Goal: Task Accomplishment & Management: Manage account settings

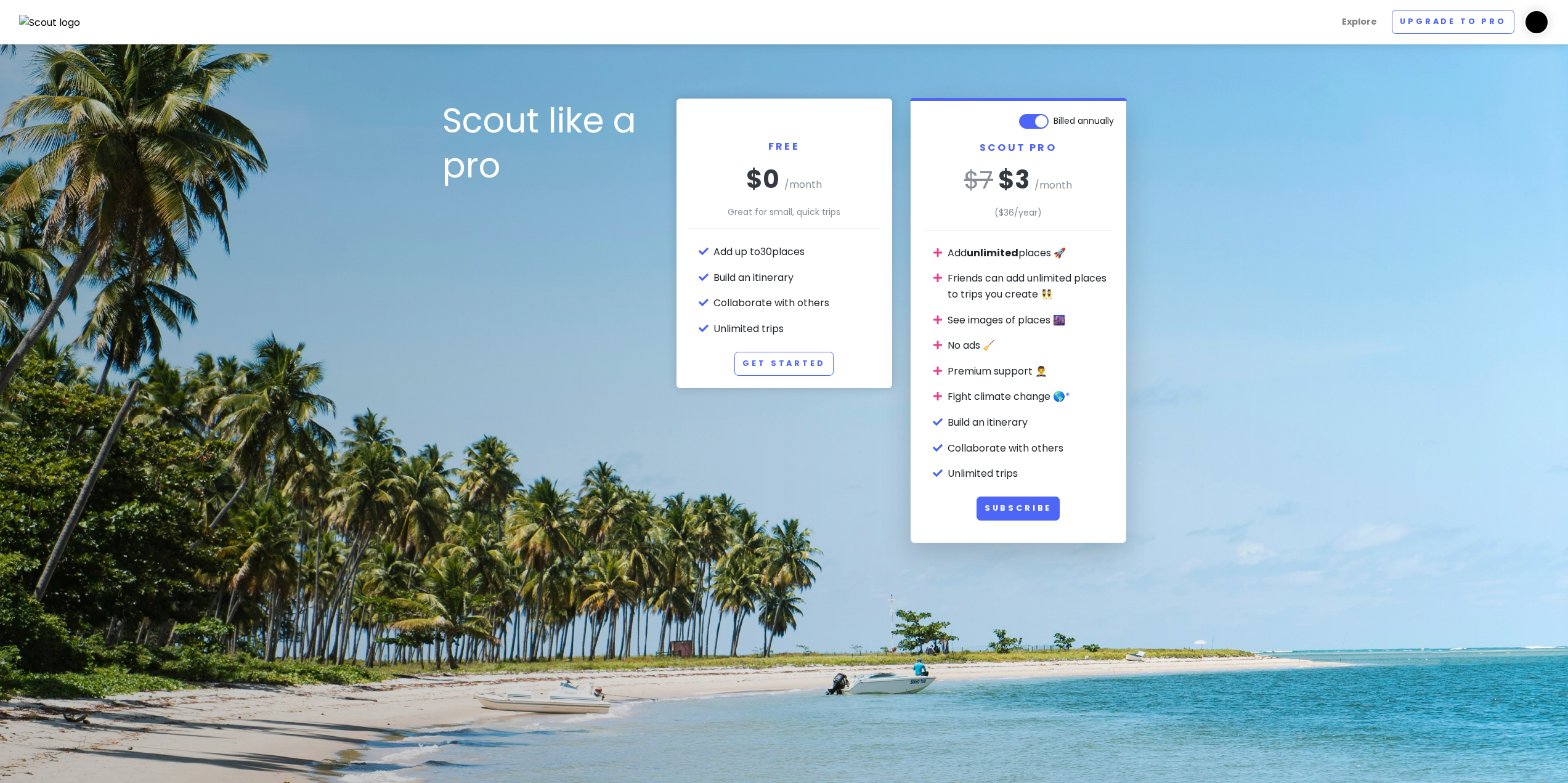
click at [46, 25] on img at bounding box center [50, 23] width 62 height 16
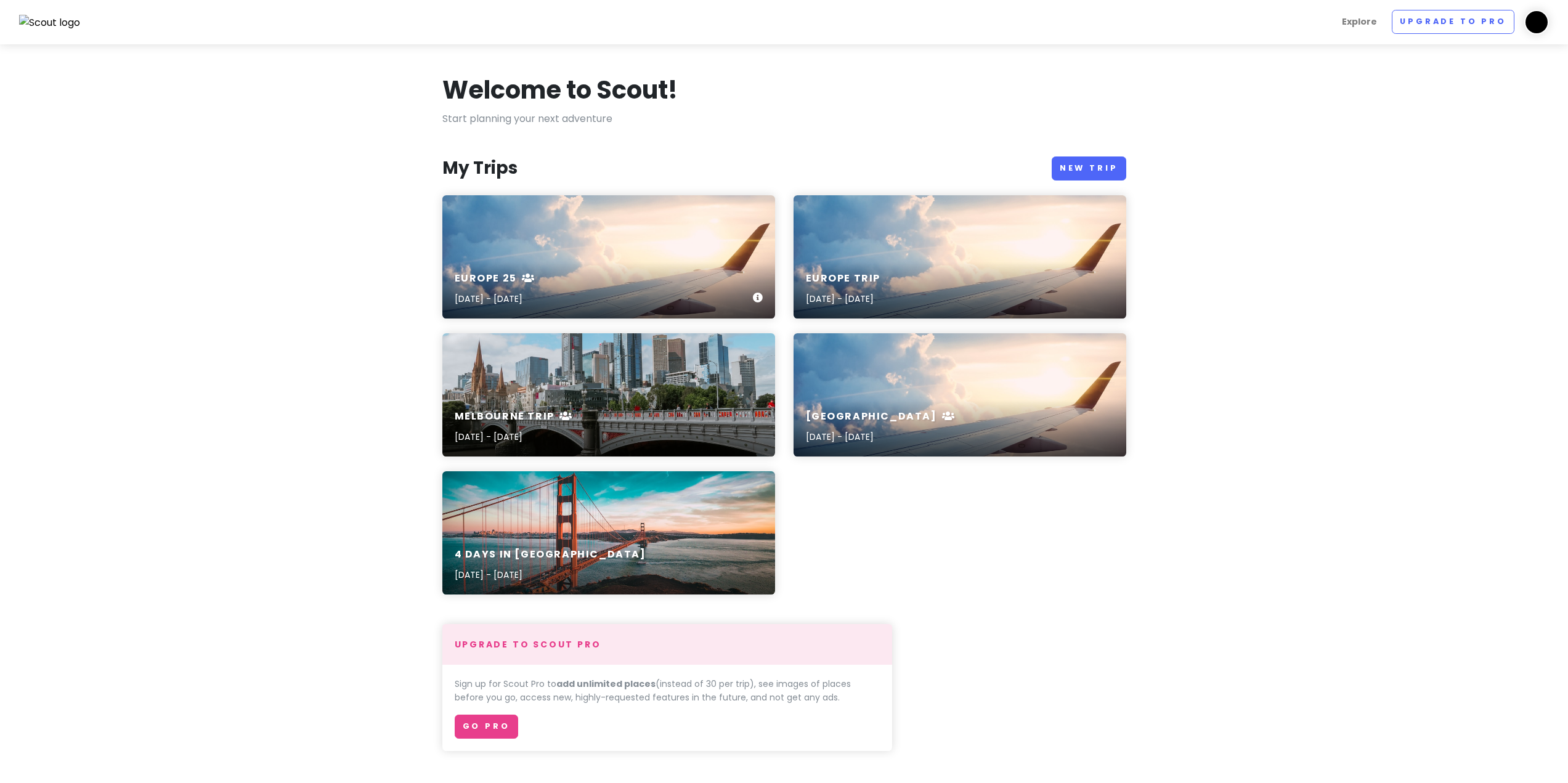
click at [664, 269] on div "Europe 25 [DATE] - [DATE]" at bounding box center [609, 289] width 333 height 59
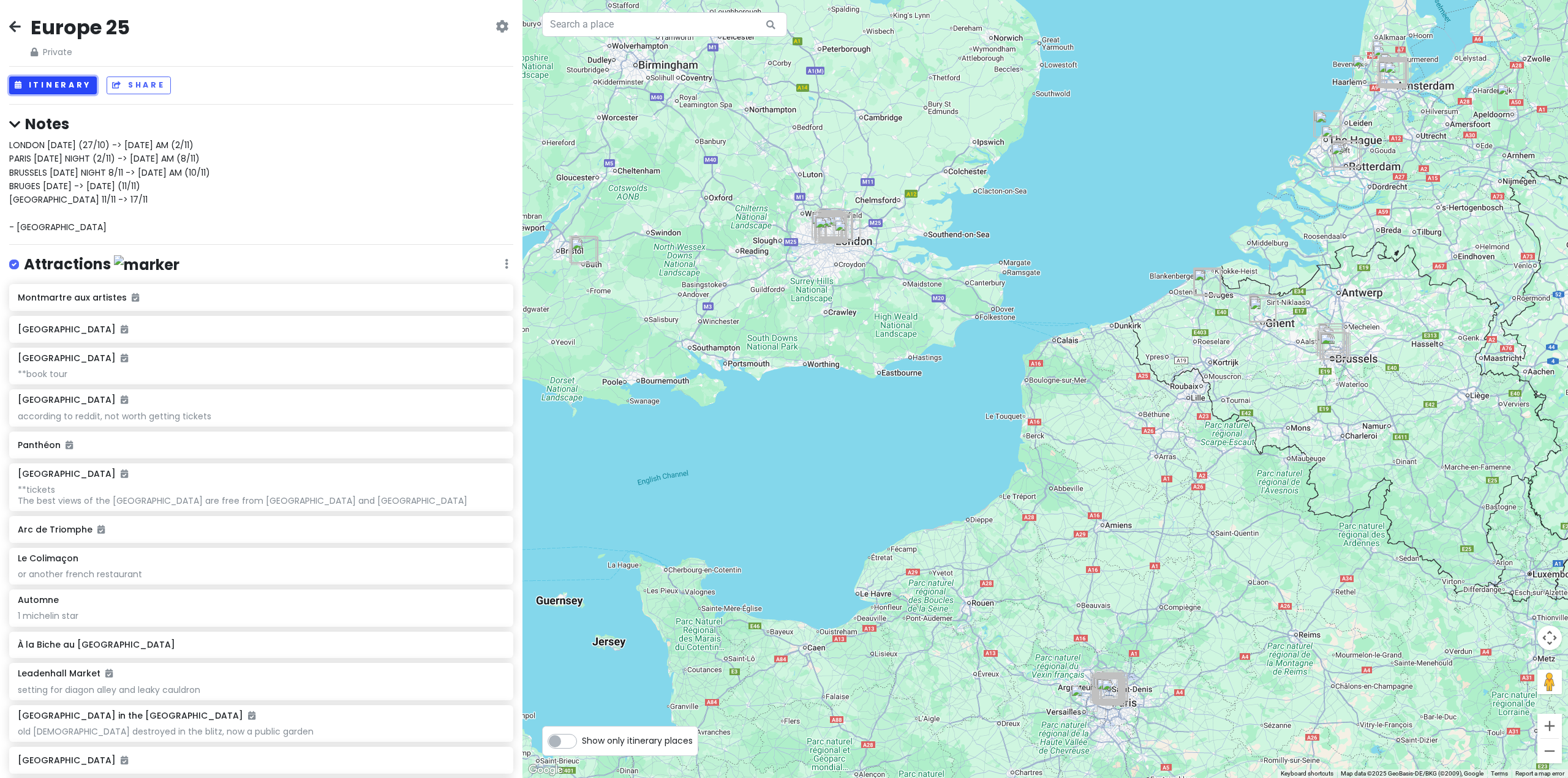
click at [71, 82] on button "Itinerary" at bounding box center [52, 85] width 87 height 18
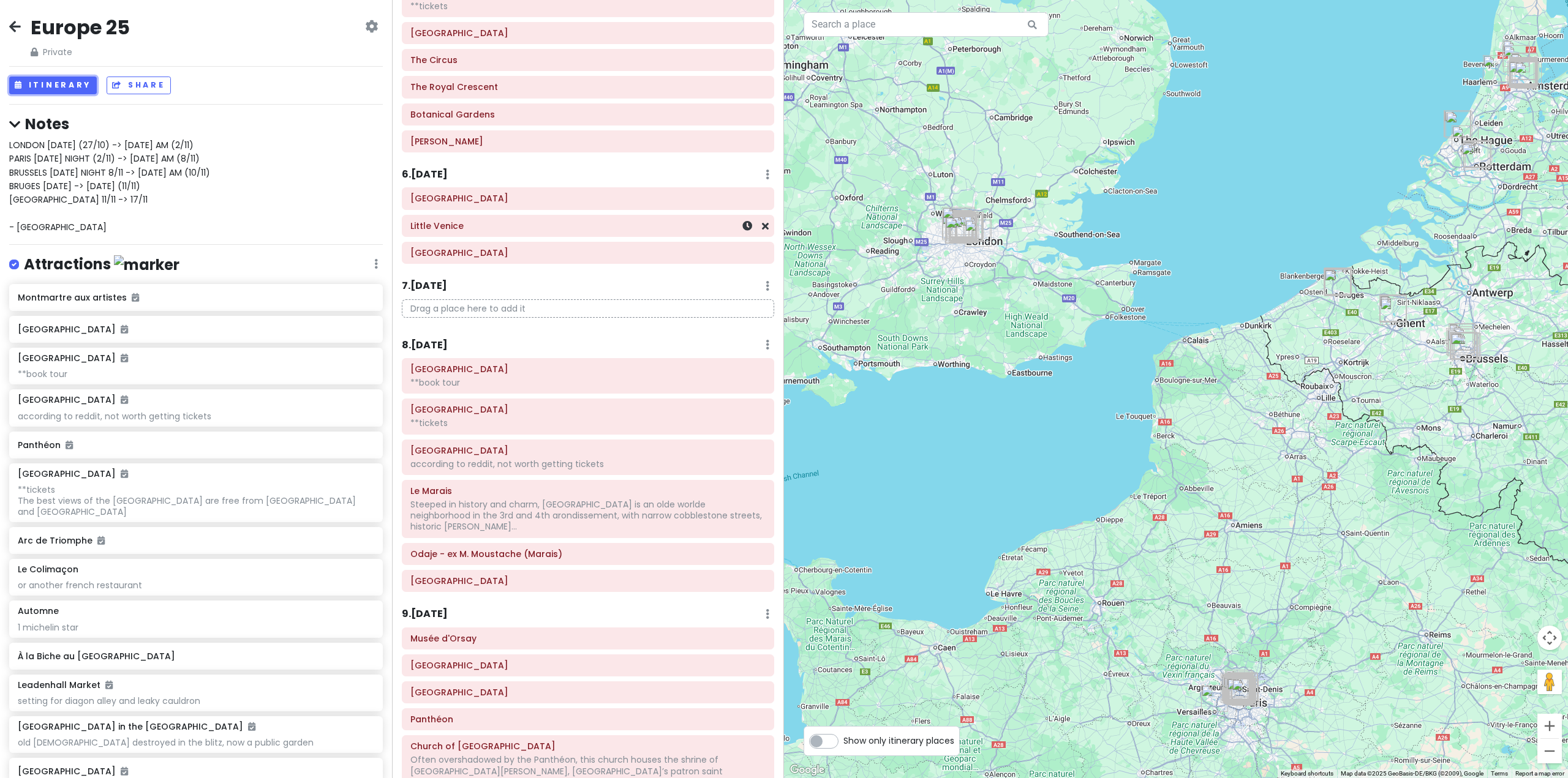
scroll to position [734, 0]
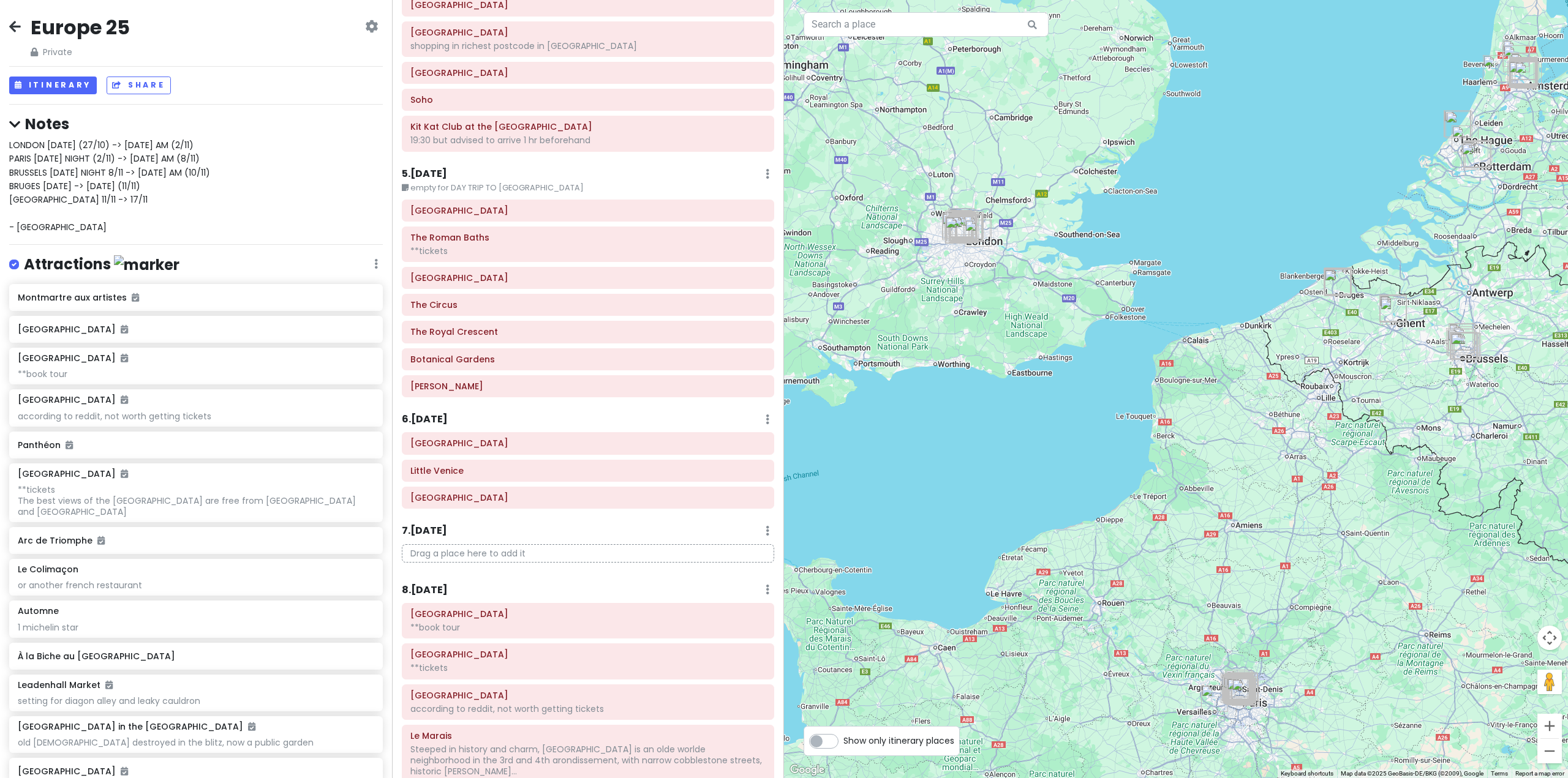
click at [170, 202] on div "LONDON [DATE] (27/10) -> [DATE] AM (2/11) PARIS [DATE] NIGHT (2/11) -> [DATE] A…" at bounding box center [195, 186] width 373 height 96
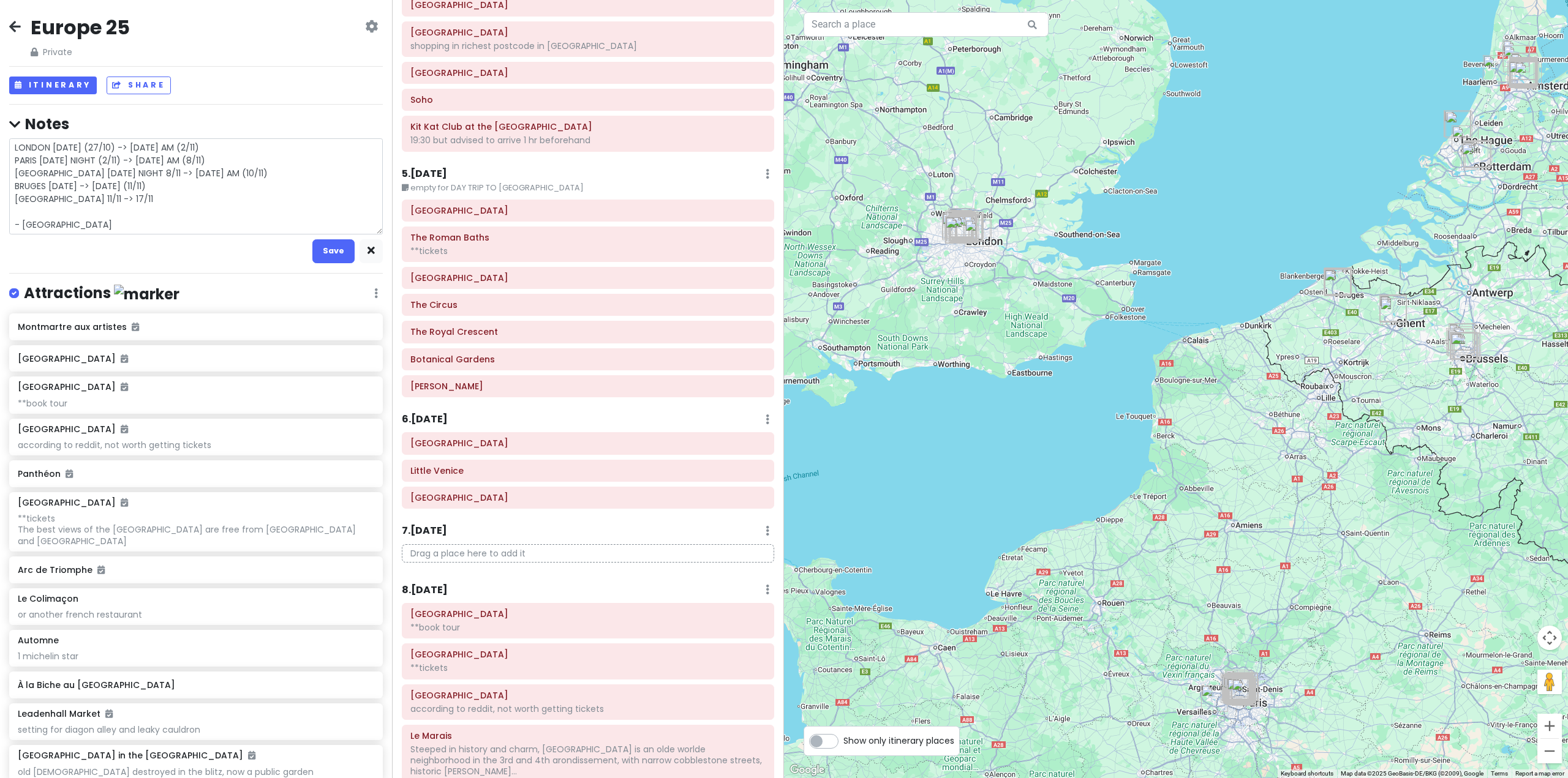
click at [123, 210] on textarea "LONDON [DATE] (27/10) -> [DATE] AM (2/11) PARIS [DATE] NIGHT (2/11) -> [DATE] A…" at bounding box center [195, 186] width 373 height 96
type textarea "x"
type textarea "LONDON [DATE] (27/10) -> [DATE] AM (2/11) PARIS [DATE] NIGHT (2/11) -> [DATE] A…"
type textarea "x"
type textarea "LONDON [DATE] (27/10) -> [DATE] AM (2/11) PARIS [DATE] NIGHT (2/11) -> [DATE] A…"
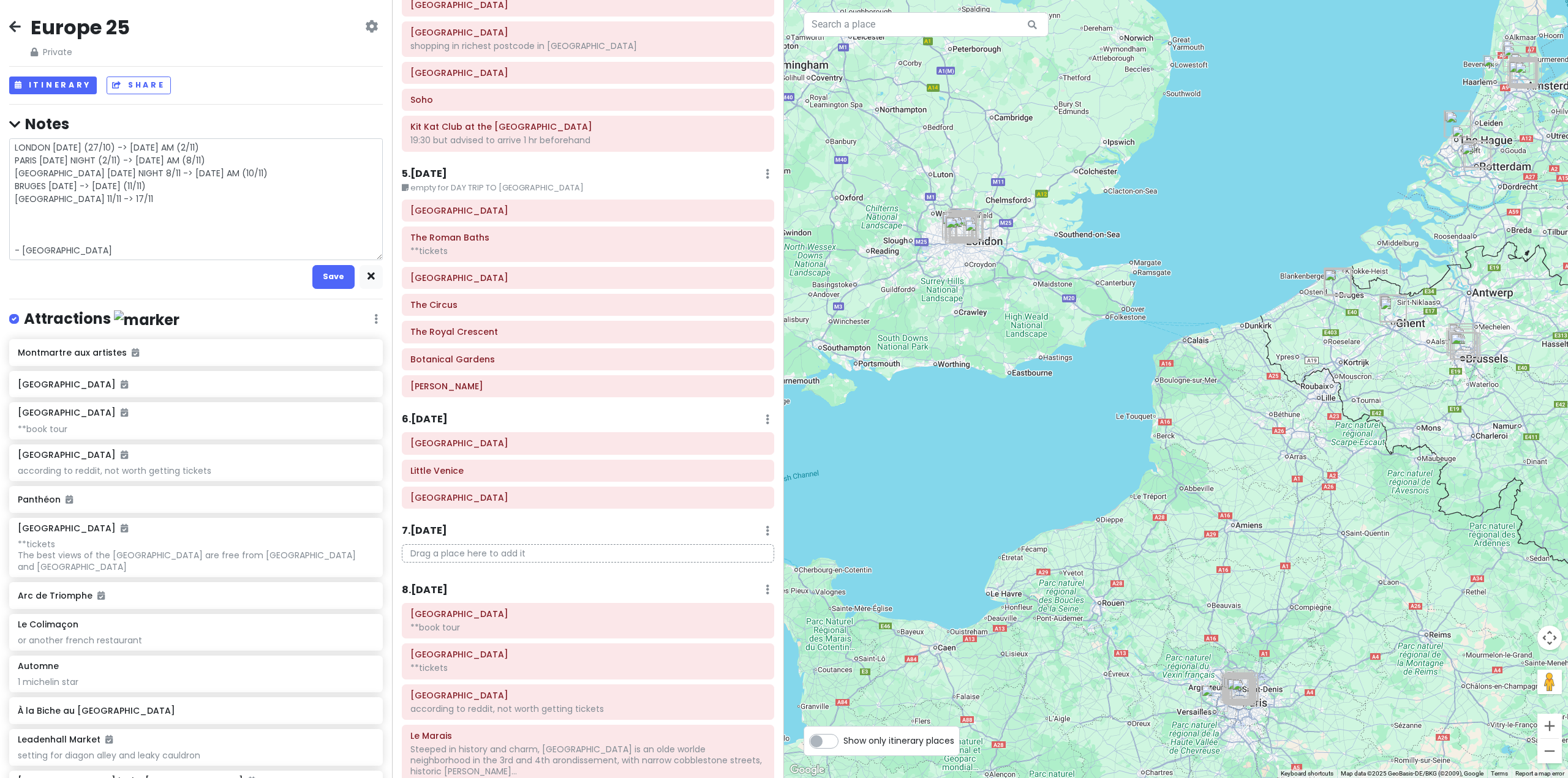
type textarea "x"
type textarea "LONDON [DATE] (27/10) -> [DATE] AM (2/11) PARIS [DATE] NIGHT (2/11) -> [DATE] A…"
type textarea "x"
type textarea "LONDON [DATE] (27/10) -> [DATE] AM (2/11) PARIS [DATE] NIGHT (2/11) -> [DATE] A…"
type textarea "x"
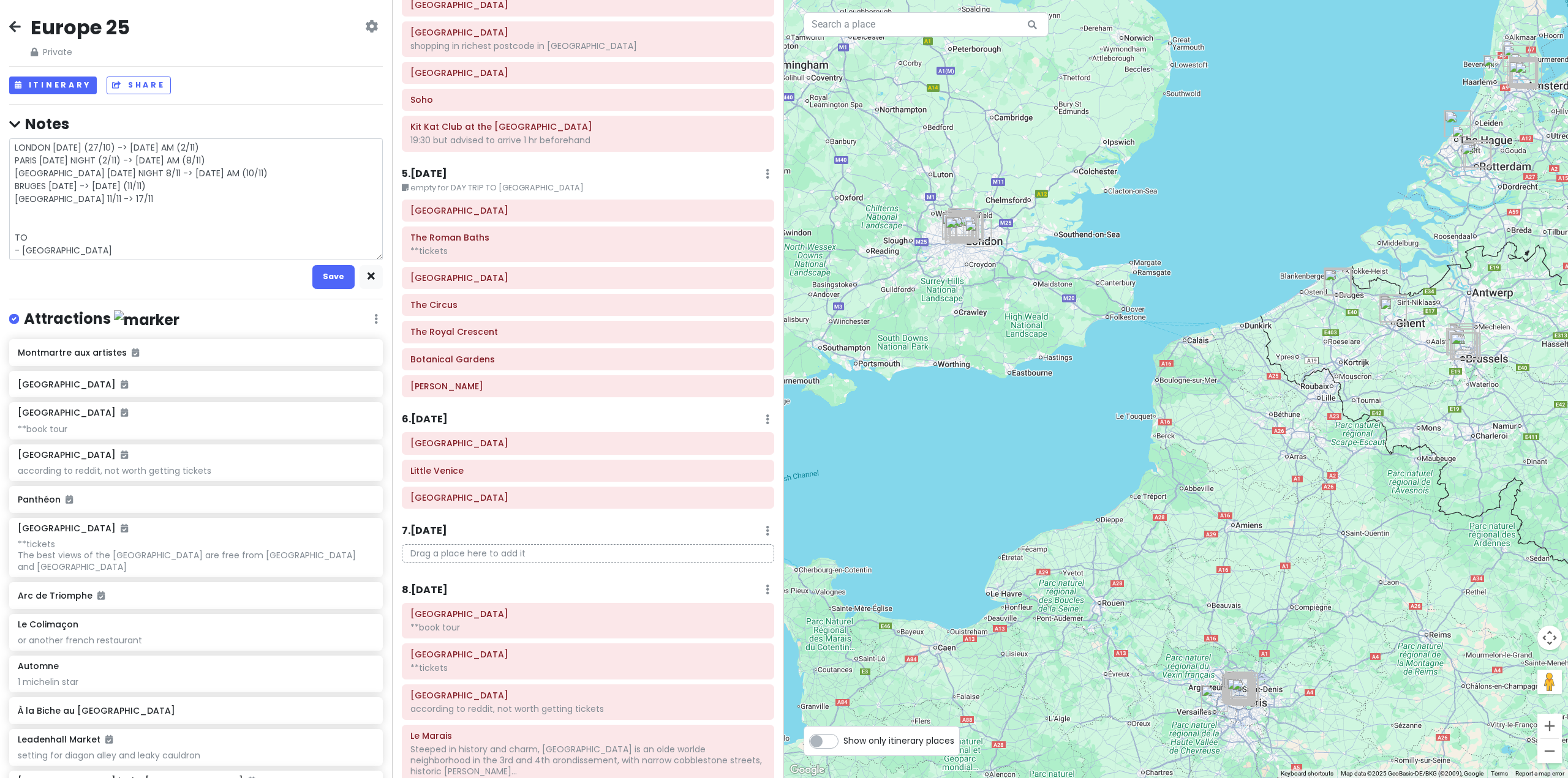
type textarea "LONDON [DATE] (27/10) -> [DATE] AM (2/11) PARIS [DATE] NIGHT (2/11) -> [DATE] A…"
type textarea "x"
type textarea "LONDON [DATE] (27/10) -> [DATE] AM (2/11) PARIS [DATE] NIGHT (2/11) -> [DATE] A…"
type textarea "x"
type textarea "LONDON [DATE] (27/10) -> [DATE] AM (2/11) PARIS [DATE] NIGHT (2/11) -> [DATE] A…"
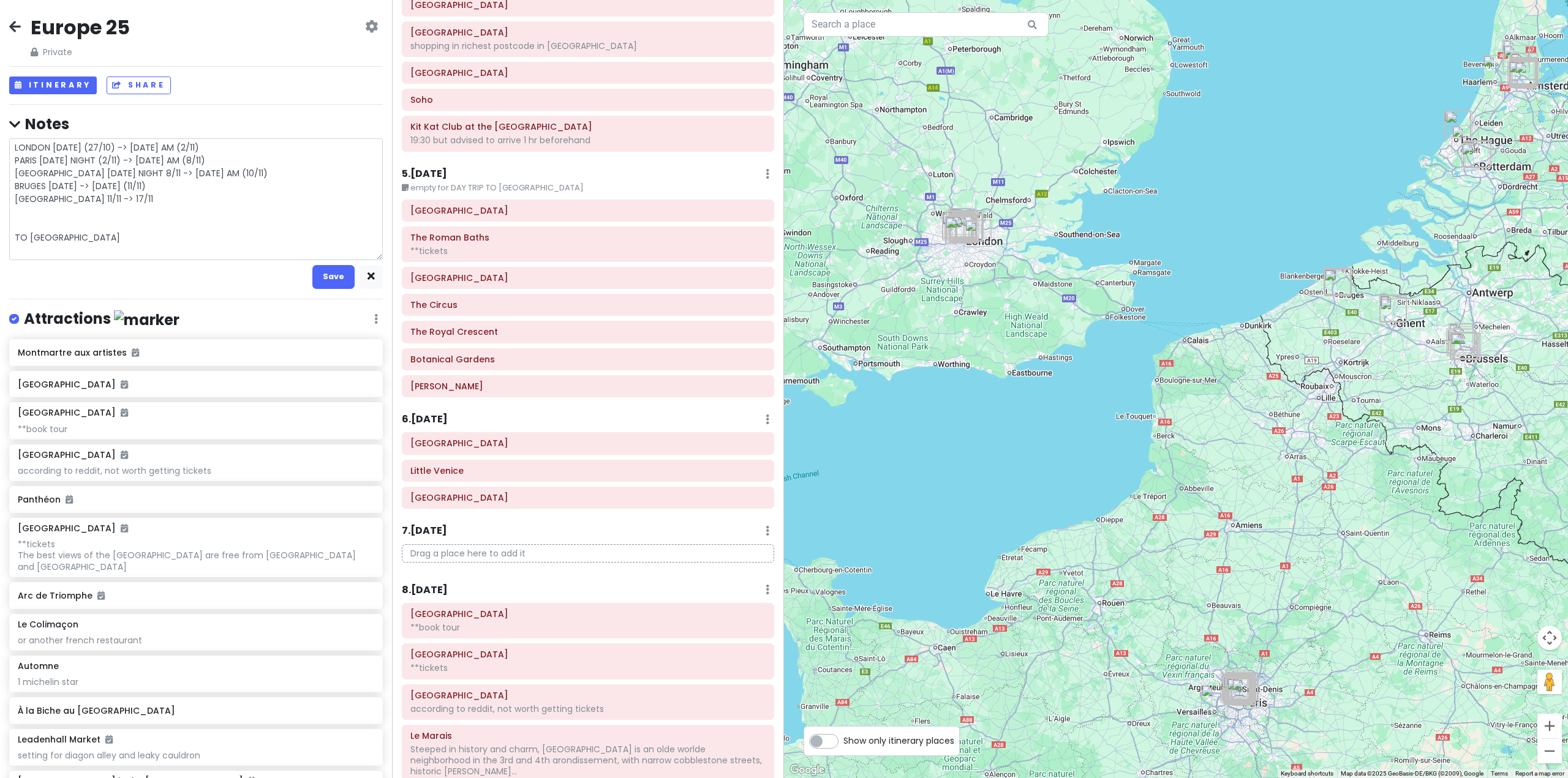
type textarea "x"
type textarea "LONDON [DATE] (27/10) -> [DATE] AM (2/11) PARIS [DATE] NIGHT (2/11) -> [DATE] A…"
type textarea "x"
type textarea "LONDON [DATE] (27/10) -> [DATE] AM (2/11) PARIS [DATE] NIGHT (2/11) -> [DATE] A…"
type textarea "x"
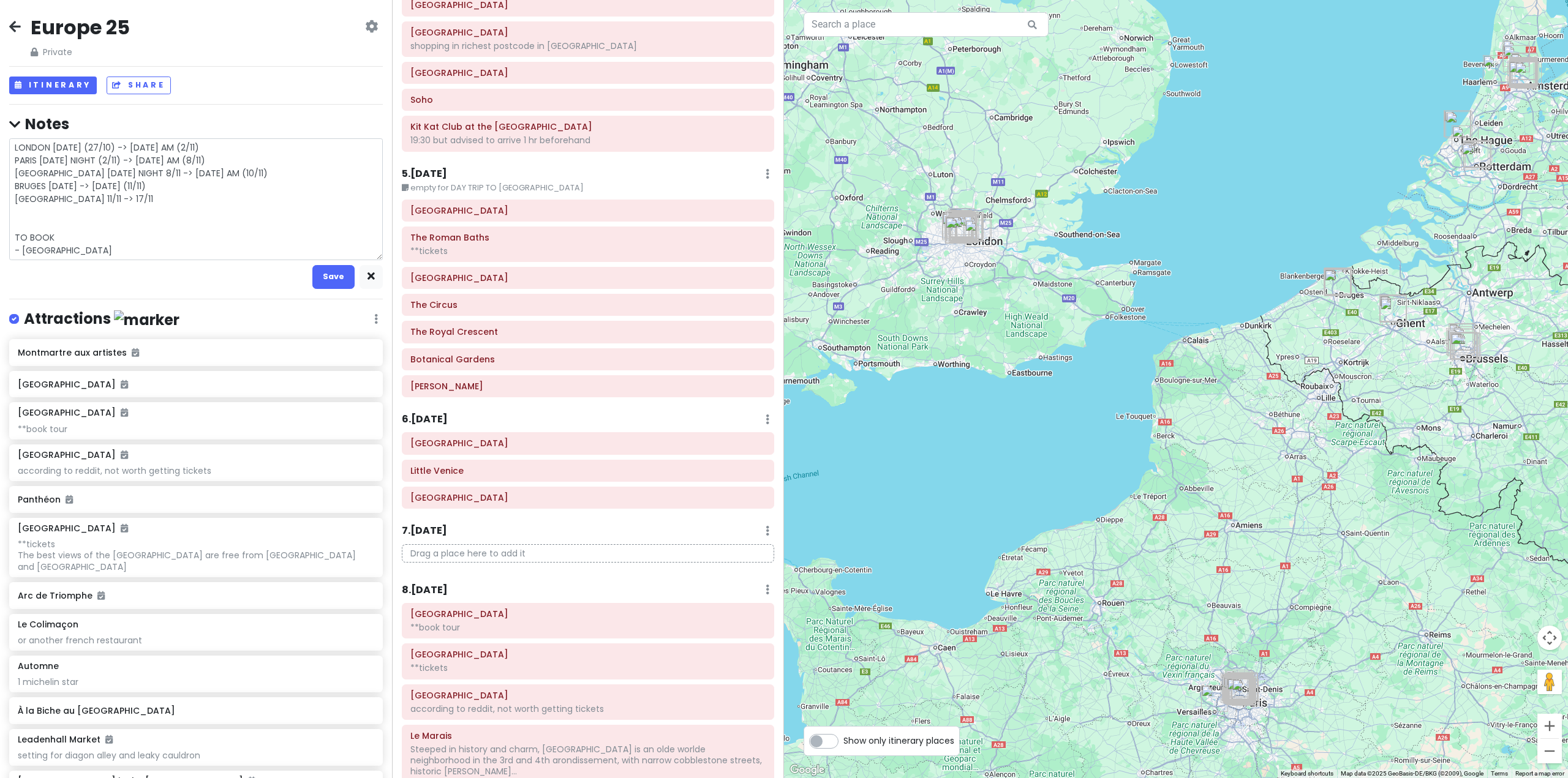
type textarea "LONDON [DATE] (27/10) -> [DATE] AM (2/11) PARIS [DATE] NIGHT (2/11) -> [DATE] A…"
click at [113, 216] on textarea "LONDON [DATE] (27/10) -> [DATE] AM (2/11) PARIS [DATE] NIGHT (2/11) -> [DATE] A…" at bounding box center [195, 199] width 373 height 122
type textarea "x"
type textarea "LONDON [DATE] (27/10) -> [DATE] AM (2/11) PARIS [DATE] NIGHT (2/11) -> [DATE] A…"
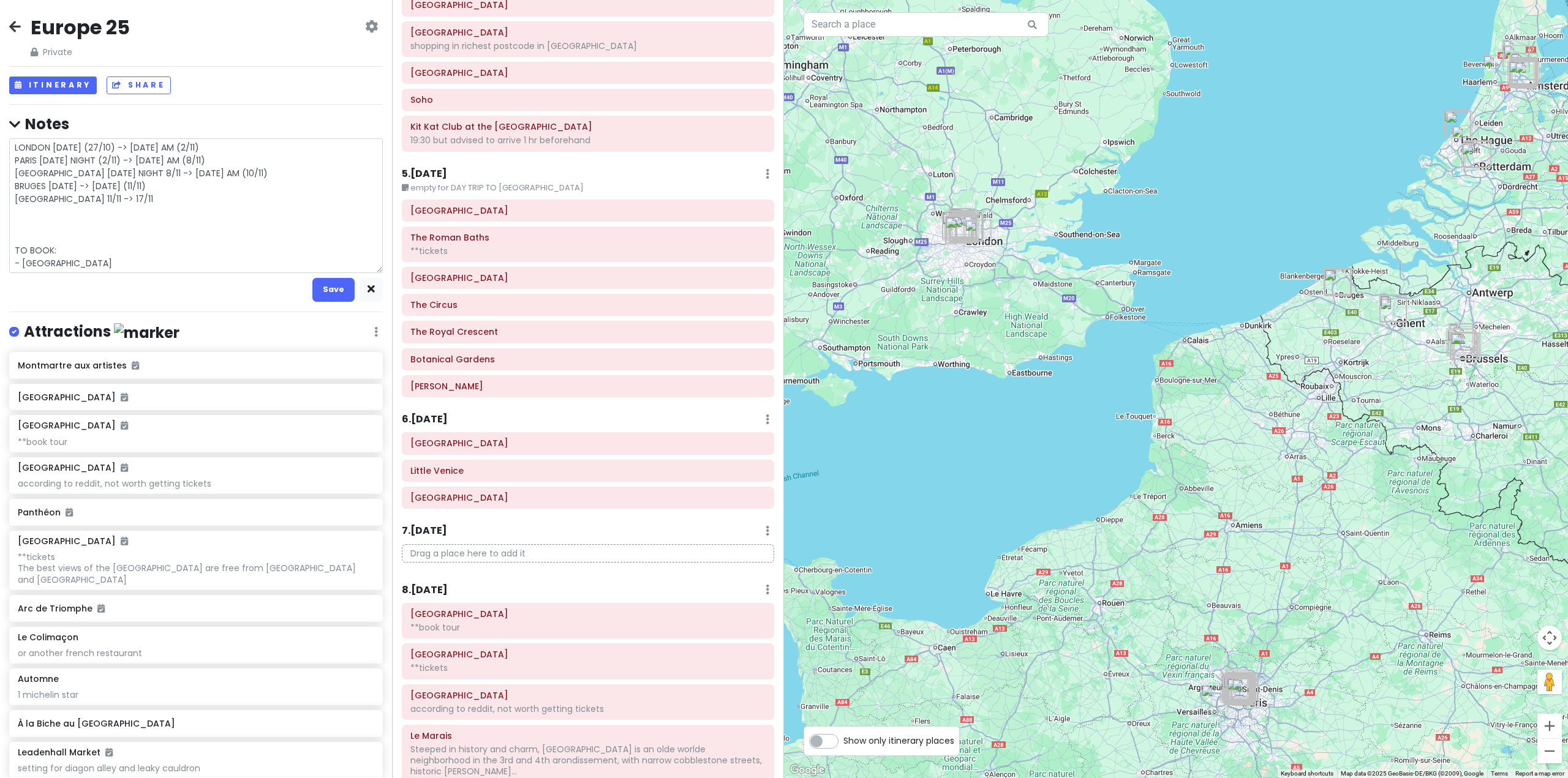
type textarea "x"
type textarea "LONDON [DATE] (27/10) -> [DATE] AM (2/11) PARIS [DATE] NIGHT (2/11) -> [DATE] A…"
type textarea "x"
type textarea "LONDON [DATE] (27/10) -> [DATE] AM (2/11) PARIS [DATE] NIGHT (2/11) -> [DATE] A…"
type textarea "x"
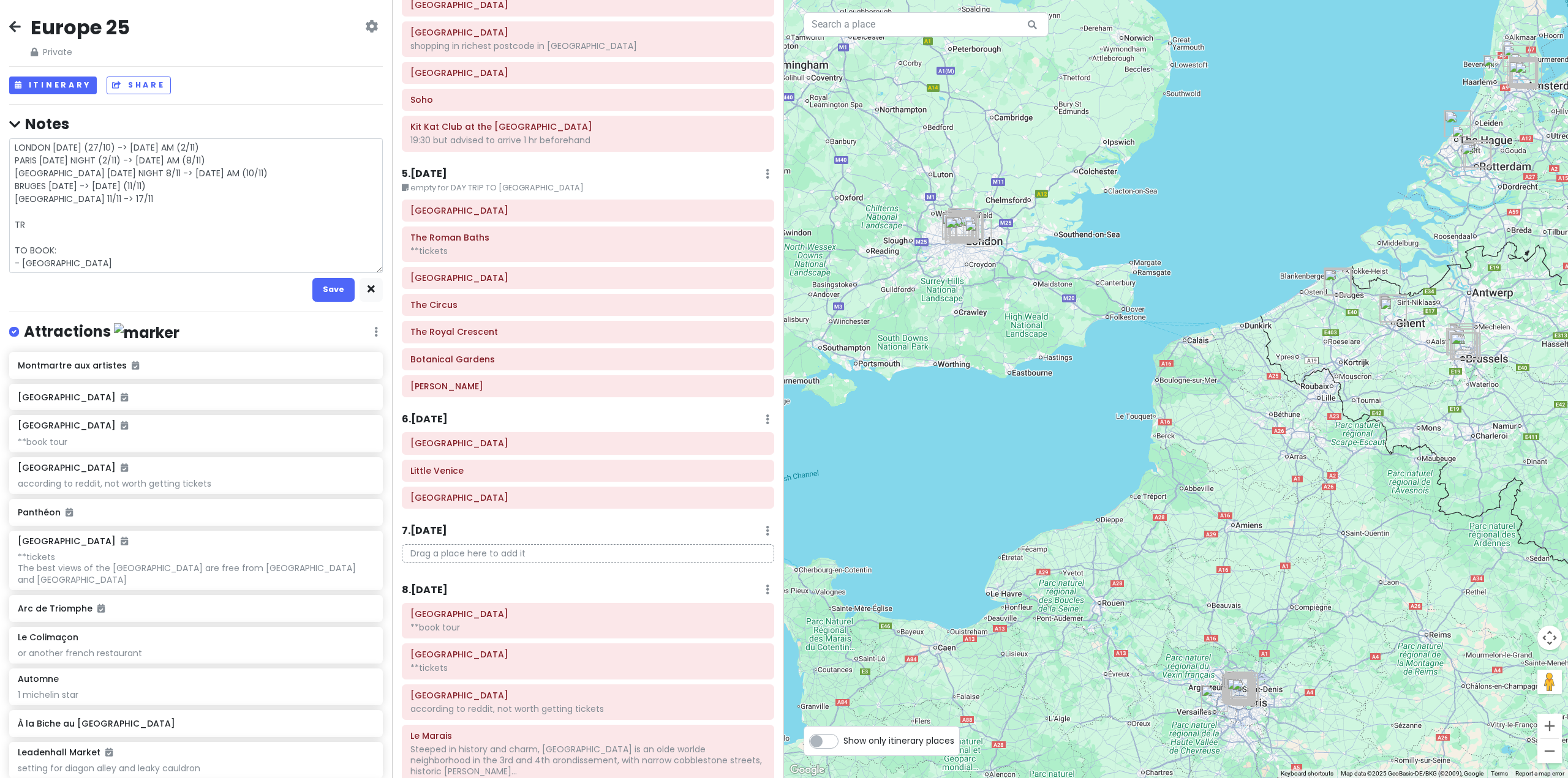
type textarea "LONDON [DATE] (27/10) -> [DATE] AM (2/11) PARIS [DATE] NIGHT (2/11) -> [DATE] A…"
type textarea "x"
type textarea "LONDON [DATE] (27/10) -> [DATE] AM (2/11) PARIS [DATE] NIGHT (2/11) -> [DATE] A…"
type textarea "x"
type textarea "LONDON [DATE] (27/10) -> [DATE] AM (2/11) PARIS [DATE] NIGHT (2/11) -> [DATE] A…"
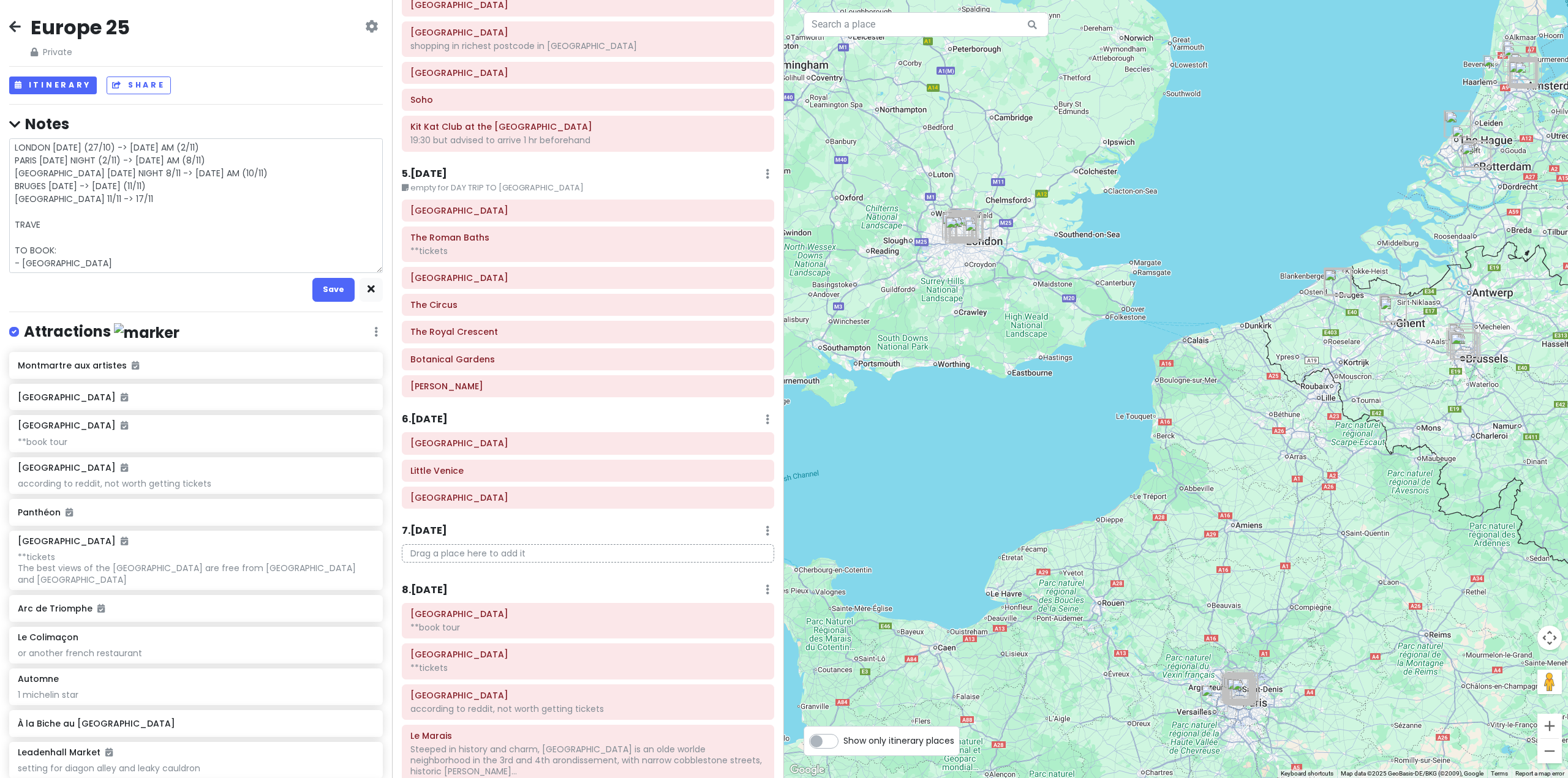
type textarea "x"
type textarea "LONDON [DATE] (27/10) -> [DATE] AM (2/11) PARIS [DATE] NIGHT (2/11) -> [DATE] A…"
type textarea "x"
type textarea "LONDON [DATE] (27/10) -> [DATE] AM (2/11) PARIS [DATE] NIGHT (2/11) -> [DATE] A…"
type textarea "x"
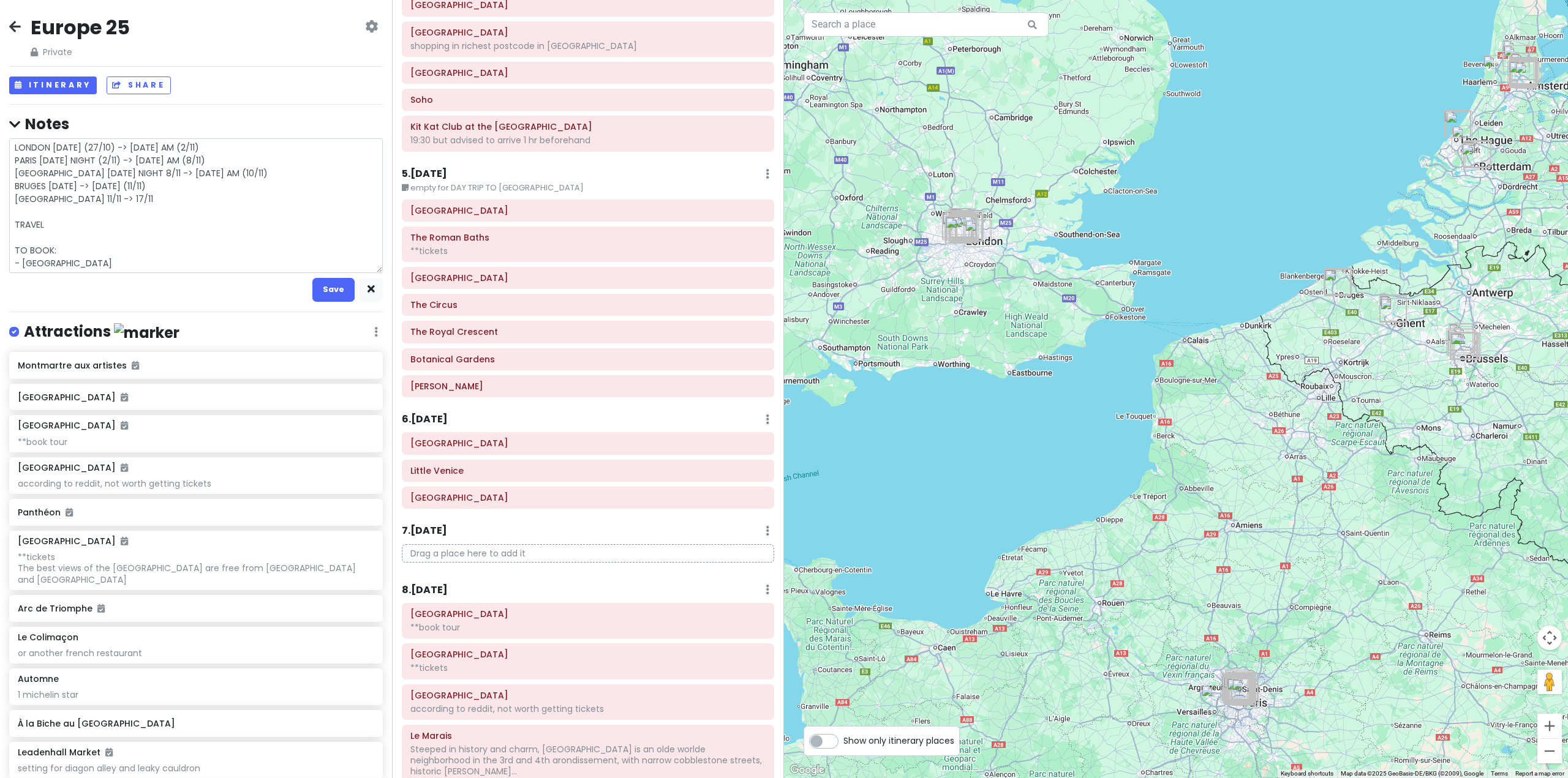
type textarea "LONDON [DATE] (27/10) -> [DATE] AM (2/11) PARIS [DATE] NIGHT (2/11) -> [DATE] A…"
type textarea "x"
type textarea "LONDON [DATE] (27/10) -> [DATE] AM (2/11) PARIS [DATE] NIGHT (2/11) -> [DATE] A…"
type textarea "x"
type textarea "LONDON [DATE] (27/10) -> [DATE] AM (2/11) PARIS [DATE] NIGHT (2/11) -> [DATE] A…"
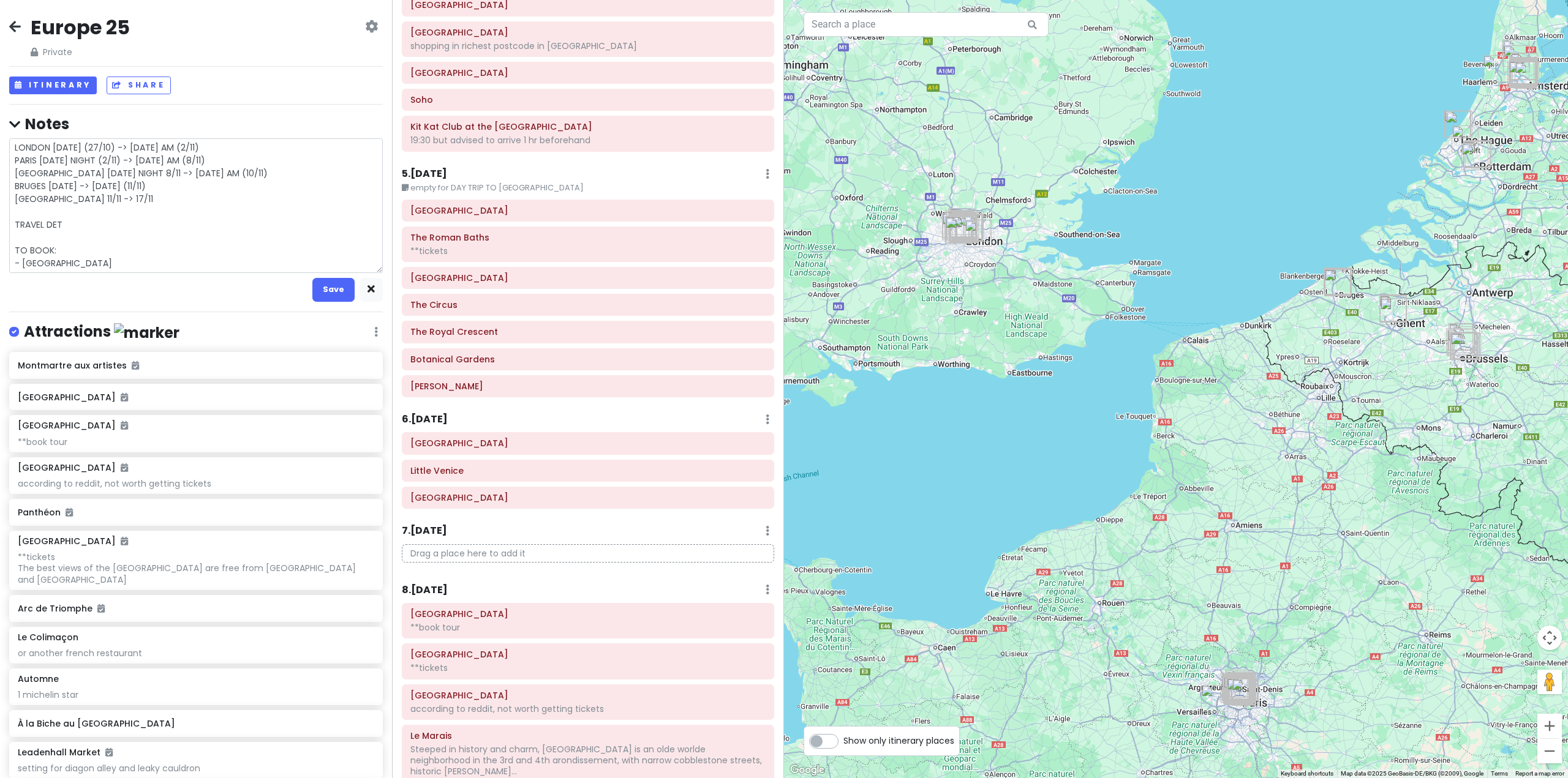
type textarea "x"
type textarea "LONDON [DATE] (27/10) -> [DATE] AM (2/11) PARIS [DATE] NIGHT (2/11) -> [DATE] A…"
type textarea "x"
type textarea "LONDON [DATE] (27/10) -> [DATE] AM (2/11) PARIS [DATE] NIGHT (2/11) -> [DATE] A…"
type textarea "x"
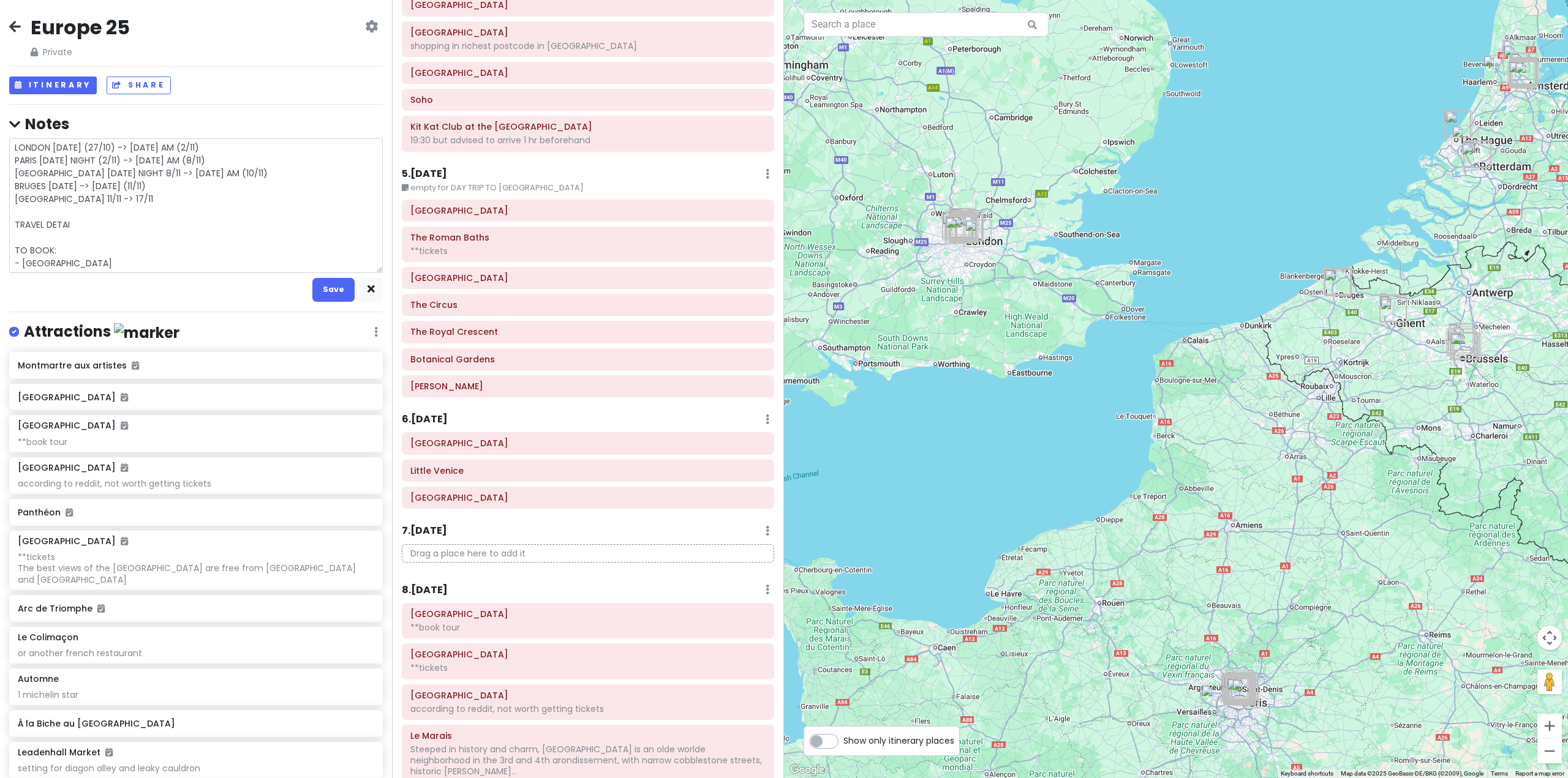
type textarea "LONDON [DATE] (27/10) -> [DATE] AM (2/11) PARIS [DATE] NIGHT (2/11) -> [DATE] A…"
type textarea "x"
type textarea "LONDON [DATE] (27/10) -> [DATE] AM (2/11) PARIS [DATE] NIGHT (2/11) -> [DATE] A…"
type textarea "x"
type textarea "LONDON [DATE] (27/10) -> [DATE] AM (2/11) PARIS [DATE] NIGHT (2/11) -> [DATE] A…"
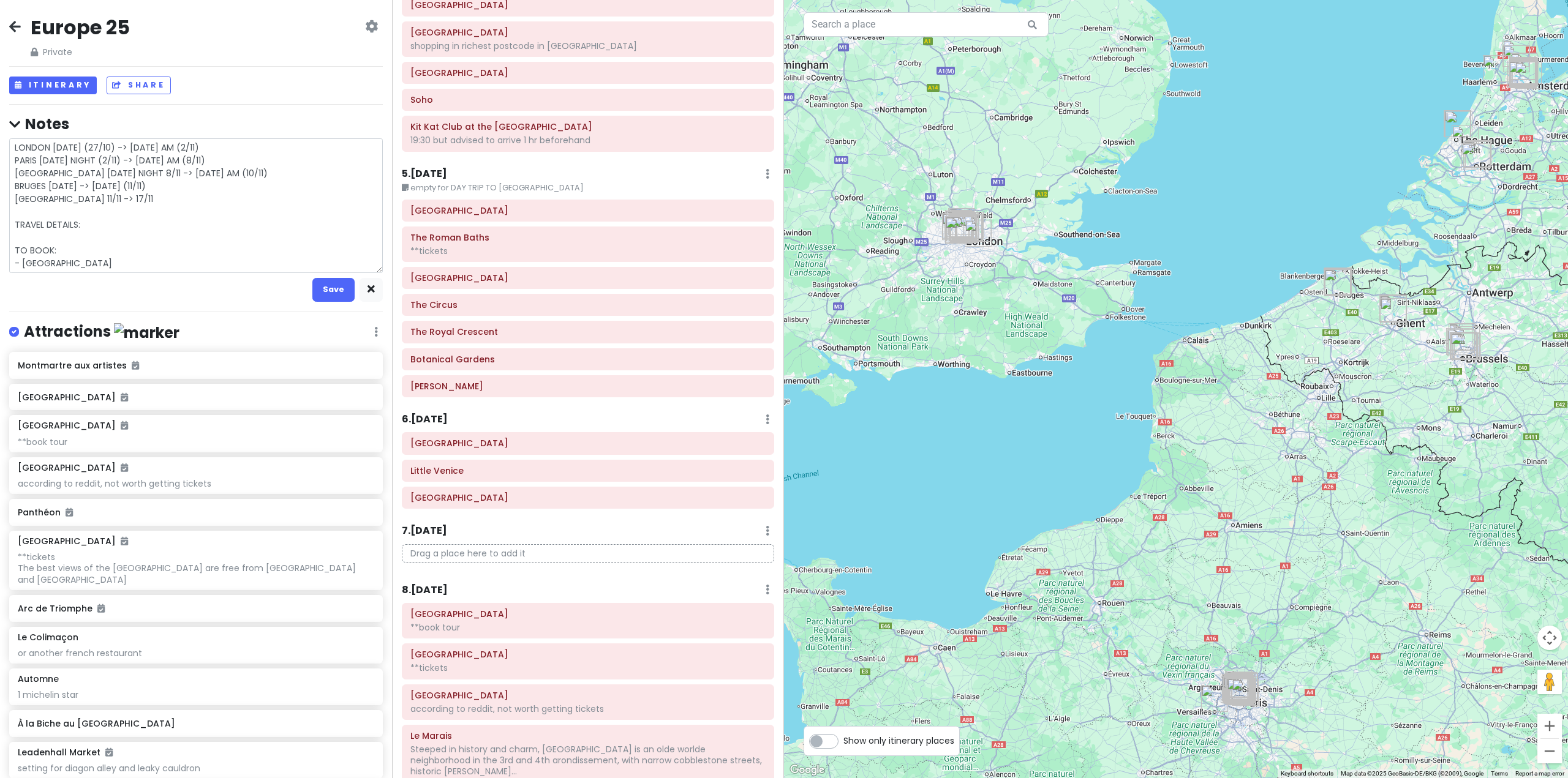
type textarea "x"
type textarea "LONDON [DATE] (27/10) -> [DATE] AM (2/11) PARIS [DATE] NIGHT (2/11) -> [DATE] A…"
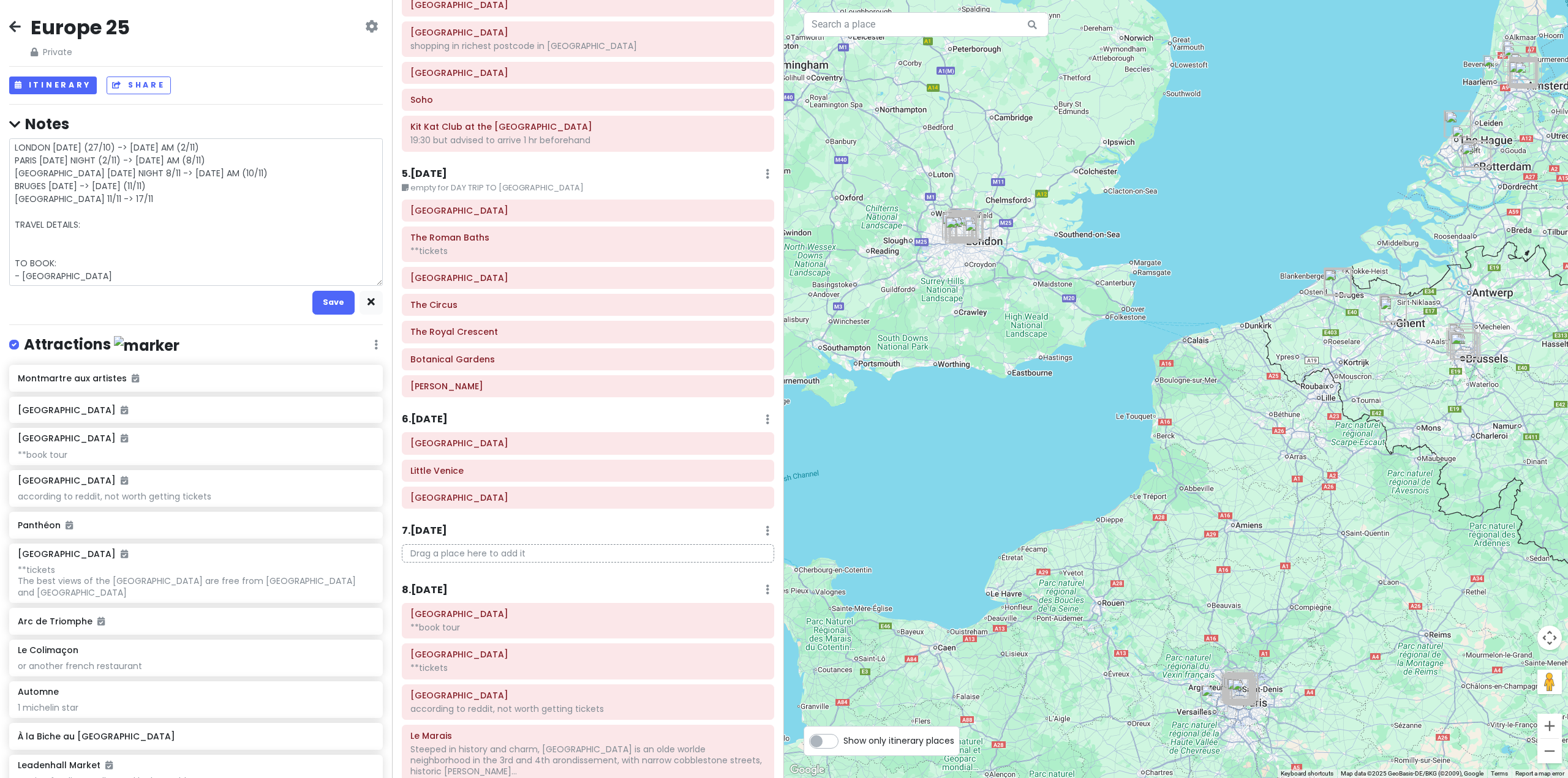
type textarea "x"
type textarea "LONDON [DATE] (27/10) -> [DATE] AM (2/11) PARIS [DATE] NIGHT (2/11) -> [DATE] A…"
type textarea "x"
type textarea "LONDON [DATE] (27/10) -> [DATE] AM (2/11) PARIS [DATE] NIGHT (2/11) -> [DATE] A…"
type textarea "x"
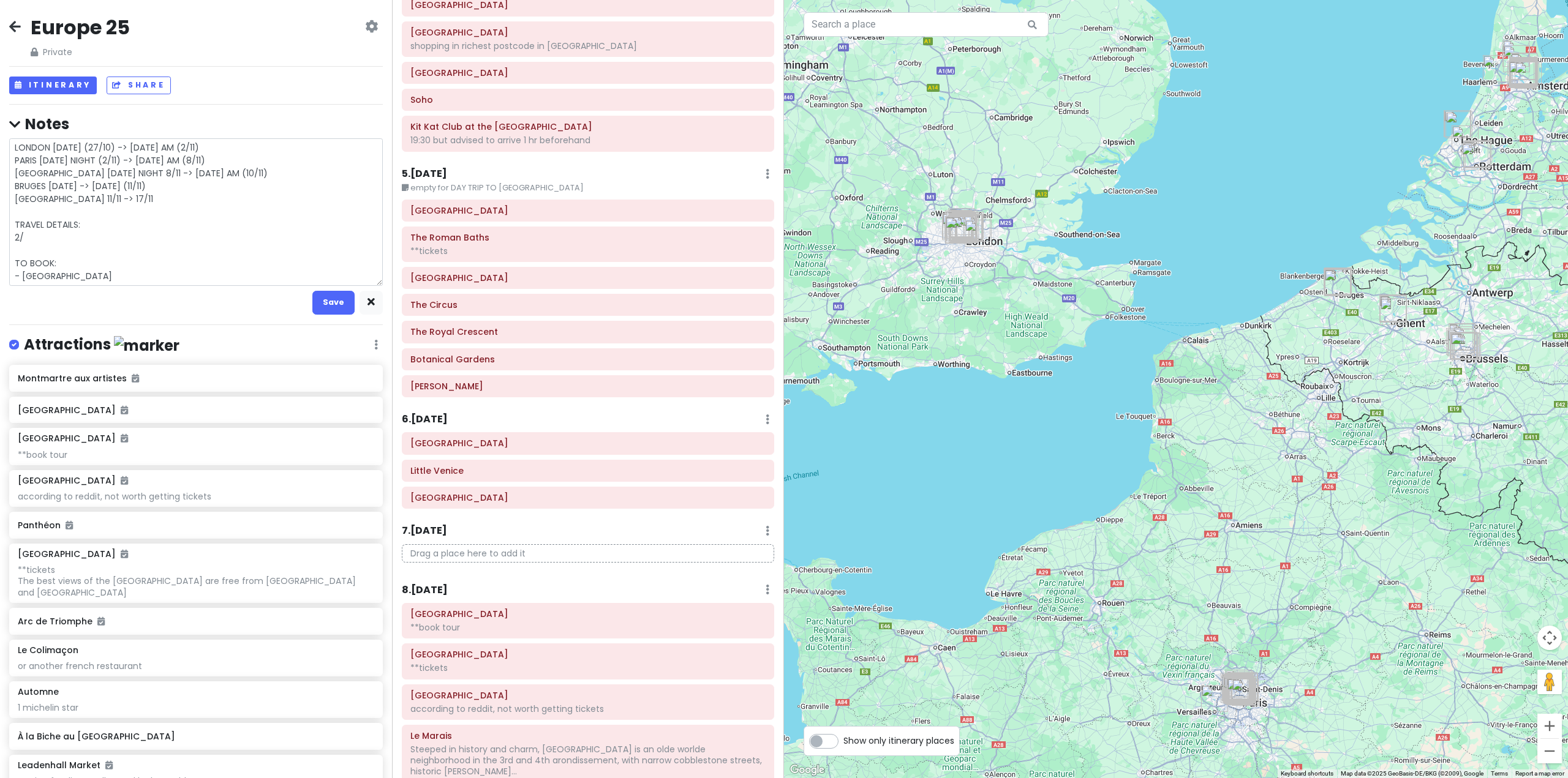
type textarea "LONDON [DATE] (27/10) -> [DATE] AM (2/11) PARIS [DATE] NIGHT (2/11) -> [DATE] A…"
type textarea "x"
type textarea "LONDON [DATE] (27/10) -> [DATE] AM (2/11) PARIS [DATE] NIGHT (2/11) -> [DATE] A…"
type textarea "x"
type textarea "LONDON [DATE] (27/10) -> [DATE] AM (2/11) PARIS [DATE] NIGHT (2/11) -> [DATE] A…"
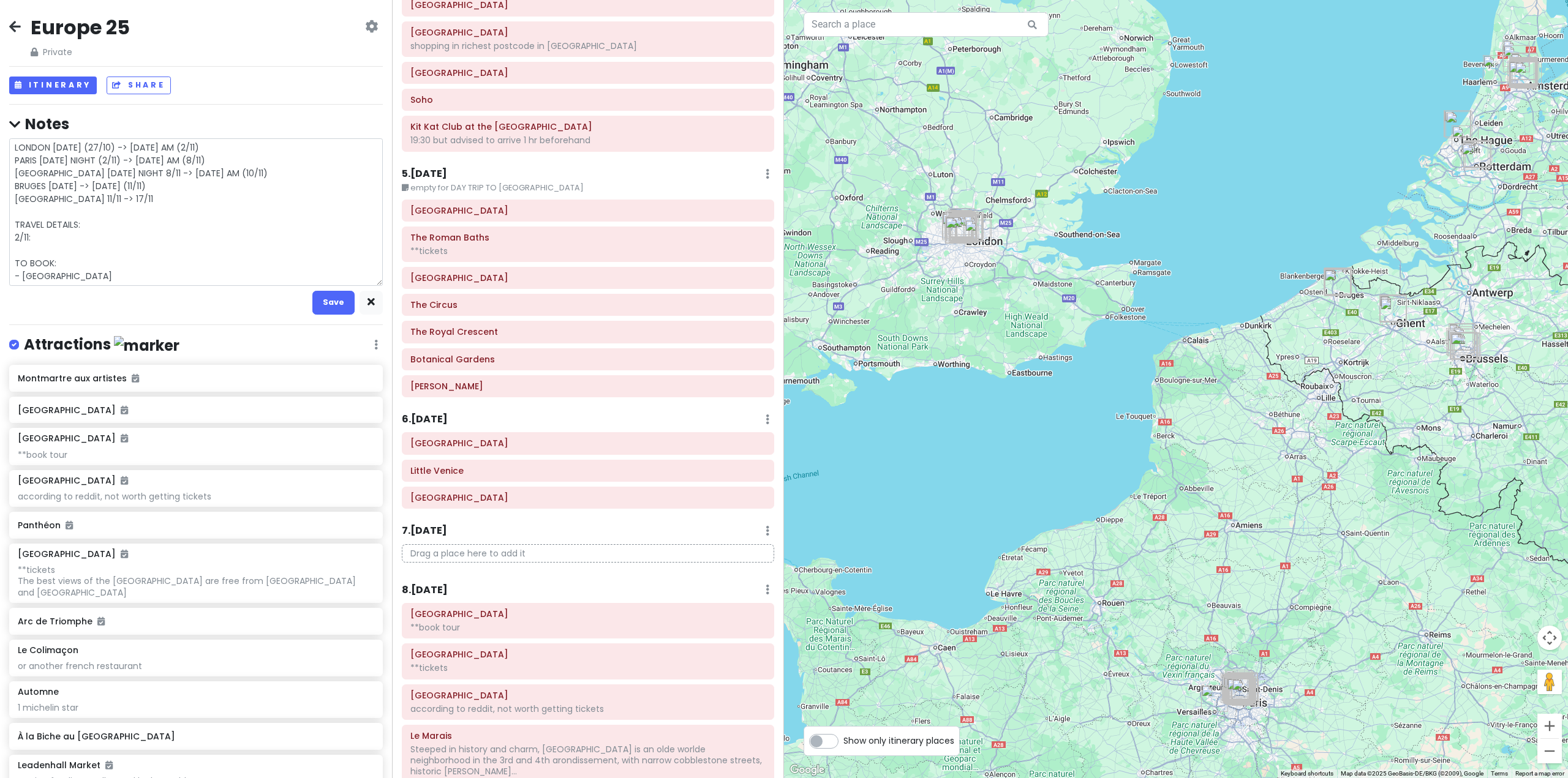
type textarea "x"
type textarea "LONDON [DATE] (27/10) -> [DATE] AM (2/11) PARIS [DATE] NIGHT (2/11) -> [DATE] A…"
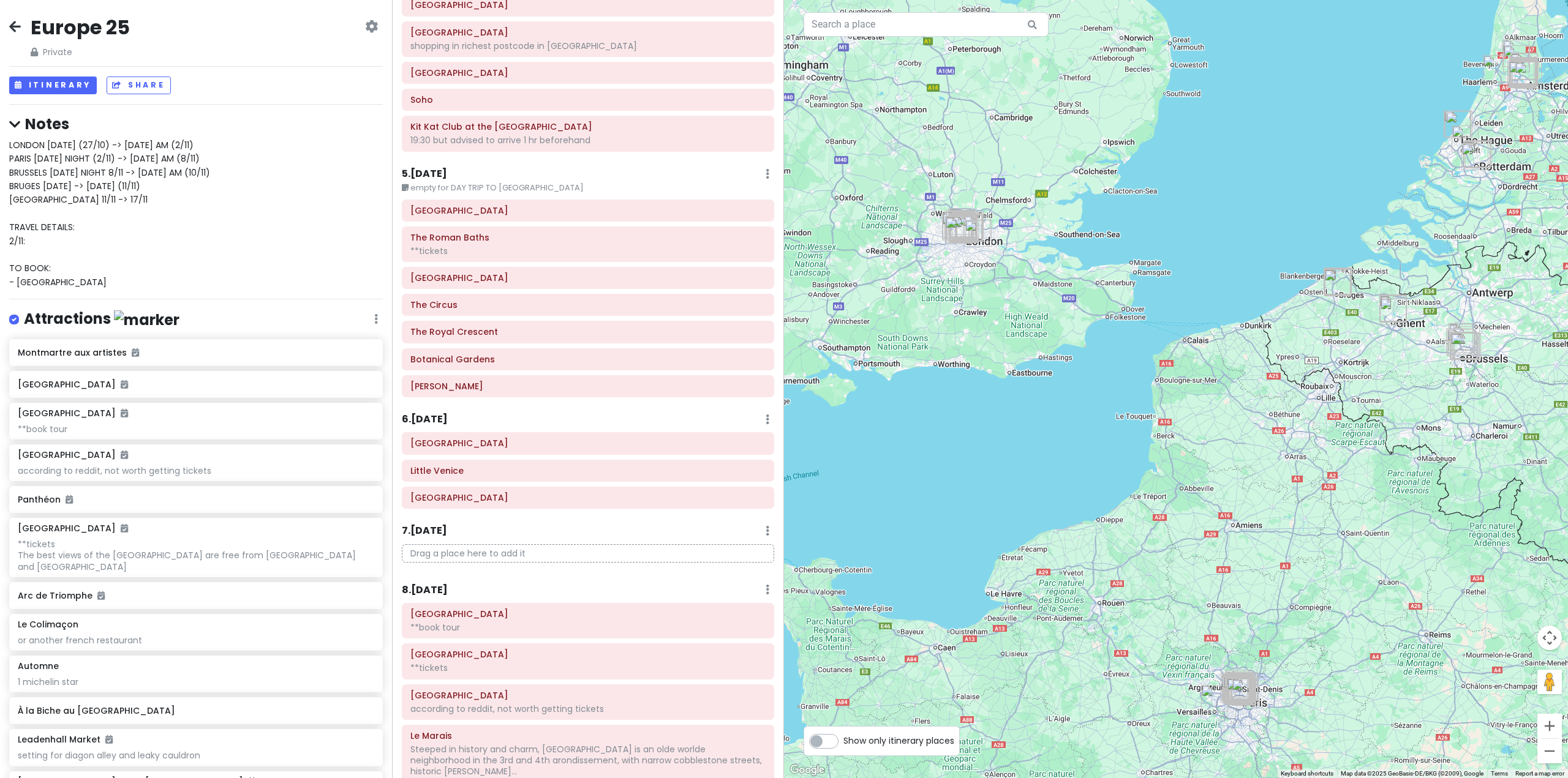
click at [79, 266] on div "LONDON [DATE] (27/10) -> [DATE] AM (2/11) PARIS [DATE] NIGHT (2/11) -> [DATE] A…" at bounding box center [195, 214] width 373 height 150
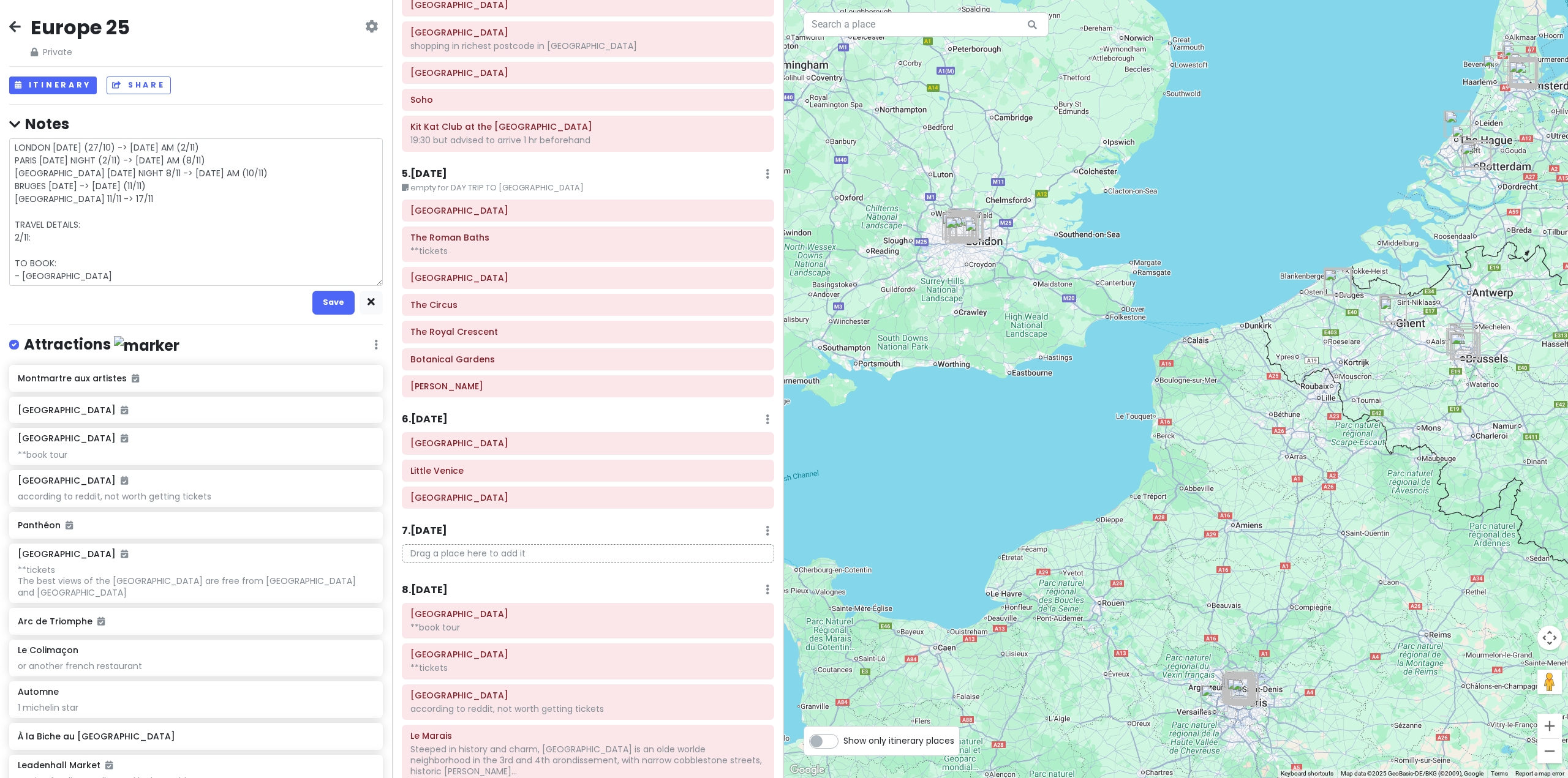
click at [76, 265] on textarea "LONDON [DATE] (27/10) -> [DATE] AM (2/11) PARIS [DATE] NIGHT (2/11) -> [DATE] A…" at bounding box center [195, 212] width 373 height 147
type textarea "x"
type textarea "LONDON [DATE] (27/10) -> [DATE] AM (2/11) PARIS [DATE] NIGHT (2/11) -> [DATE] A…"
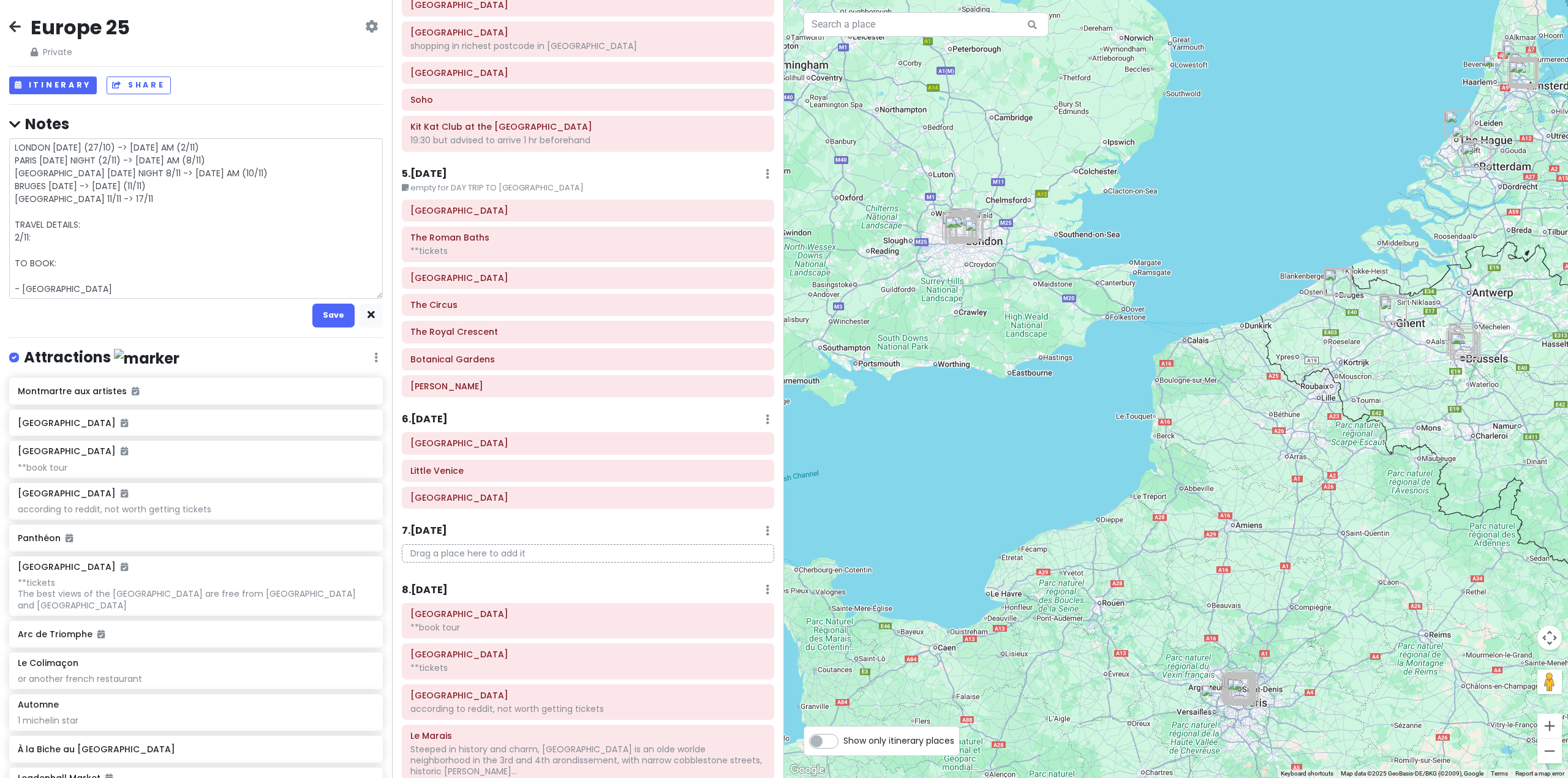
type textarea "x"
type textarea "LONDON [DATE] (27/10) -> [DATE] AM (2/11) PARIS [DATE] NIGHT (2/11) -> [DATE] A…"
type textarea "x"
type textarea "LONDON [DATE] (27/10) -> [DATE] AM (2/11) PARIS [DATE] NIGHT (2/11) -> [DATE] A…"
type textarea "x"
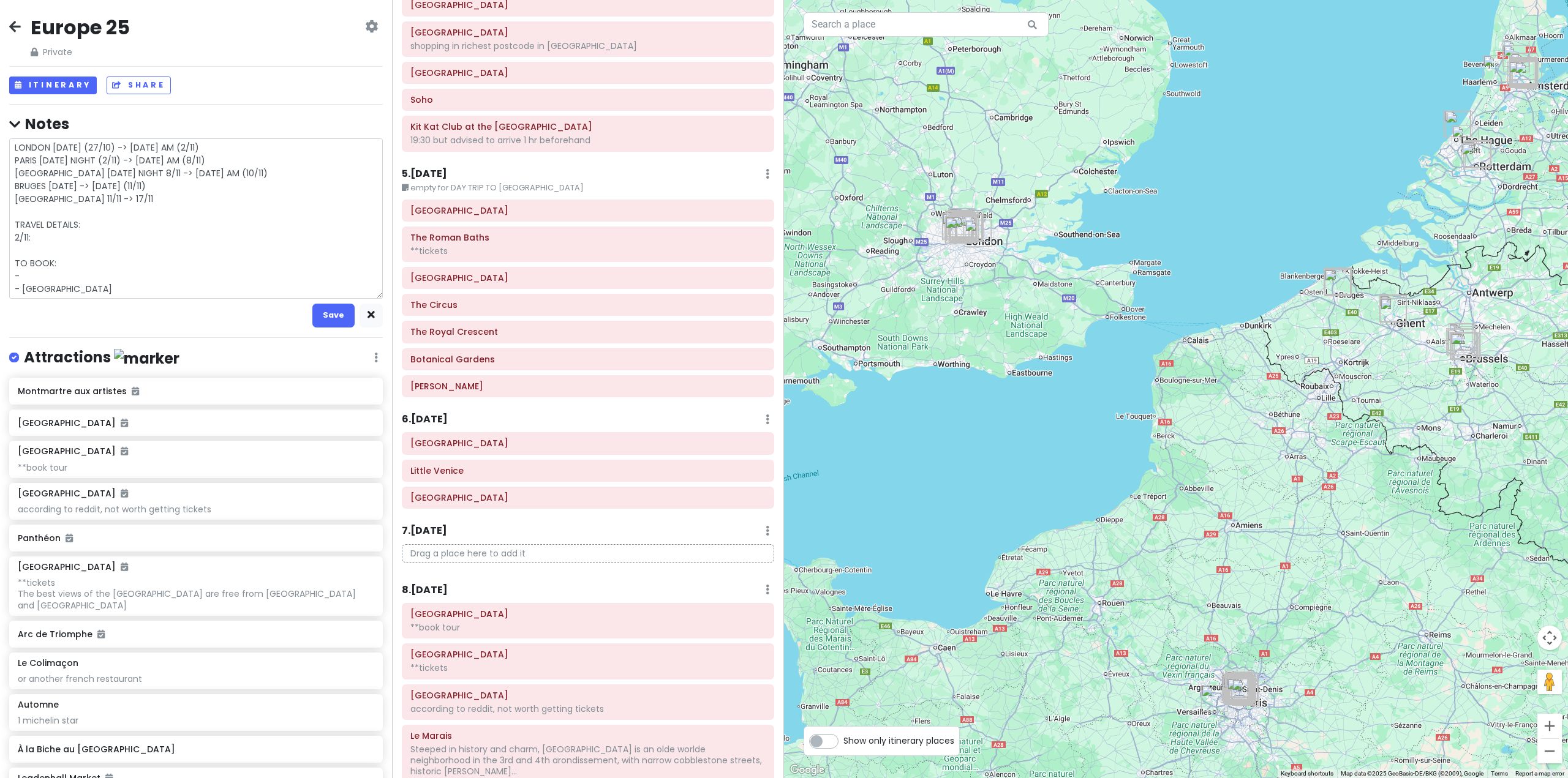
type textarea "LONDON [DATE] (27/10) -> [DATE] AM (2/11) PARIS [DATE] NIGHT (2/11) -> [DATE] A…"
type textarea "x"
type textarea "LONDON [DATE] (27/10) -> [DATE] AM (2/11) PARIS [DATE] NIGHT (2/11) -> [DATE] A…"
type textarea "x"
type textarea "LONDON [DATE] (27/10) -> [DATE] AM (2/11) PARIS [DATE] NIGHT (2/11) -> [DATE] A…"
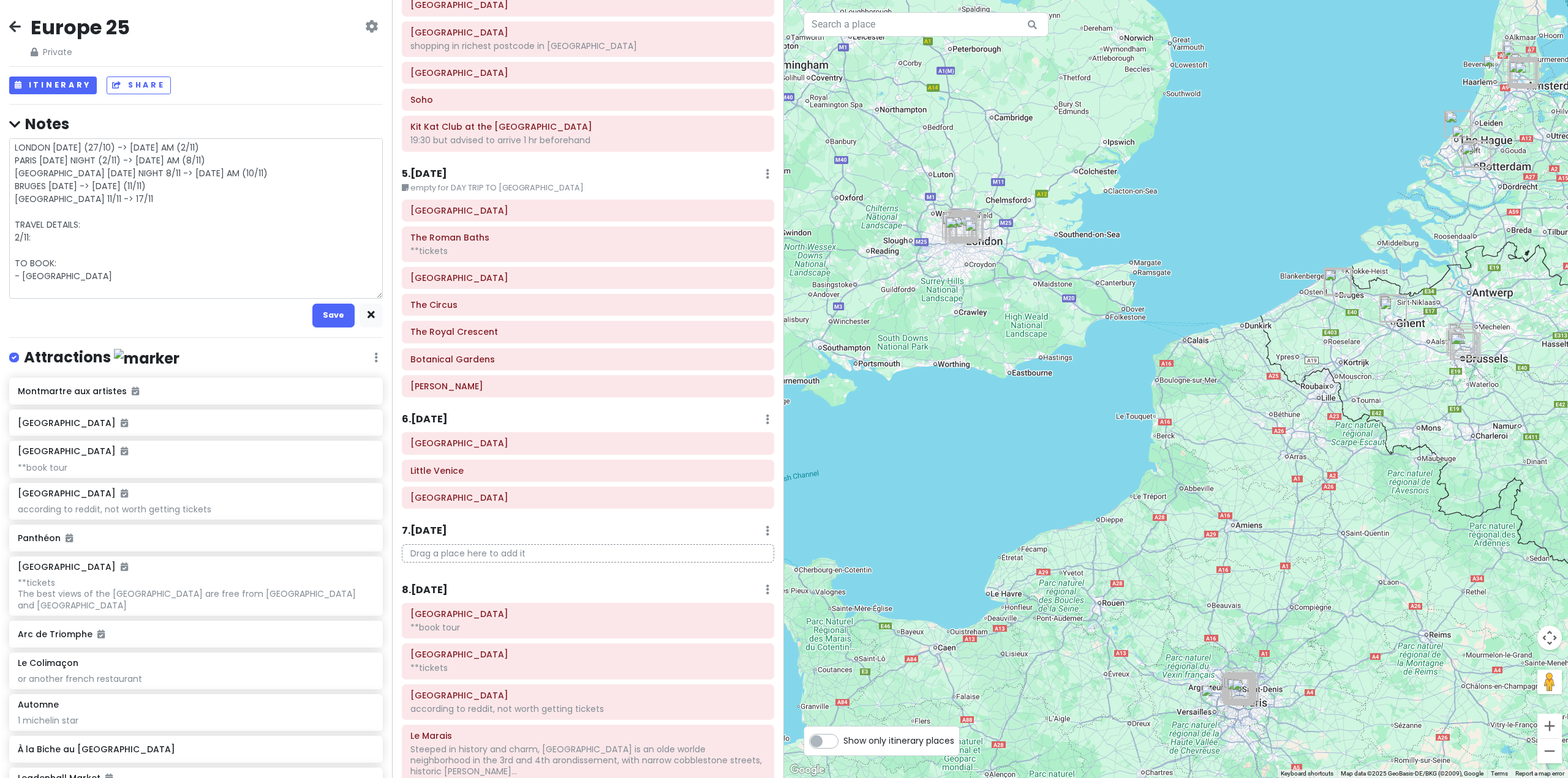
type textarea "x"
type textarea "LONDON [DATE] (27/10) -> [DATE] AM (2/11) PARIS [DATE] NIGHT (2/11) -> [DATE] A…"
type textarea "x"
type textarea "LONDON [DATE] (27/10) -> [DATE] AM (2/11) PARIS [DATE] NIGHT (2/11) -> [DATE] A…"
type textarea "x"
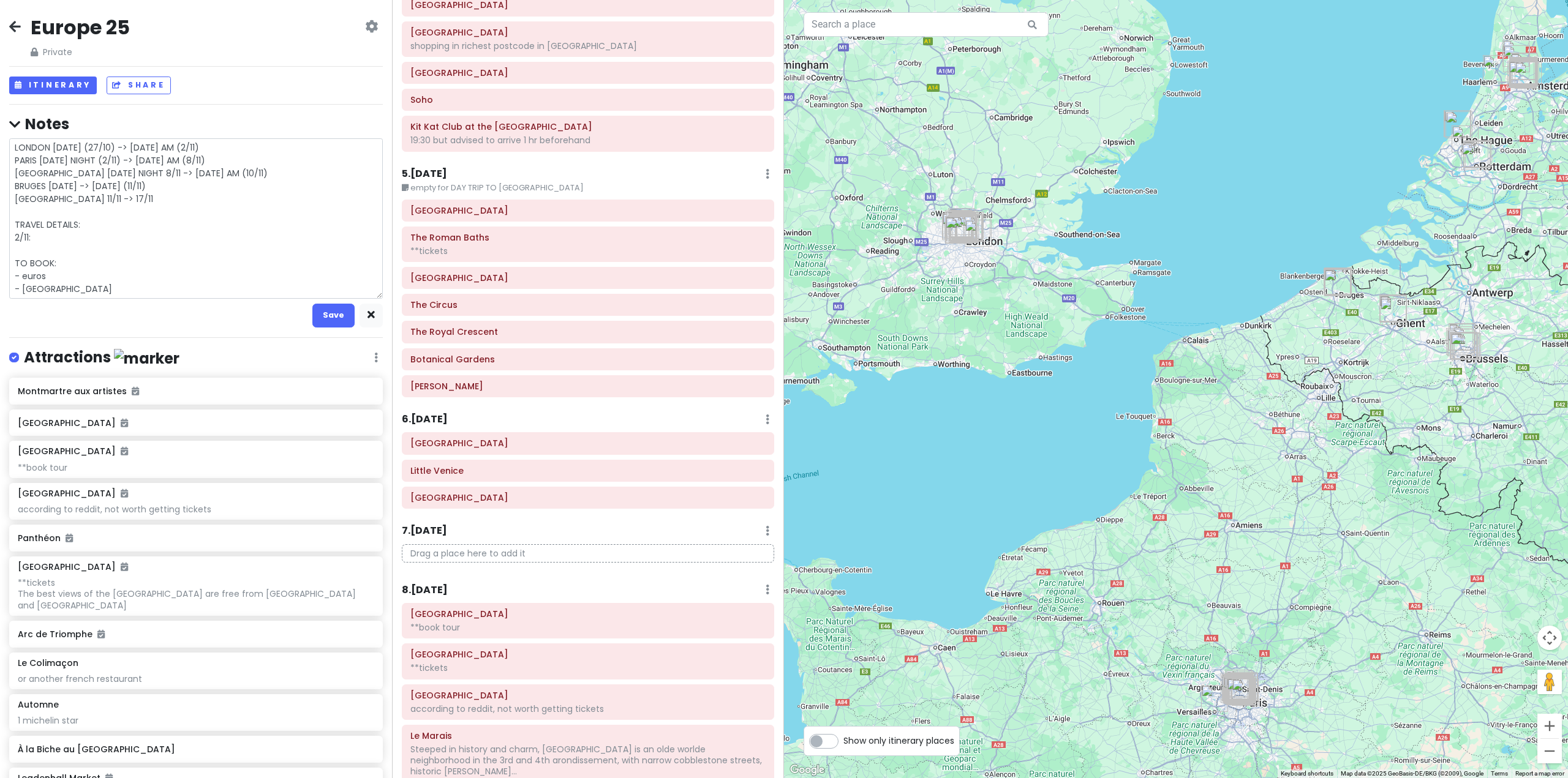
type textarea "LONDON [DATE] (27/10) -> [DATE] AM (2/11) PARIS [DATE] NIGHT (2/11) -> [DATE] A…"
type textarea "x"
type textarea "LONDON [DATE] (27/10) -> [DATE] AM (2/11) PARIS [DATE] NIGHT (2/11) -> [DATE] A…"
type textarea "x"
type textarea "LONDON [DATE] (27/10) -> [DATE] AM (2/11) PARIS [DATE] NIGHT (2/11) -> [DATE] A…"
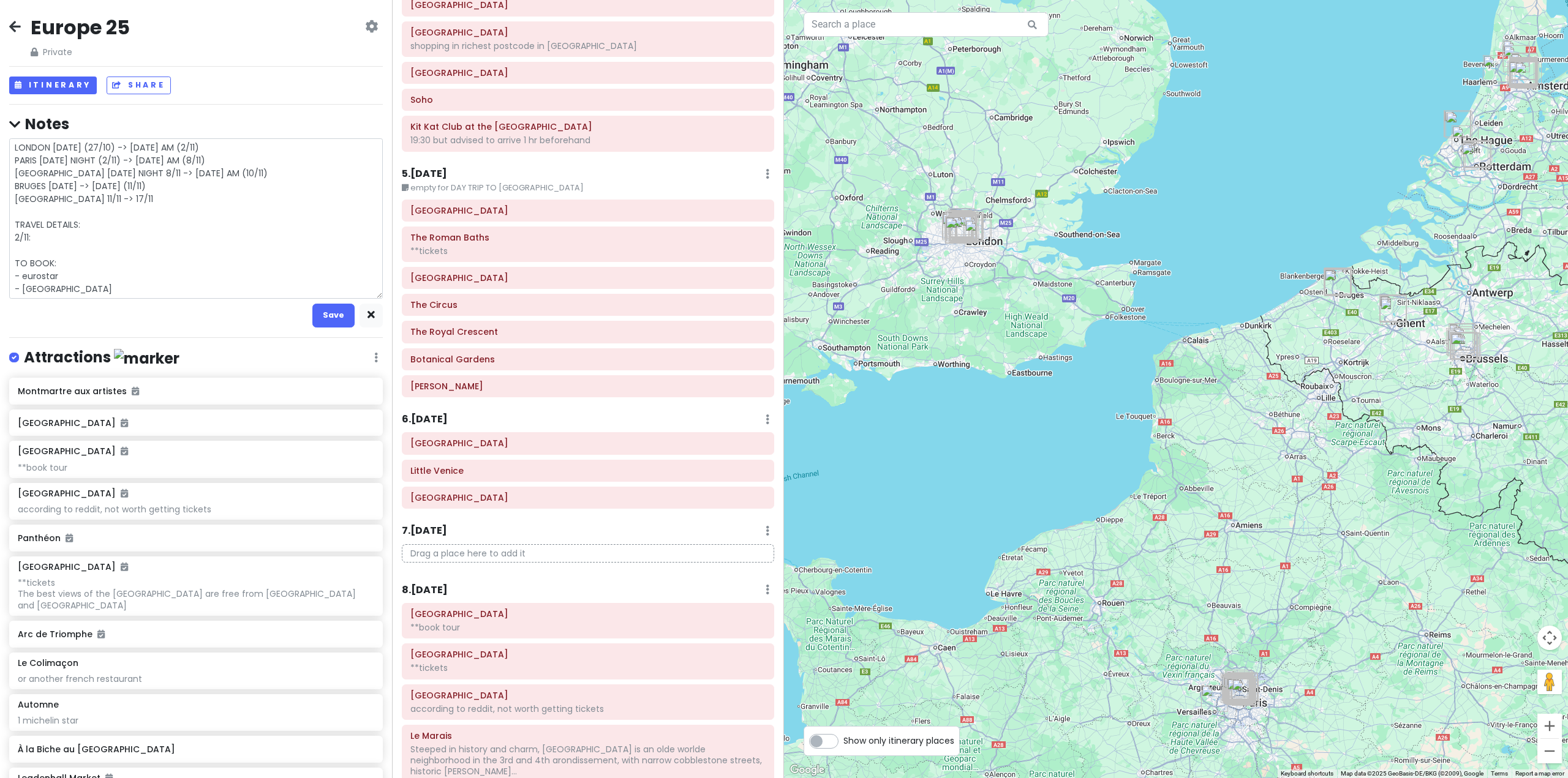
type textarea "x"
type textarea "LONDON [DATE] (27/10) -> [DATE] AM (2/11) PARIS [DATE] NIGHT (2/11) -> [DATE] A…"
type textarea "x"
type textarea "LONDON [DATE] (27/10) -> [DATE] AM (2/11) PARIS [DATE] NIGHT (2/11) -> [DATE] A…"
type textarea "x"
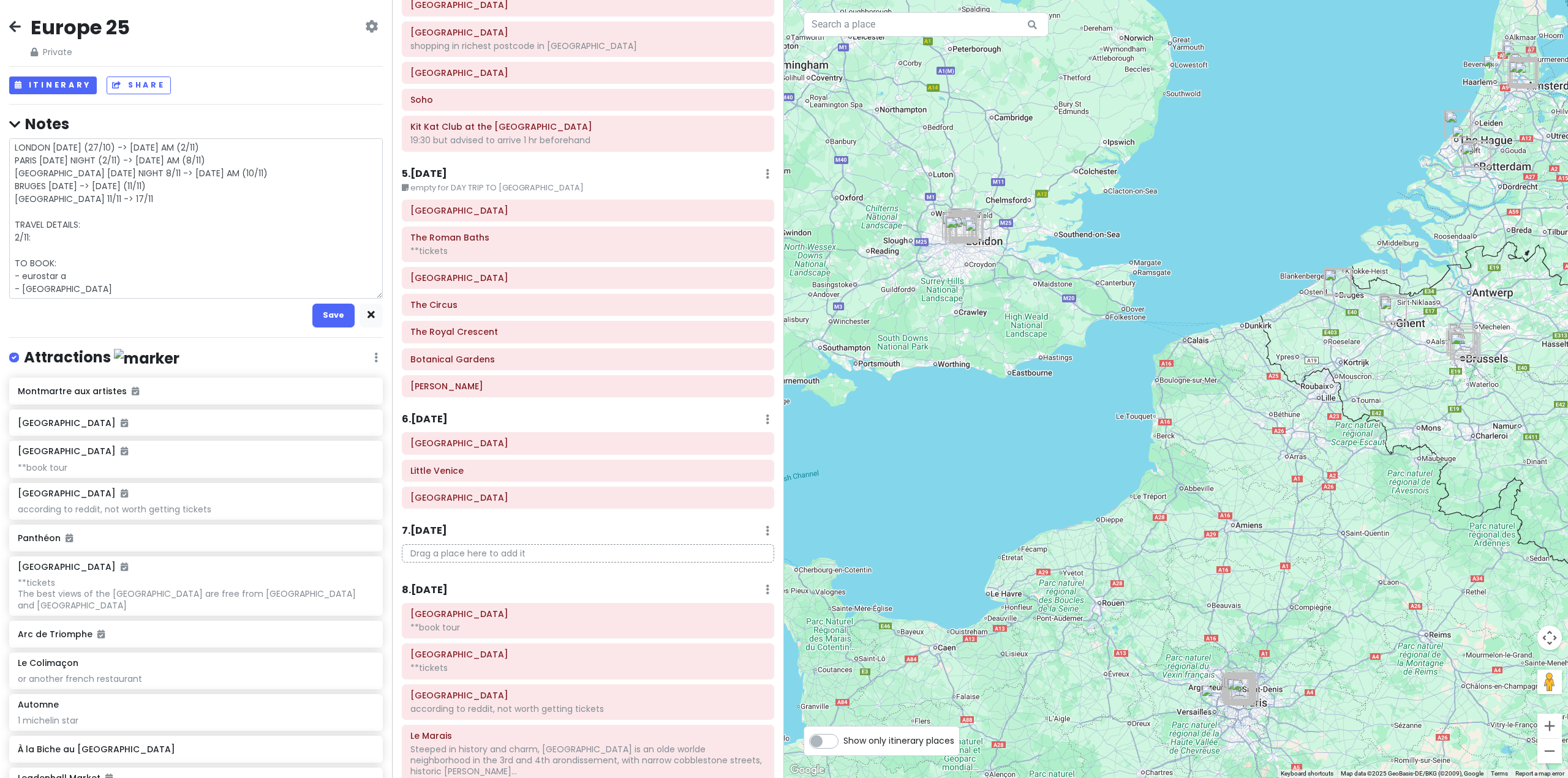
type textarea "LONDON [DATE] (27/10) -> [DATE] AM (2/11) PARIS [DATE] NIGHT (2/11) -> [DATE] A…"
type textarea "x"
type textarea "LONDON [DATE] (27/10) -> [DATE] AM (2/11) PARIS [DATE] NIGHT (2/11) -> [DATE] A…"
type textarea "x"
type textarea "LONDON [DATE] (27/10) -> [DATE] AM (2/11) PARIS [DATE] NIGHT (2/11) -> [DATE] A…"
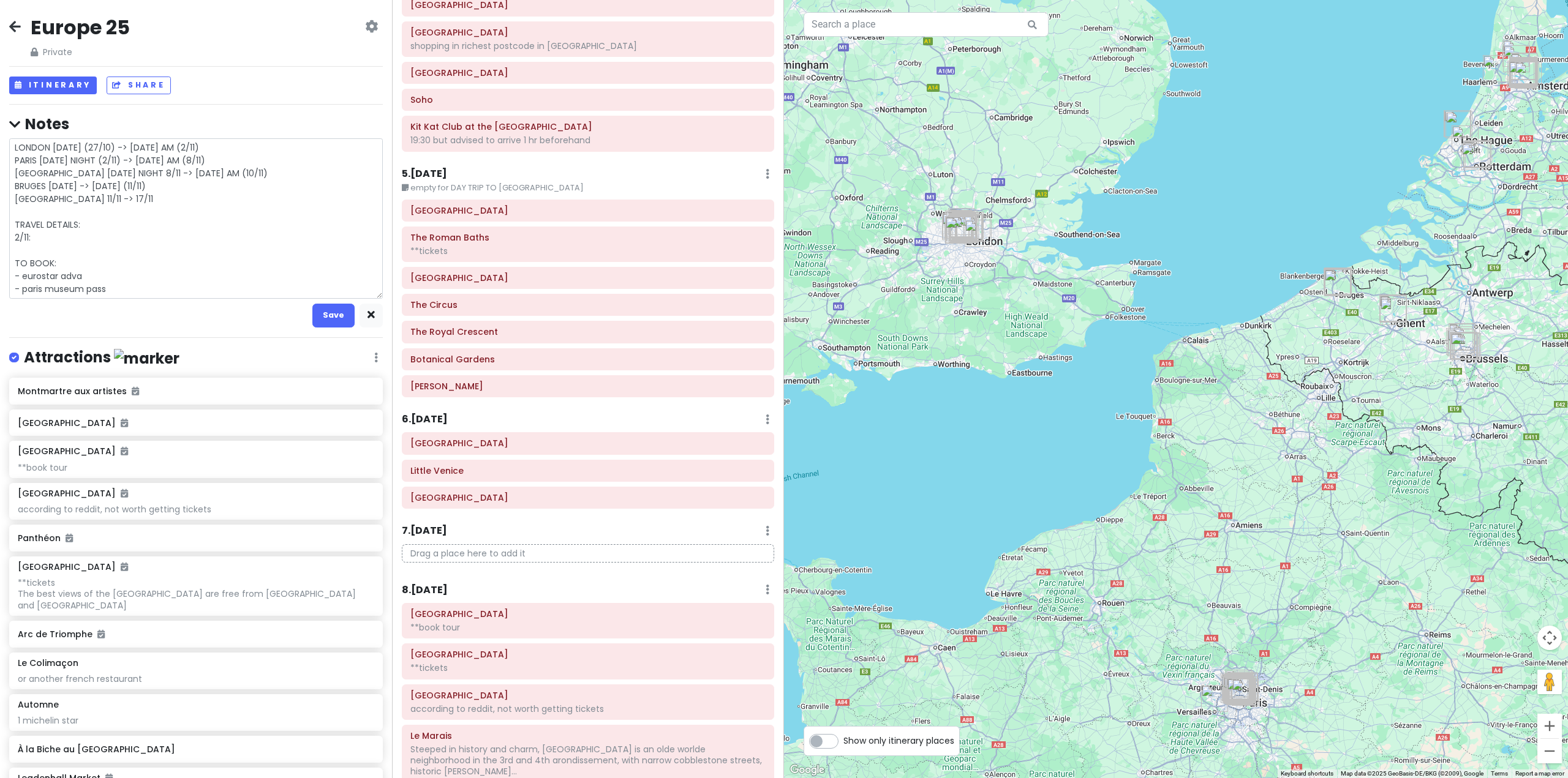
type textarea "x"
type textarea "LONDON [DATE] (27/10) -> [DATE] AM (2/11) PARIS [DATE] NIGHT (2/11) -> [DATE] A…"
type textarea "x"
type textarea "LONDON [DATE] (27/10) -> [DATE] AM (2/11) PARIS [DATE] NIGHT (2/11) -> [DATE] A…"
type textarea "x"
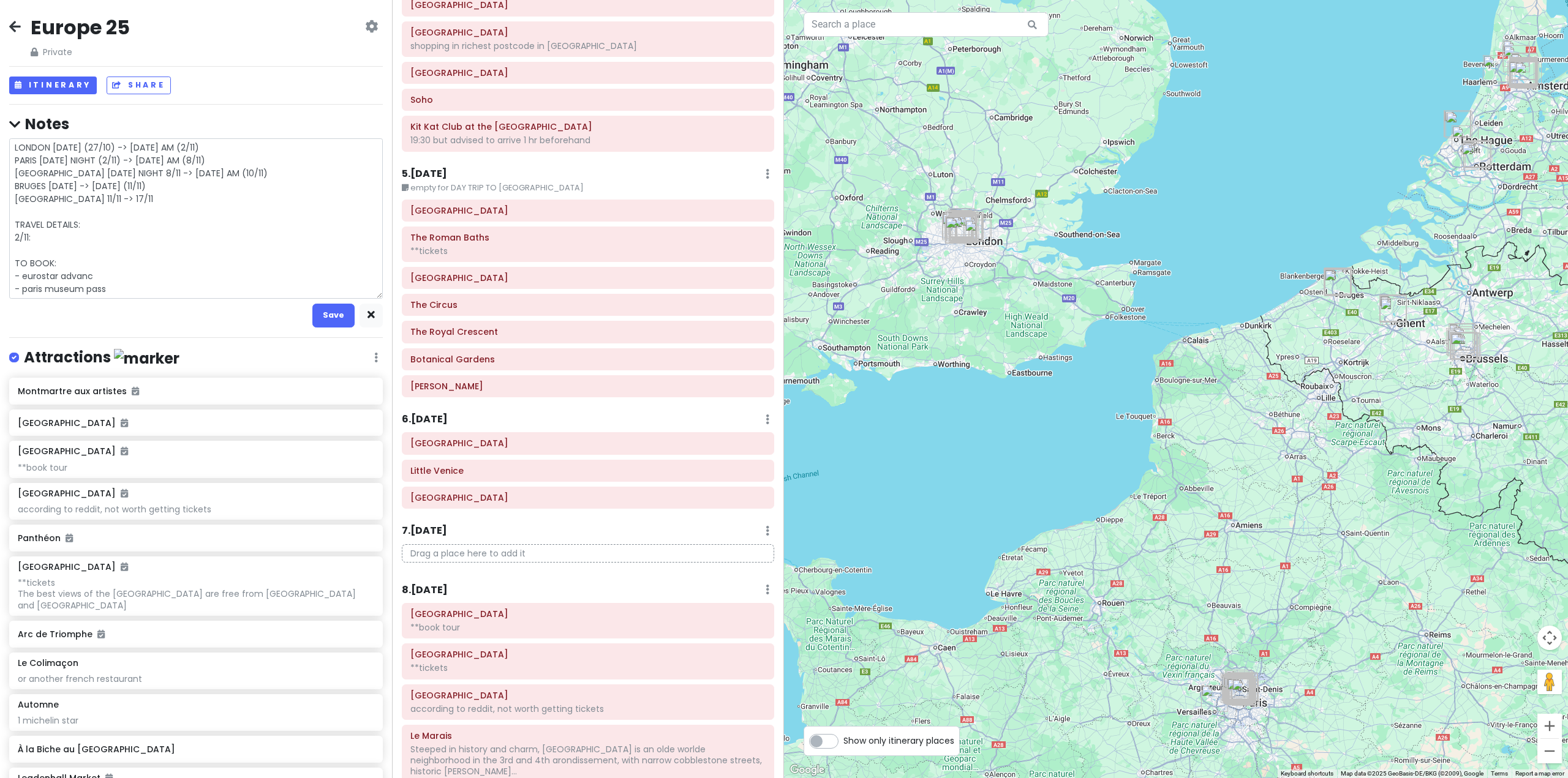
type textarea "LONDON [DATE] (27/10) -> [DATE] AM (2/11) PARIS [DATE] NIGHT (2/11) -> [DATE] A…"
type textarea "x"
type textarea "LONDON [DATE] (27/10) -> [DATE] AM (2/11) PARIS [DATE] NIGHT (2/11) -> [DATE] A…"
type textarea "x"
type textarea "LONDON [DATE] (27/10) -> [DATE] AM (2/11) PARIS [DATE] NIGHT (2/11) -> [DATE] A…"
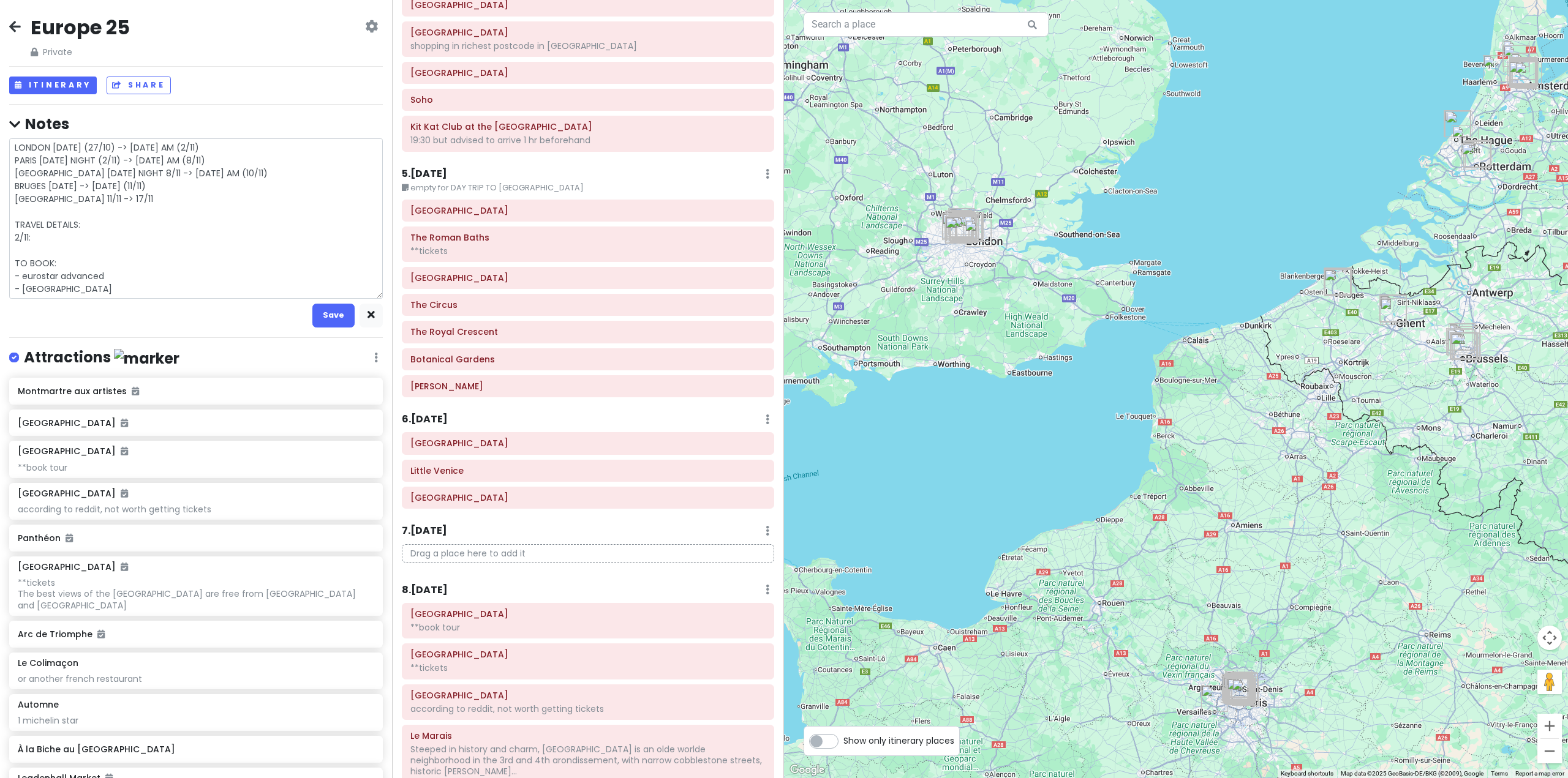
type textarea "x"
type textarea "LONDON [DATE] (27/10) -> [DATE] AM (2/11) PARIS [DATE] NIGHT (2/11) -> [DATE] A…"
type textarea "x"
type textarea "LONDON [DATE] (27/10) -> [DATE] AM (2/11) PARIS [DATE] NIGHT (2/11) -> [DATE] A…"
type textarea "x"
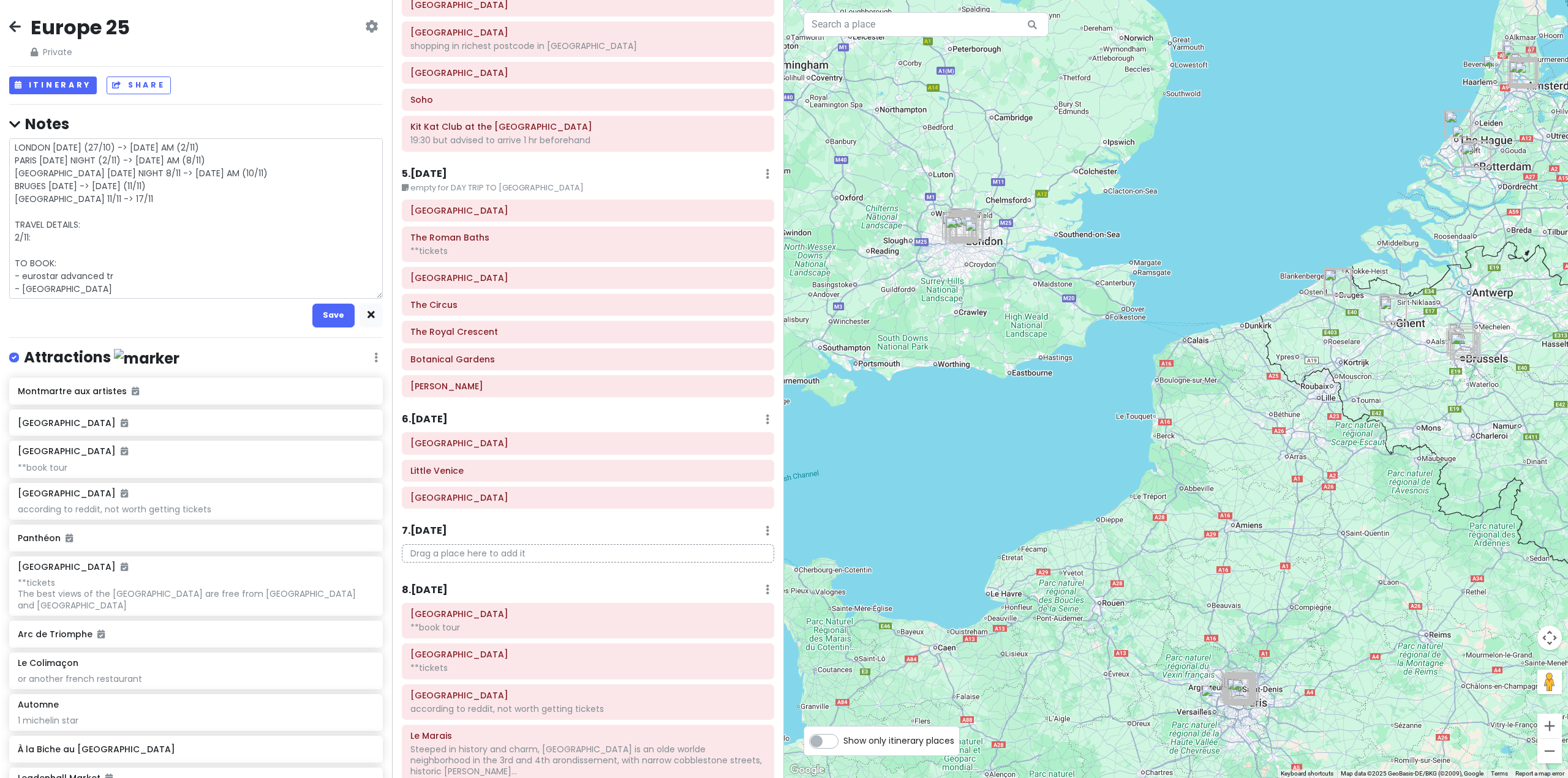
type textarea "LONDON [DATE] (27/10) -> [DATE] AM (2/11) PARIS [DATE] NIGHT (2/11) -> [DATE] A…"
type textarea "x"
type textarea "LONDON [DATE] (27/10) -> [DATE] AM (2/11) PARIS [DATE] NIGHT (2/11) -> [DATE] A…"
type textarea "x"
type textarea "LONDON [DATE] (27/10) -> [DATE] AM (2/11) PARIS [DATE] NIGHT (2/11) -> [DATE] A…"
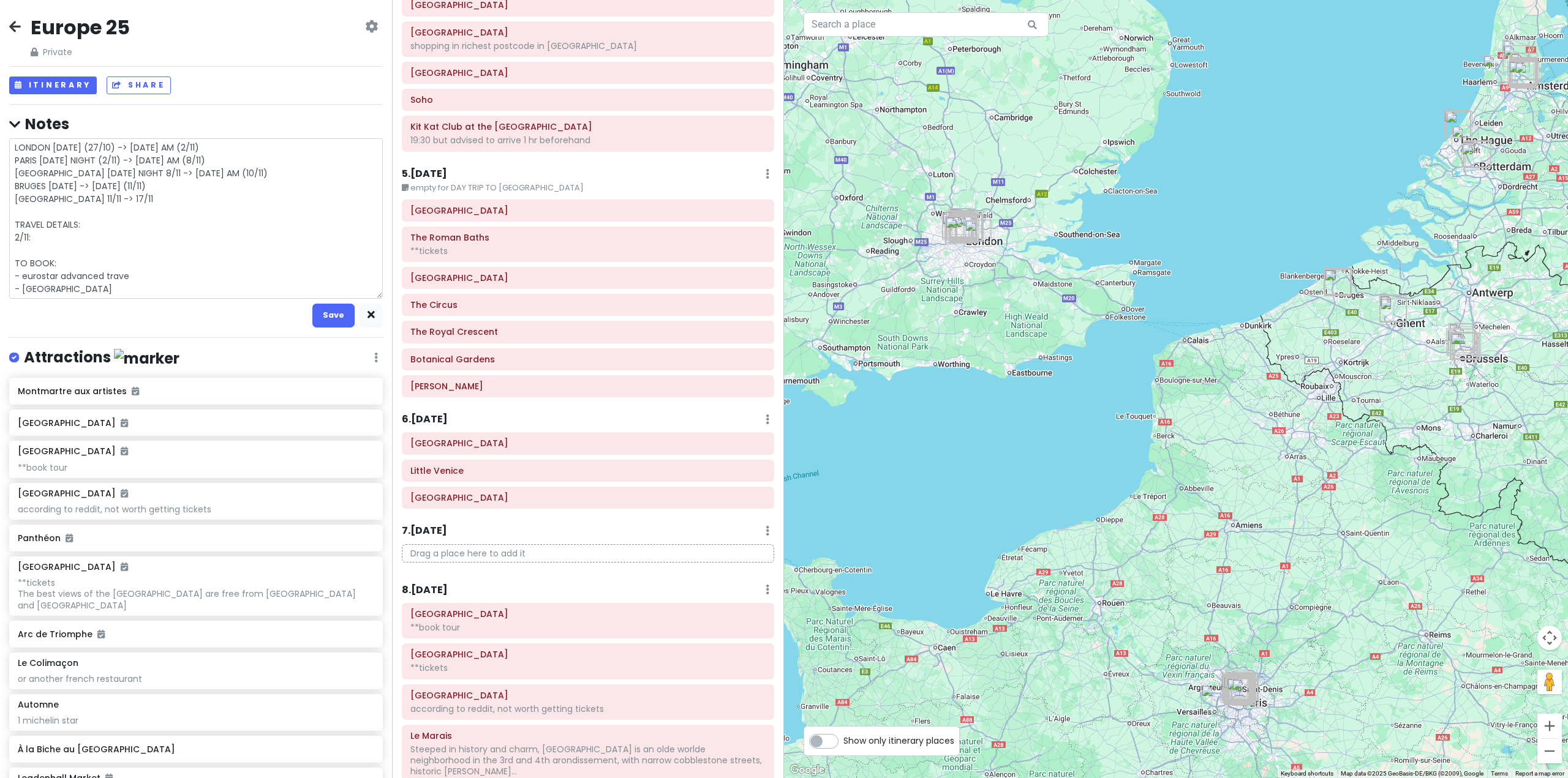
type textarea "x"
type textarea "LONDON [DATE] (27/10) -> [DATE] AM (2/11) PARIS [DATE] NIGHT (2/11) -> [DATE] A…"
type textarea "x"
type textarea "LONDON [DATE] (27/10) -> [DATE] AM (2/11) PARIS [DATE] NIGHT (2/11) -> [DATE] A…"
type textarea "x"
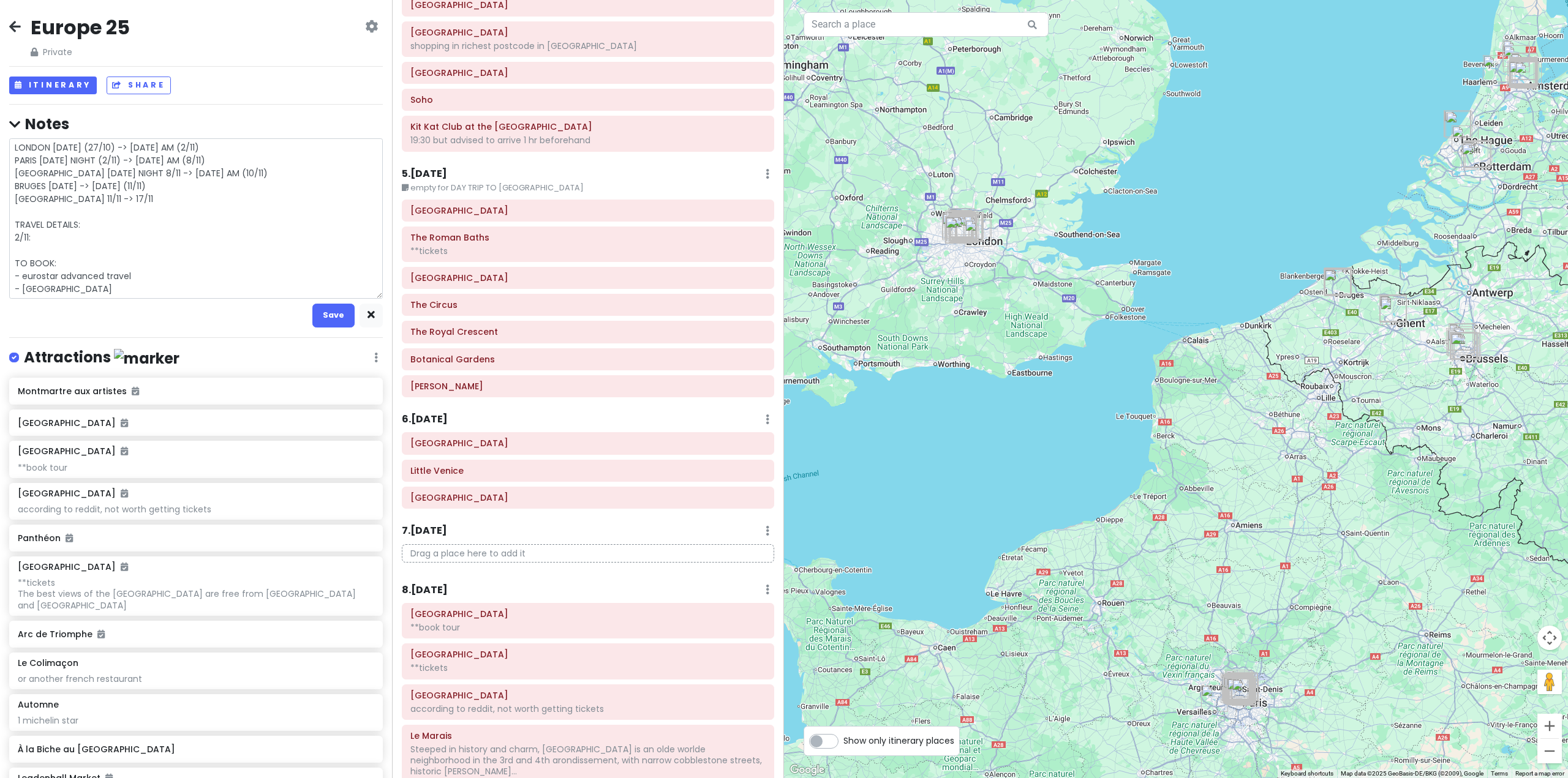
type textarea "LONDON [DATE] (27/10) -> [DATE] AM (2/11) PARIS [DATE] NIGHT (2/11) -> [DATE] A…"
type textarea "x"
type textarea "LONDON [DATE] (27/10) -> [DATE] AM (2/11) PARIS [DATE] NIGHT (2/11) -> [DATE] A…"
type textarea "x"
type textarea "LONDON [DATE] (27/10) -> [DATE] AM (2/11) PARIS [DATE] NIGHT (2/11) -> [DATE] A…"
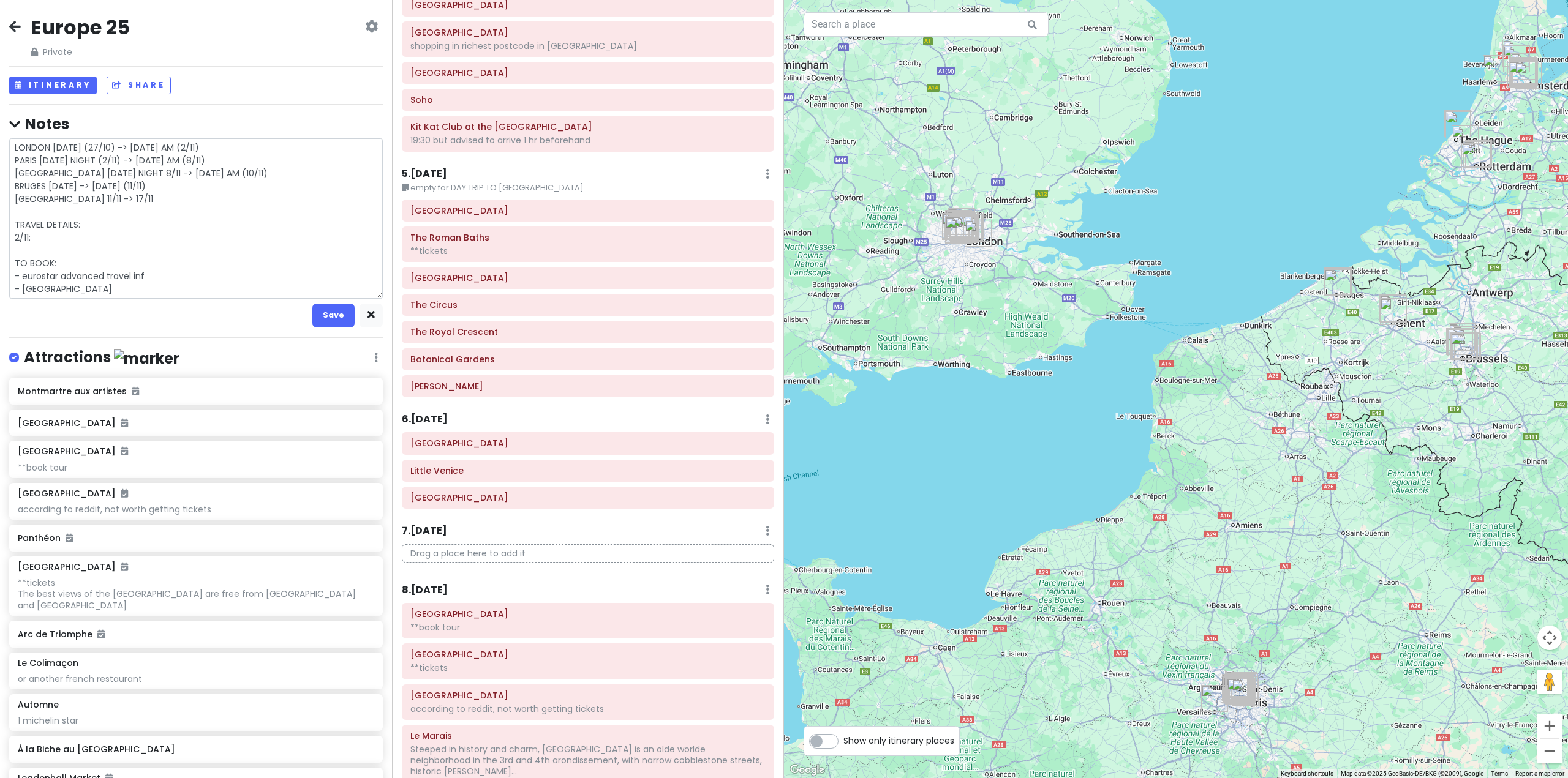
type textarea "x"
type textarea "LONDON [DATE] (27/10) -> [DATE] AM (2/11) PARIS [DATE] NIGHT (2/11) -> [DATE] A…"
type textarea "x"
type textarea "LONDON [DATE] (27/10) -> [DATE] AM (2/11) PARIS [DATE] NIGHT (2/11) -> [DATE] A…"
type textarea "x"
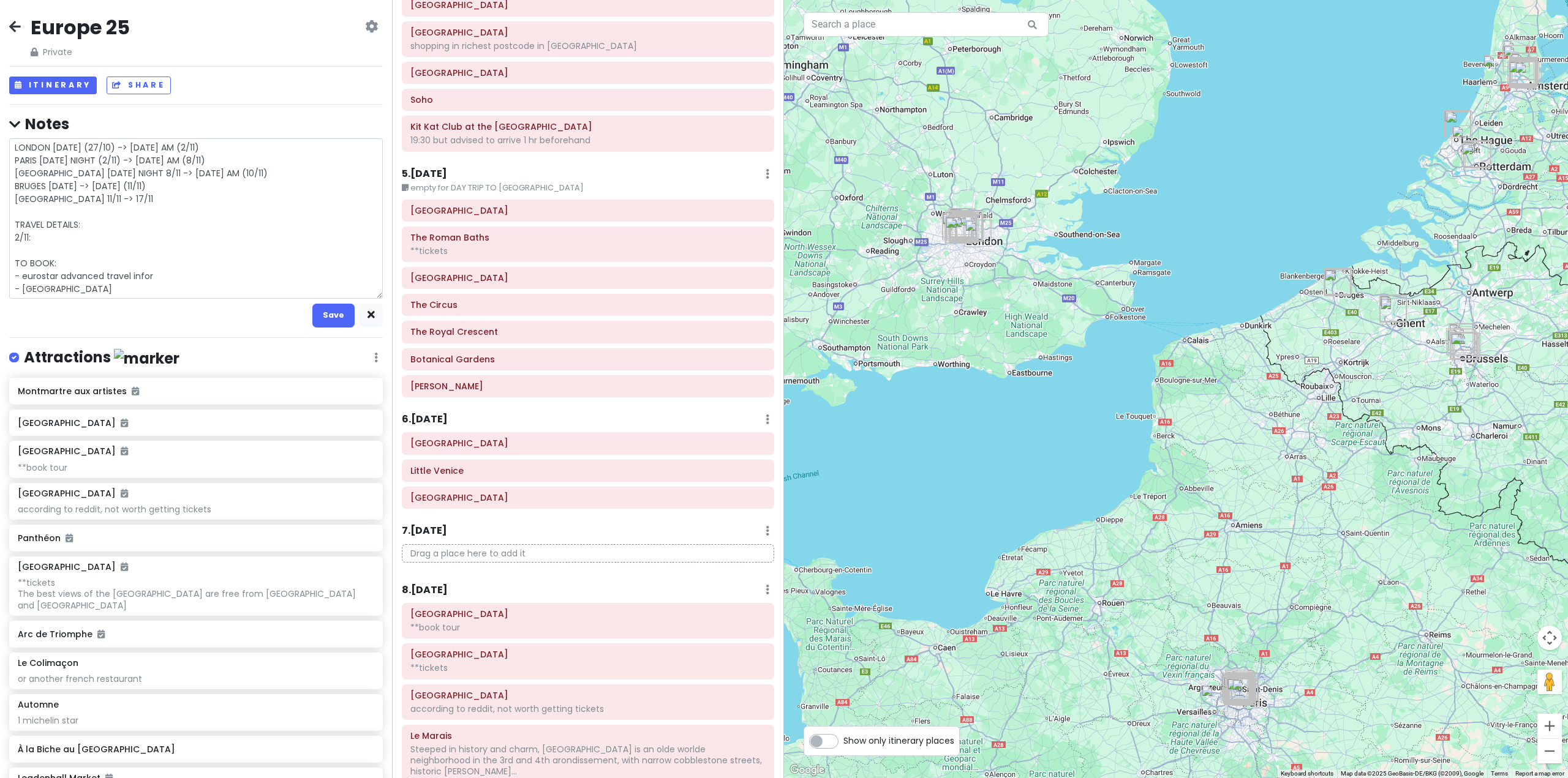
type textarea "LONDON [DATE] (27/10) -> [DATE] AM (2/11) PARIS [DATE] NIGHT (2/11) -> [DATE] A…"
type textarea "x"
type textarea "LONDON [DATE] (27/10) -> [DATE] AM (2/11) PARIS [DATE] NIGHT (2/11) -> [DATE] A…"
type textarea "x"
type textarea "LONDON [DATE] (27/10) -> [DATE] AM (2/11) PARIS [DATE] NIGHT (2/11) -> [DATE] A…"
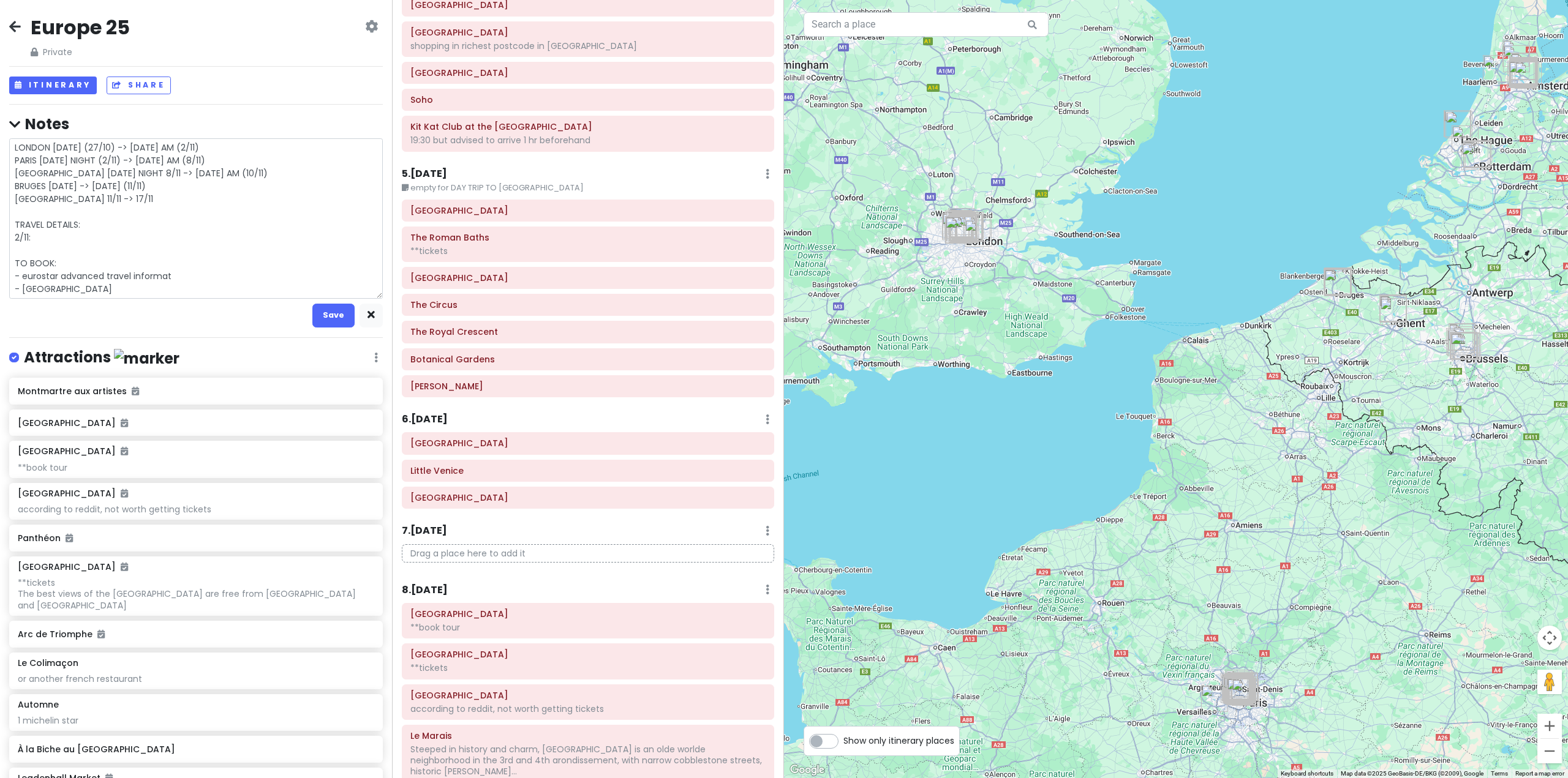
type textarea "x"
type textarea "LONDON [DATE] (27/10) -> [DATE] AM (2/11) PARIS [DATE] NIGHT (2/11) -> [DATE] A…"
type textarea "x"
type textarea "LONDON [DATE] (27/10) -> [DATE] AM (2/11) PARIS [DATE] NIGHT (2/11) -> [DATE] A…"
type textarea "x"
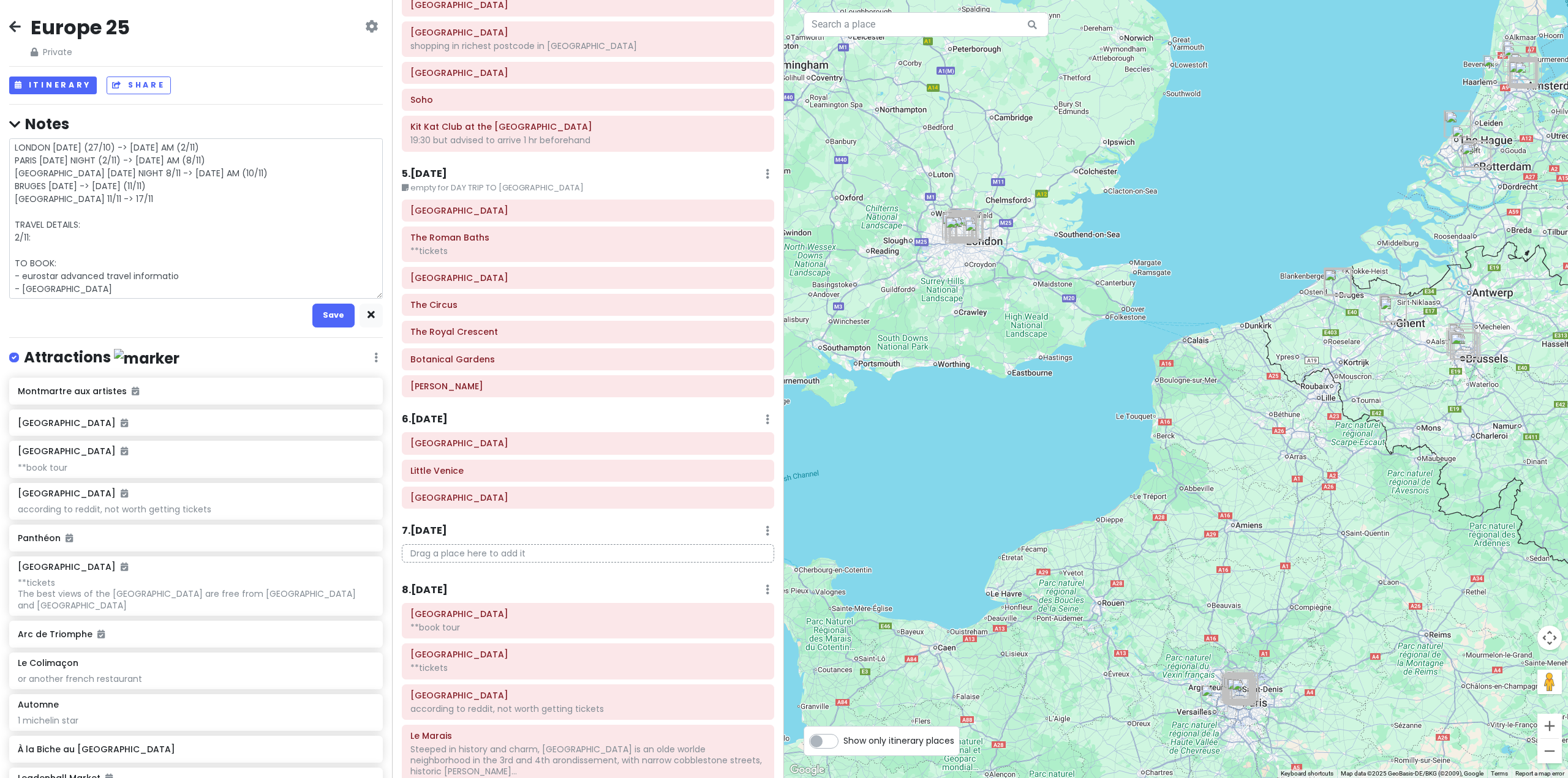
type textarea "LONDON [DATE] (27/10) -> [DATE] AM (2/11) PARIS [DATE] NIGHT (2/11) -> [DATE] A…"
click at [80, 244] on textarea "LONDON [DATE] (27/10) -> [DATE] AM (2/11) PARIS [DATE] NIGHT (2/11) -> [DATE] A…" at bounding box center [195, 219] width 373 height 160
click at [76, 233] on textarea "LONDON [DATE] (27/10) -> [DATE] AM (2/11) PARIS [DATE] NIGHT (2/11) -> [DATE] A…" at bounding box center [195, 219] width 373 height 160
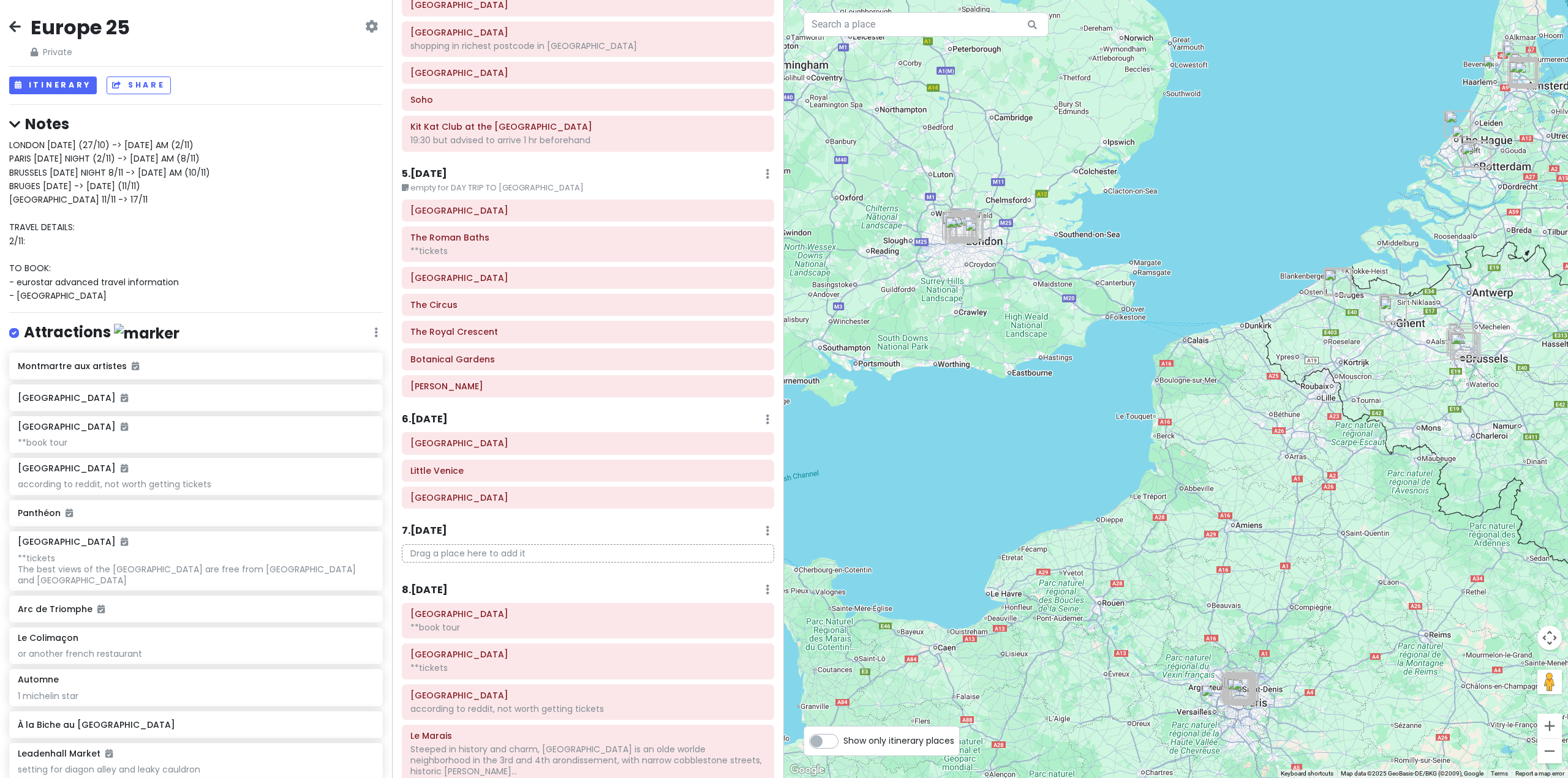
click at [88, 237] on div "LONDON [DATE] (27/10) -> [DATE] AM (2/11) PARIS [DATE] NIGHT (2/11) -> [DATE] A…" at bounding box center [195, 221] width 373 height 164
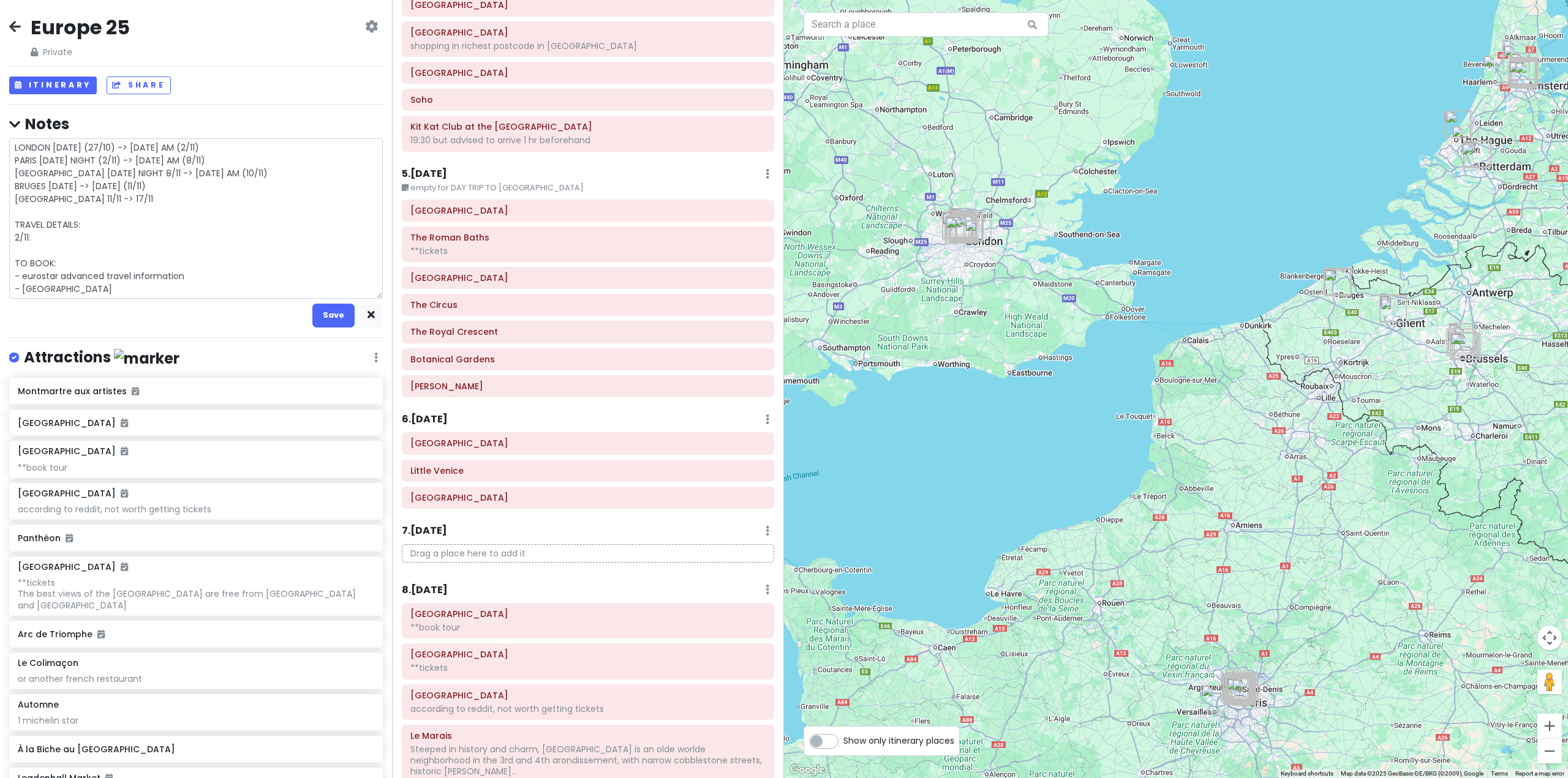
click at [48, 243] on textarea "LONDON [DATE] (27/10) -> [DATE] AM (2/11) PARIS [DATE] NIGHT (2/11) -> [DATE] A…" at bounding box center [195, 219] width 373 height 160
type textarea "x"
type textarea "LONDON [DATE] (27/10) -> [DATE] AM (2/11) PARIS [DATE] NIGHT (2/11) -> [DATE] A…"
type textarea "x"
type textarea "LONDON [DATE] (27/10) -> [DATE] AM (2/11) PARIS [DATE] NIGHT (2/11) -> [DATE] A…"
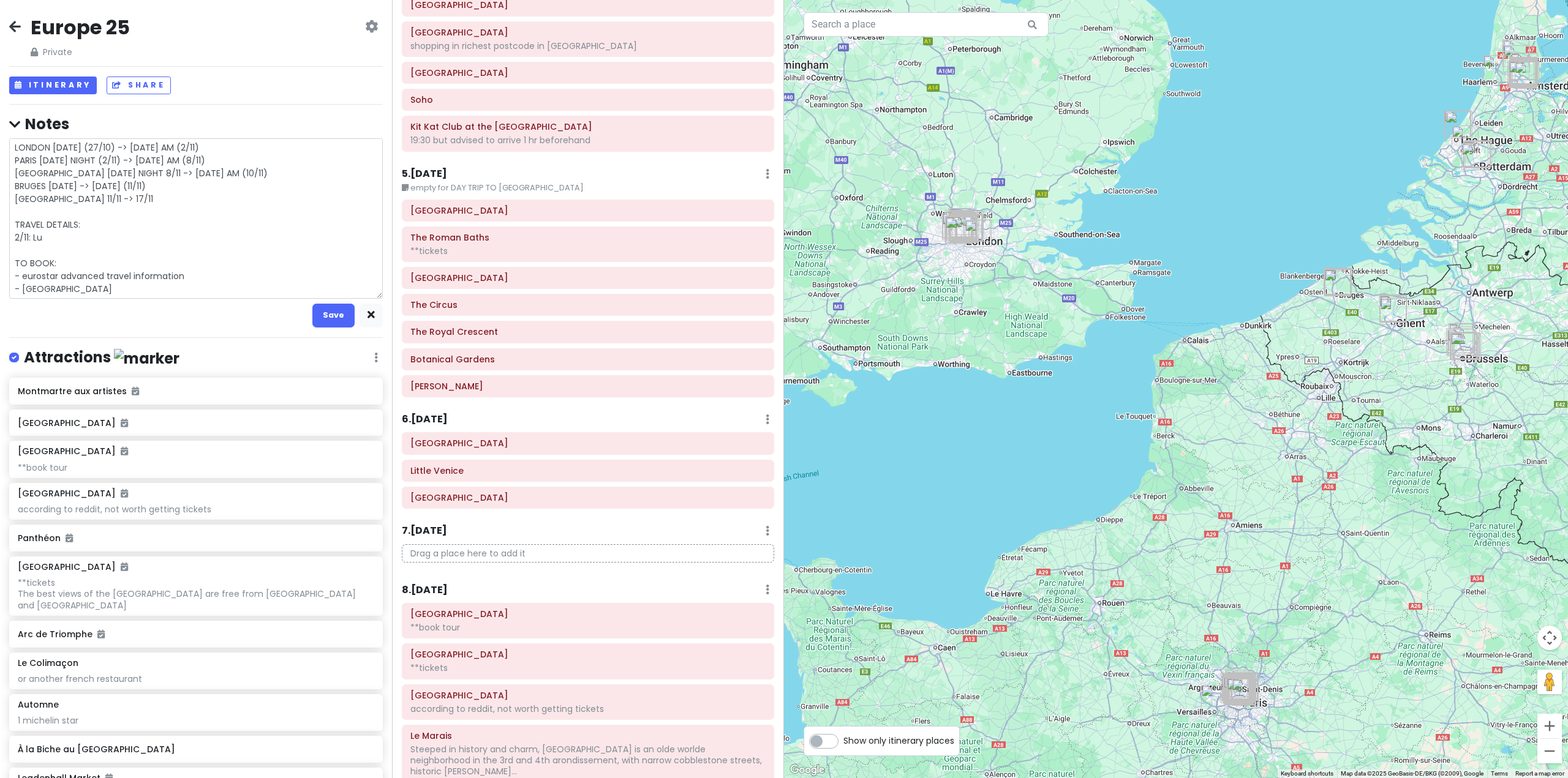
type textarea "x"
type textarea "LONDON [DATE] (27/10) -> [DATE] AM (2/11) PARIS [DATE] NIGHT (2/11) -> [DATE] A…"
type textarea "x"
type textarea "LONDON [DATE] (27/10) -> [DATE] AM (2/11) PARIS [DATE] NIGHT (2/11) -> [DATE] A…"
type textarea "x"
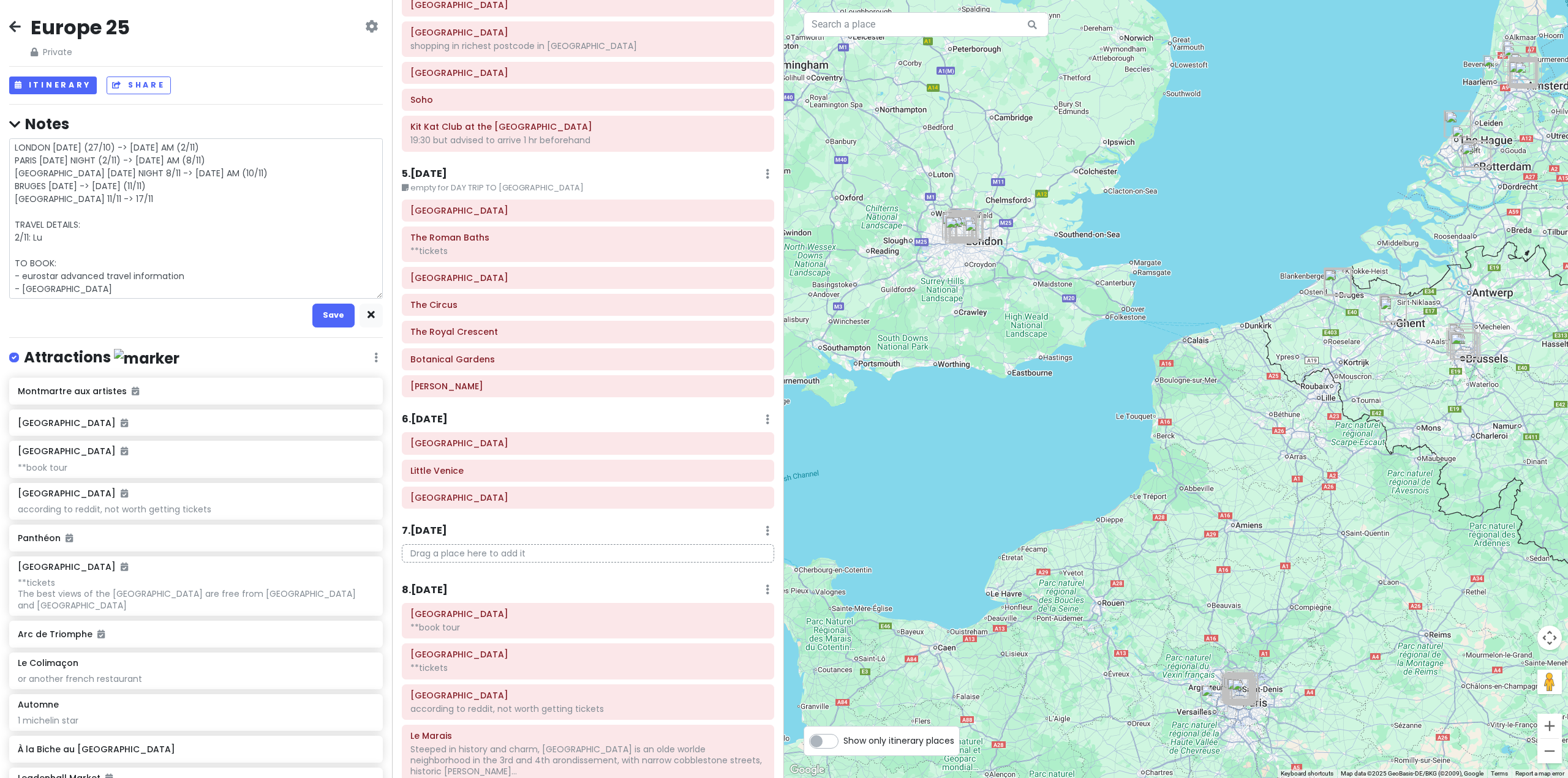
type textarea "LONDON [DATE] (27/10) -> [DATE] AM (2/11) PARIS [DATE] NIGHT (2/11) -> [DATE] A…"
type textarea "x"
type textarea "LONDON [DATE] (27/10) -> [DATE] AM (2/11) PARIS [DATE] NIGHT (2/11) -> [DATE] A…"
type textarea "x"
type textarea "LONDON [DATE] (27/10) -> [DATE] AM (2/11) PARIS [DATE] NIGHT (2/11) -> [DATE] A…"
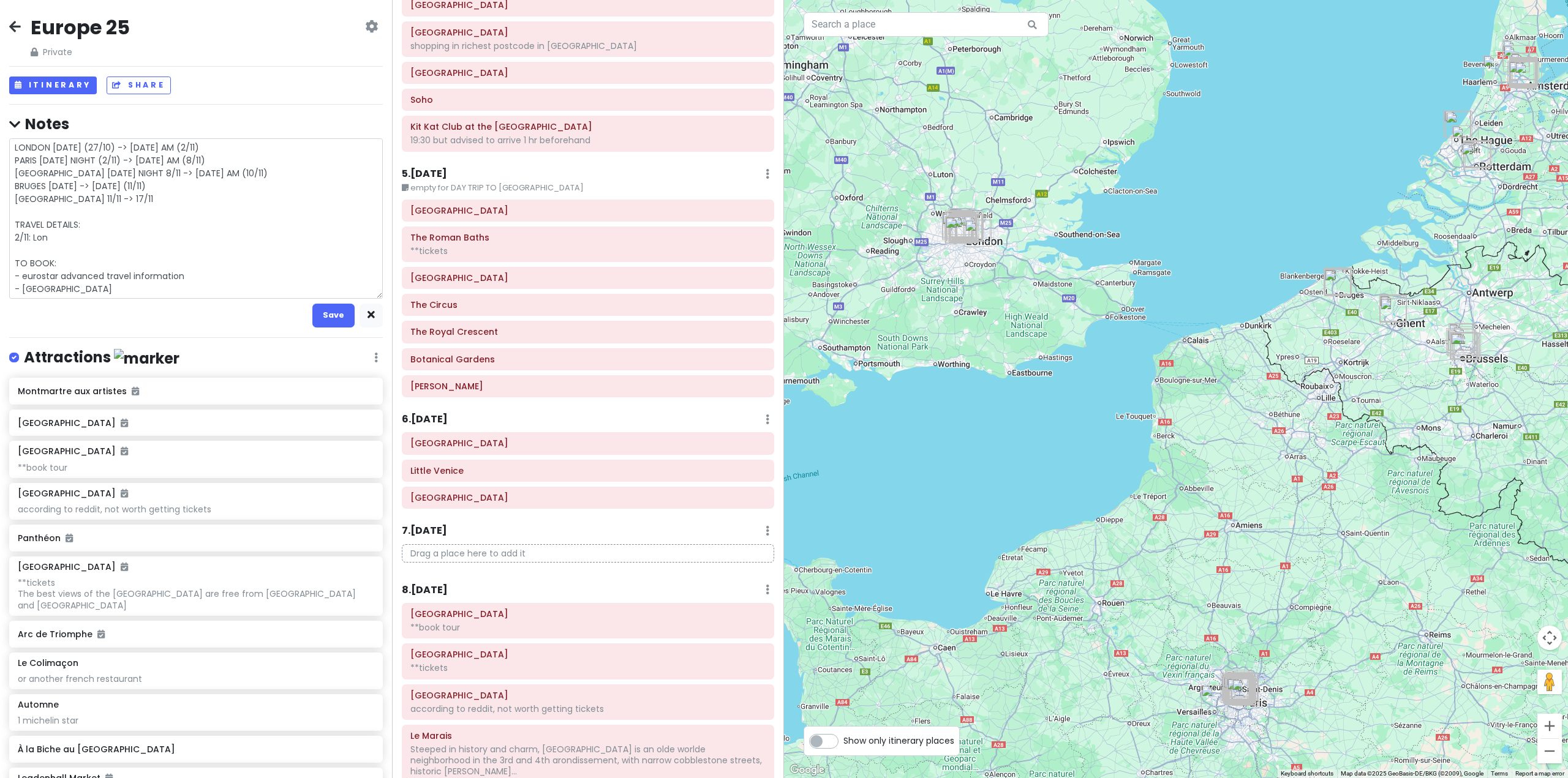
type textarea "x"
type textarea "LONDON [DATE] (27/10) -> [DATE] AM (2/11) PARIS [DATE] NIGHT (2/11) -> [DATE] A…"
type textarea "x"
type textarea "LONDON [DATE] (27/10) -> [DATE] AM (2/11) PARIS [DATE] NIGHT (2/11) -> [DATE] A…"
type textarea "x"
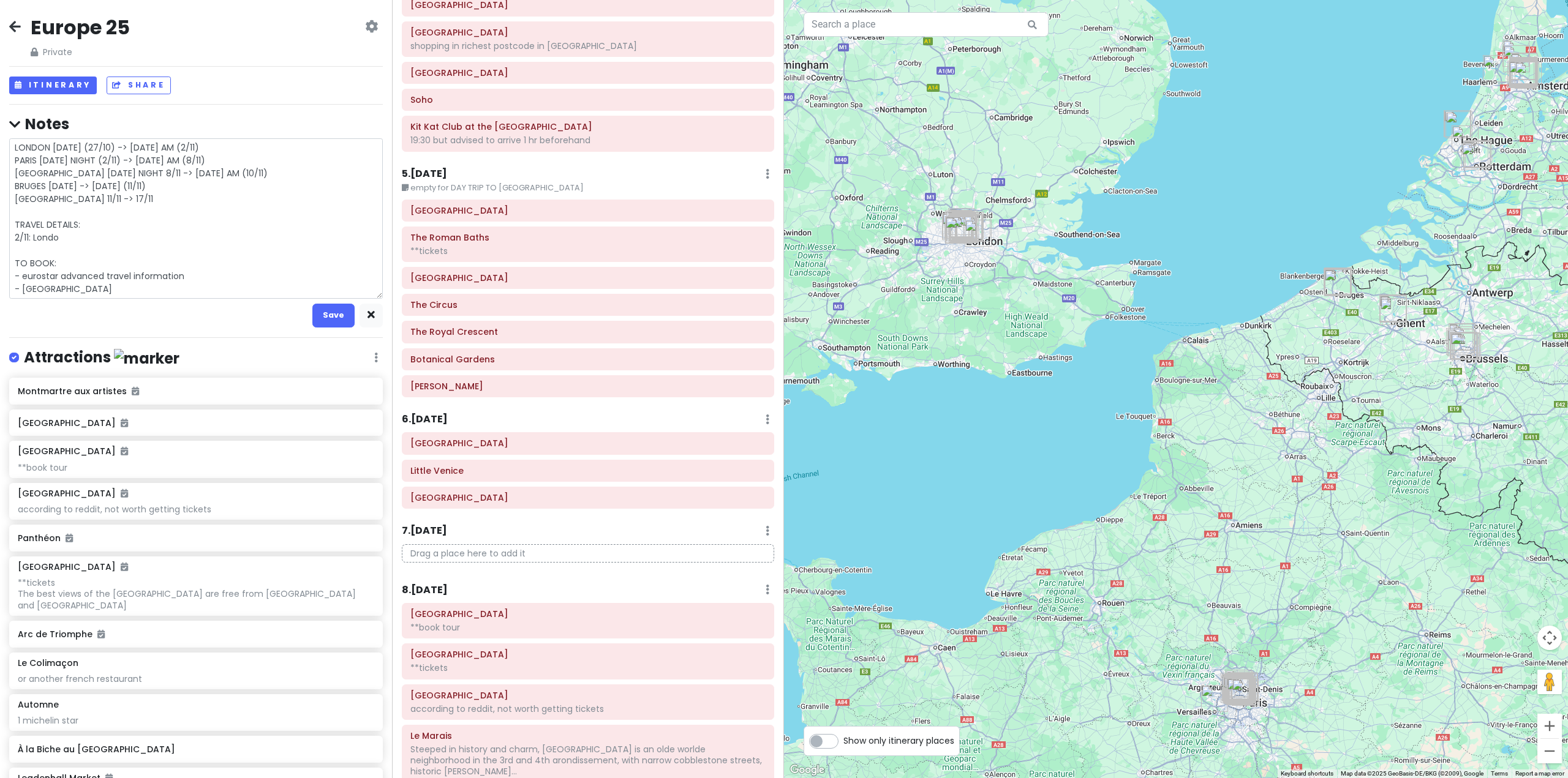
type textarea "LONDON [DATE] (27/10) -> [DATE] AM (2/11) PARIS [DATE] NIGHT (2/11) -> [DATE] A…"
type textarea "x"
type textarea "LONDON [DATE] (27/10) -> [DATE] AM (2/11) PARIS [DATE] NIGHT (2/11) -> [DATE] A…"
type textarea "x"
type textarea "LONDON [DATE] (27/10) -> [DATE] AM (2/11) PARIS [DATE] NIGHT (2/11) -> [DATE] A…"
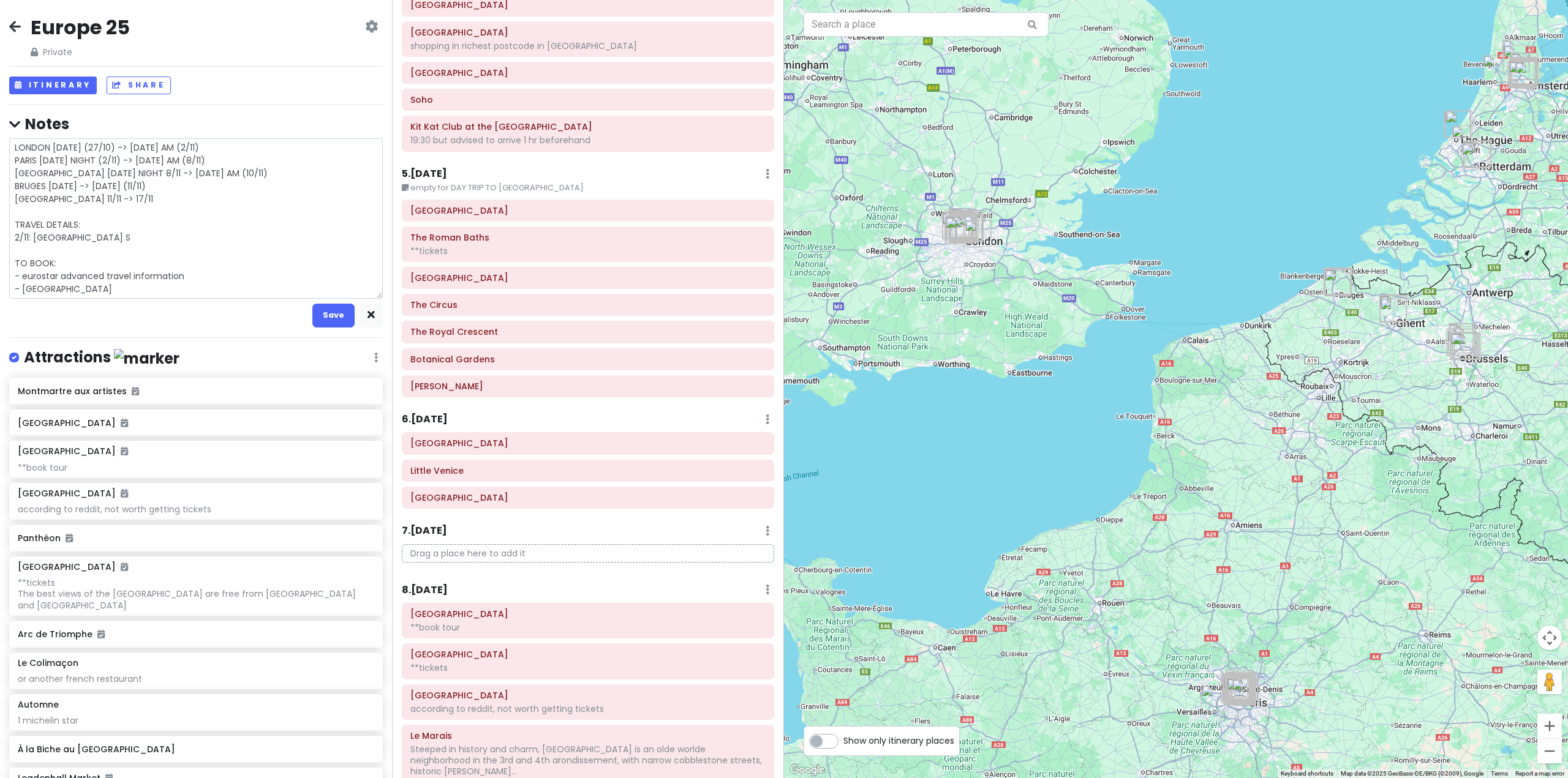
type textarea "x"
type textarea "LONDON [DATE] (27/10) -> [DATE] AM (2/11) PARIS [DATE] NIGHT (2/11) -> [DATE] A…"
type textarea "x"
type textarea "LONDON [DATE] (27/10) -> [DATE] AM (2/11) PARIS [DATE] NIGHT (2/11) -> [DATE] A…"
type textarea "x"
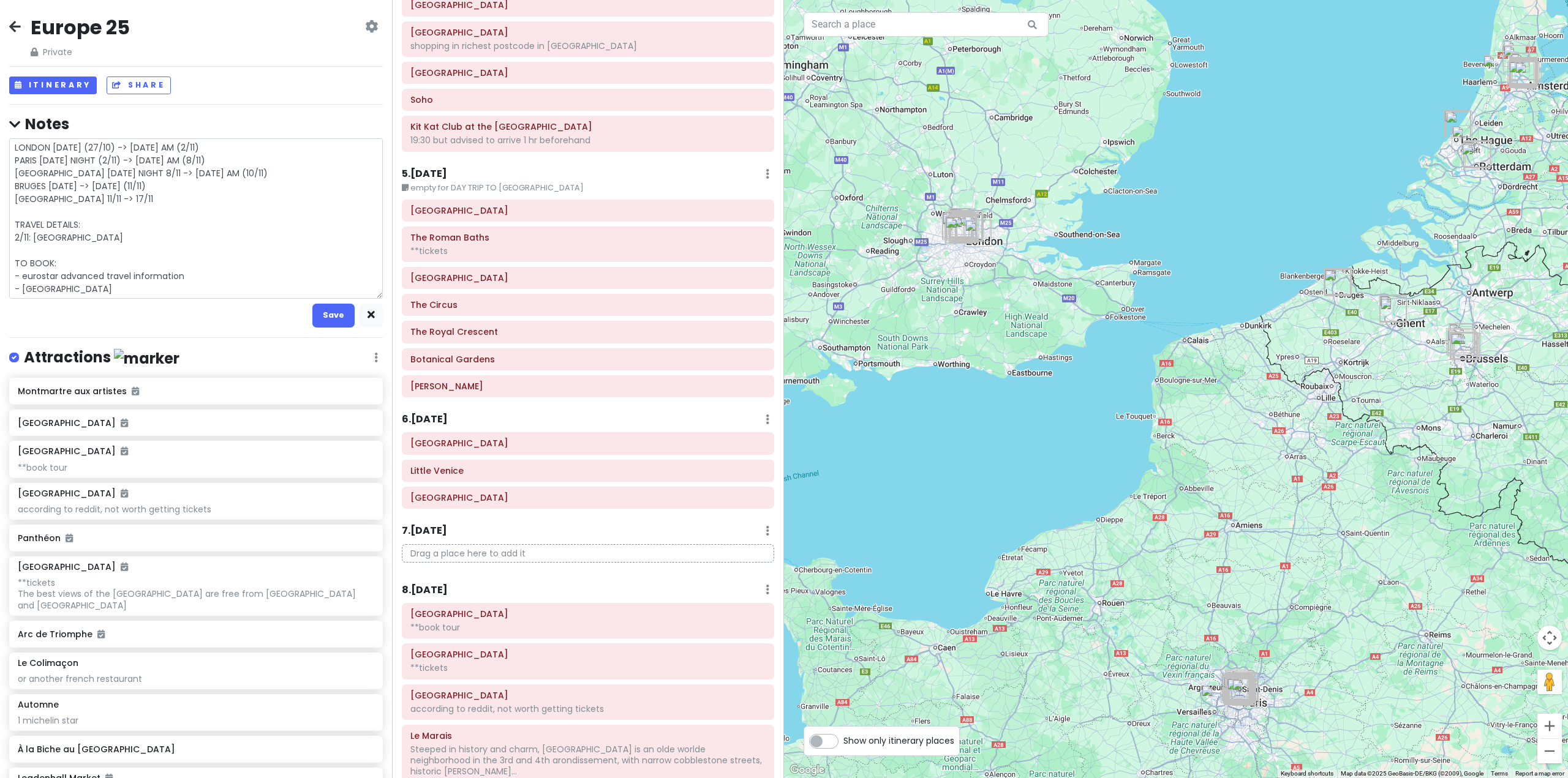
type textarea "LONDON [DATE] (27/10) -> [DATE] AM (2/11) PARIS [DATE] NIGHT (2/11) -> [DATE] A…"
type textarea "x"
type textarea "LONDON [DATE] (27/10) -> [DATE] AM (2/11) PARIS [DATE] NIGHT (2/11) -> [DATE] A…"
type textarea "x"
type textarea "LONDON [DATE] (27/10) -> [DATE] AM (2/11) PARIS [DATE] NIGHT (2/11) -> [DATE] A…"
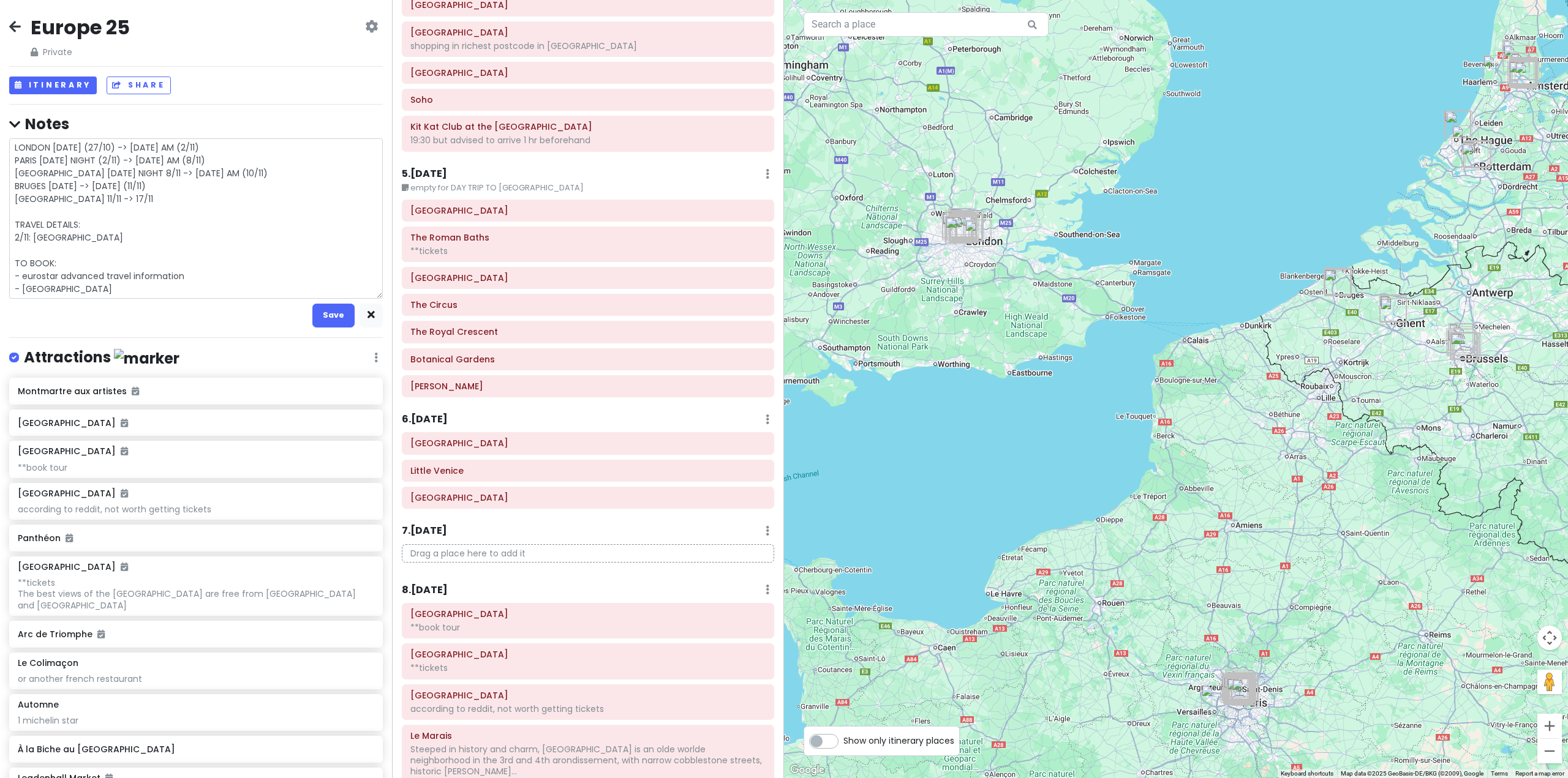
type textarea "x"
type textarea "LONDON [DATE] (27/10) -> [DATE] AM (2/11) PARIS [DATE] NIGHT (2/11) -> [DATE] A…"
type textarea "x"
type textarea "LONDON [DATE] (27/10) -> [DATE] AM (2/11) PARIS [DATE] NIGHT (2/11) -> [DATE] A…"
type textarea "x"
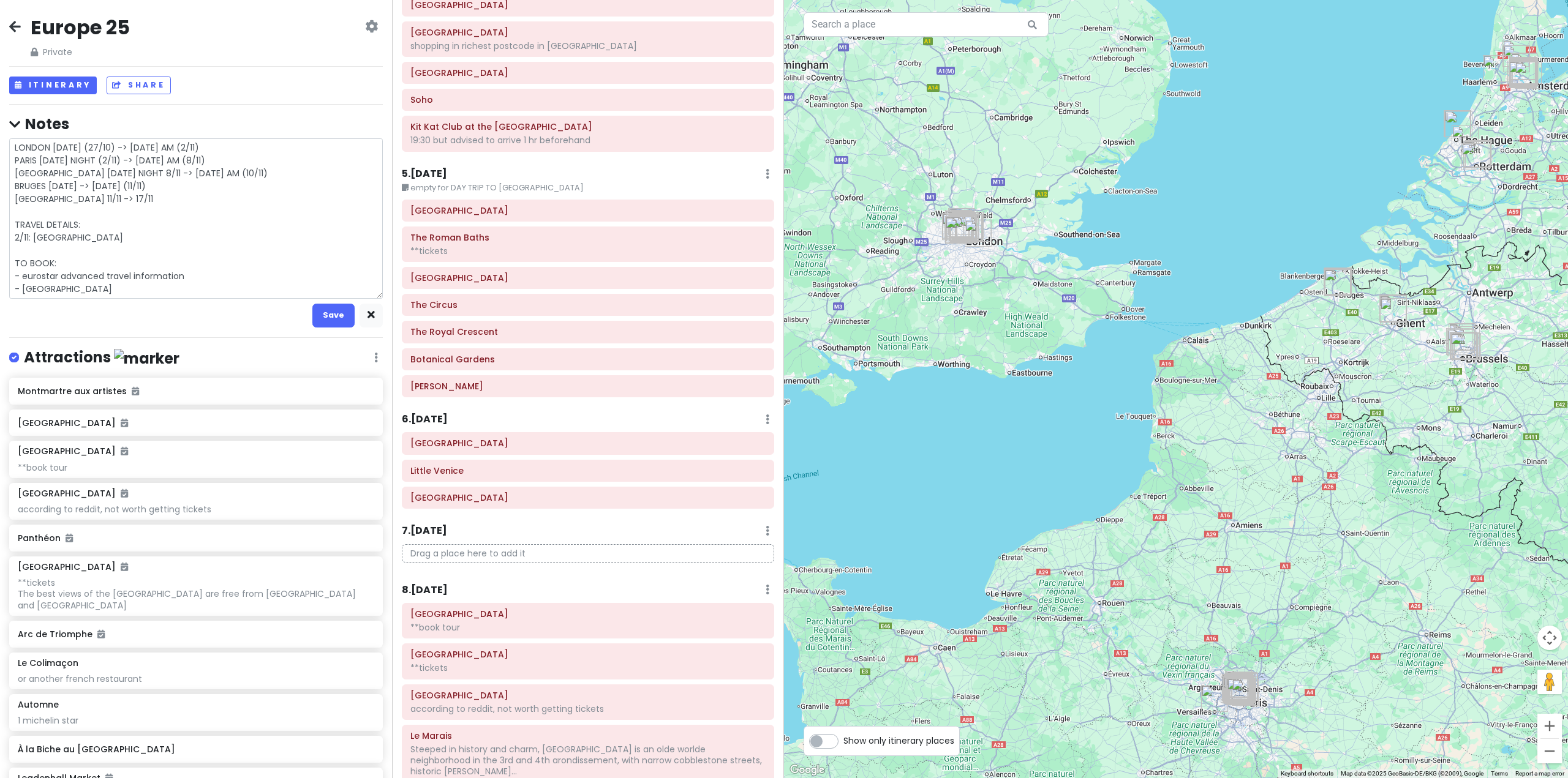
type textarea "LONDON [DATE] (27/10) -> [DATE] AM (2/11) PARIS [DATE] NIGHT (2/11) -> [DATE] A…"
type textarea "x"
type textarea "LONDON [DATE] (27/10) -> [DATE] AM (2/11) PARIS [DATE] NIGHT (2/11) -> [DATE] A…"
type textarea "x"
type textarea "LONDON [DATE] (27/10) -> [DATE] AM (2/11) PARIS [DATE] NIGHT (2/11) -> [DATE] A…"
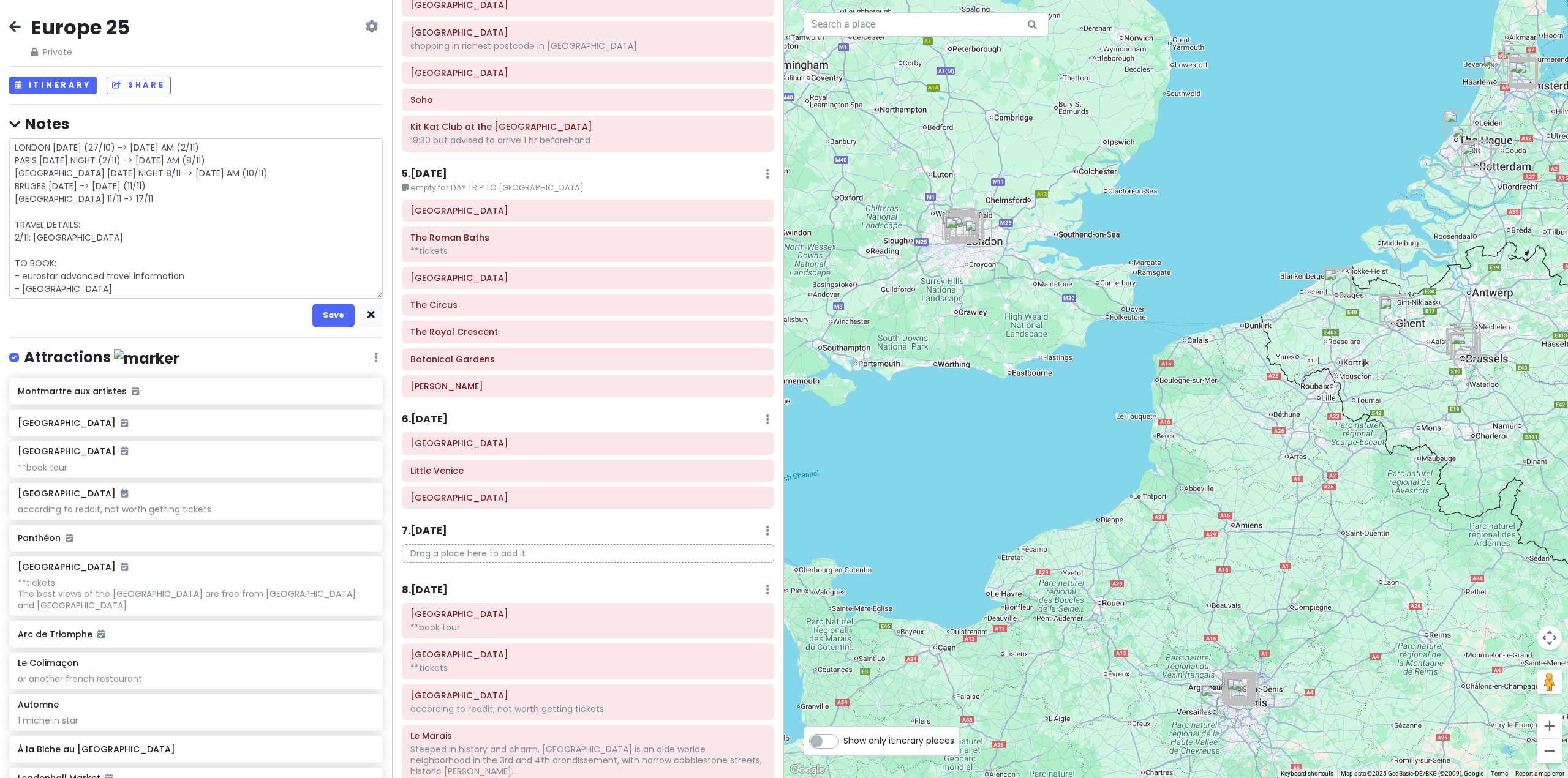
type textarea "x"
type textarea "LONDON [DATE] (27/10) -> [DATE] AM (2/11) PARIS [DATE] NIGHT (2/11) -> [DATE] A…"
type textarea "x"
type textarea "LONDON [DATE] (27/10) -> [DATE] AM (2/11) PARIS [DATE] NIGHT (2/11) -> [DATE] A…"
type textarea "x"
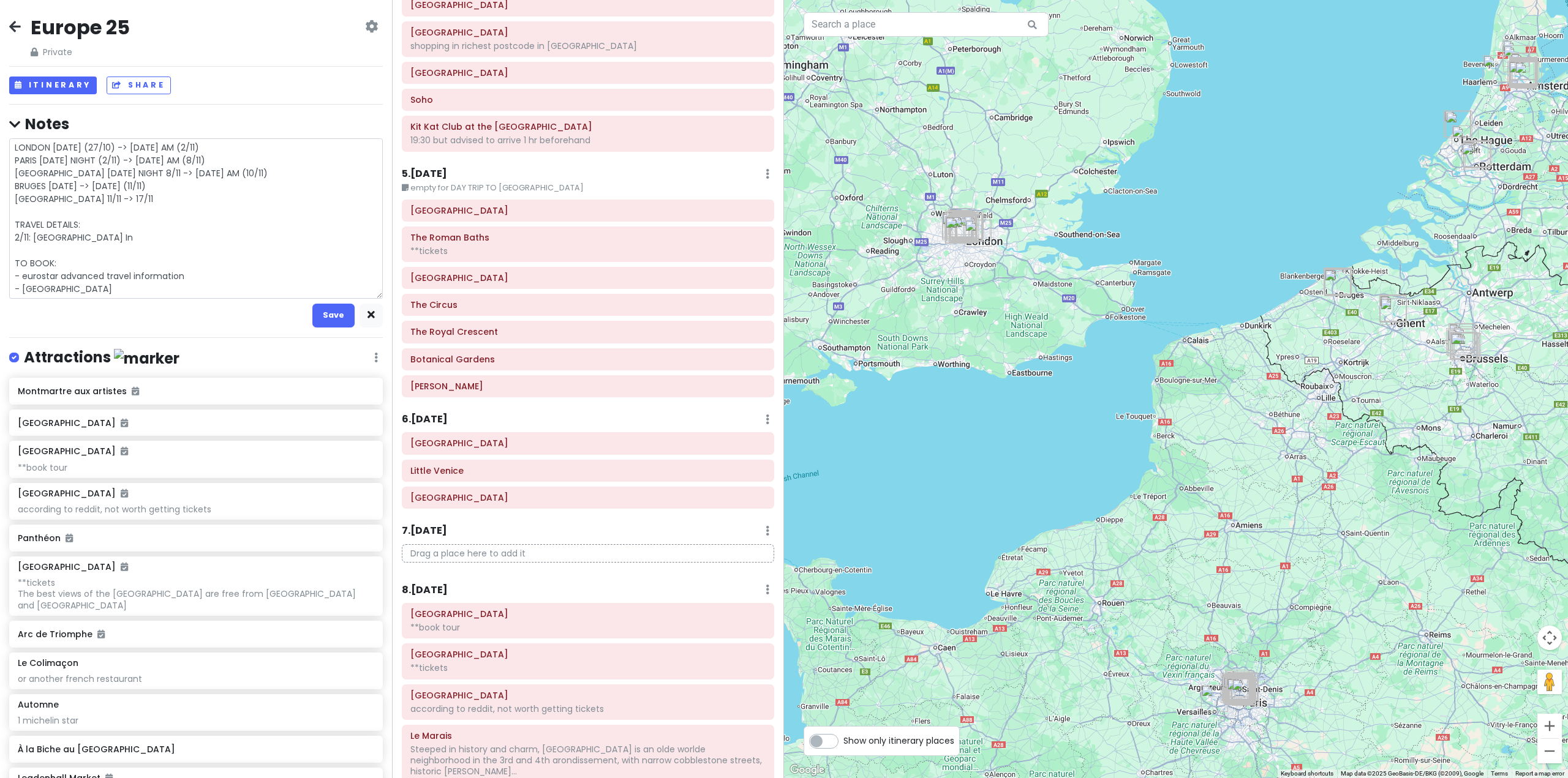
type textarea "LONDON [DATE] (27/10) -> [DATE] AM (2/11) PARIS [DATE] NIGHT (2/11) -> [DATE] A…"
type textarea "x"
type textarea "LONDON [DATE] (27/10) -> [DATE] AM (2/11) PARIS [DATE] NIGHT (2/11) -> [DATE] A…"
type textarea "x"
type textarea "LONDON [DATE] (27/10) -> [DATE] AM (2/11) PARIS [DATE] NIGHT (2/11) -> [DATE] A…"
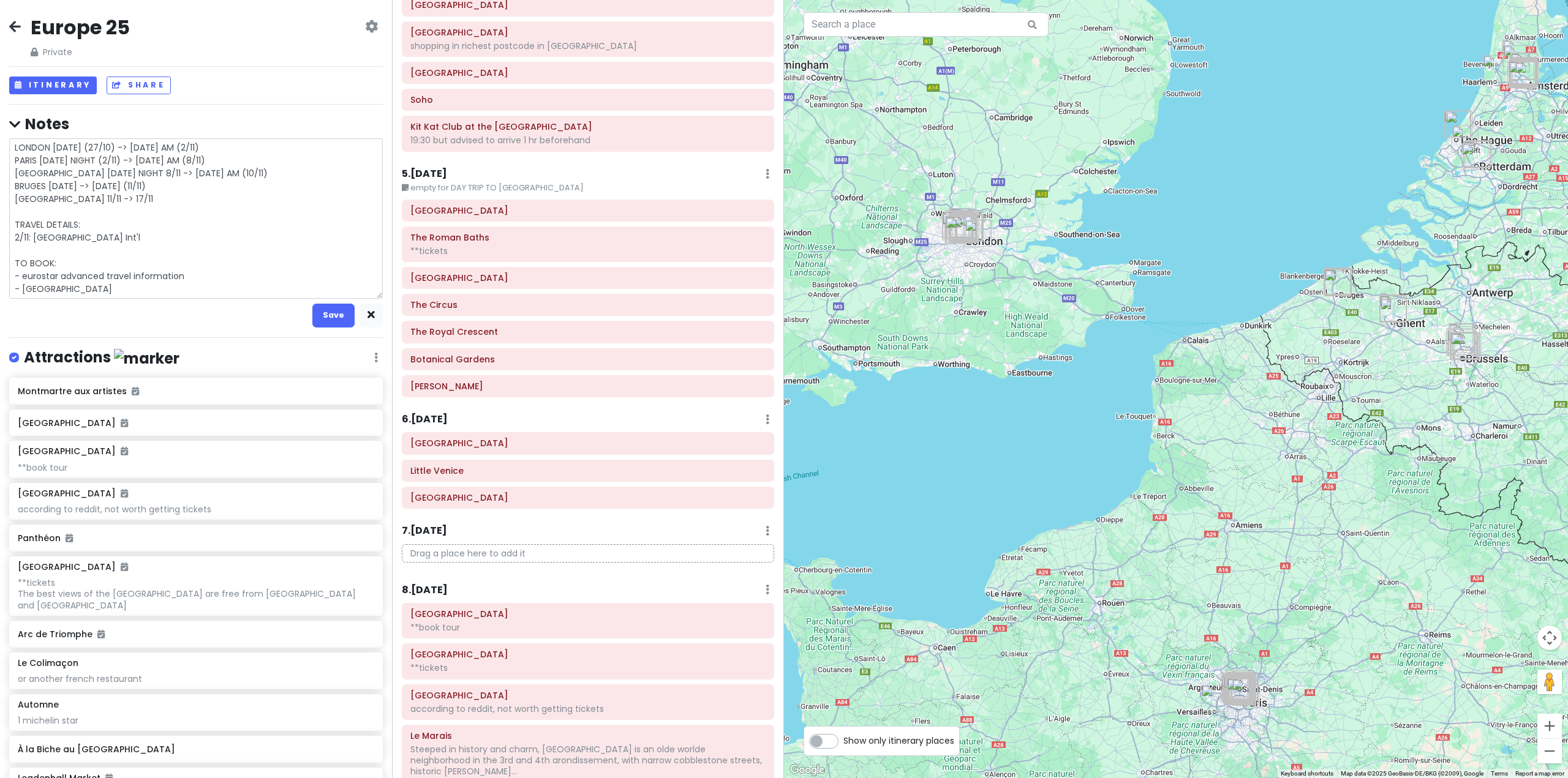
type textarea "x"
type textarea "LONDON [DATE] (27/10) -> [DATE] AM (2/11) PARIS [DATE] NIGHT (2/11) -> [DATE] A…"
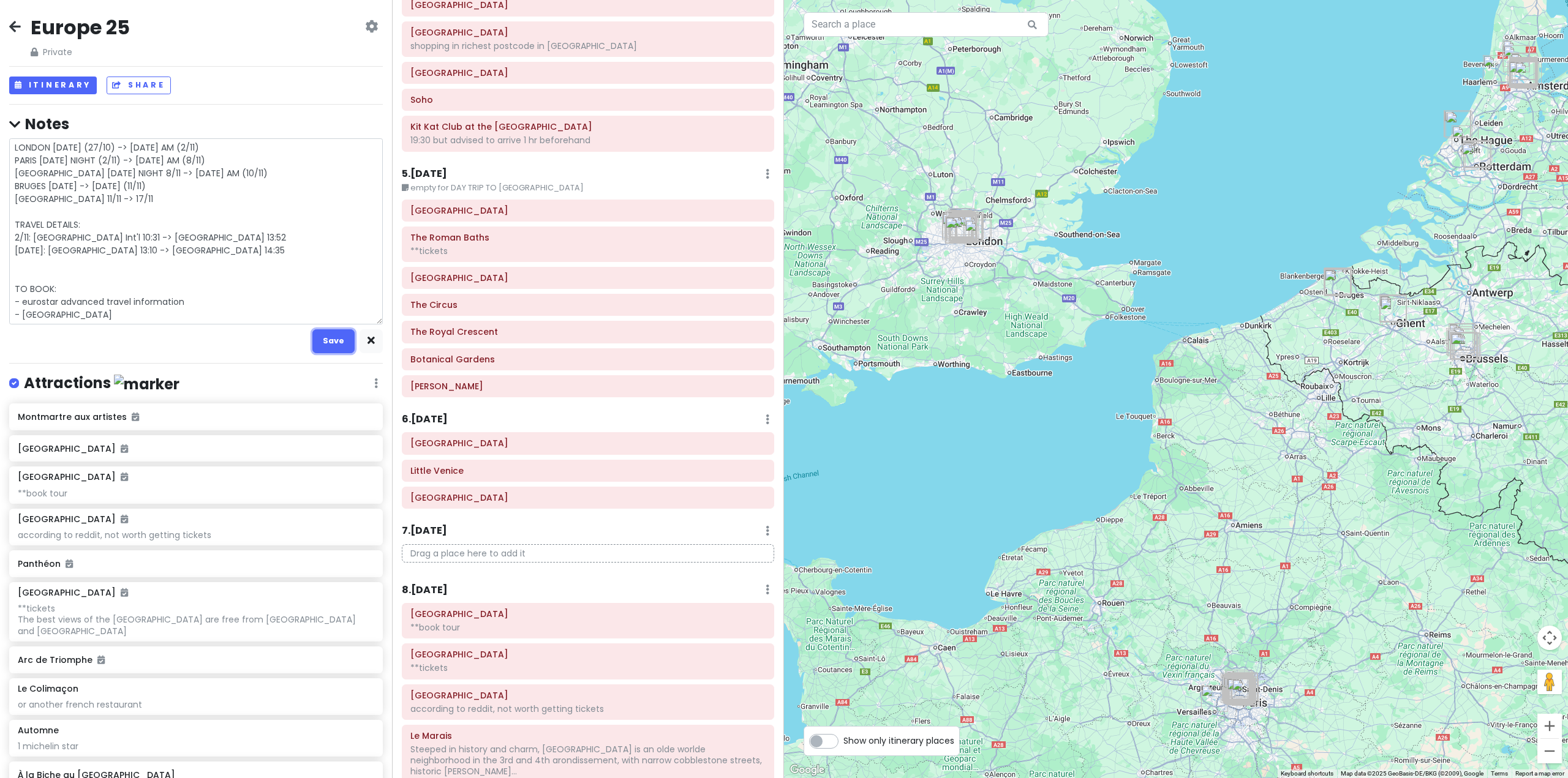
click at [317, 341] on button "Save" at bounding box center [334, 341] width 43 height 24
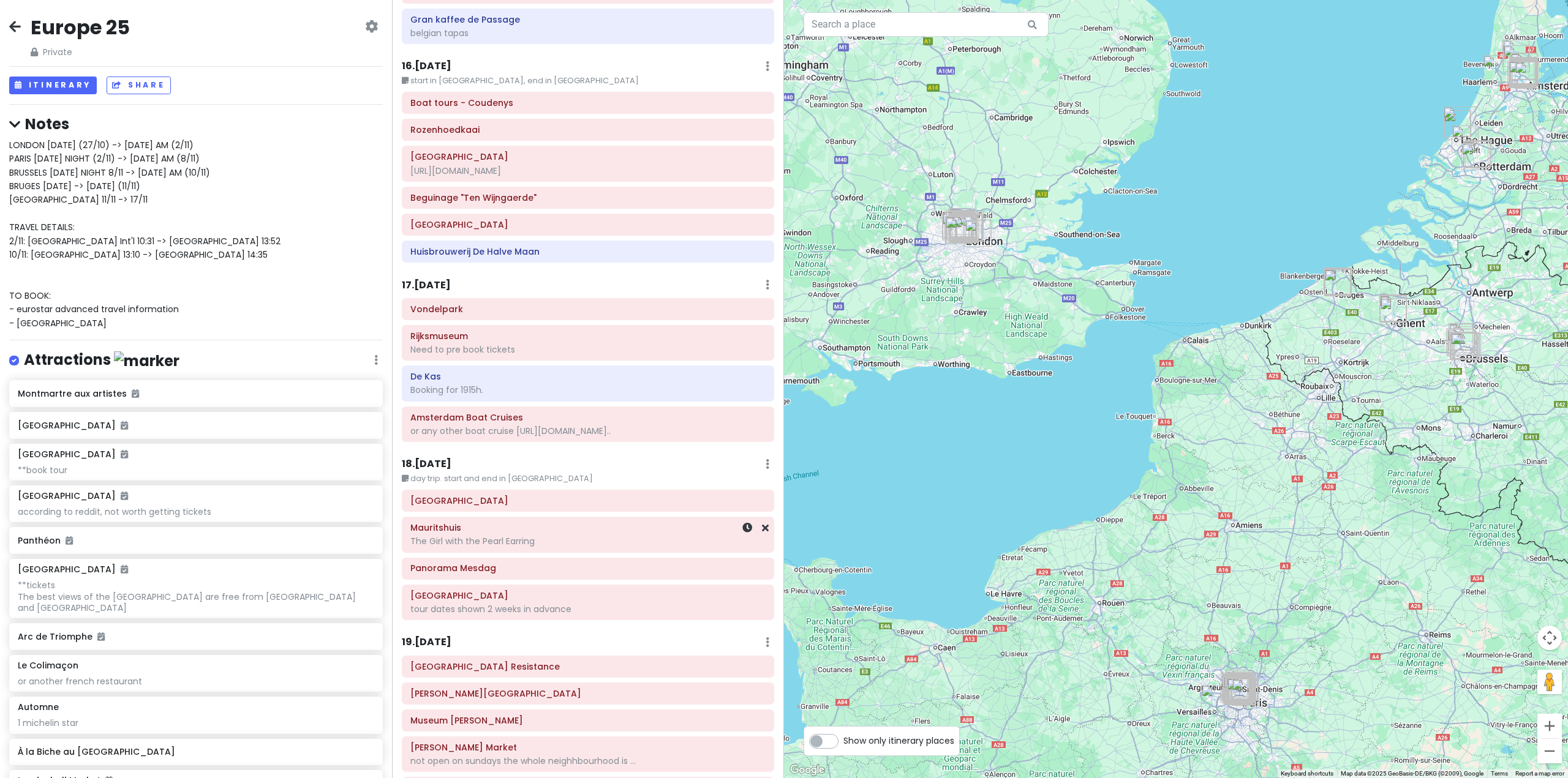
scroll to position [3307, 0]
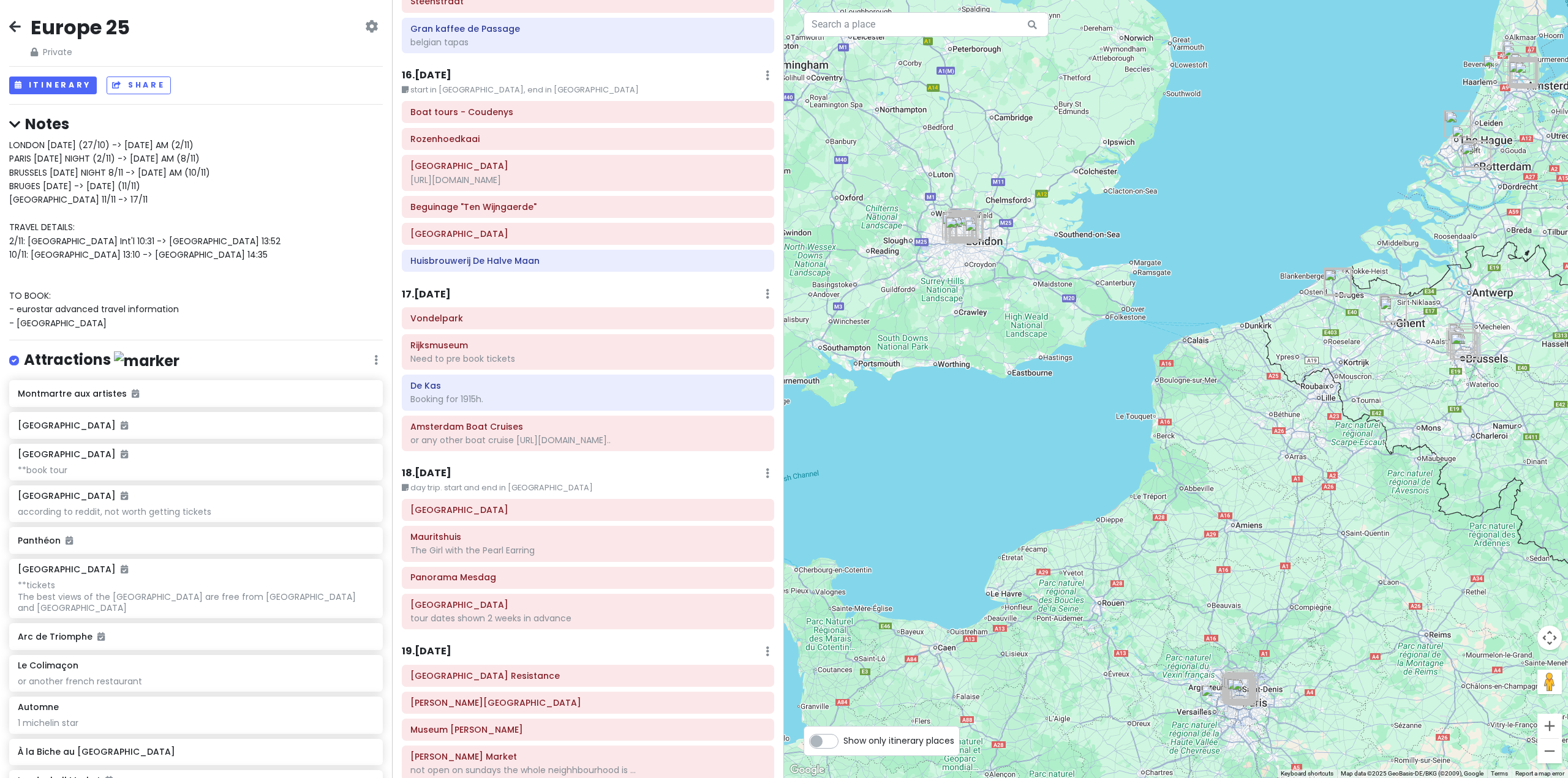
click at [450, 288] on h6 "17 . [DATE]" at bounding box center [426, 294] width 49 height 13
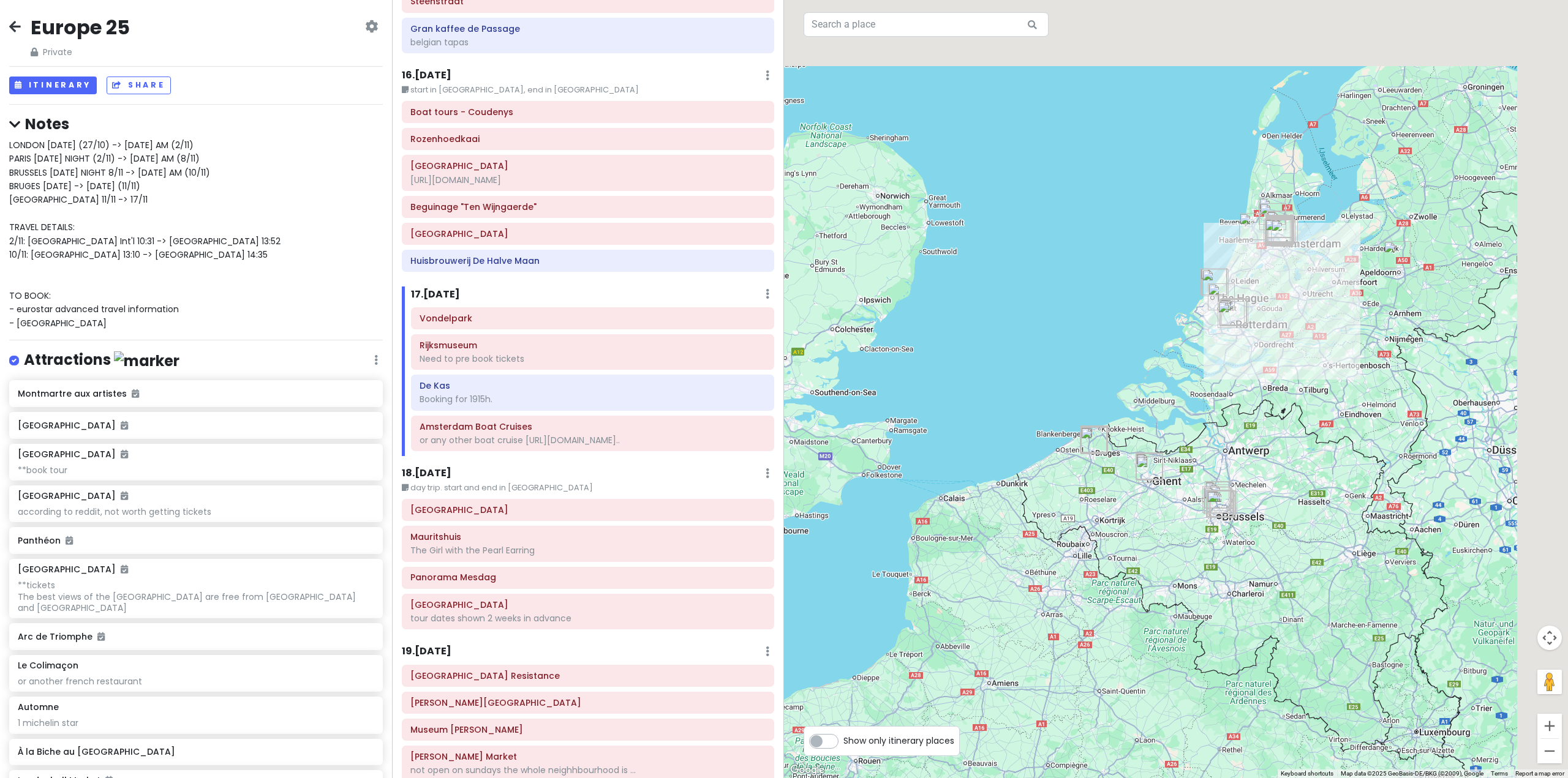
drag, startPoint x: 1418, startPoint y: 229, endPoint x: 1154, endPoint y: 431, distance: 332.4
click at [1158, 427] on div at bounding box center [1176, 389] width 784 height 778
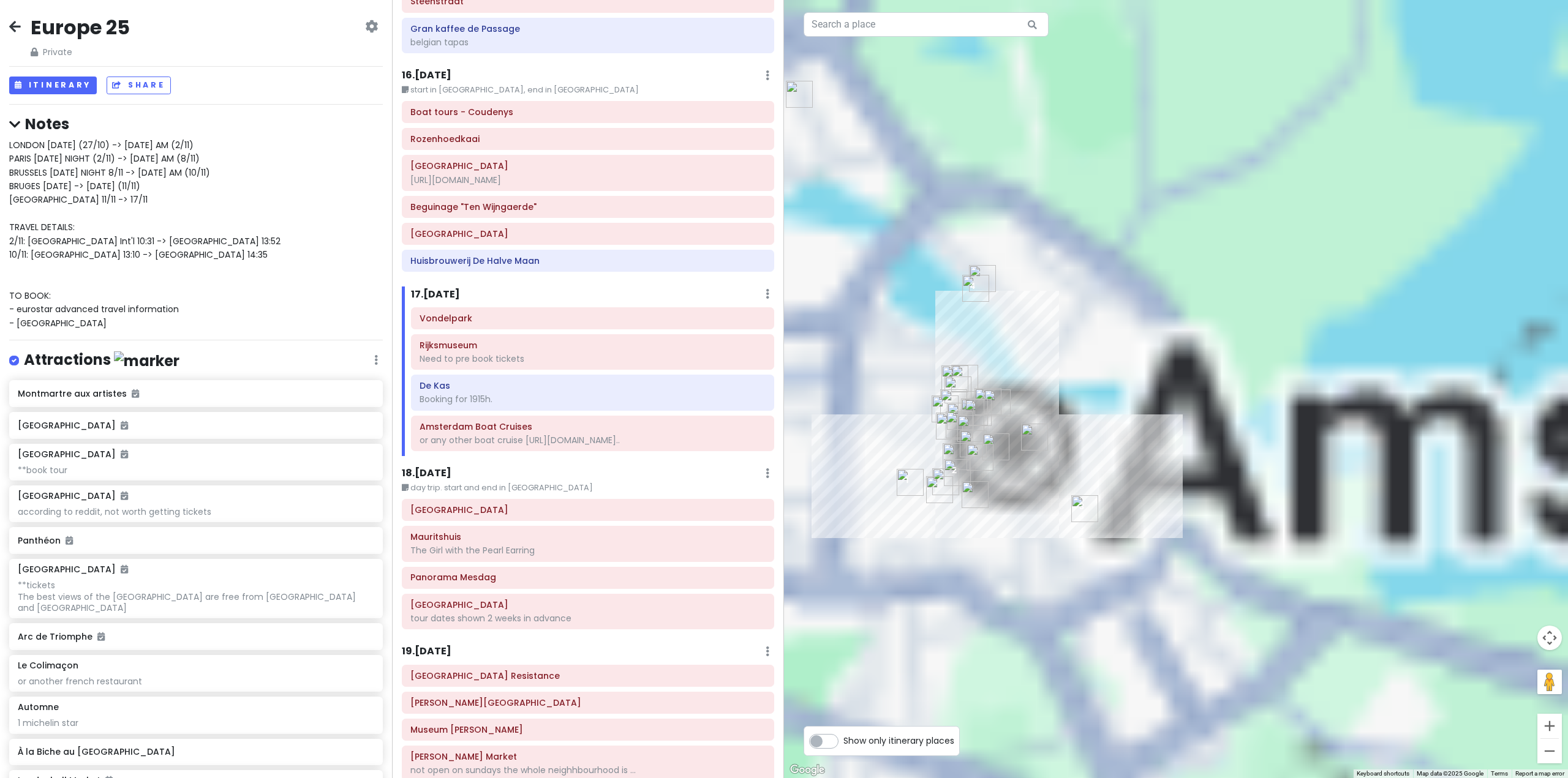
drag, startPoint x: 979, startPoint y: 215, endPoint x: 954, endPoint y: 487, distance: 273.1
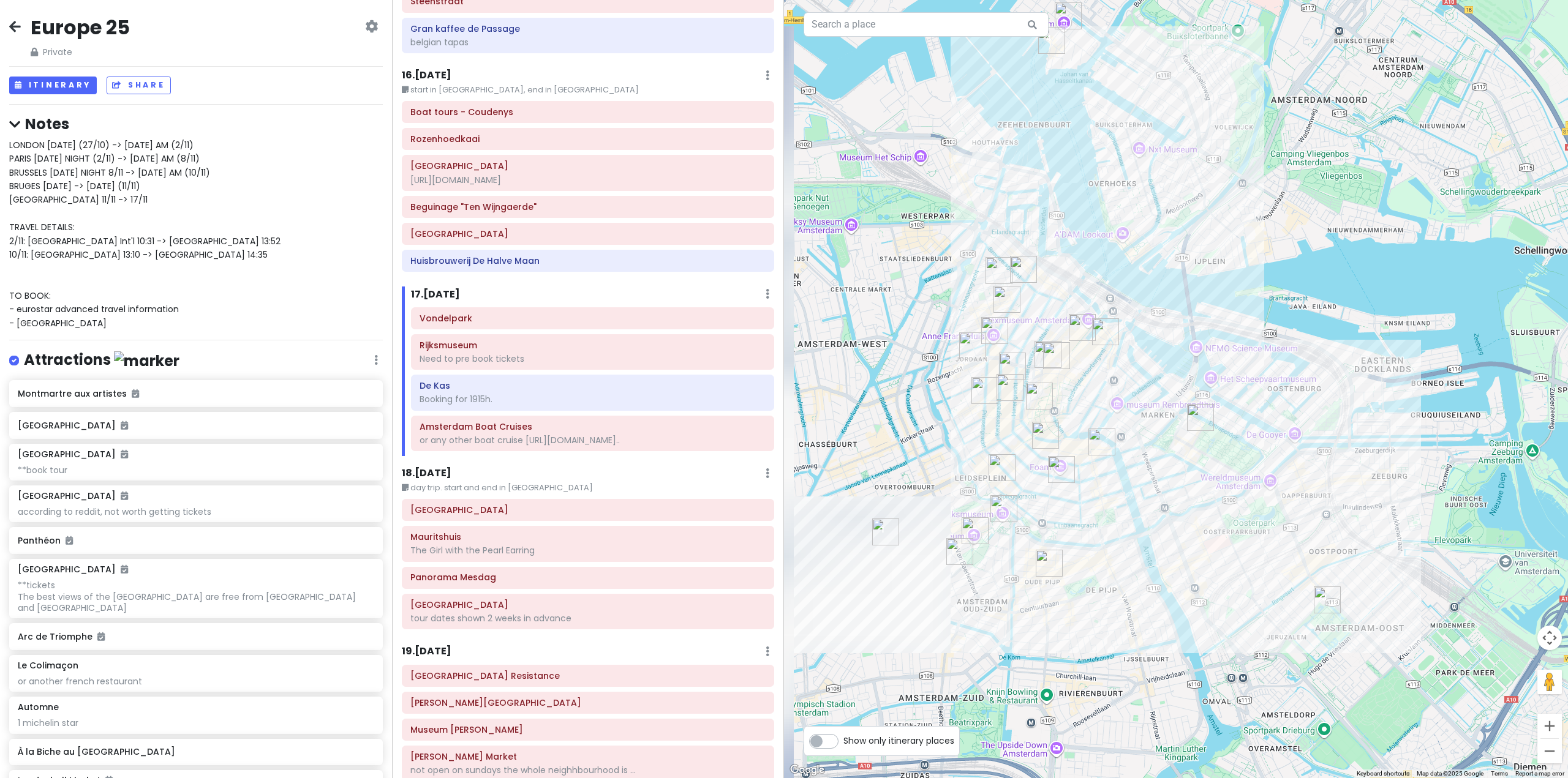
drag, startPoint x: 1043, startPoint y: 428, endPoint x: 1206, endPoint y: 338, distance: 186.2
click at [1206, 338] on div at bounding box center [1176, 389] width 784 height 778
click at [545, 380] on h6 "De Kas" at bounding box center [593, 385] width 346 height 11
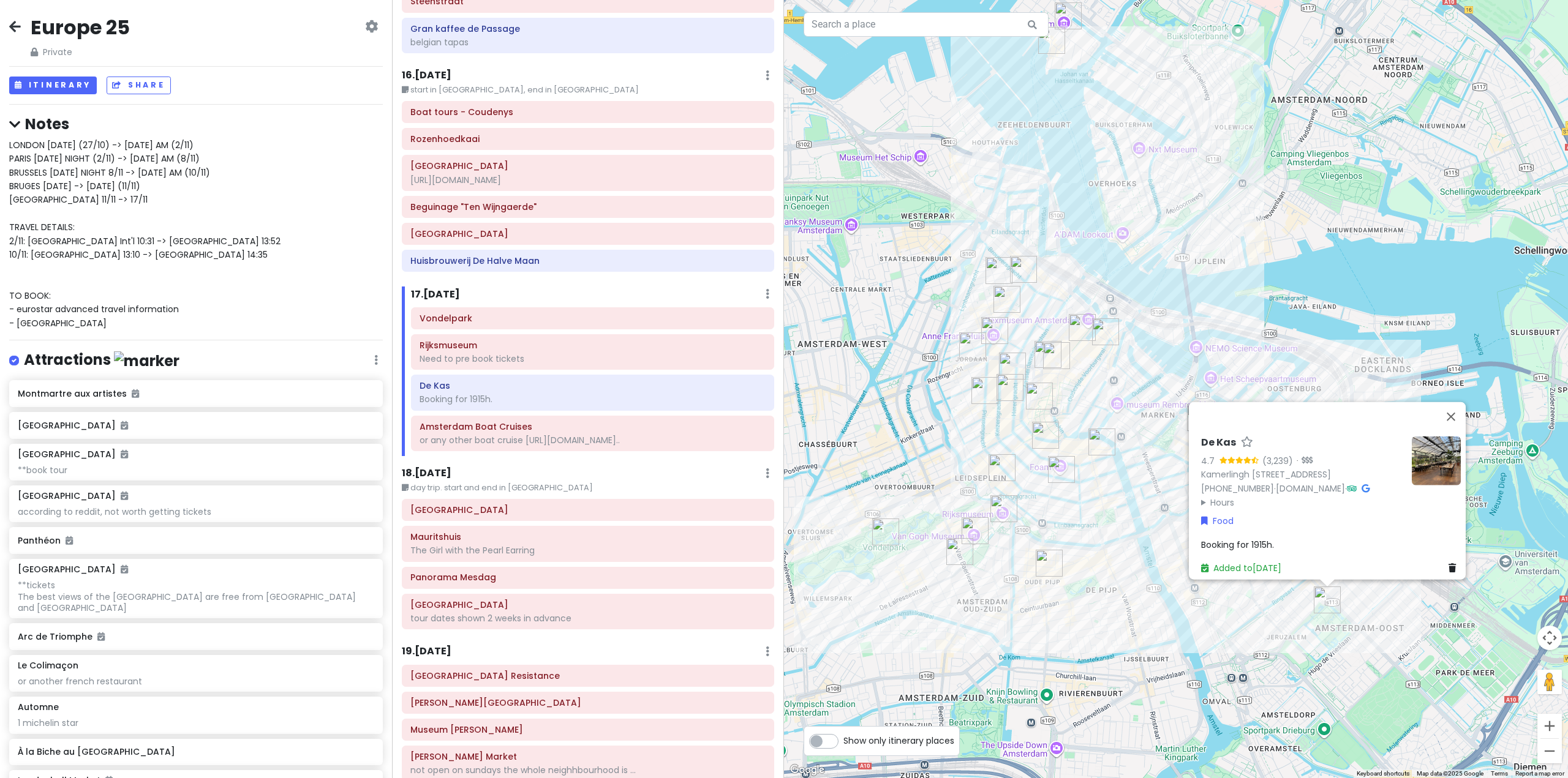
click at [1259, 538] on span "Booking for 1915h." at bounding box center [1237, 544] width 73 height 12
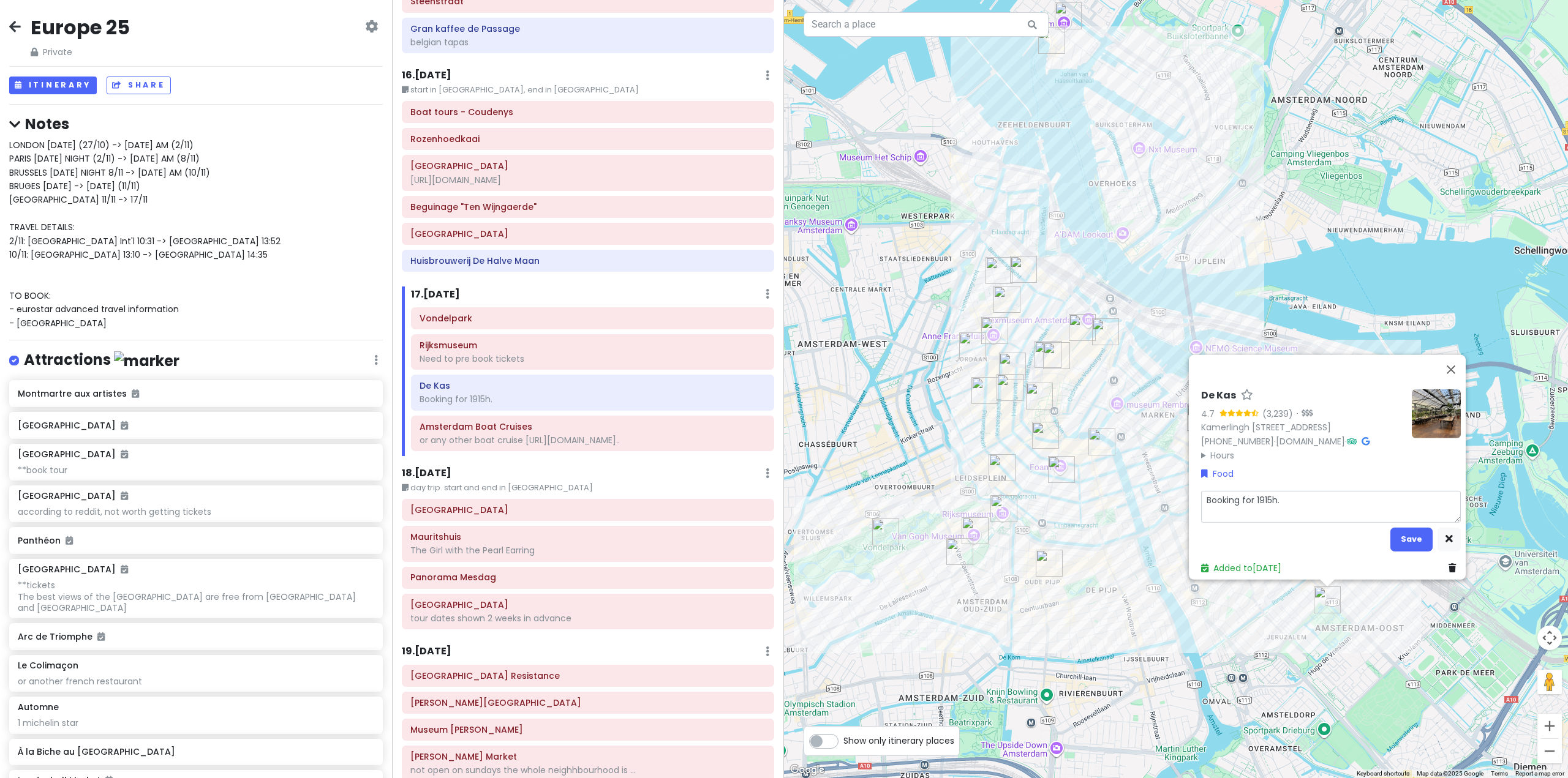
drag, startPoint x: 1282, startPoint y: 494, endPoint x: 1252, endPoint y: 493, distance: 30.0
click at [1252, 493] on textarea "Booking for 1915h." at bounding box center [1330, 507] width 259 height 32
click at [1413, 537] on button "Save" at bounding box center [1411, 539] width 43 height 24
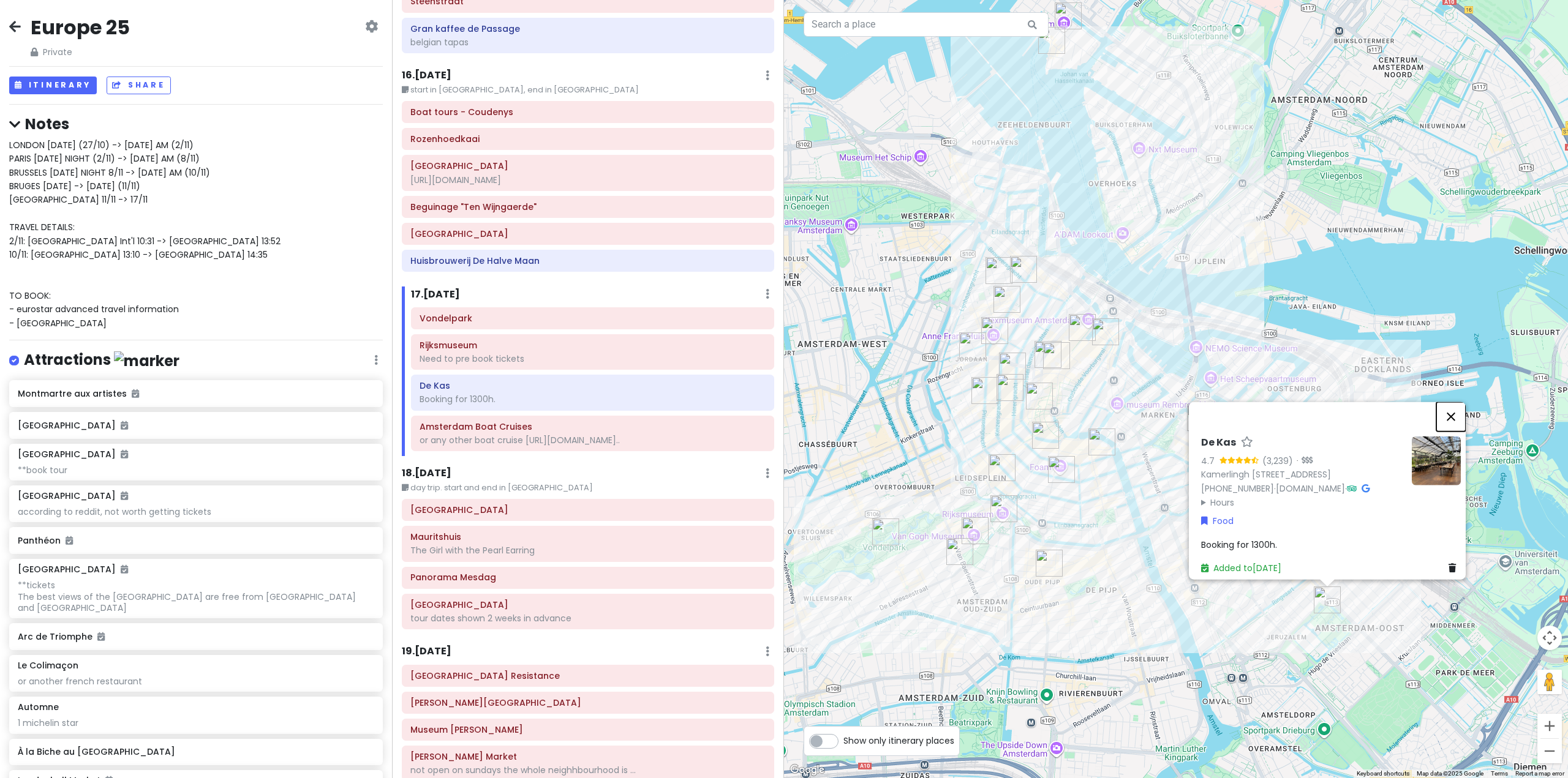
click at [1456, 402] on button "Close" at bounding box center [1451, 417] width 30 height 30
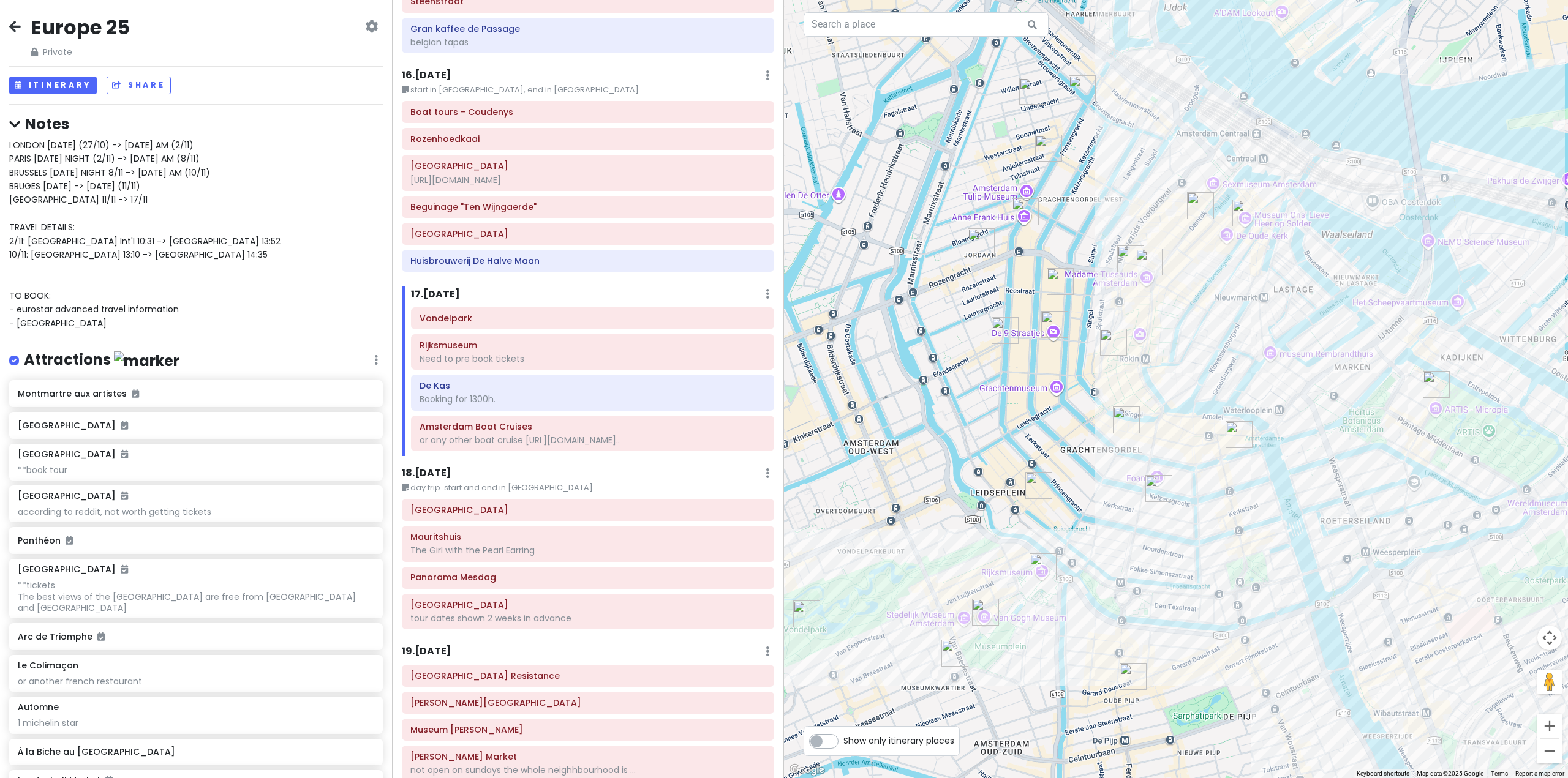
click at [953, 650] on img "The Concertgebouw" at bounding box center [954, 652] width 27 height 27
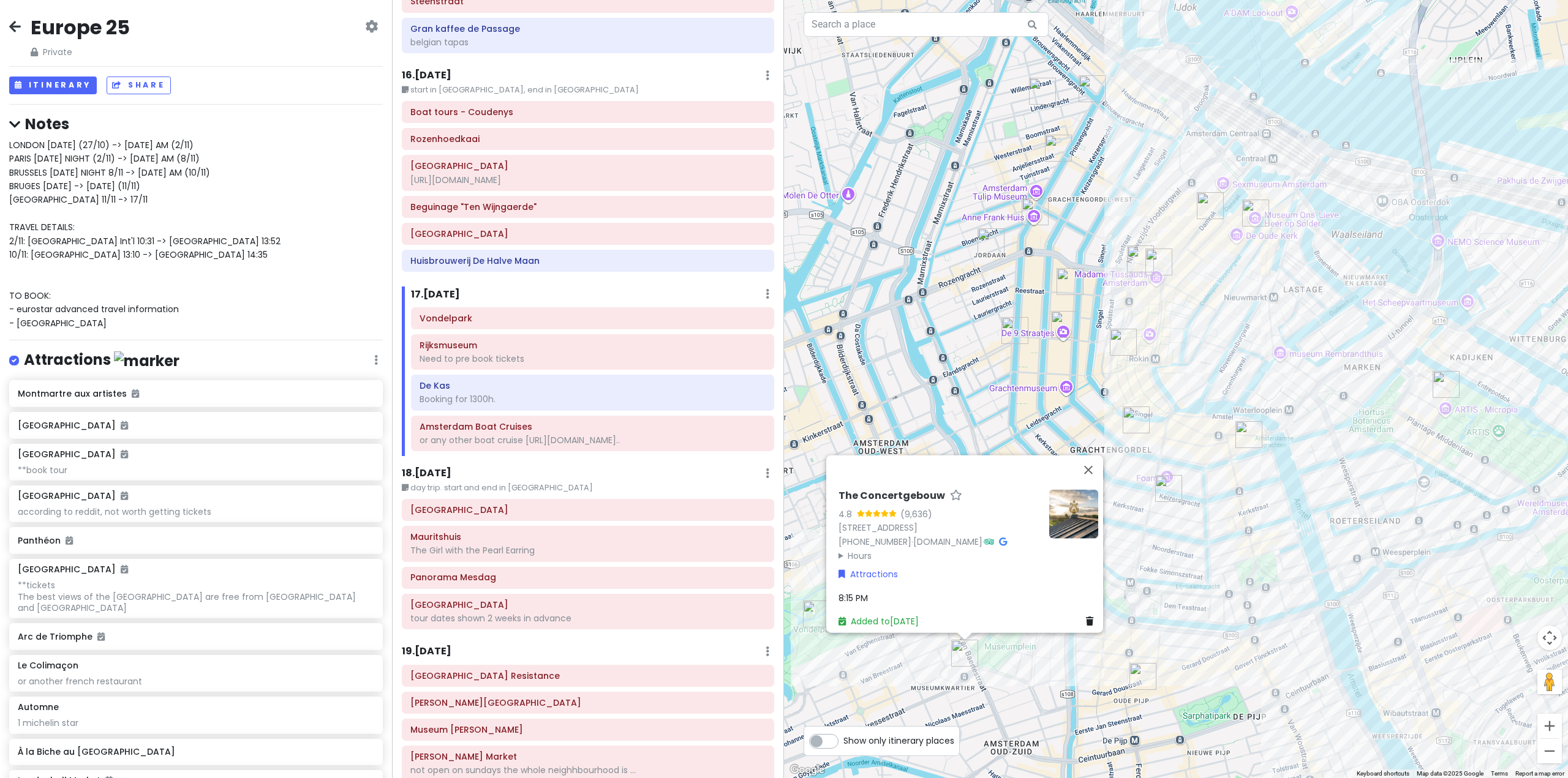
drag, startPoint x: 1022, startPoint y: 687, endPoint x: 1008, endPoint y: 675, distance: 18.4
click at [1021, 686] on div "The Concertgebouw 4.8 (9,636) [STREET_ADDRESS] [PHONE_NUMBER] · [DOMAIN_NAME] ·…" at bounding box center [1176, 389] width 784 height 778
click at [1009, 679] on div "The Concertgebouw 4.8 (9,636) [STREET_ADDRESS] [PHONE_NUMBER] · [DOMAIN_NAME] ·…" at bounding box center [1176, 389] width 784 height 778
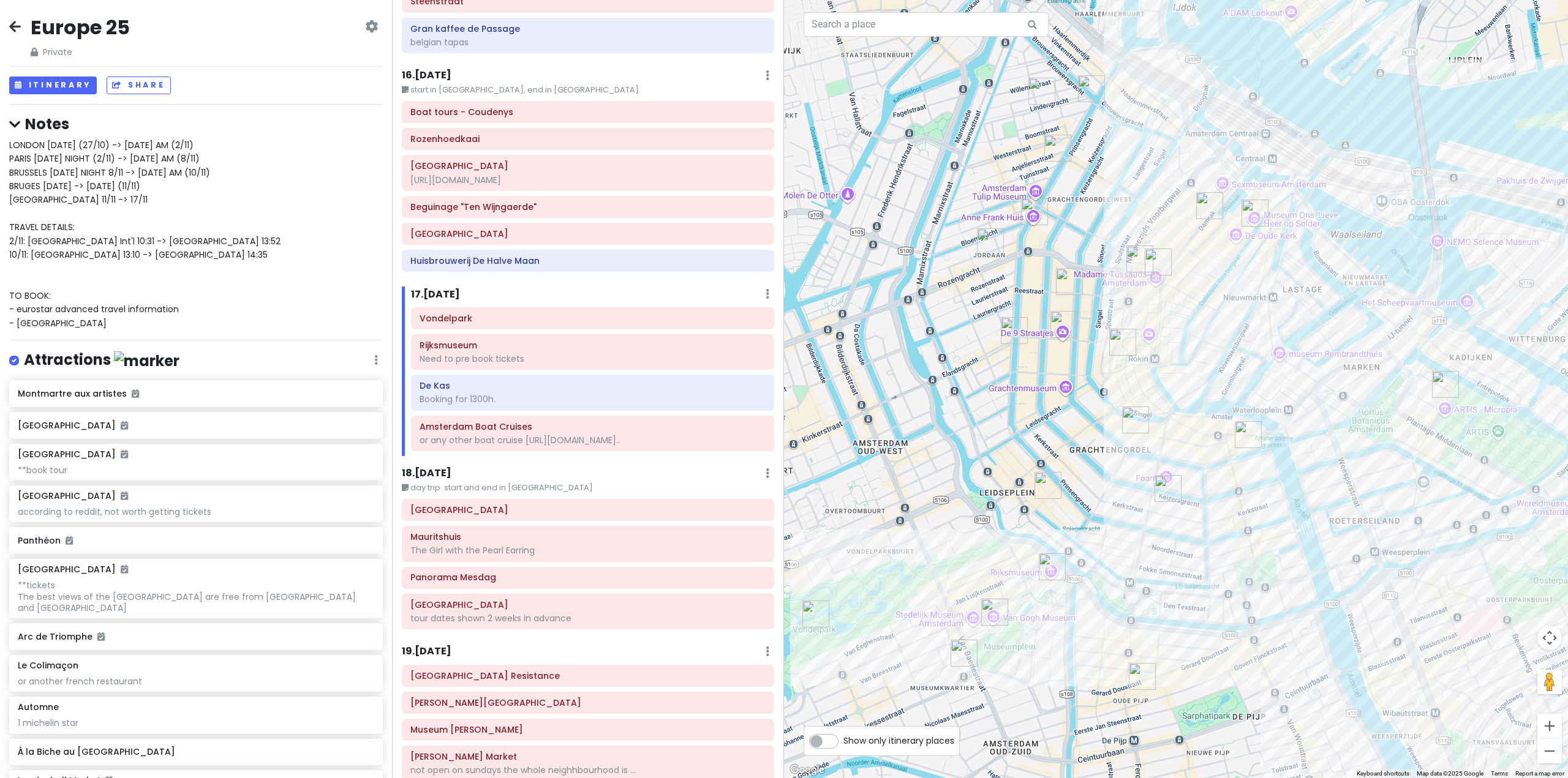
click at [992, 618] on img "Van Gogh Museum" at bounding box center [994, 612] width 27 height 27
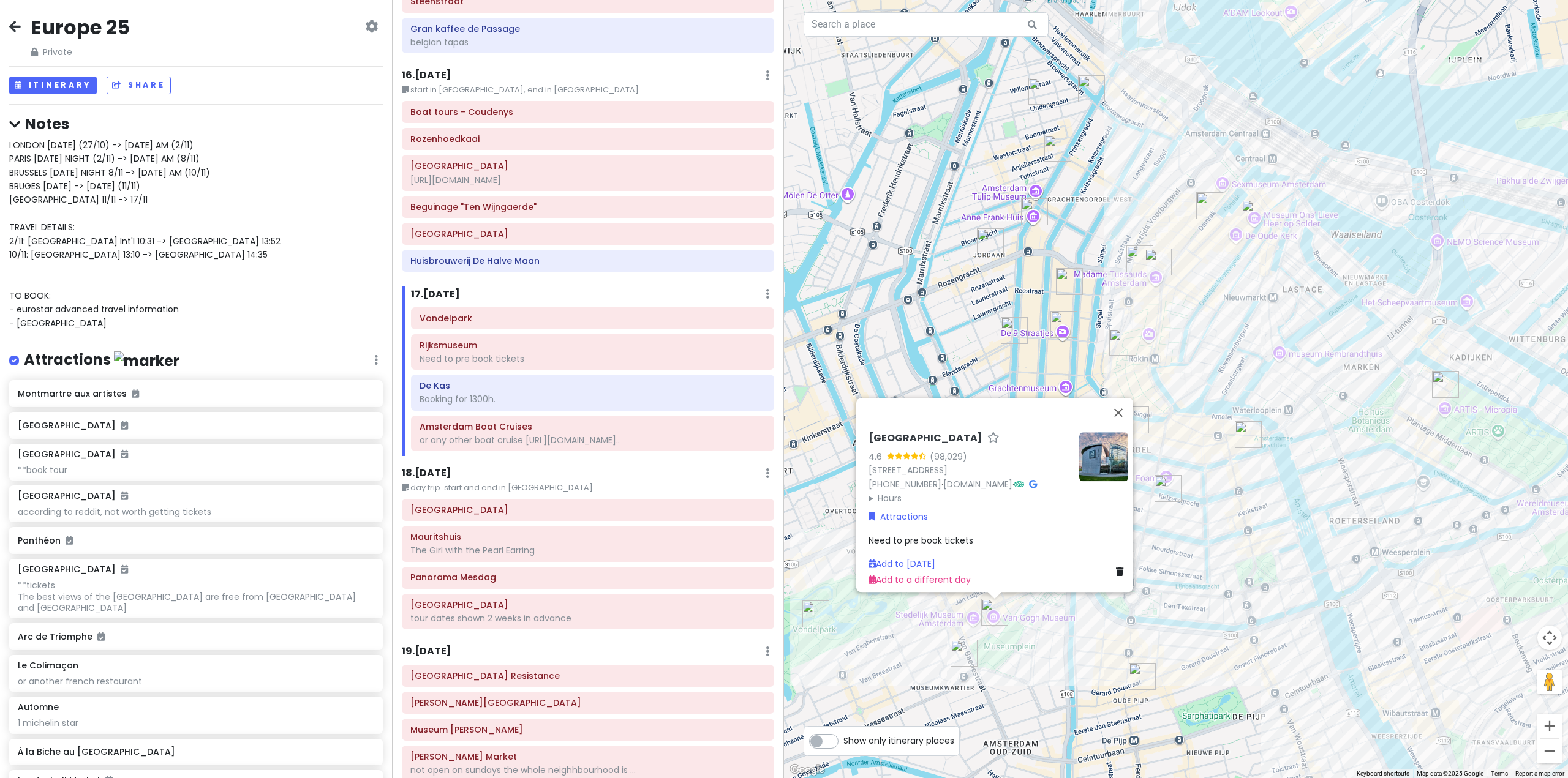
click at [1052, 645] on div "[GEOGRAPHIC_DATA] 4.6 (98,029) [STREET_ADDRESS] [PHONE_NUMBER] · [DOMAIN_NAME] …" at bounding box center [1176, 389] width 784 height 778
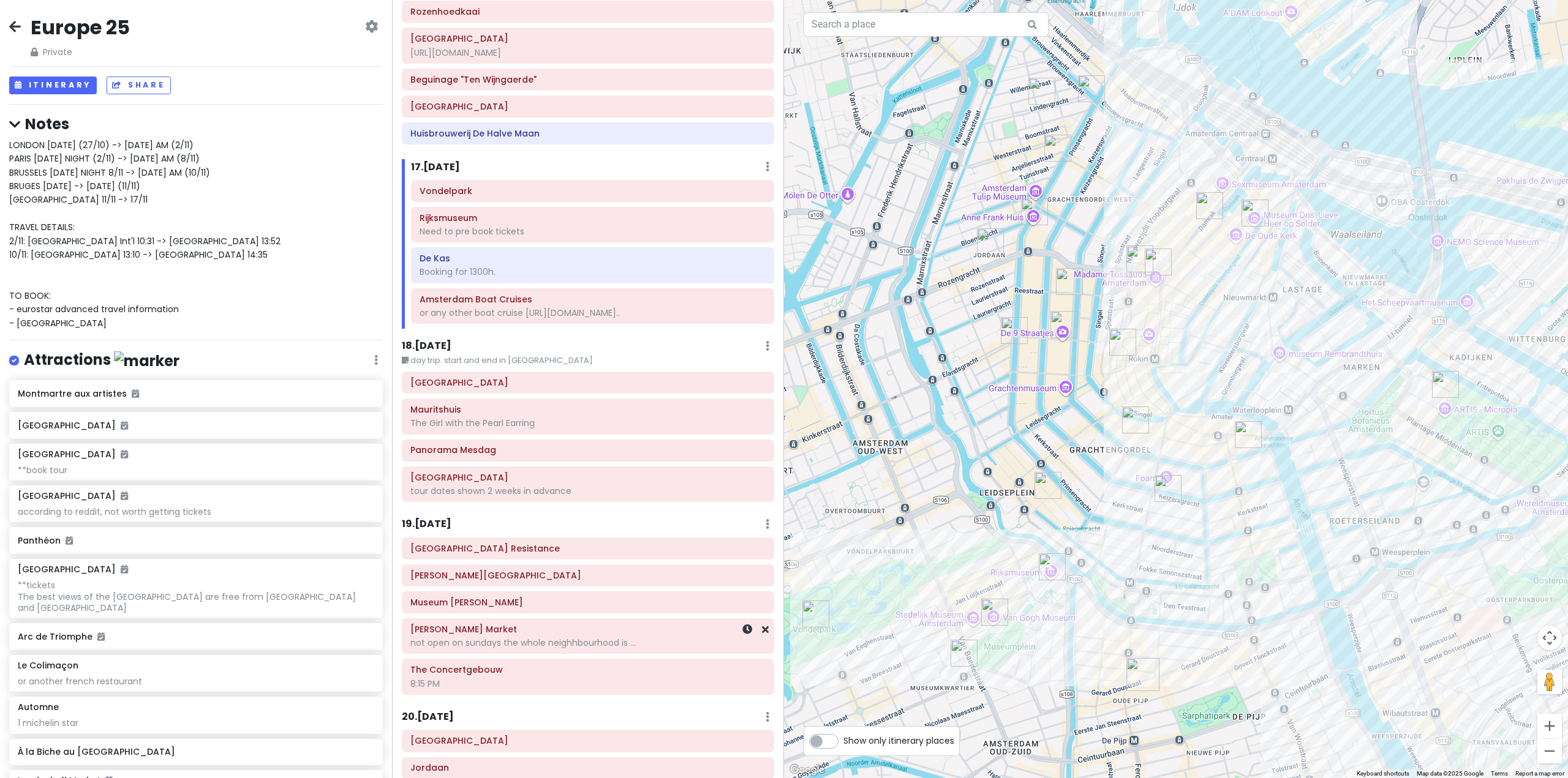
scroll to position [3429, 0]
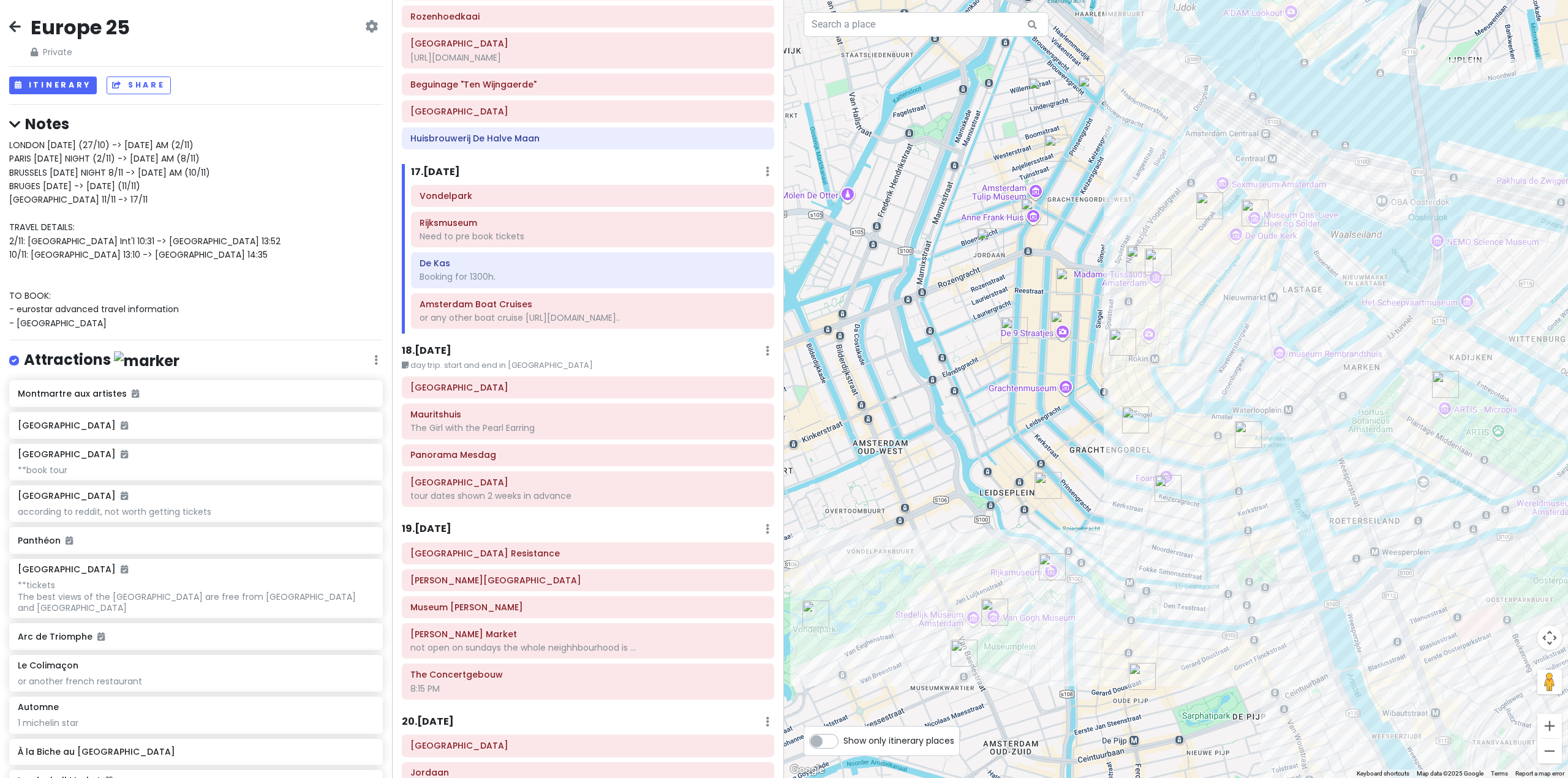
click at [423, 523] on h6 "19 . [DATE]" at bounding box center [427, 529] width 49 height 13
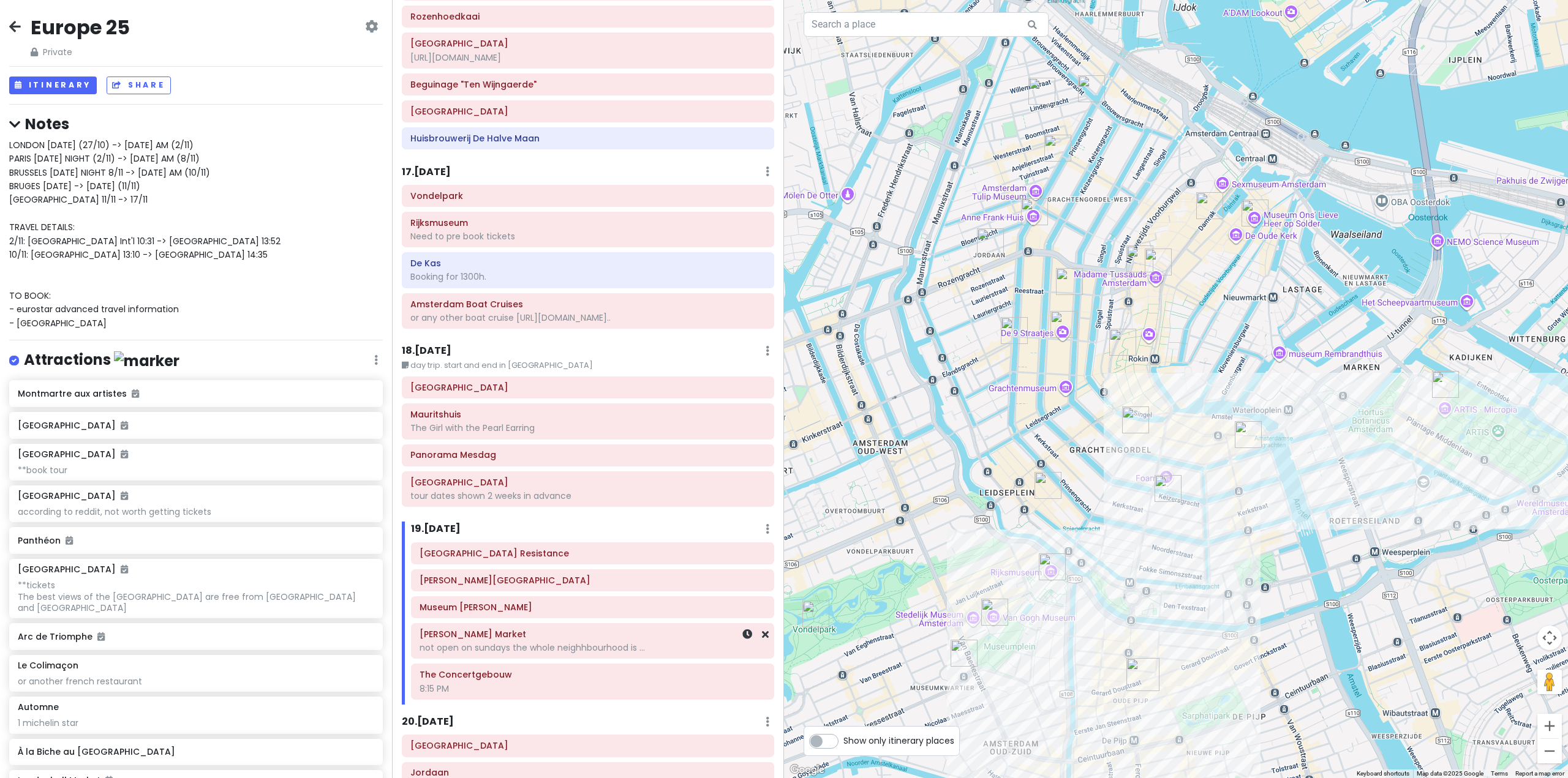
scroll to position [3431, 0]
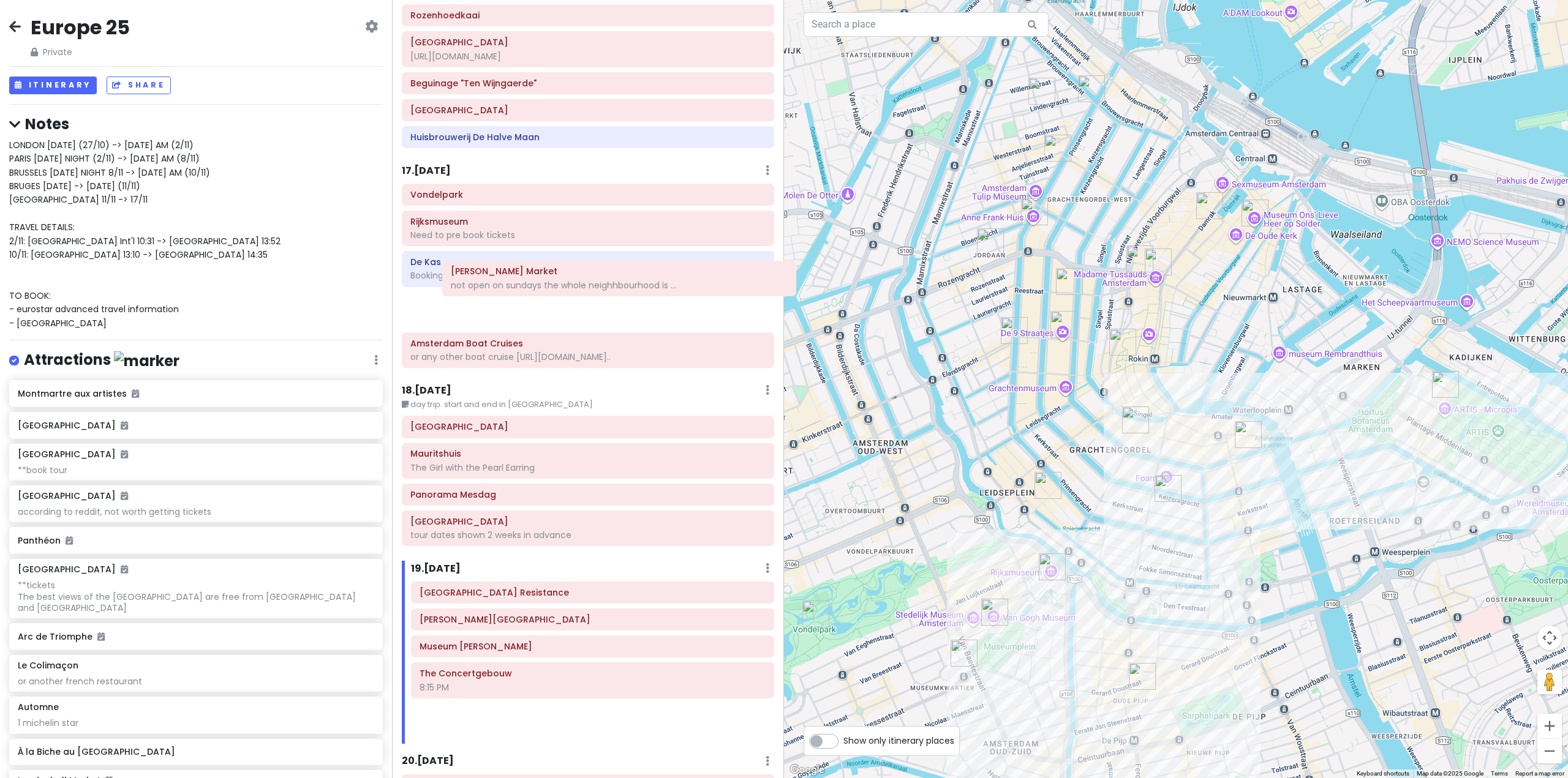
drag, startPoint x: 487, startPoint y: 619, endPoint x: 519, endPoint y: 289, distance: 331.5
click at [519, 289] on div "Itinerary × 1 . [DATE] Edit Day Notes Delete Day Fly from [GEOGRAPHIC_DATA] Dra…" at bounding box center [588, 389] width 392 height 778
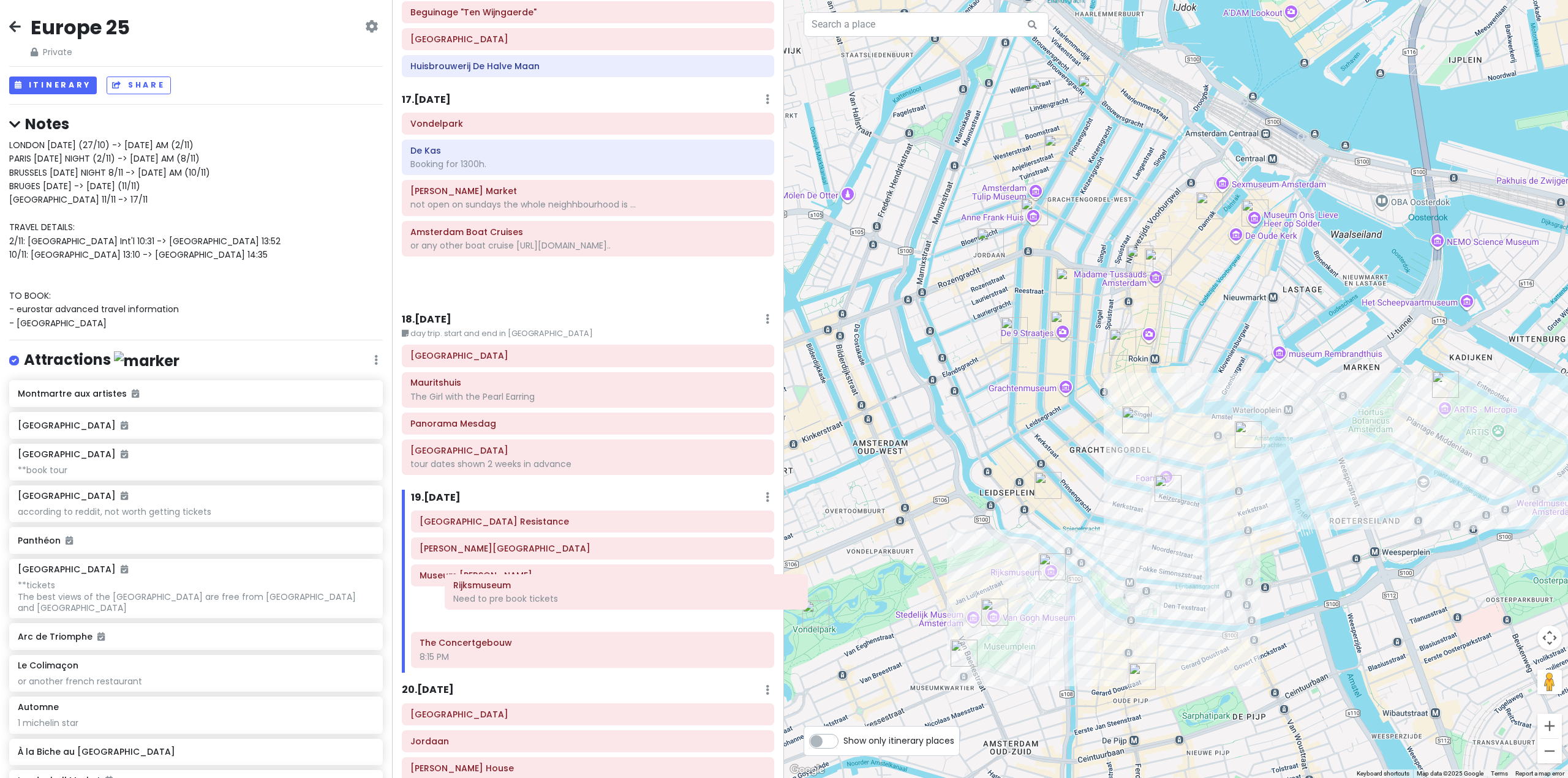
scroll to position [3508, 0]
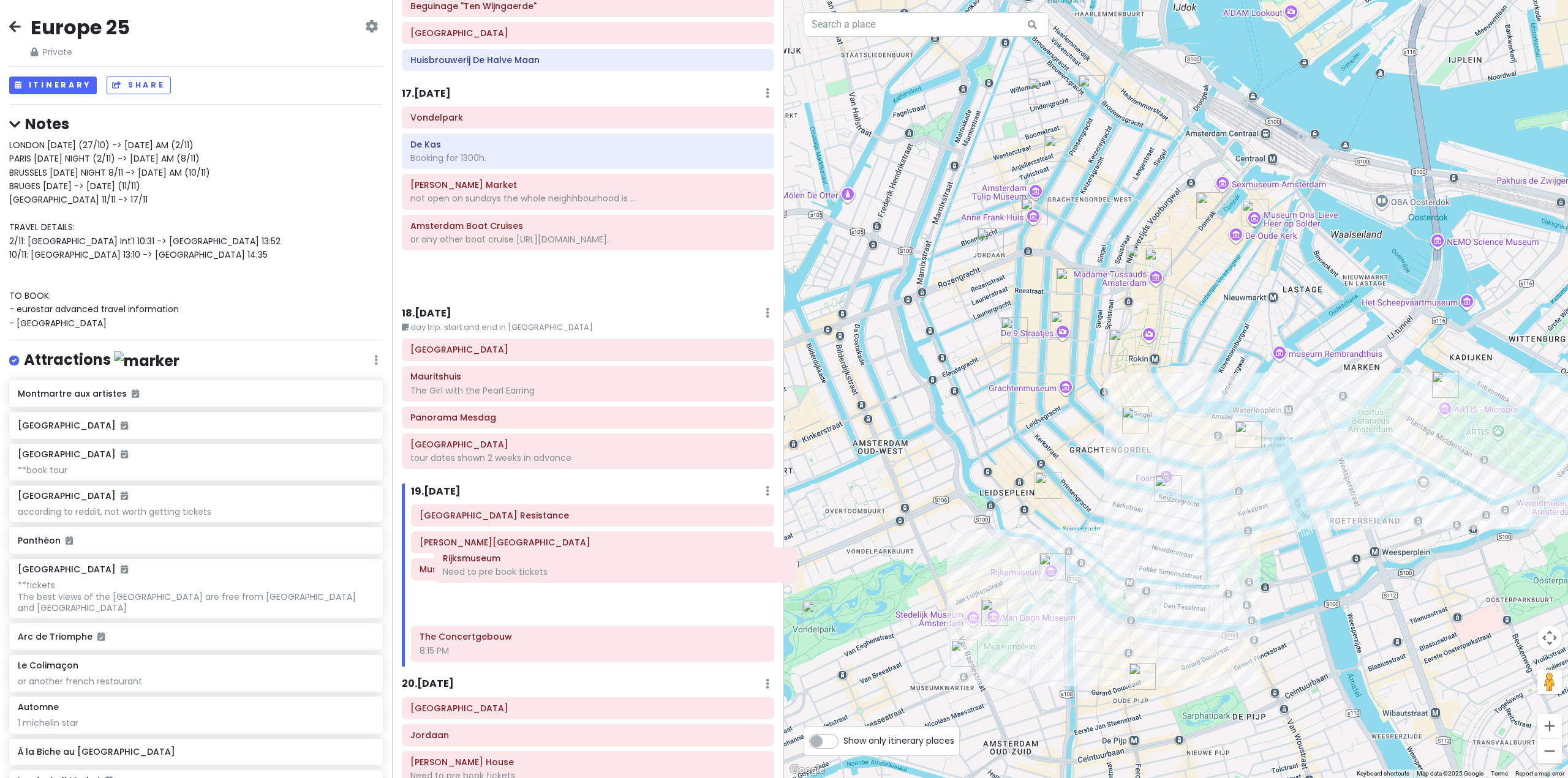
drag, startPoint x: 543, startPoint y: 192, endPoint x: 574, endPoint y: 571, distance: 380.3
click at [574, 571] on div "Itinerary × 1 . [DATE] Edit Day Notes Delete Day Fly from [GEOGRAPHIC_DATA] Dra…" at bounding box center [588, 389] width 392 height 778
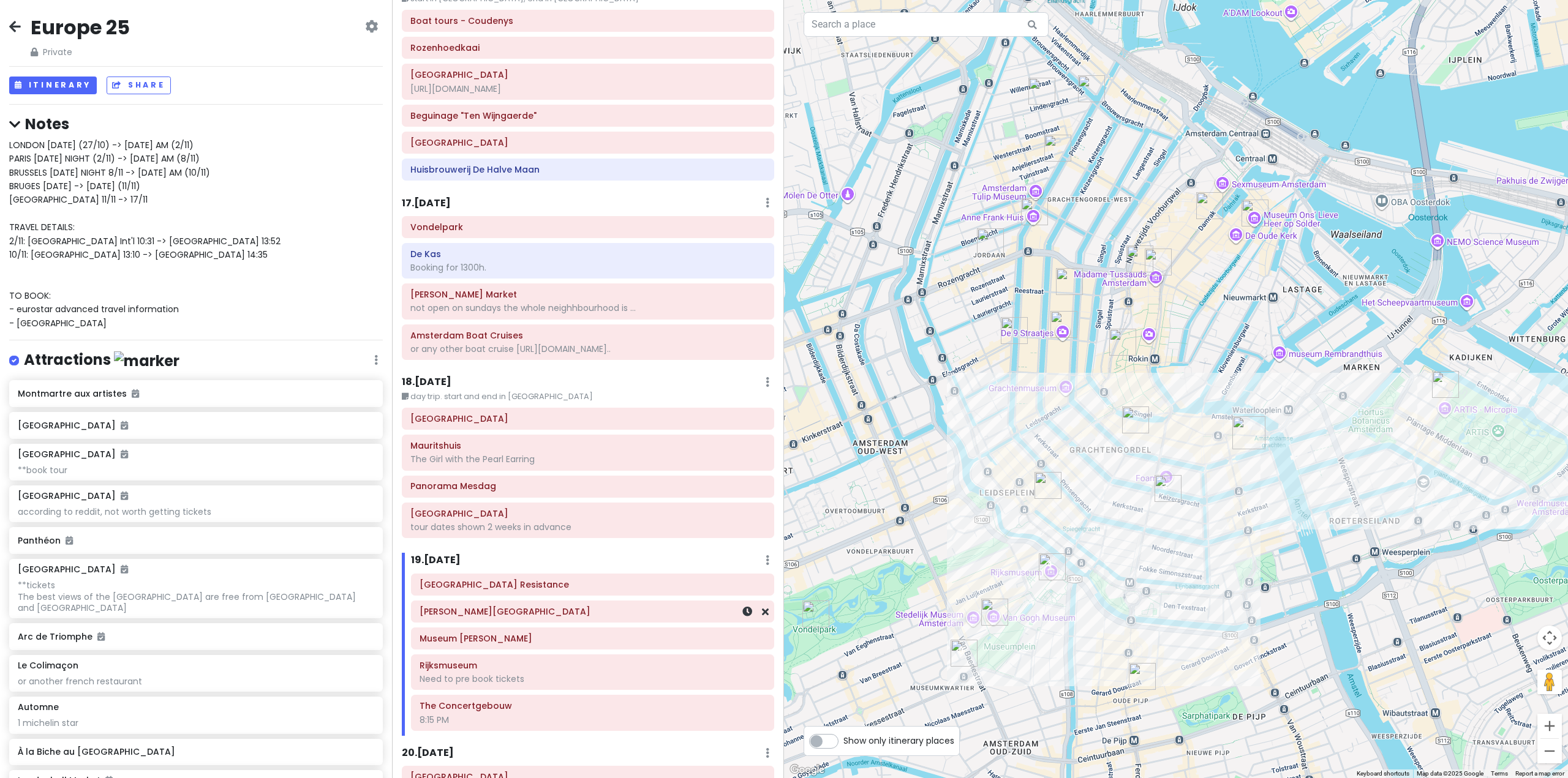
scroll to position [3385, 0]
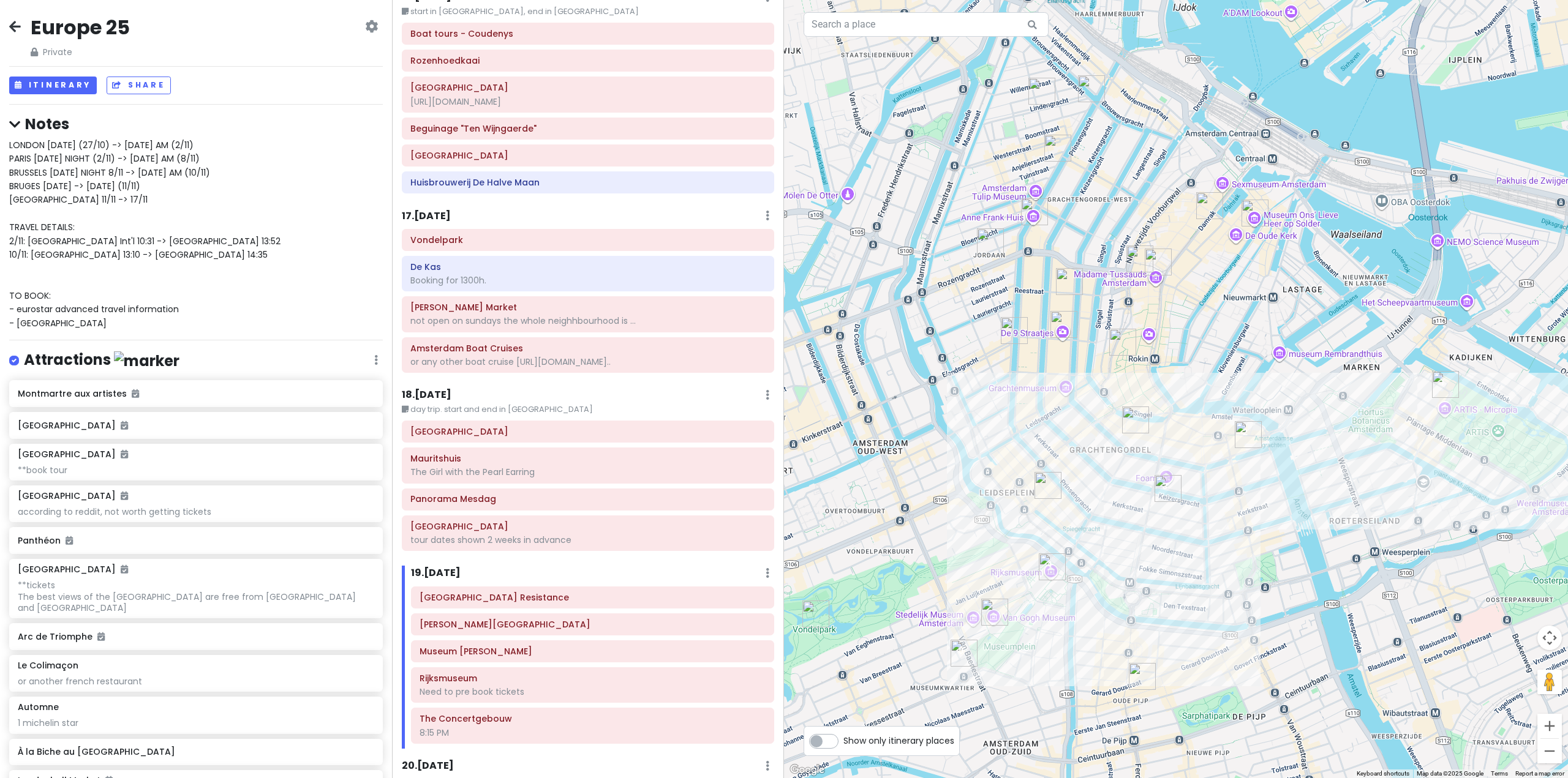
click at [450, 210] on h6 "17 . [DATE]" at bounding box center [426, 216] width 49 height 13
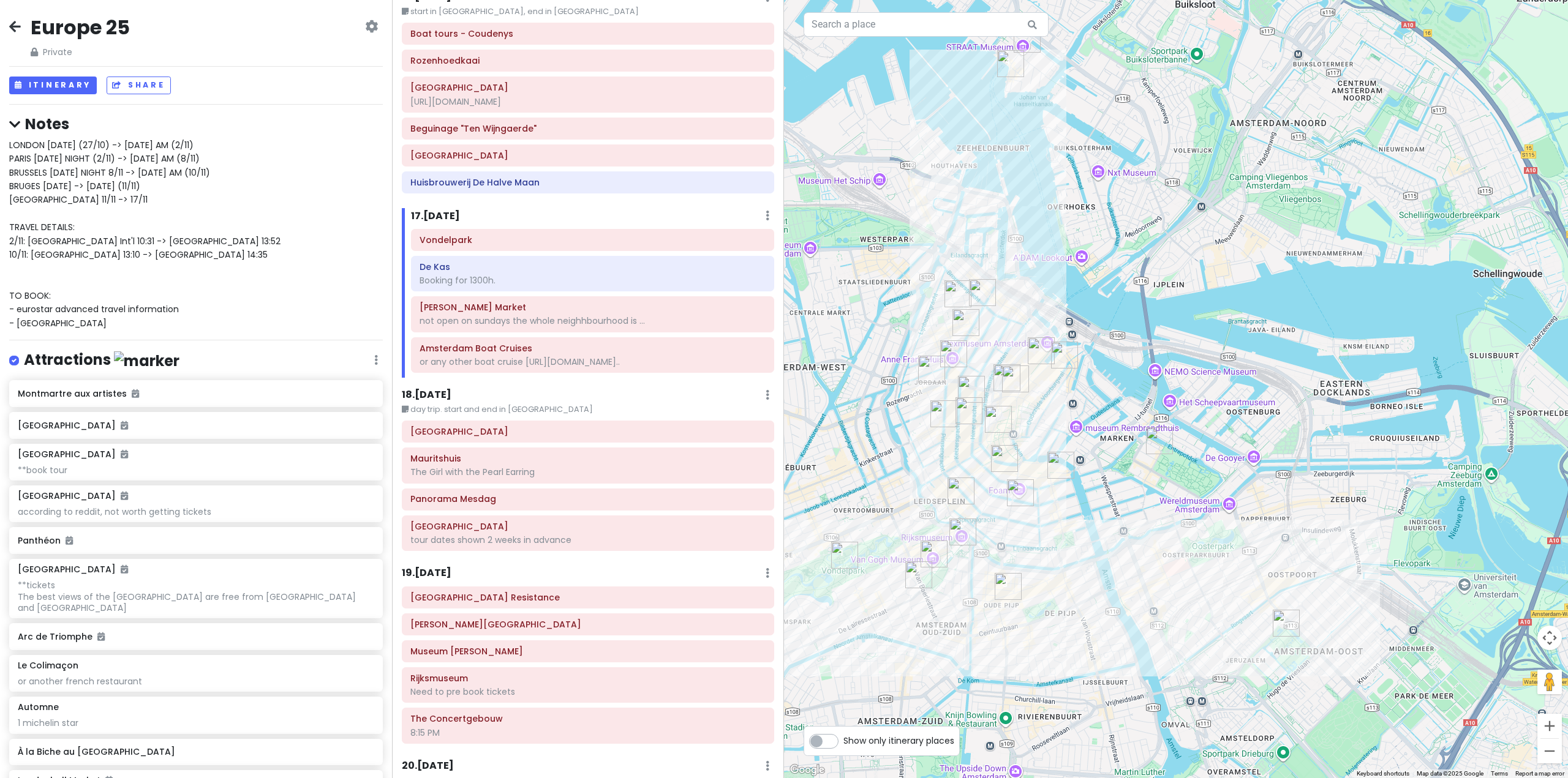
drag, startPoint x: 1209, startPoint y: 493, endPoint x: 1058, endPoint y: 497, distance: 151.1
click at [1058, 497] on div at bounding box center [1176, 389] width 784 height 778
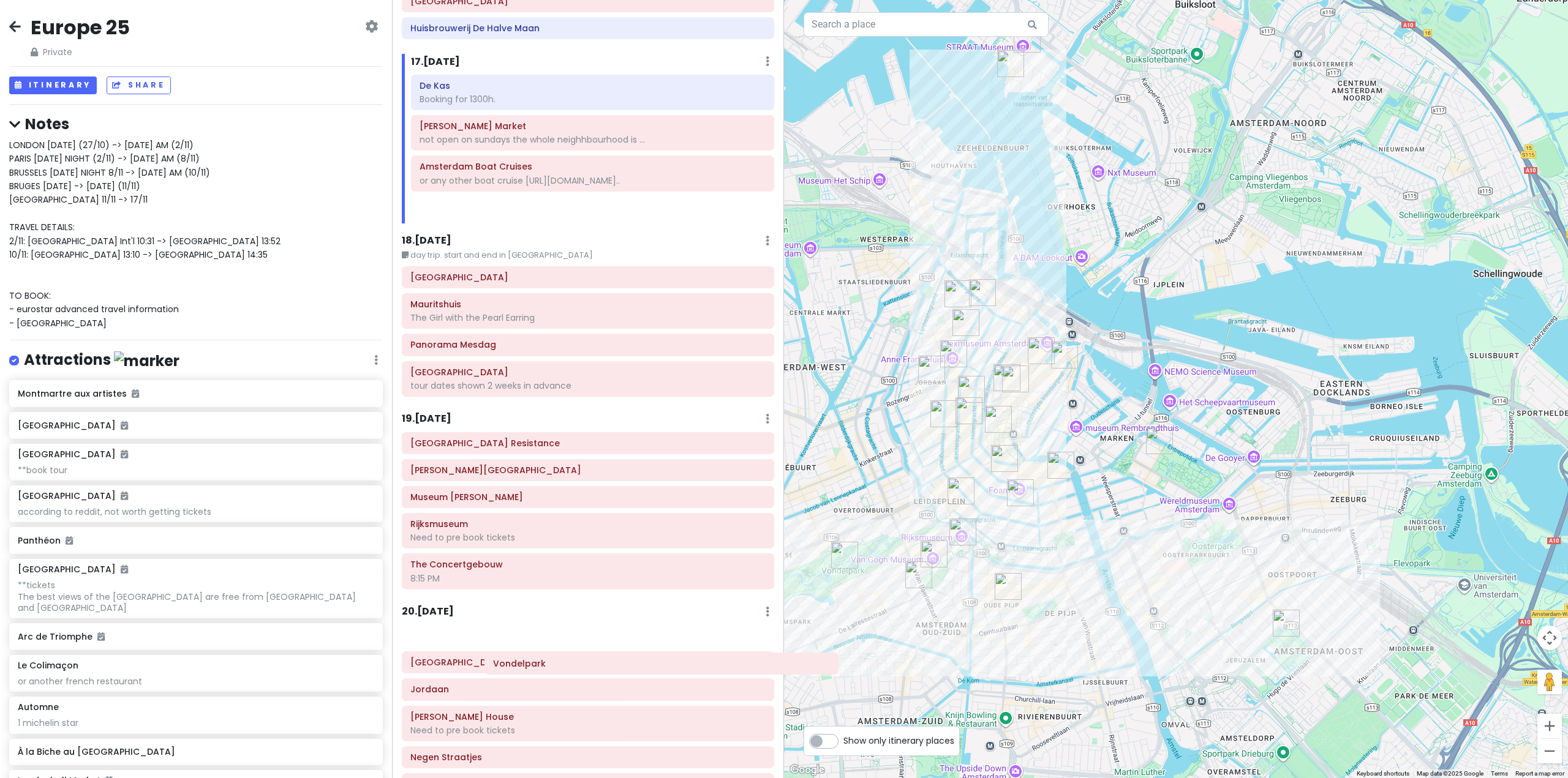
scroll to position [3565, 0]
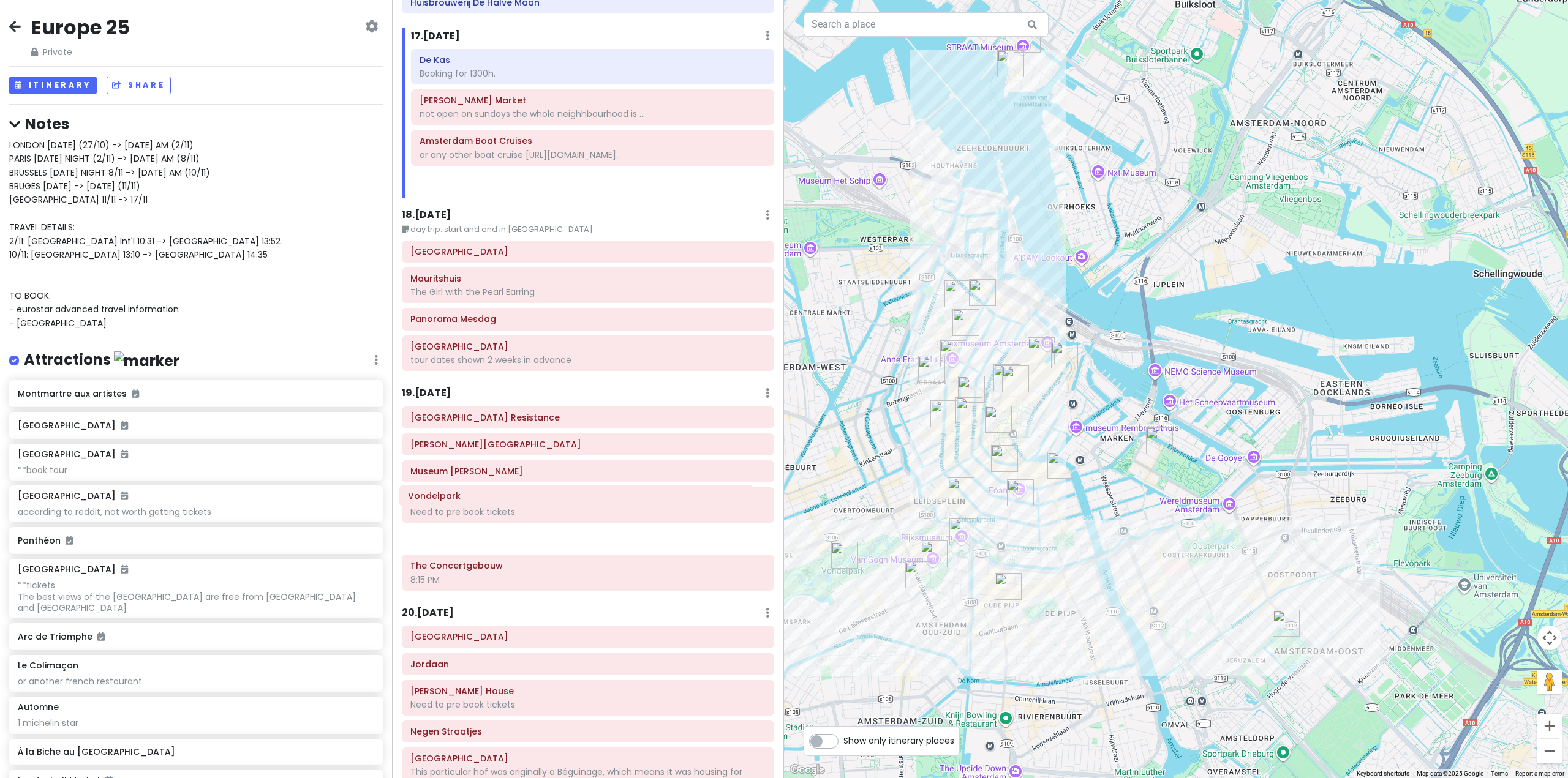
drag, startPoint x: 499, startPoint y: 198, endPoint x: 488, endPoint y: 498, distance: 300.2
click at [487, 498] on div "Itinerary × 1 . [DATE] Edit Day Notes Delete Day Fly from [GEOGRAPHIC_DATA] Dra…" at bounding box center [588, 389] width 392 height 778
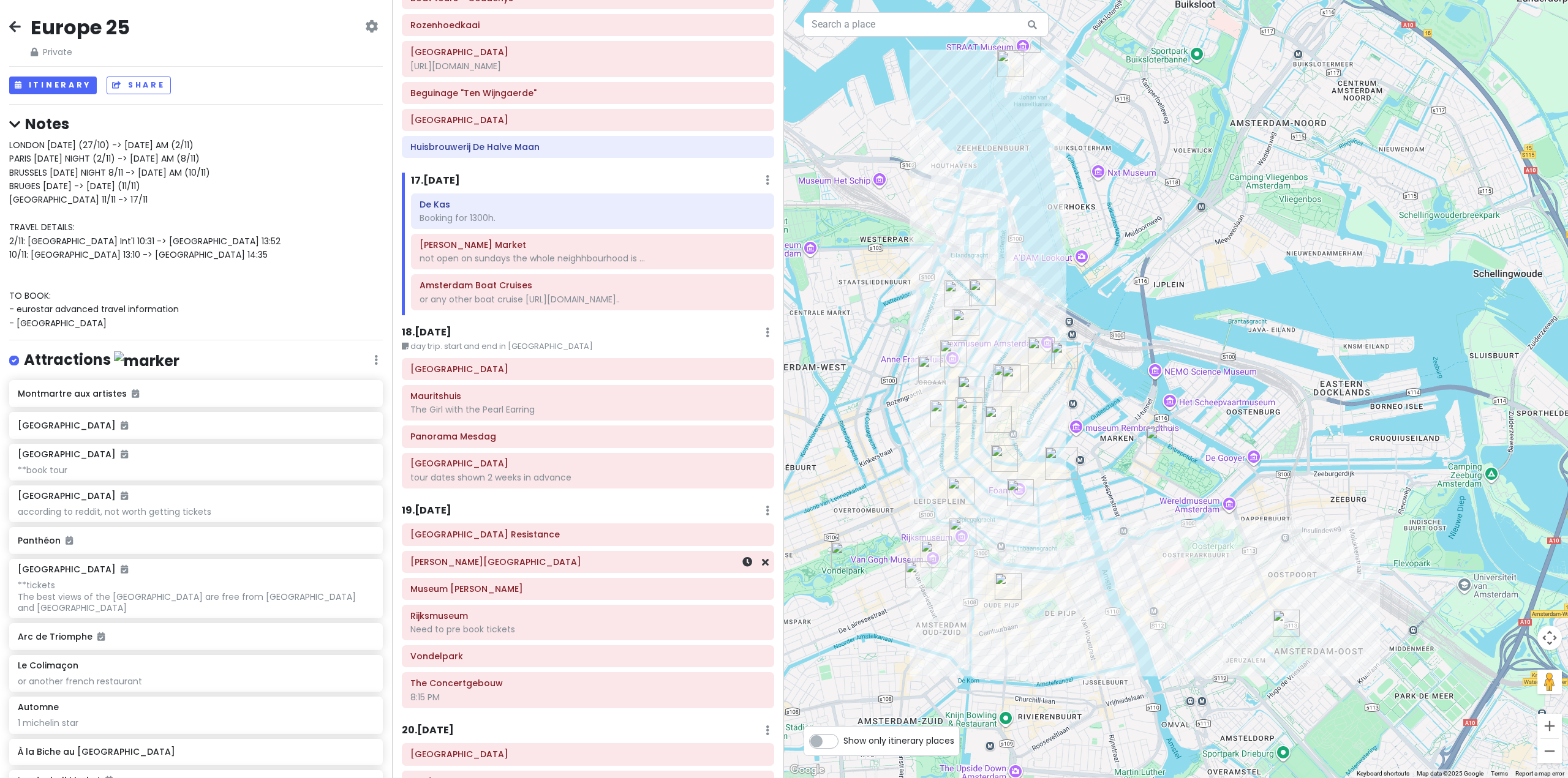
scroll to position [3381, 0]
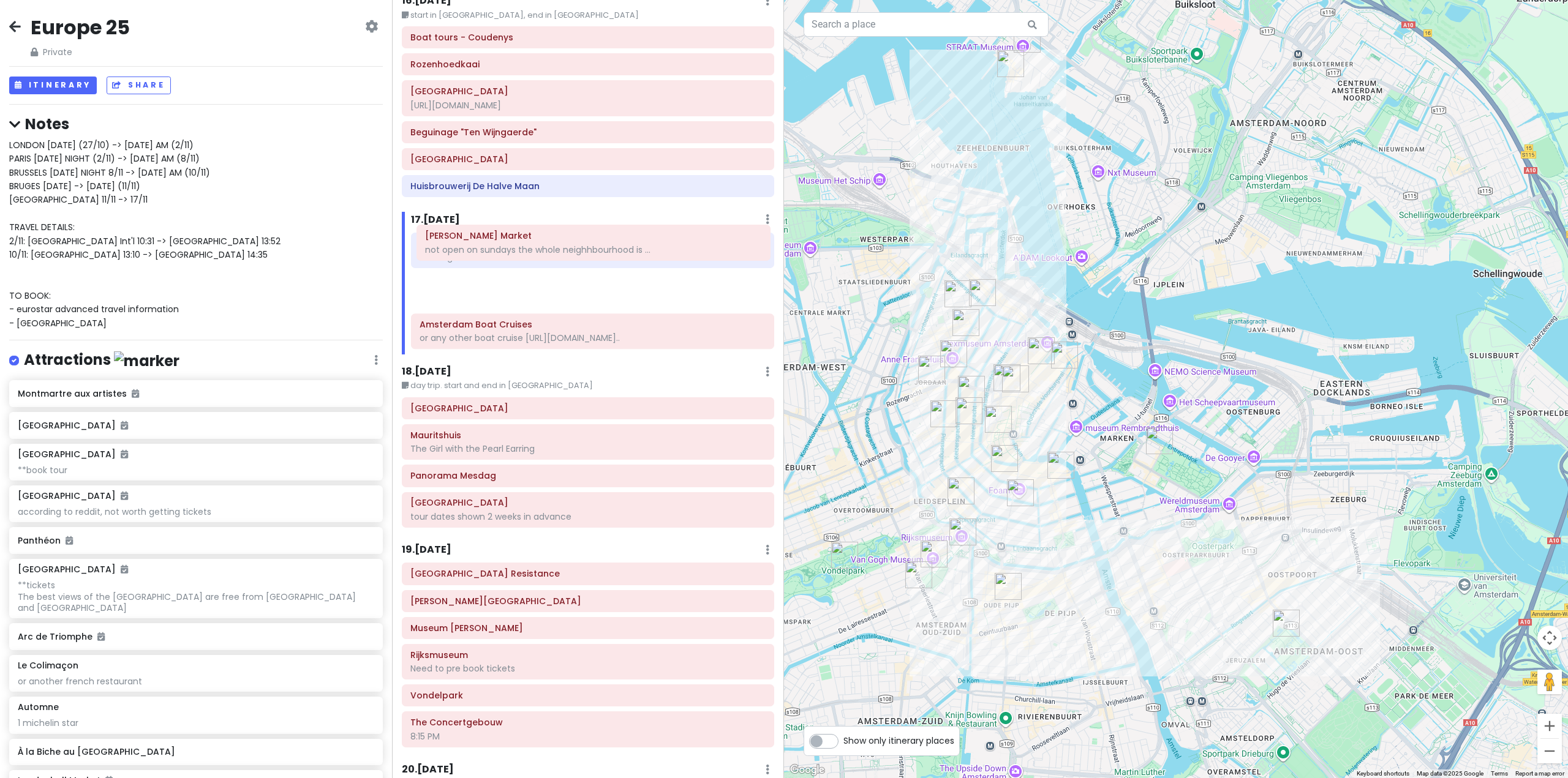
click at [538, 252] on div "De Kas Booking for 1300h. [PERSON_NAME] Market not open on sundays the whole ne…" at bounding box center [592, 293] width 381 height 122
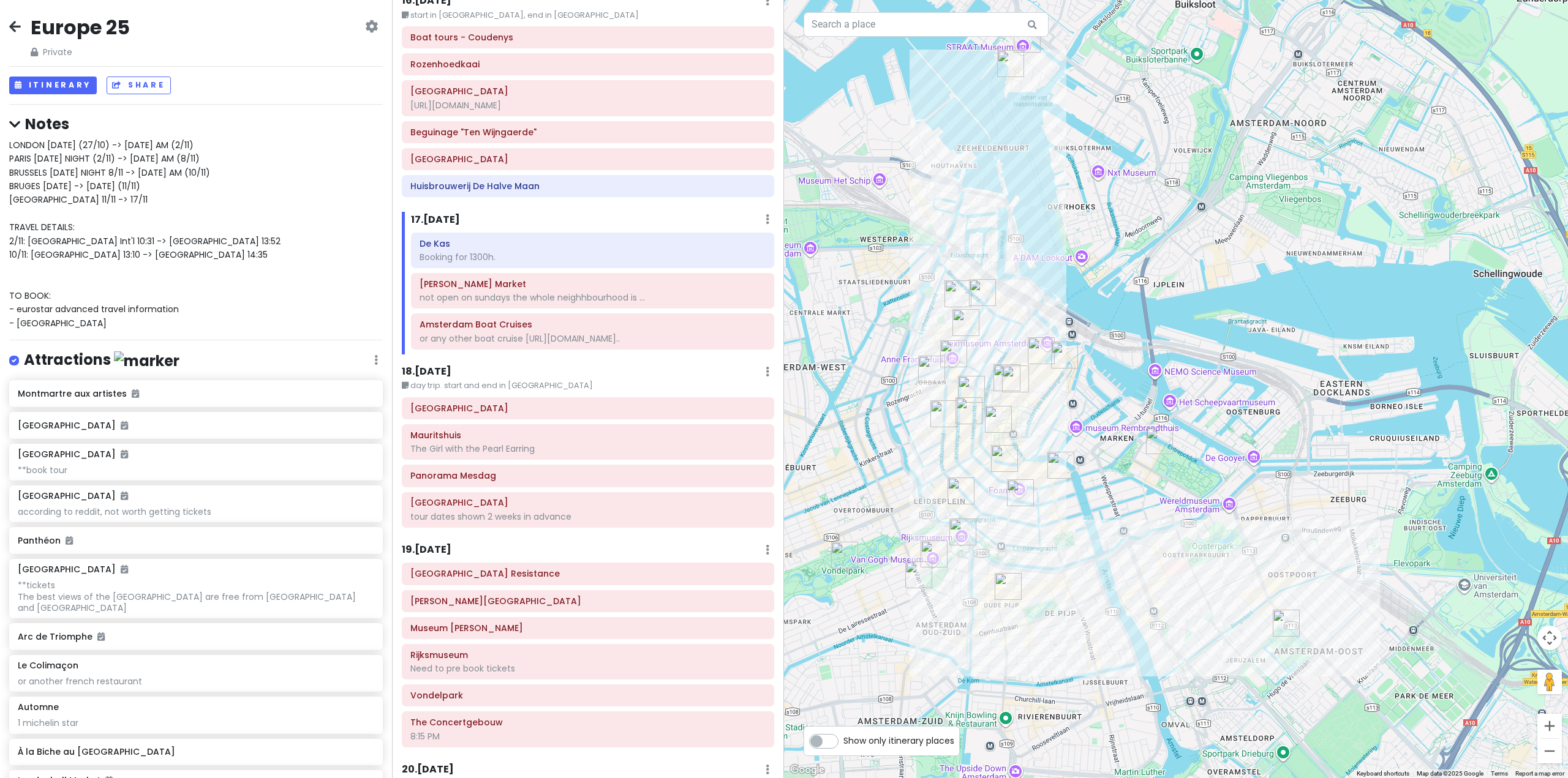
click at [431, 543] on h6 "19 . [DATE]" at bounding box center [427, 549] width 49 height 13
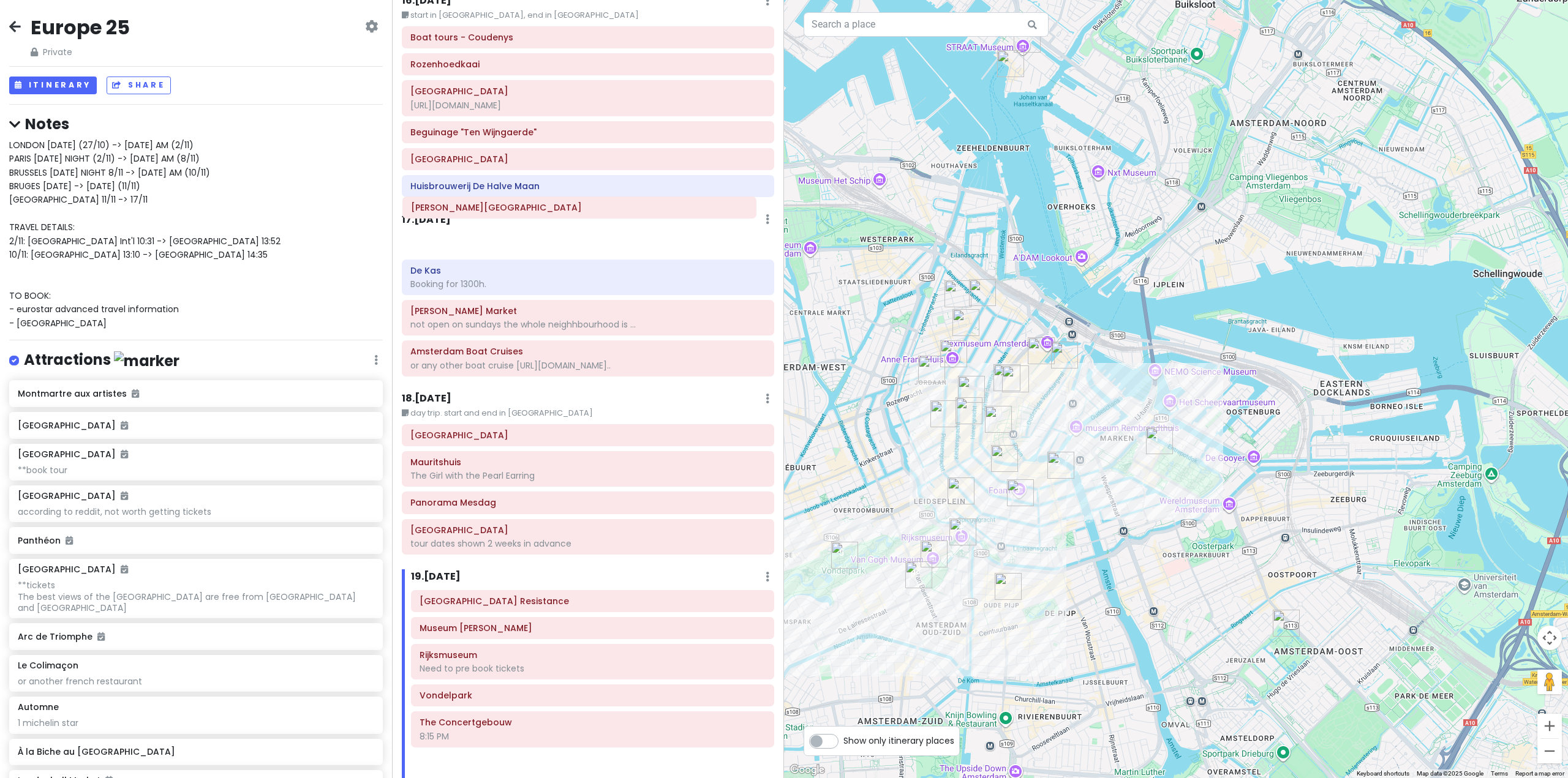
drag, startPoint x: 600, startPoint y: 550, endPoint x: 586, endPoint y: 214, distance: 336.3
click at [586, 214] on div "Itinerary × 1 . [DATE] Edit Day Notes Delete Day Fly from [GEOGRAPHIC_DATA] Dra…" at bounding box center [588, 389] width 392 height 778
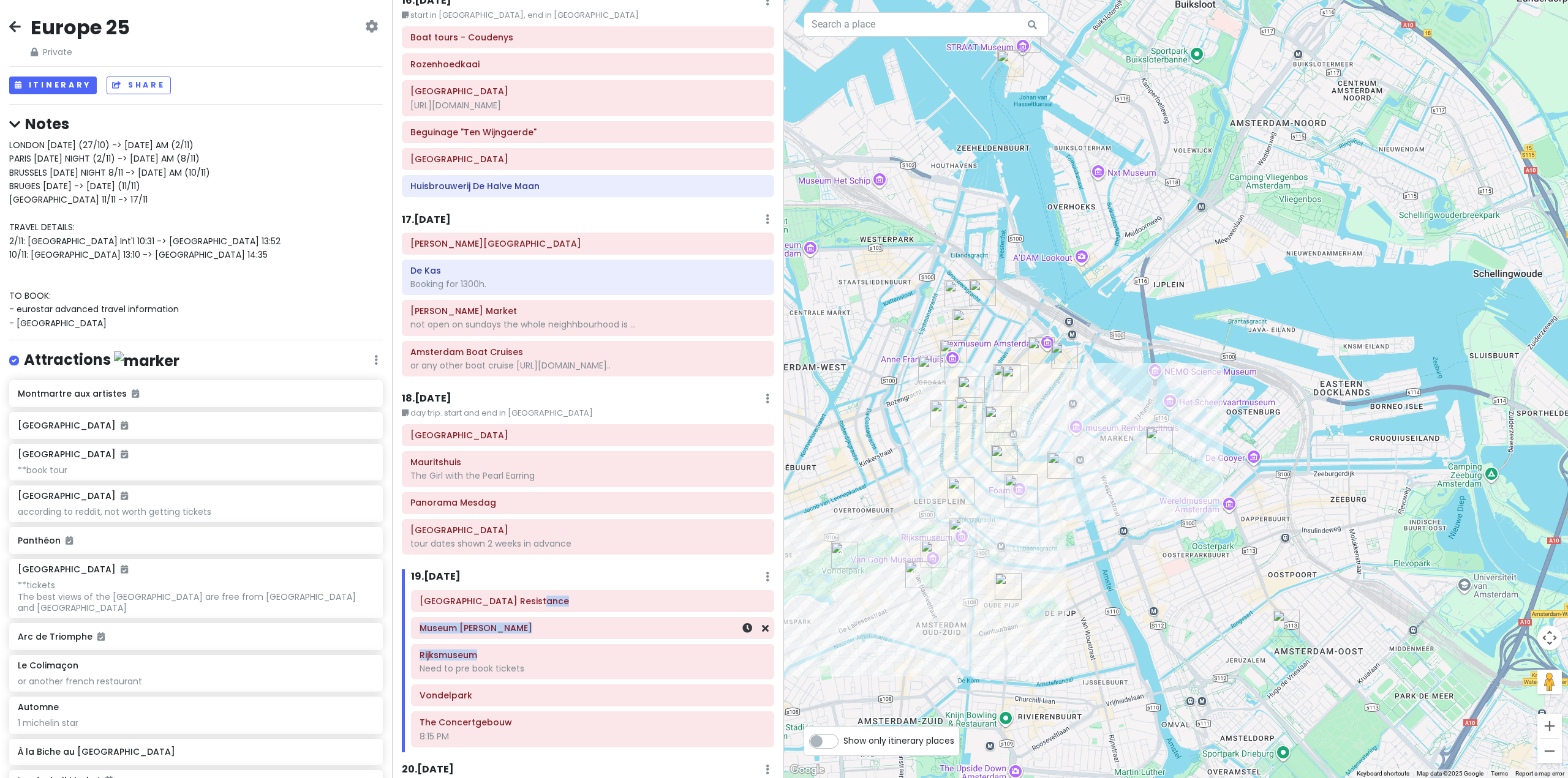
drag, startPoint x: 538, startPoint y: 601, endPoint x: 547, endPoint y: 575, distance: 27.5
click at [547, 590] on div "[GEOGRAPHIC_DATA] [GEOGRAPHIC_DATA] to pre book tickets [GEOGRAPHIC_DATA]:15 PM" at bounding box center [592, 671] width 381 height 162
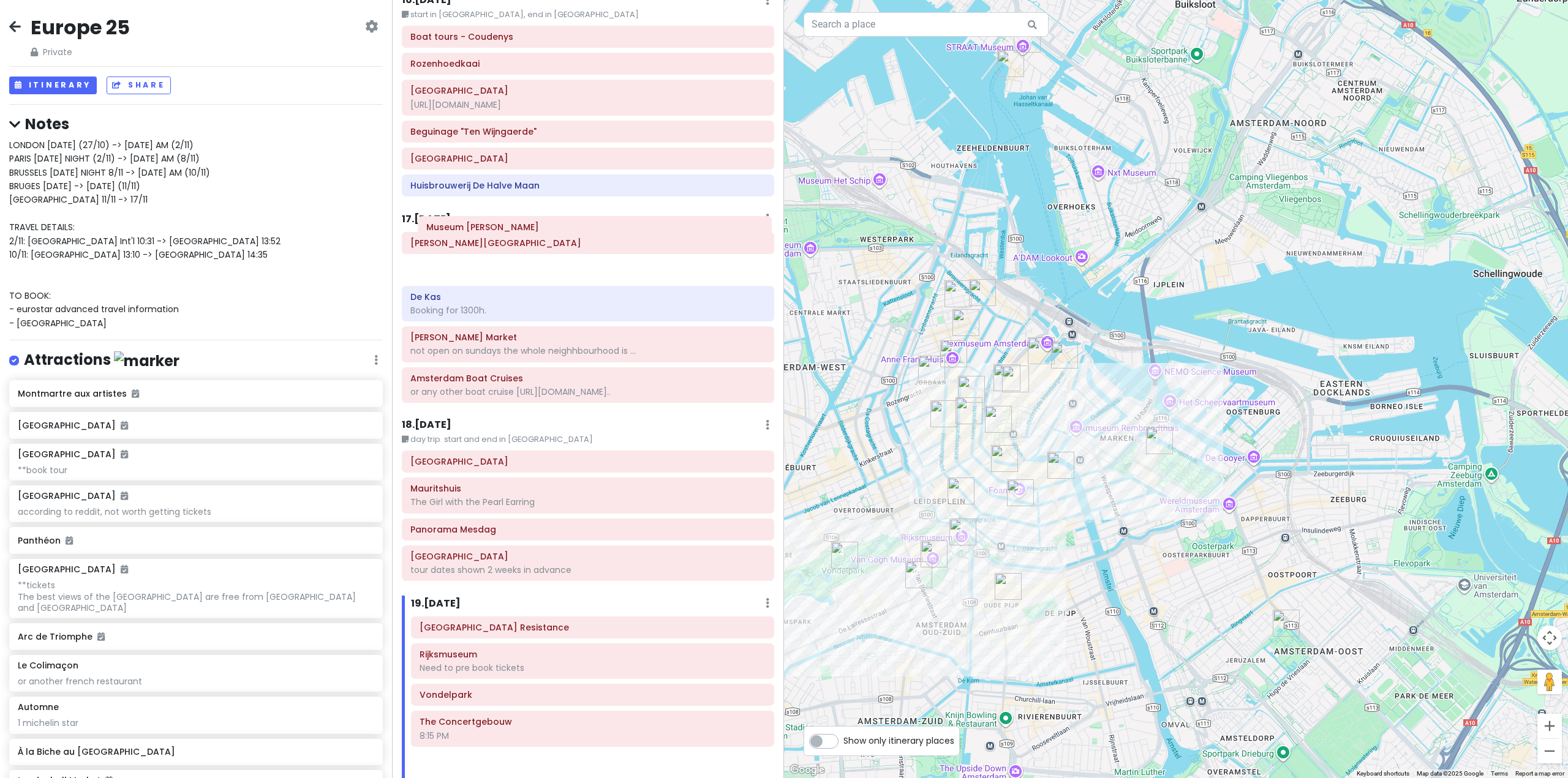
drag, startPoint x: 538, startPoint y: 602, endPoint x: 544, endPoint y: 238, distance: 364.0
click at [544, 238] on div "Itinerary × 1 . [DATE] Edit Day Notes Delete Day Fly from [GEOGRAPHIC_DATA] Dra…" at bounding box center [588, 389] width 392 height 778
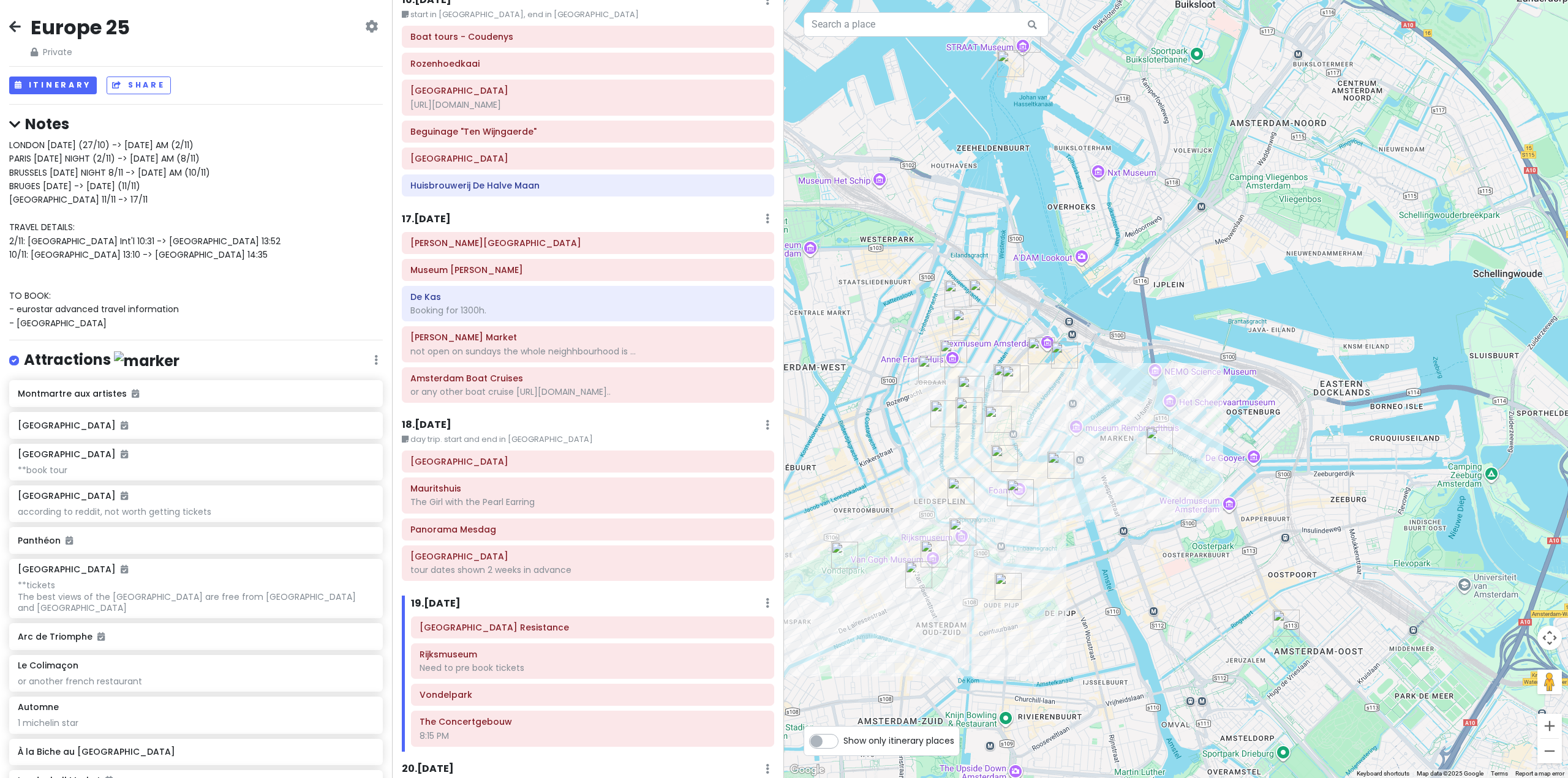
click at [637, 556] on div "Itinerary × 1 . [DATE] Edit Day Notes Delete Day Fly from [GEOGRAPHIC_DATA] Dra…" at bounding box center [588, 389] width 392 height 778
click at [430, 213] on h6 "17 . [DATE]" at bounding box center [426, 219] width 49 height 13
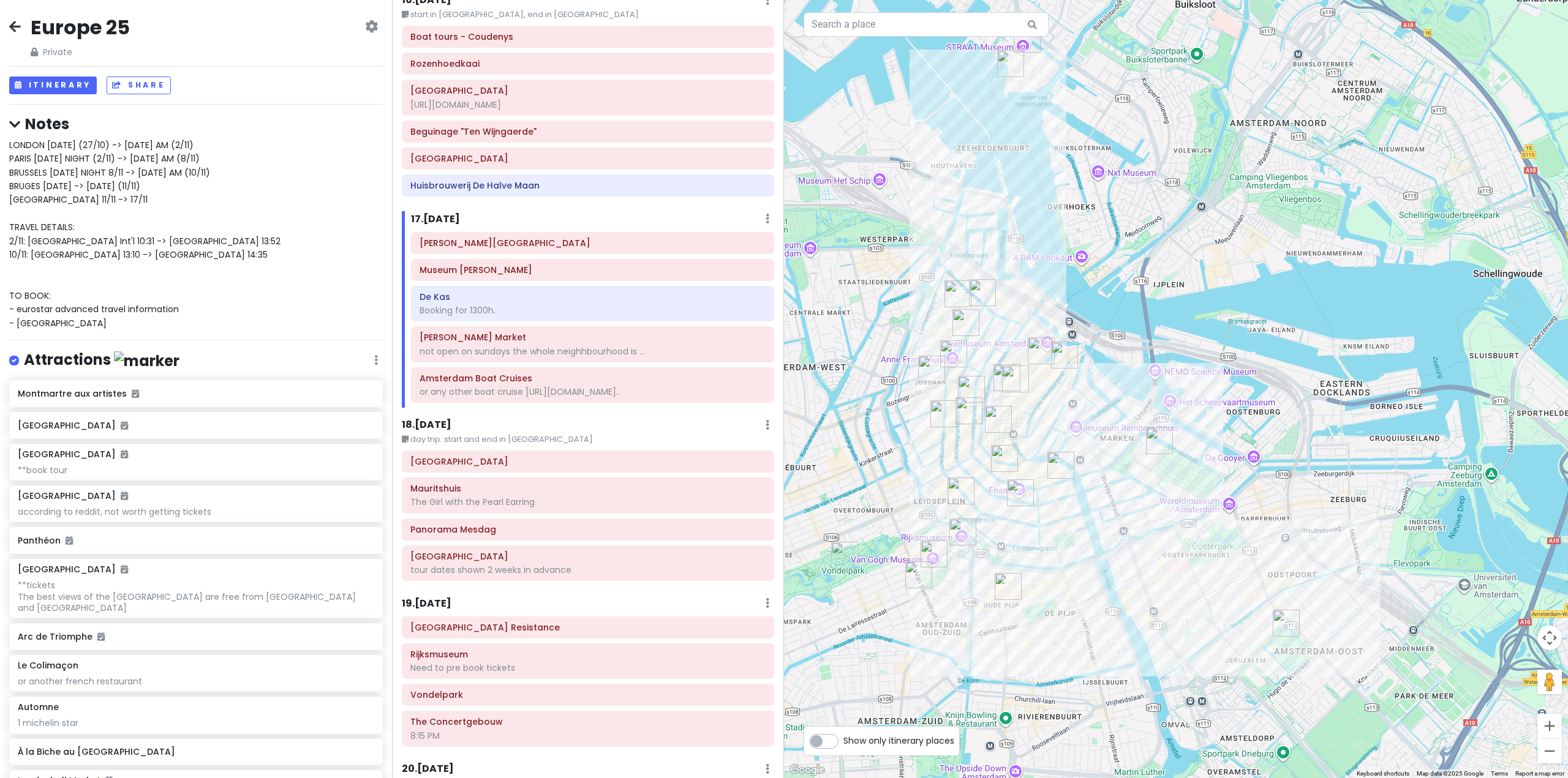
click at [1162, 437] on img "Verzetsmuseum Amsterdam - Museum of WWII Resistance" at bounding box center [1158, 440] width 27 height 27
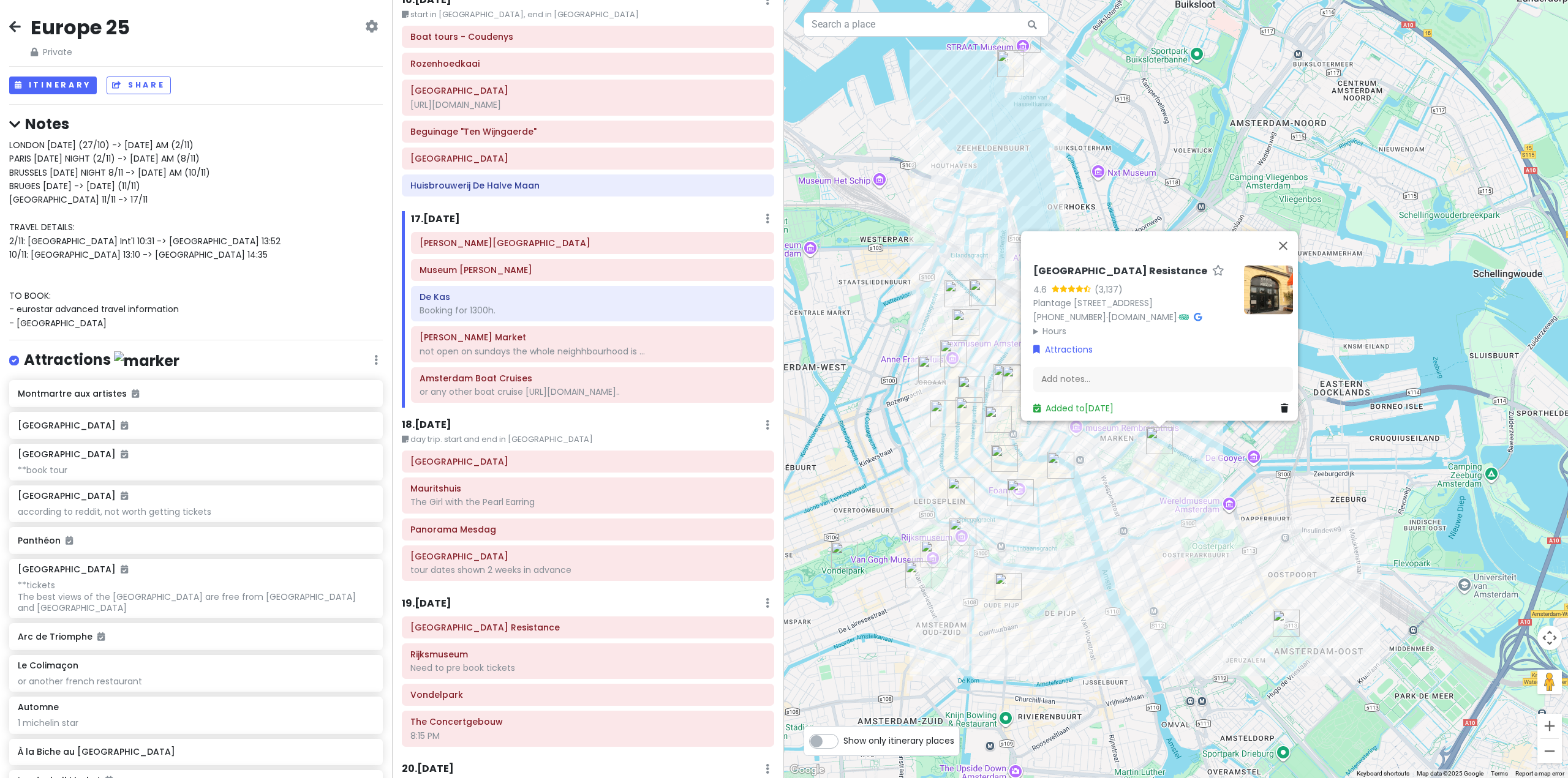
click at [1103, 517] on div "[GEOGRAPHIC_DATA] Resistance 4.6 (3,137) [STREET_ADDRESS] [PHONE_NUMBER] · [DOM…" at bounding box center [1176, 389] width 784 height 778
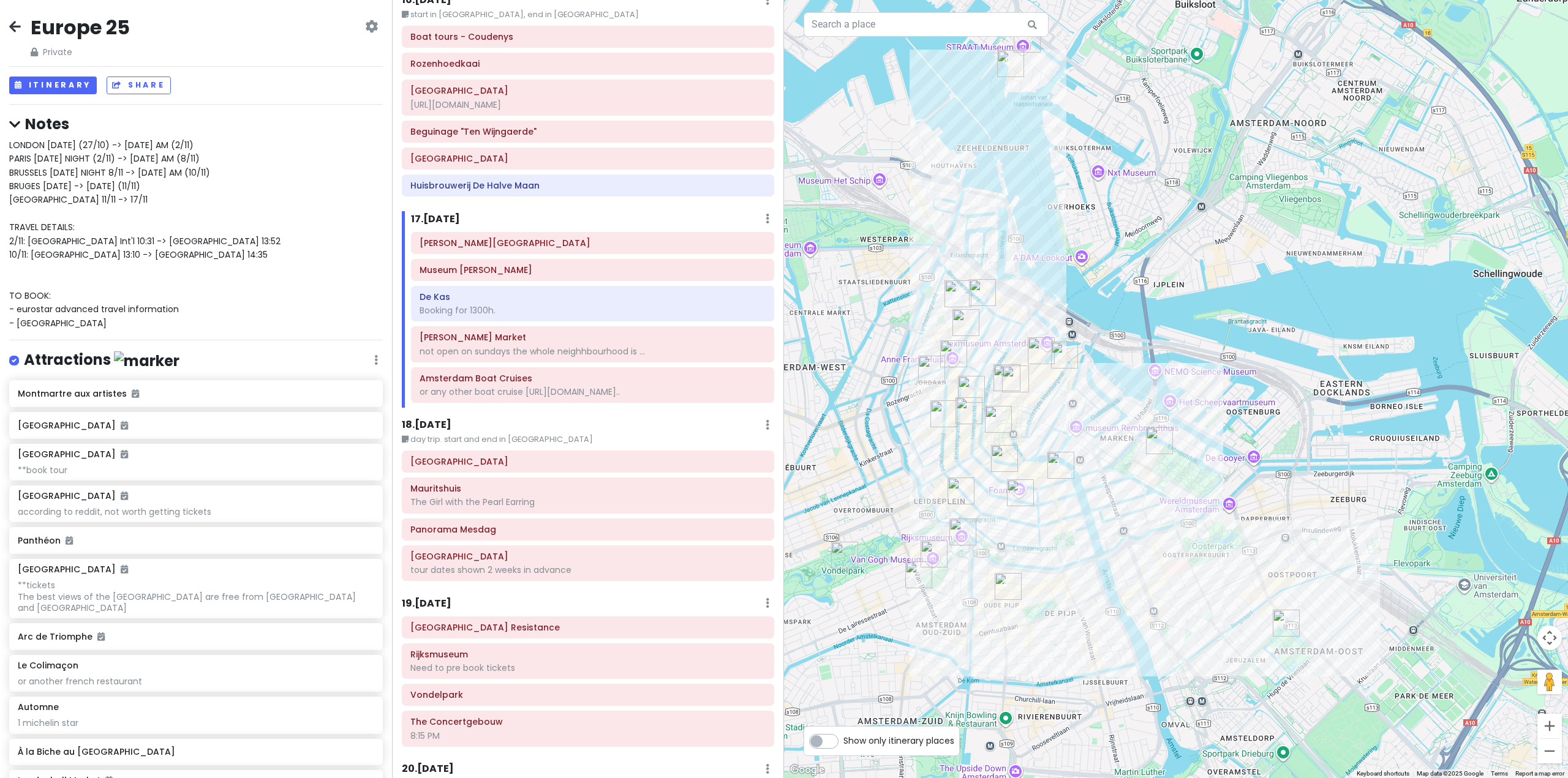
click at [1063, 354] on img "Ons' Lieve Heer op Solder (Our Lord in the Attic Museum)" at bounding box center [1064, 354] width 27 height 27
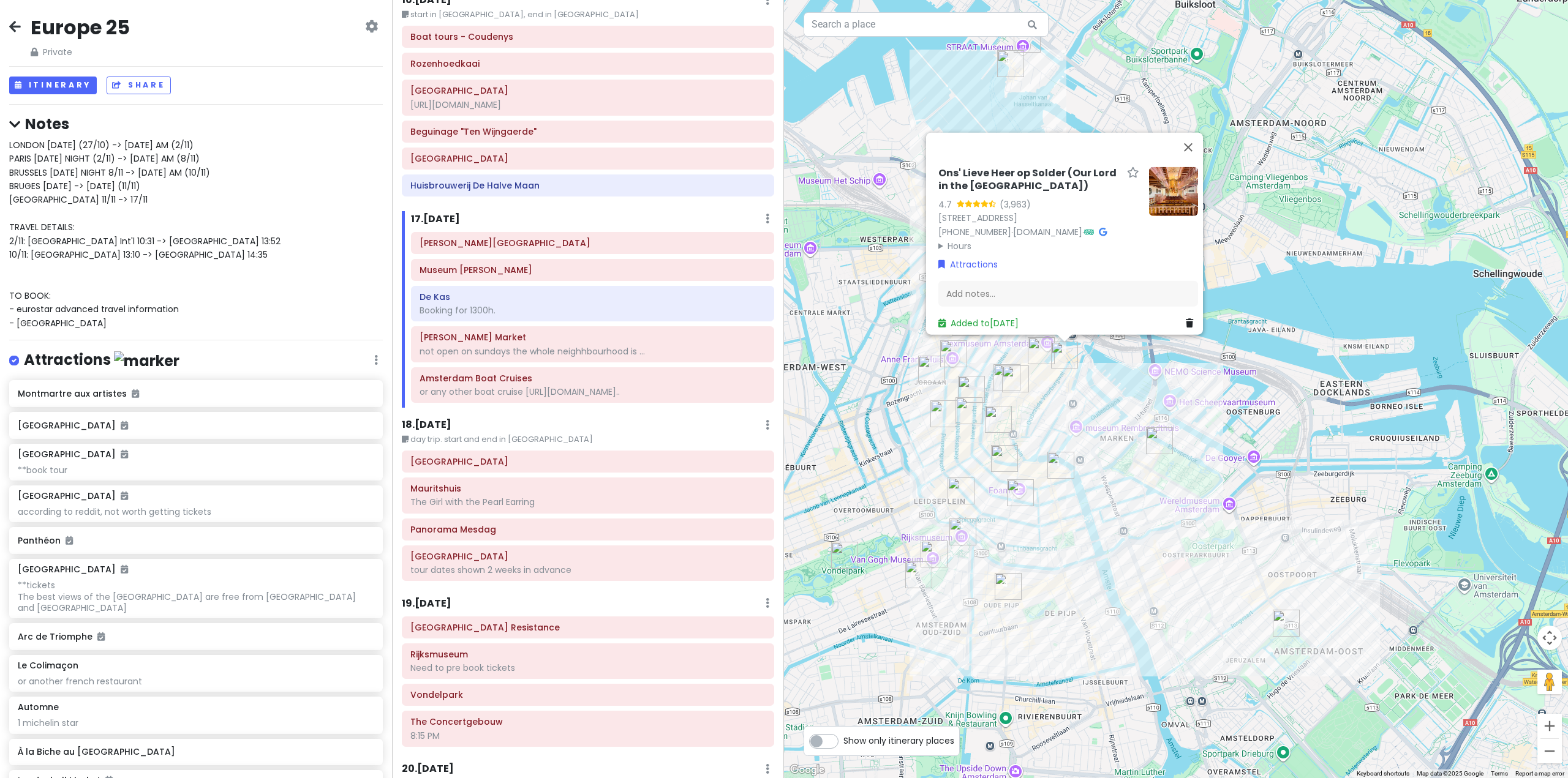
click at [1034, 352] on img "Damrak" at bounding box center [1040, 350] width 27 height 27
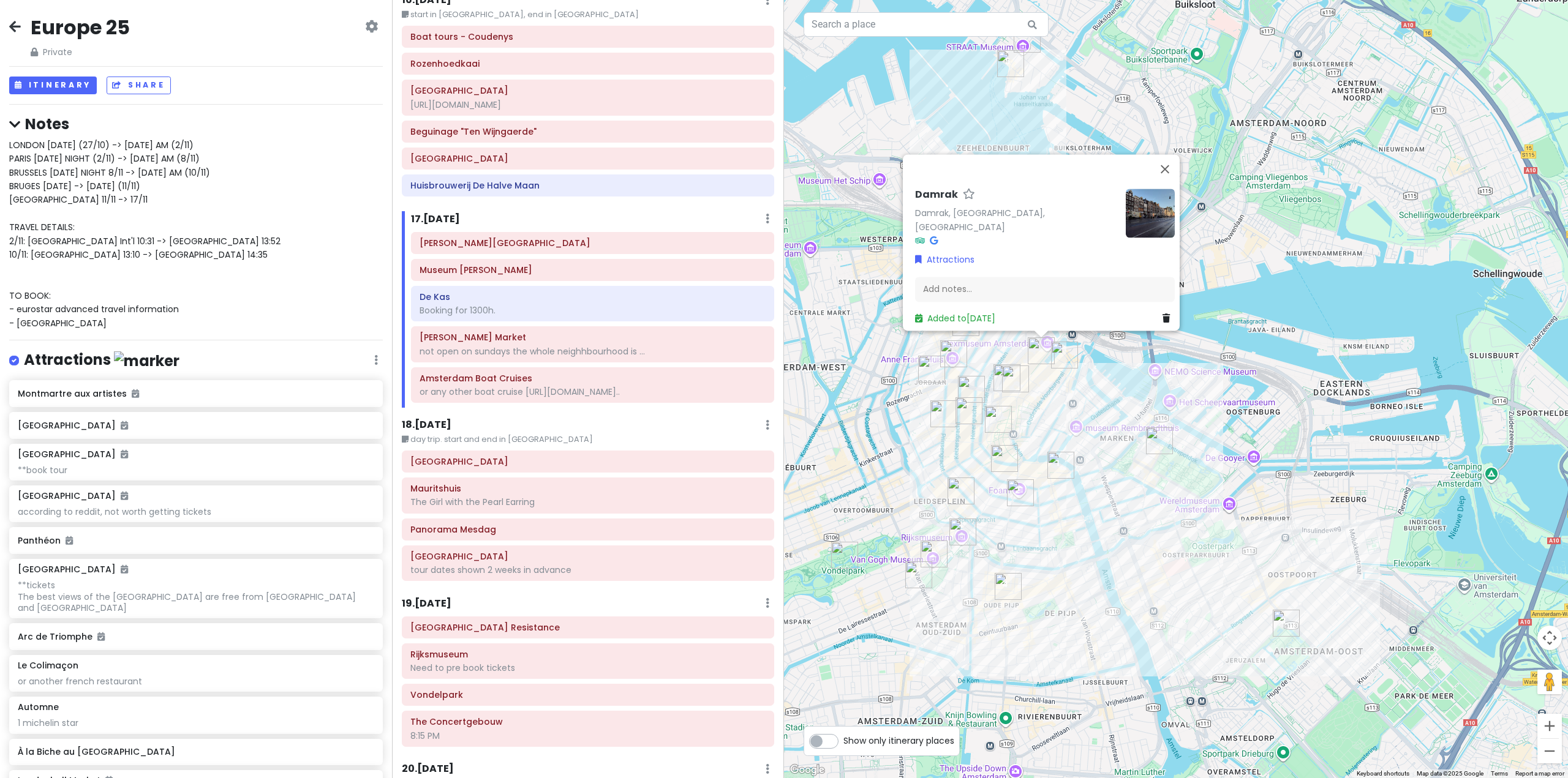
click at [1070, 402] on div "Damrak Damrak, [GEOGRAPHIC_DATA], [GEOGRAPHIC_DATA] Attractions Add notes... Ad…" at bounding box center [1176, 389] width 784 height 778
click at [1108, 395] on div "Damrak Damrak, [GEOGRAPHIC_DATA], [GEOGRAPHIC_DATA] Attractions Add notes... Ad…" at bounding box center [1176, 389] width 784 height 778
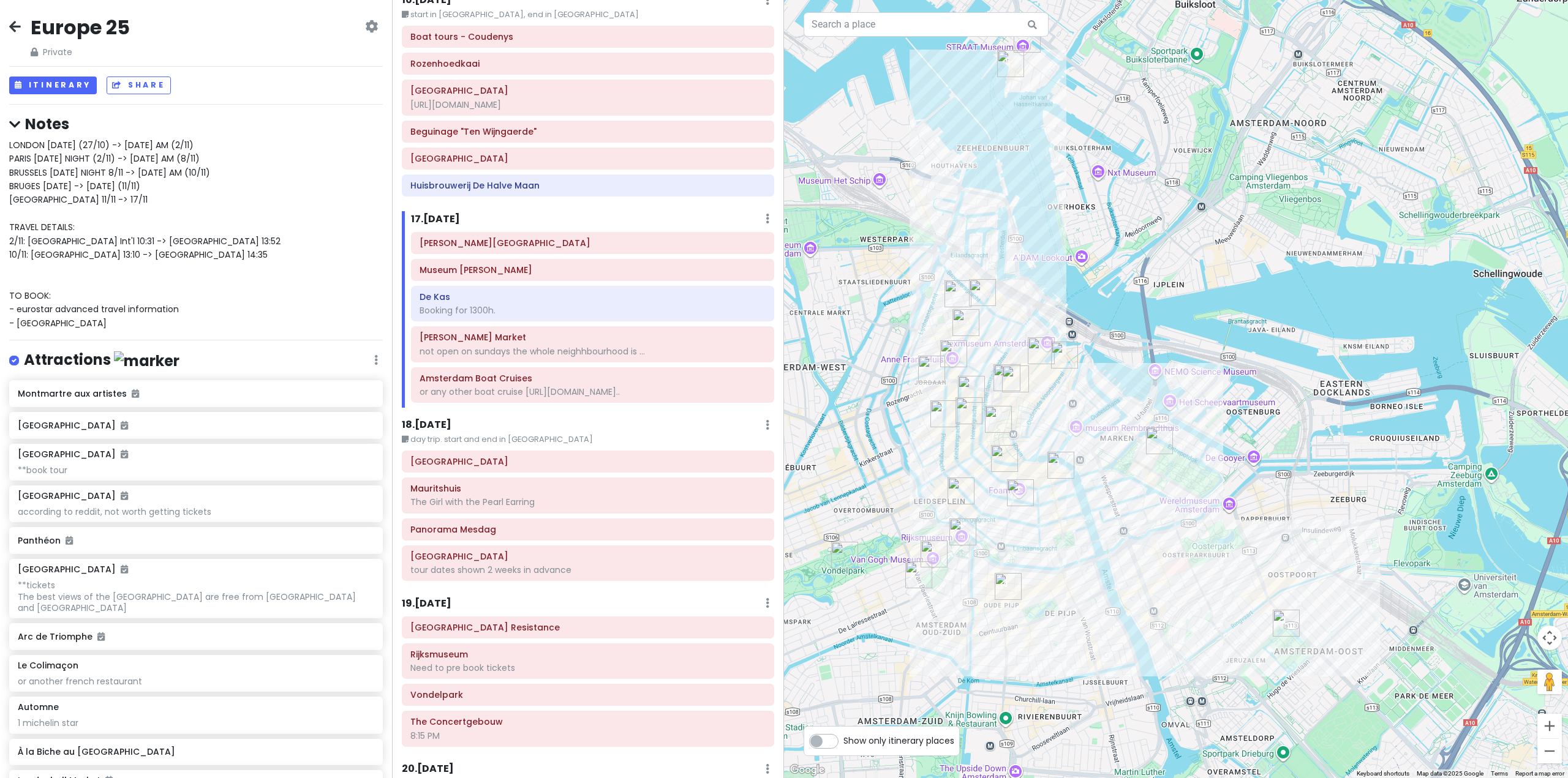
click at [432, 596] on div "19 . [DATE] Add Day Notes Delete Day" at bounding box center [588, 606] width 372 height 21
click at [436, 598] on h6 "19 . [DATE]" at bounding box center [427, 604] width 49 height 13
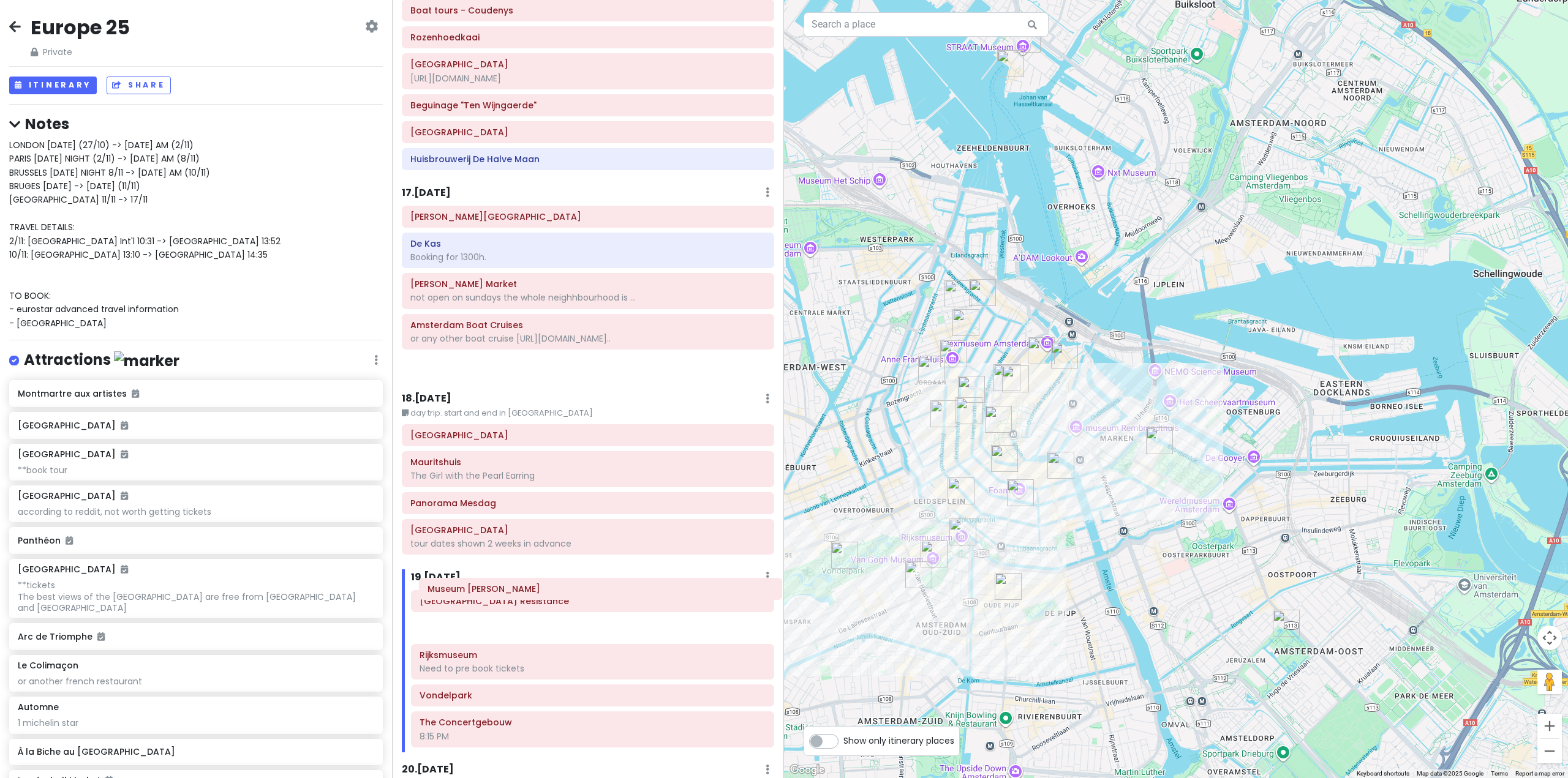
drag, startPoint x: 508, startPoint y: 228, endPoint x: 527, endPoint y: 577, distance: 349.5
click at [527, 592] on div "Itinerary × 1 . [DATE] Edit Day Notes Delete Day Fly from [GEOGRAPHIC_DATA] Dra…" at bounding box center [588, 389] width 392 height 778
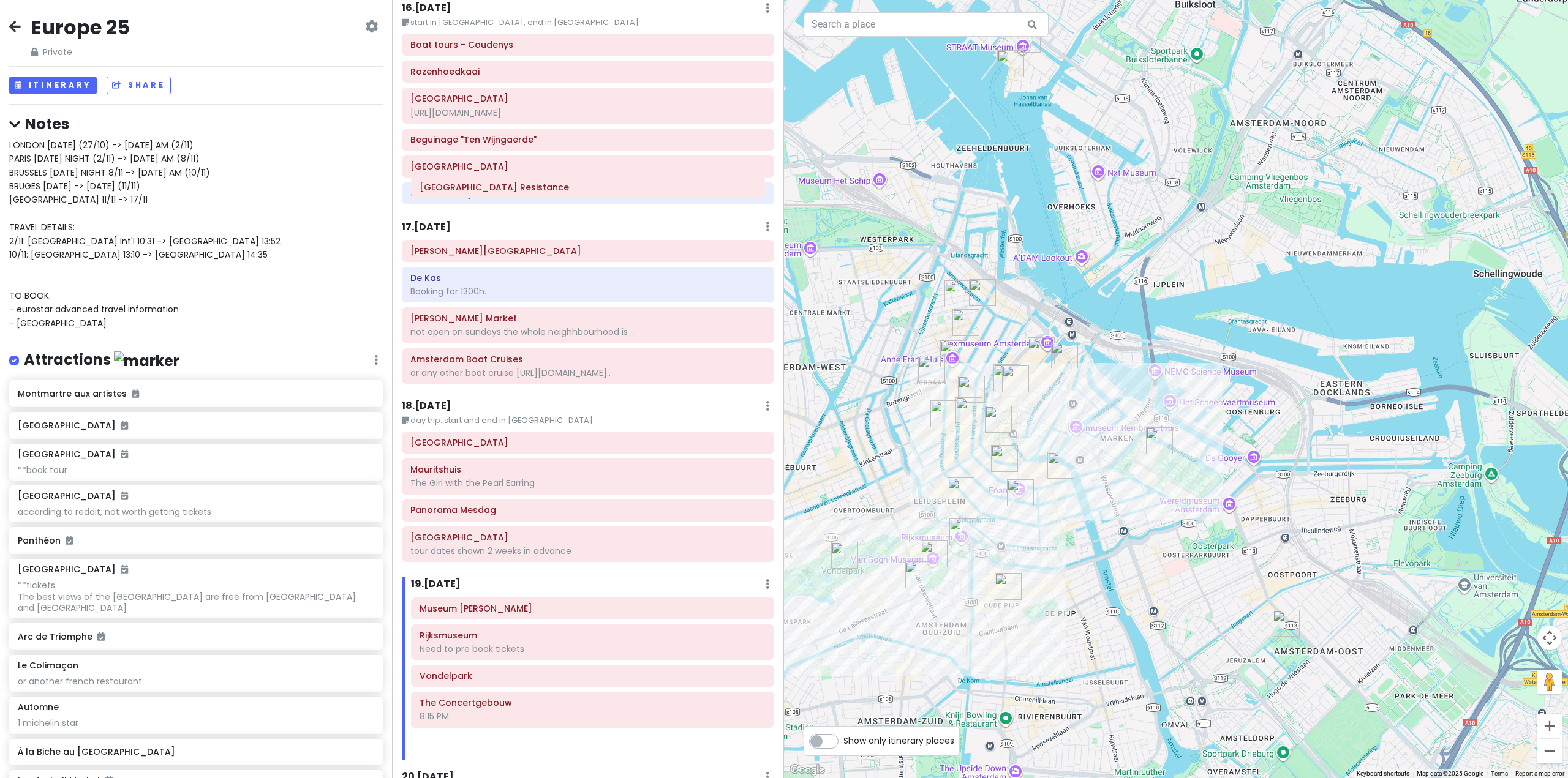
scroll to position [3361, 0]
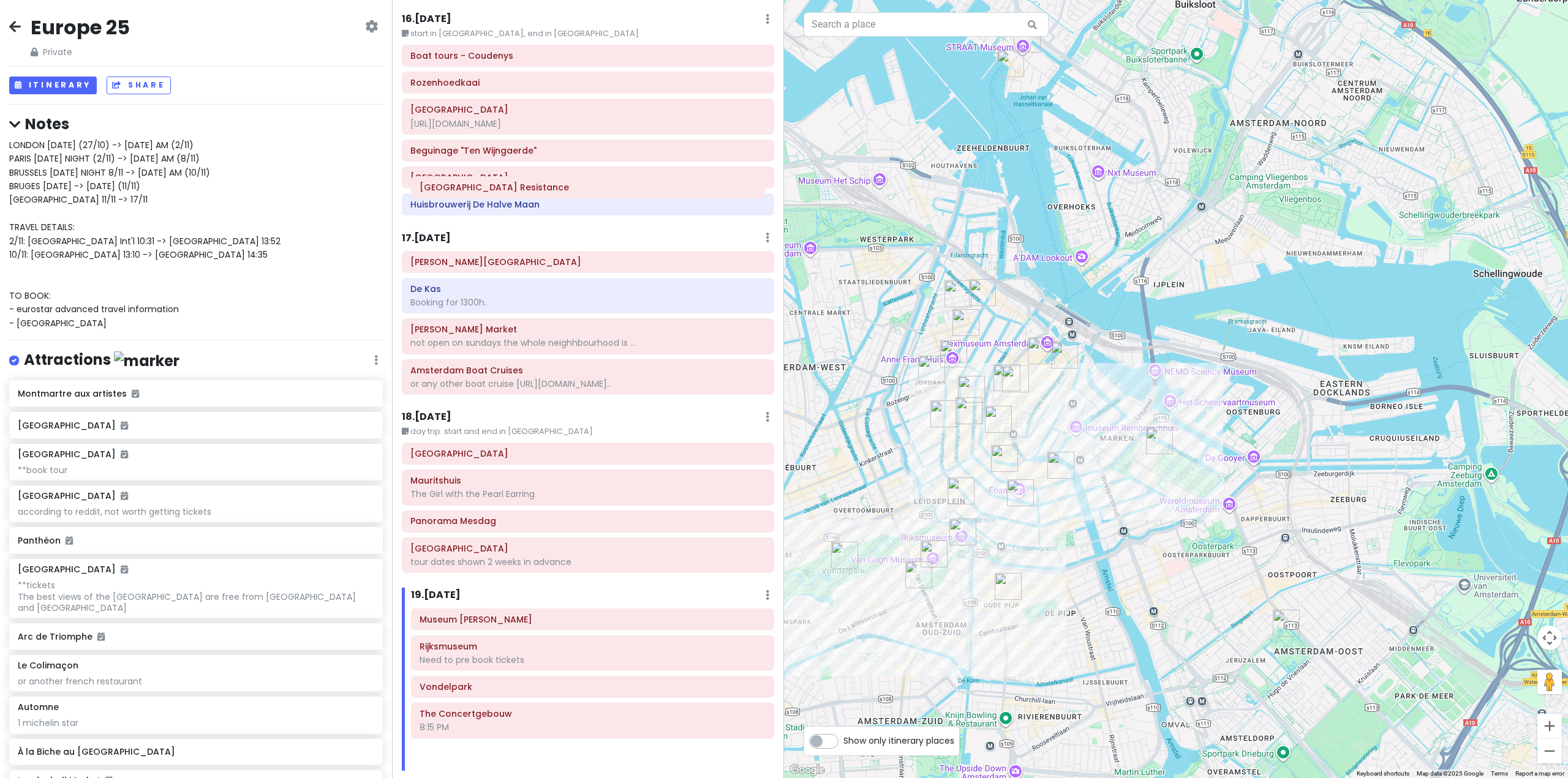
drag, startPoint x: 534, startPoint y: 538, endPoint x: 532, endPoint y: 195, distance: 343.0
click at [532, 195] on div "Itinerary × 1 . [DATE] Edit Day Notes Delete Day Fly from [GEOGRAPHIC_DATA] Dra…" at bounding box center [588, 389] width 392 height 778
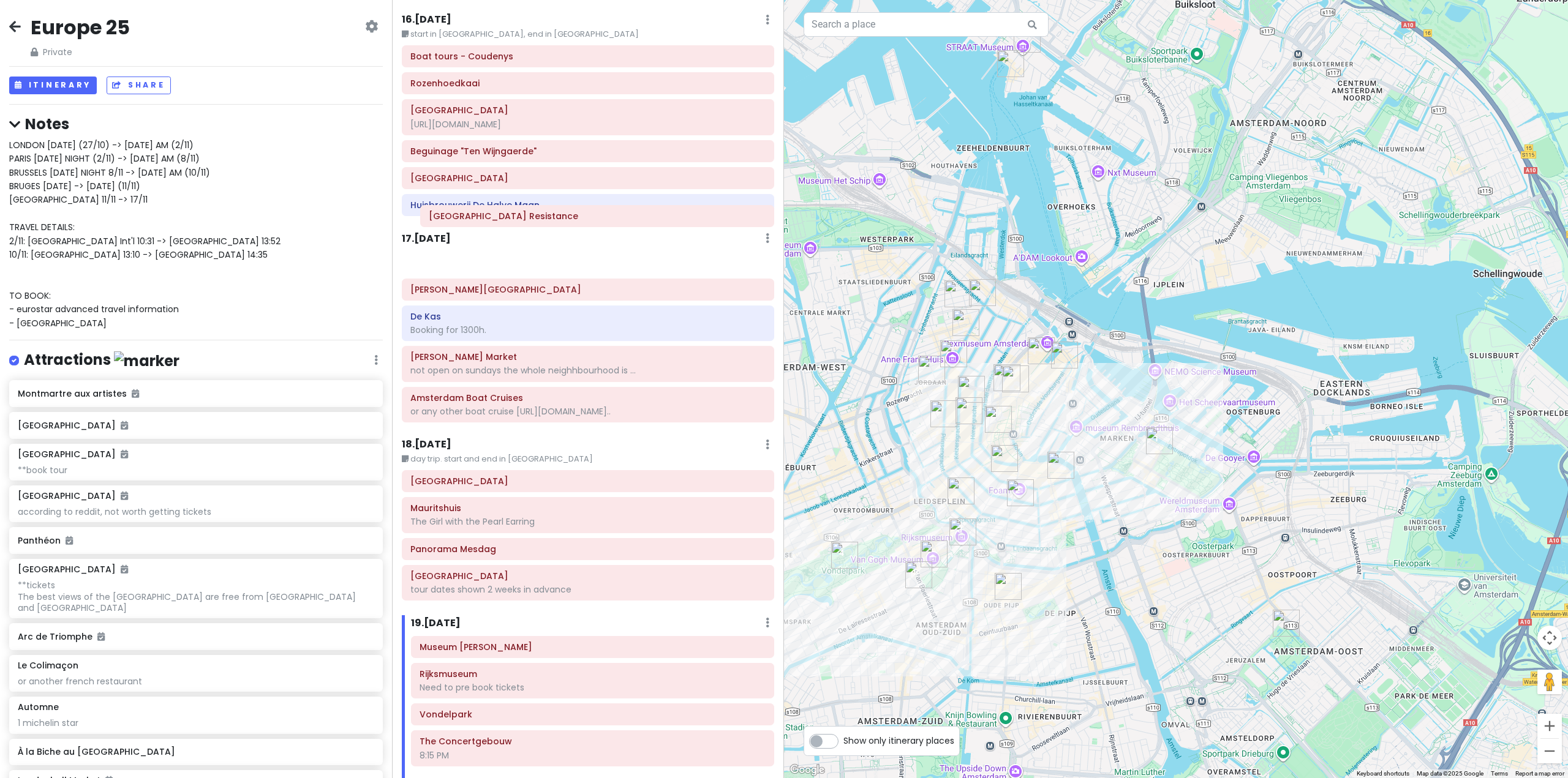
drag, startPoint x: 548, startPoint y: 552, endPoint x: 553, endPoint y: 234, distance: 318.0
click at [553, 234] on div "Itinerary × 1 . [DATE] Edit Day Notes Delete Day Fly from [GEOGRAPHIC_DATA] Dra…" at bounding box center [588, 389] width 392 height 778
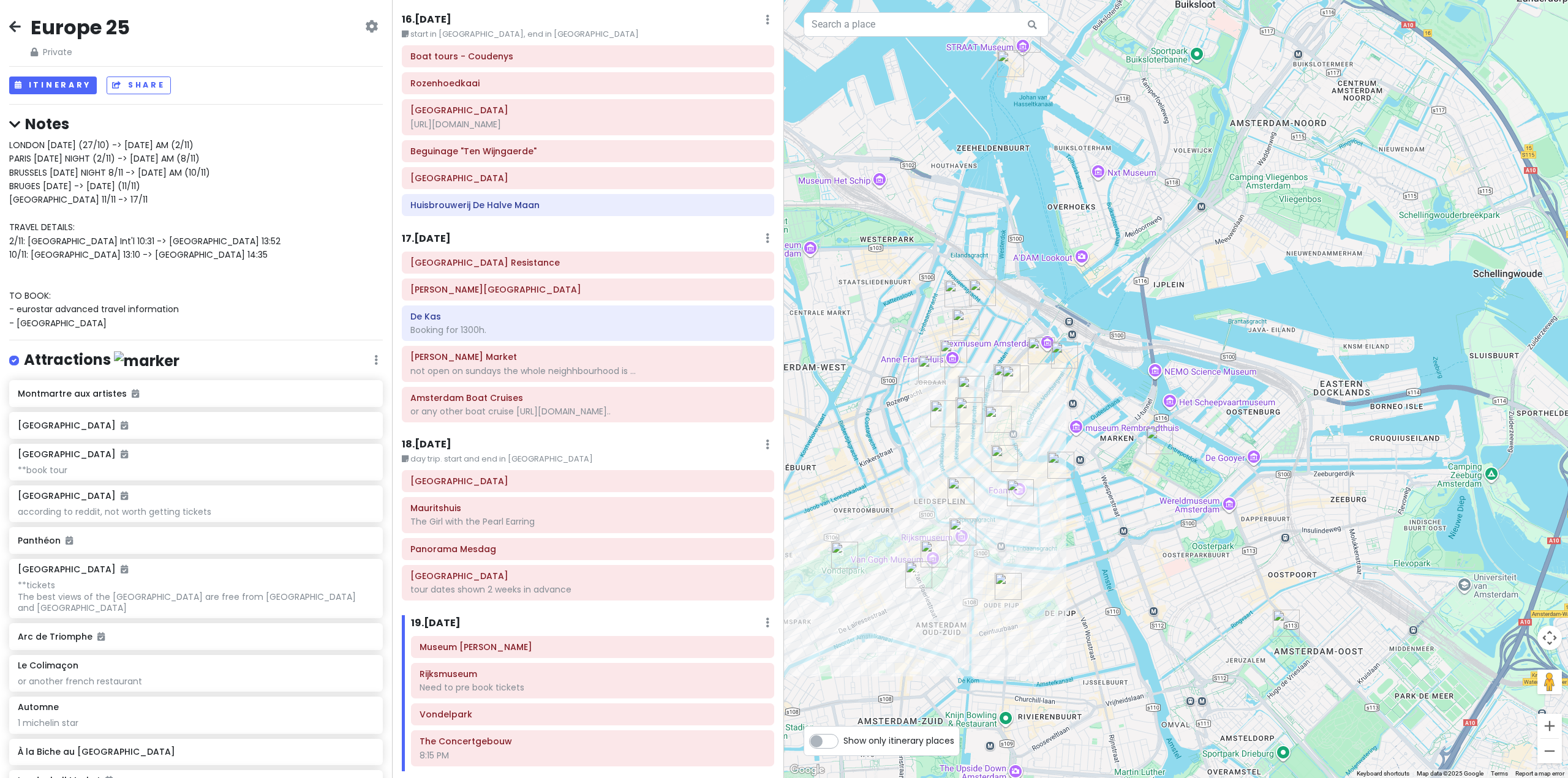
click at [447, 233] on h6 "17 . [DATE]" at bounding box center [426, 239] width 49 height 13
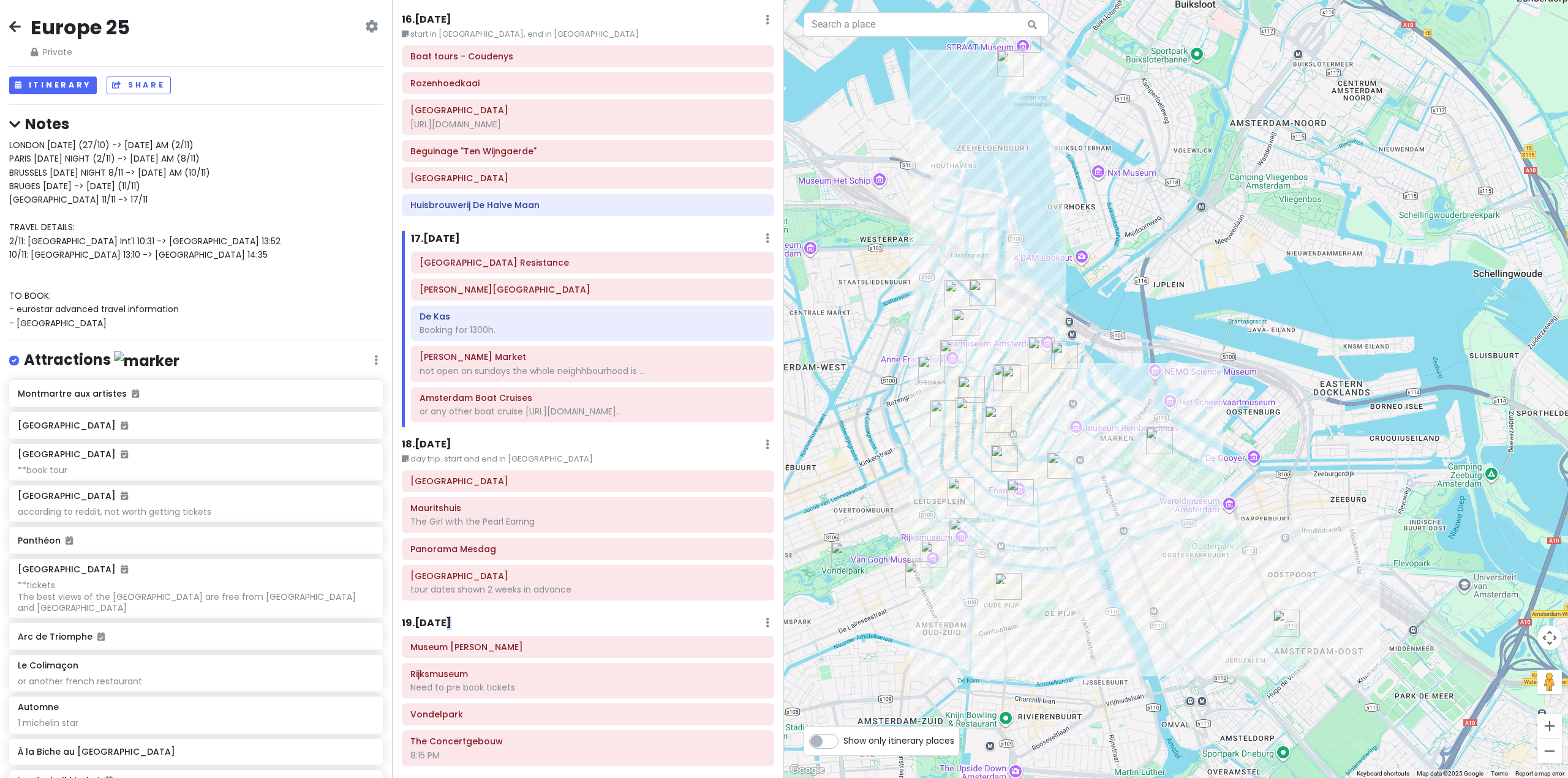
click at [437, 618] on h6 "19 . [DATE]" at bounding box center [427, 624] width 49 height 13
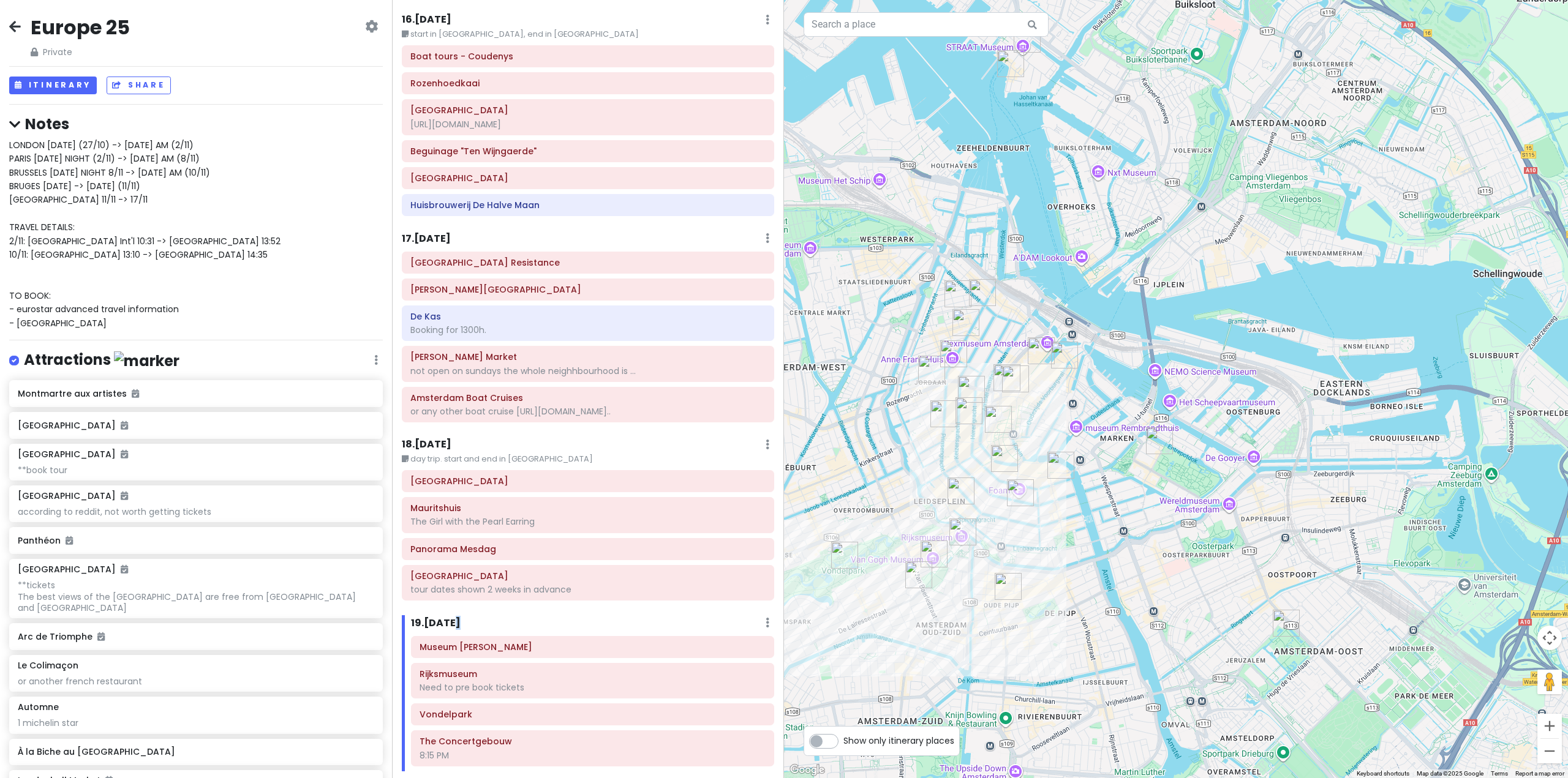
click at [1057, 471] on img "Willet-Holthuysen Museum" at bounding box center [1060, 465] width 27 height 27
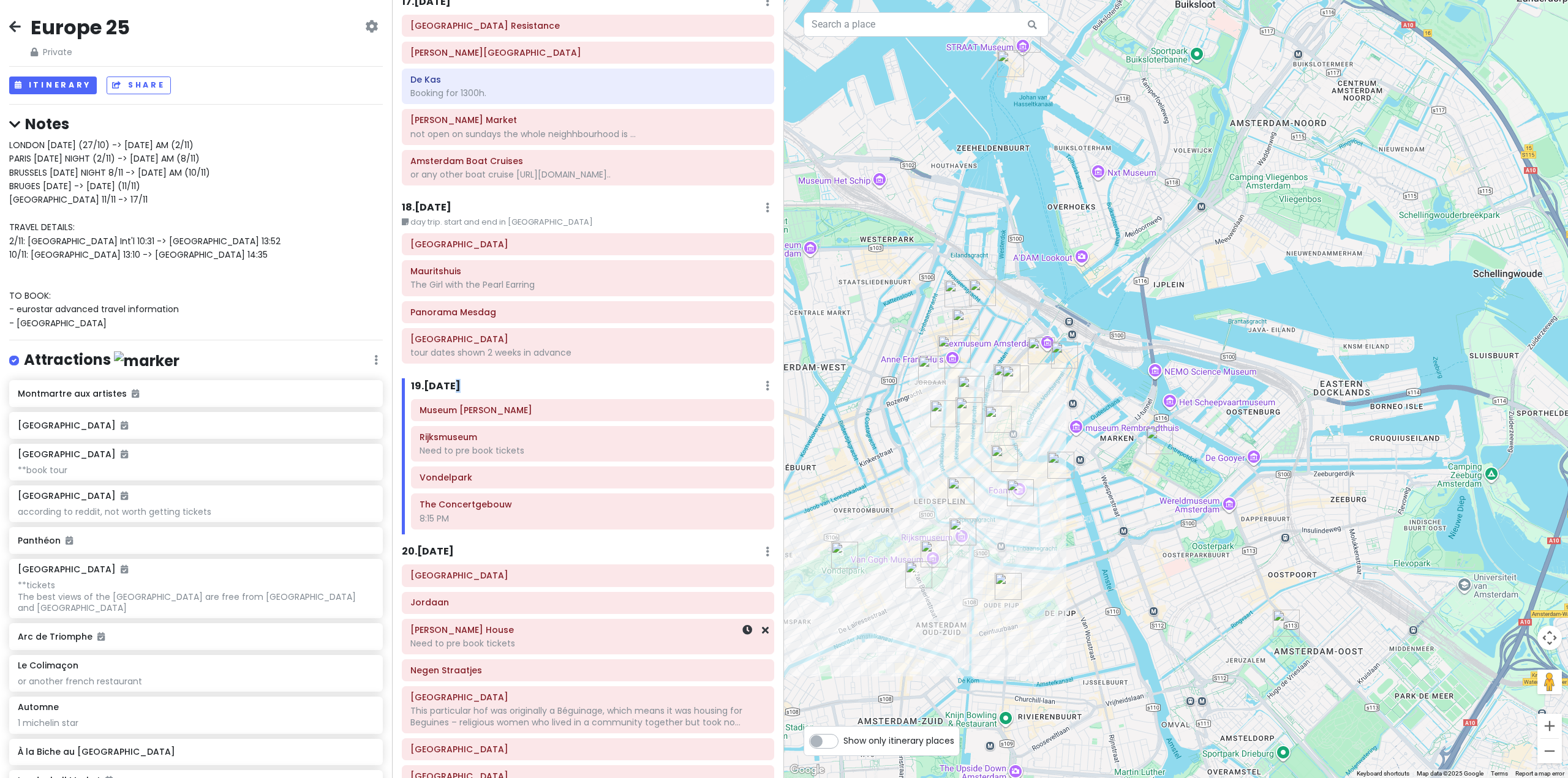
scroll to position [3546, 0]
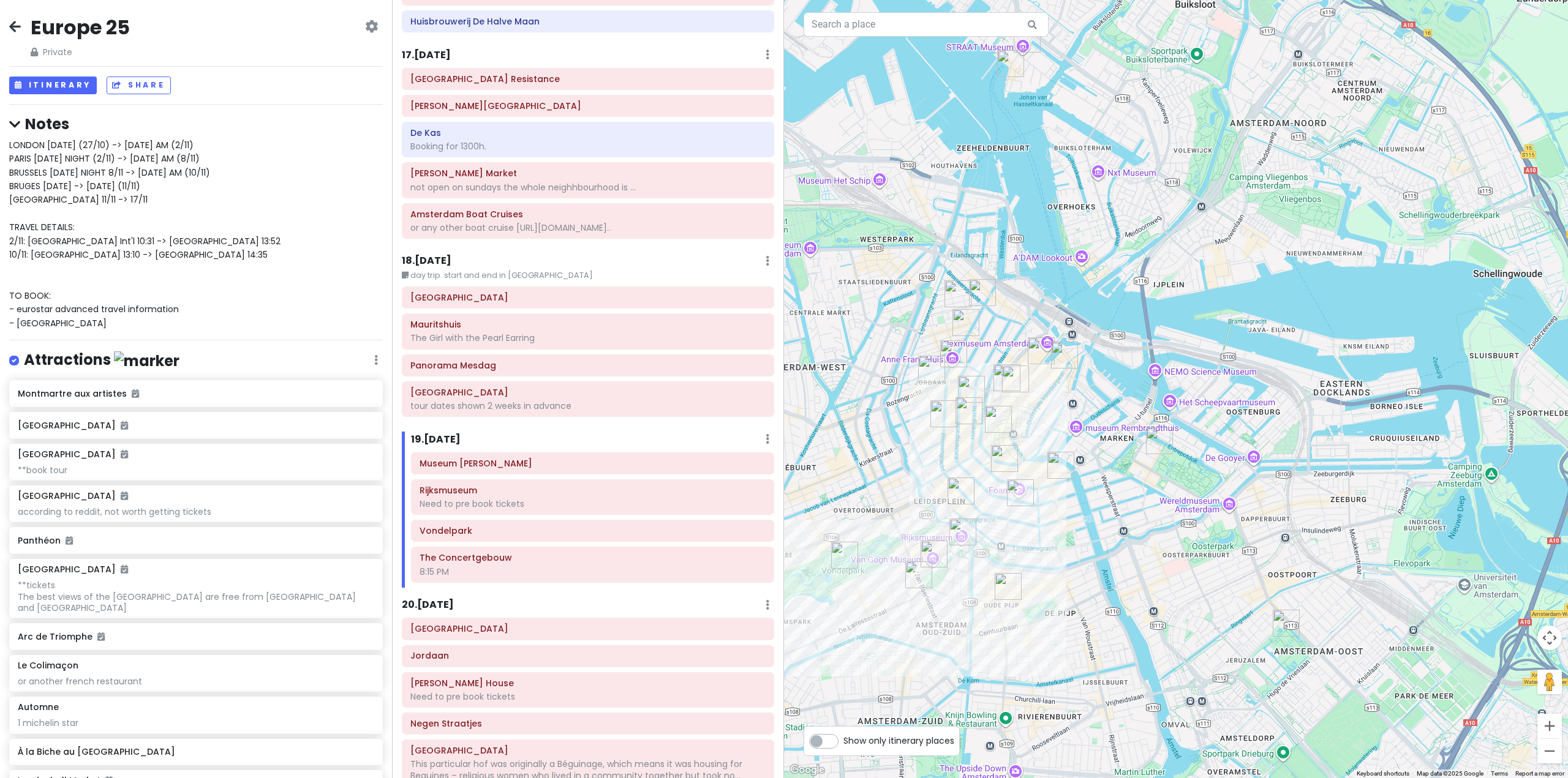
click at [441, 434] on h6 "19 . [DATE]" at bounding box center [436, 439] width 49 height 13
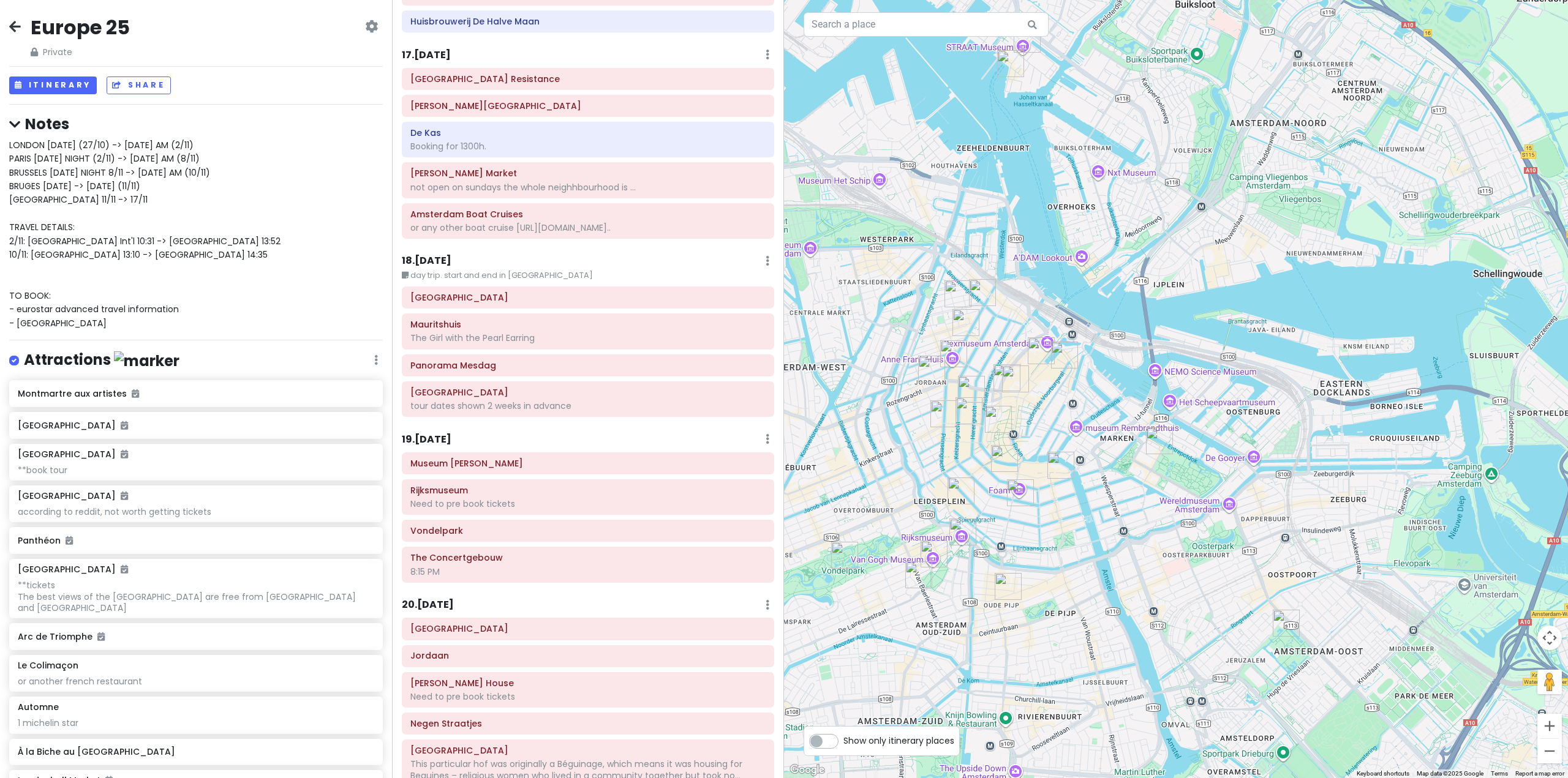
click at [445, 434] on h6 "19 . [DATE]" at bounding box center [427, 439] width 49 height 13
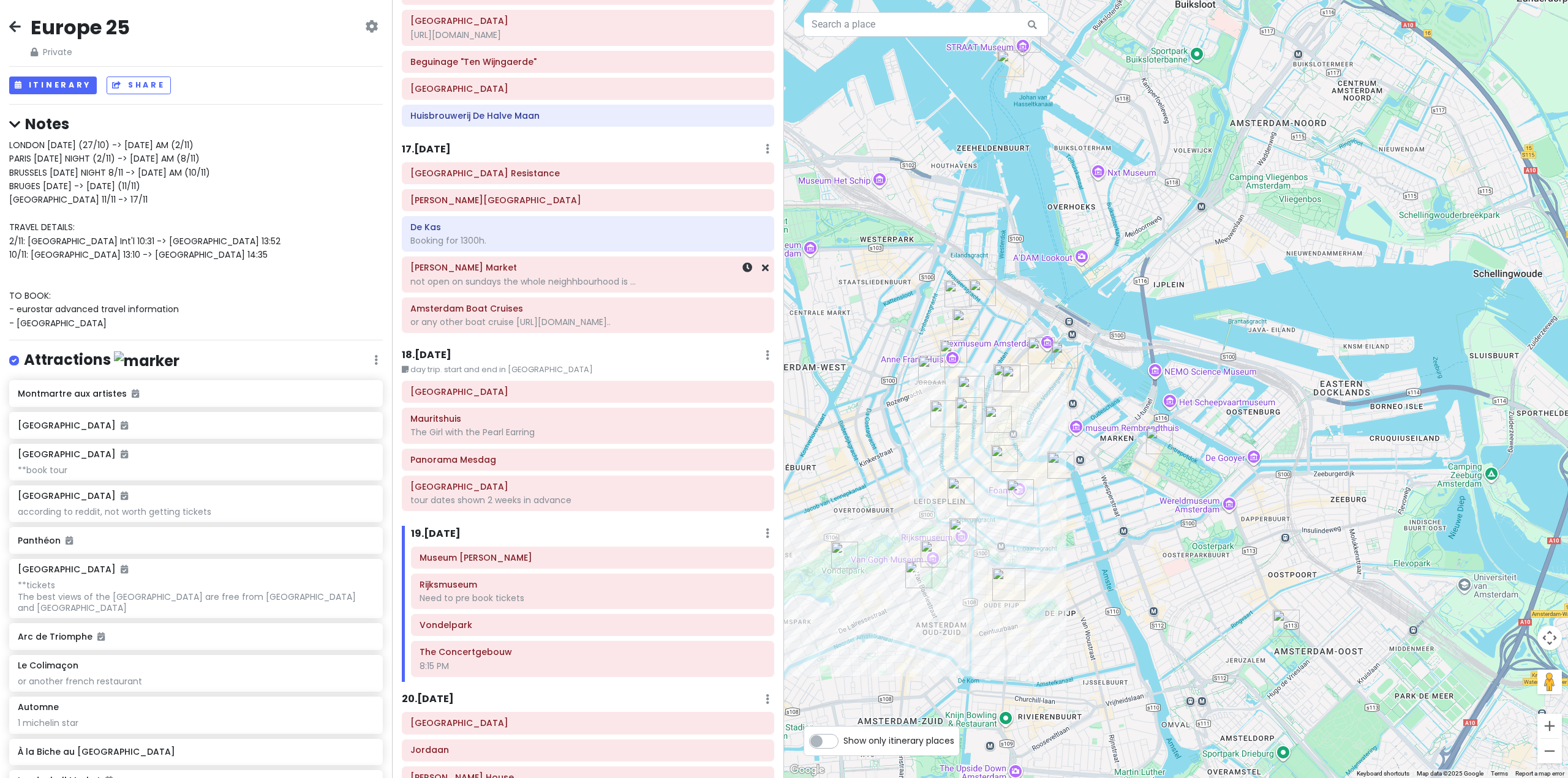
scroll to position [3424, 0]
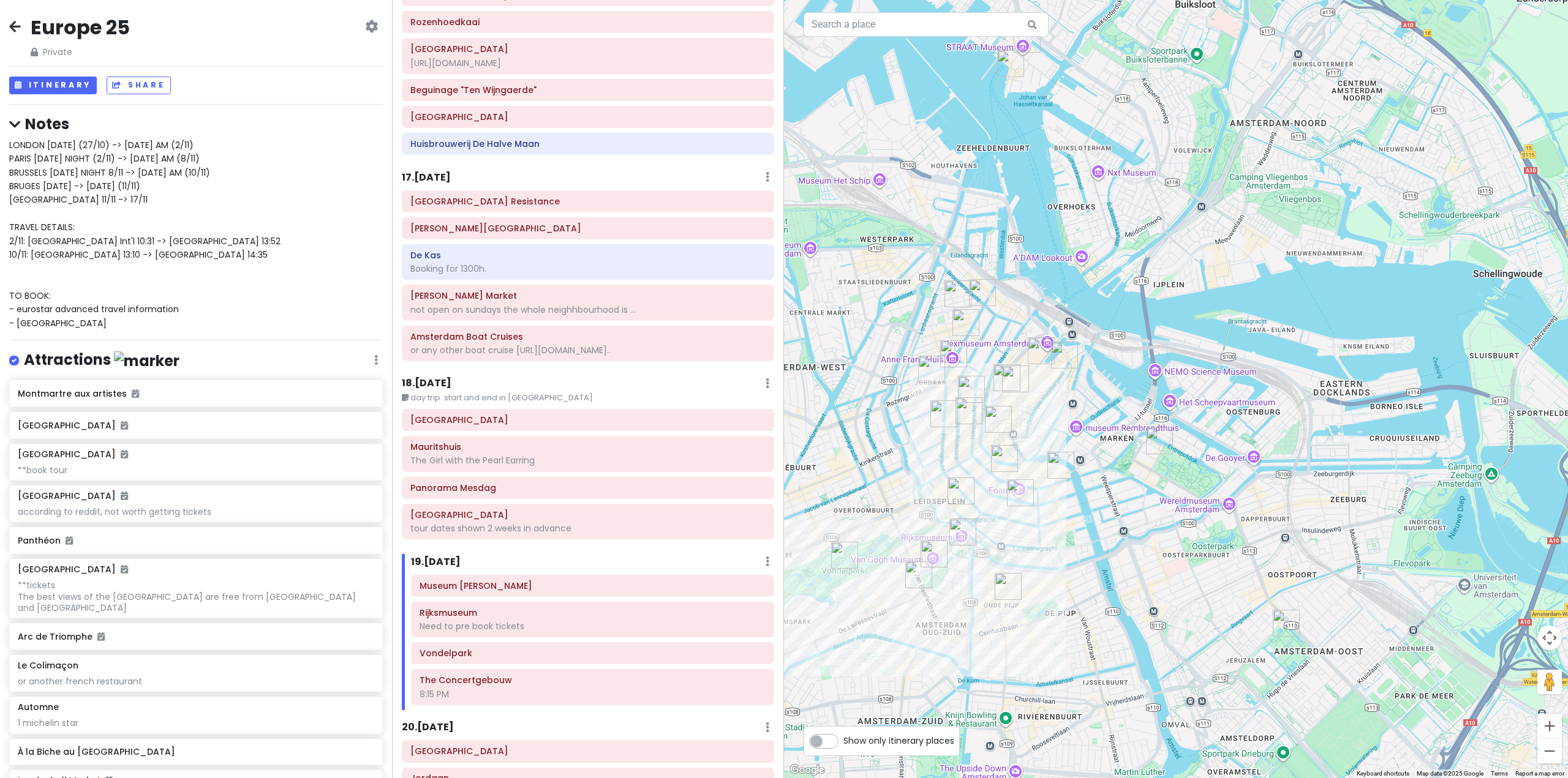
click at [434, 171] on h6 "17 . [DATE]" at bounding box center [426, 177] width 49 height 13
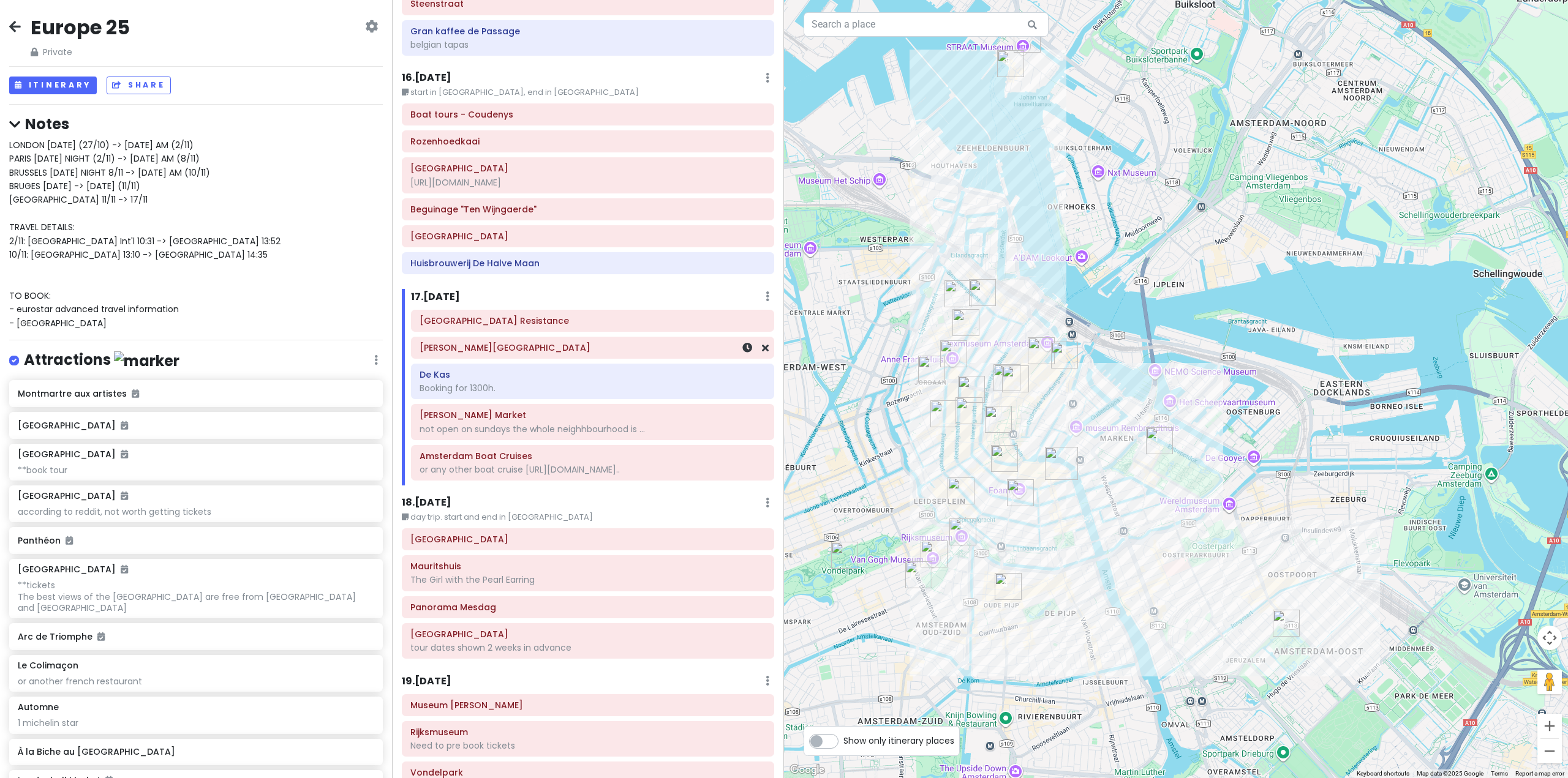
scroll to position [3301, 0]
click at [443, 74] on h6 "16 . [DATE]" at bounding box center [427, 80] width 49 height 13
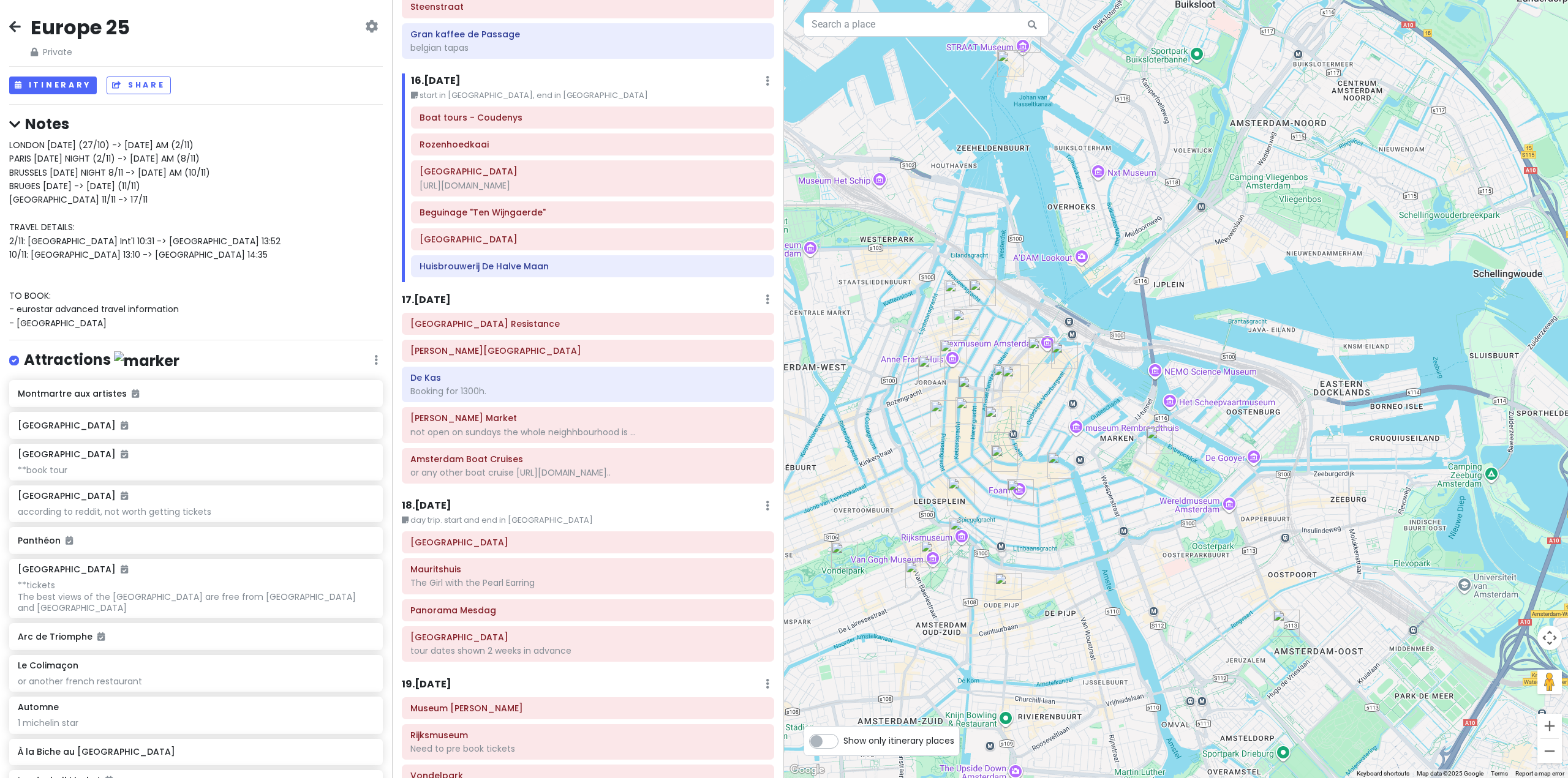
click at [444, 294] on h6 "17 . [DATE]" at bounding box center [426, 300] width 49 height 13
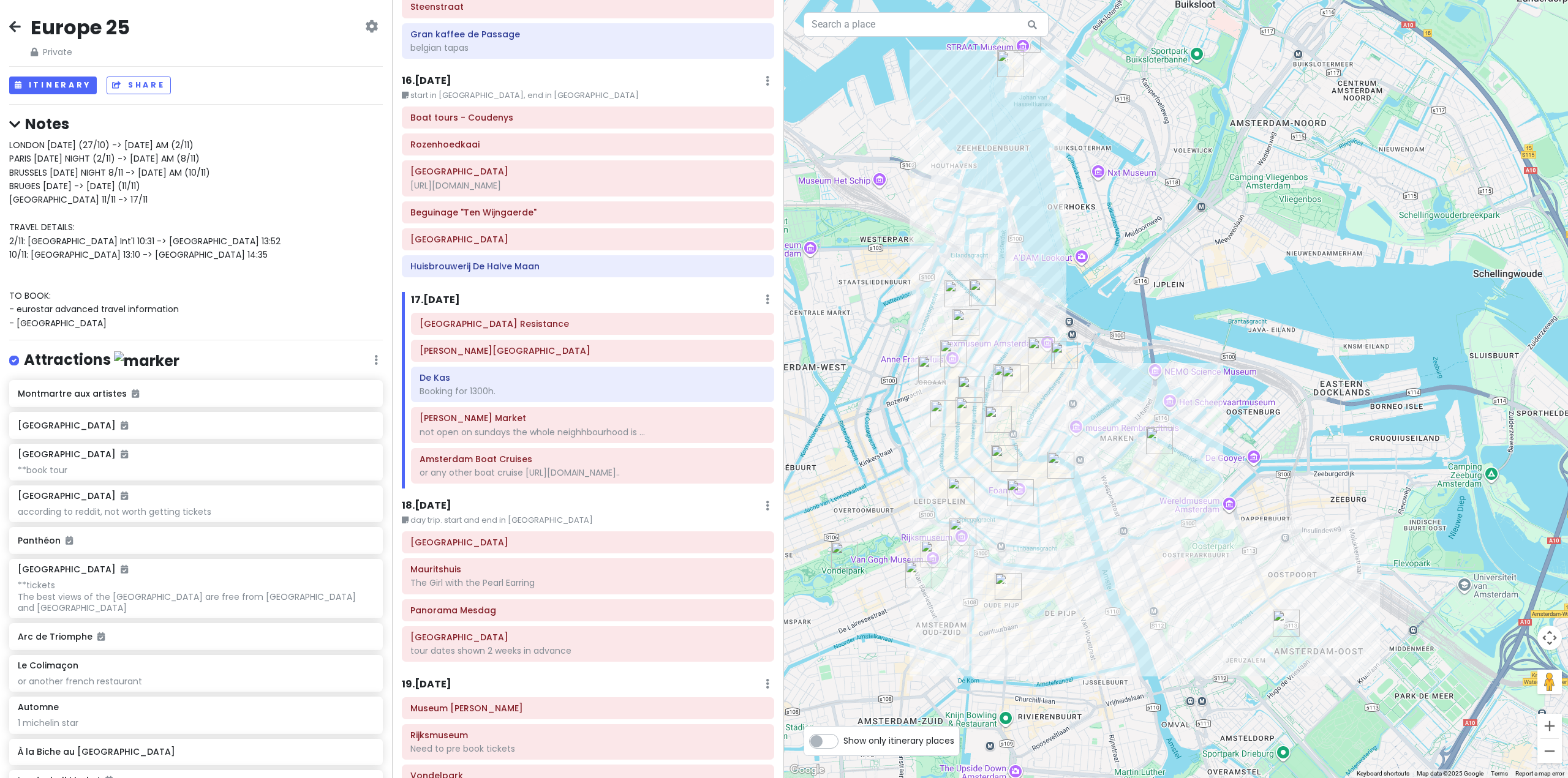
click at [1057, 363] on img "Ons' Lieve Heer op Solder (Our Lord in the Attic Museum)" at bounding box center [1064, 354] width 27 height 27
click at [1064, 359] on img "Ons' Lieve Heer op Solder (Our Lord in the Attic Museum)" at bounding box center [1065, 354] width 27 height 27
click at [1059, 348] on img "Ons' Lieve Heer op Solder (Our Lord in the Attic Museum)" at bounding box center [1065, 354] width 27 height 27
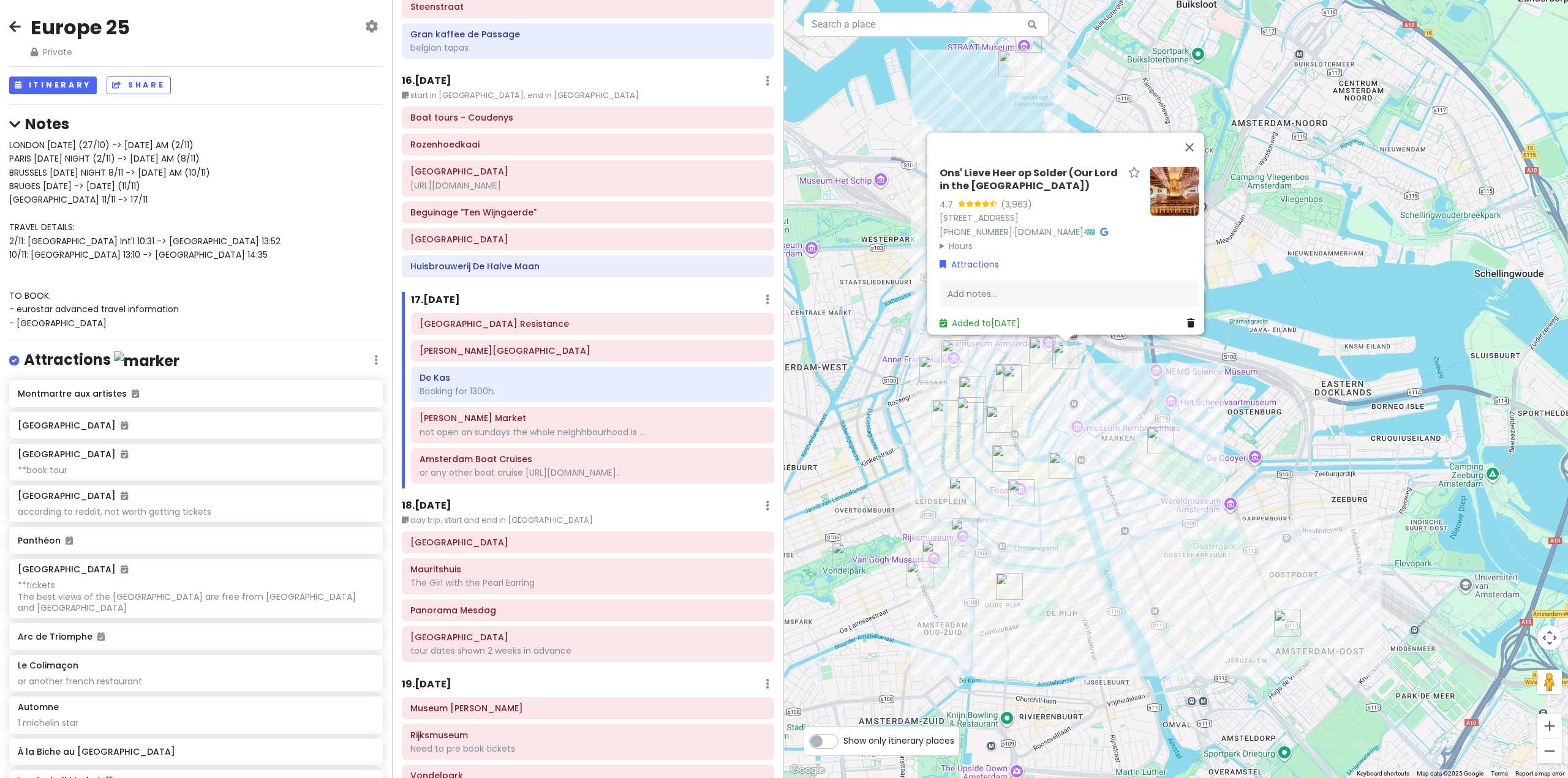
click at [1282, 444] on div "Ons' Lieve Heer op Solder (Our Lord in the [GEOGRAPHIC_DATA]) 4.7 (3,963) [STRE…" at bounding box center [1176, 389] width 784 height 778
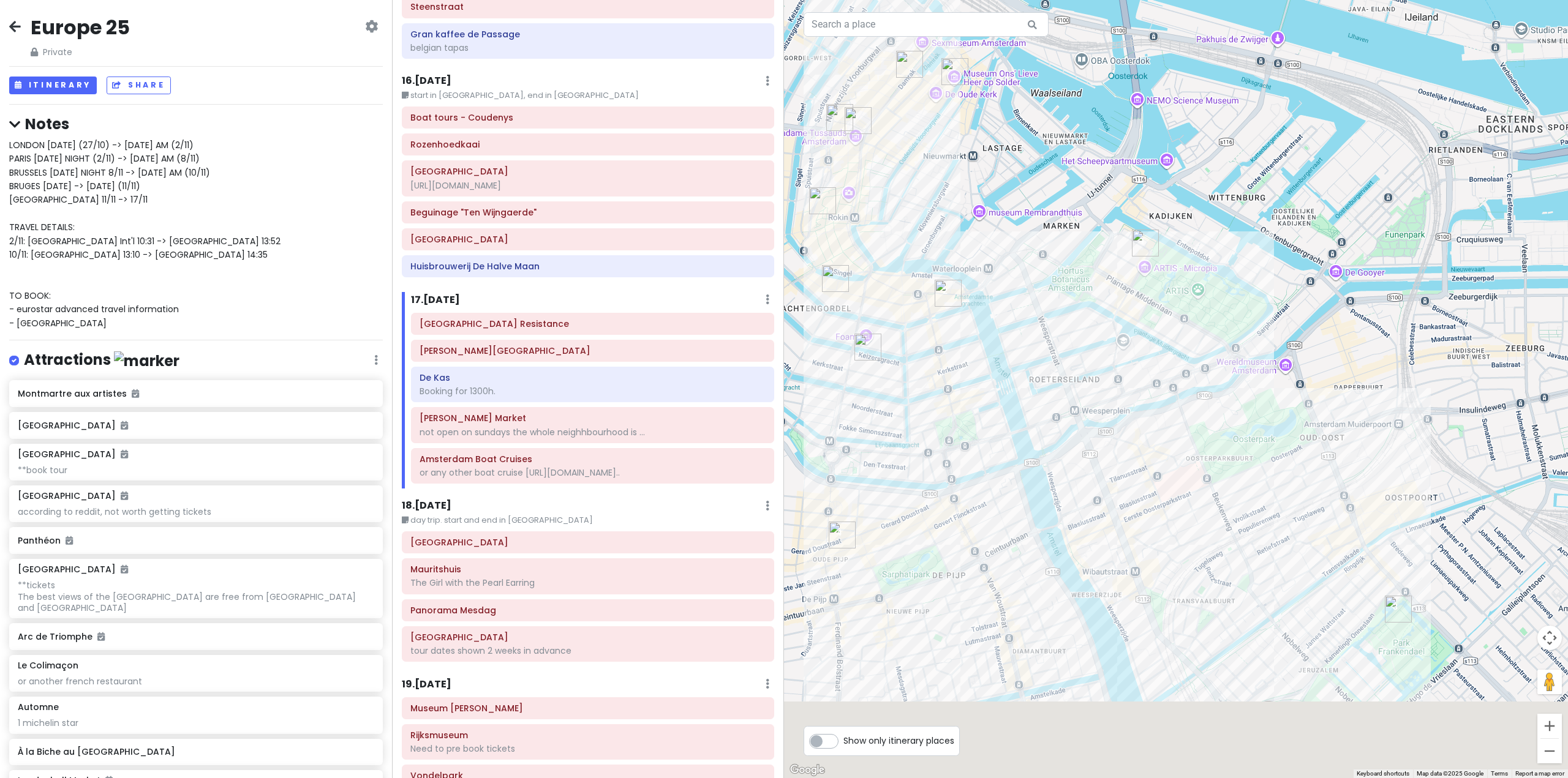
drag, startPoint x: 1159, startPoint y: 546, endPoint x: 1150, endPoint y: 380, distance: 166.2
click at [1150, 380] on div at bounding box center [1176, 389] width 784 height 778
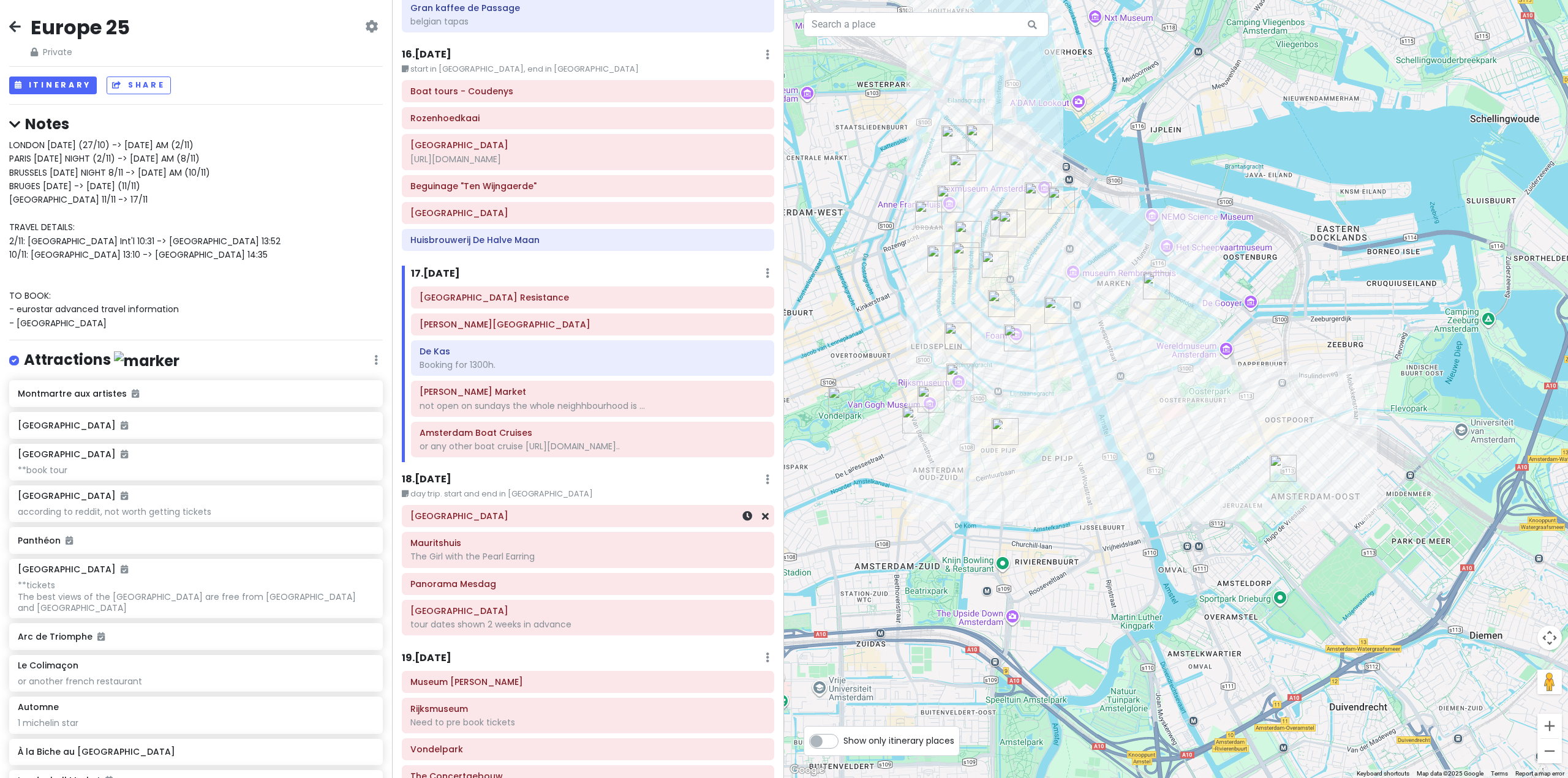
scroll to position [3362, 0]
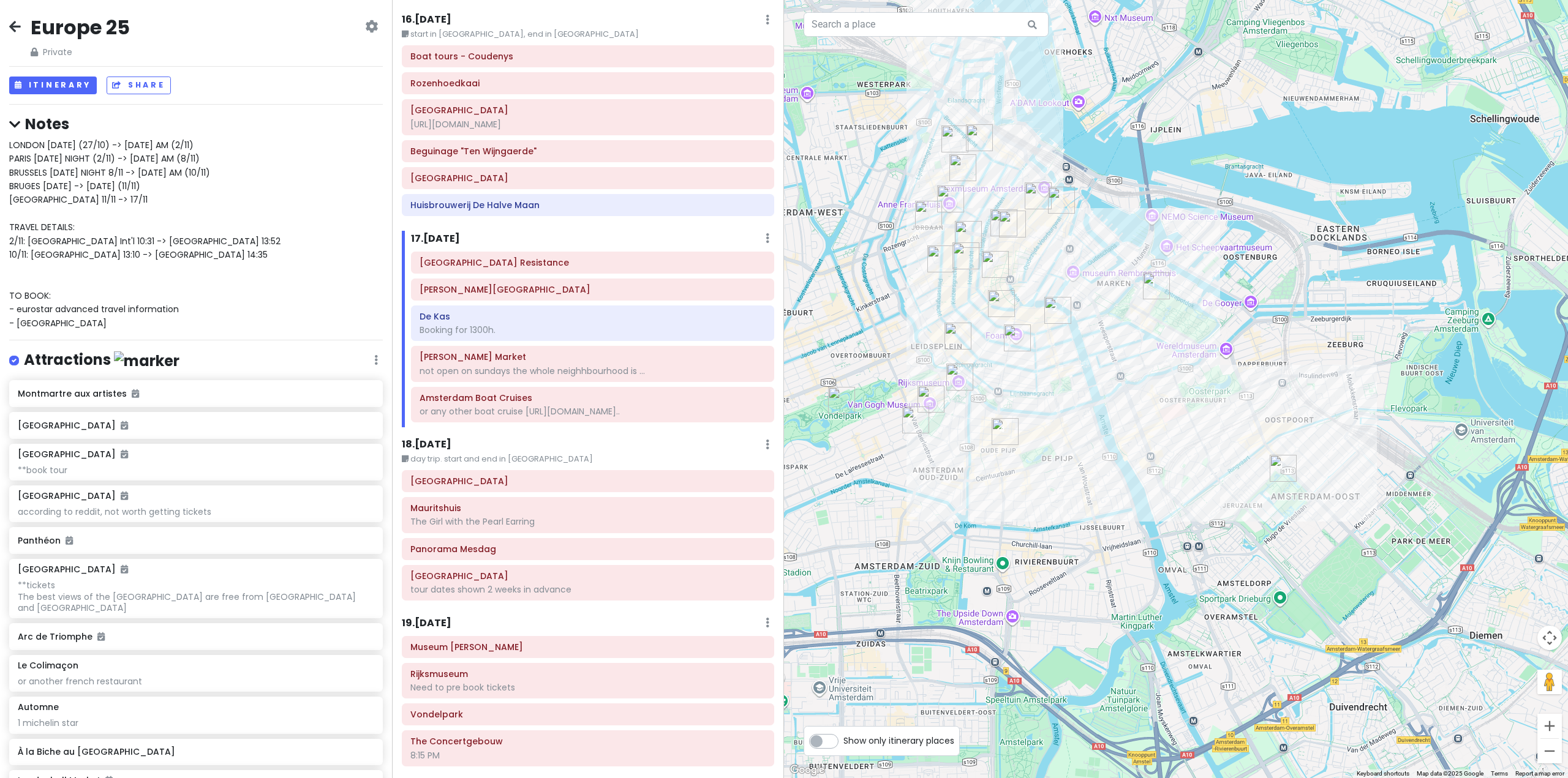
click at [435, 618] on h6 "19 . [DATE]" at bounding box center [427, 624] width 49 height 13
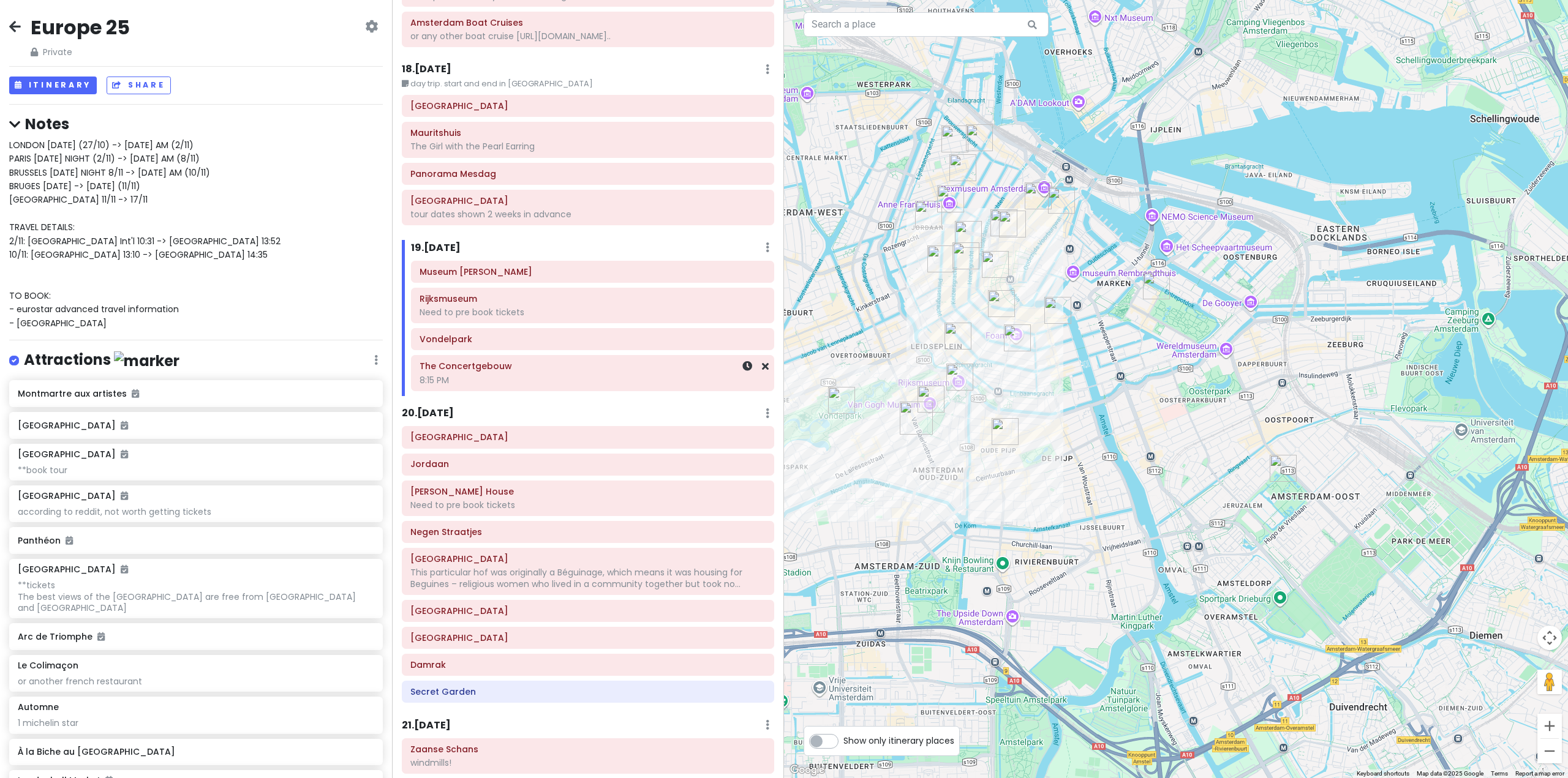
scroll to position [3852, 0]
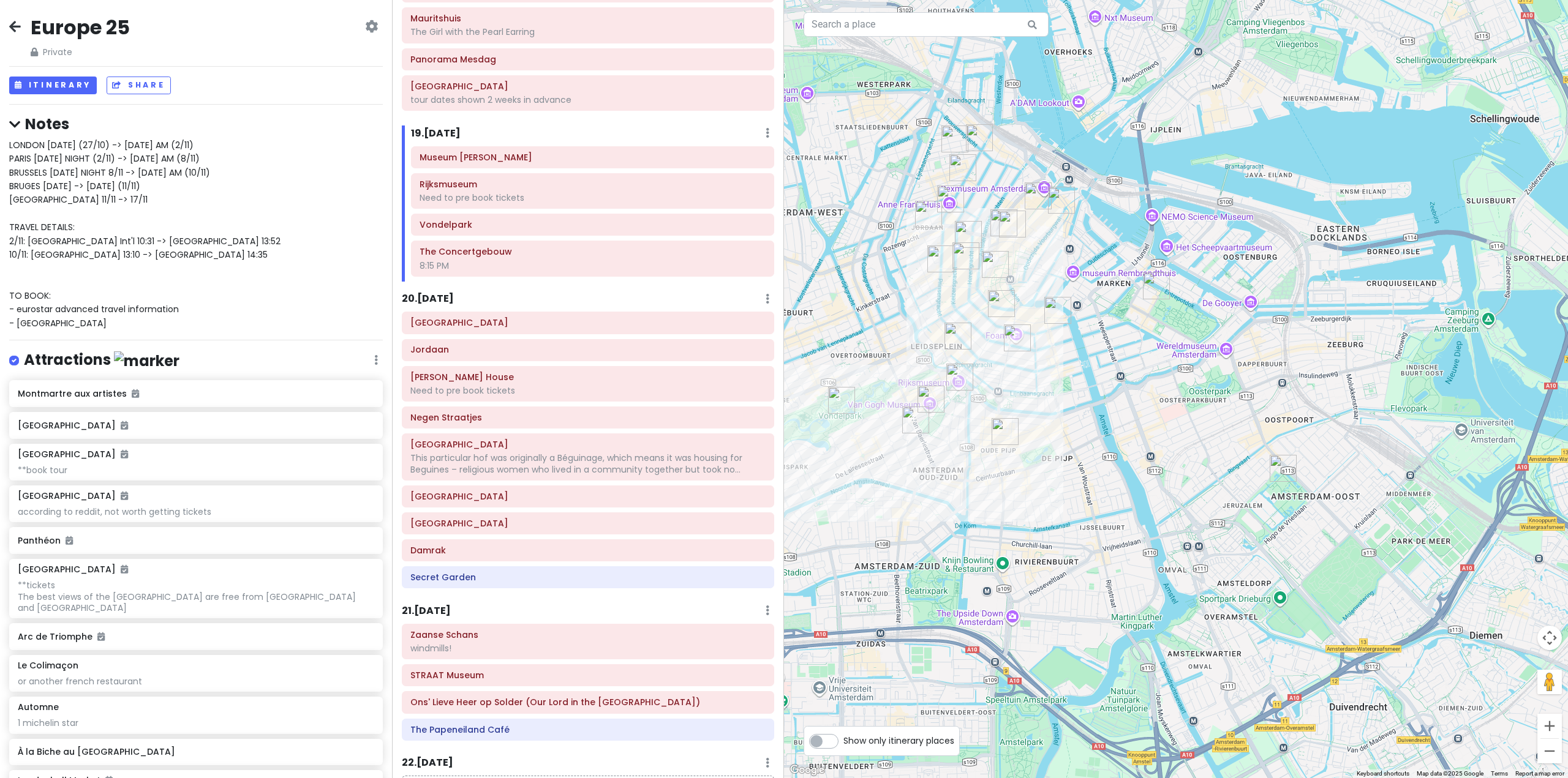
click at [450, 605] on h6 "21 . [DATE]" at bounding box center [426, 611] width 49 height 13
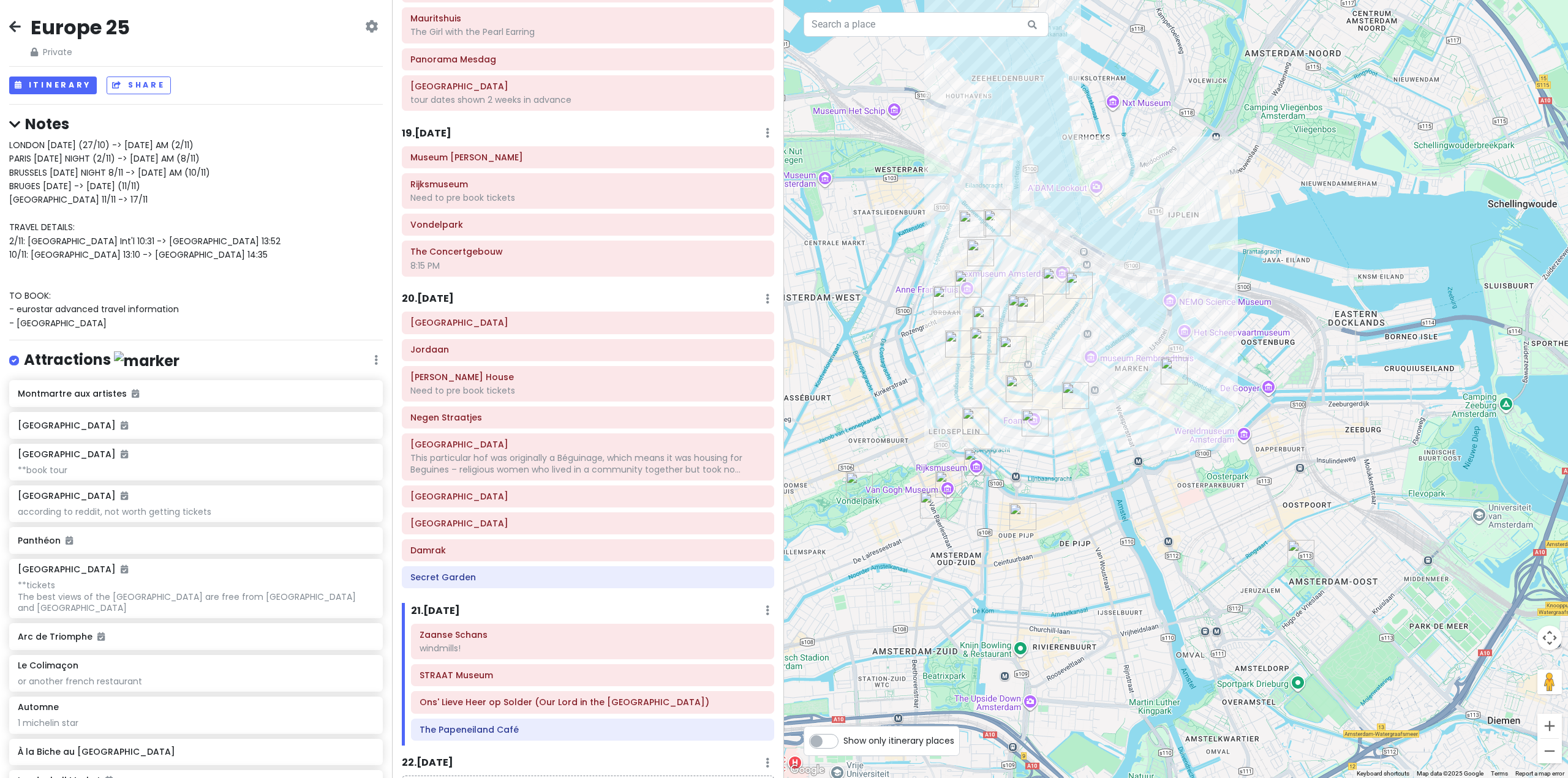
drag, startPoint x: 1091, startPoint y: 302, endPoint x: 1156, endPoint y: 596, distance: 301.1
click at [1156, 596] on div at bounding box center [1176, 389] width 784 height 778
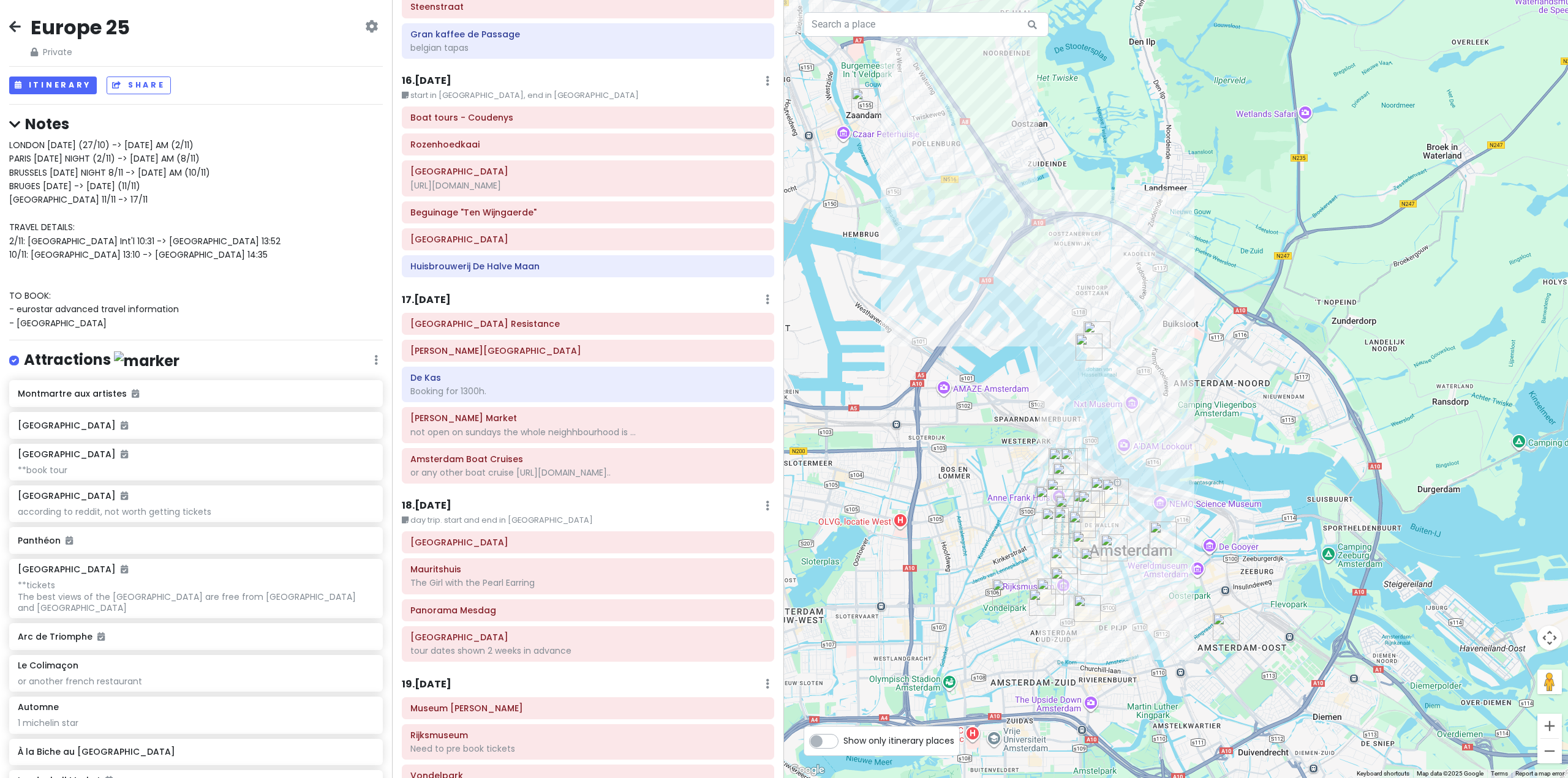
scroll to position [2934, 0]
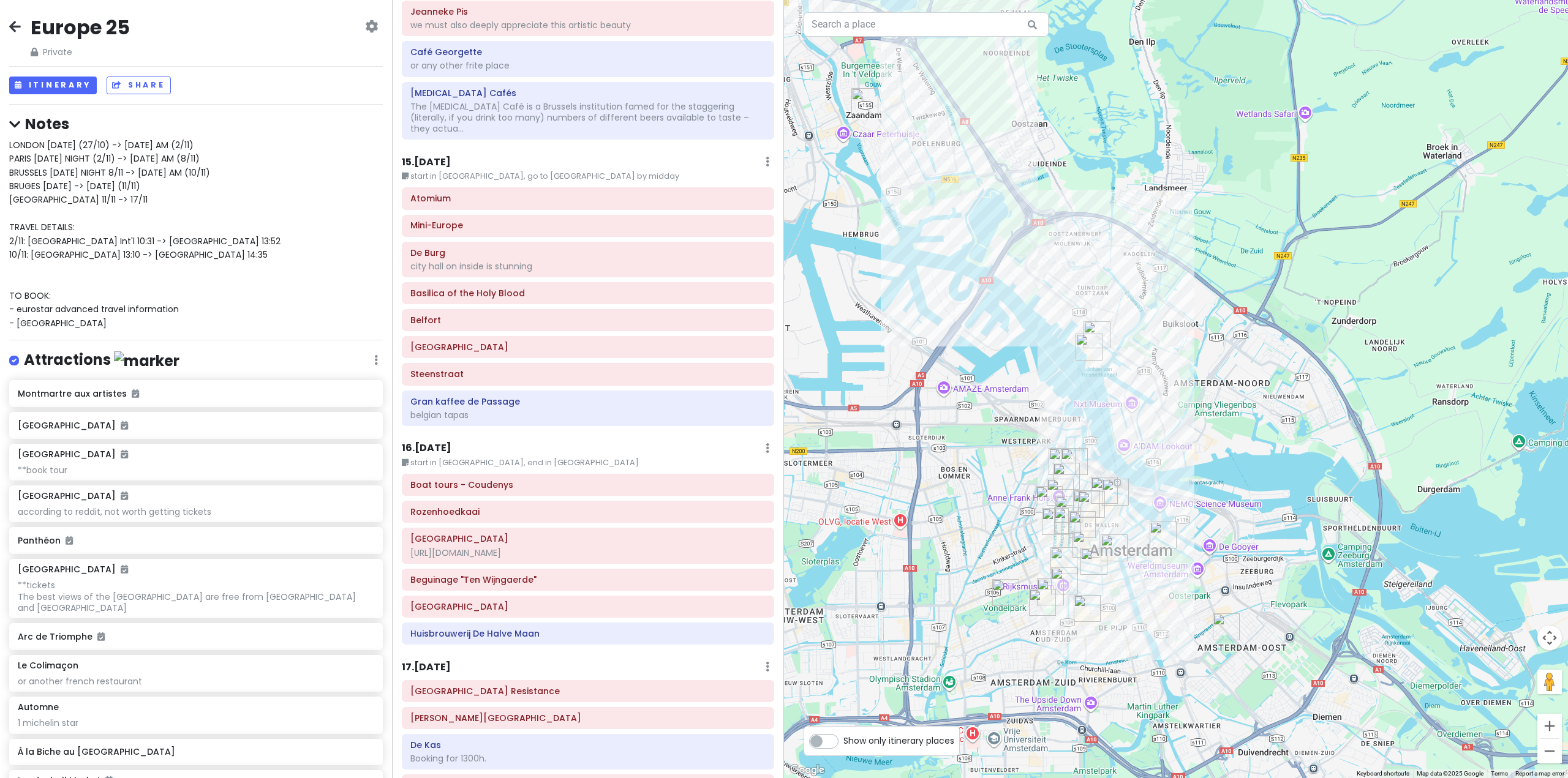
click at [314, 240] on div "LONDON [DATE] (27/10) -> [DATE] AM (2/11) PARIS [DATE] NIGHT (2/11) -> [DATE] A…" at bounding box center [195, 235] width 373 height 192
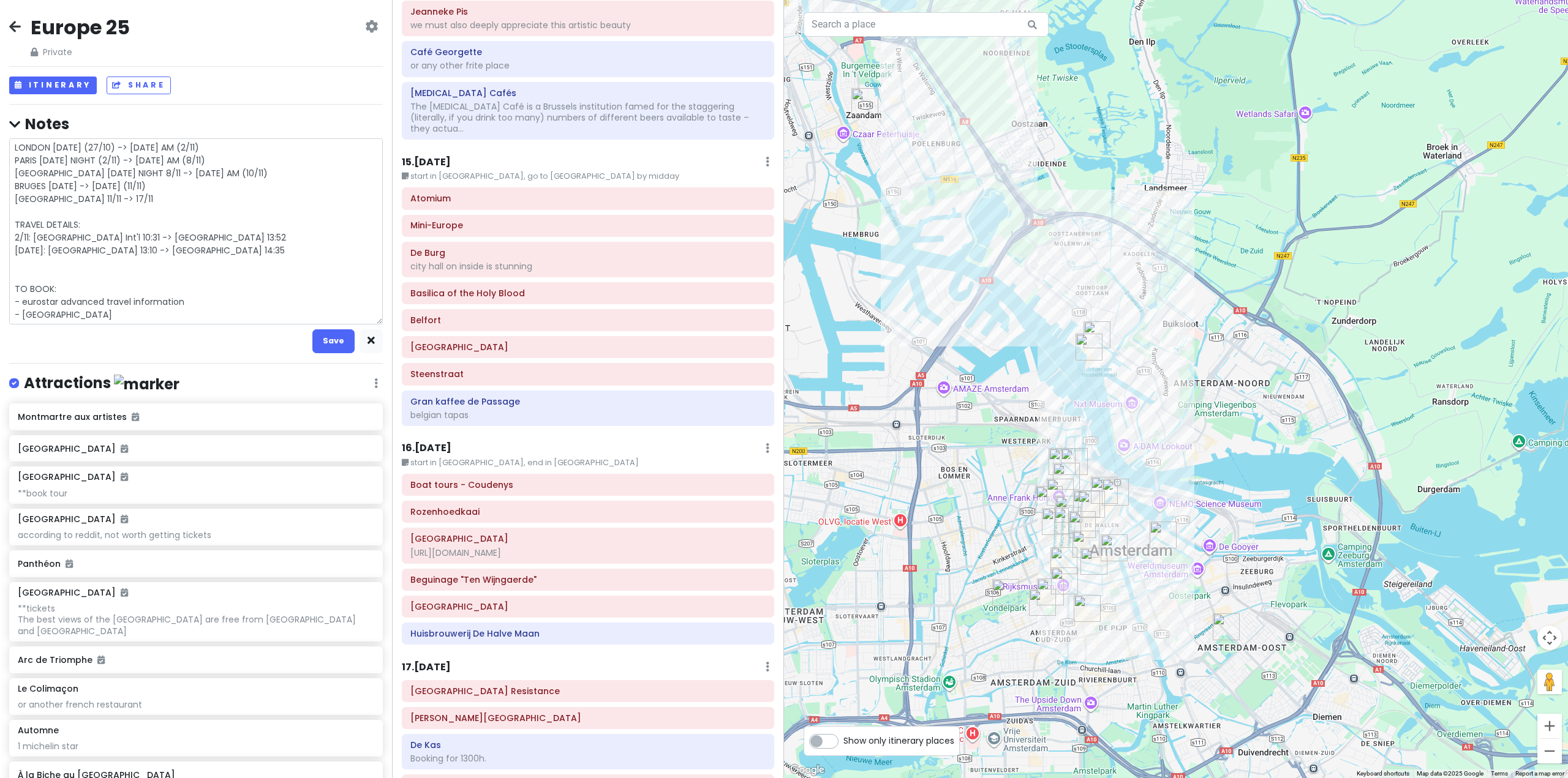
click at [294, 241] on textarea "LONDON [DATE] (27/10) -> [DATE] AM (2/11) PARIS [DATE] NIGHT (2/11) -> [DATE] A…" at bounding box center [195, 232] width 373 height 186
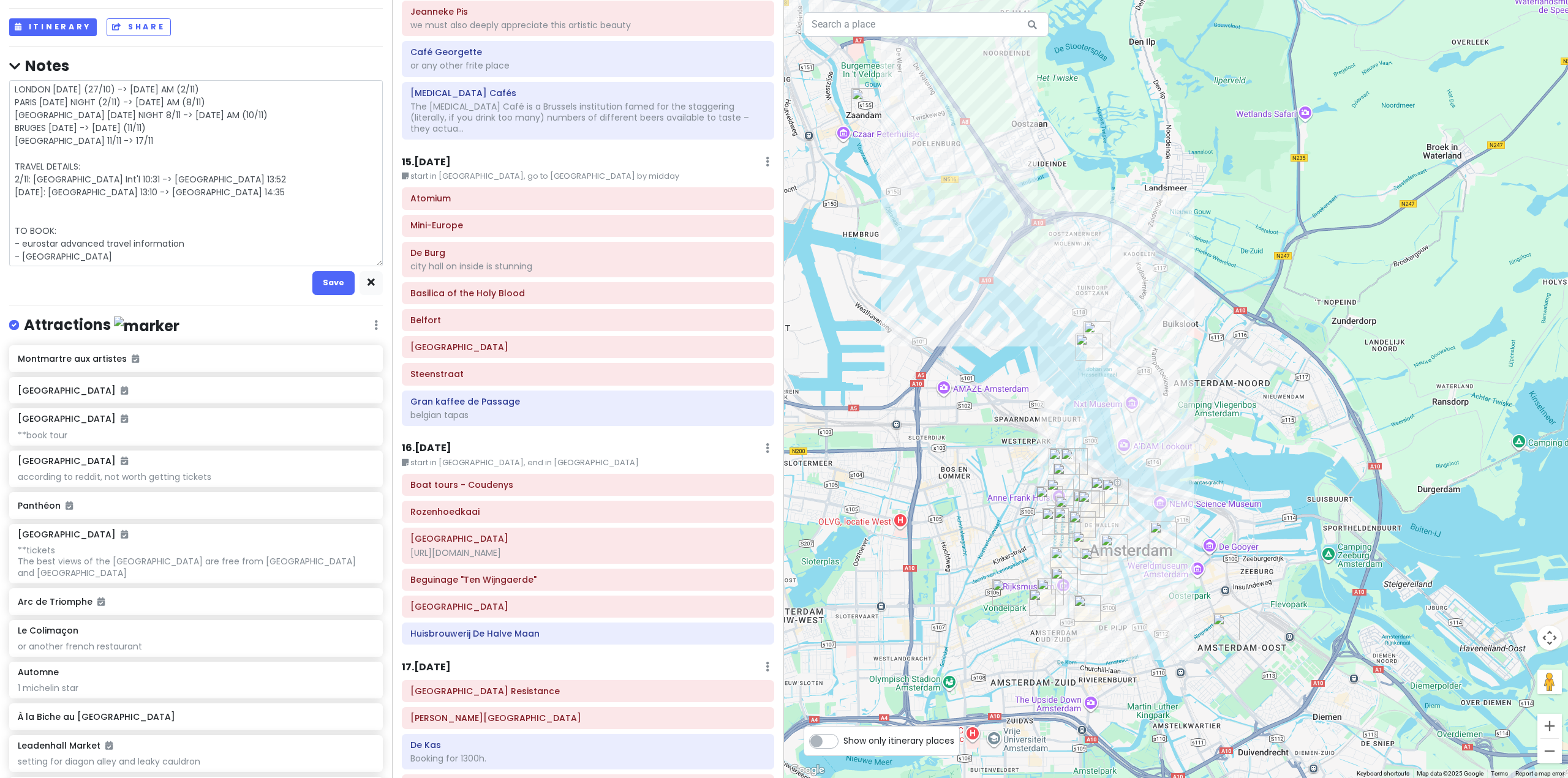
scroll to position [61, 0]
click at [129, 252] on textarea "LONDON [DATE] (27/10) -> [DATE] AM (2/11) PARIS [DATE] NIGHT (2/11) -> [DATE] A…" at bounding box center [195, 170] width 373 height 186
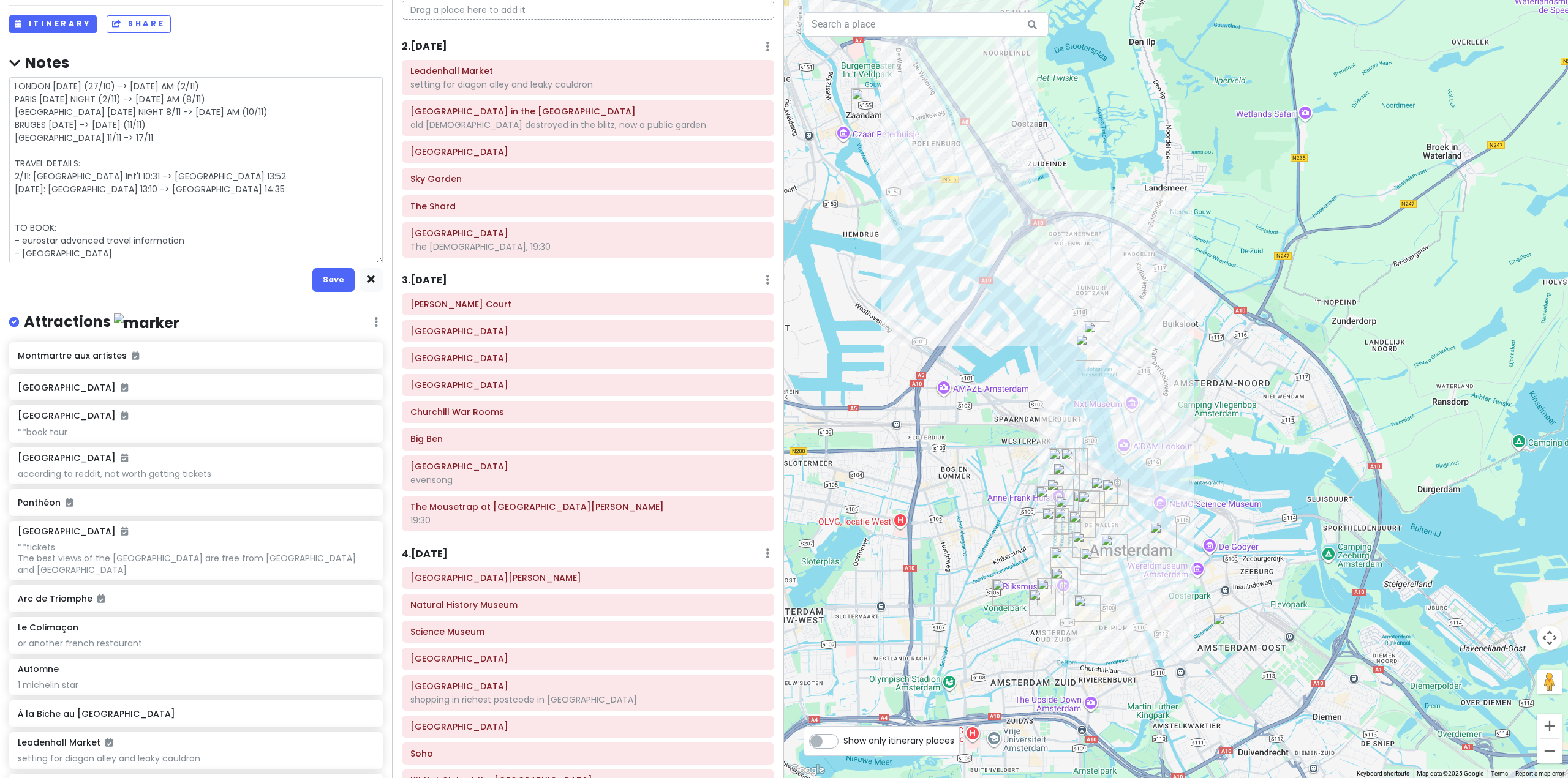
scroll to position [0, 0]
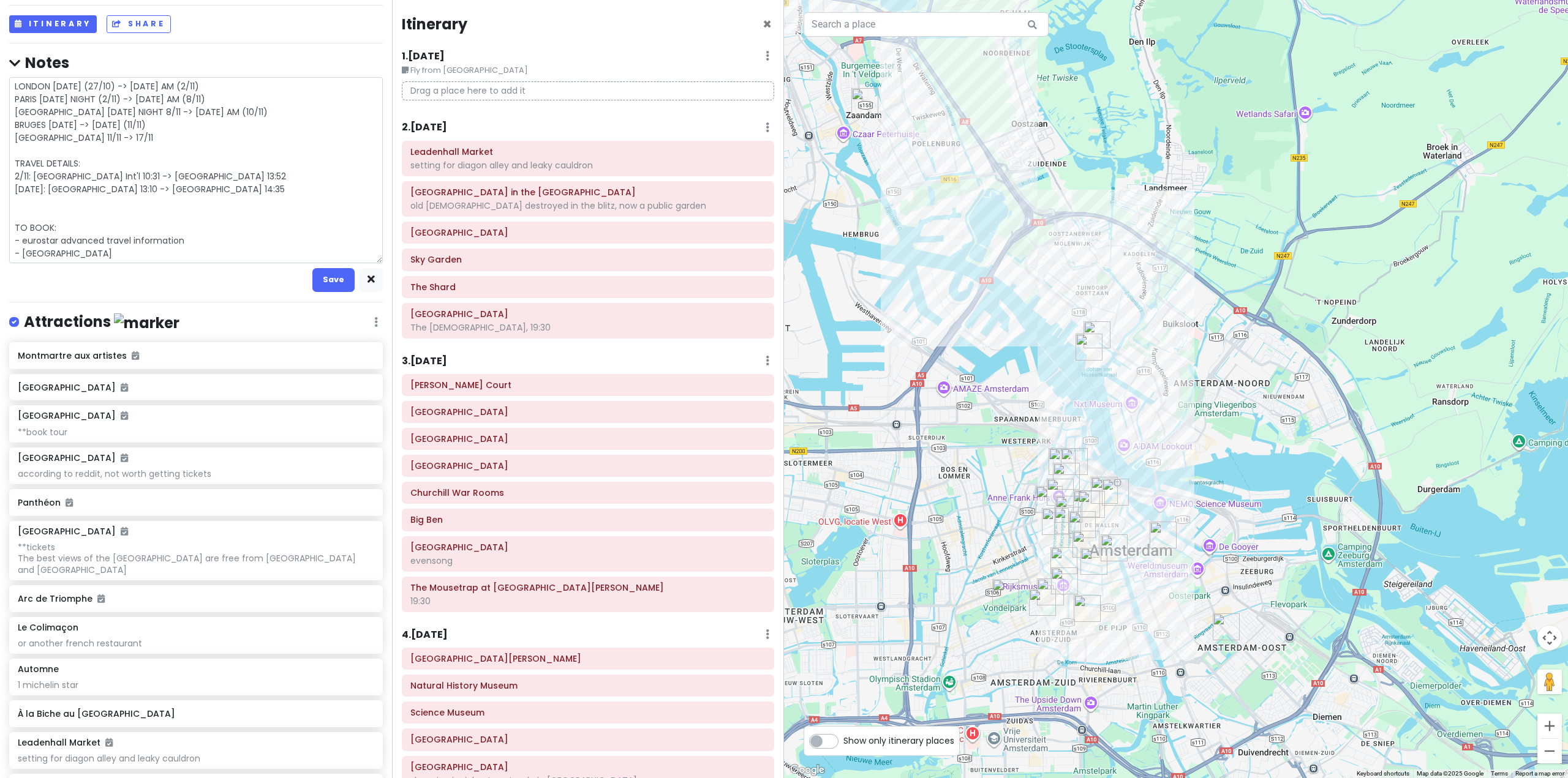
click at [169, 253] on textarea "LONDON [DATE] (27/10) -> [DATE] AM (2/11) PARIS [DATE] NIGHT (2/11) -> [DATE] A…" at bounding box center [195, 170] width 373 height 186
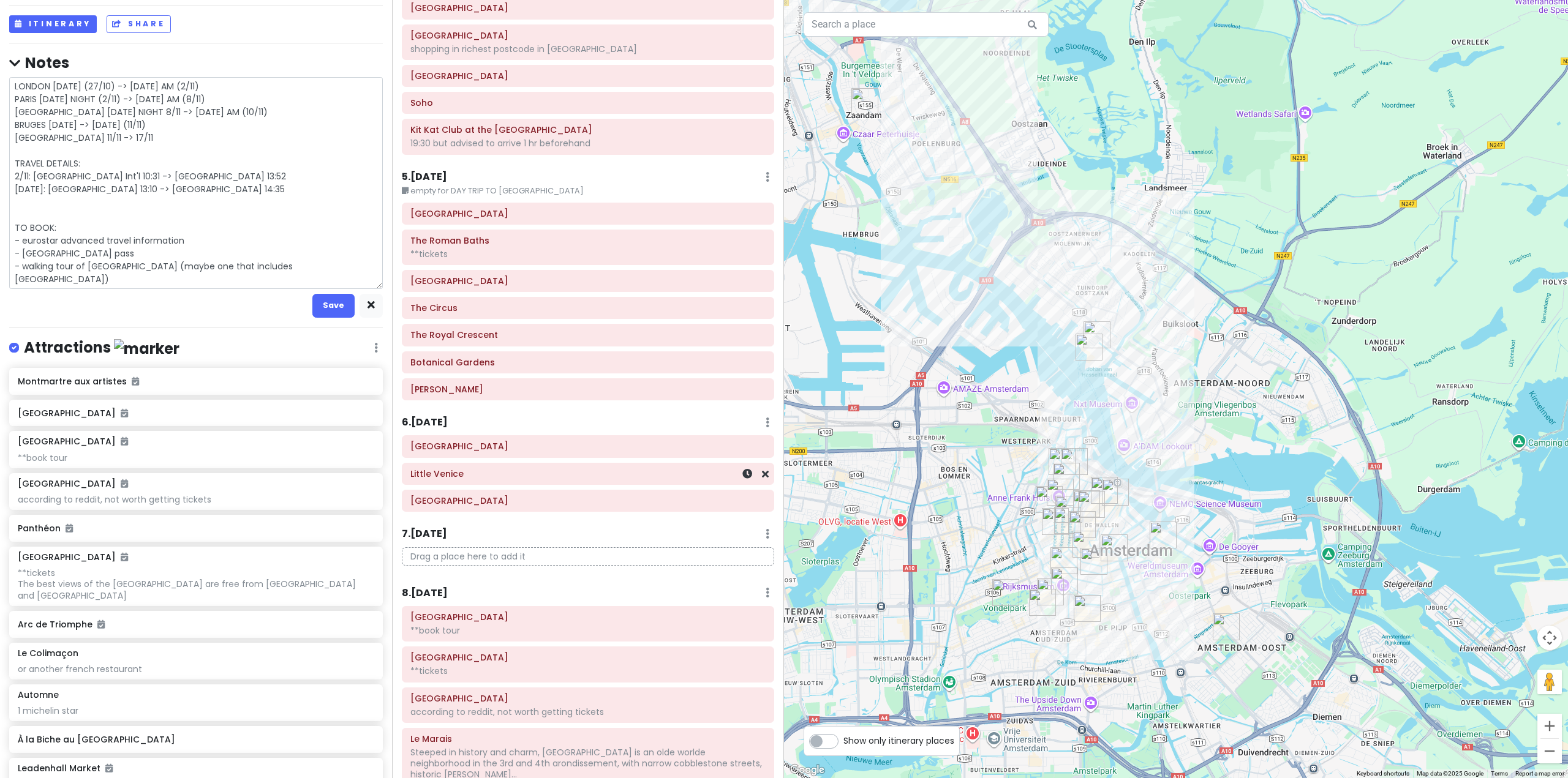
scroll to position [734, 0]
click at [50, 275] on textarea "LONDON [DATE] (27/10) -> [DATE] AM (2/11) PARIS [DATE] NIGHT (2/11) -> [DATE] A…" at bounding box center [195, 183] width 373 height 212
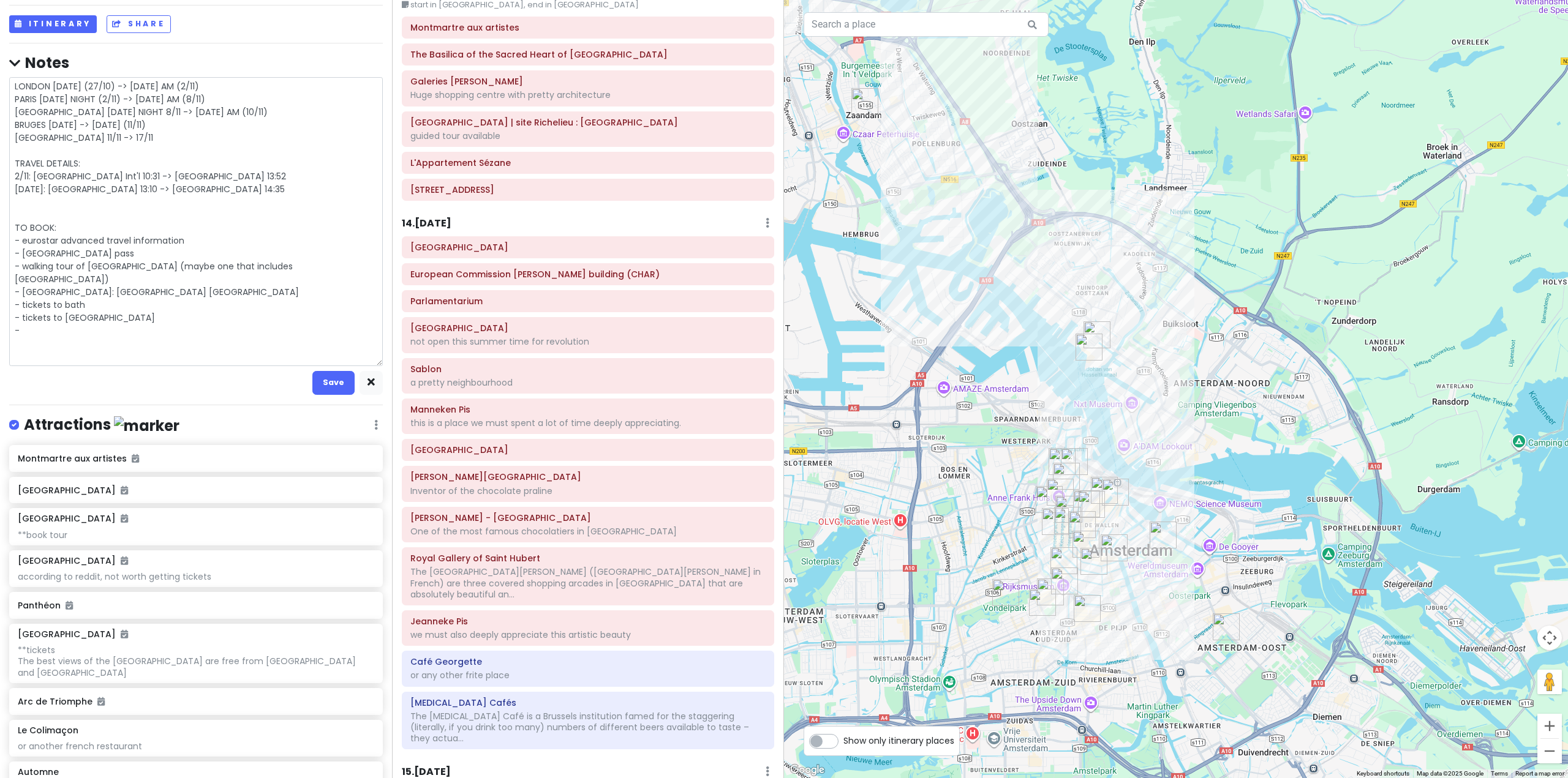
scroll to position [2327, 0]
click at [466, 695] on h6 "[MEDICAL_DATA] Cafés" at bounding box center [587, 700] width 355 height 11
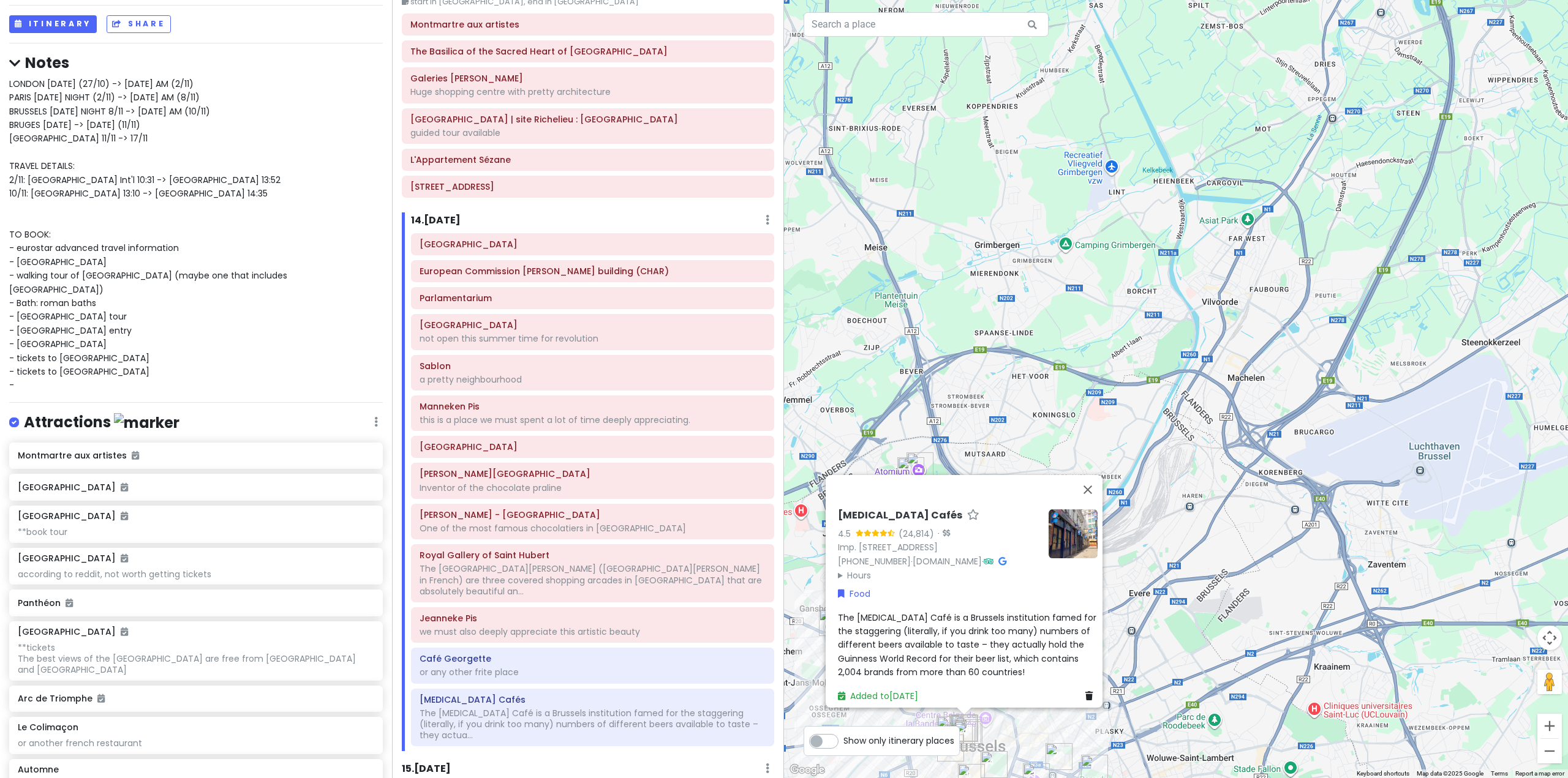
click at [57, 373] on div "LONDON [DATE] (27/10) -> [DATE] AM (2/11) PARIS [DATE] NIGHT (2/11) -> [DATE] A…" at bounding box center [195, 235] width 373 height 316
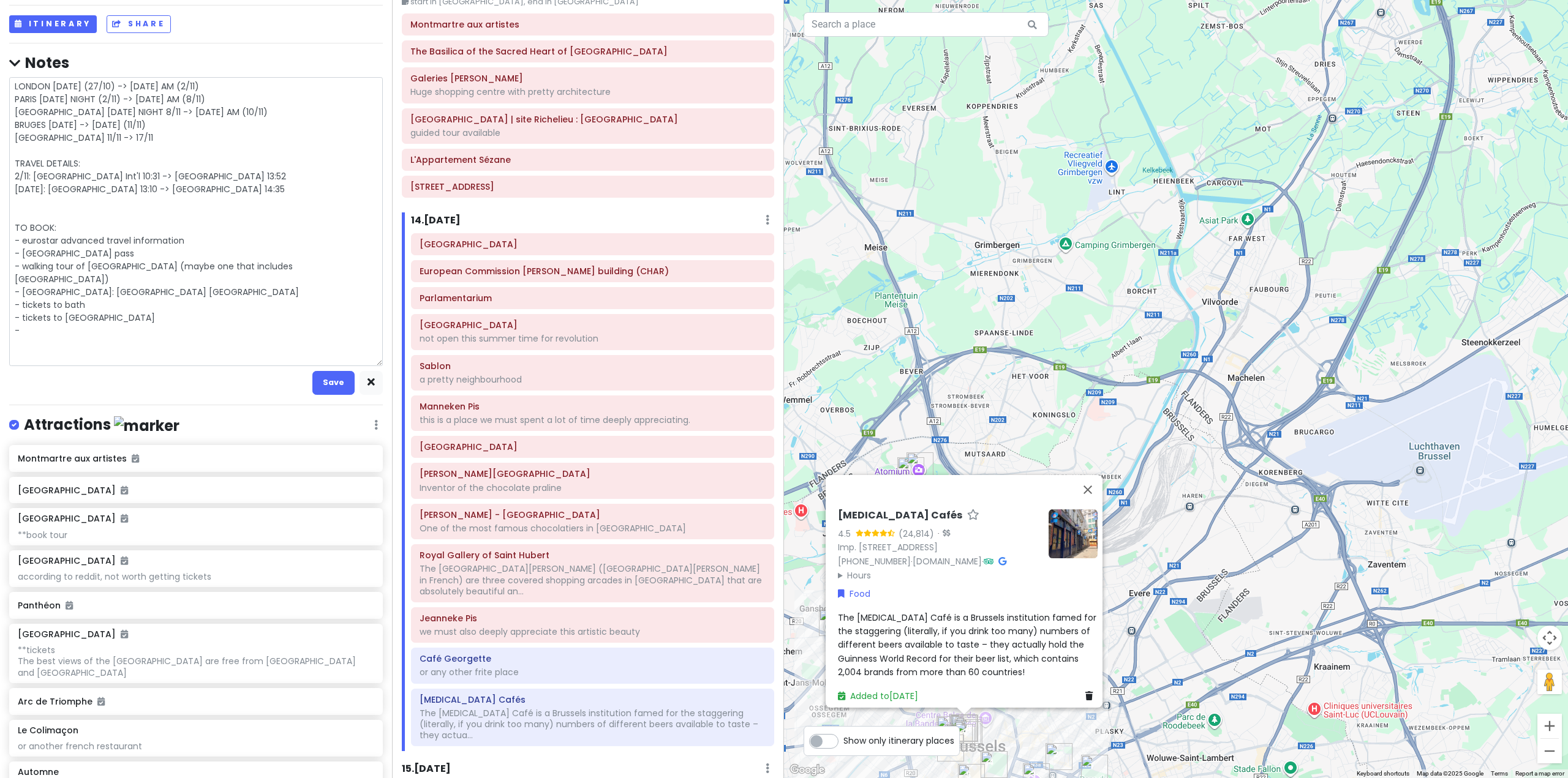
click at [56, 351] on textarea "LONDON [DATE] (27/10) -> [DATE] AM (2/11) PARIS [DATE] NIGHT (2/11) -> [DATE] A…" at bounding box center [195, 222] width 373 height 289
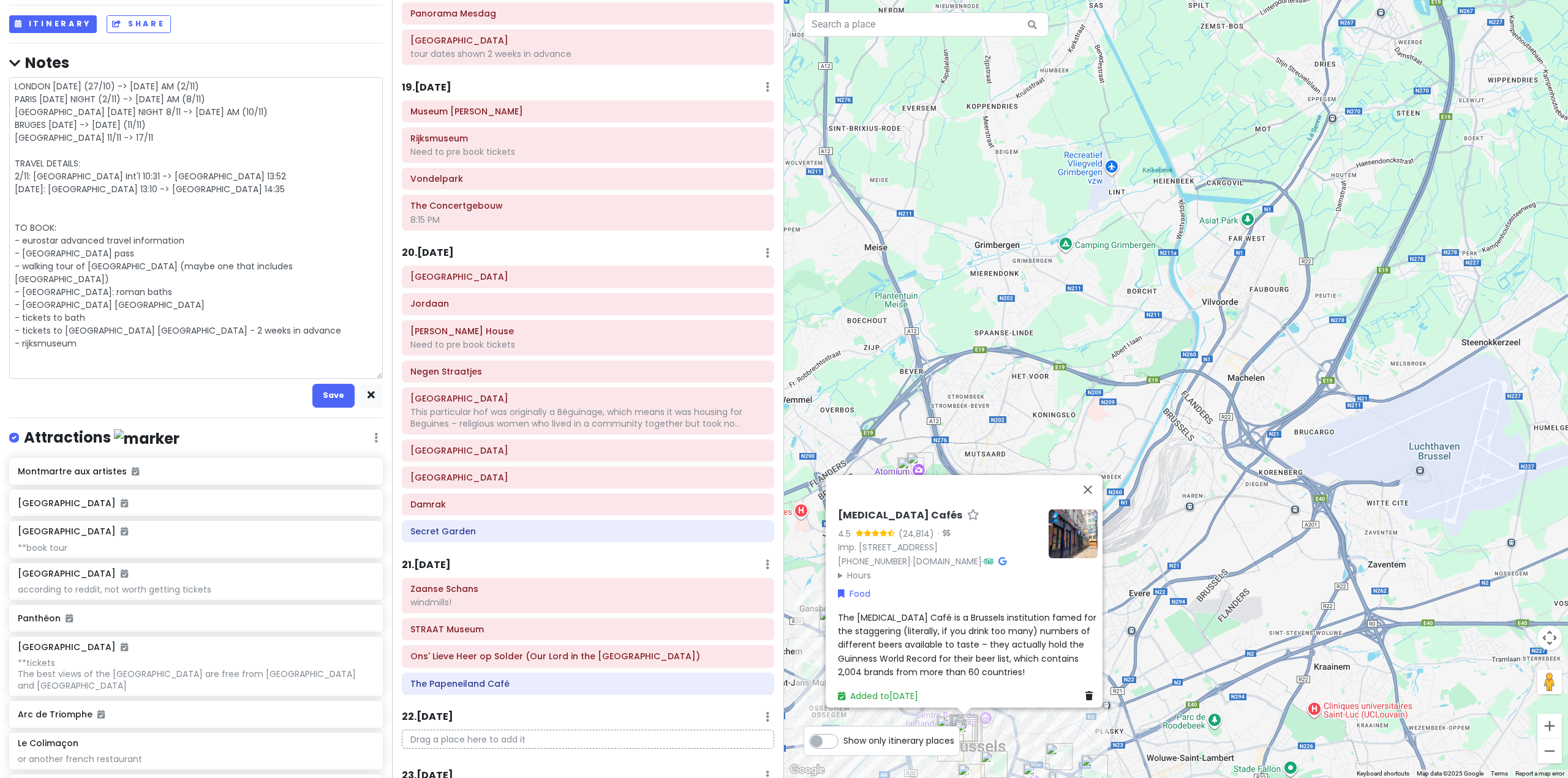
scroll to position [3919, 0]
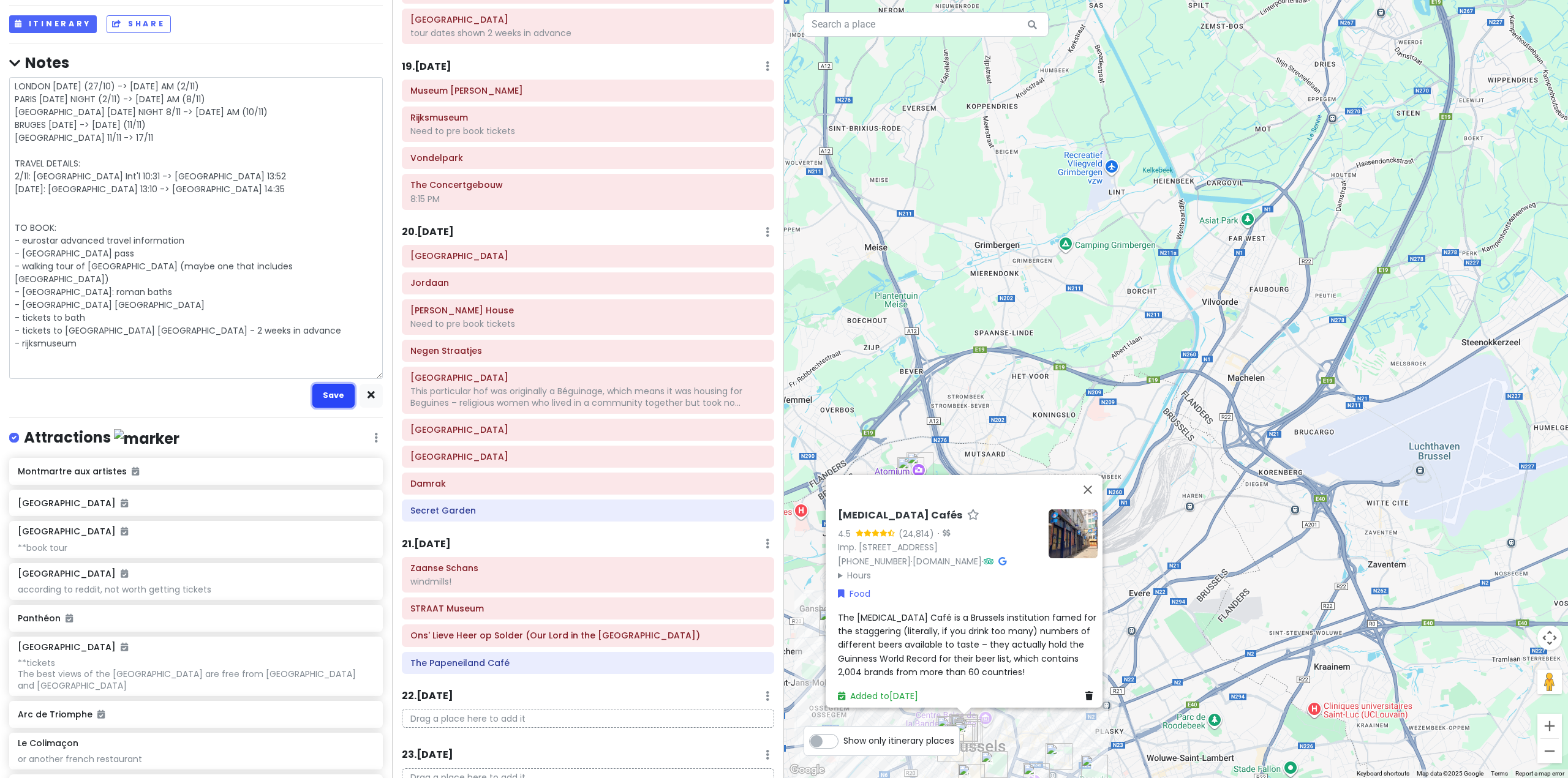
click at [328, 399] on button "Save" at bounding box center [334, 396] width 43 height 24
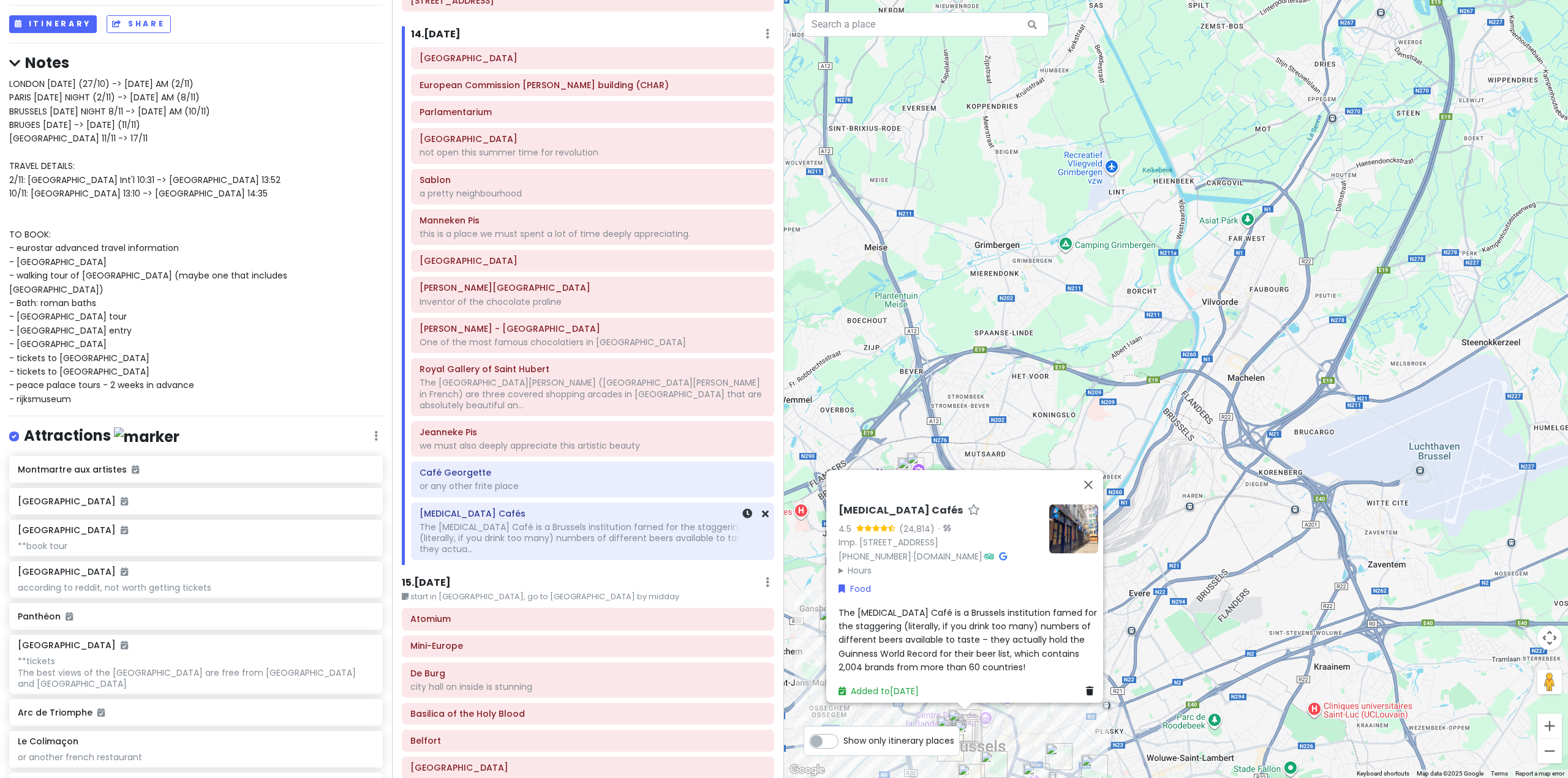
scroll to position [2510, 0]
click at [603, 483] on div "or any other frite place" at bounding box center [593, 488] width 346 height 11
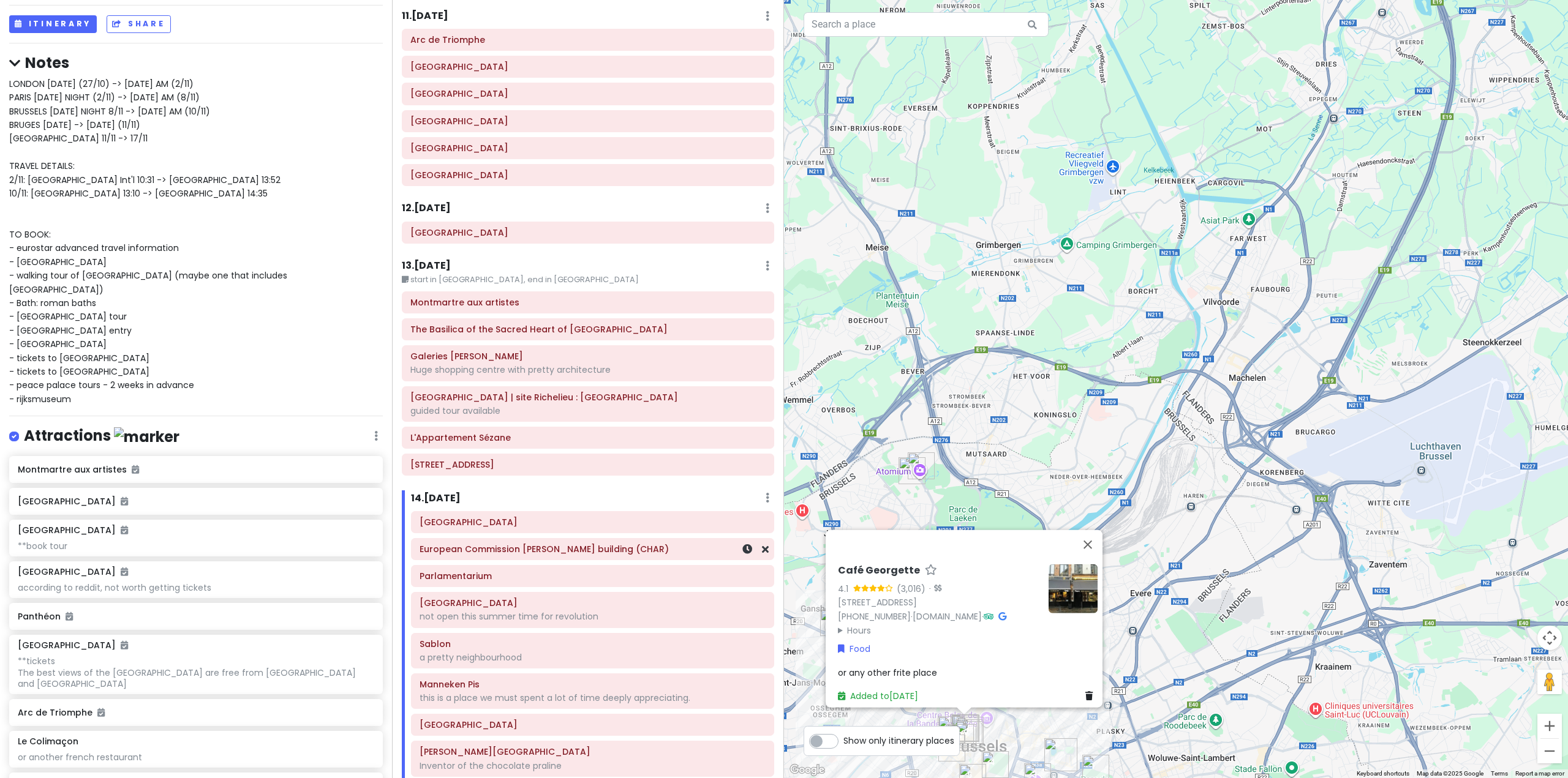
scroll to position [1776, 0]
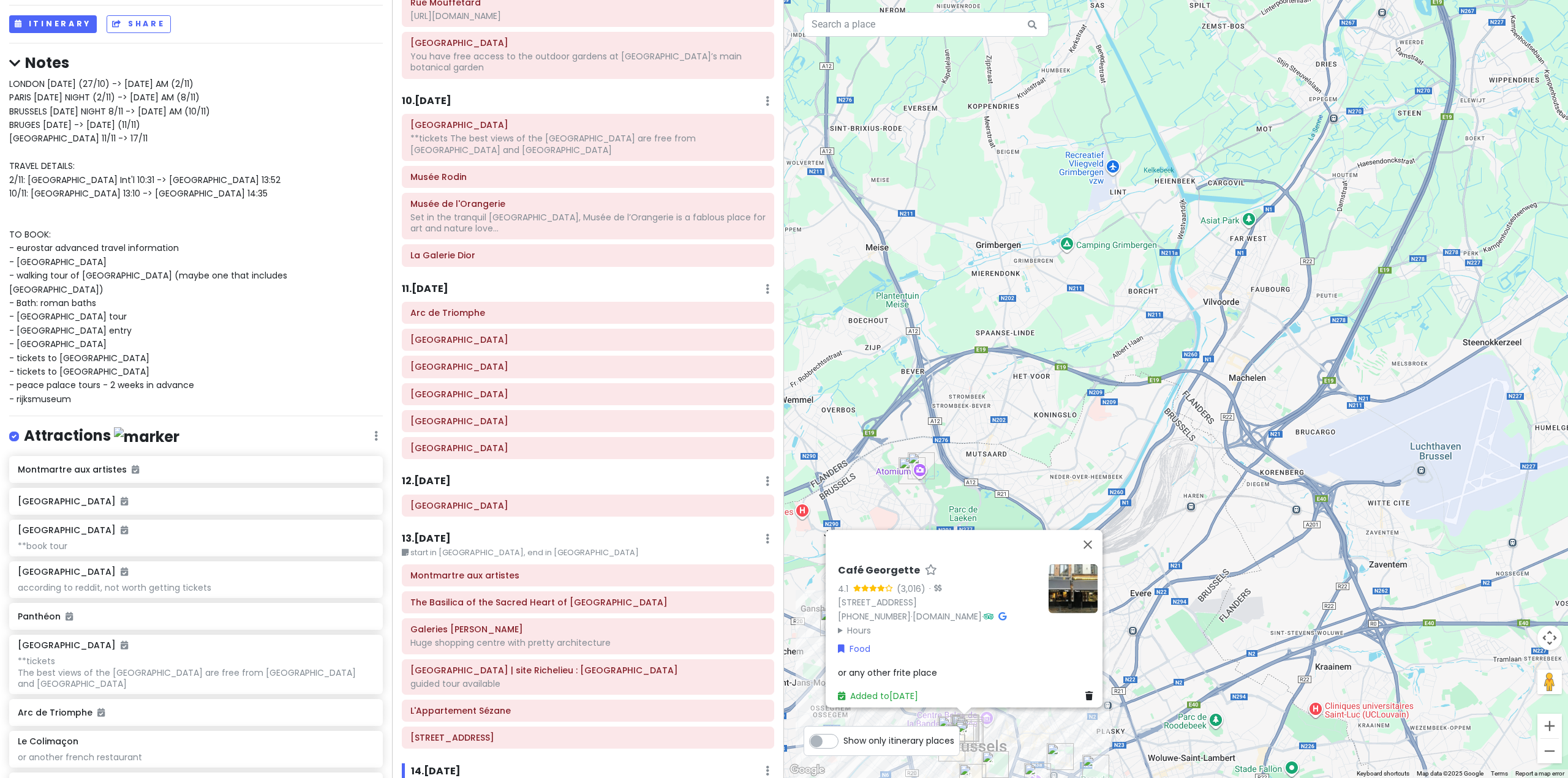
click at [913, 610] on link "[DOMAIN_NAME]" at bounding box center [947, 616] width 69 height 12
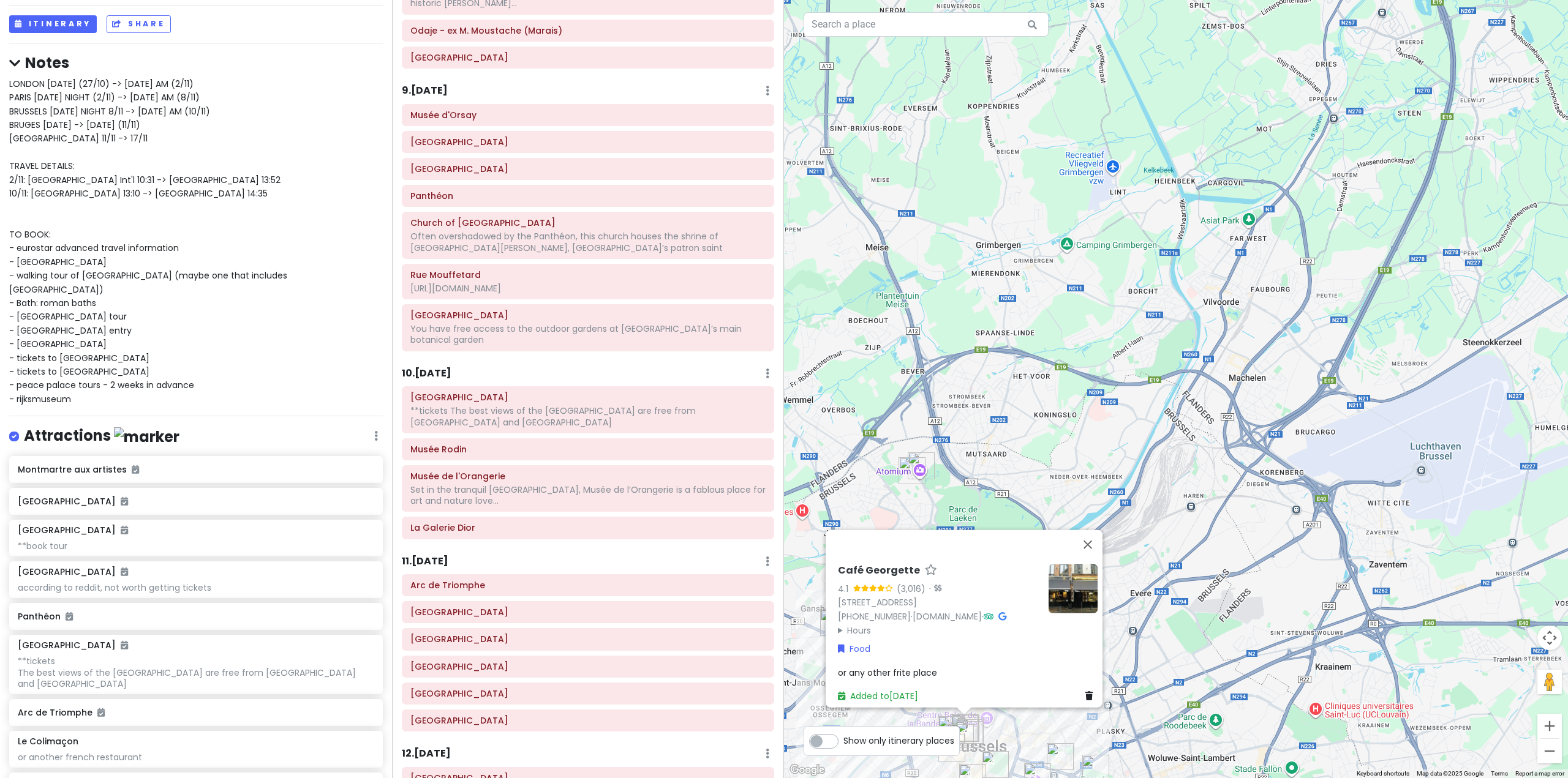
scroll to position [1531, 0]
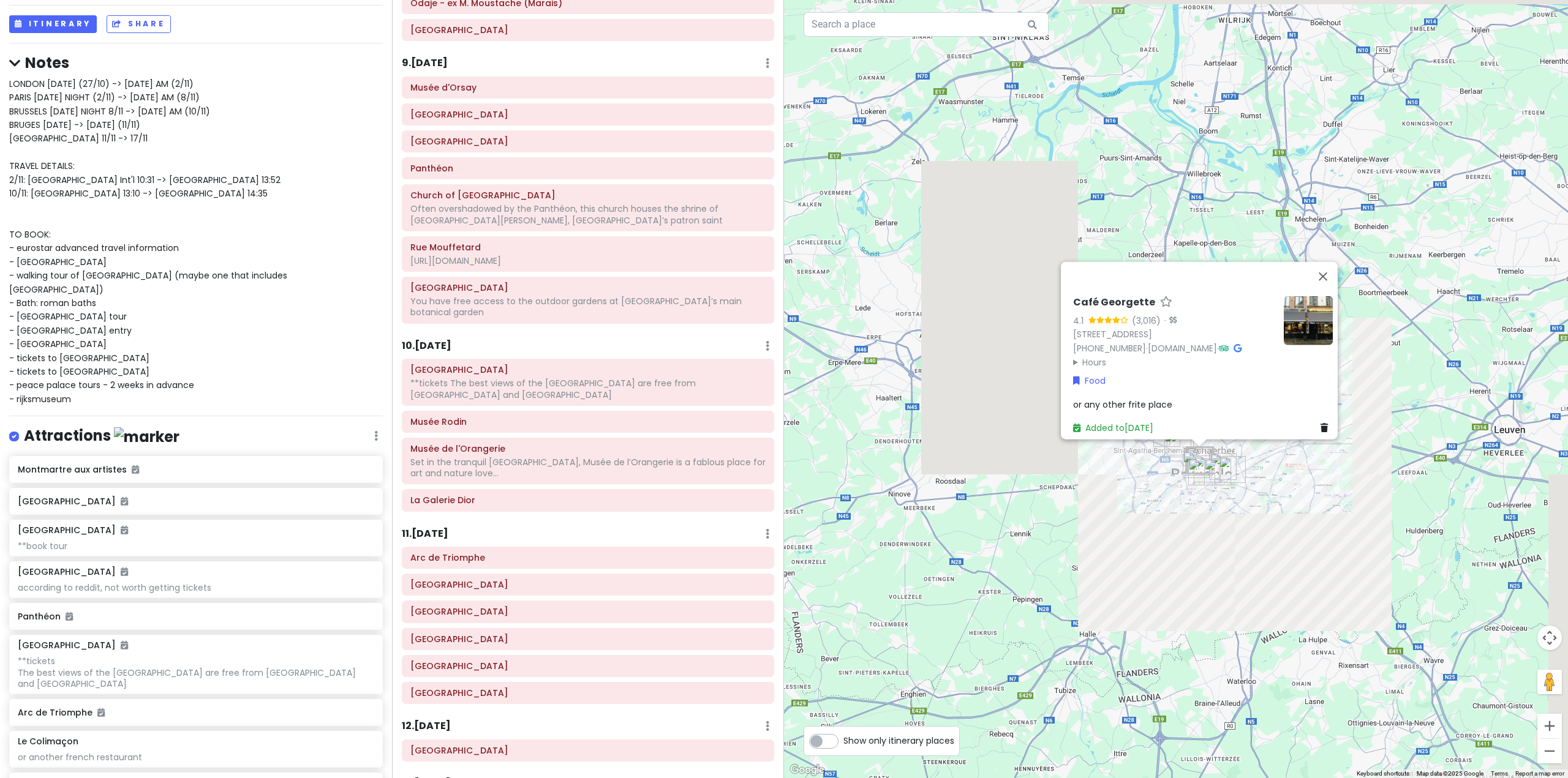
click at [1290, 479] on div "Café [PERSON_NAME] 4.1 (3,016) · [STREET_ADDRESS] [PHONE_NUMBER] · [DOMAIN_NAME…" at bounding box center [1176, 389] width 784 height 778
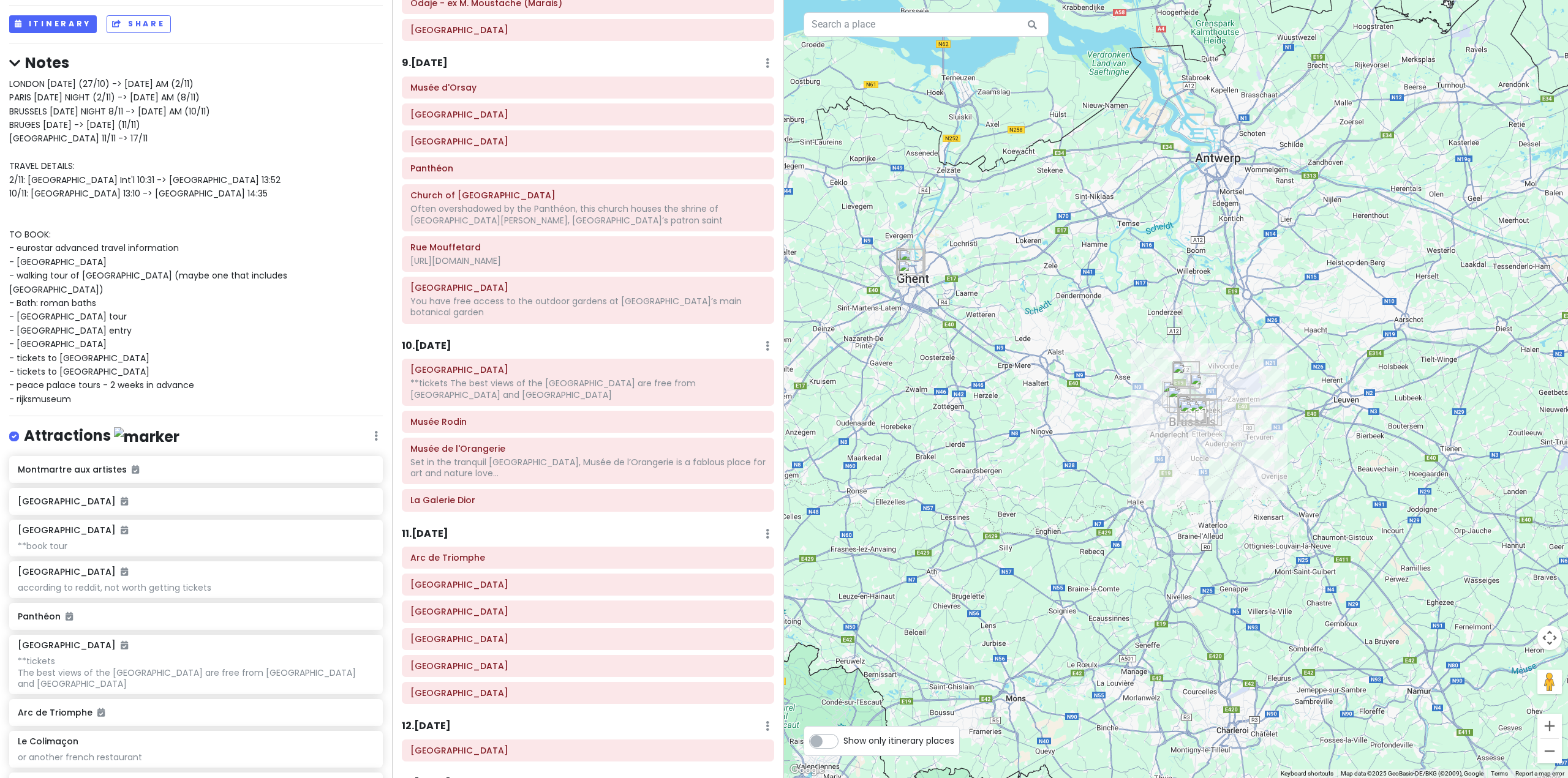
drag, startPoint x: 1070, startPoint y: 446, endPoint x: 1233, endPoint y: 452, distance: 163.1
click at [1232, 452] on div at bounding box center [1176, 389] width 784 height 778
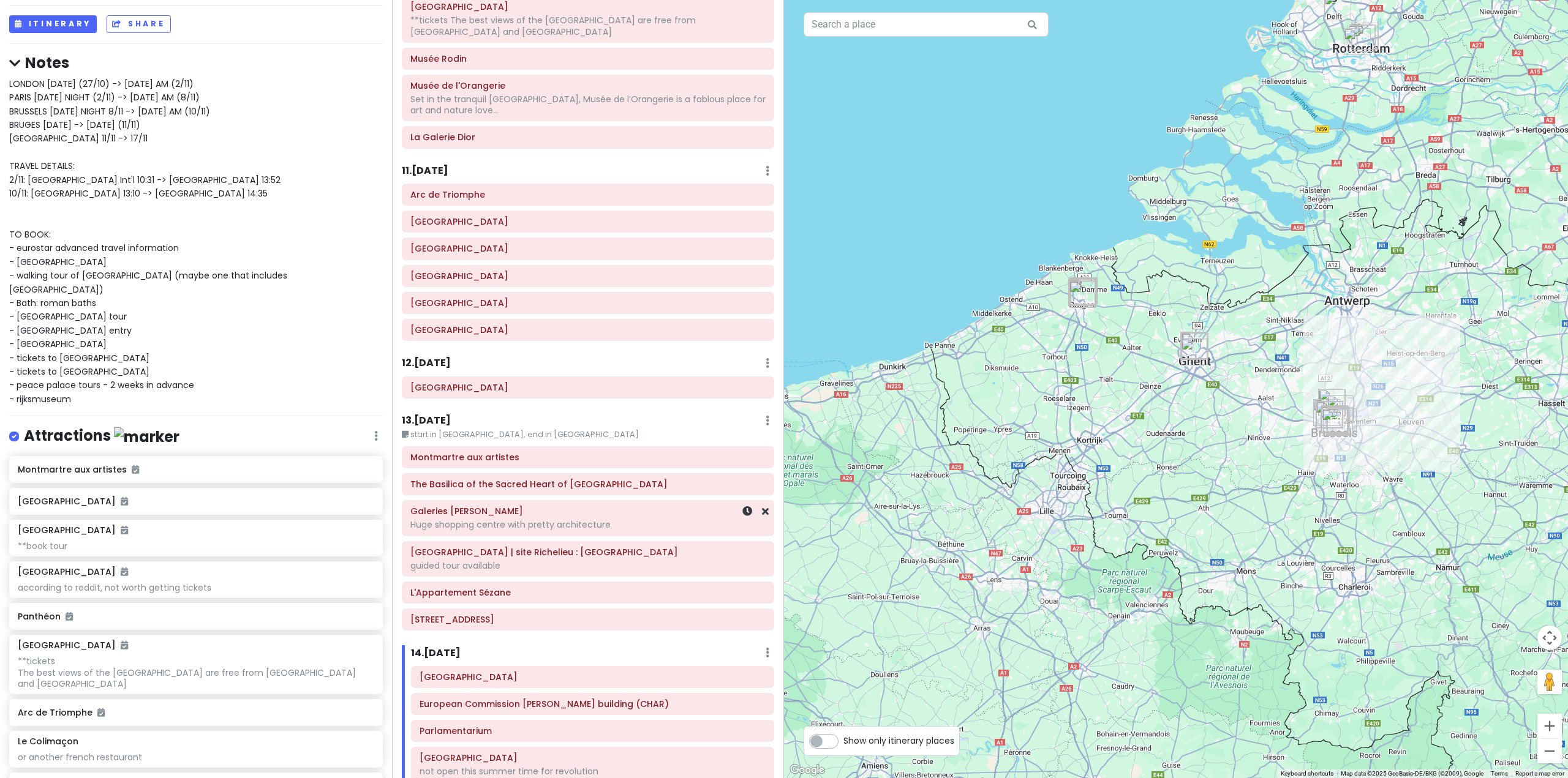
scroll to position [1898, 0]
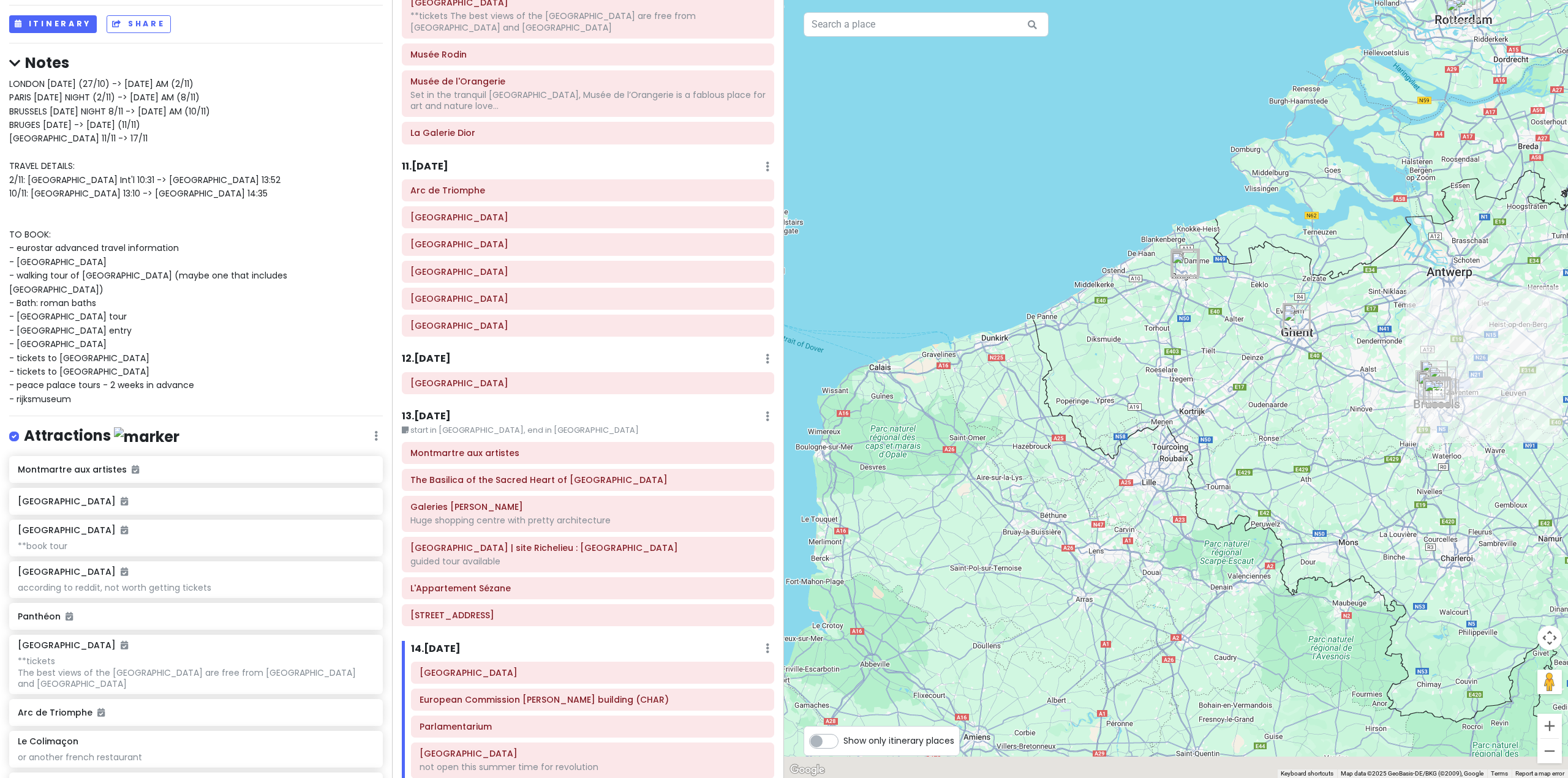
drag, startPoint x: 1131, startPoint y: 456, endPoint x: 1355, endPoint y: 350, distance: 247.8
click at [1356, 364] on div at bounding box center [1176, 389] width 784 height 778
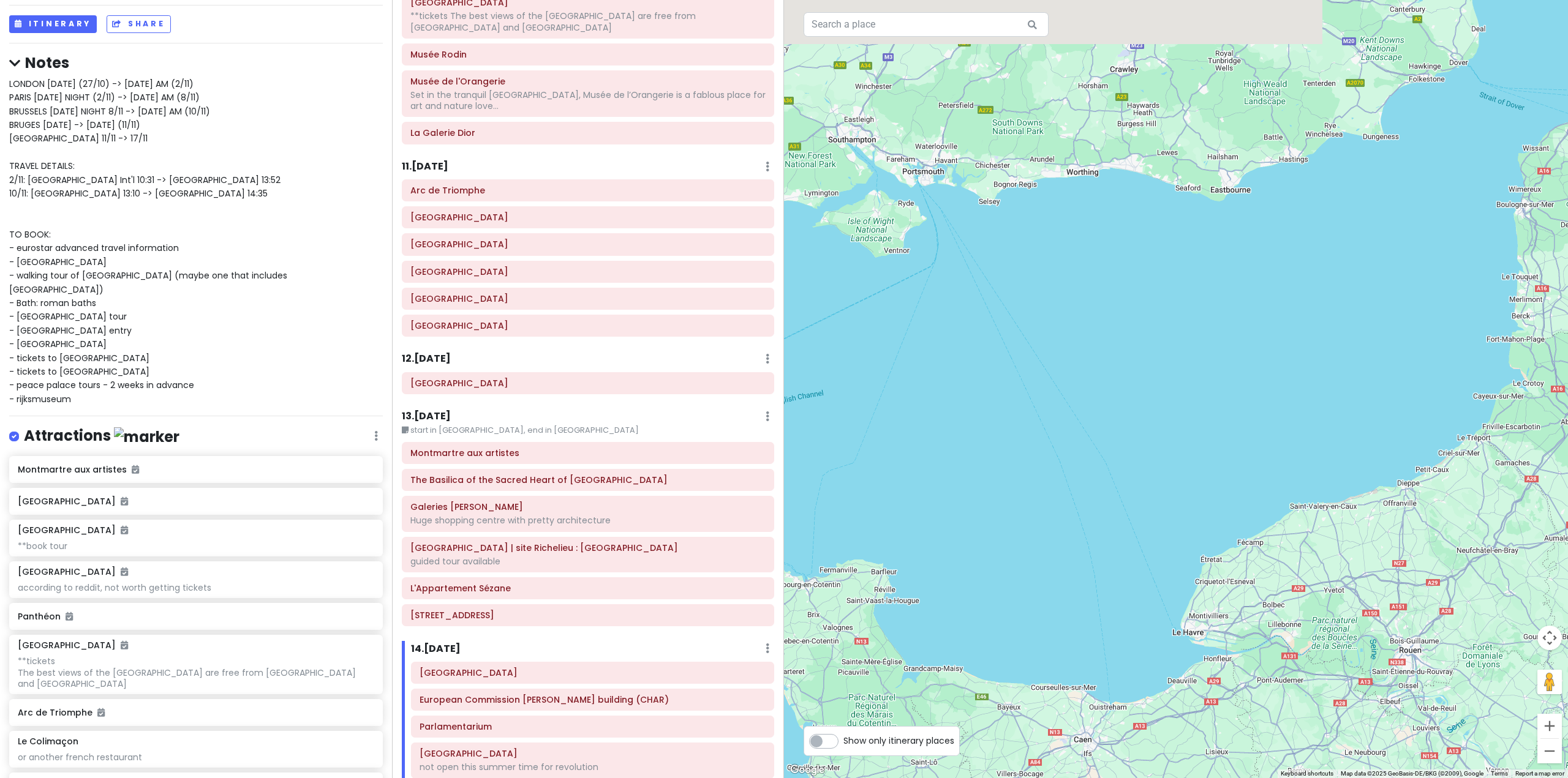
drag, startPoint x: 1229, startPoint y: 456, endPoint x: 1229, endPoint y: 525, distance: 69.0
click at [1270, 538] on div at bounding box center [1176, 389] width 784 height 778
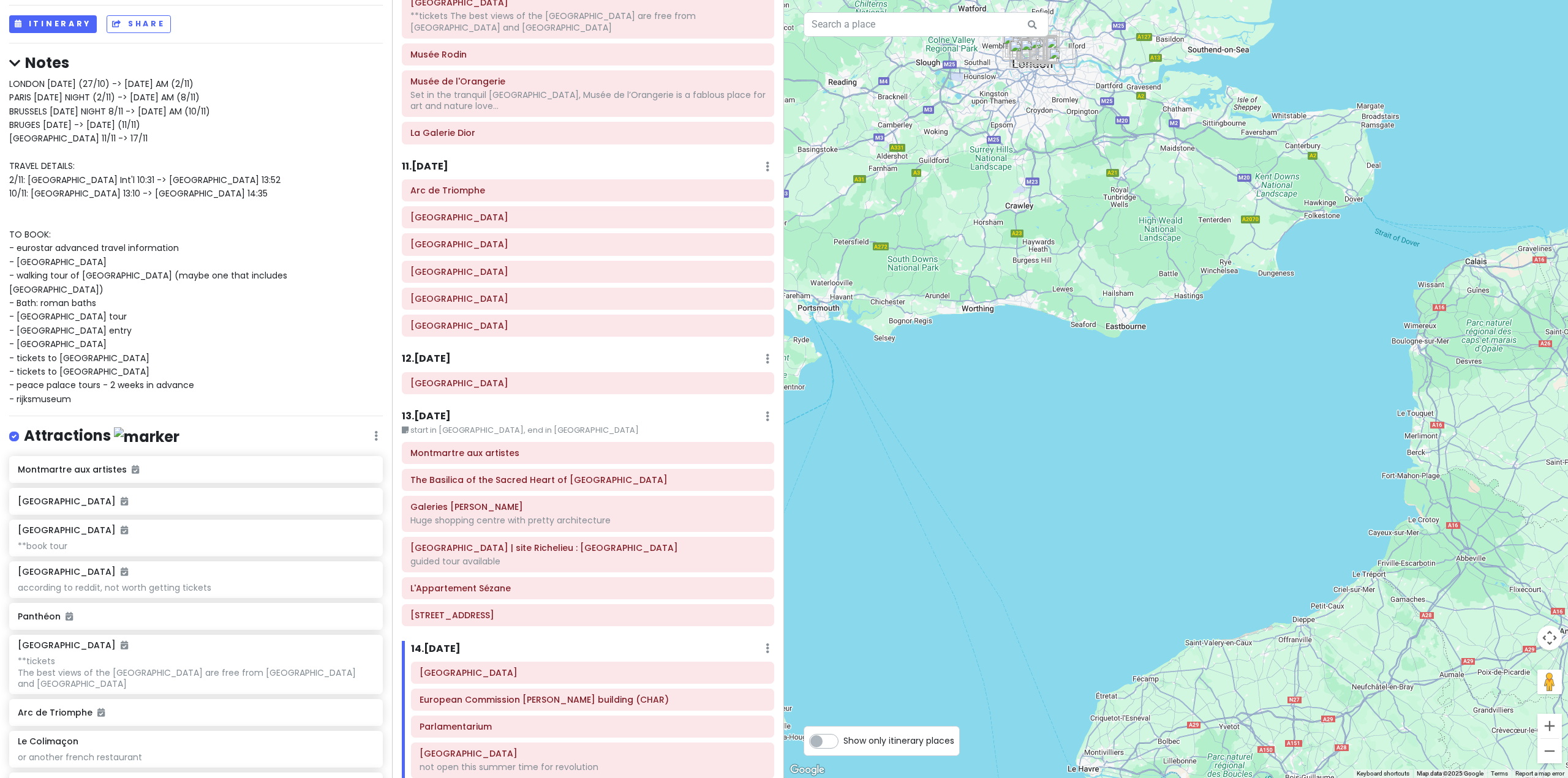
drag, startPoint x: 1095, startPoint y: 419, endPoint x: 815, endPoint y: 419, distance: 280.0
click at [867, 424] on div at bounding box center [1176, 389] width 784 height 778
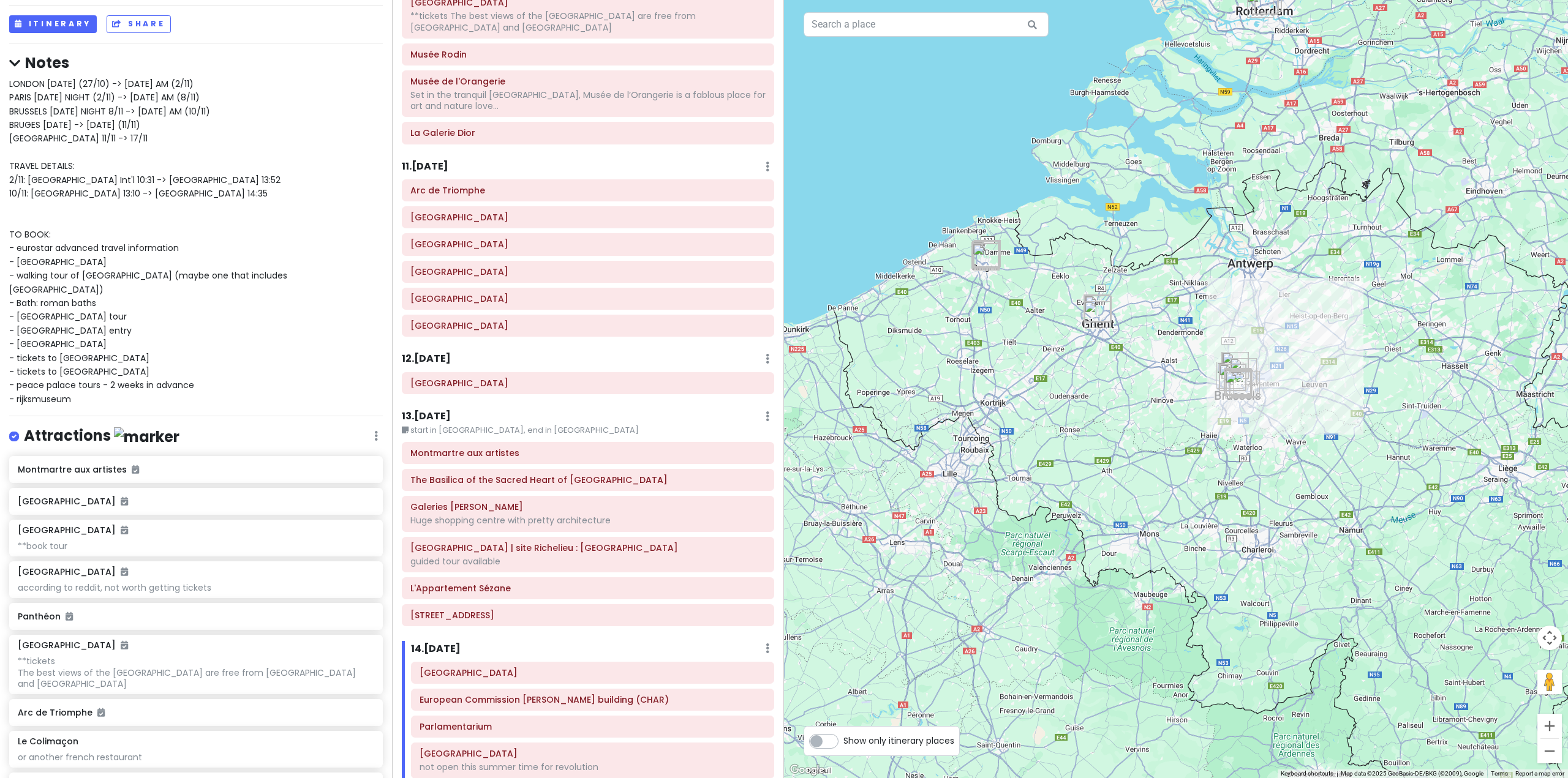
drag, startPoint x: 1259, startPoint y: 438, endPoint x: 978, endPoint y: 569, distance: 310.0
click at [992, 560] on div at bounding box center [1176, 389] width 784 height 778
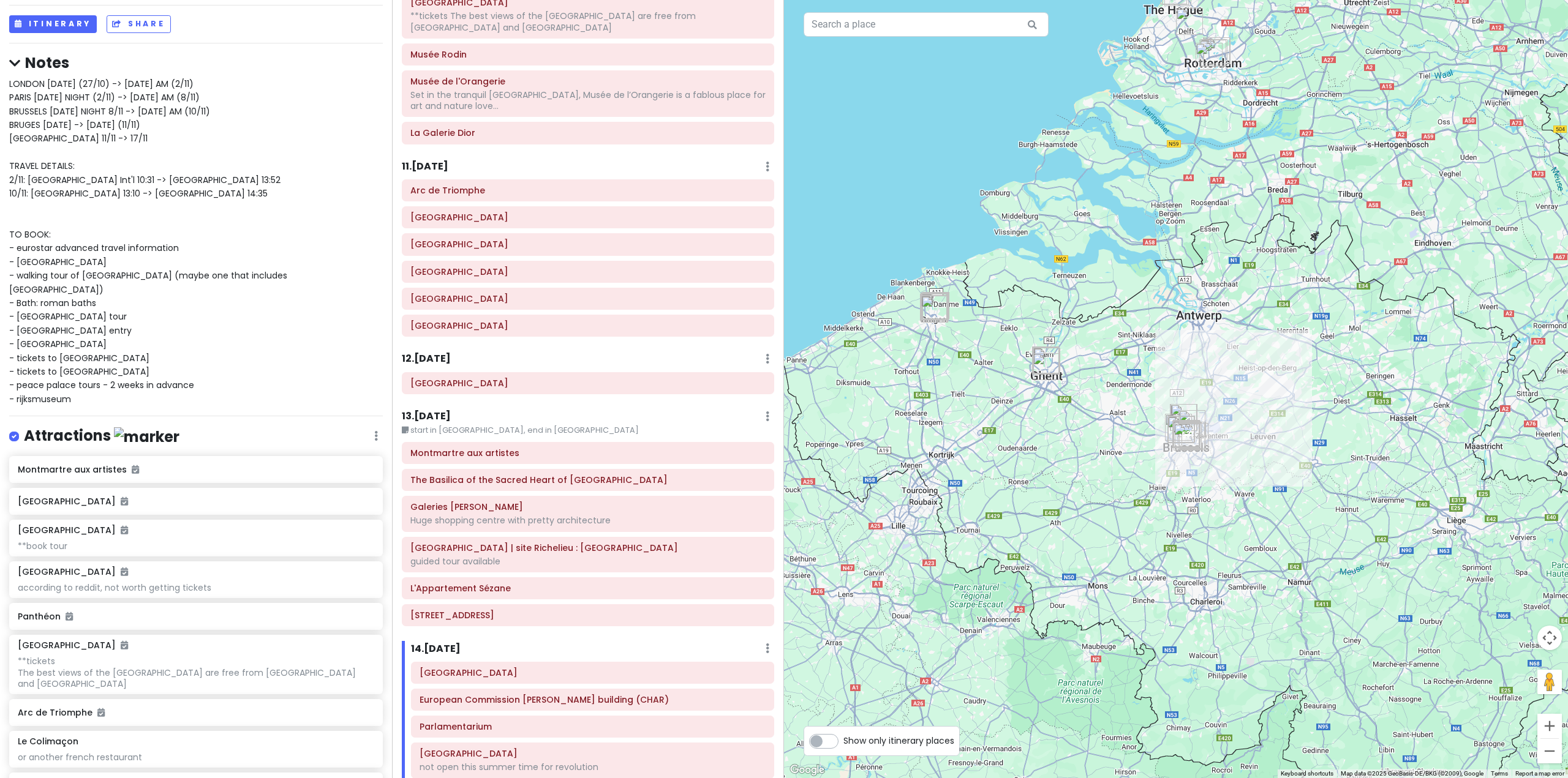
drag, startPoint x: 1133, startPoint y: 375, endPoint x: 1256, endPoint y: 321, distance: 134.3
click at [1264, 293] on div at bounding box center [1176, 389] width 784 height 778
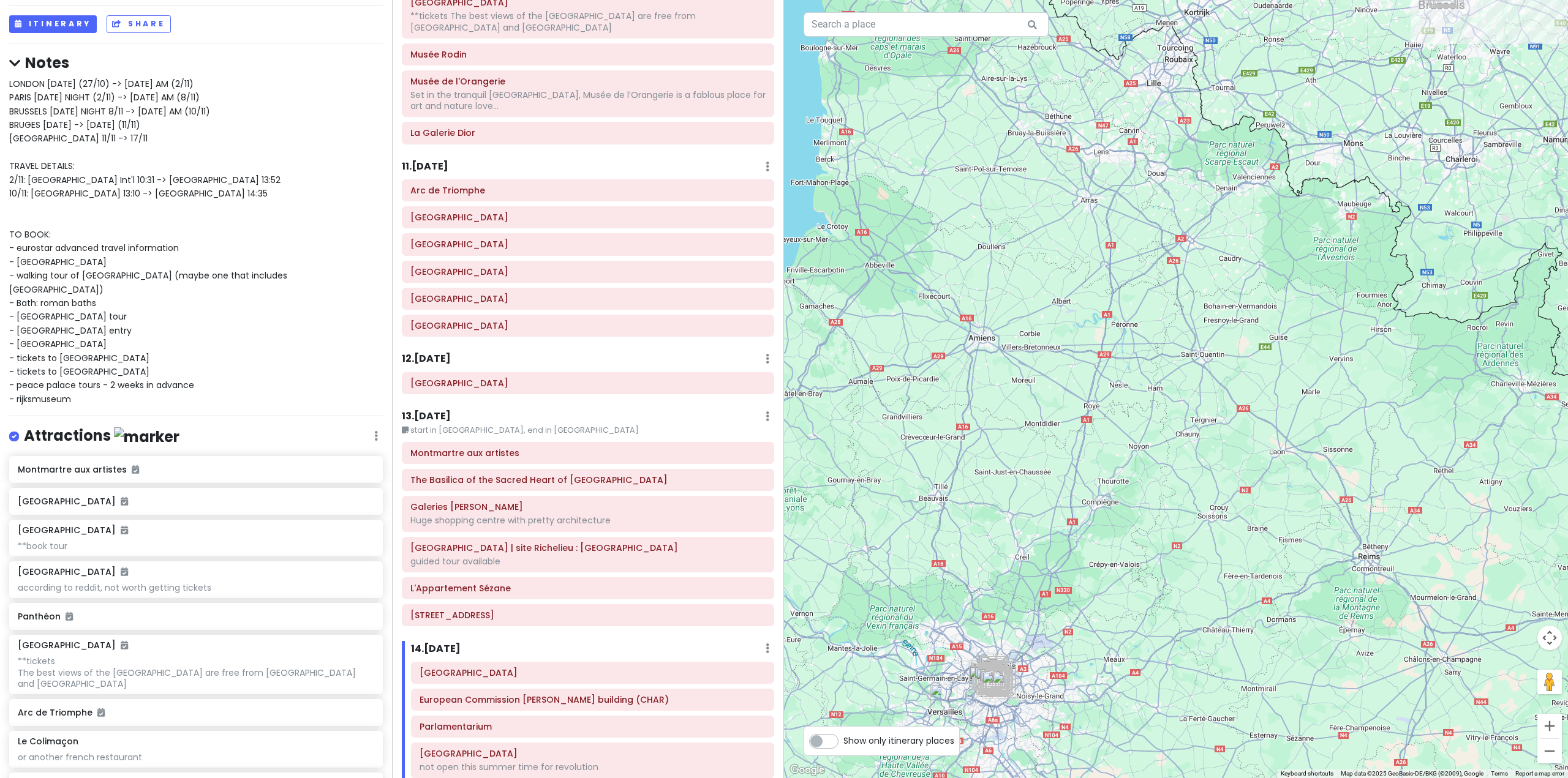
drag, startPoint x: 1202, startPoint y: 440, endPoint x: 1228, endPoint y: 360, distance: 84.1
click at [1231, 357] on div at bounding box center [1176, 389] width 784 height 778
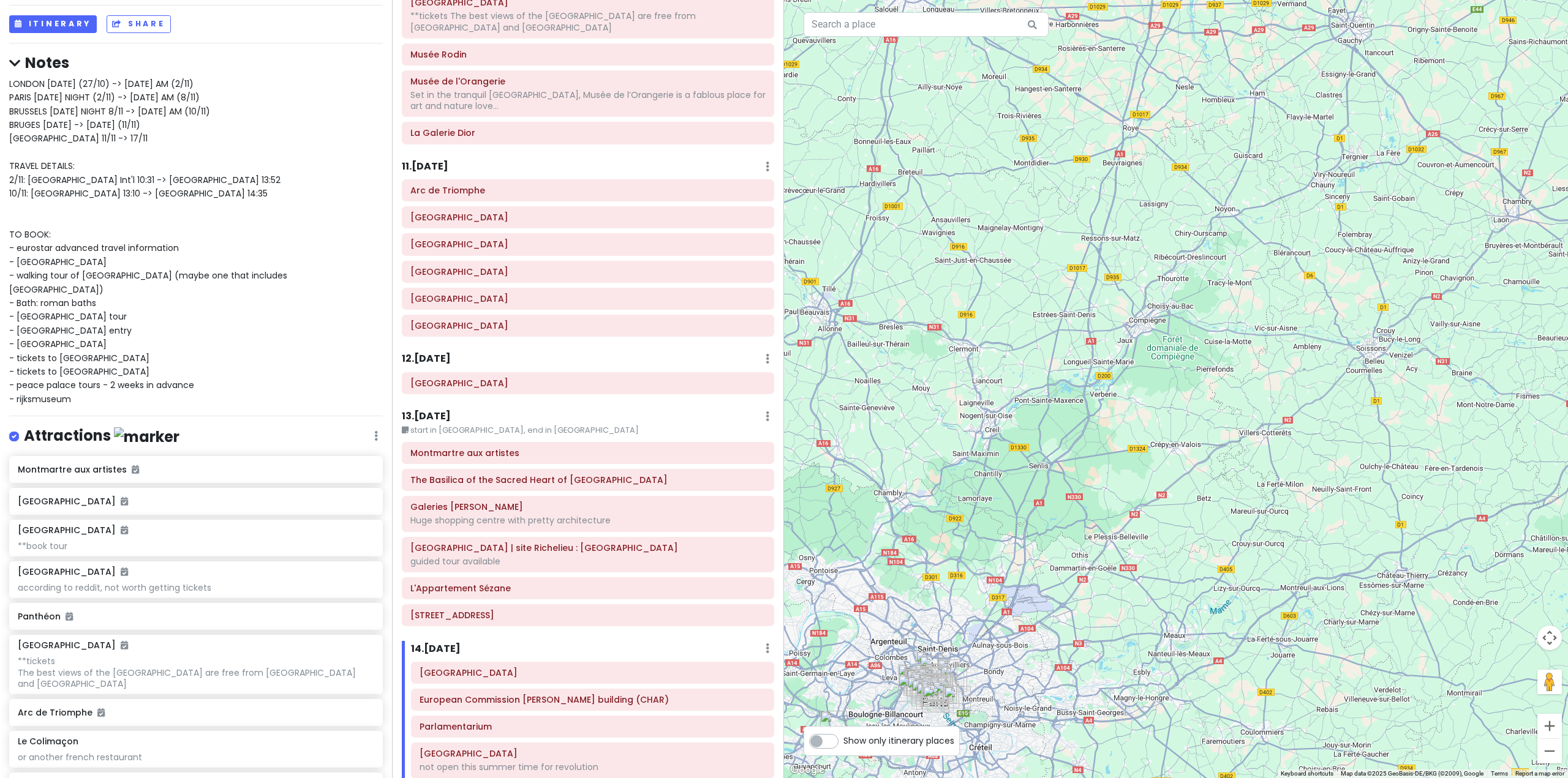
drag, startPoint x: 966, startPoint y: 618, endPoint x: 1129, endPoint y: 379, distance: 289.3
click at [1127, 381] on div at bounding box center [1176, 389] width 784 height 778
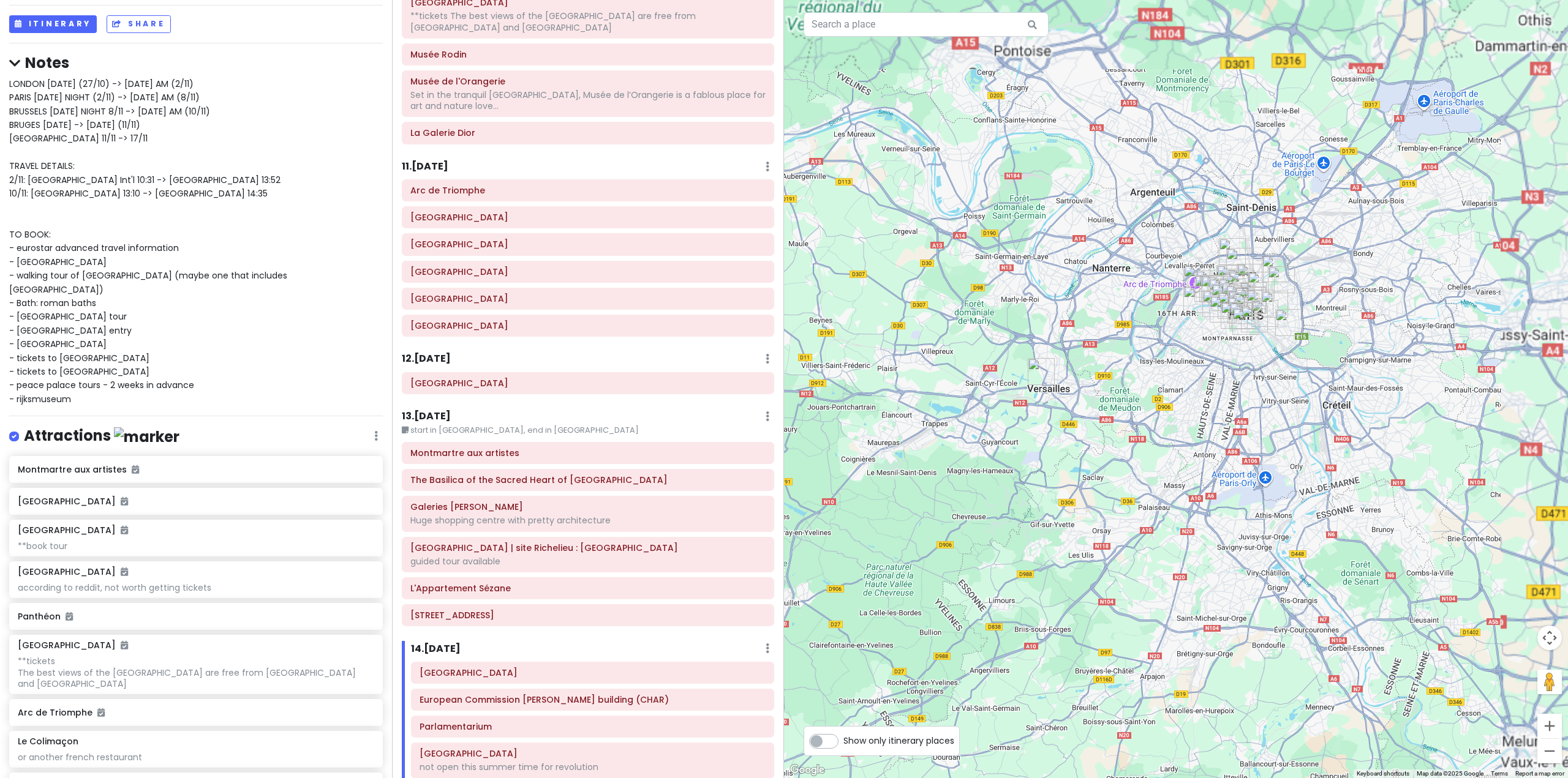
drag, startPoint x: 1225, startPoint y: 289, endPoint x: 1142, endPoint y: 478, distance: 206.4
click at [1143, 477] on div at bounding box center [1176, 389] width 784 height 778
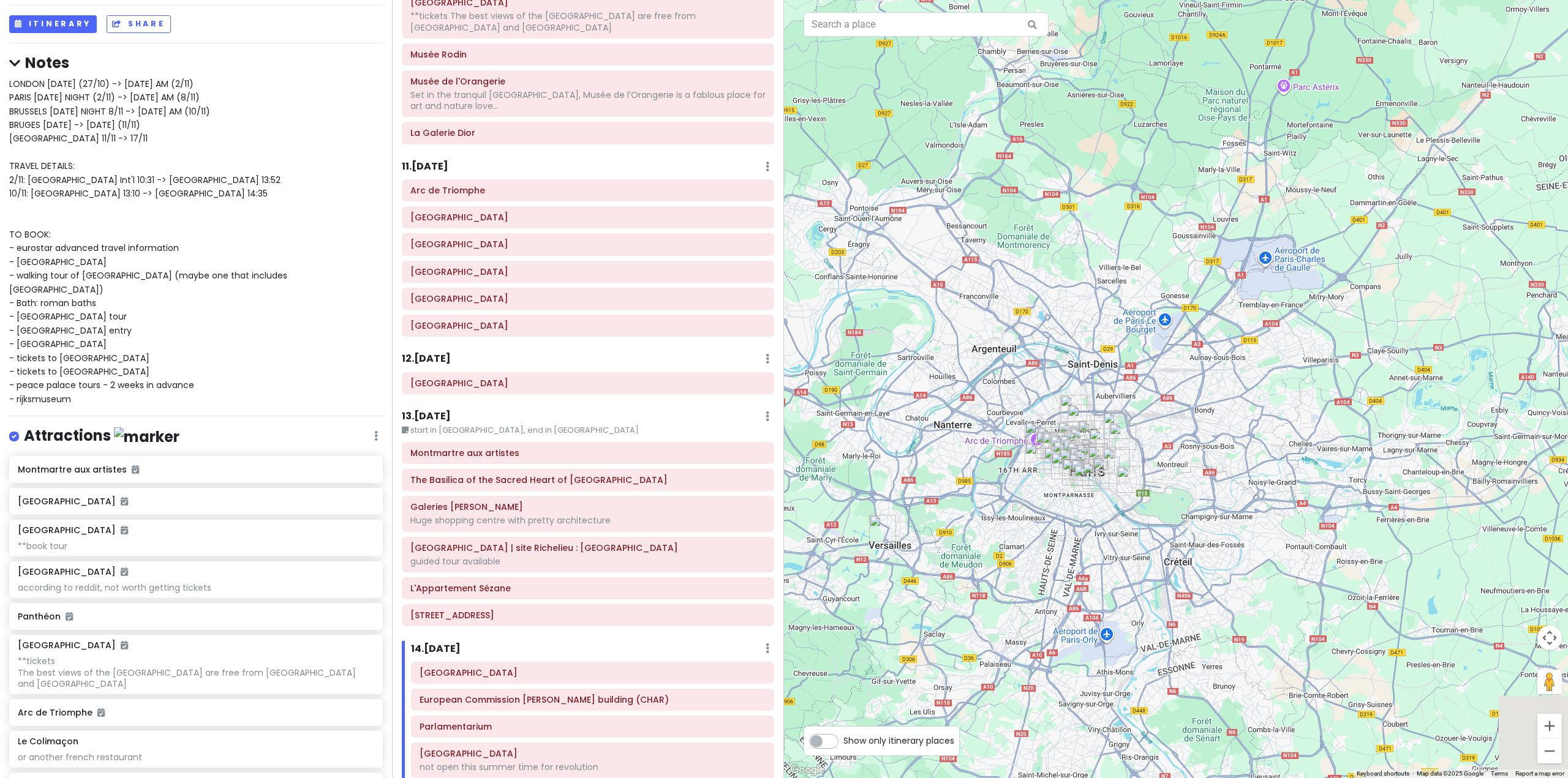
drag, startPoint x: 1080, startPoint y: 556, endPoint x: 1111, endPoint y: 438, distance: 122.0
click at [1111, 438] on img "Canal Saint-Martin" at bounding box center [1102, 441] width 27 height 27
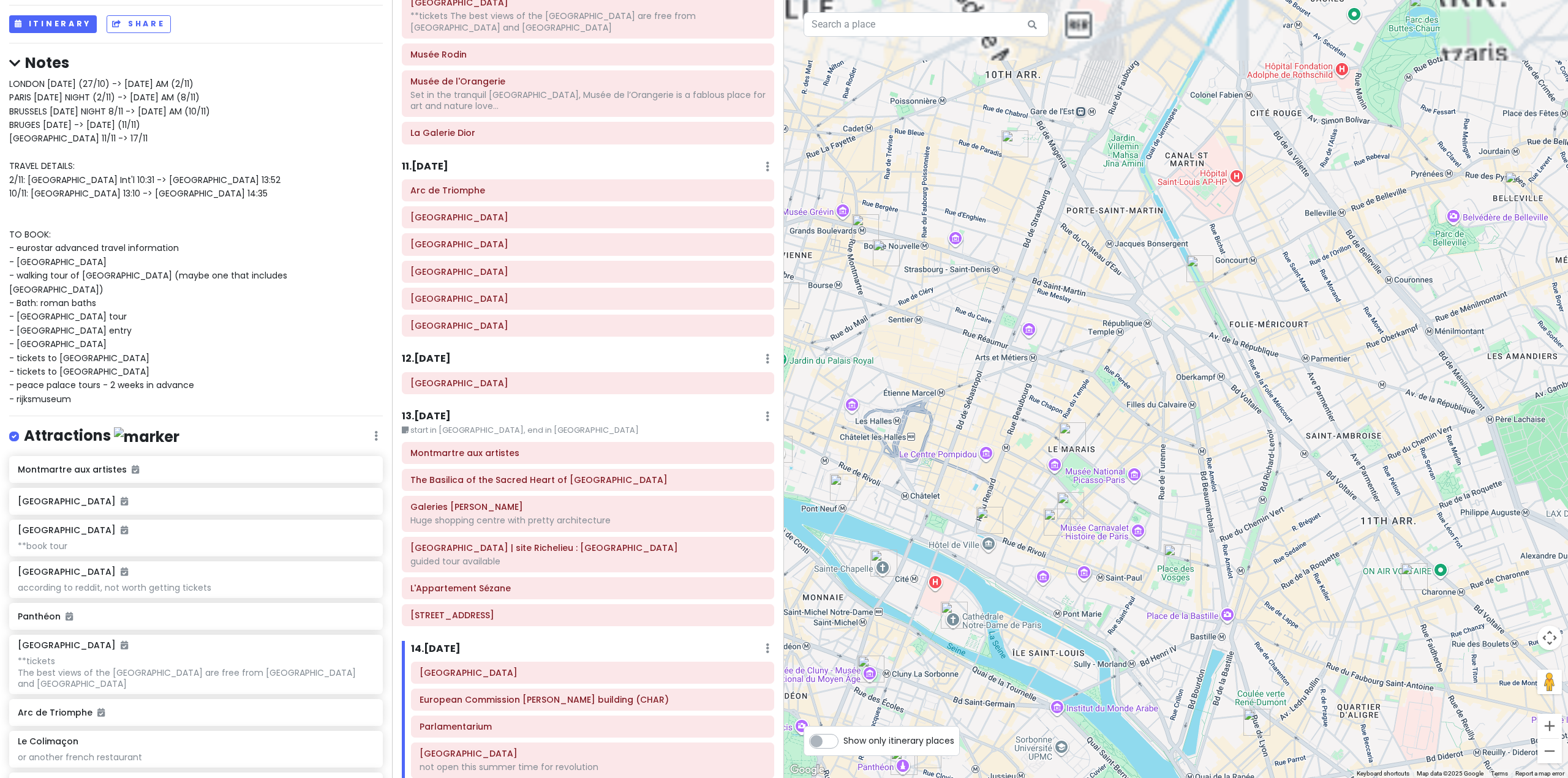
drag, startPoint x: 1202, startPoint y: 218, endPoint x: 1114, endPoint y: 444, distance: 242.5
click at [1129, 431] on div at bounding box center [1176, 389] width 784 height 778
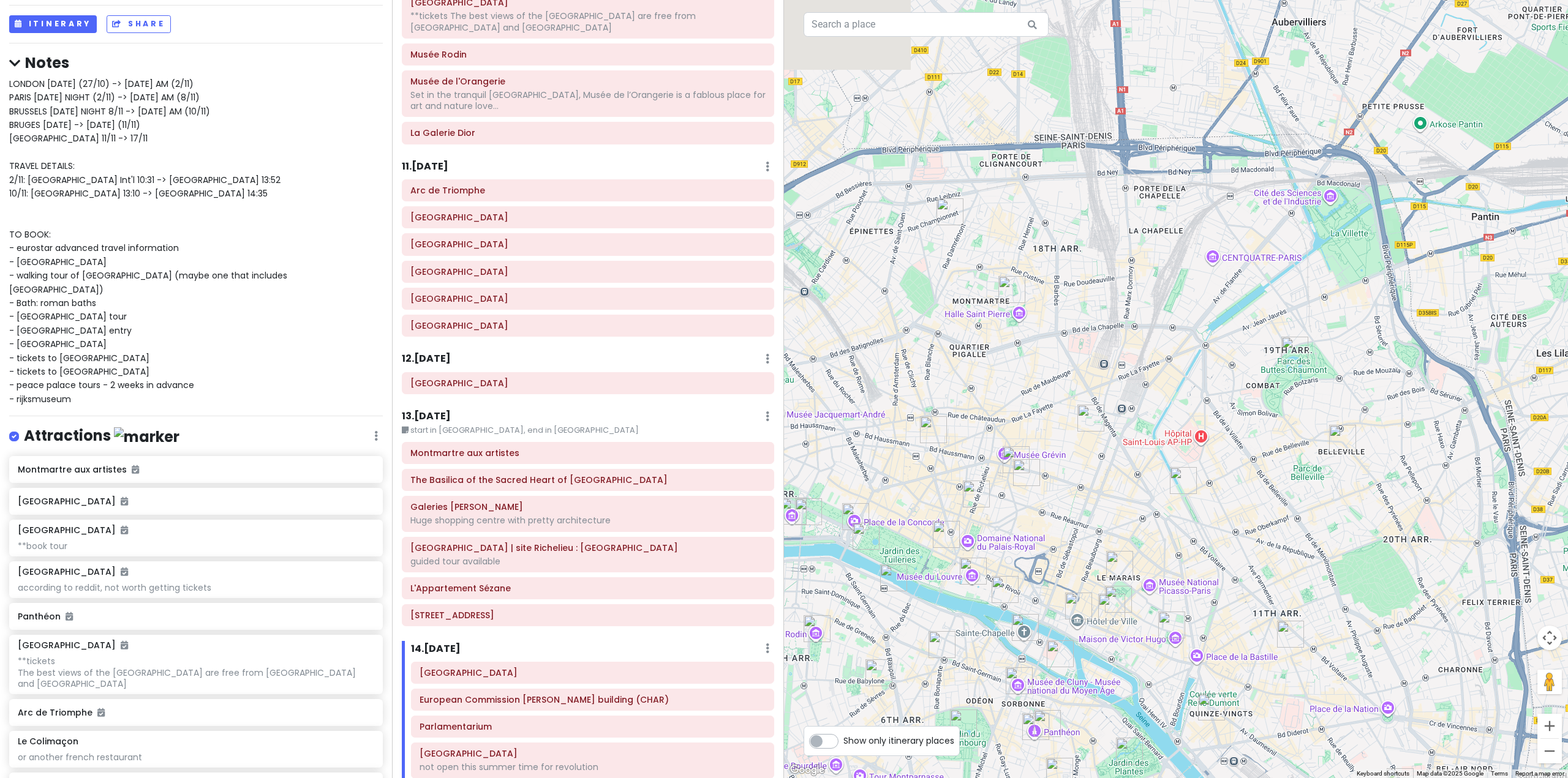
drag, startPoint x: 1104, startPoint y: 262, endPoint x: 1112, endPoint y: 453, distance: 191.2
click at [1113, 452] on div at bounding box center [1176, 389] width 784 height 778
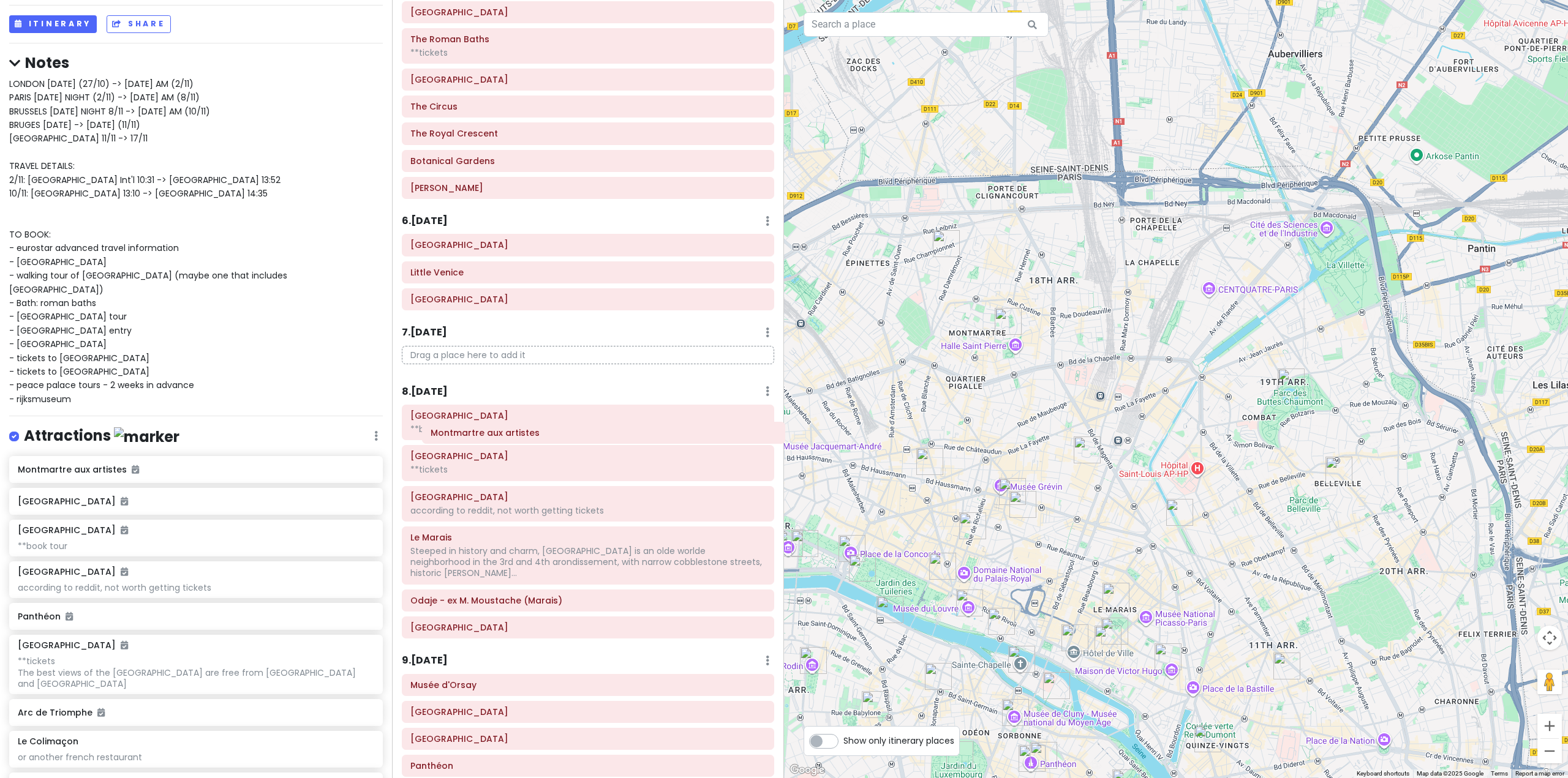
scroll to position [938, 0]
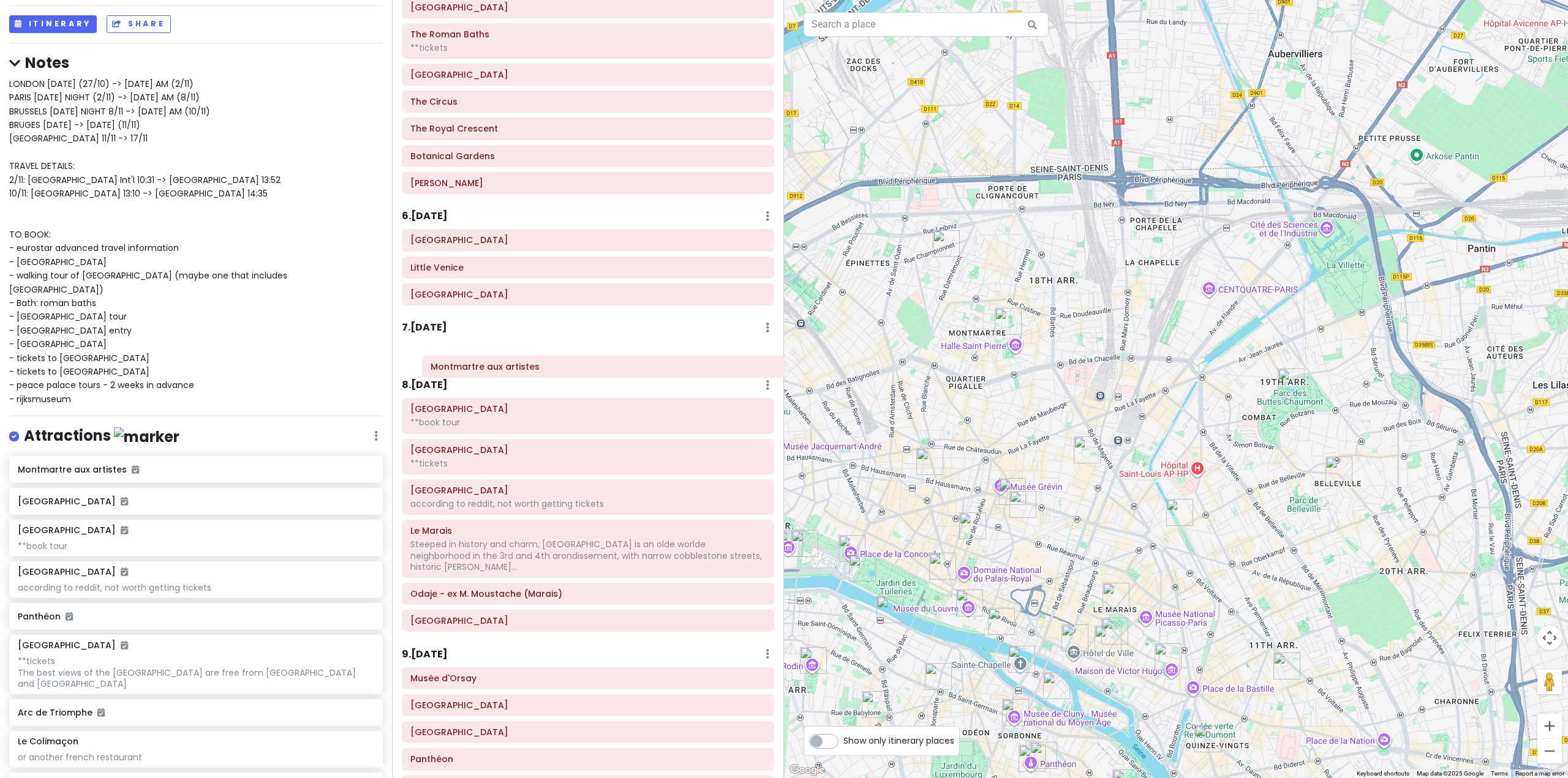
drag, startPoint x: 556, startPoint y: 683, endPoint x: 576, endPoint y: 373, distance: 310.6
click at [576, 373] on div "Itinerary × 1 . [DATE] Edit Day Notes Delete Day Fly from [GEOGRAPHIC_DATA] Dra…" at bounding box center [588, 389] width 392 height 778
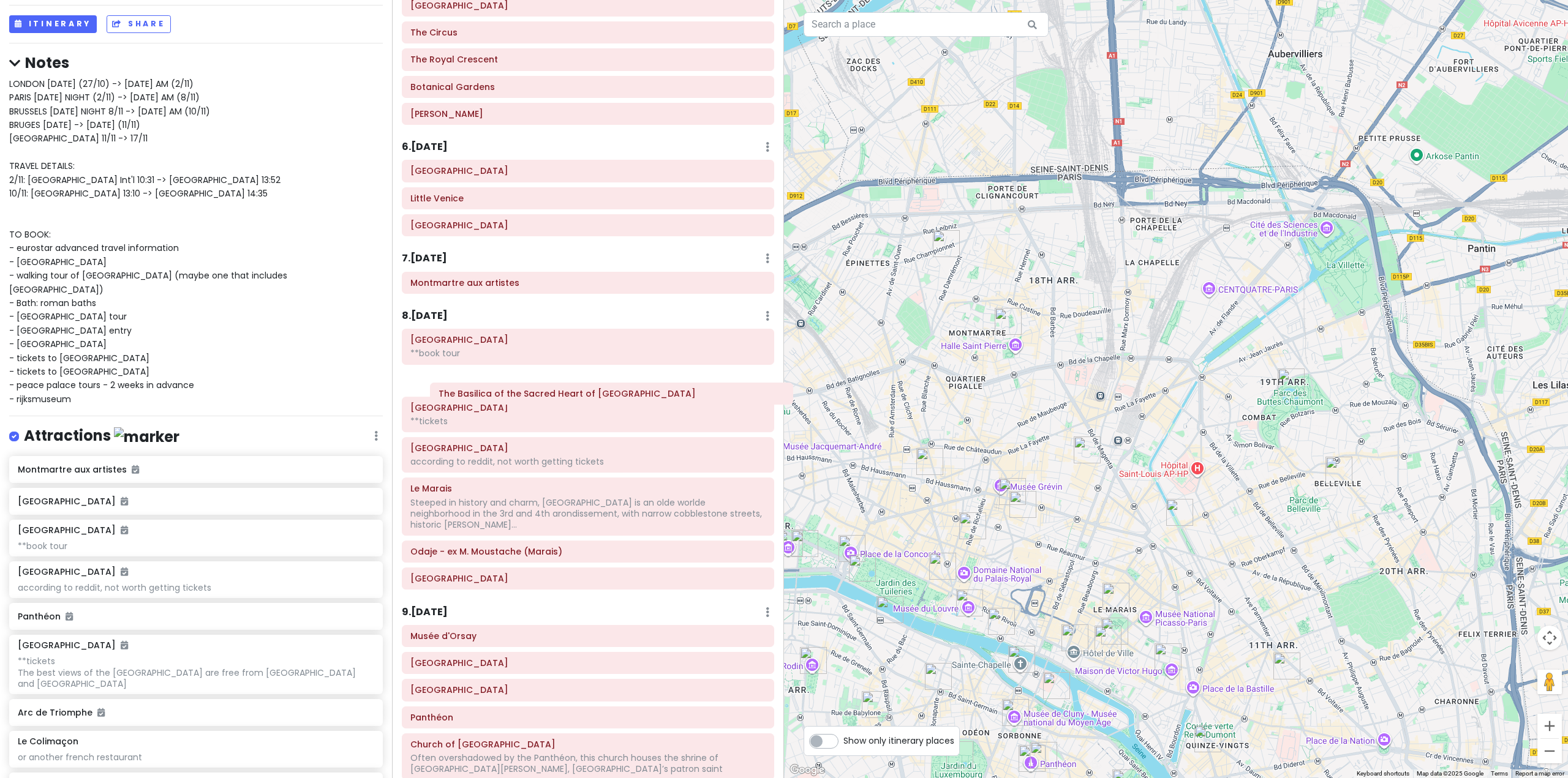
scroll to position [1060, 0]
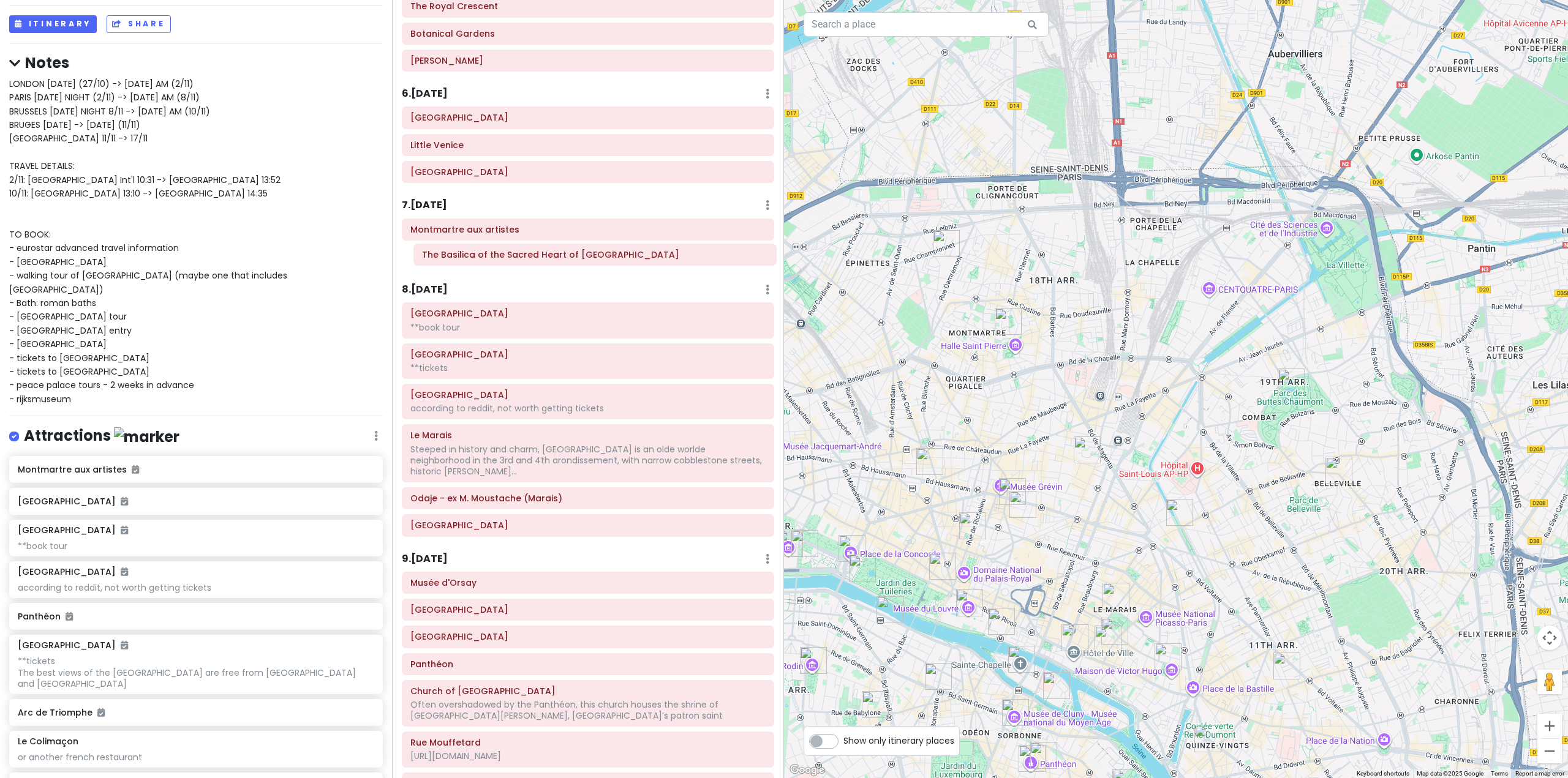
drag, startPoint x: 571, startPoint y: 478, endPoint x: 582, endPoint y: 261, distance: 217.3
click at [582, 261] on div "Itinerary × 1 . [DATE] Edit Day Notes Delete Day Fly from [GEOGRAPHIC_DATA] Dra…" at bounding box center [588, 389] width 392 height 778
click at [616, 253] on h6 "The Basilica of the Sacred Heart of [GEOGRAPHIC_DATA]" at bounding box center [587, 256] width 355 height 11
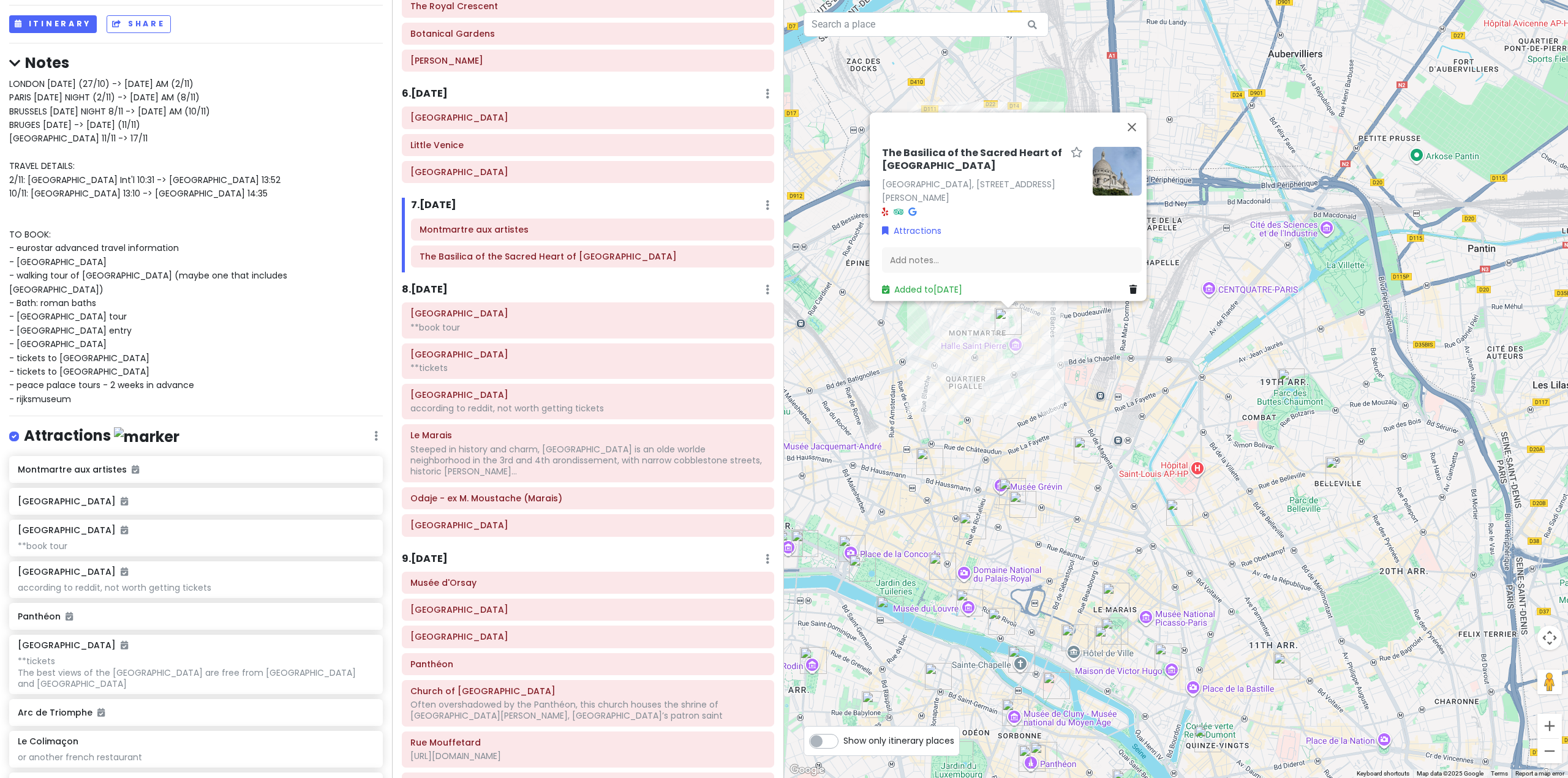
click at [1016, 383] on div "The [GEOGRAPHIC_DATA], [STREET_ADDRESS][PERSON_NAME] Attractions Add notes... A…" at bounding box center [1176, 389] width 784 height 778
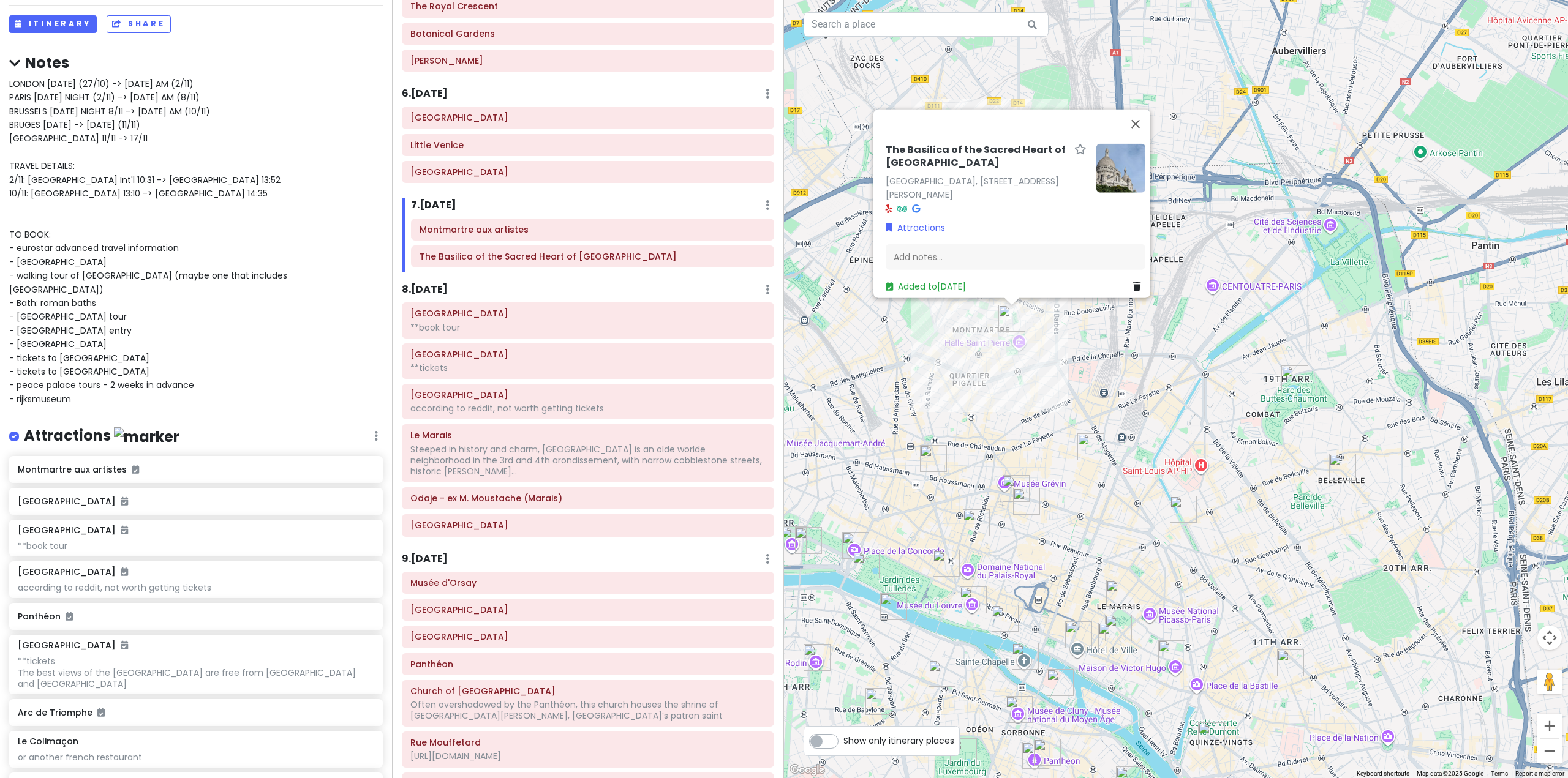
click at [975, 425] on div "The [GEOGRAPHIC_DATA], [STREET_ADDRESS][PERSON_NAME] Attractions Add notes... A…" at bounding box center [1176, 389] width 784 height 778
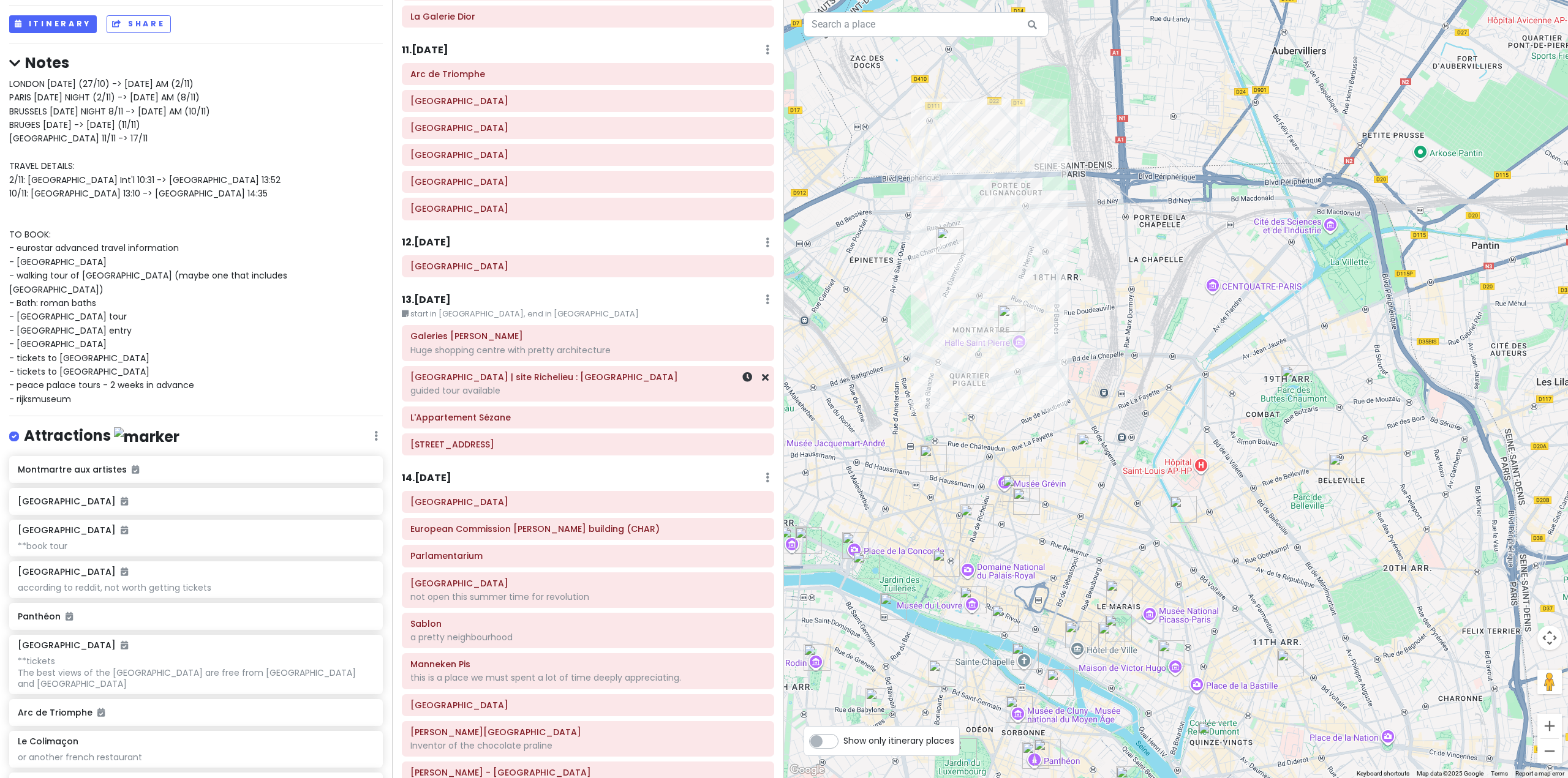
scroll to position [1979, 0]
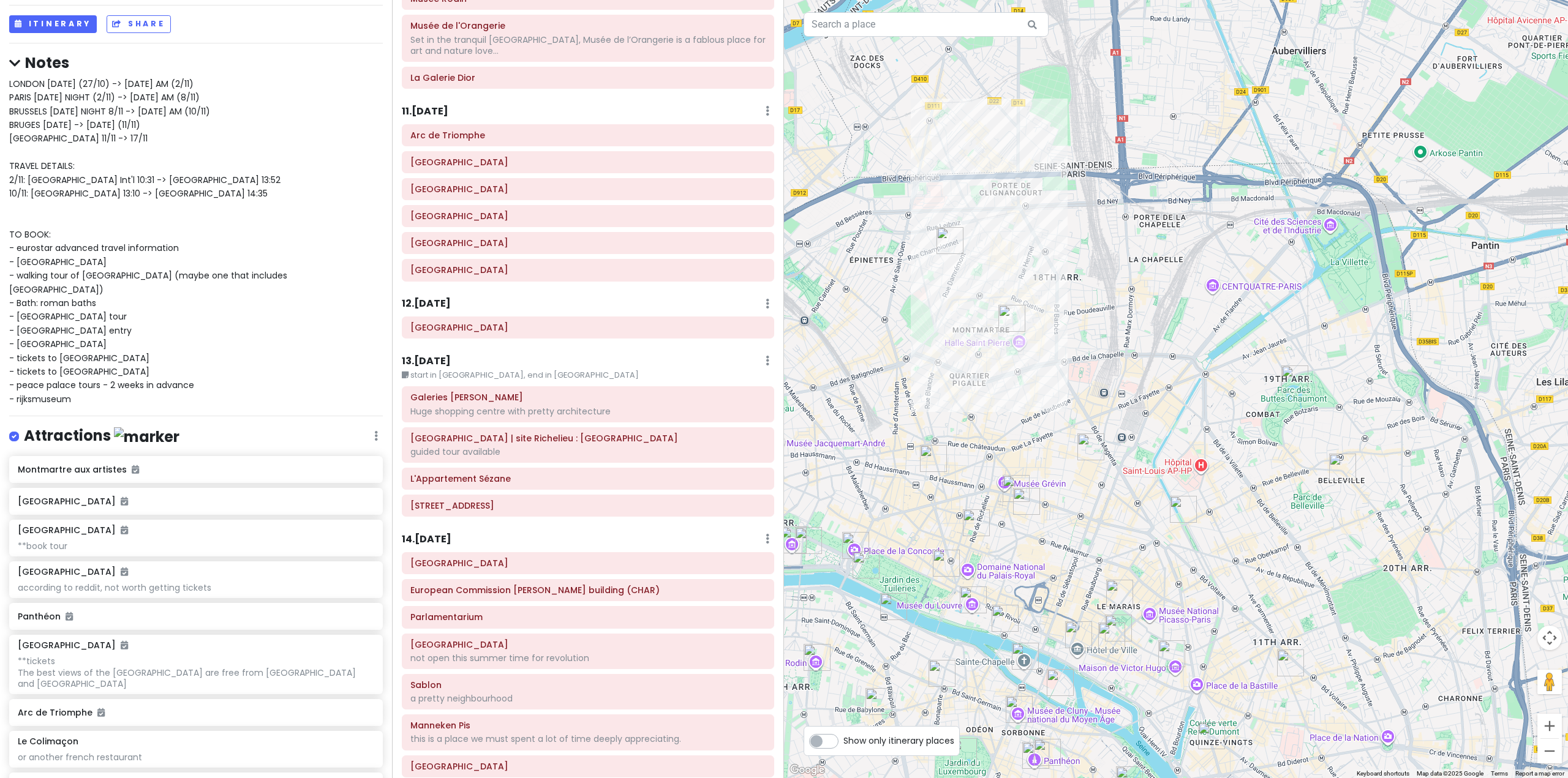
click at [441, 355] on h6 "13 . [DATE]" at bounding box center [426, 361] width 49 height 13
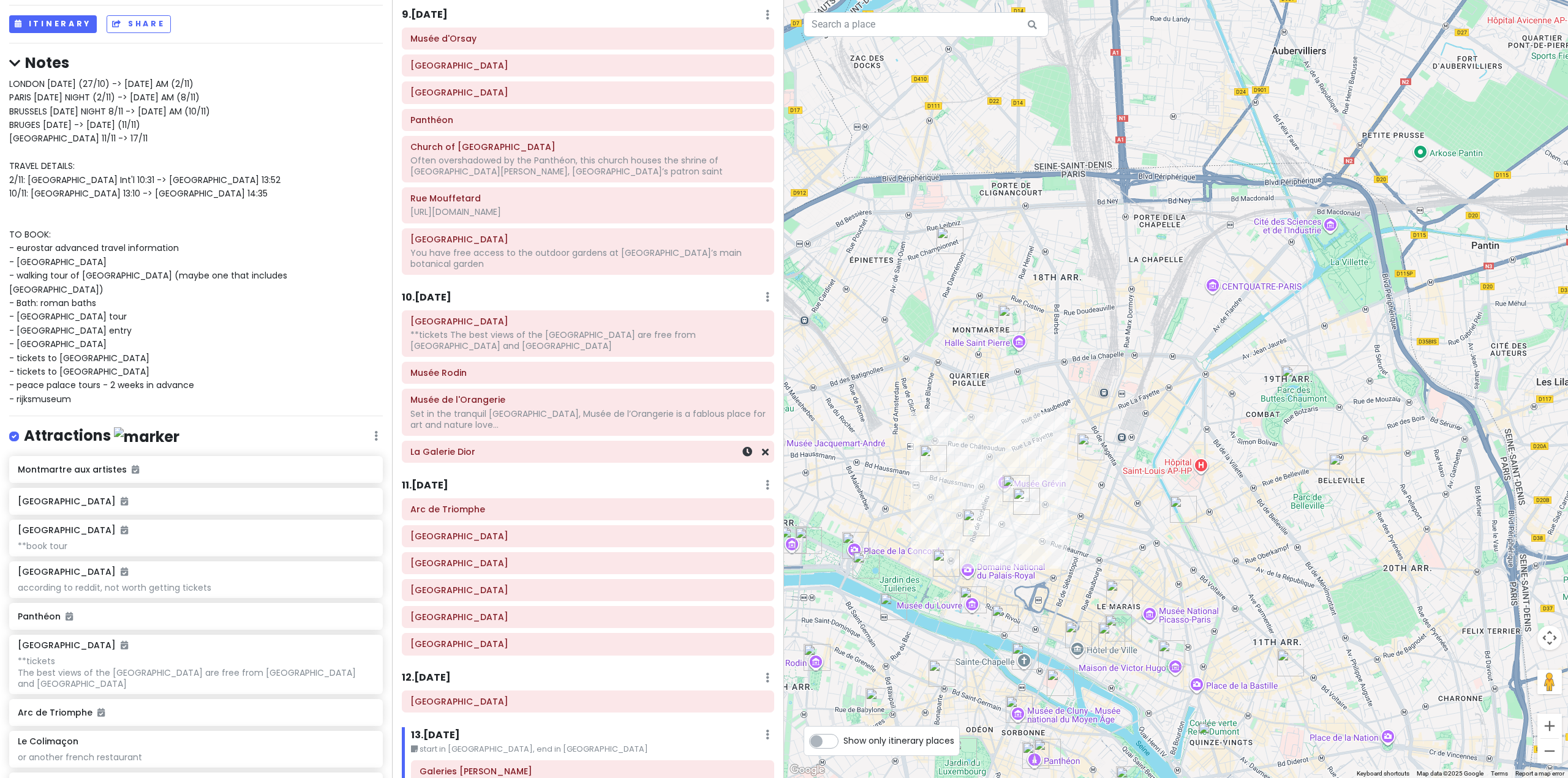
scroll to position [1611, 0]
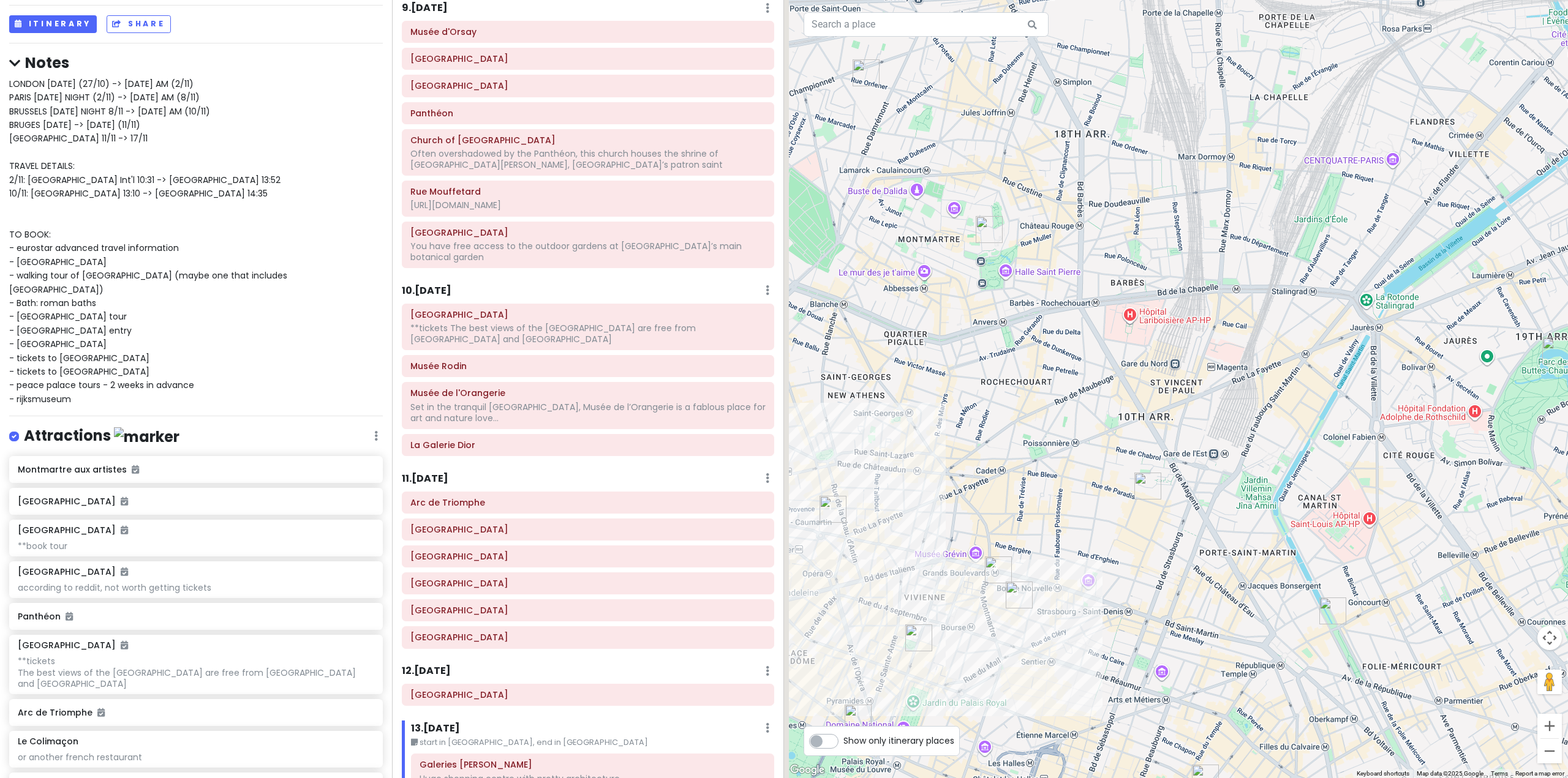
drag, startPoint x: 1081, startPoint y: 445, endPoint x: 1110, endPoint y: 583, distance: 141.0
click at [1110, 583] on div at bounding box center [1176, 389] width 784 height 778
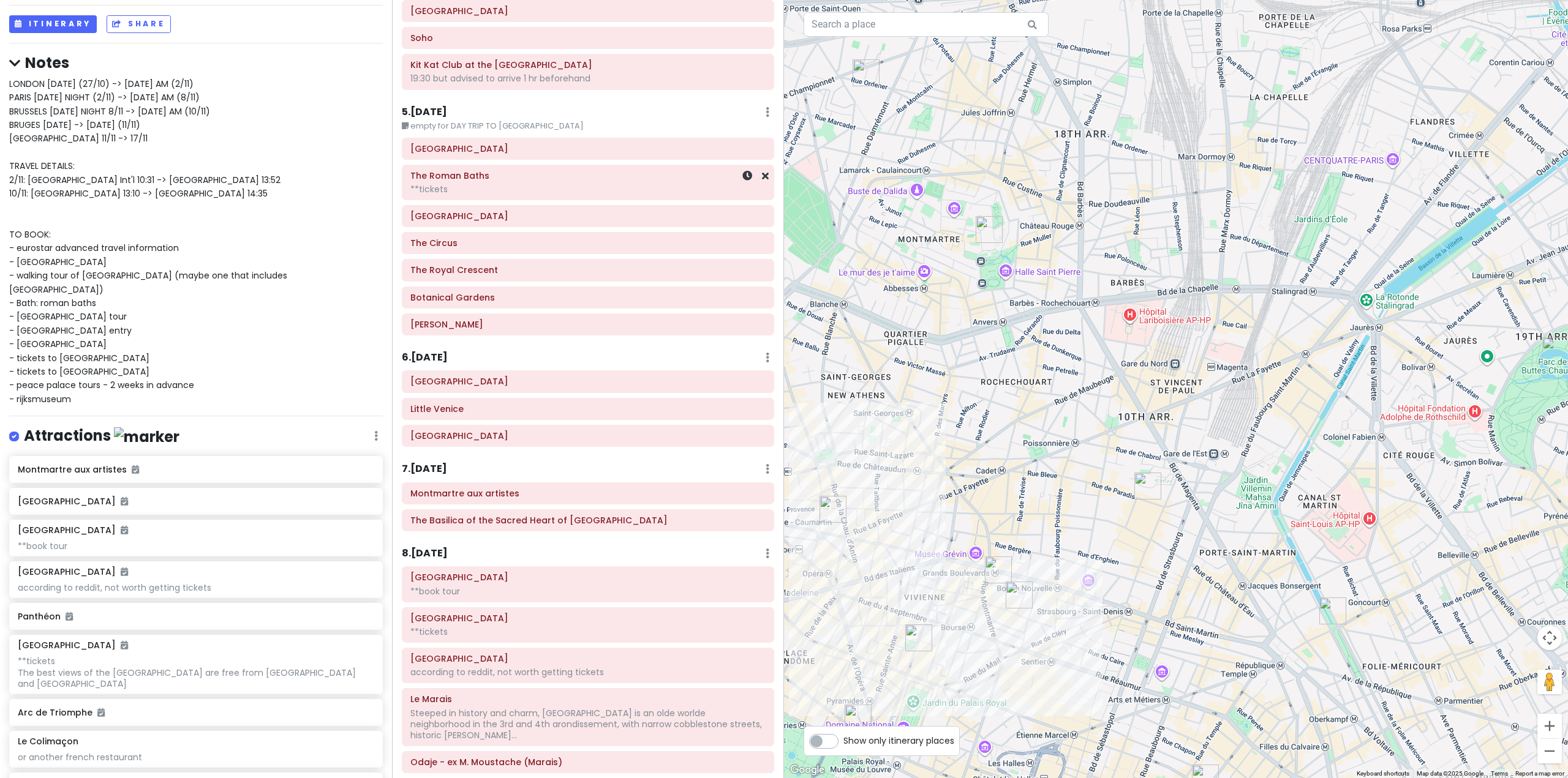
scroll to position [816, 0]
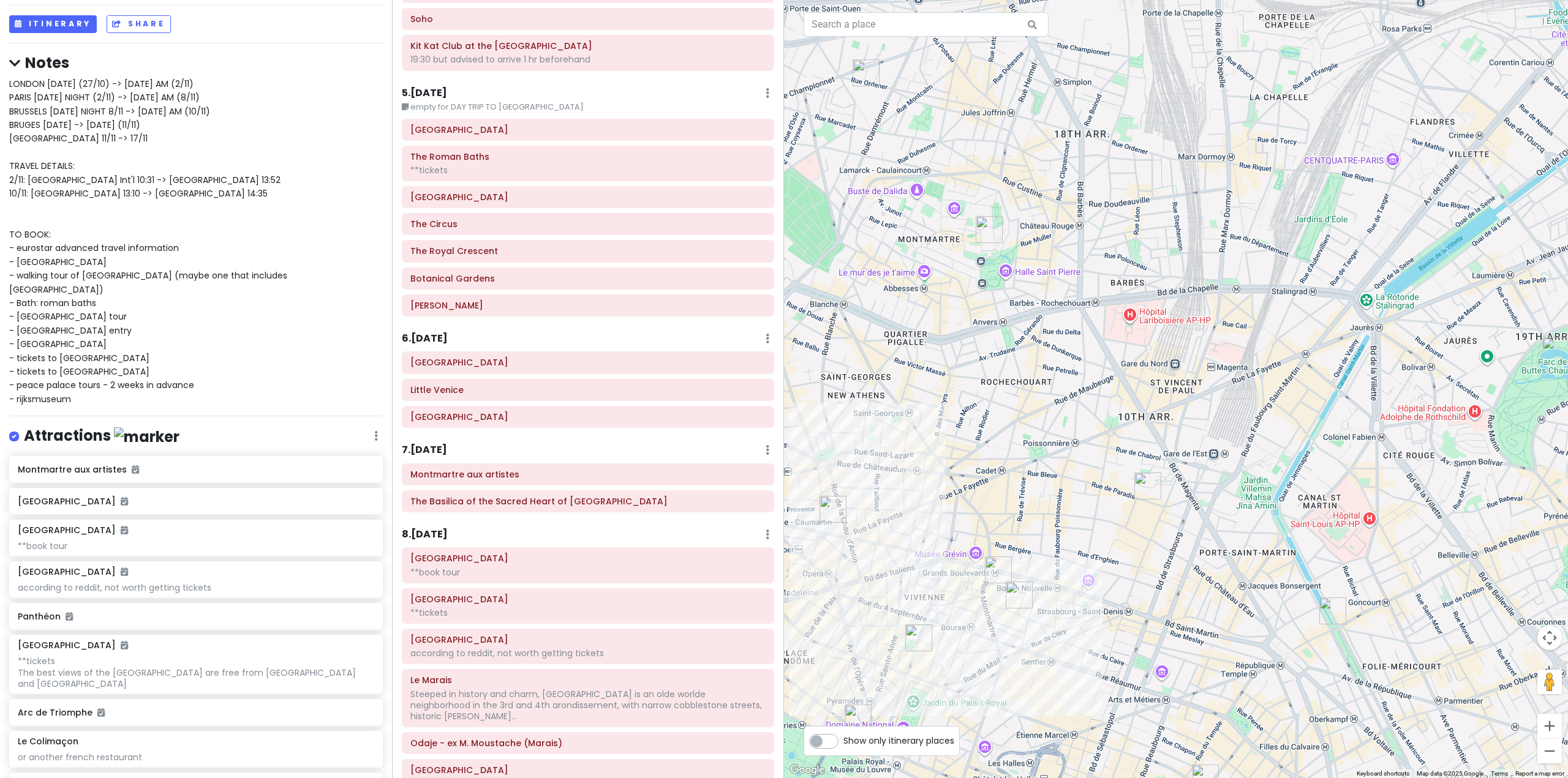
click at [440, 447] on h6 "7 . [DATE]" at bounding box center [425, 450] width 46 height 13
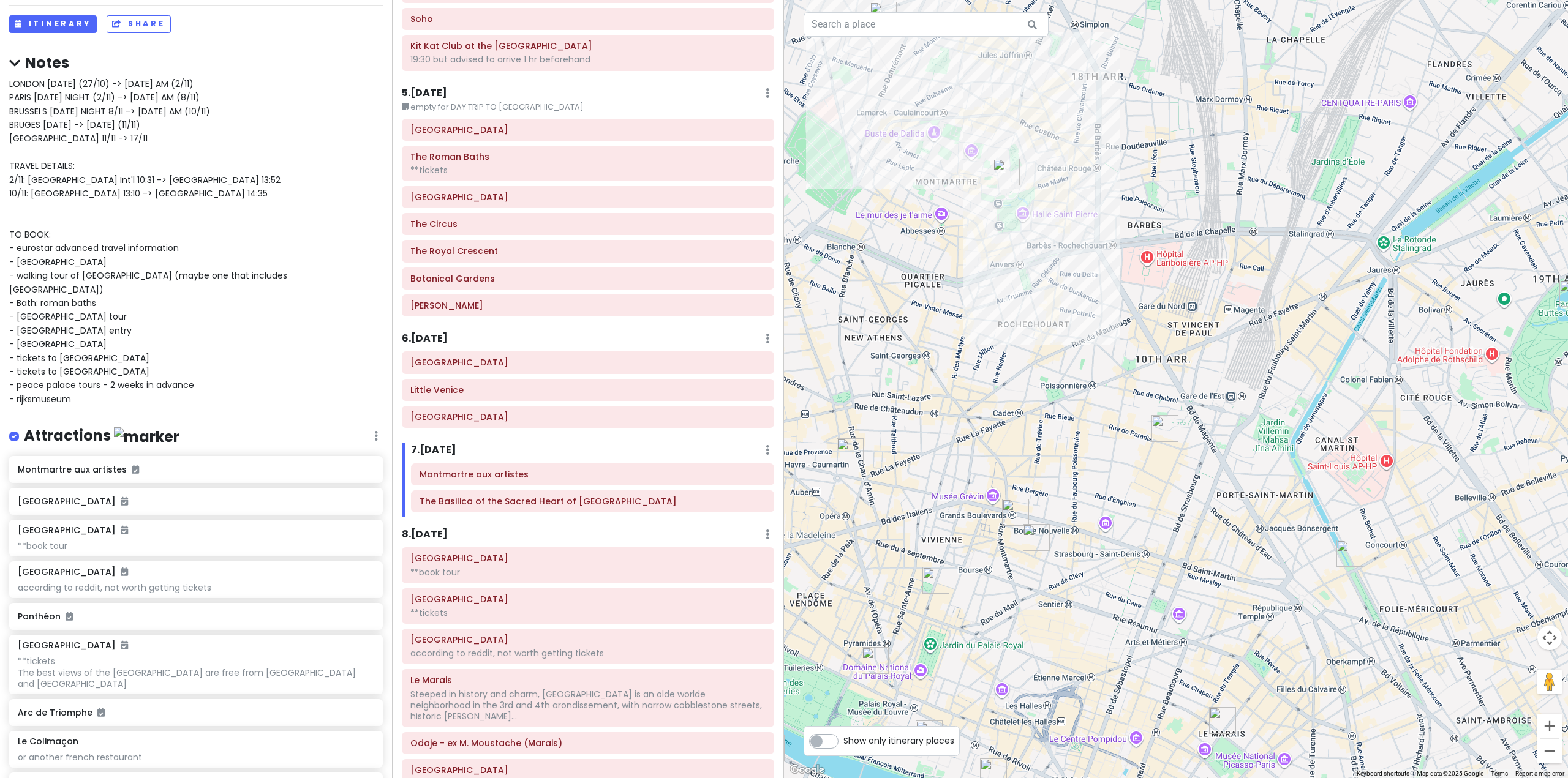
drag, startPoint x: 989, startPoint y: 534, endPoint x: 1011, endPoint y: 487, distance: 51.9
click at [1011, 487] on div at bounding box center [1176, 389] width 784 height 778
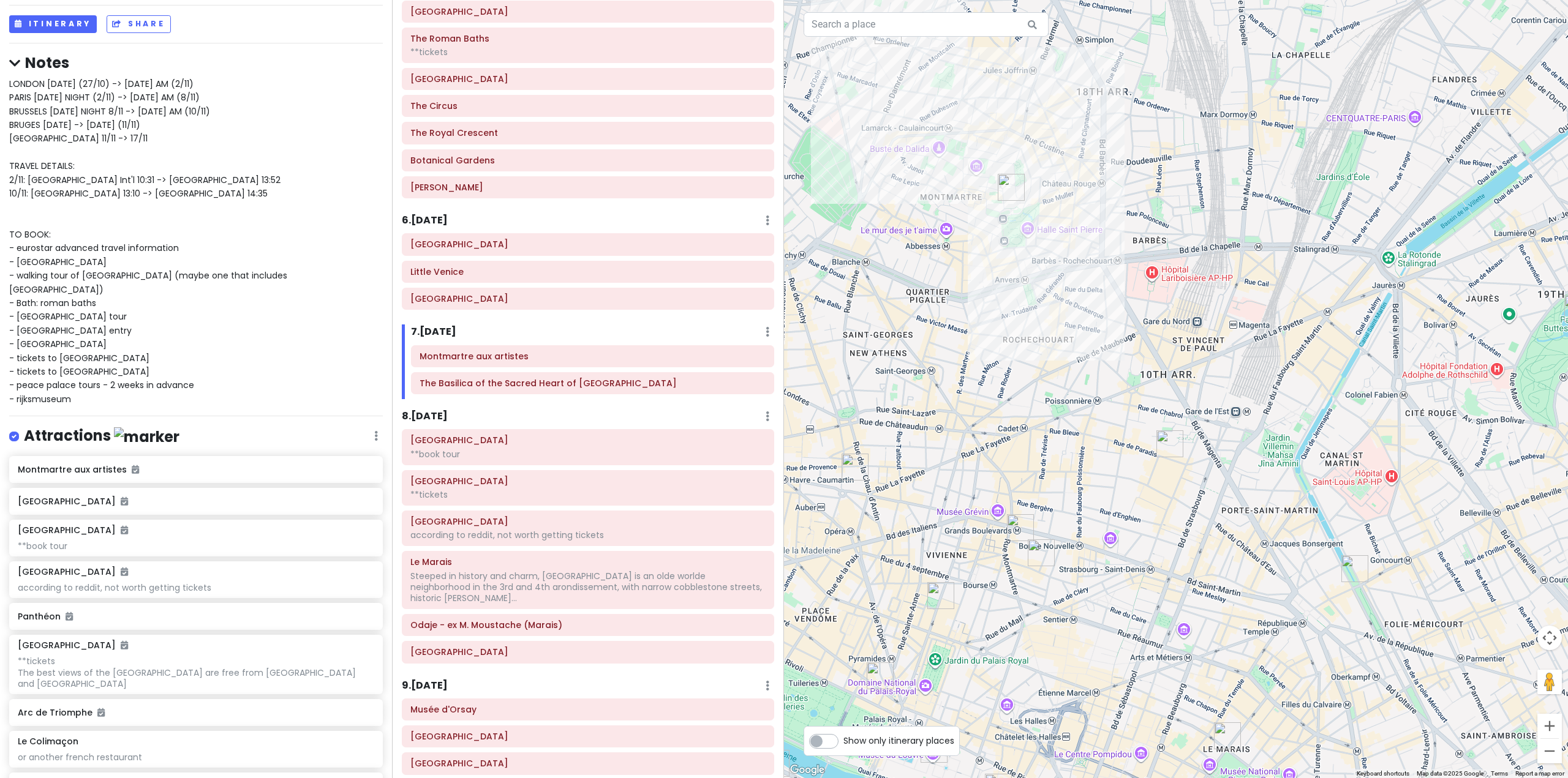
scroll to position [938, 0]
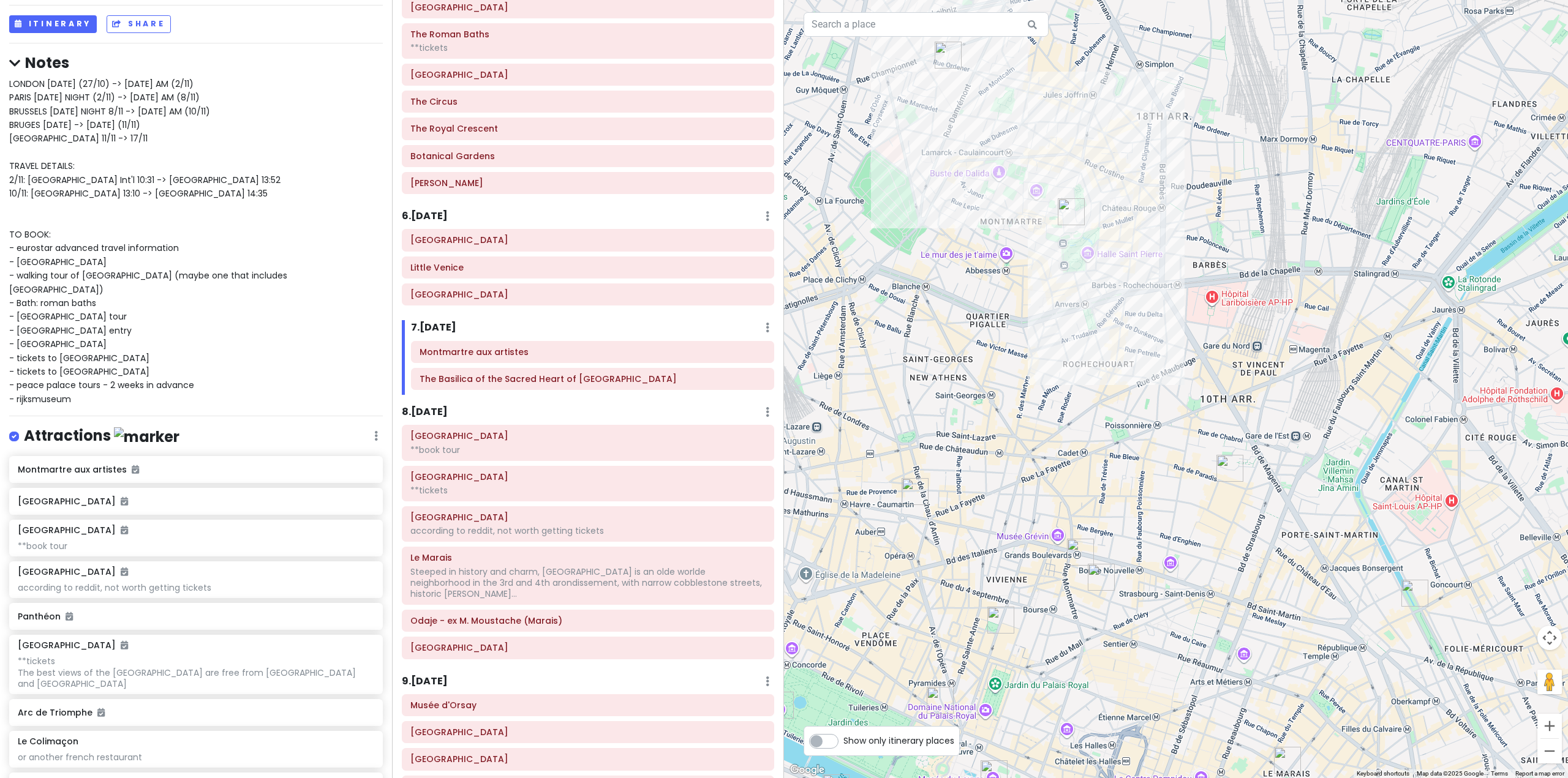
drag, startPoint x: 1096, startPoint y: 388, endPoint x: 1153, endPoint y: 409, distance: 60.7
click at [1153, 409] on div at bounding box center [1176, 389] width 784 height 778
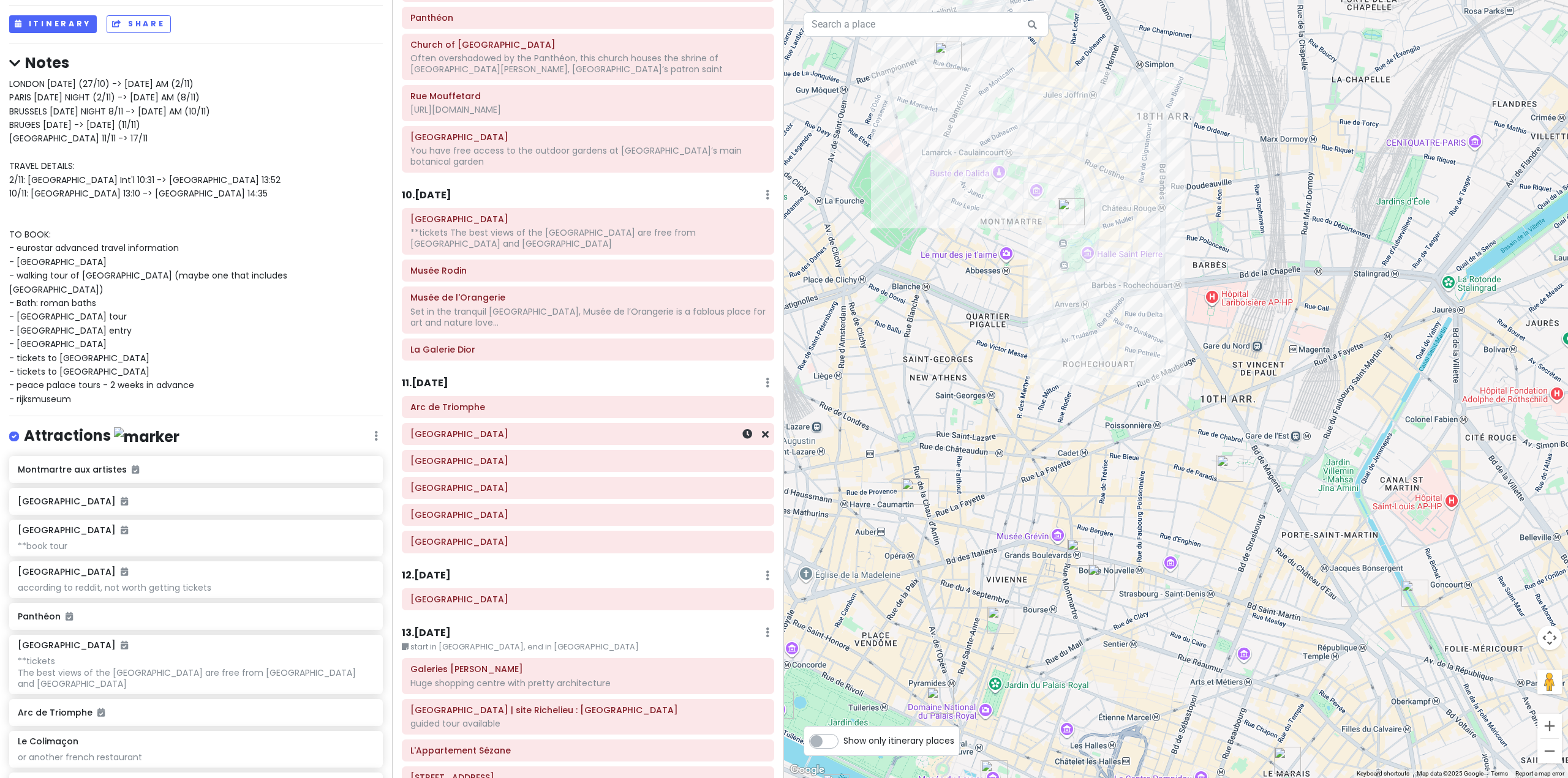
scroll to position [1734, 0]
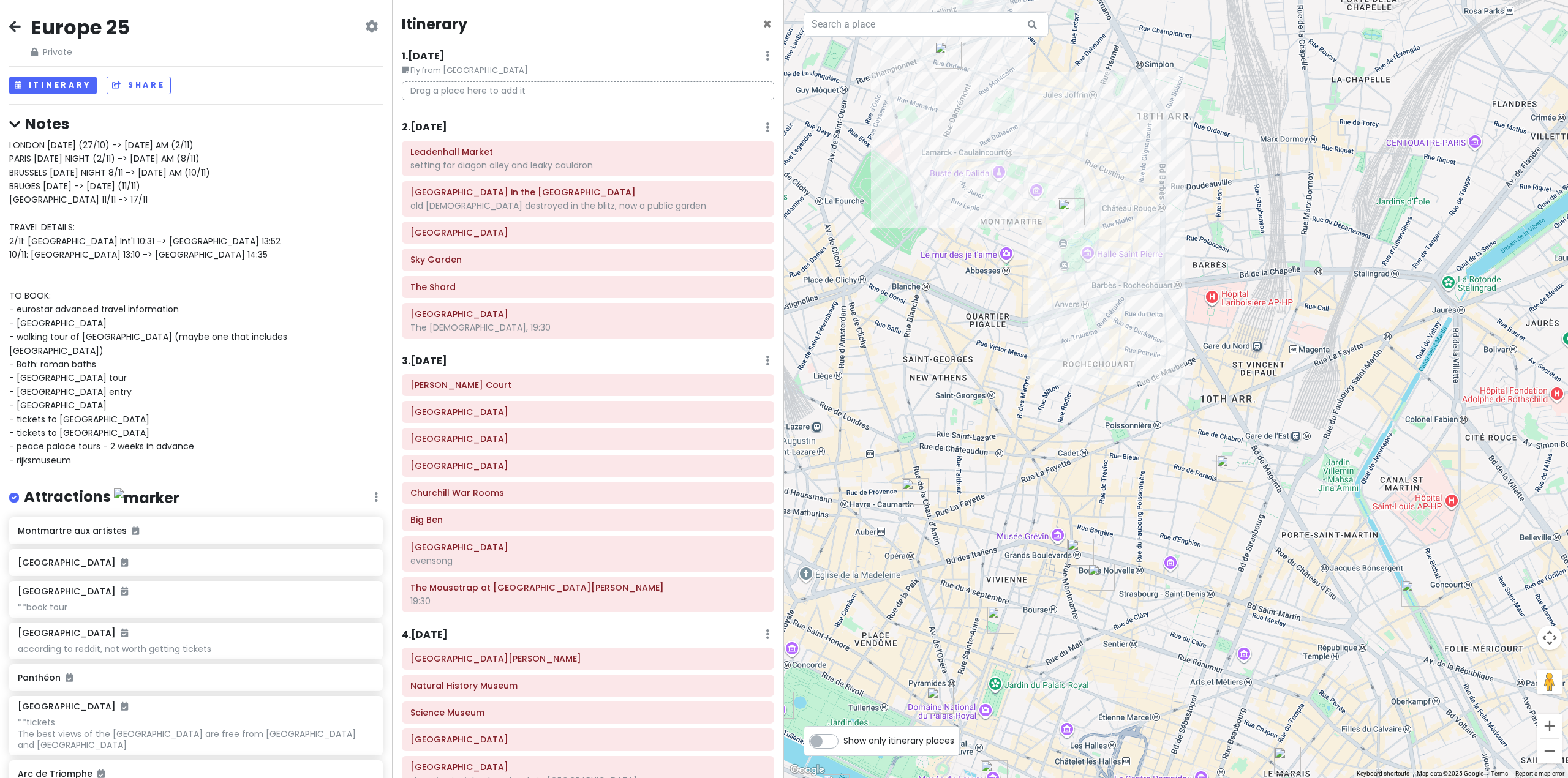
scroll to position [1734, 0]
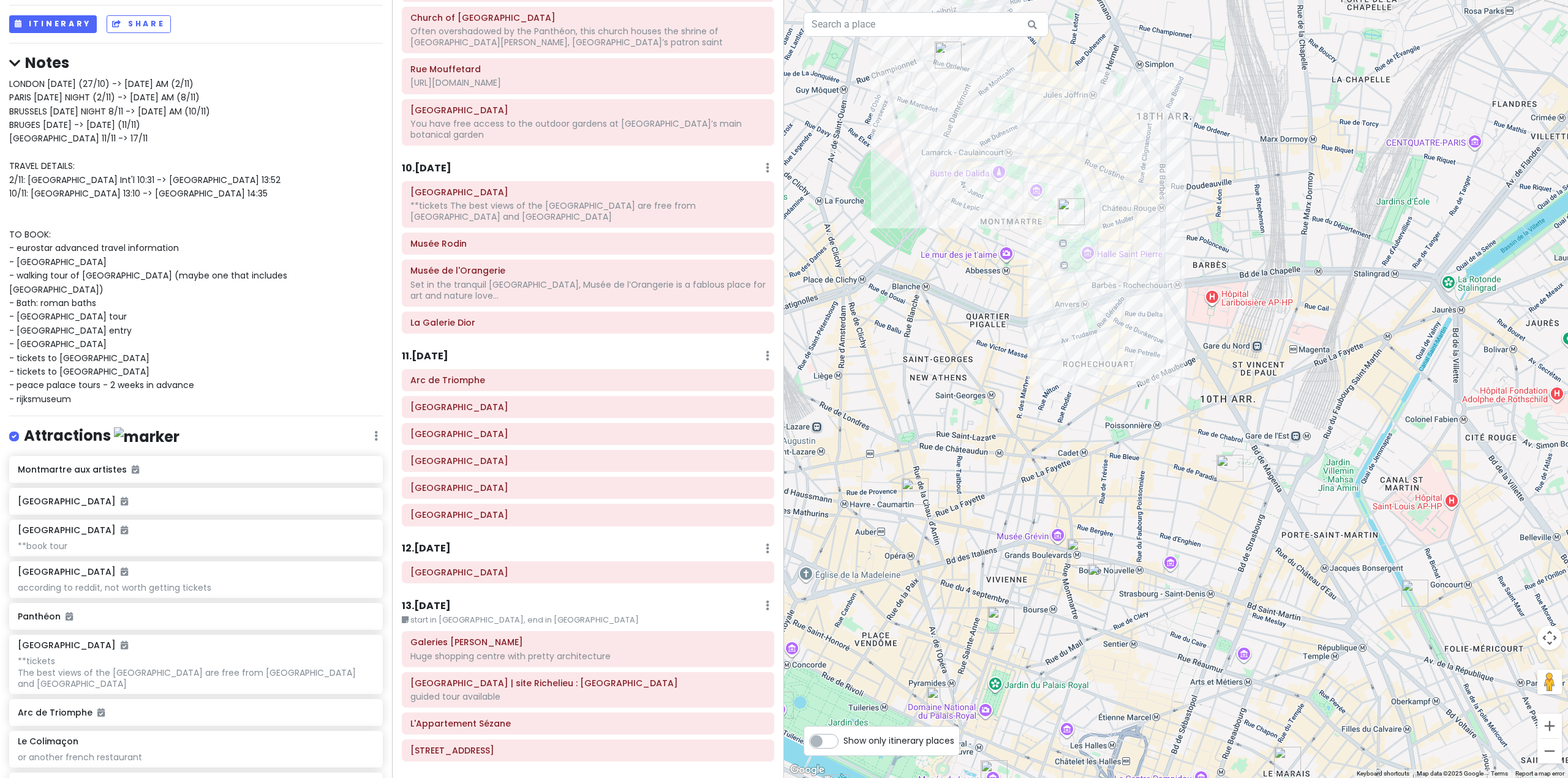
click at [442, 600] on h6 "13 . [DATE]" at bounding box center [426, 606] width 49 height 13
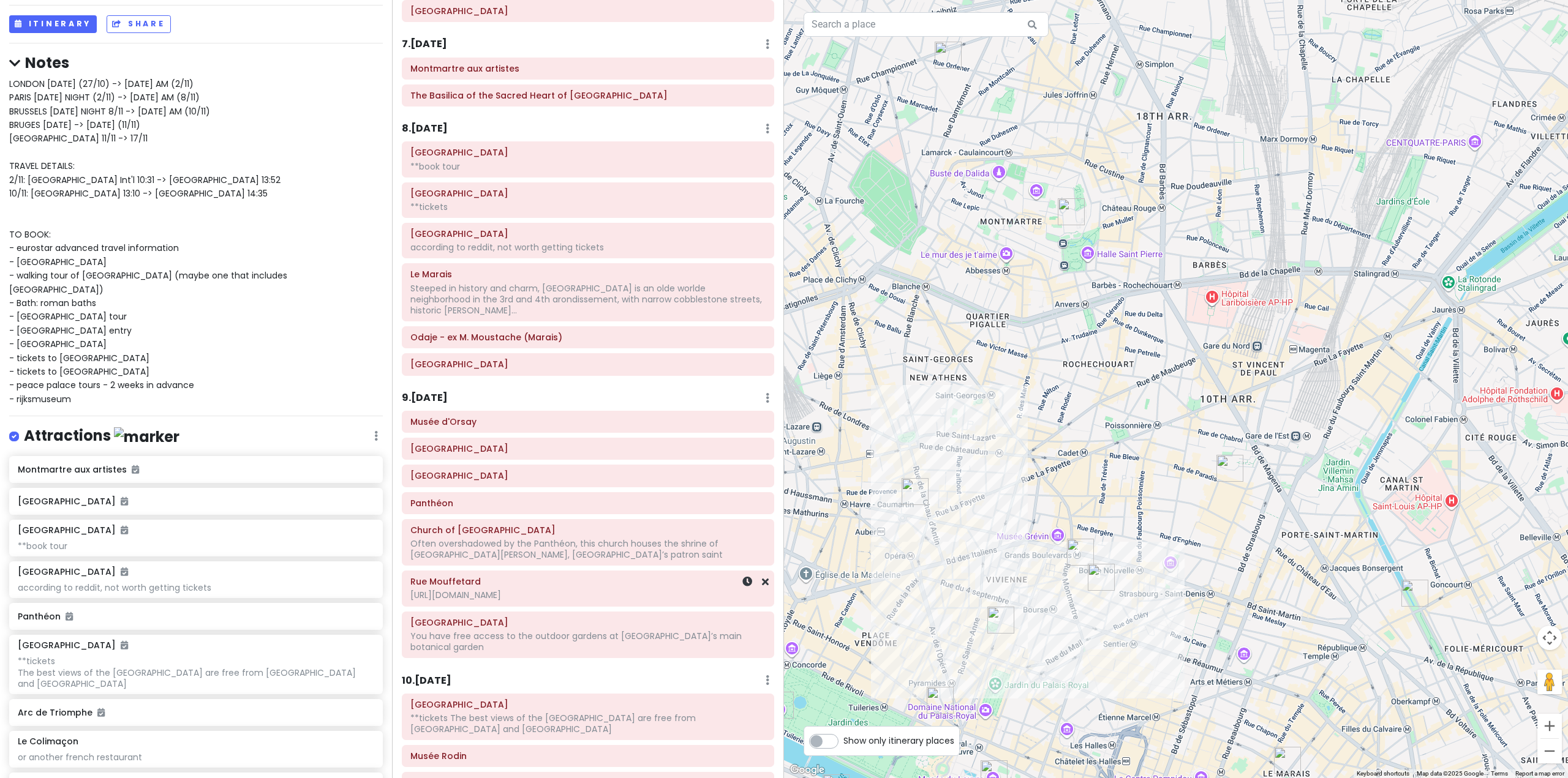
scroll to position [1183, 0]
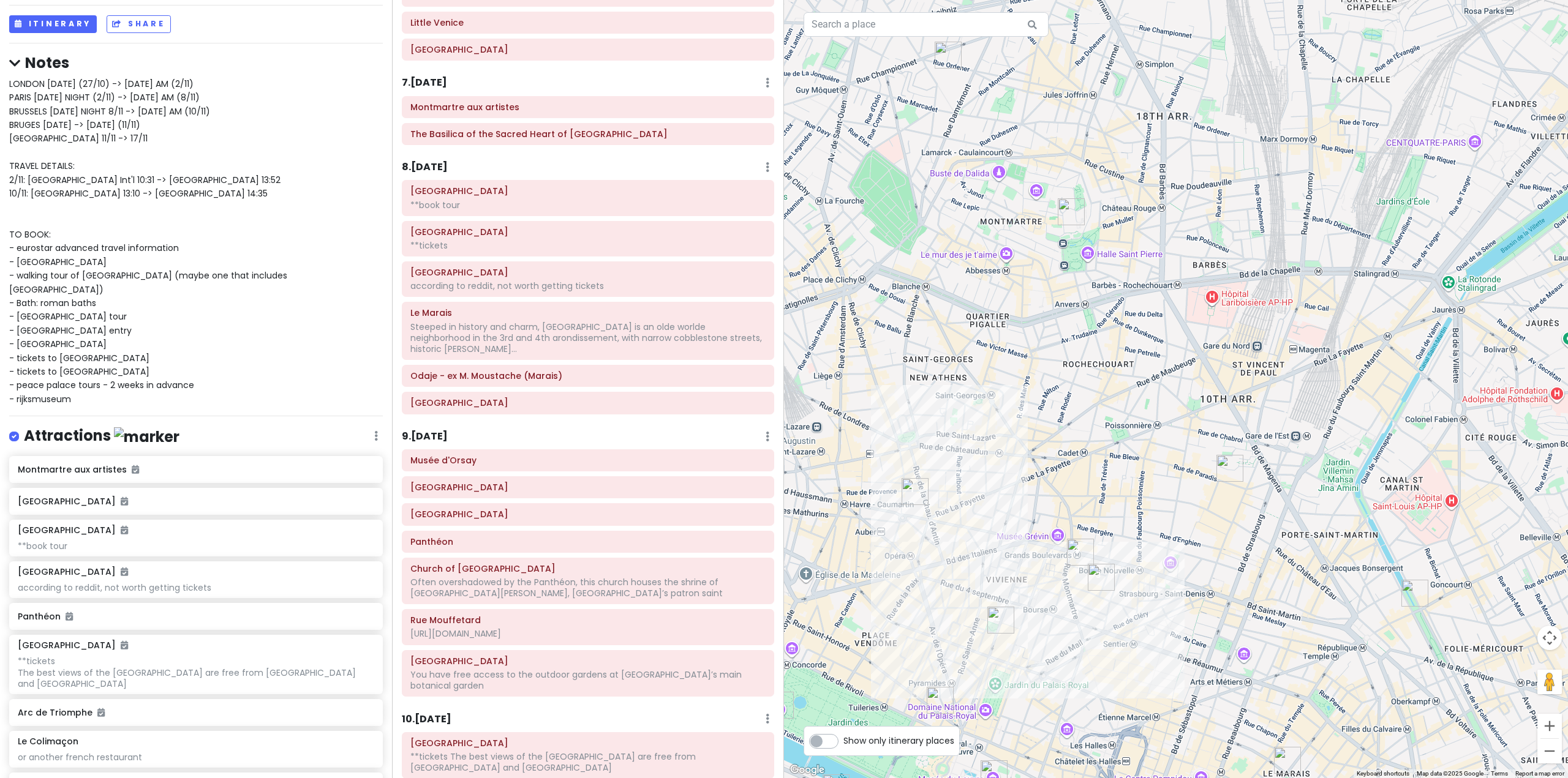
click at [1412, 593] on img "Canal Saint-Martin" at bounding box center [1414, 593] width 27 height 27
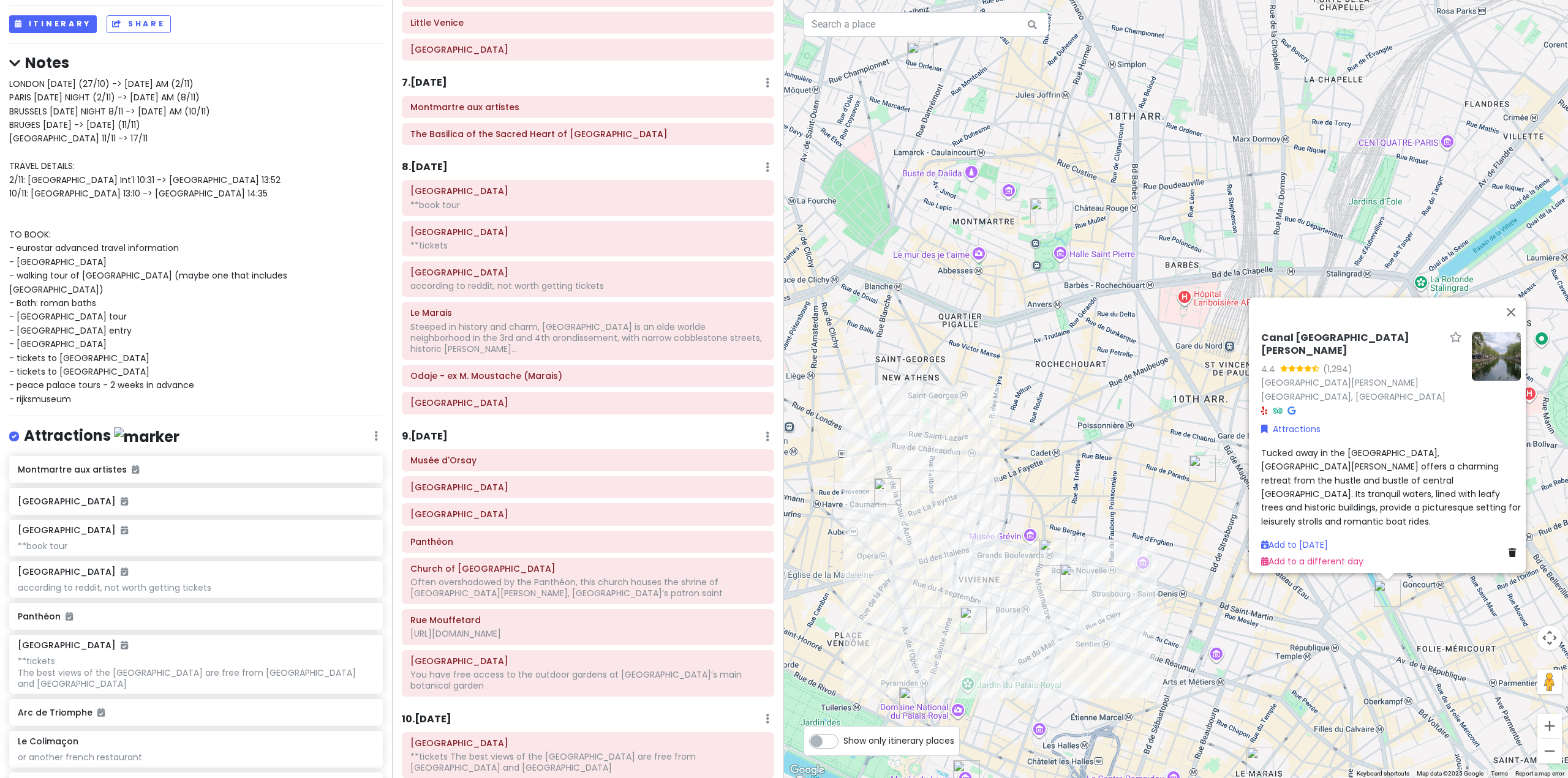
click at [1298, 629] on div "Canal Saint-Martin 4.4 (1,294) Canal Saint-Martin, Paris, France Attractions Tu…" at bounding box center [1176, 389] width 784 height 778
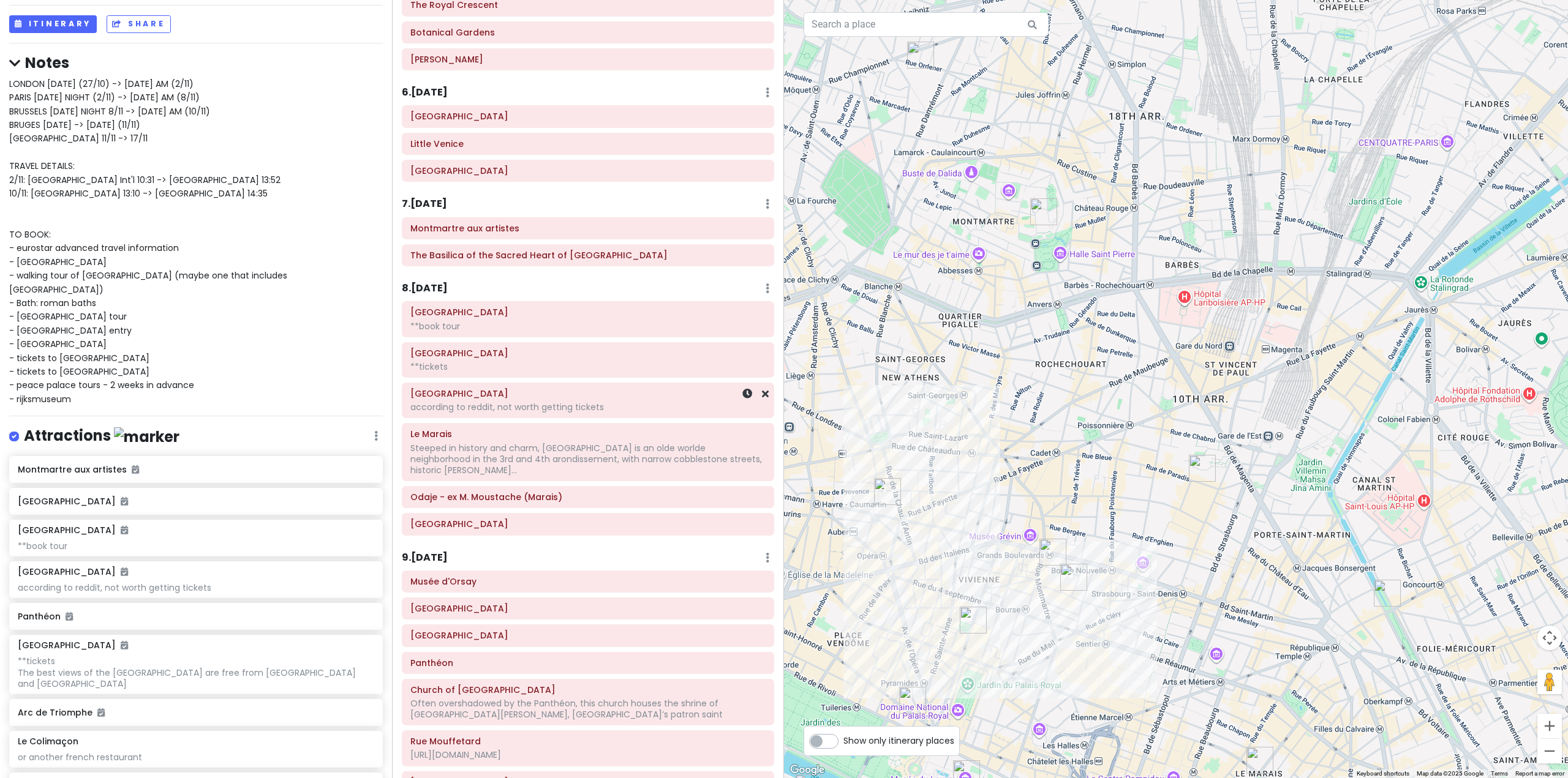
scroll to position [1060, 0]
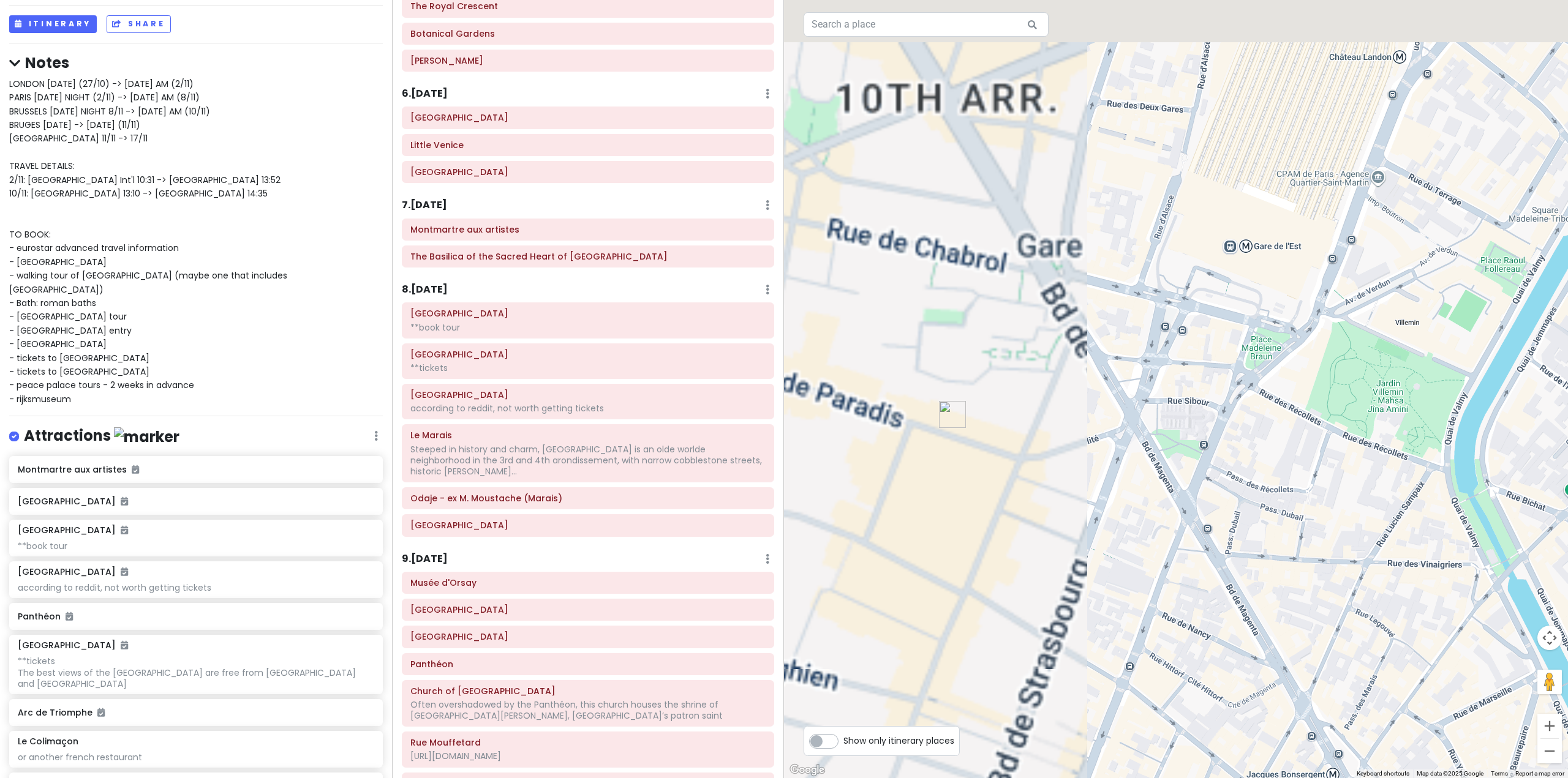
drag, startPoint x: 1004, startPoint y: 400, endPoint x: 1356, endPoint y: 492, distance: 363.8
click at [1356, 492] on div at bounding box center [1176, 389] width 784 height 778
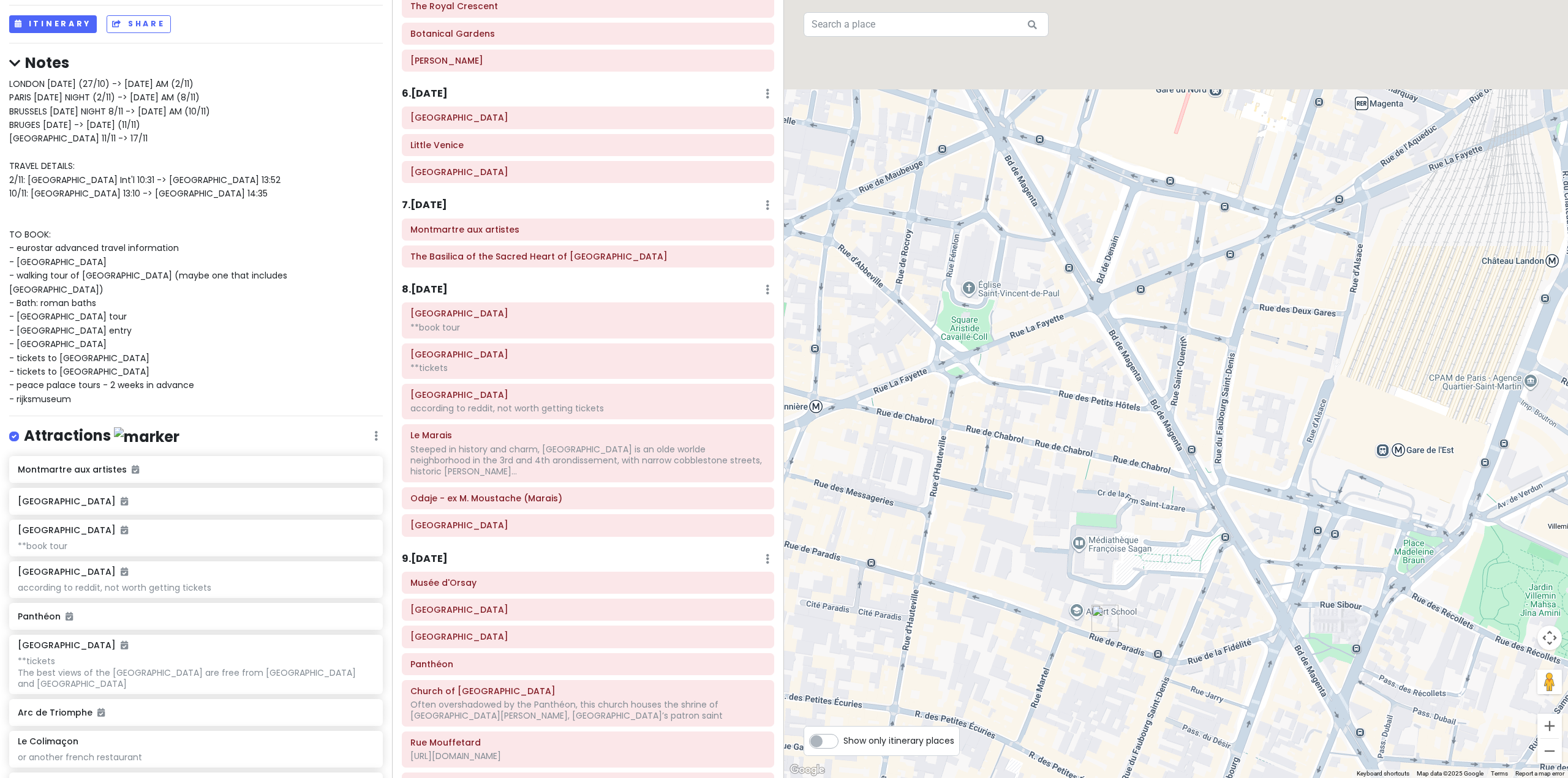
drag, startPoint x: 1137, startPoint y: 414, endPoint x: 1155, endPoint y: 501, distance: 88.8
click at [1155, 501] on div at bounding box center [1176, 389] width 784 height 778
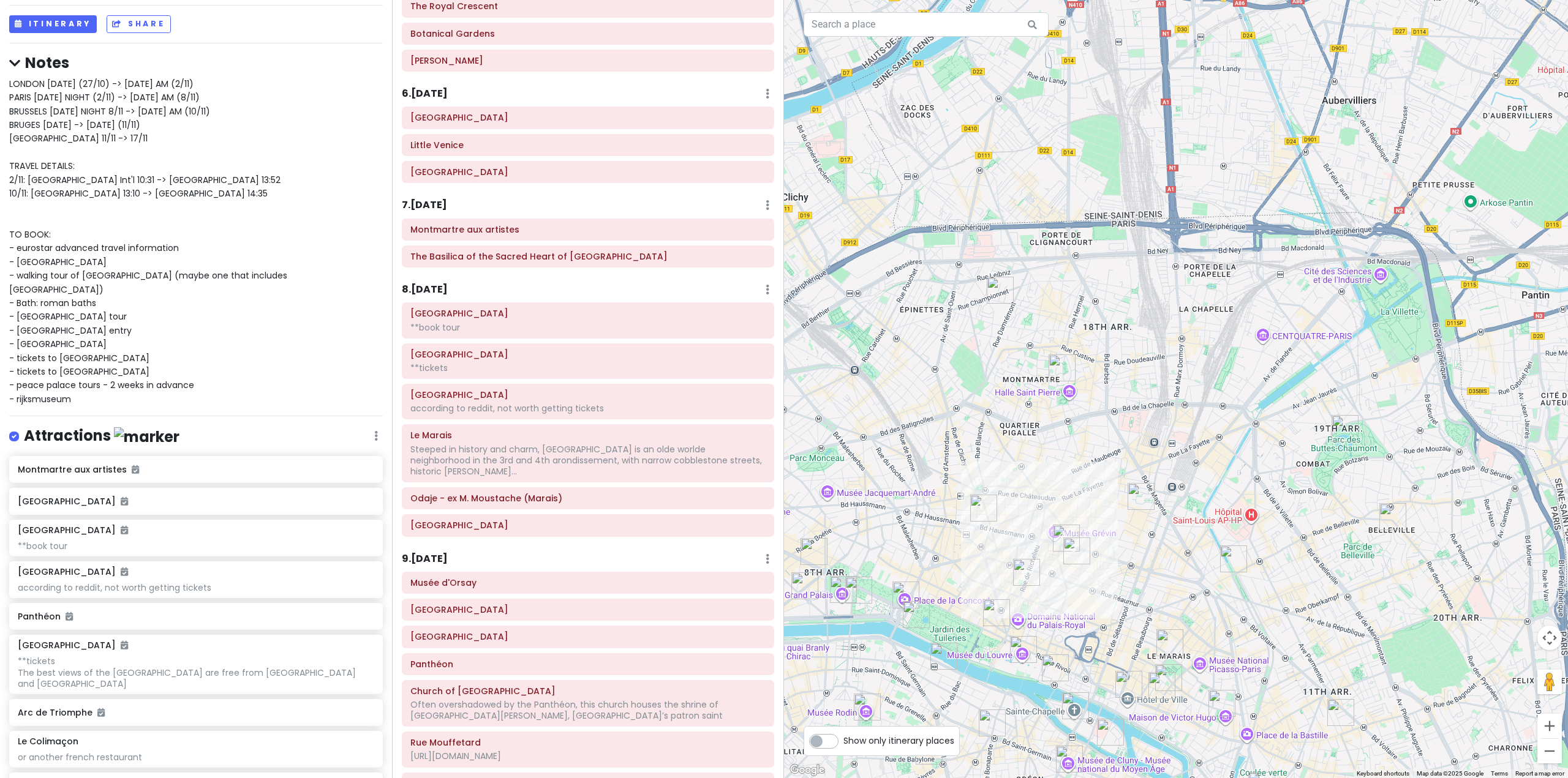
drag, startPoint x: 1088, startPoint y: 492, endPoint x: 1104, endPoint y: 490, distance: 16.1
click at [1104, 490] on div at bounding box center [1176, 389] width 784 height 778
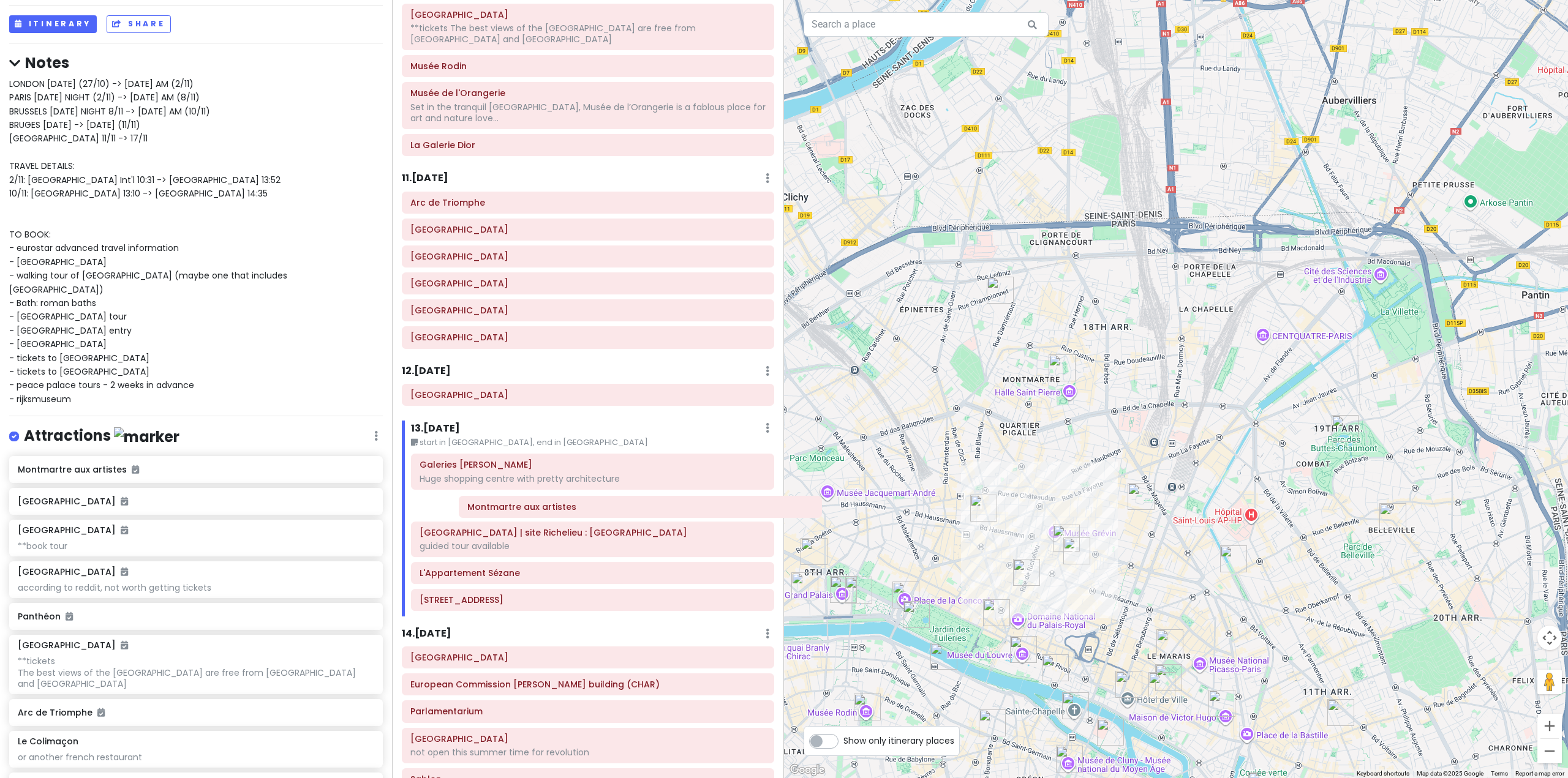
scroll to position [1915, 0]
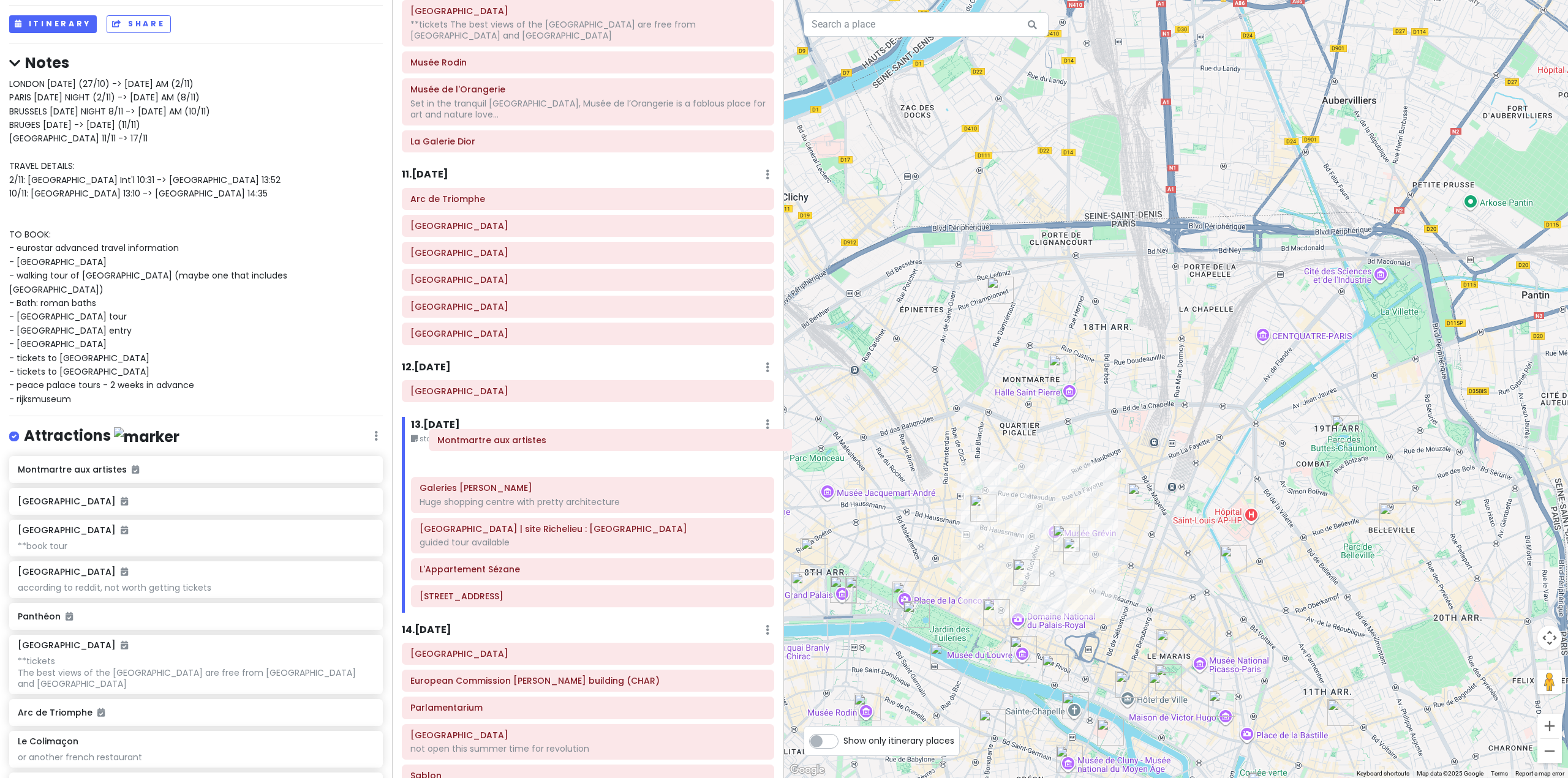
drag, startPoint x: 590, startPoint y: 111, endPoint x: 617, endPoint y: 443, distance: 333.1
click at [617, 443] on div "Itinerary × 1 . [DATE] Edit Day Notes Delete Day Fly from [GEOGRAPHIC_DATA] Dra…" at bounding box center [588, 389] width 392 height 778
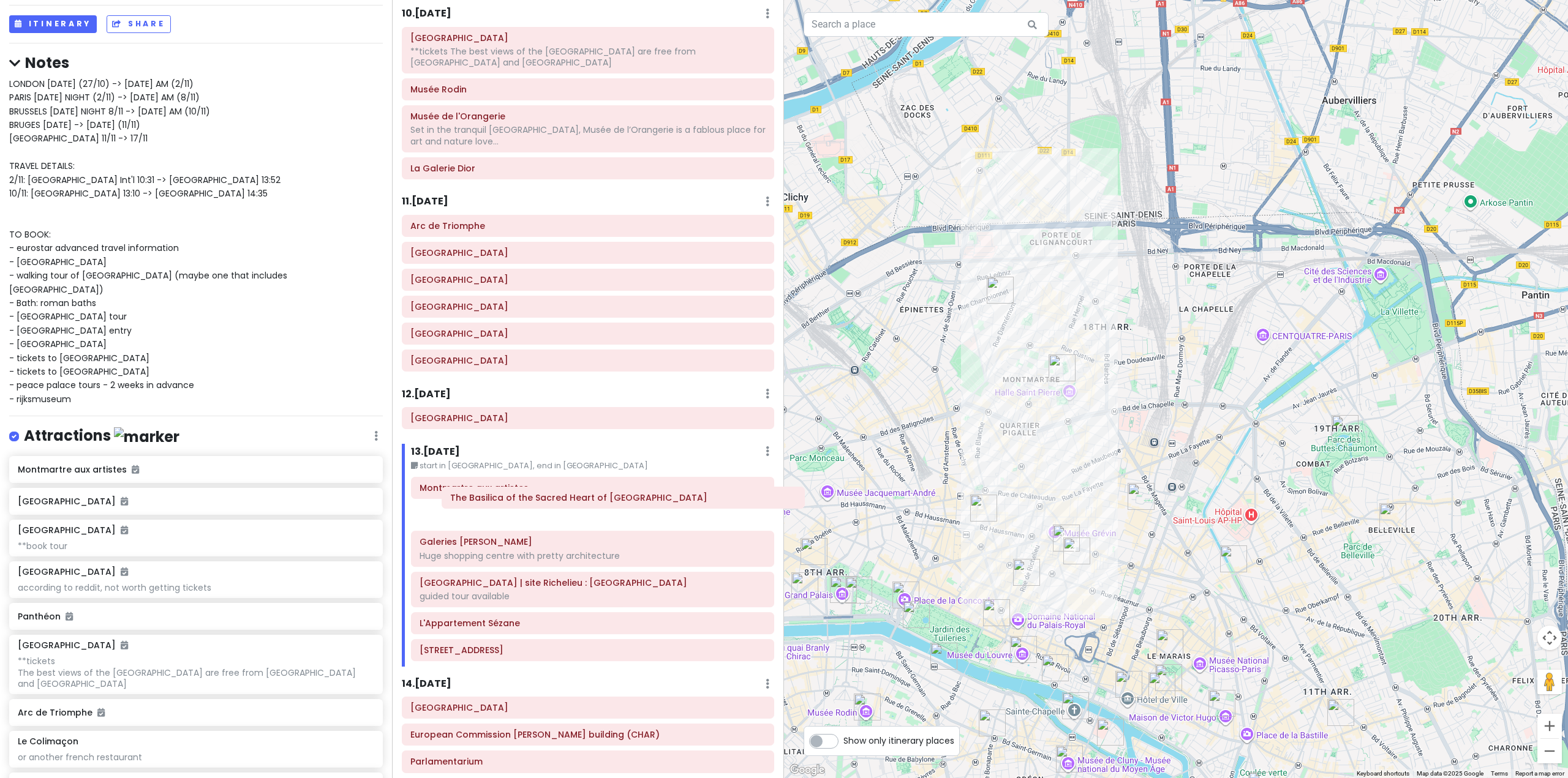
drag, startPoint x: 551, startPoint y: 406, endPoint x: 592, endPoint y: 495, distance: 98.0
click at [592, 495] on div "Itinerary × 1 . [DATE] Edit Day Notes Delete Day Fly from [GEOGRAPHIC_DATA] Dra…" at bounding box center [588, 389] width 392 height 778
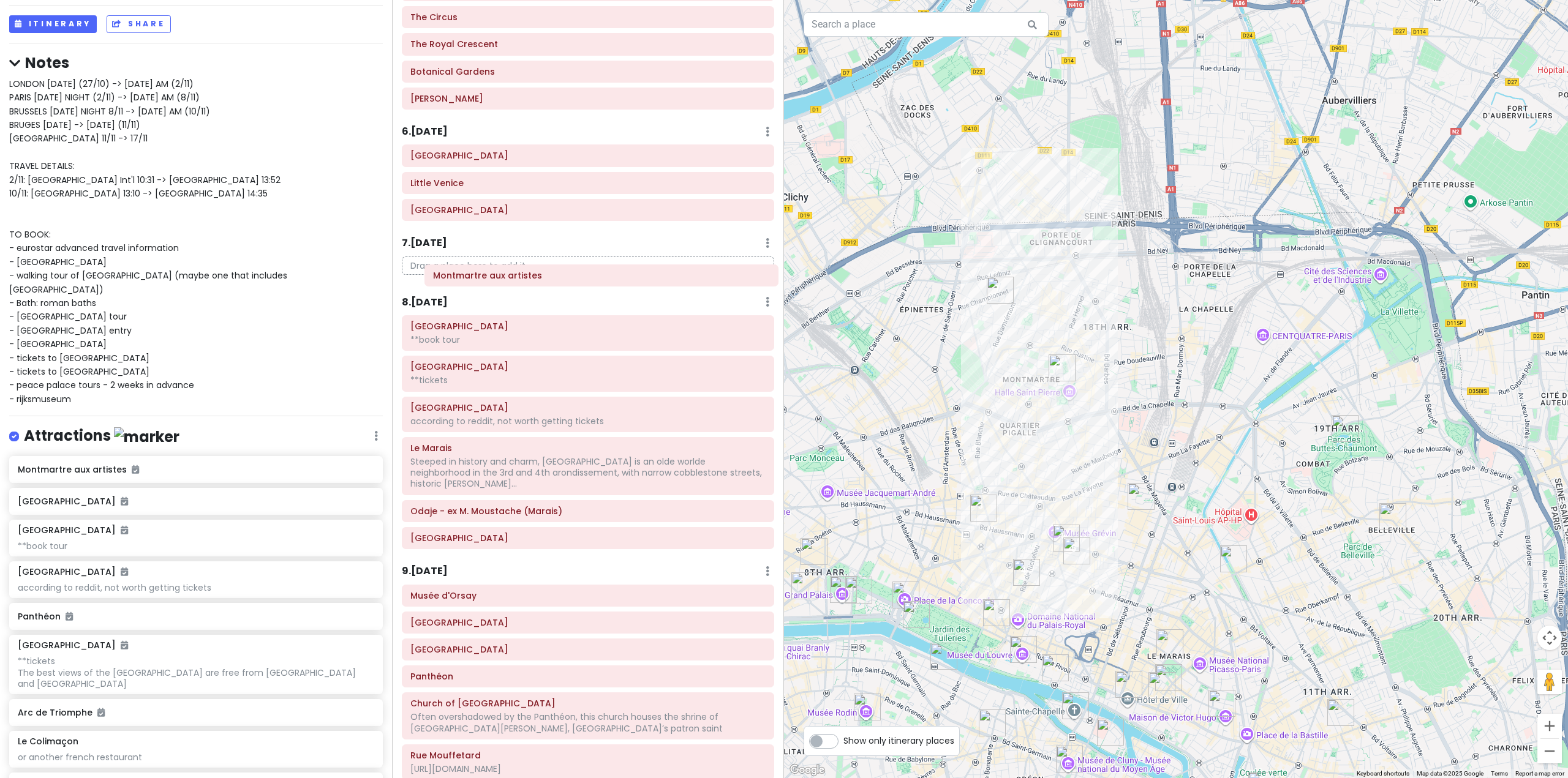
scroll to position [979, 0]
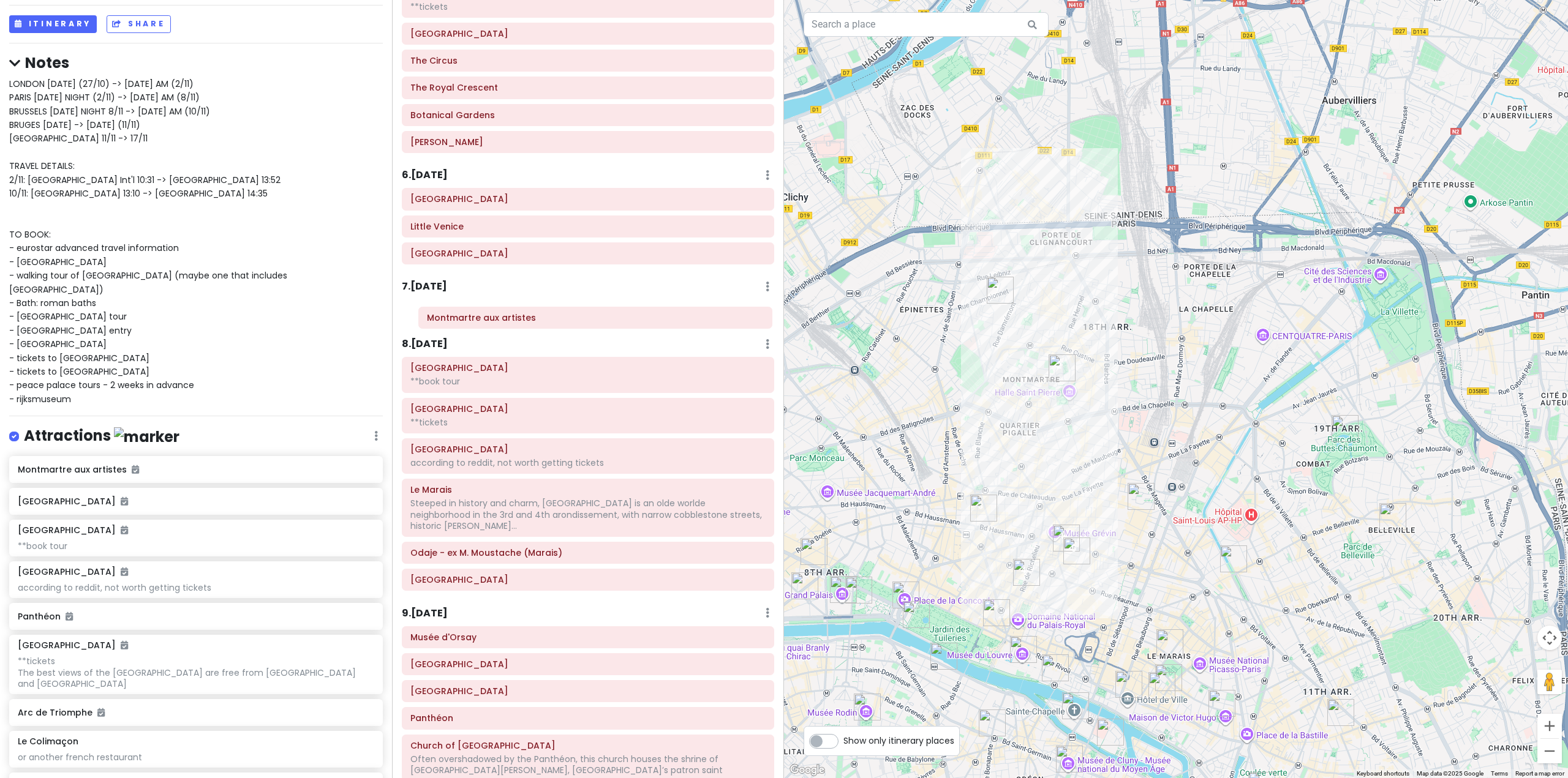
drag, startPoint x: 554, startPoint y: 557, endPoint x: 559, endPoint y: 317, distance: 240.1
click at [559, 317] on div "Itinerary × 1 . [DATE] Edit Day Notes Delete Day Fly from [GEOGRAPHIC_DATA] Dra…" at bounding box center [588, 389] width 392 height 778
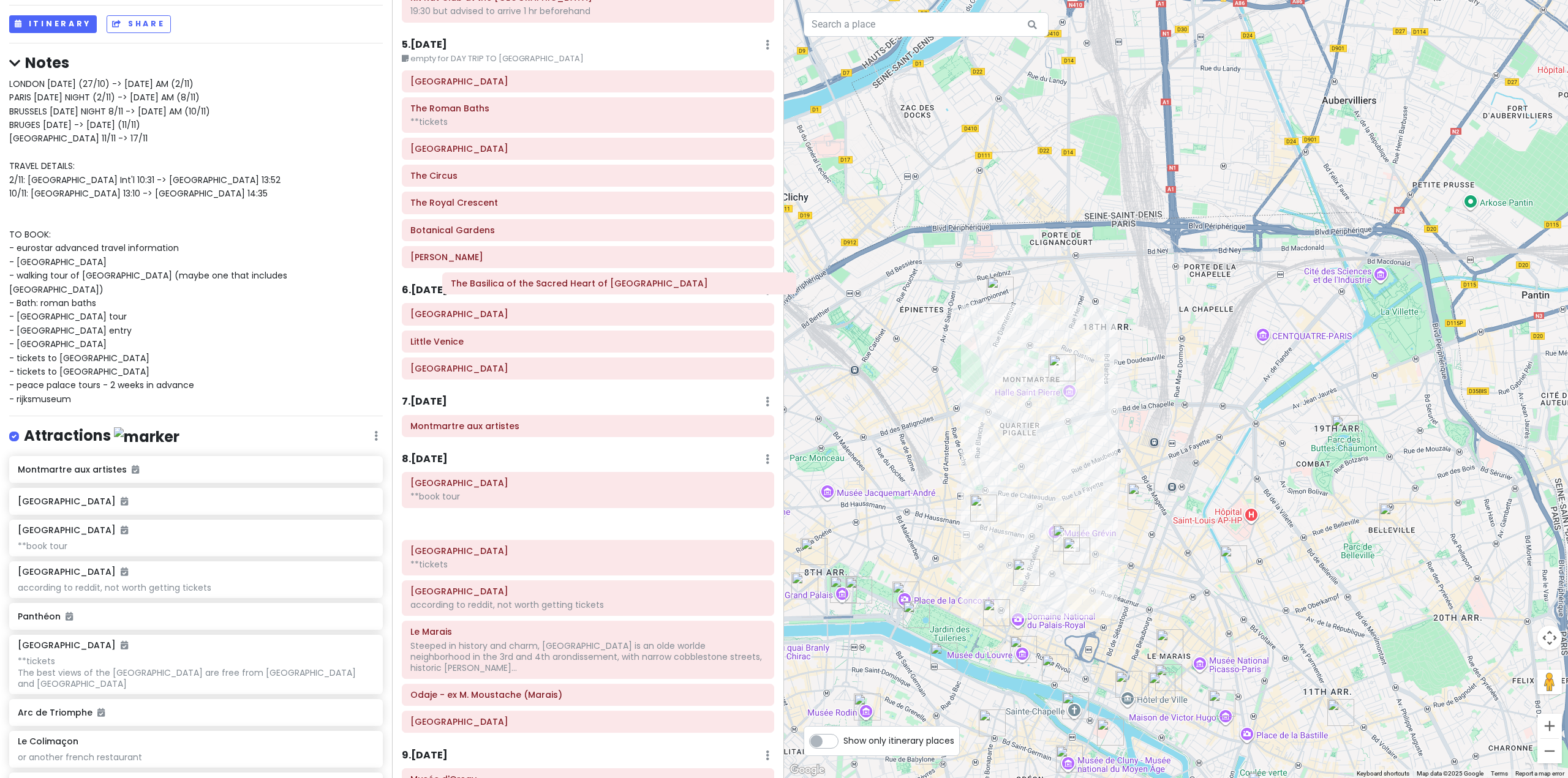
scroll to position [796, 0]
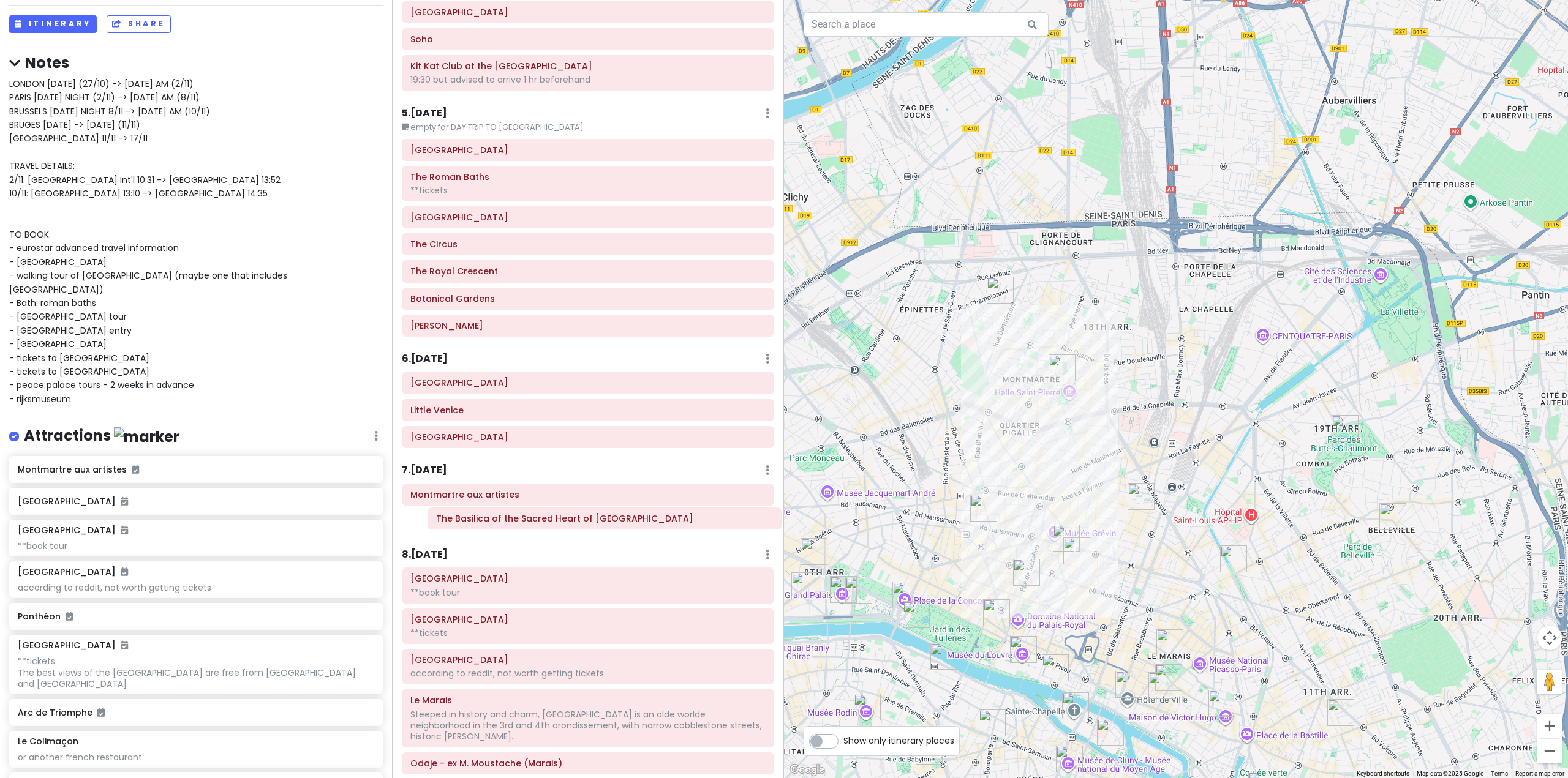
drag, startPoint x: 558, startPoint y: 371, endPoint x: 575, endPoint y: 521, distance: 151.0
click at [575, 521] on div "Itinerary × 1 . [DATE] Edit Day Notes Delete Day Fly from [GEOGRAPHIC_DATA] Dra…" at bounding box center [588, 389] width 392 height 778
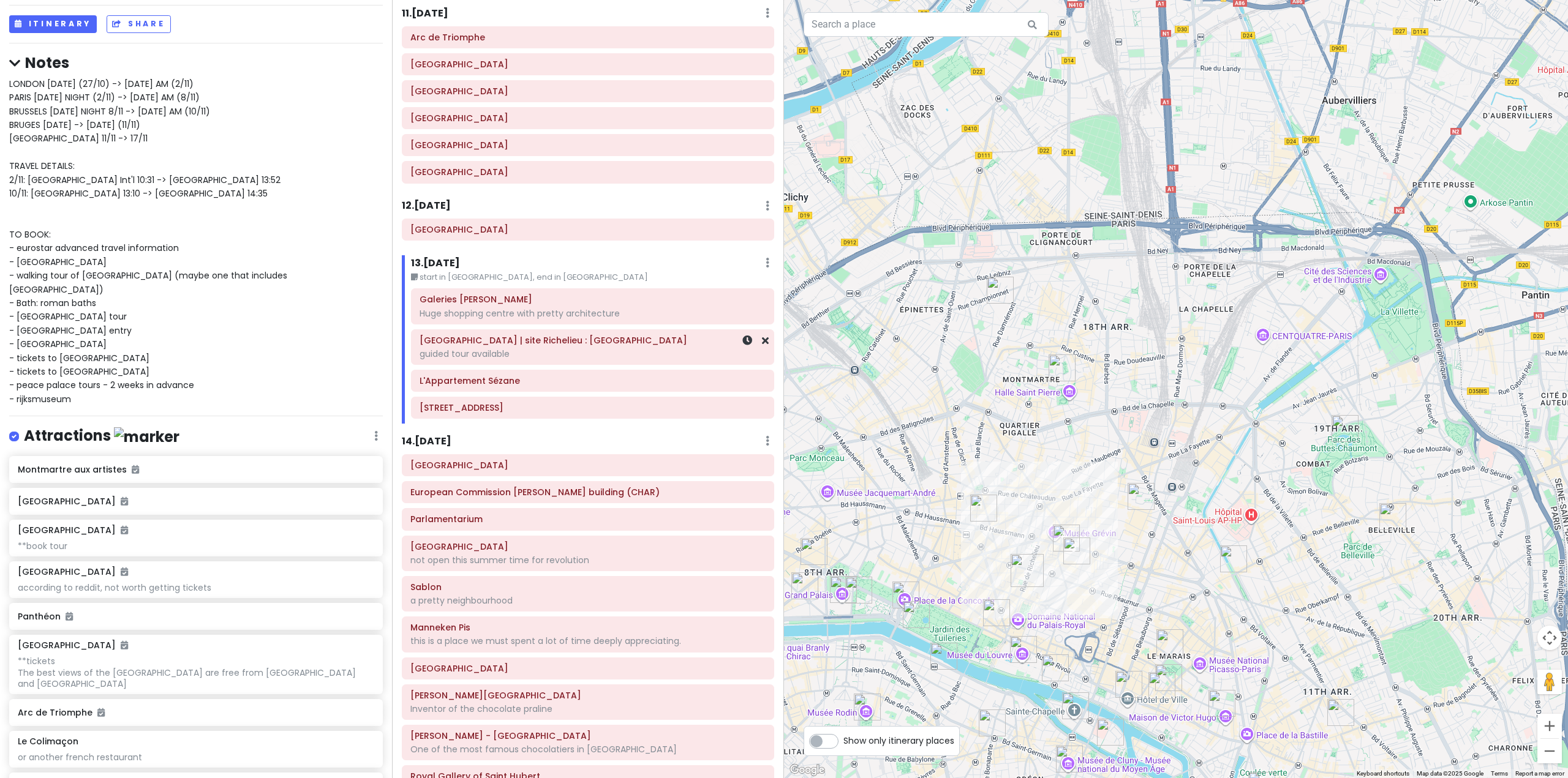
scroll to position [2082, 0]
click at [643, 251] on div "13 . Sat 11/8 Edit Day Notes Delete Day" at bounding box center [592, 261] width 363 height 21
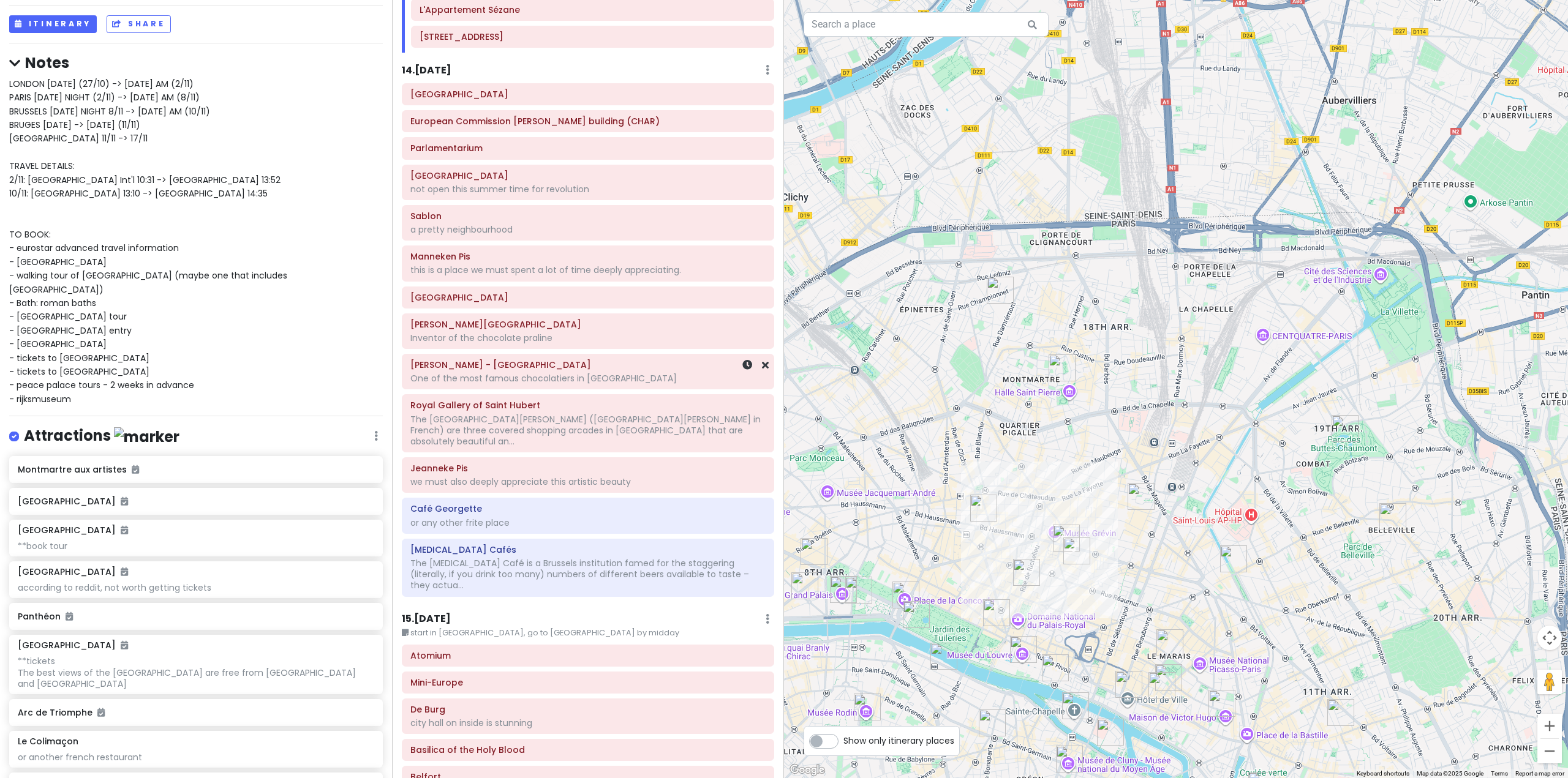
scroll to position [2449, 0]
click at [433, 63] on h6 "14 . Sun 11/9" at bounding box center [427, 69] width 49 height 13
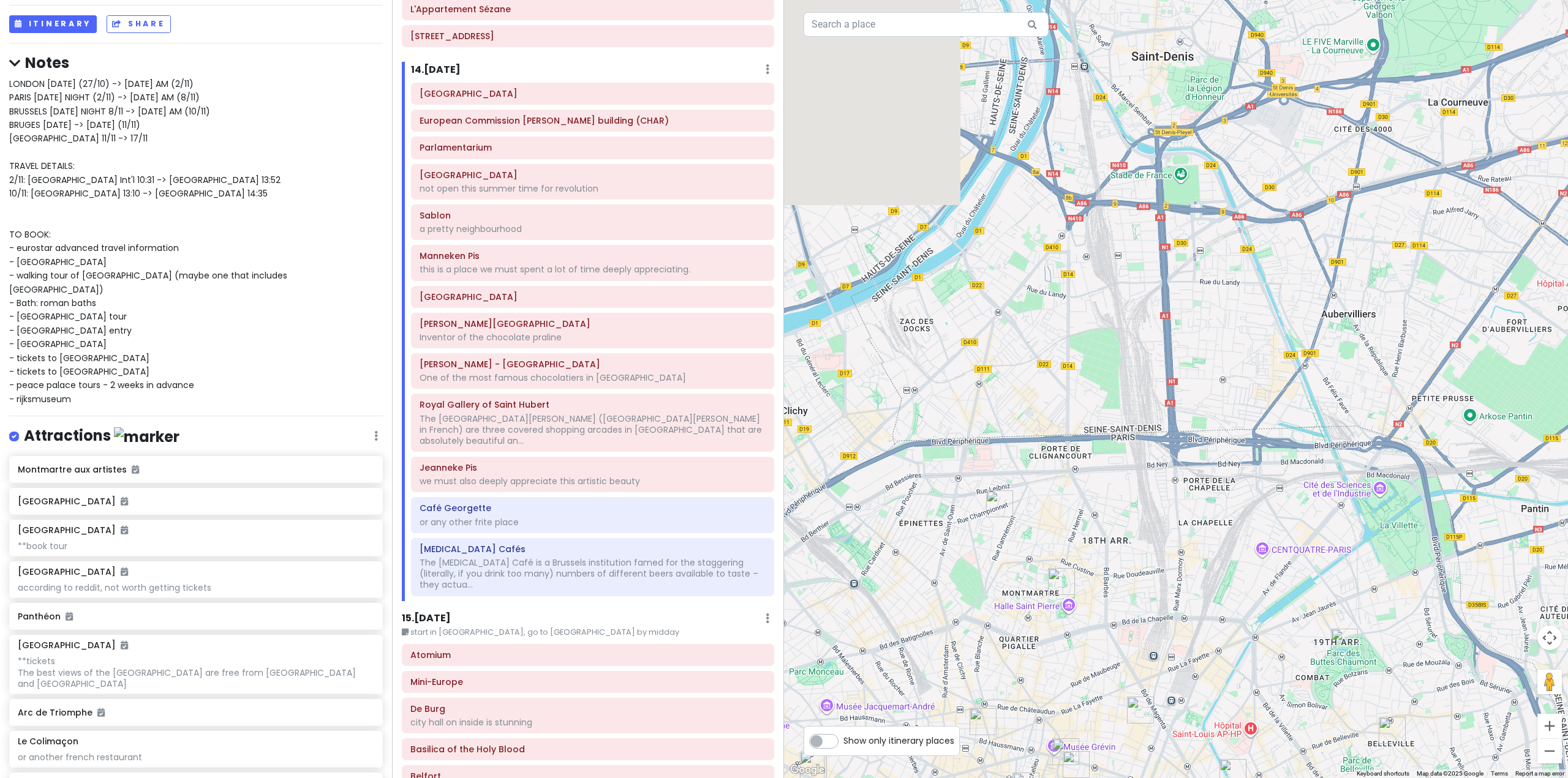
drag, startPoint x: 1080, startPoint y: 249, endPoint x: 1090, endPoint y: 663, distance: 414.1
click at [1090, 663] on div at bounding box center [1176, 389] width 784 height 778
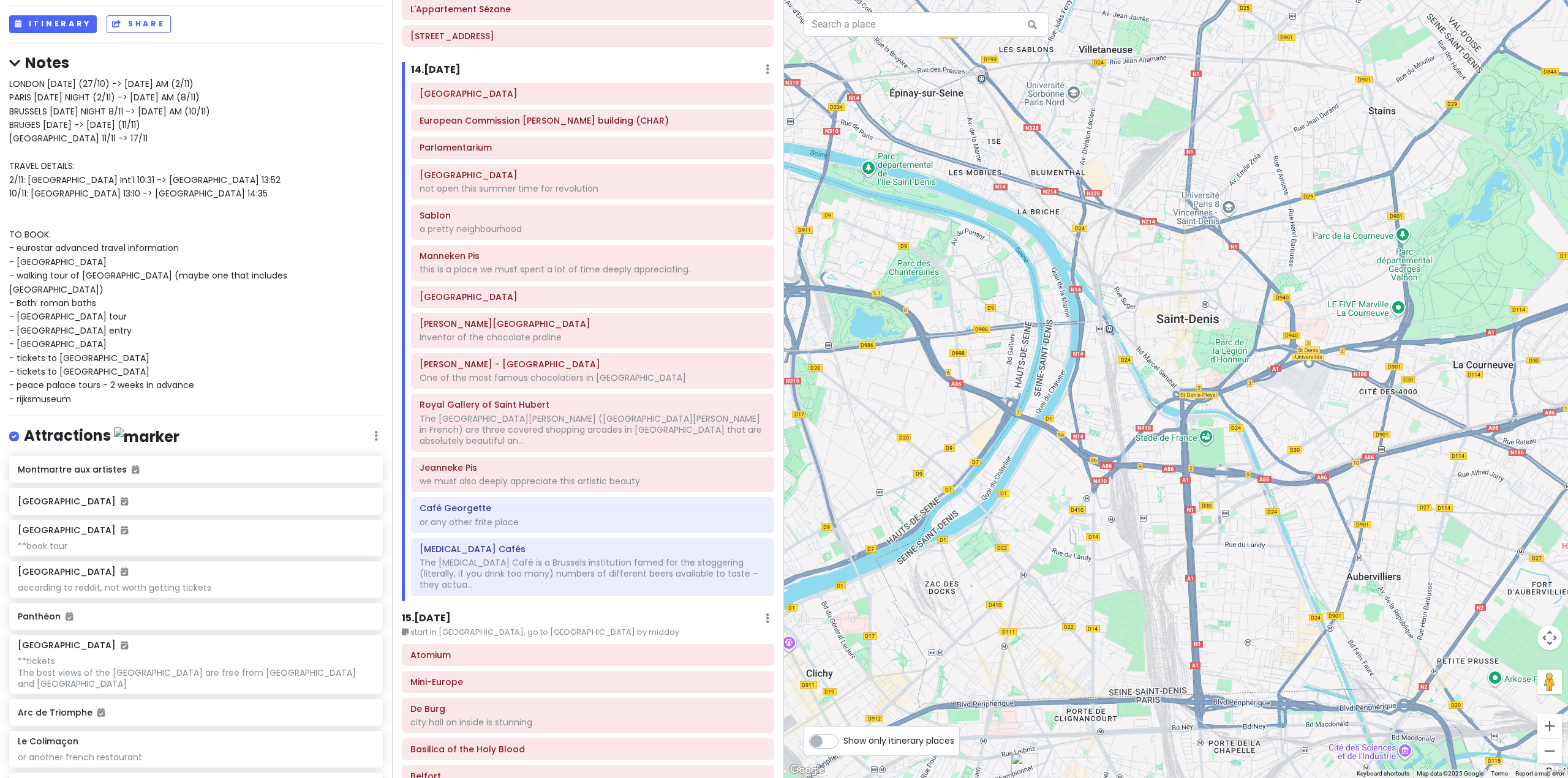
drag, startPoint x: 1102, startPoint y: 481, endPoint x: 1128, endPoint y: 398, distance: 87.0
click at [1127, 417] on div at bounding box center [1176, 389] width 784 height 778
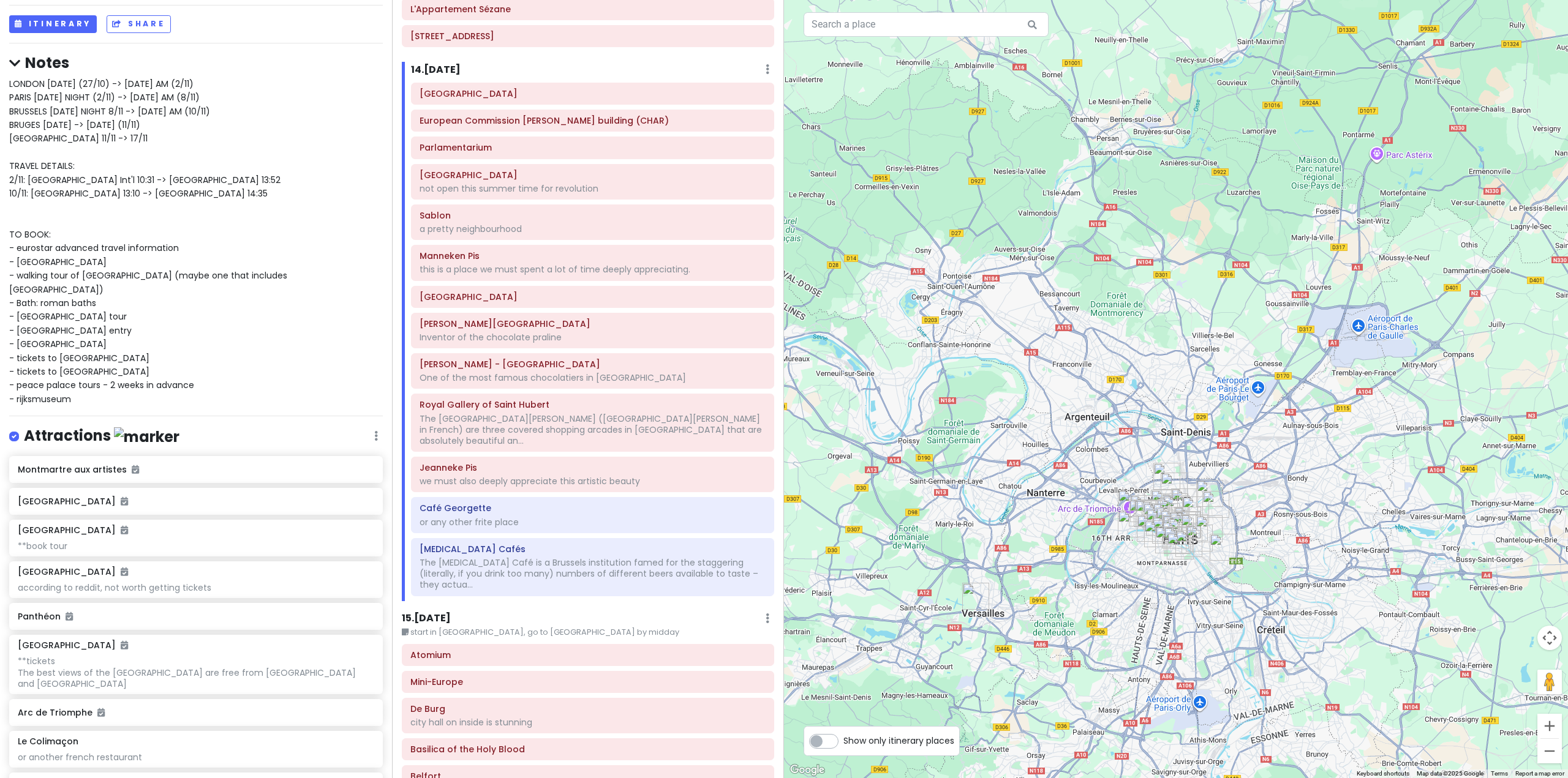
drag, startPoint x: 1369, startPoint y: 330, endPoint x: 1081, endPoint y: 496, distance: 332.4
click at [1081, 496] on div at bounding box center [1176, 389] width 784 height 778
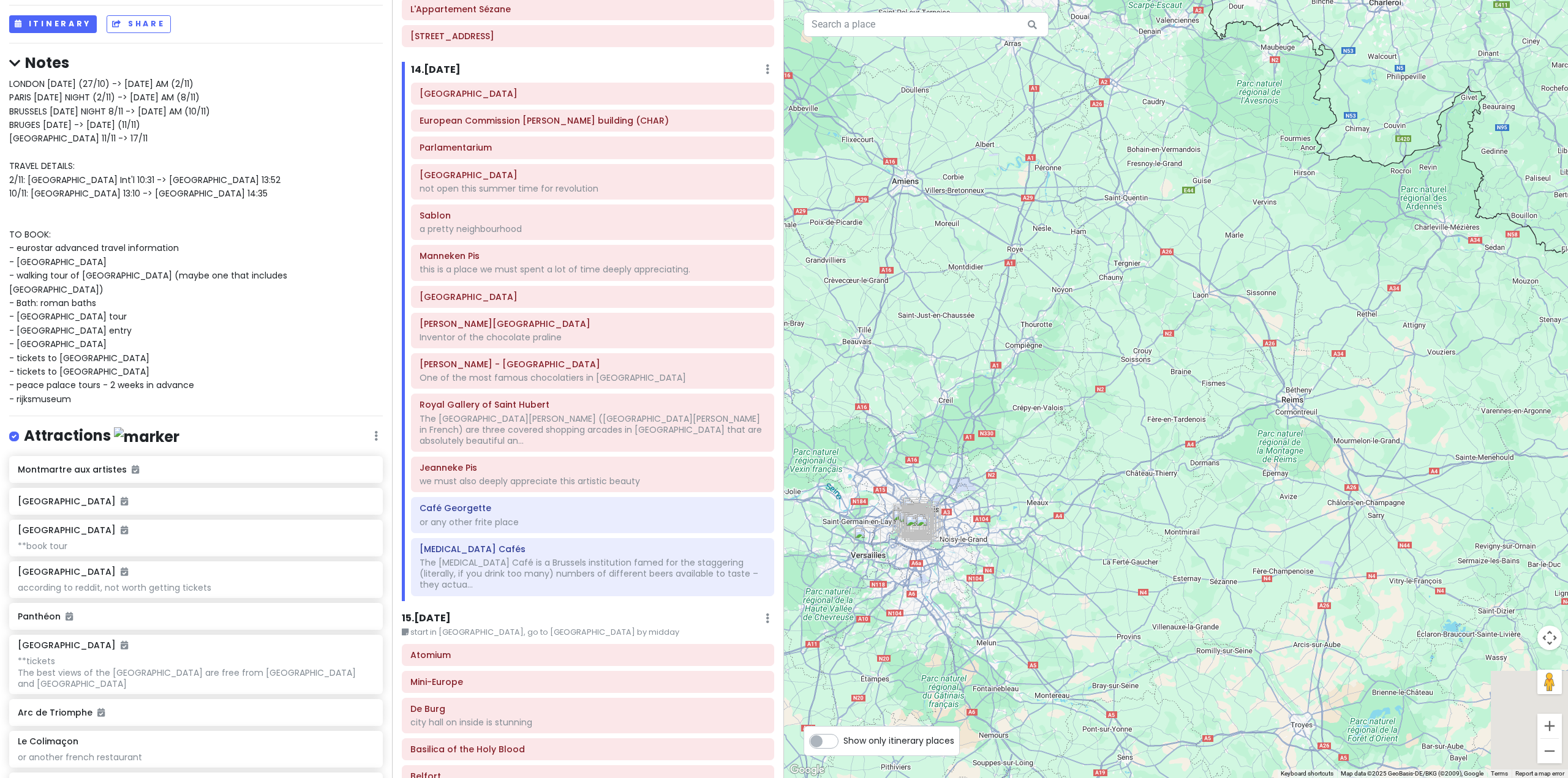
drag, startPoint x: 1354, startPoint y: 325, endPoint x: 1183, endPoint y: 340, distance: 171.7
click at [1165, 354] on div at bounding box center [1176, 389] width 784 height 778
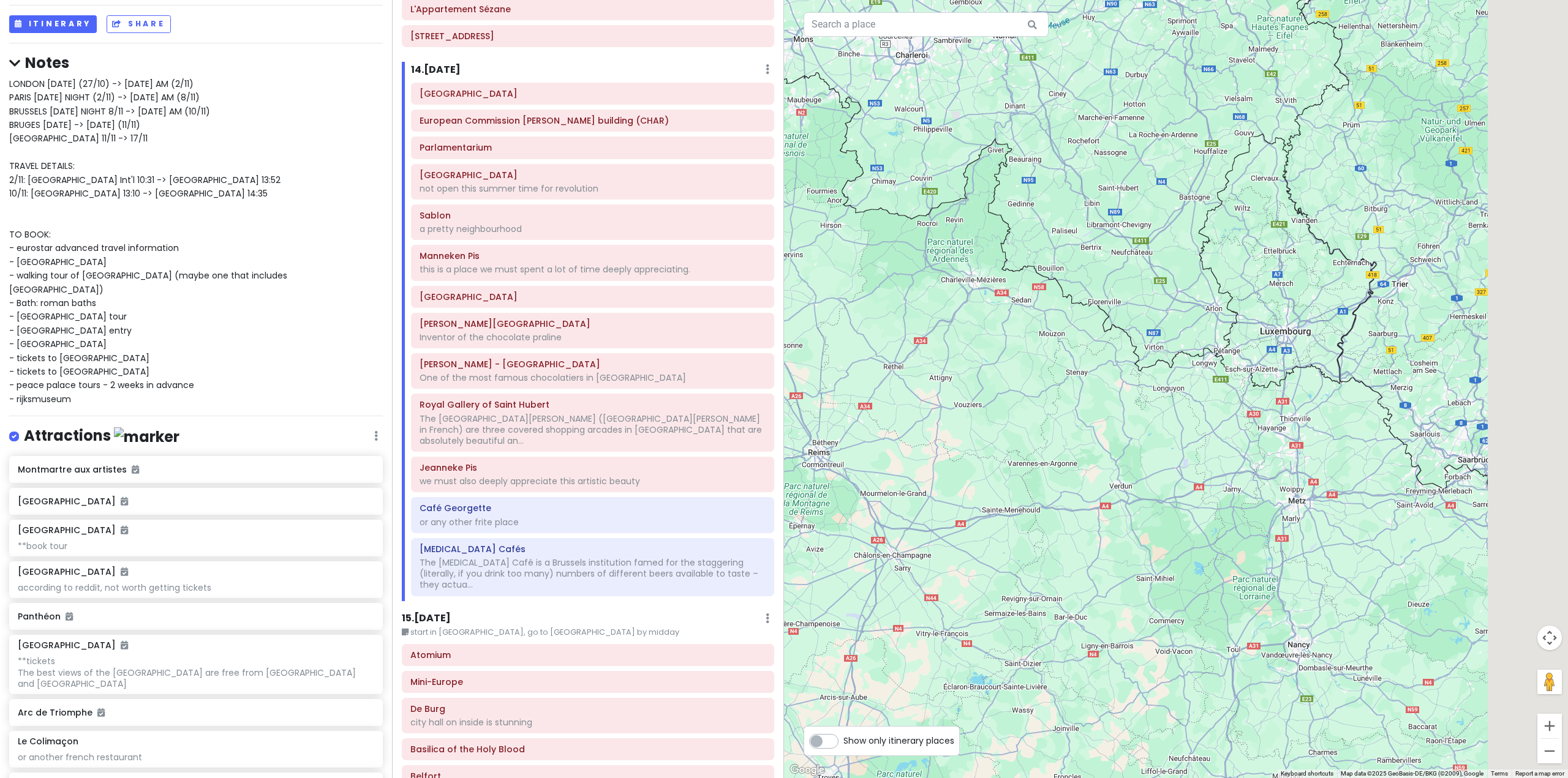
drag, startPoint x: 1238, startPoint y: 340, endPoint x: 1161, endPoint y: 273, distance: 102.1
click at [1124, 301] on div at bounding box center [1176, 389] width 784 height 778
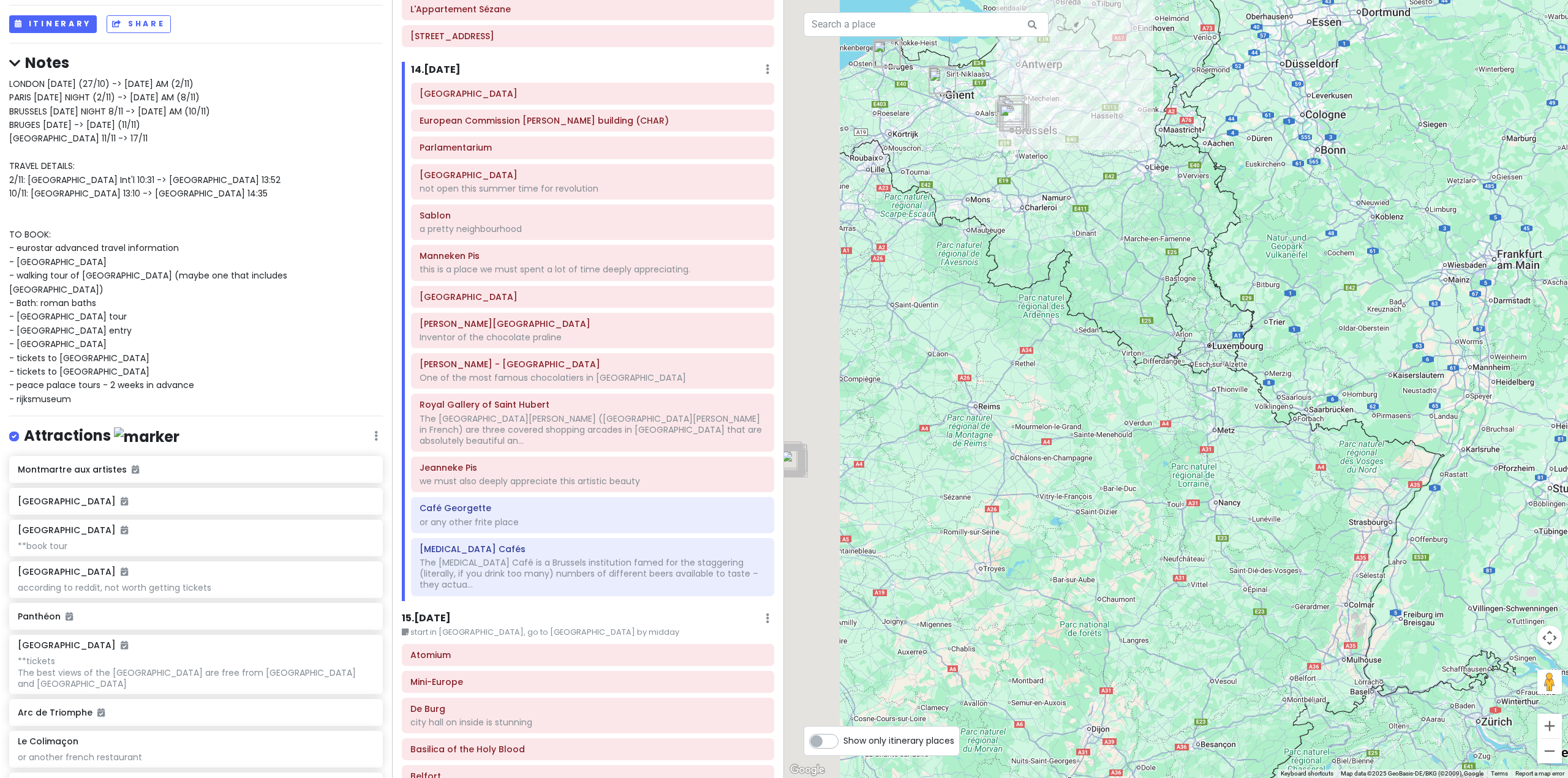
drag, startPoint x: 1128, startPoint y: 372, endPoint x: 1334, endPoint y: 556, distance: 276.2
click at [1331, 551] on div at bounding box center [1176, 389] width 784 height 778
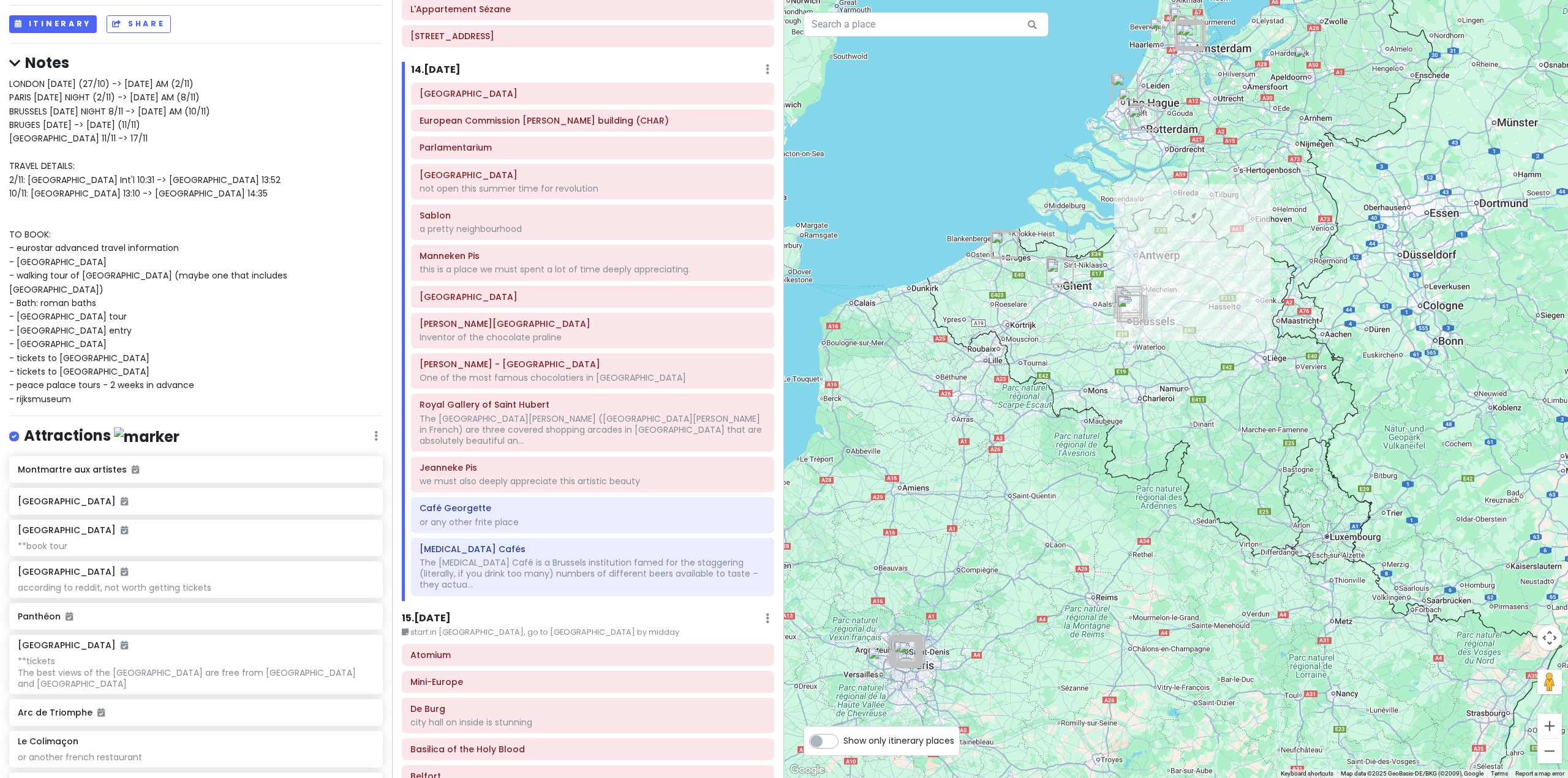
drag, startPoint x: 1175, startPoint y: 363, endPoint x: 1180, endPoint y: 383, distance: 20.6
click at [1180, 383] on div at bounding box center [1176, 389] width 784 height 778
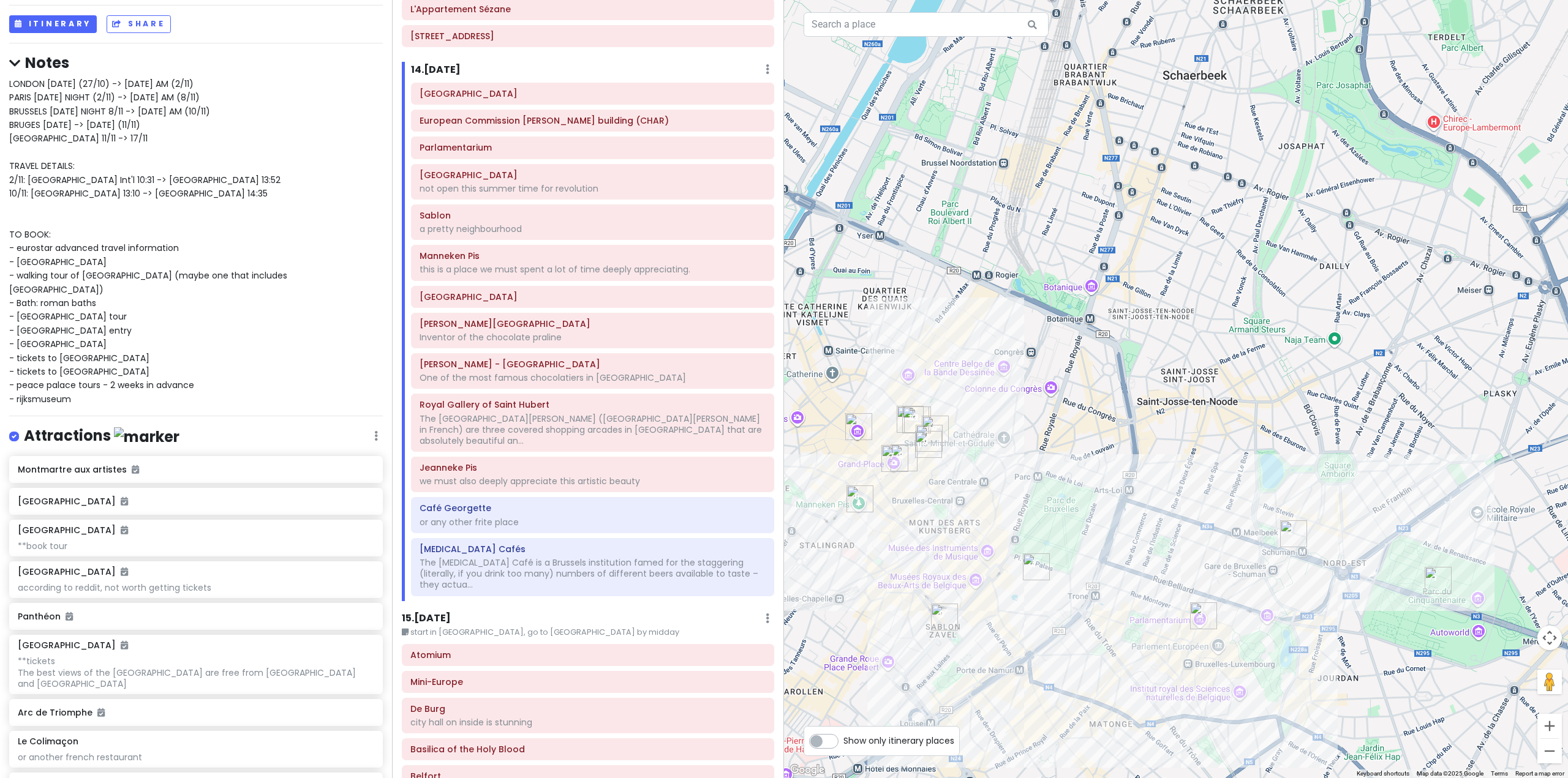
drag, startPoint x: 1101, startPoint y: 448, endPoint x: 1142, endPoint y: 427, distance: 46.1
click at [1142, 427] on div at bounding box center [1176, 389] width 784 height 778
click at [514, 140] on div "Parlamentarium" at bounding box center [593, 147] width 346 height 17
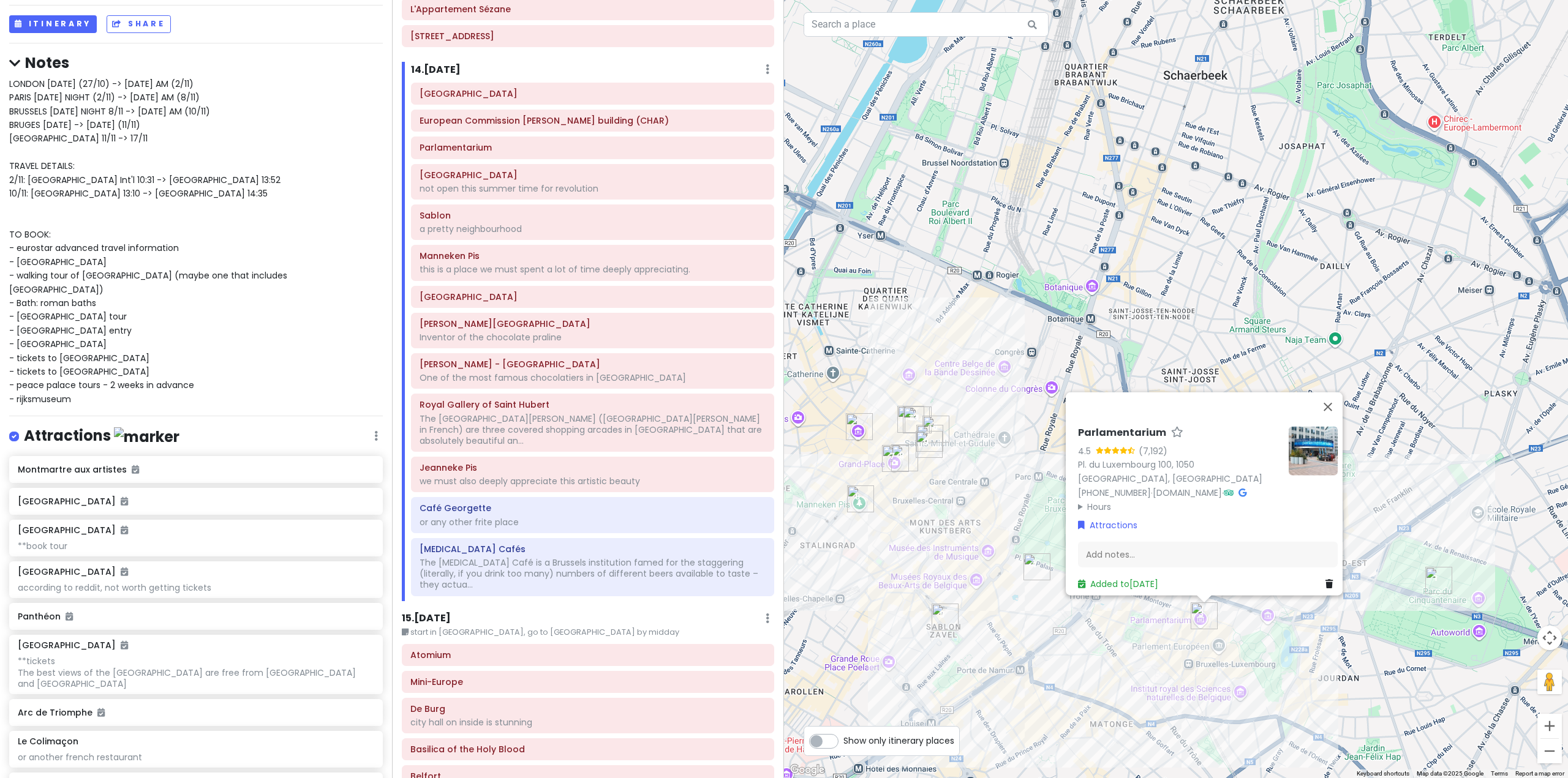
click at [900, 215] on div "Parlamentarium 4.5 (7,192) Pl. du Luxembourg 100, 1050 Bruxelles, Belgium +32 2…" at bounding box center [1176, 389] width 784 height 778
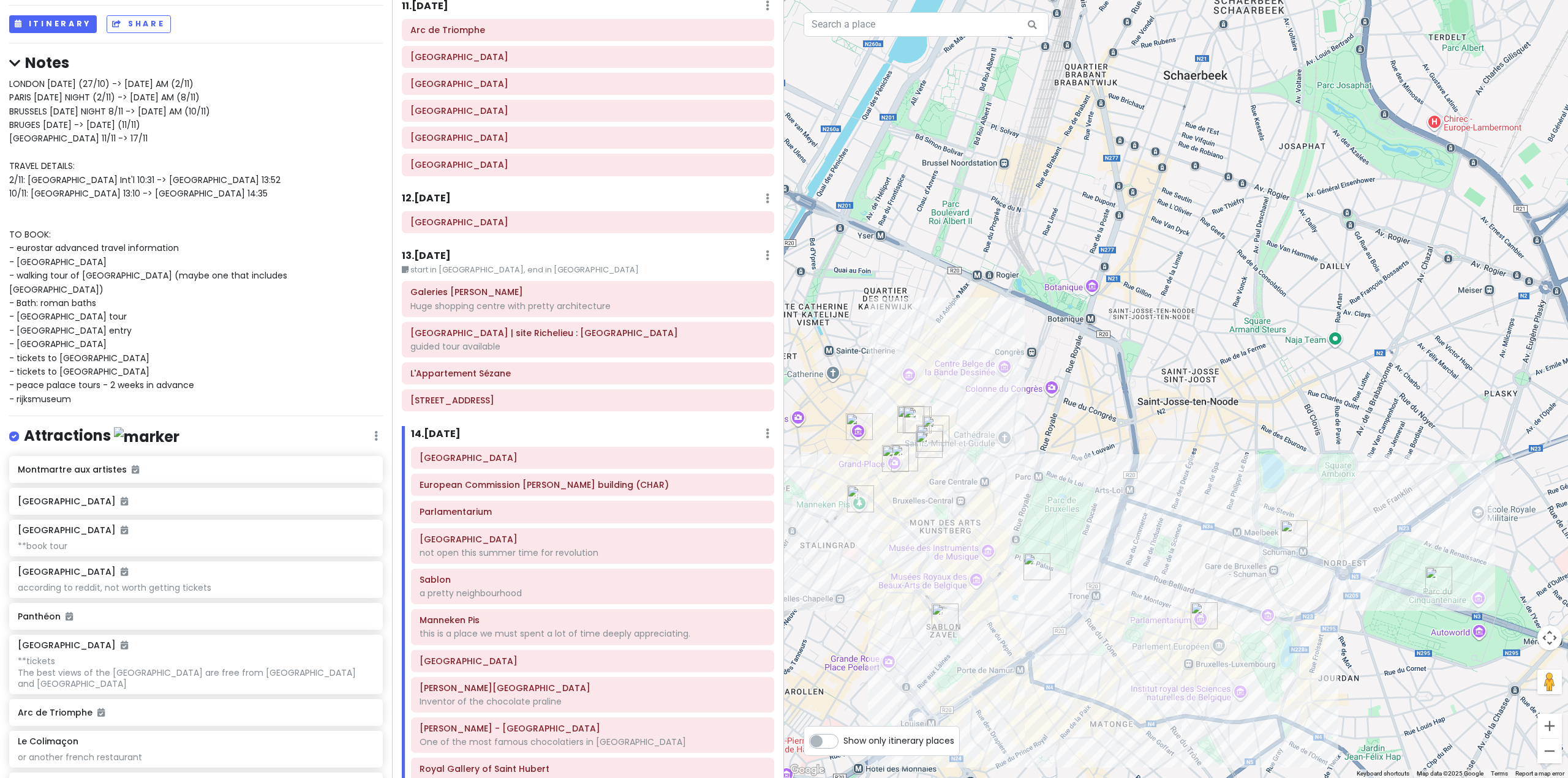
scroll to position [2082, 0]
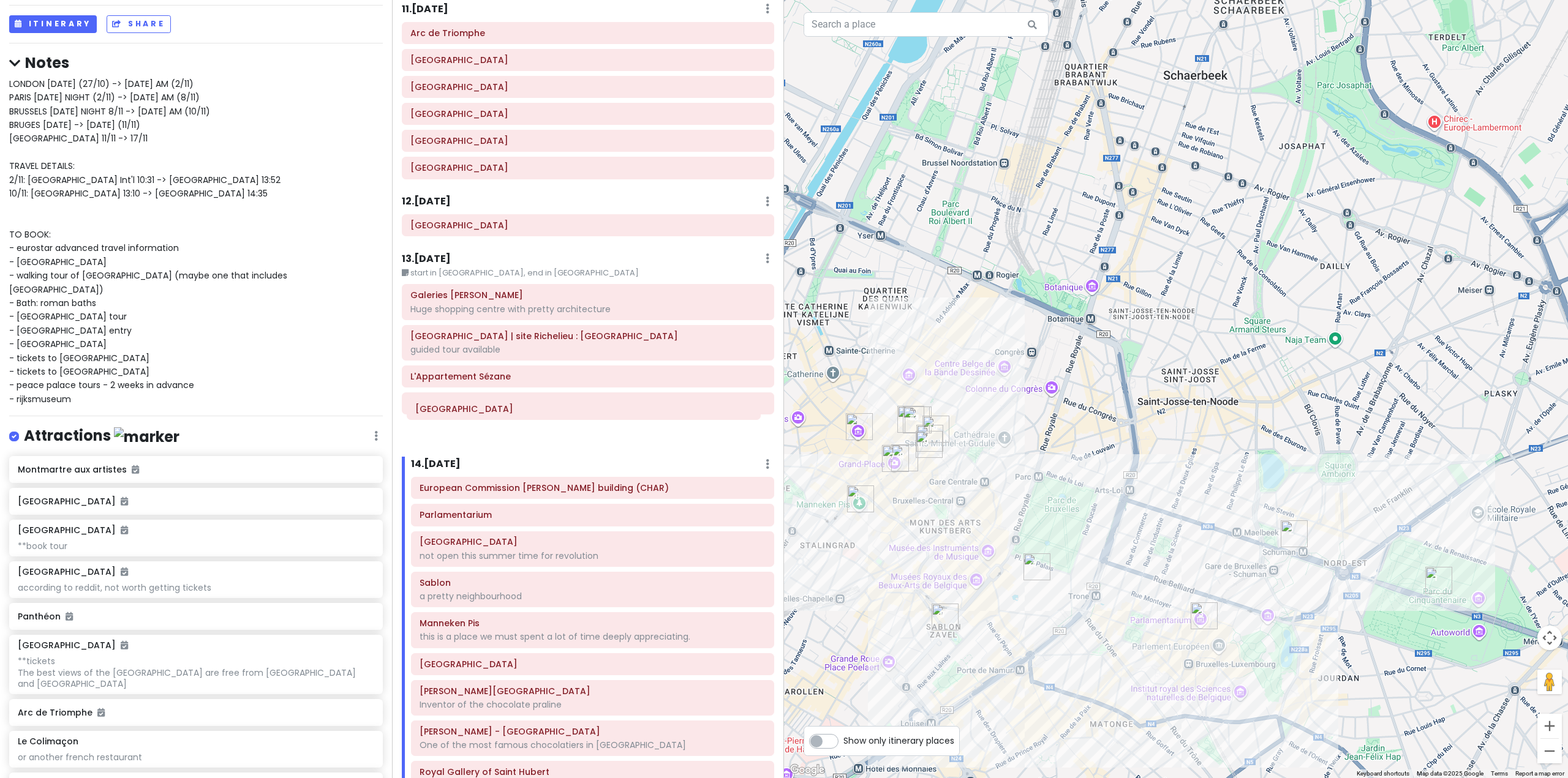
drag, startPoint x: 567, startPoint y: 446, endPoint x: 563, endPoint y: 417, distance: 29.3
click at [563, 417] on div "Itinerary × 1 . [DATE] Edit Day Notes Delete Day Fly from [GEOGRAPHIC_DATA] Dra…" at bounding box center [588, 389] width 392 height 778
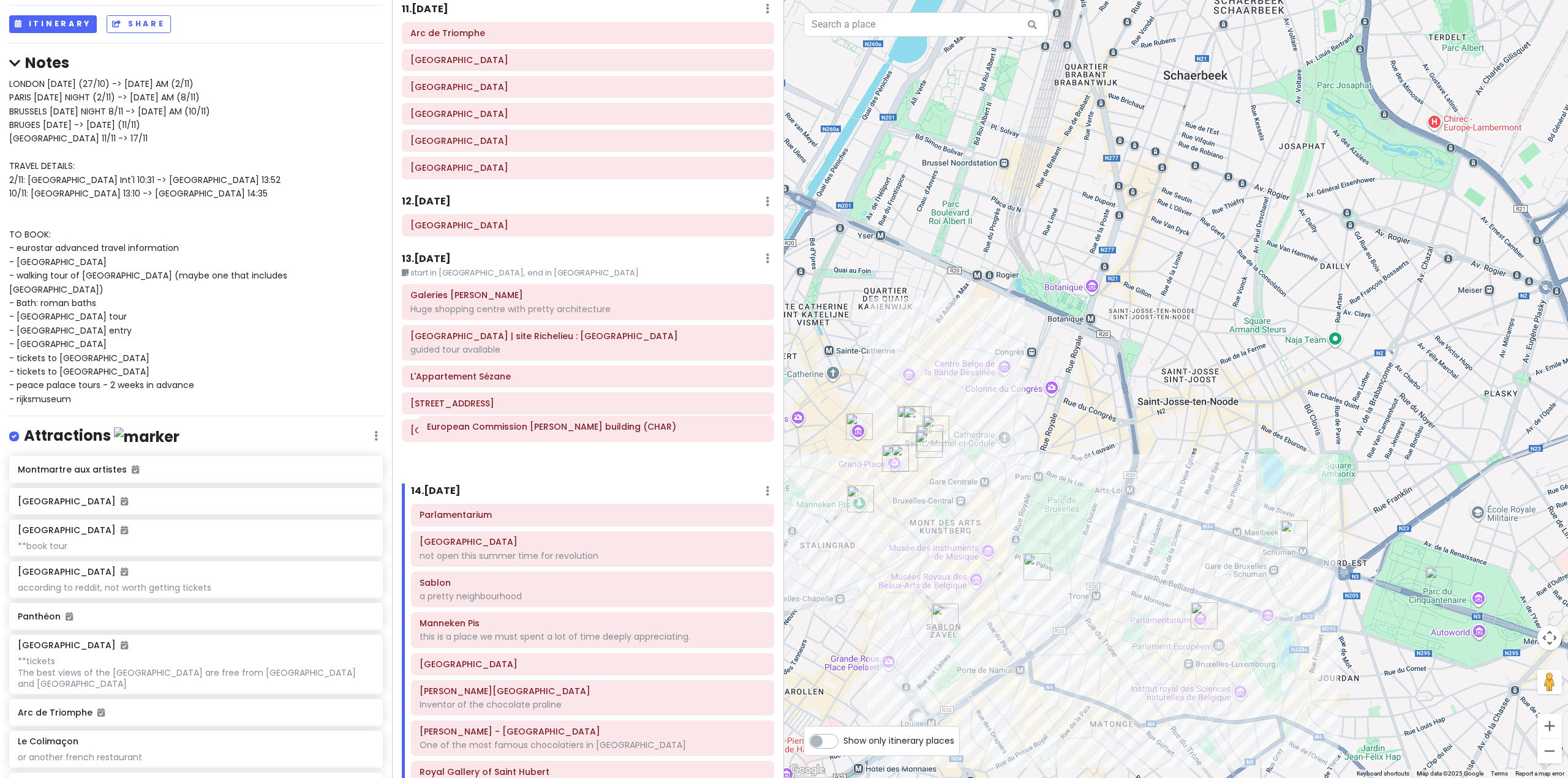
drag, startPoint x: 549, startPoint y: 473, endPoint x: 556, endPoint y: 435, distance: 38.6
click at [556, 435] on div "Itinerary × 1 . [DATE] Edit Day Notes Delete Day Fly from [GEOGRAPHIC_DATA] Dra…" at bounding box center [588, 389] width 392 height 778
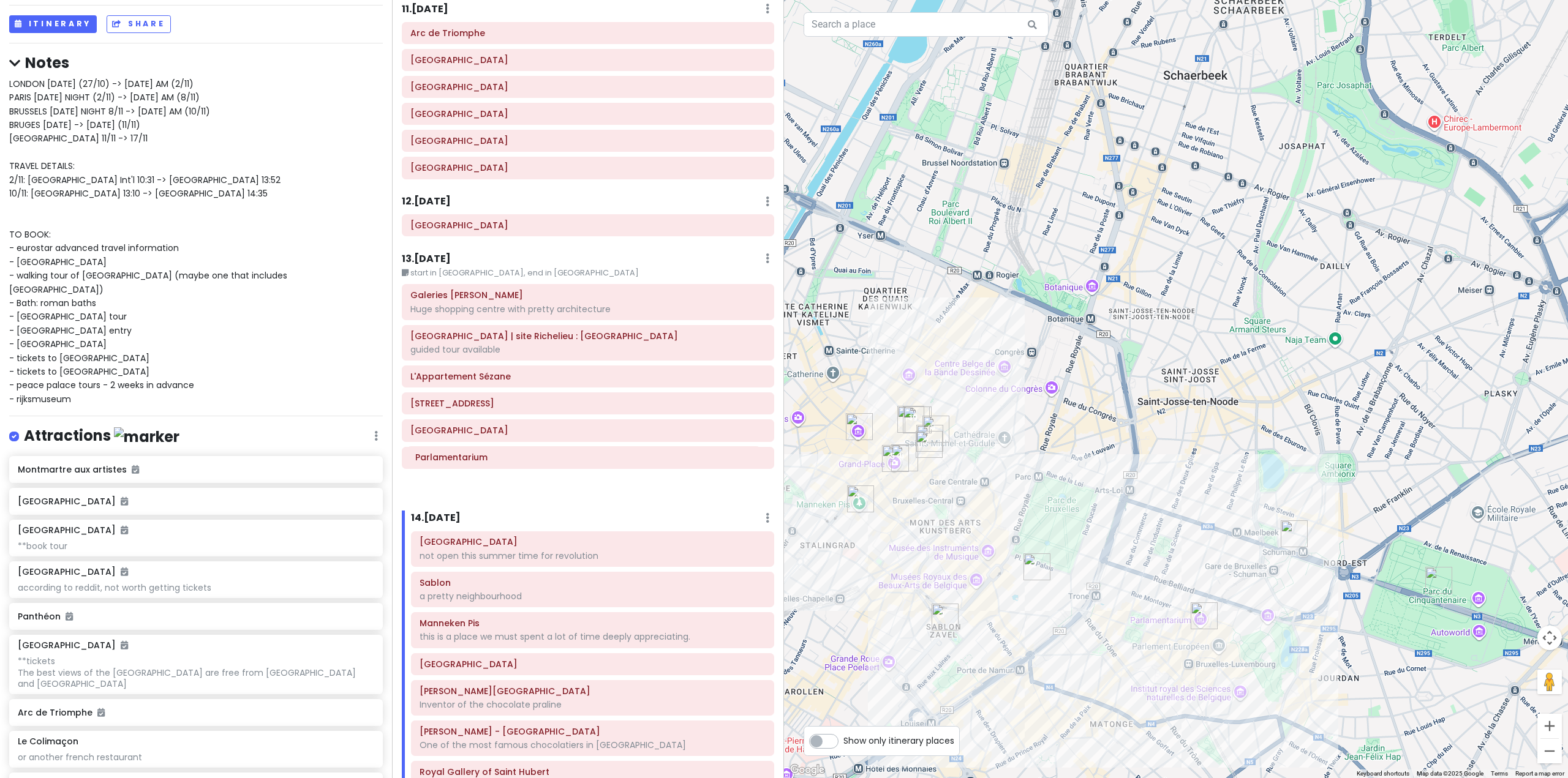
drag, startPoint x: 536, startPoint y: 472, endPoint x: 531, endPoint y: 460, distance: 13.0
click at [531, 460] on div "Itinerary × 1 . [DATE] Edit Day Notes Delete Day Fly from [GEOGRAPHIC_DATA] Dra…" at bounding box center [588, 389] width 392 height 778
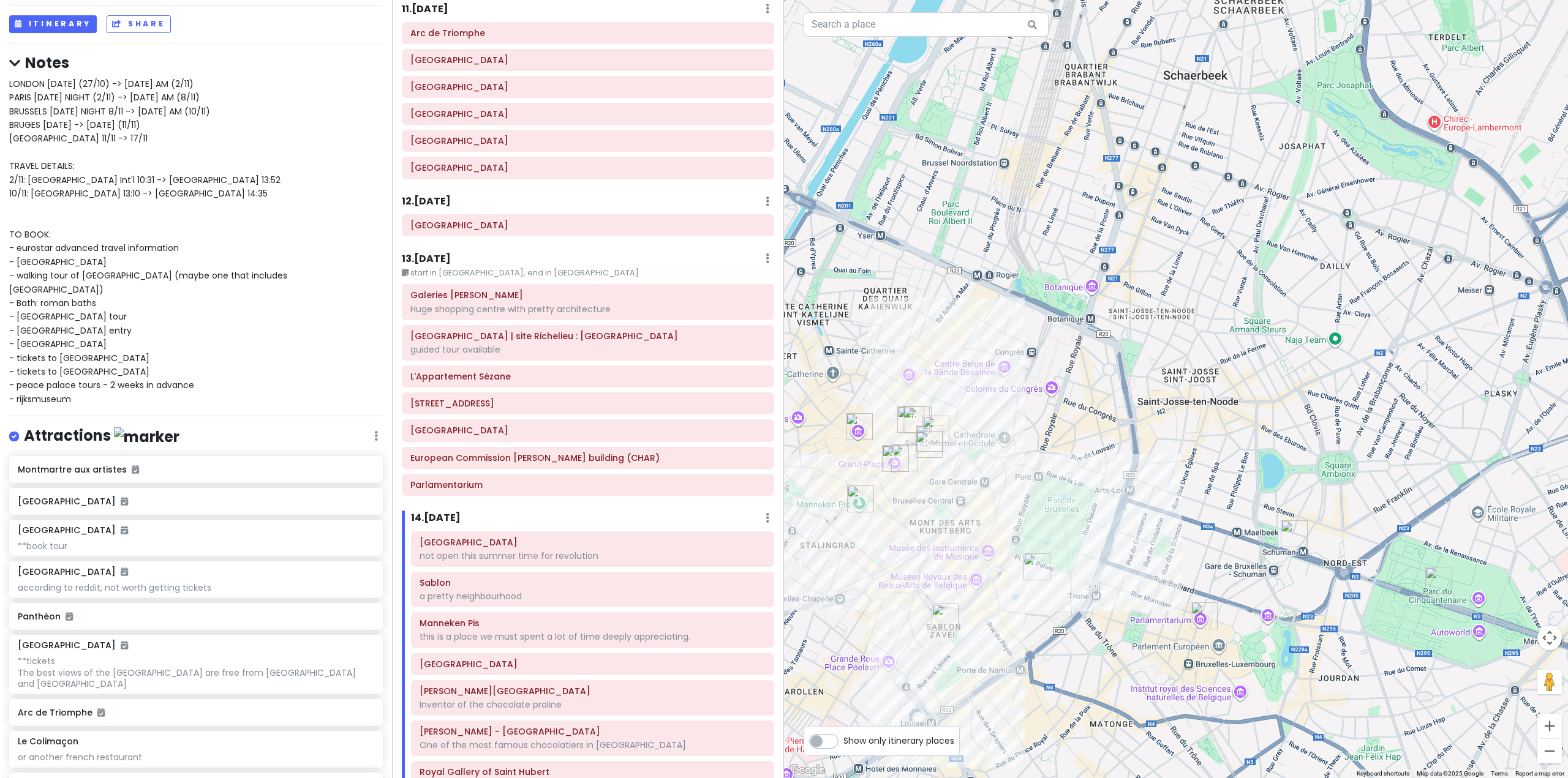
click at [456, 512] on h6 "14 . Sun 11/9" at bounding box center [436, 518] width 49 height 13
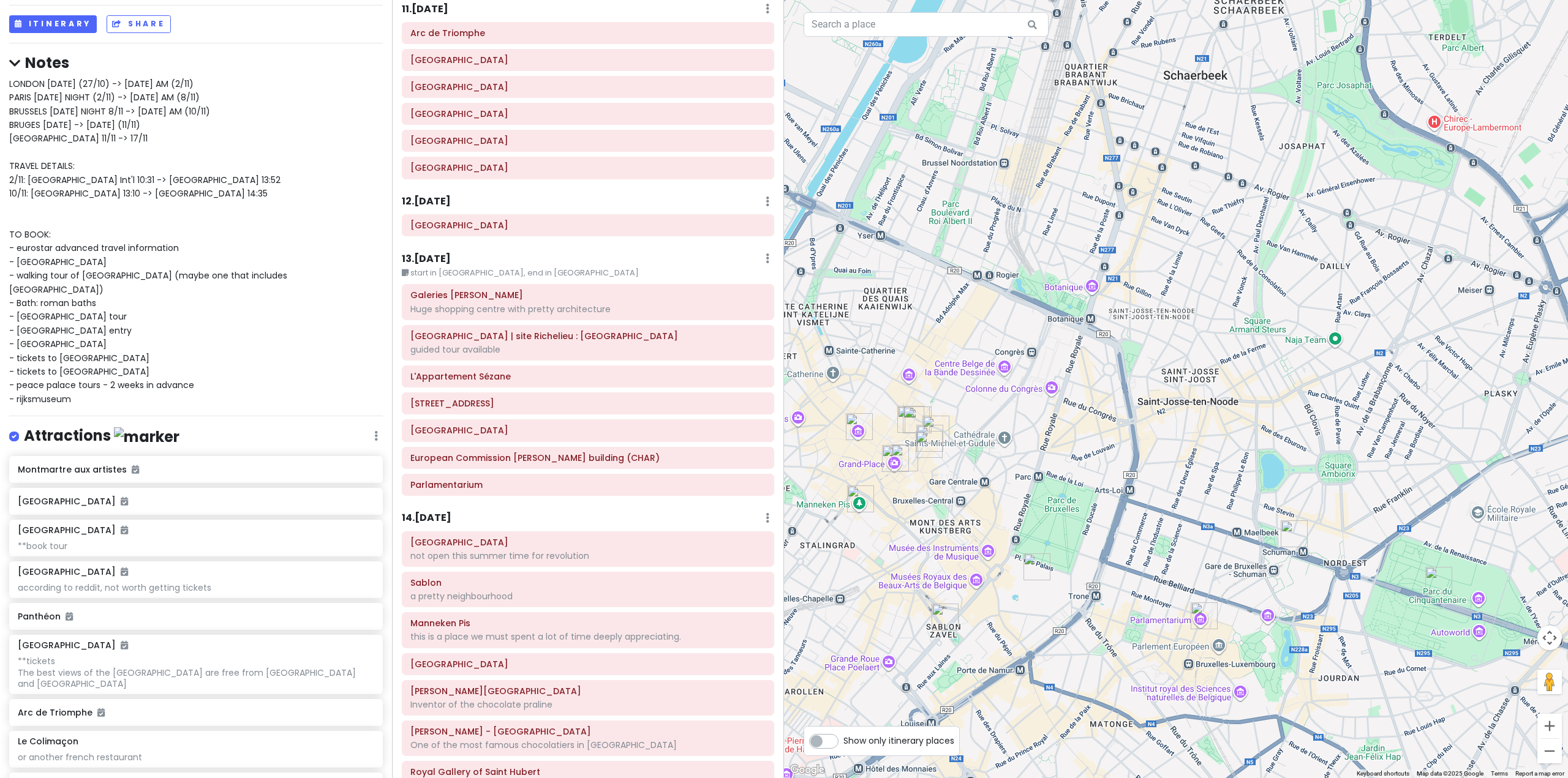
click at [456, 511] on div "14 . Sun 11/9 Add Day Notes Delete Day" at bounding box center [588, 521] width 372 height 21
click at [442, 511] on div "14 . Sun 11/9 Add Day Notes Delete Day" at bounding box center [588, 521] width 372 height 21
click at [450, 512] on h6 "14 . Sun 11/9" at bounding box center [427, 518] width 49 height 13
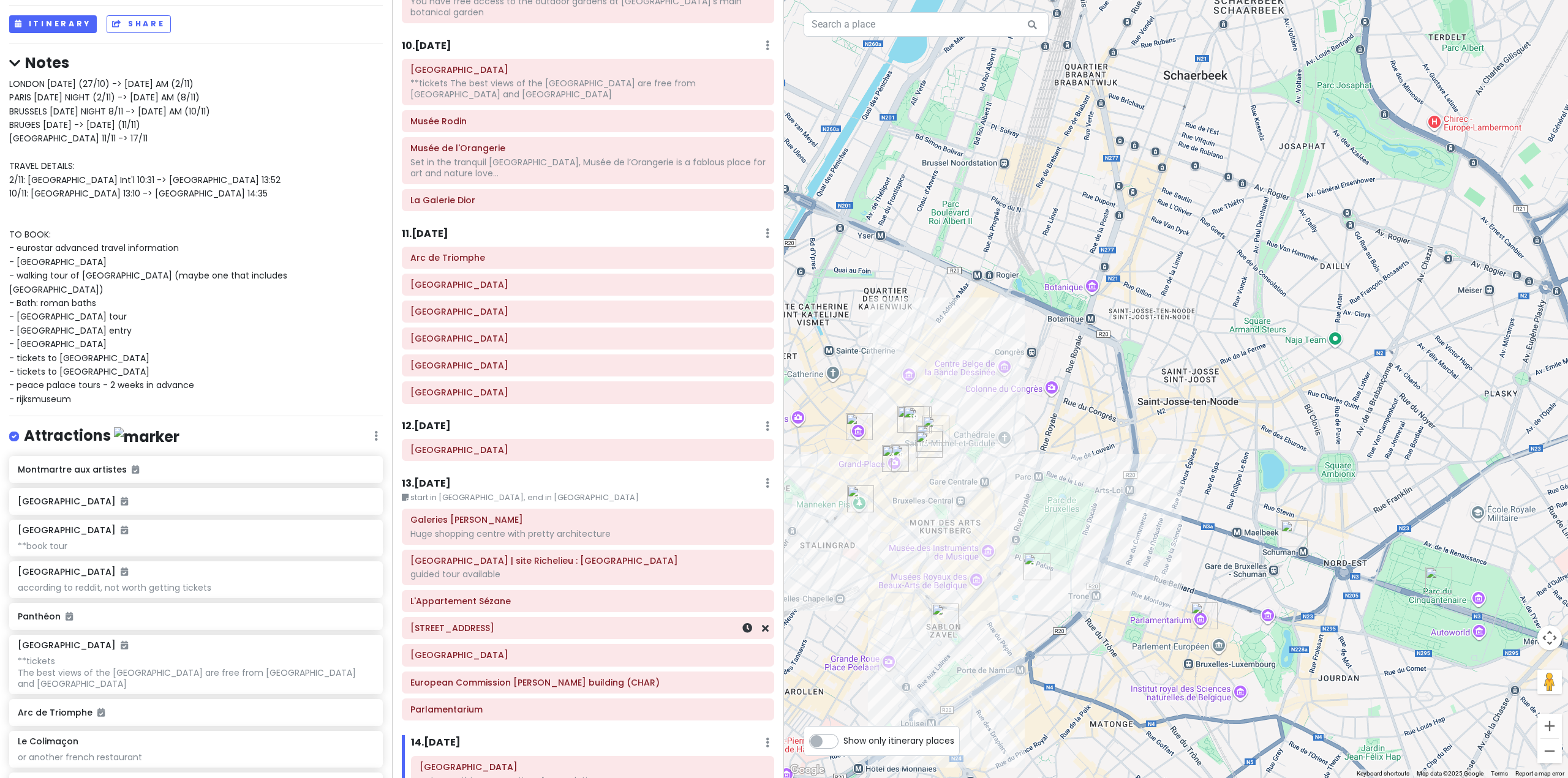
scroll to position [1836, 0]
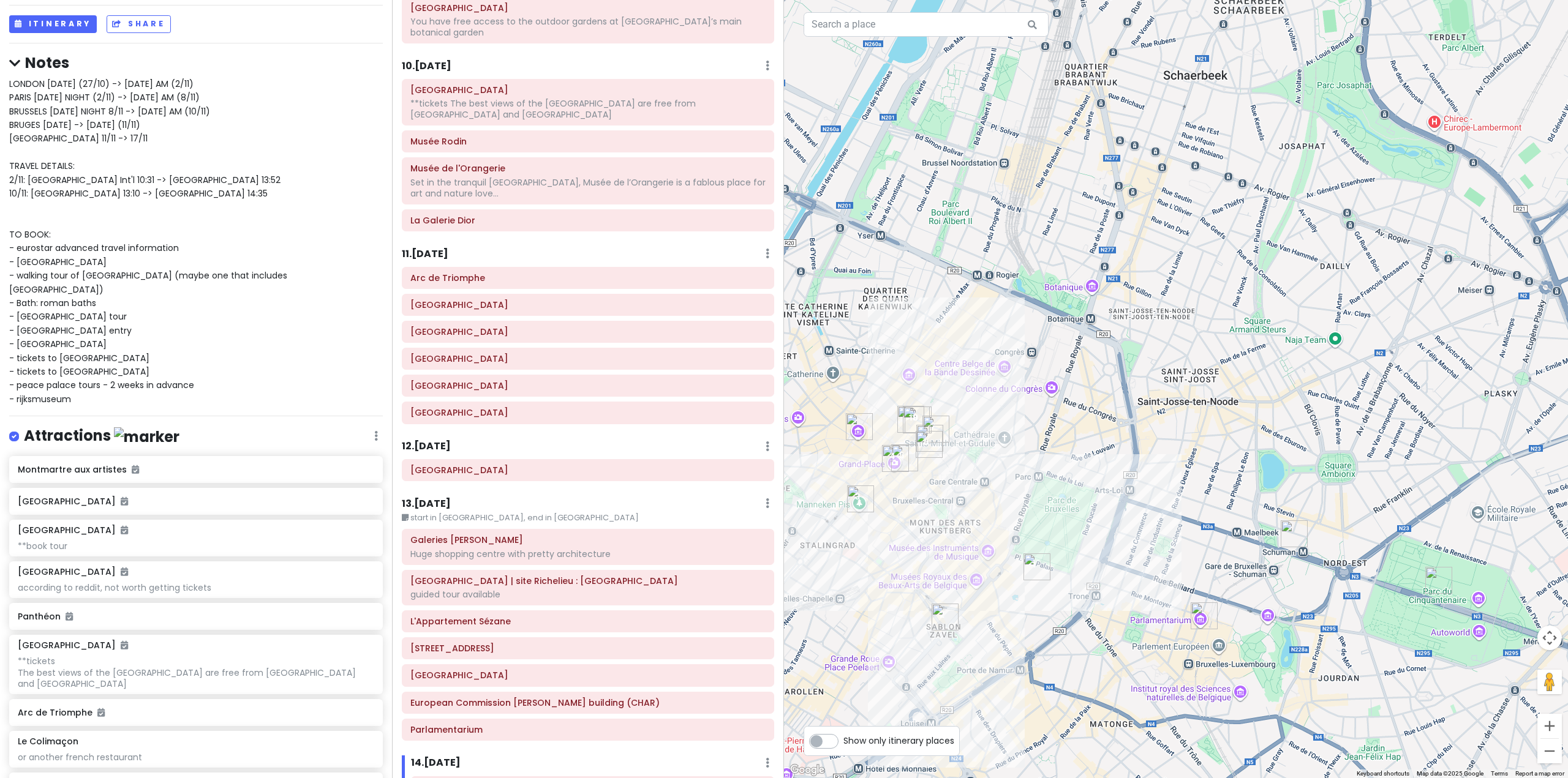
click at [451, 60] on h6 "10 . Wed 11/5" at bounding box center [427, 66] width 49 height 13
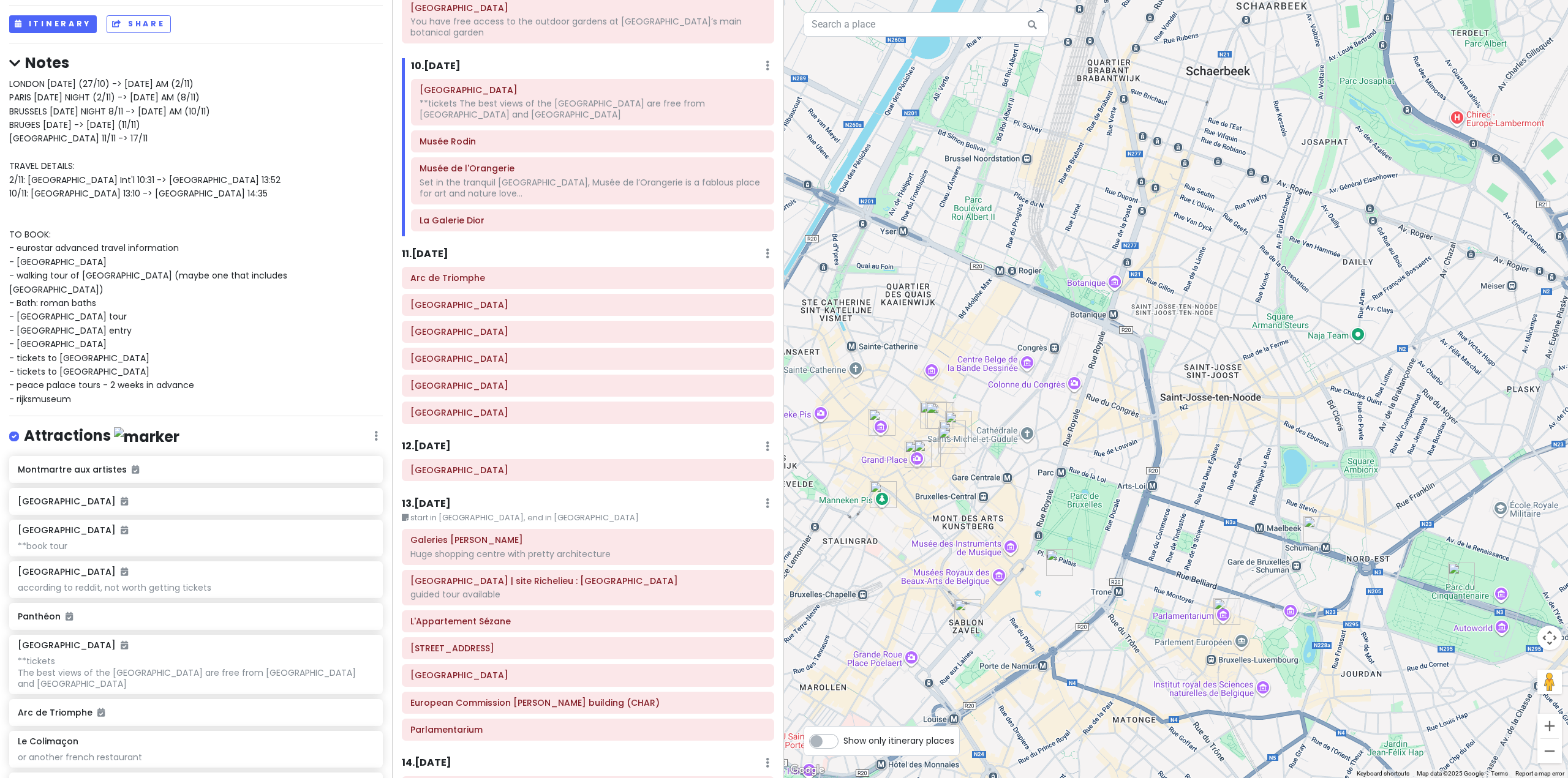
drag, startPoint x: 1113, startPoint y: 470, endPoint x: 1142, endPoint y: 464, distance: 29.6
click at [1142, 464] on div at bounding box center [1176, 389] width 784 height 778
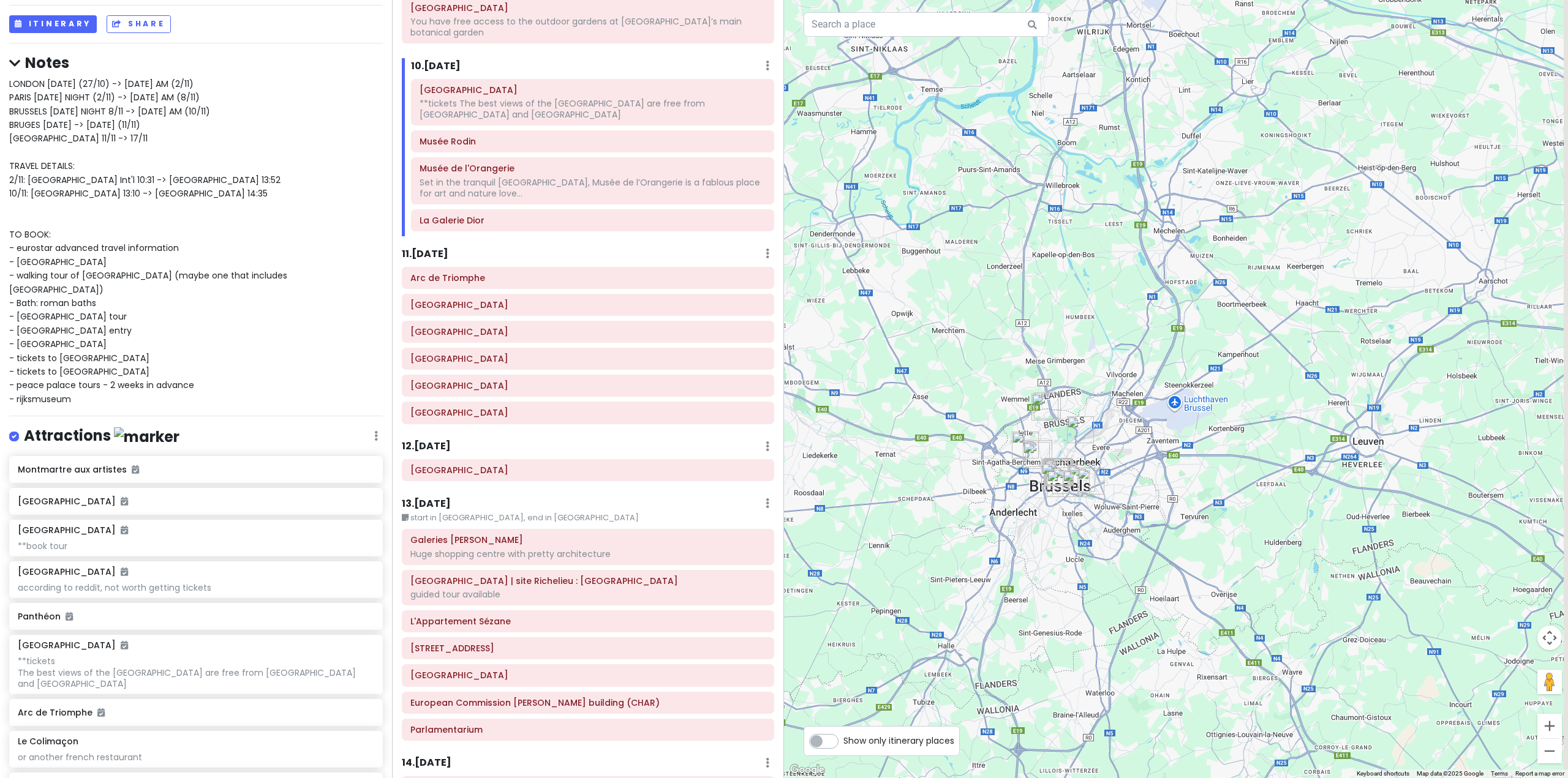
drag, startPoint x: 1029, startPoint y: 559, endPoint x: 1005, endPoint y: 559, distance: 24.0
click at [1005, 559] on div at bounding box center [1176, 389] width 784 height 778
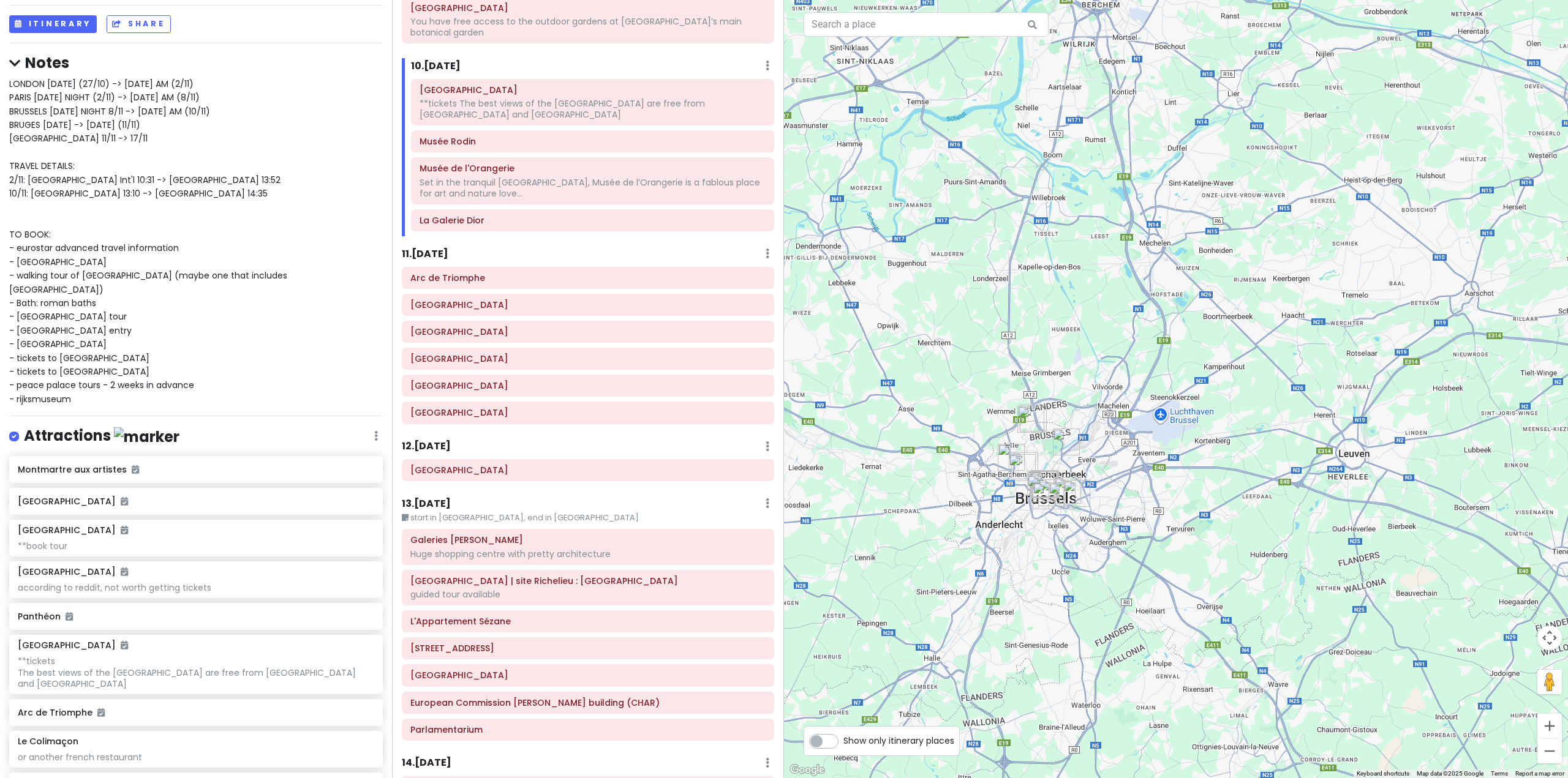
drag, startPoint x: 1005, startPoint y: 559, endPoint x: 1273, endPoint y: 279, distance: 387.6
click at [1245, 309] on div at bounding box center [1176, 389] width 784 height 778
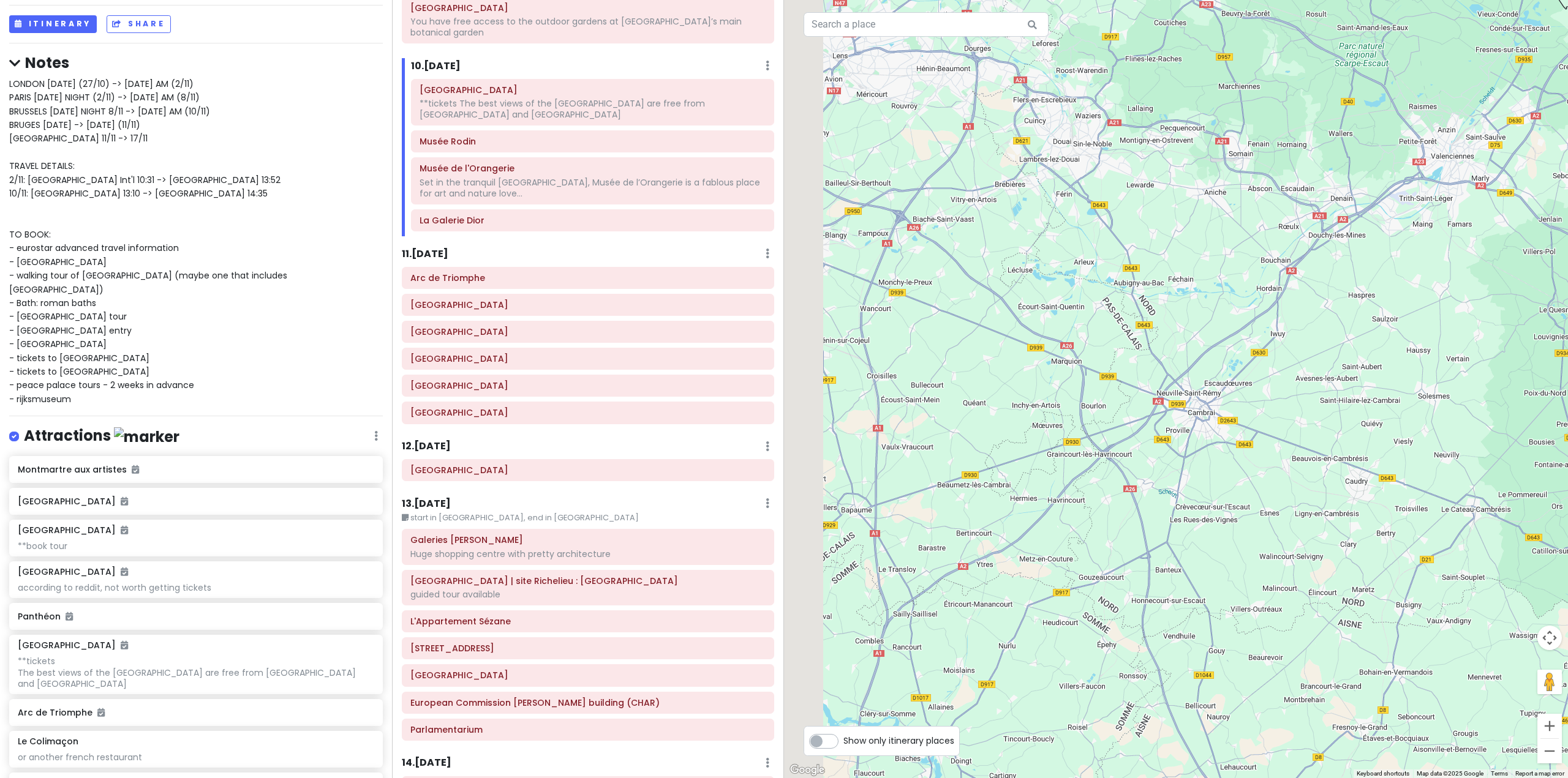
drag, startPoint x: 1041, startPoint y: 459, endPoint x: 1295, endPoint y: 376, distance: 267.2
click at [1295, 376] on div at bounding box center [1176, 389] width 784 height 778
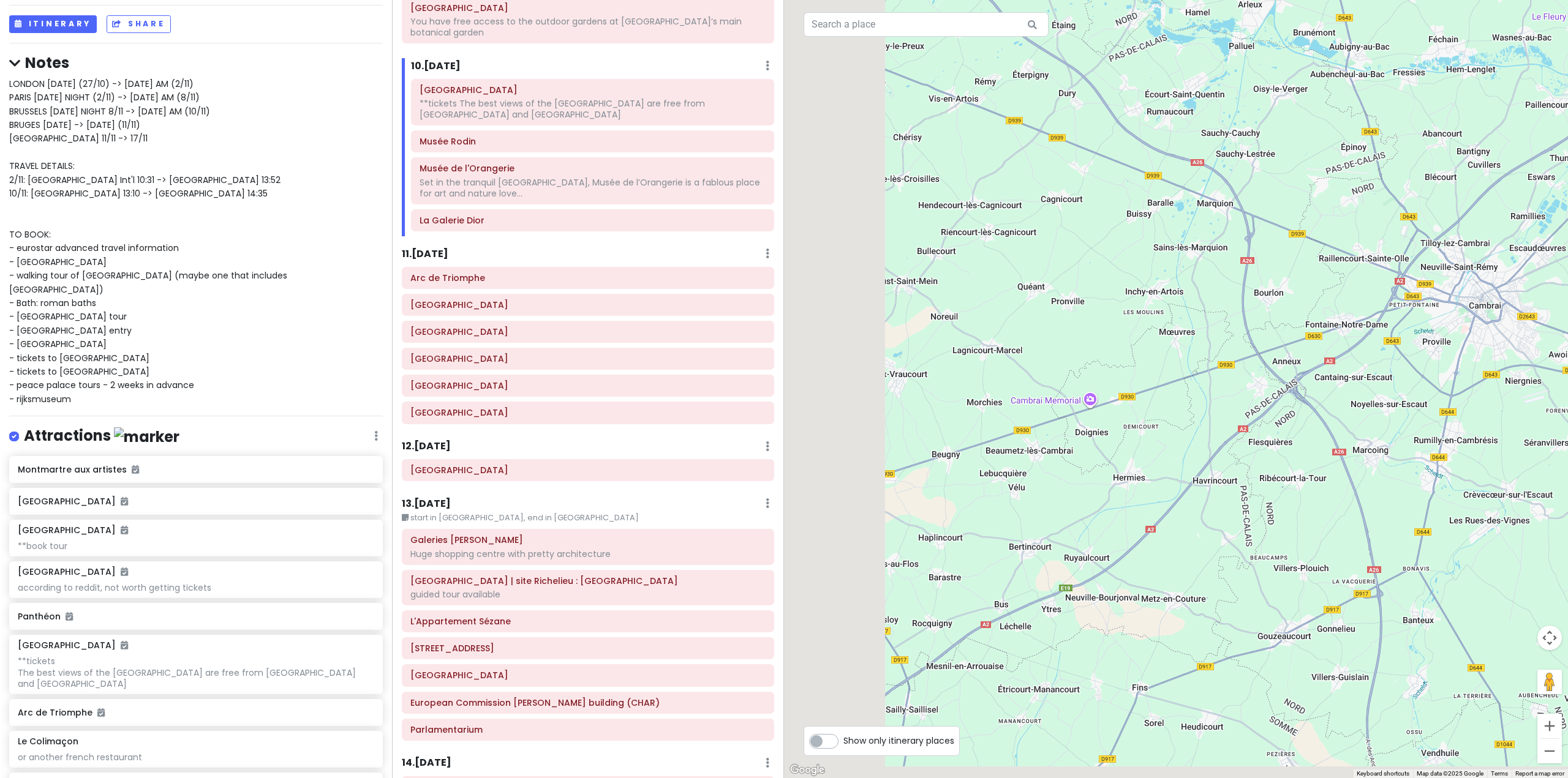
drag, startPoint x: 1022, startPoint y: 486, endPoint x: 1271, endPoint y: 401, distance: 263.1
click at [1271, 401] on div at bounding box center [1176, 389] width 784 height 778
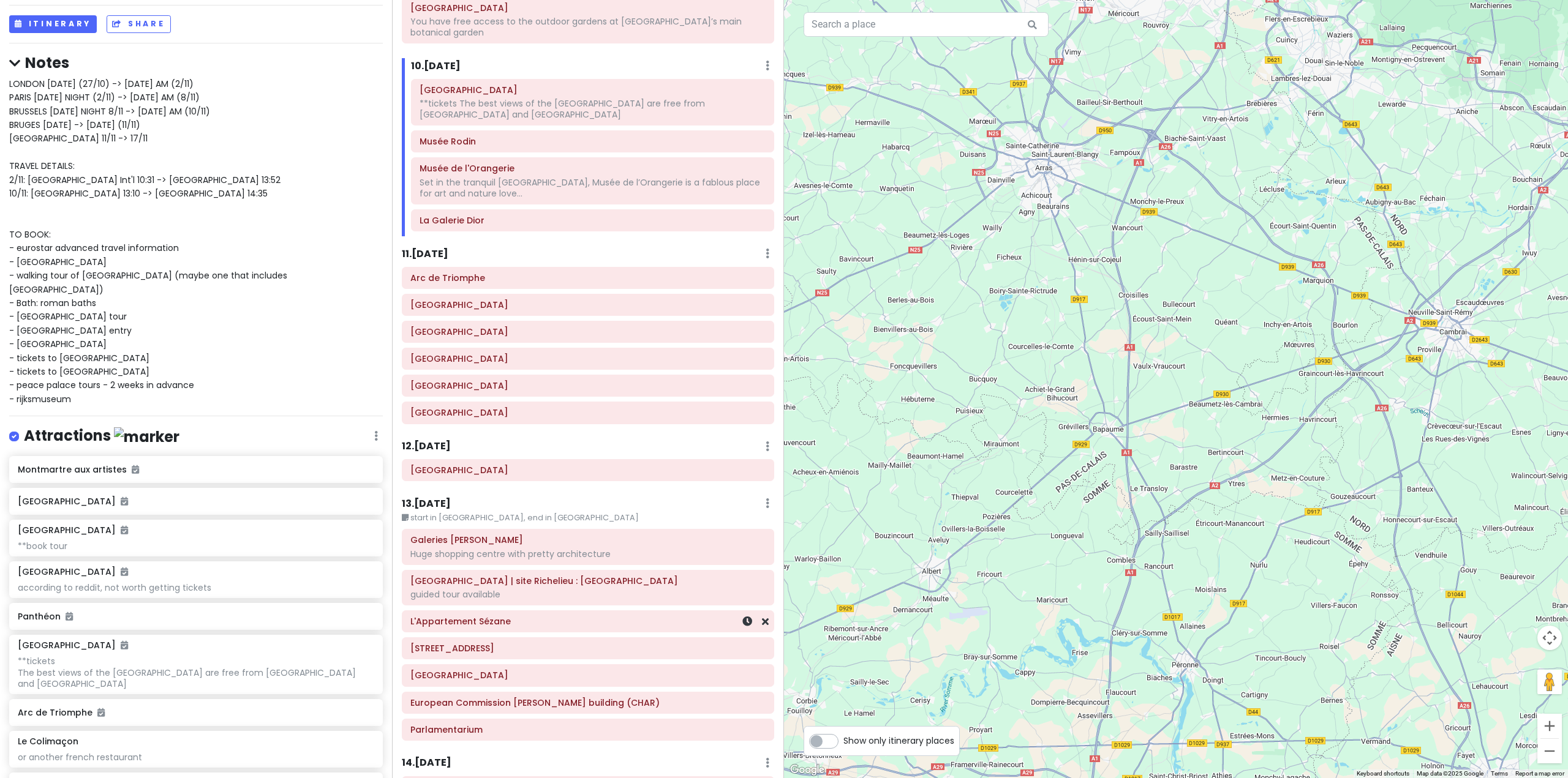
scroll to position [1837, 0]
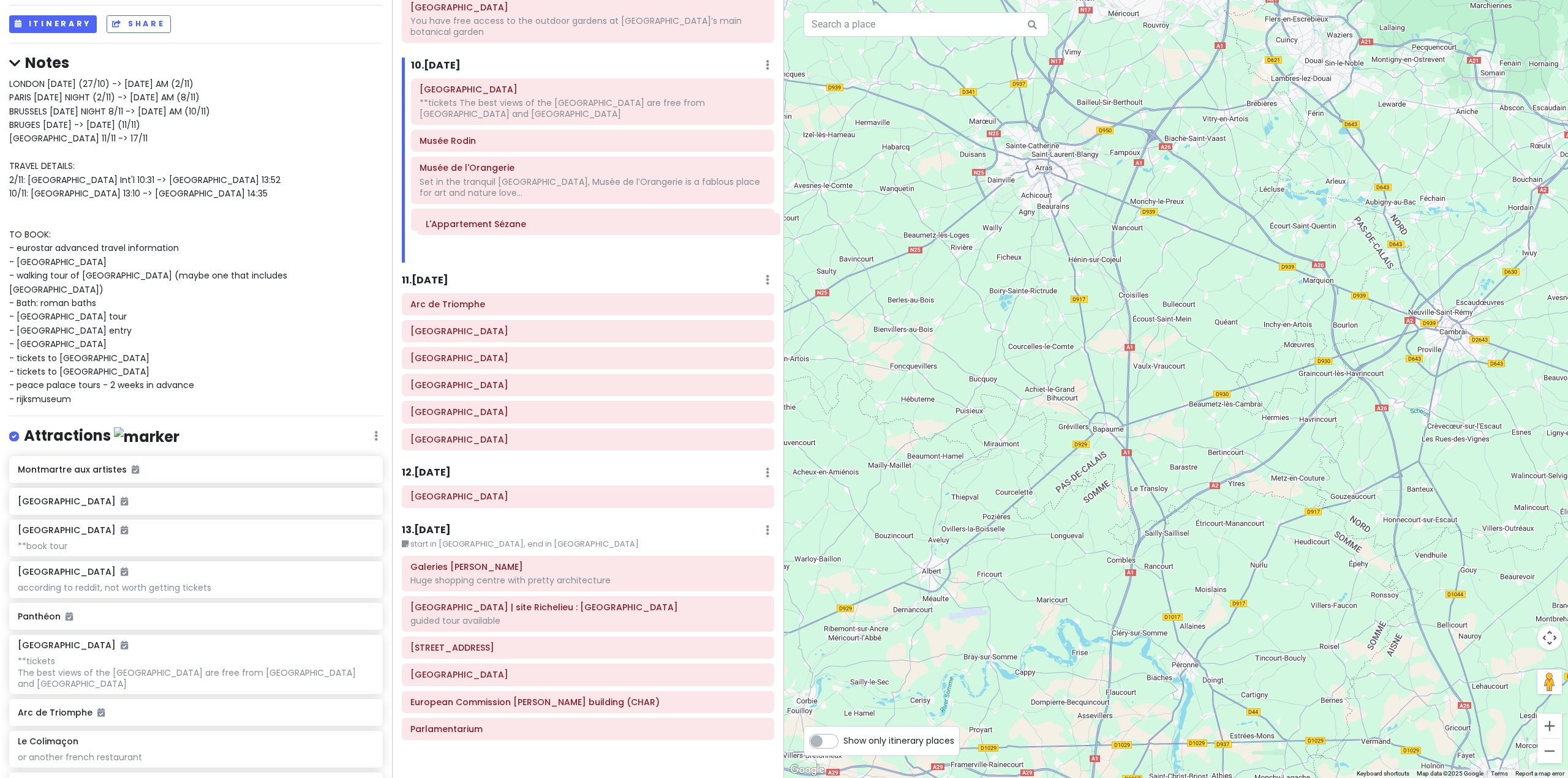
drag, startPoint x: 554, startPoint y: 604, endPoint x: 570, endPoint y: 229, distance: 375.3
click at [570, 229] on div "Itinerary × 1 . [DATE] Edit Day Notes Delete Day Fly from [GEOGRAPHIC_DATA] Dra…" at bounding box center [588, 389] width 392 height 778
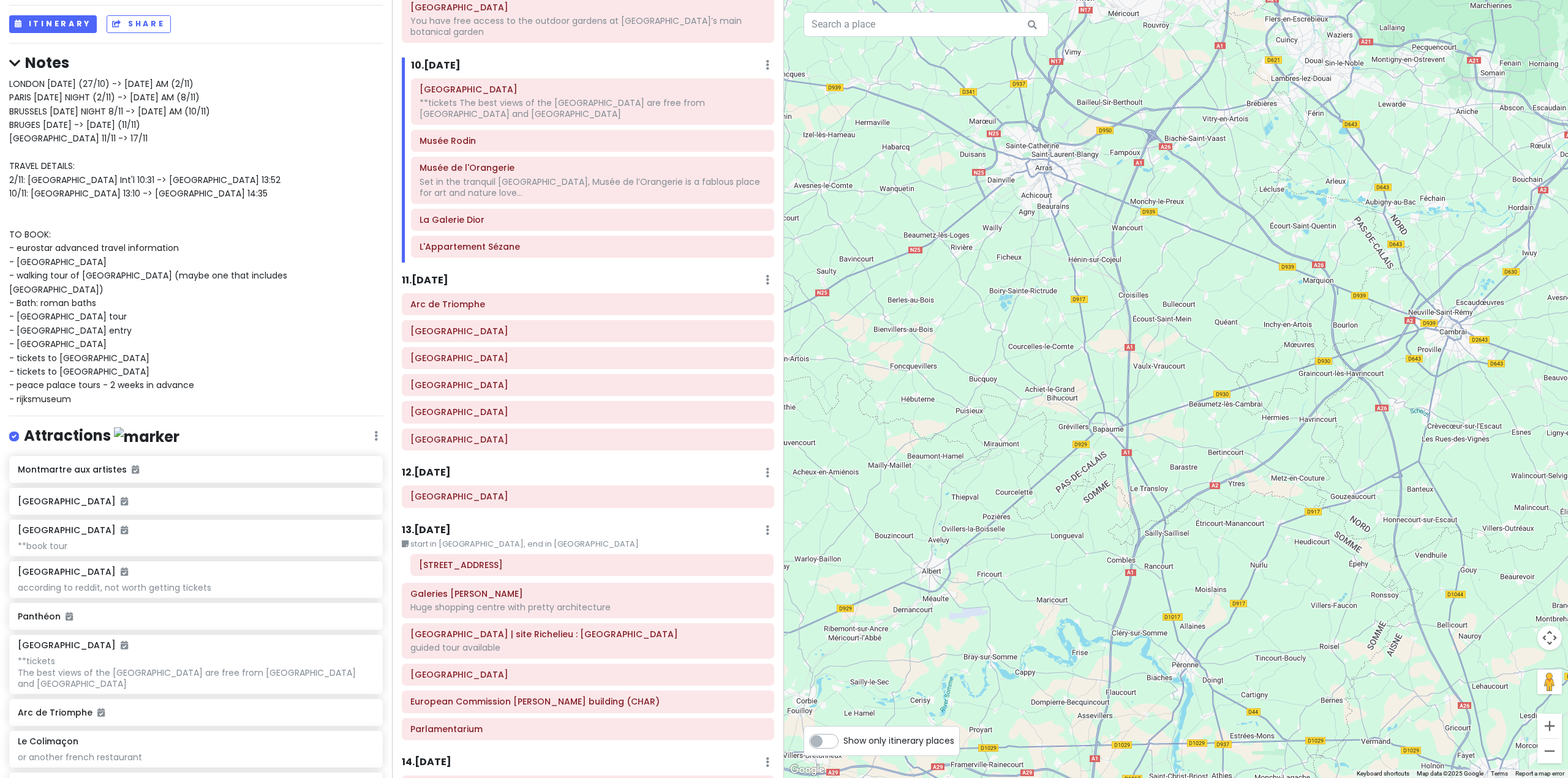
scroll to position [1839, 0]
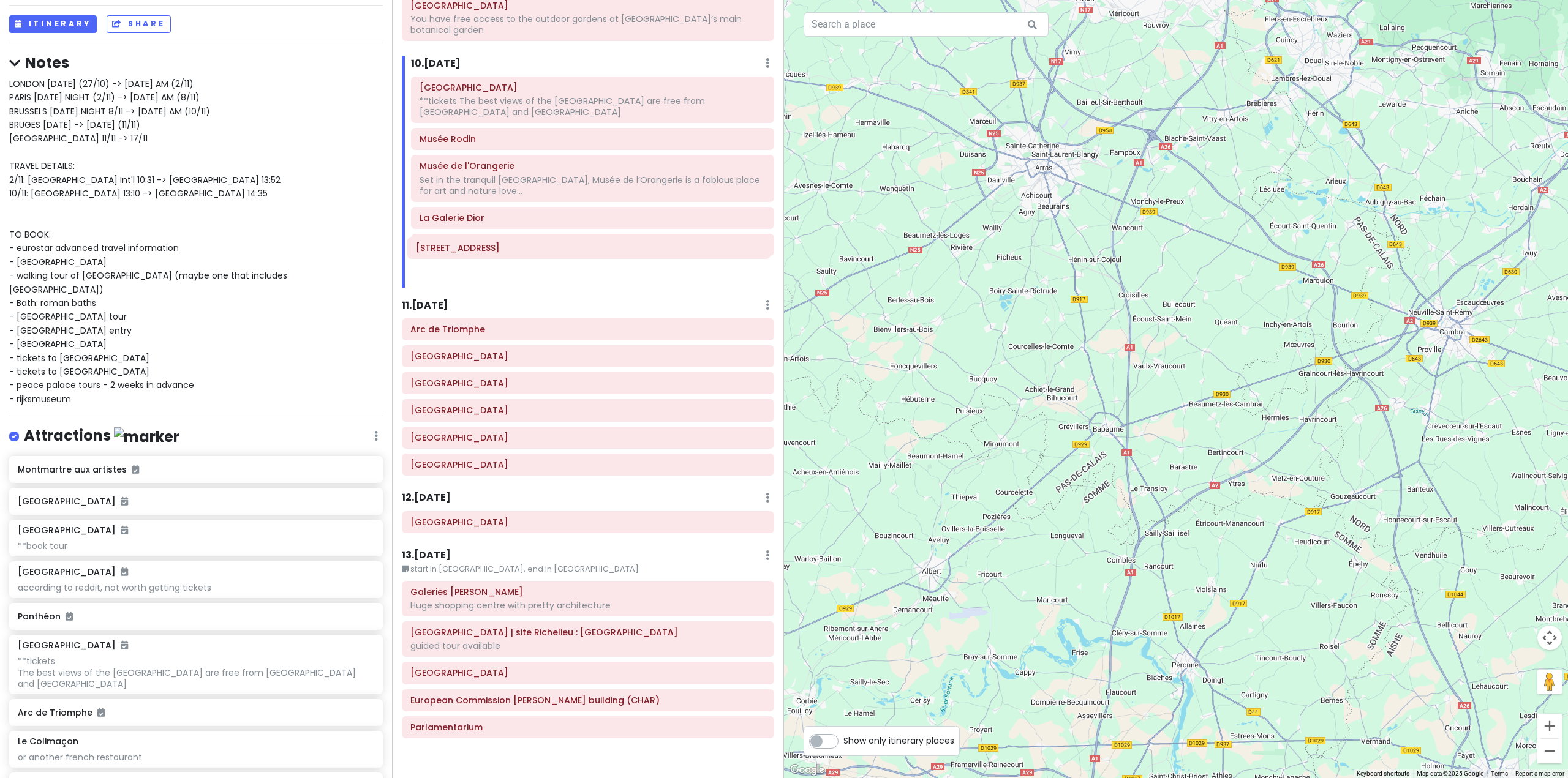
drag, startPoint x: 521, startPoint y: 627, endPoint x: 528, endPoint y: 256, distance: 371.1
click at [528, 256] on div "Itinerary × 1 . [DATE] Edit Day Notes Delete Day Fly from [GEOGRAPHIC_DATA] Dra…" at bounding box center [588, 389] width 392 height 778
click at [570, 640] on div "guided tour available" at bounding box center [587, 645] width 355 height 11
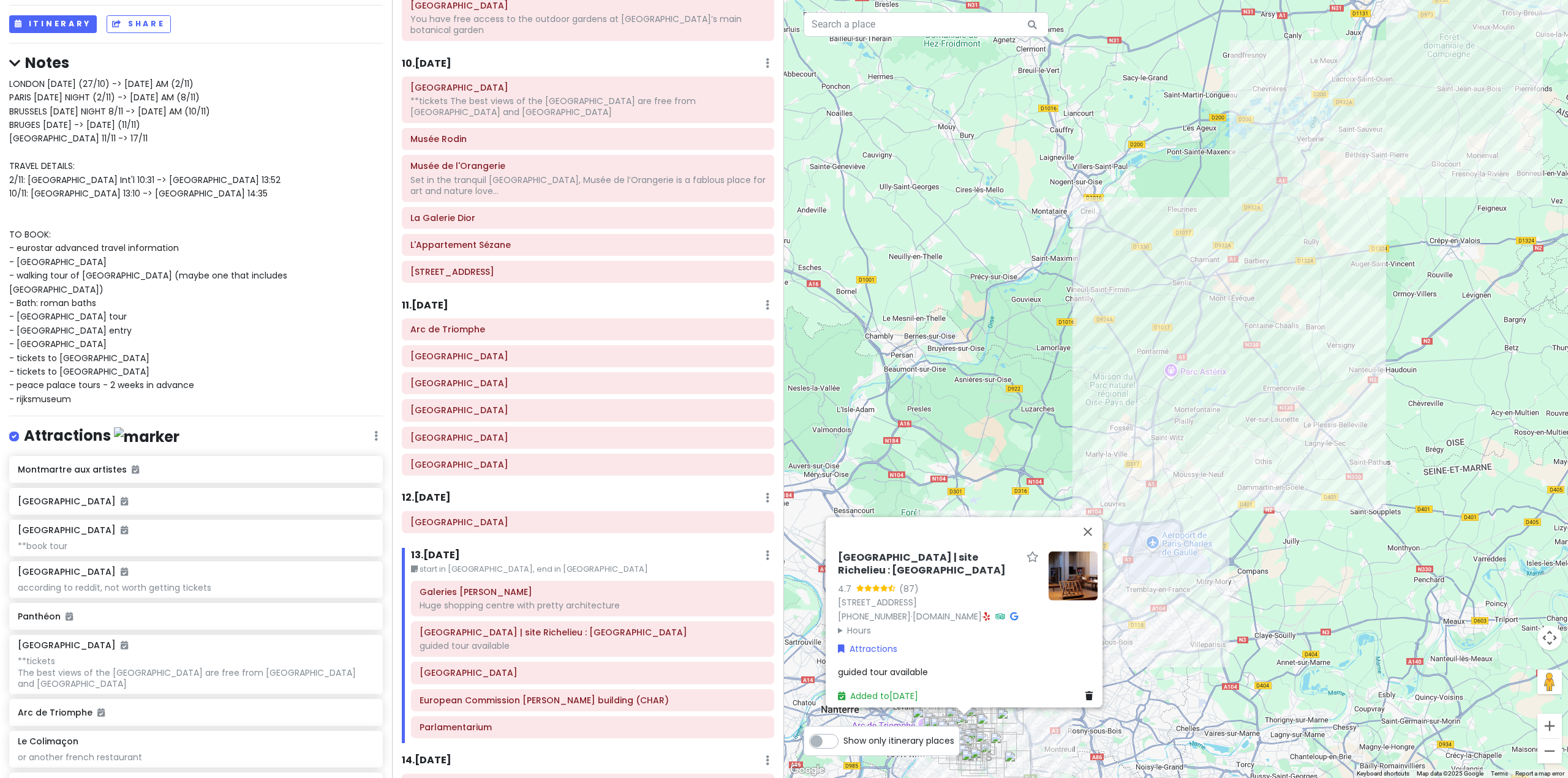
click at [637, 491] on div "12 . Fri 11/7 Add Day Notes Delete Day" at bounding box center [588, 501] width 372 height 21
click at [1128, 358] on div "Bibliothèque nationale de France | site Richelieu : Bibliothèque de Recherche 4…" at bounding box center [1176, 389] width 784 height 778
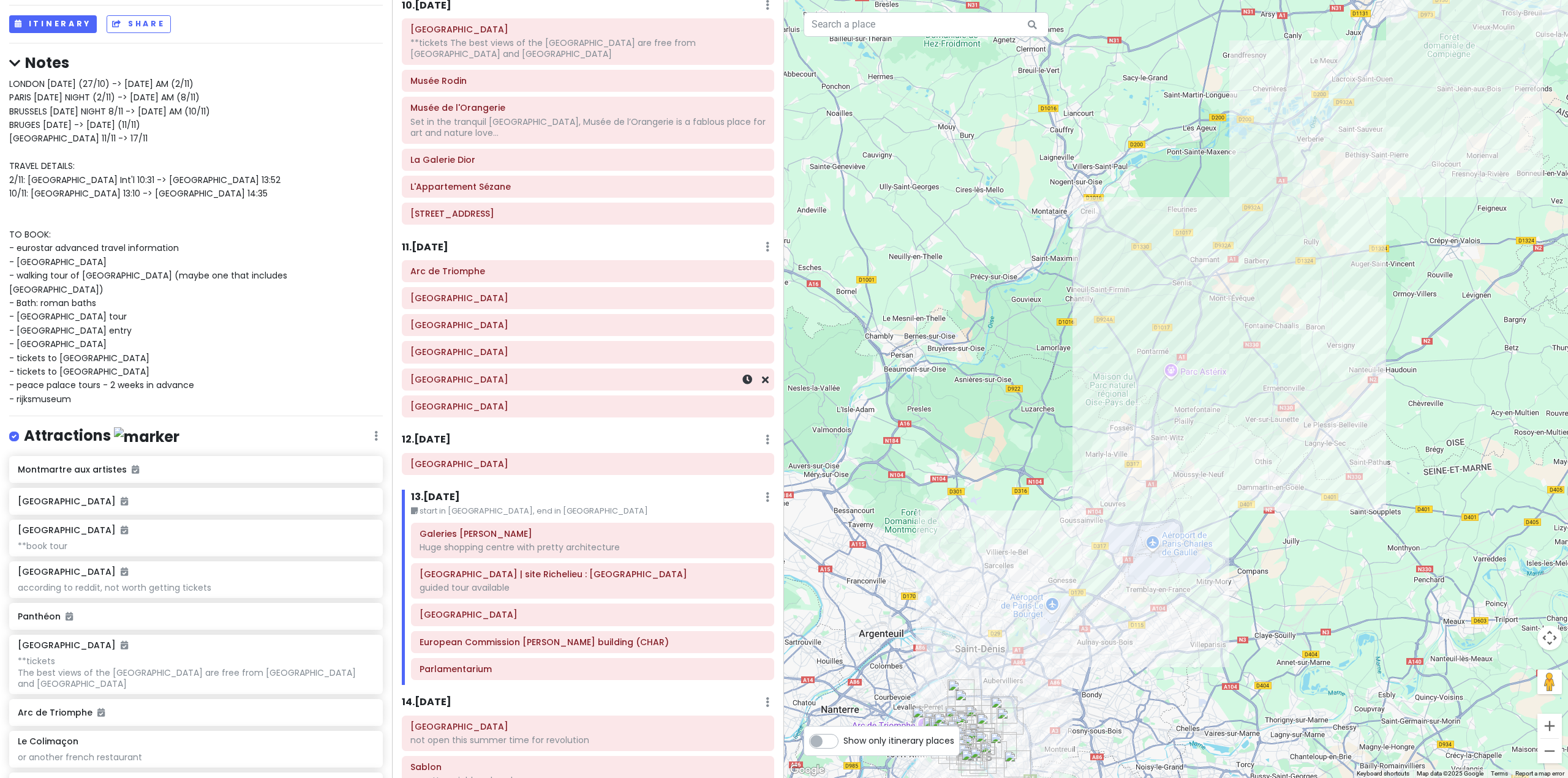
scroll to position [1900, 0]
click at [662, 487] on div "13 . Sat 11/8 Edit Day Notes Delete Day" at bounding box center [592, 497] width 363 height 21
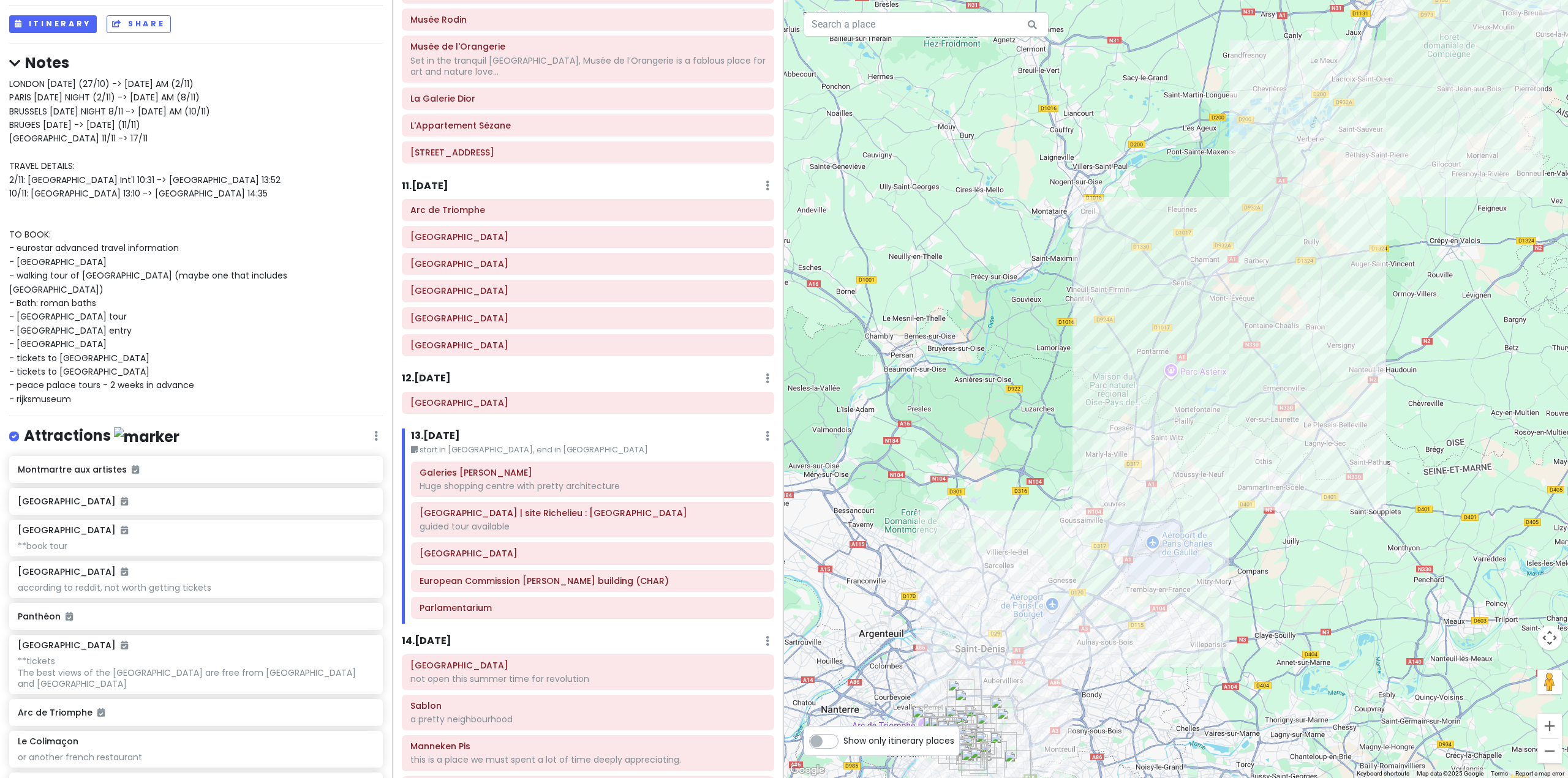
scroll to position [1961, 0]
click at [618, 337] on h6 "[GEOGRAPHIC_DATA]" at bounding box center [587, 341] width 355 height 11
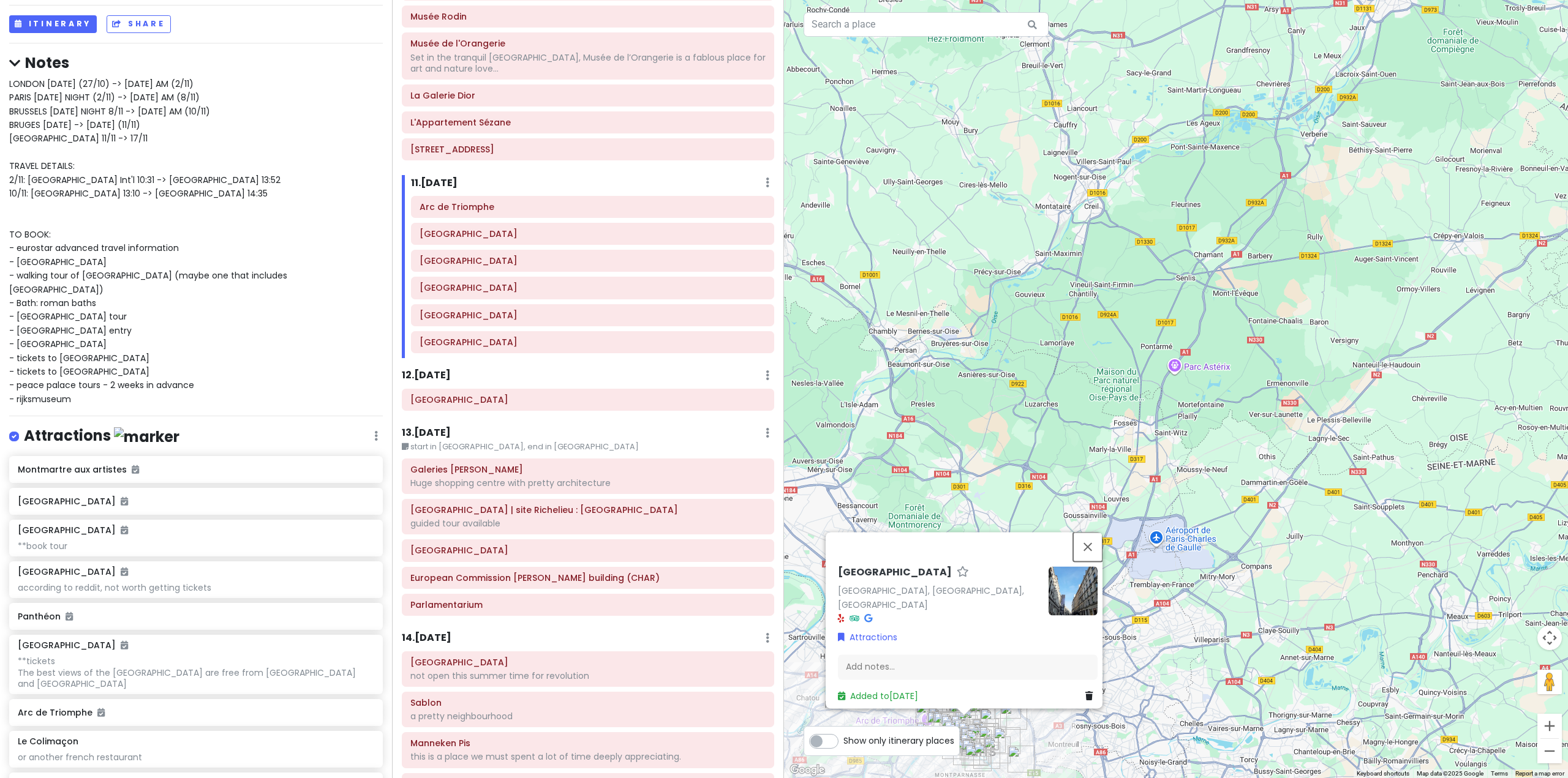
click at [1099, 552] on button "Close" at bounding box center [1088, 547] width 30 height 30
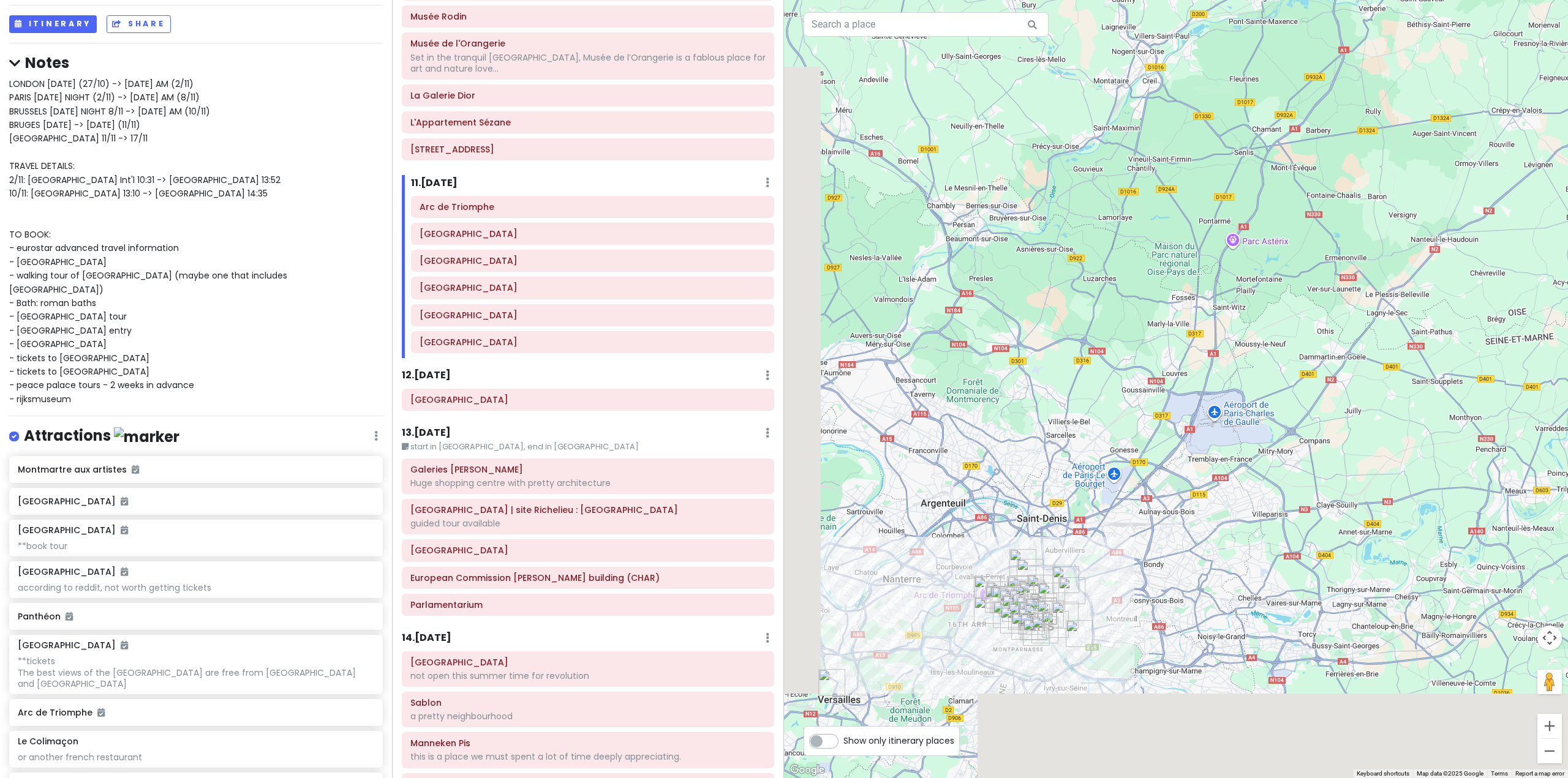
drag, startPoint x: 1075, startPoint y: 649, endPoint x: 1137, endPoint y: 534, distance: 130.6
click at [1136, 521] on div at bounding box center [1176, 389] width 784 height 778
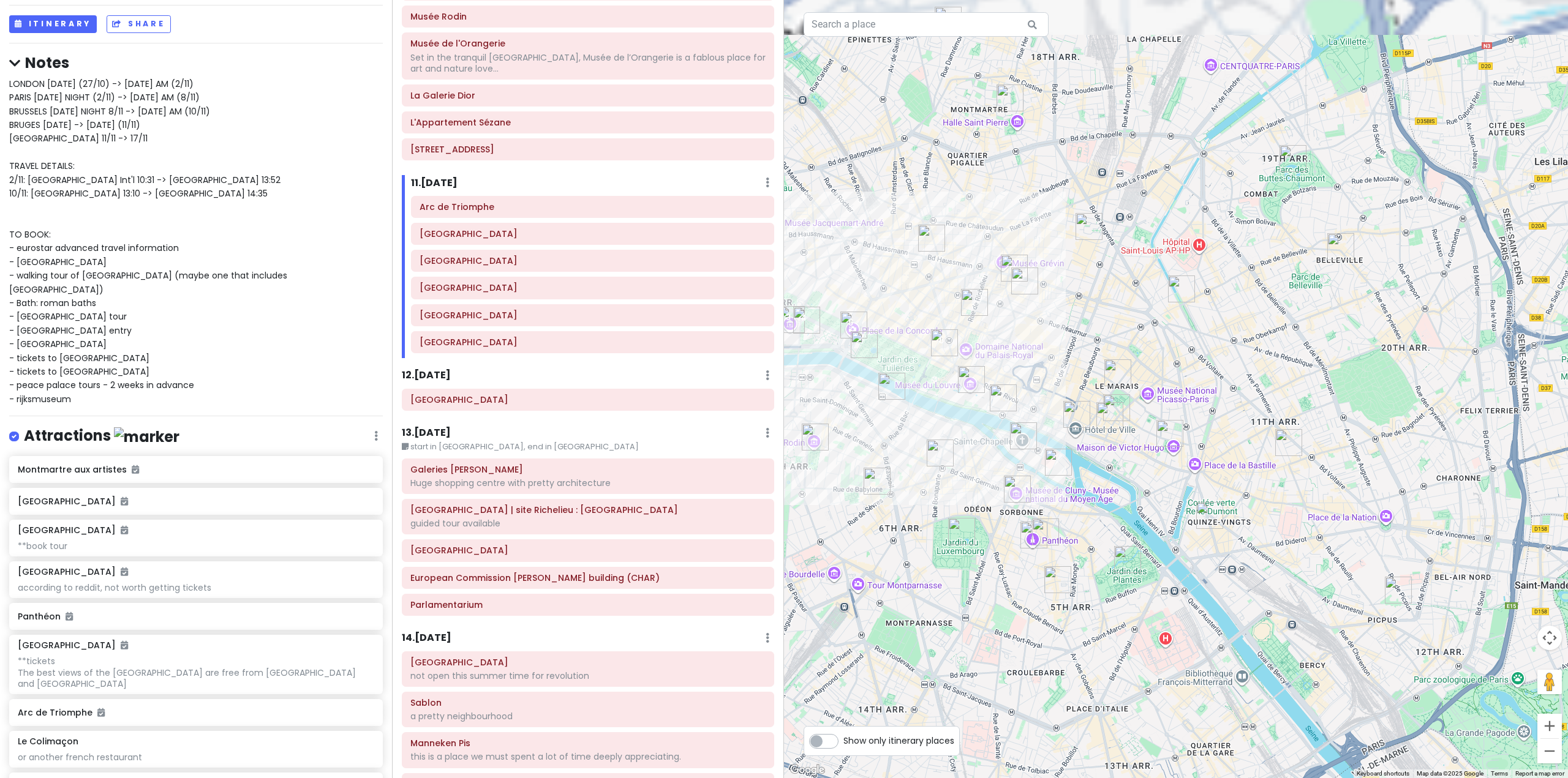
drag, startPoint x: 979, startPoint y: 399, endPoint x: 1073, endPoint y: 669, distance: 285.9
click at [1072, 669] on div at bounding box center [1176, 389] width 784 height 778
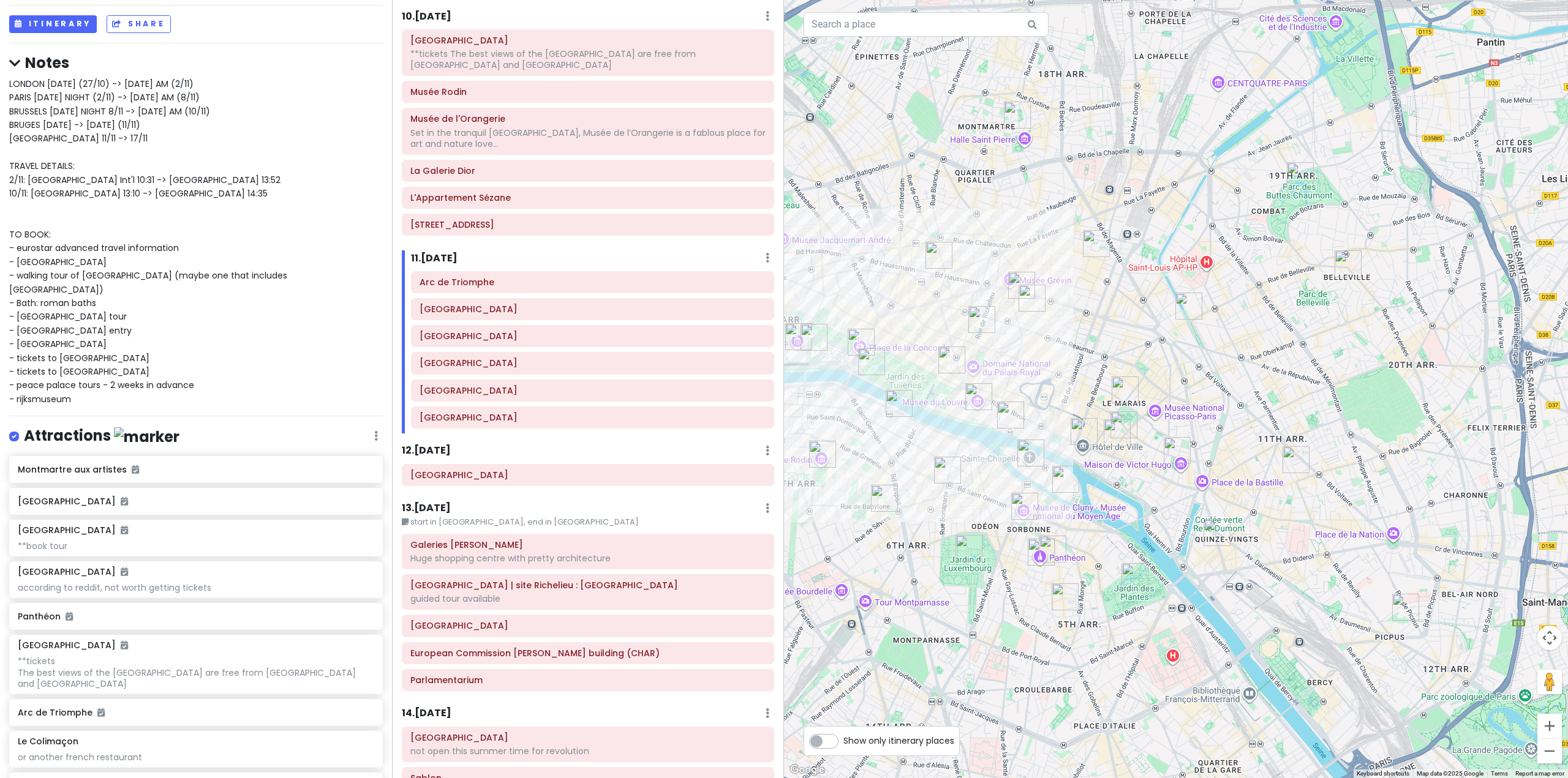
scroll to position [1778, 0]
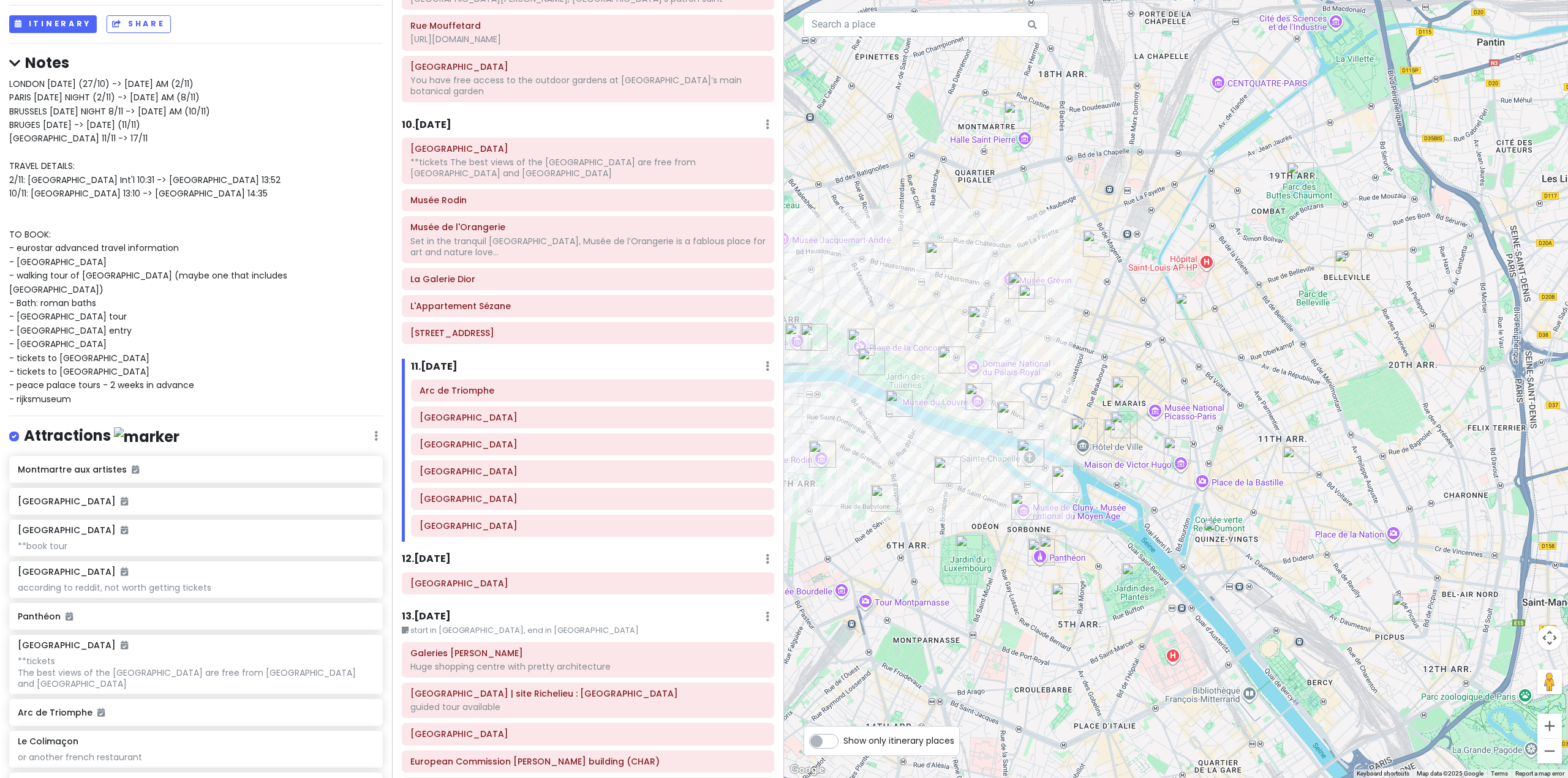
click at [429, 119] on h6 "10 . Wed 11/5" at bounding box center [427, 125] width 49 height 13
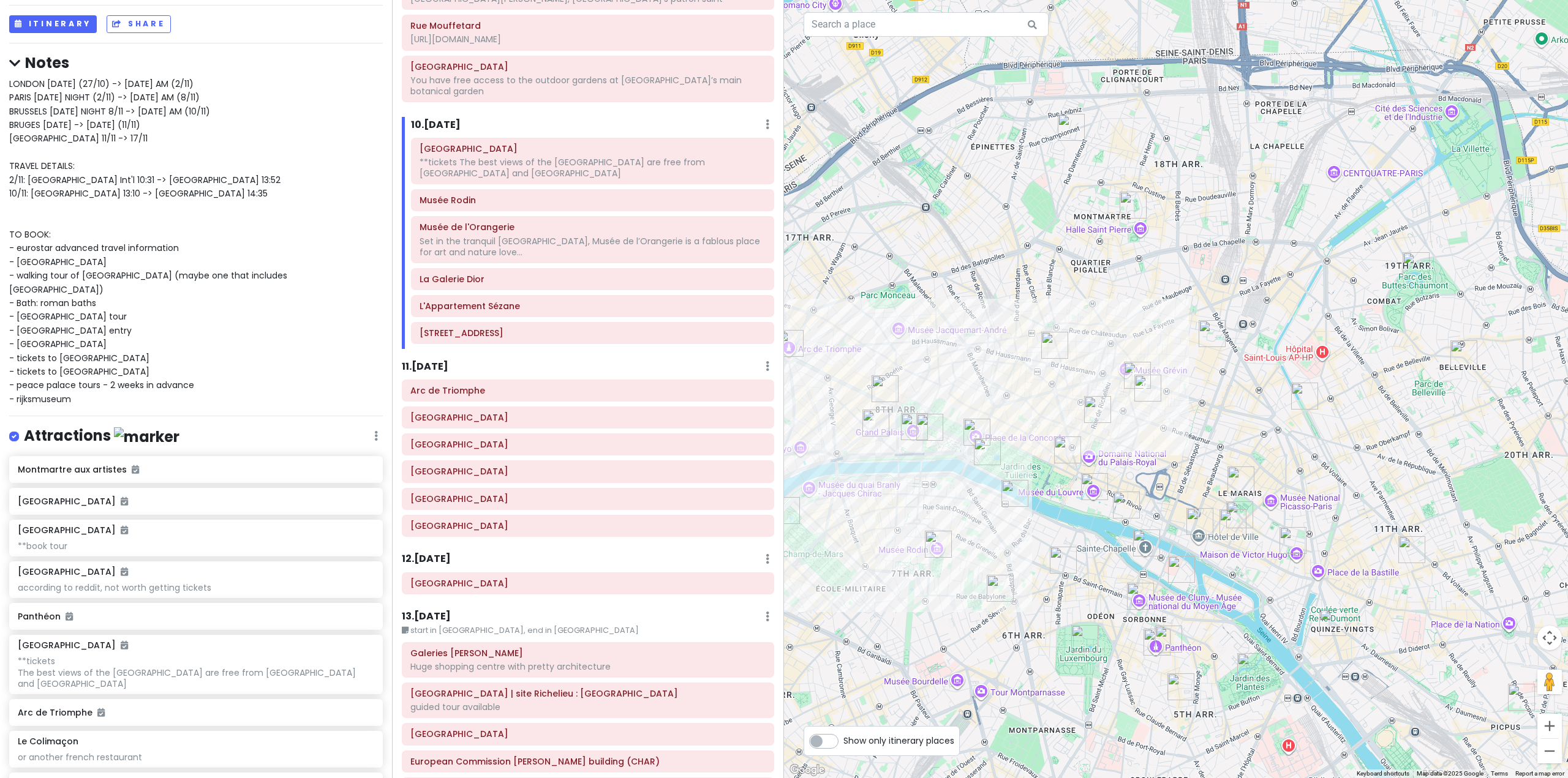
drag, startPoint x: 914, startPoint y: 407, endPoint x: 1014, endPoint y: 486, distance: 127.4
click at [1014, 486] on img "Musée d'Orsay" at bounding box center [1014, 493] width 27 height 27
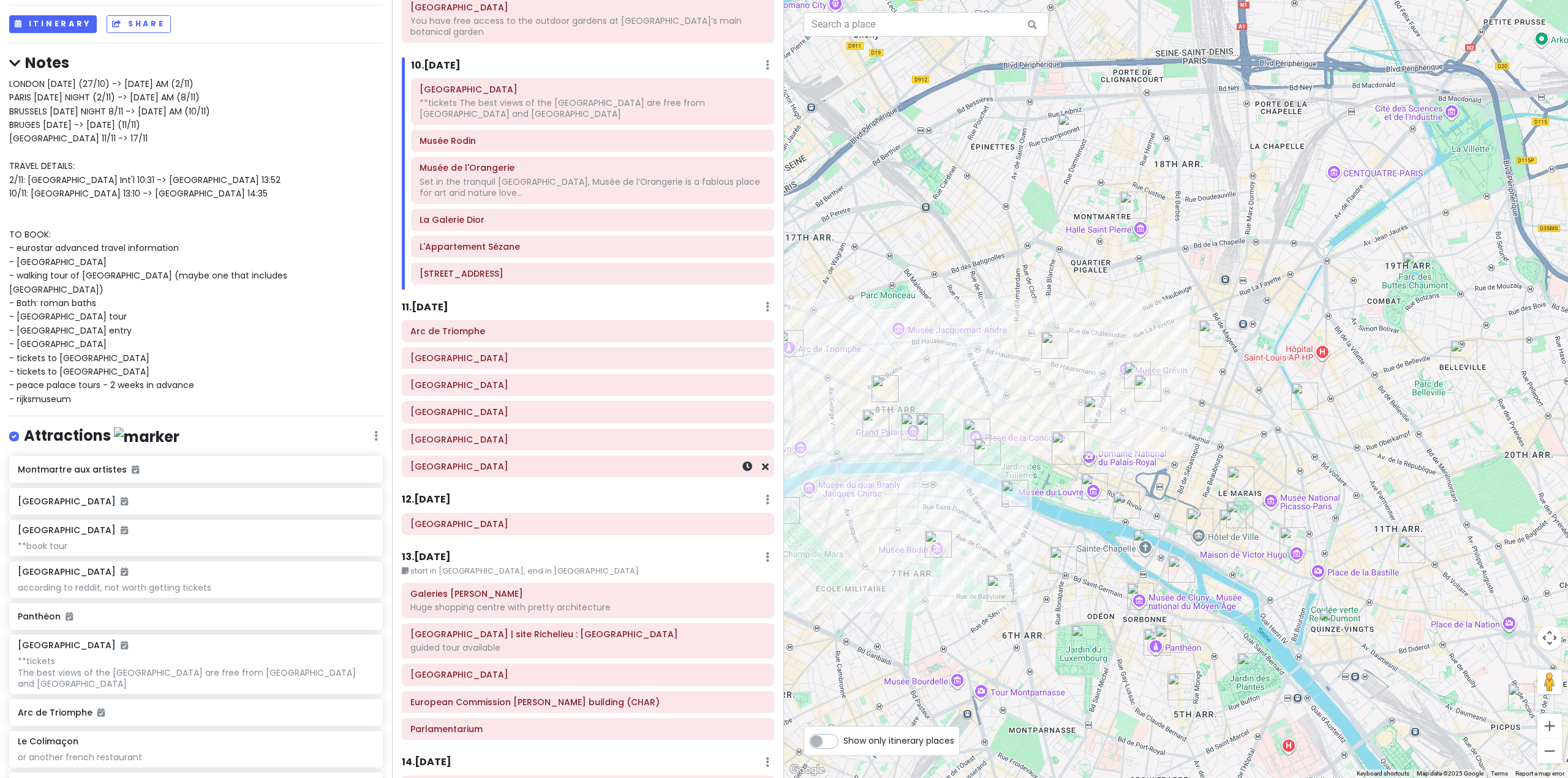
scroll to position [1839, 0]
click at [433, 549] on h6 "13 . [DATE]" at bounding box center [426, 555] width 49 height 13
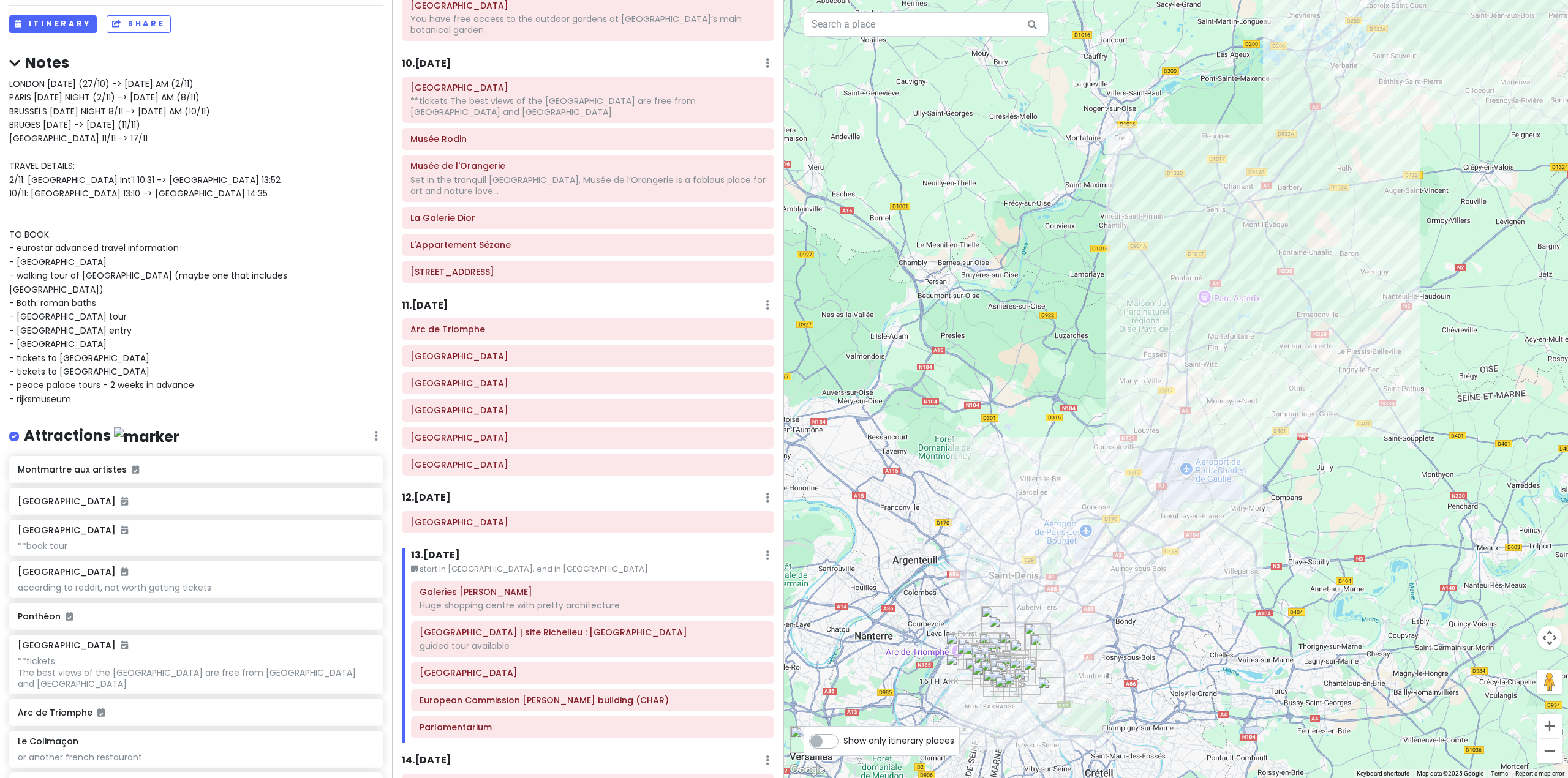
drag, startPoint x: 1255, startPoint y: 337, endPoint x: 1173, endPoint y: 654, distance: 327.4
click at [1183, 623] on div at bounding box center [1176, 389] width 784 height 778
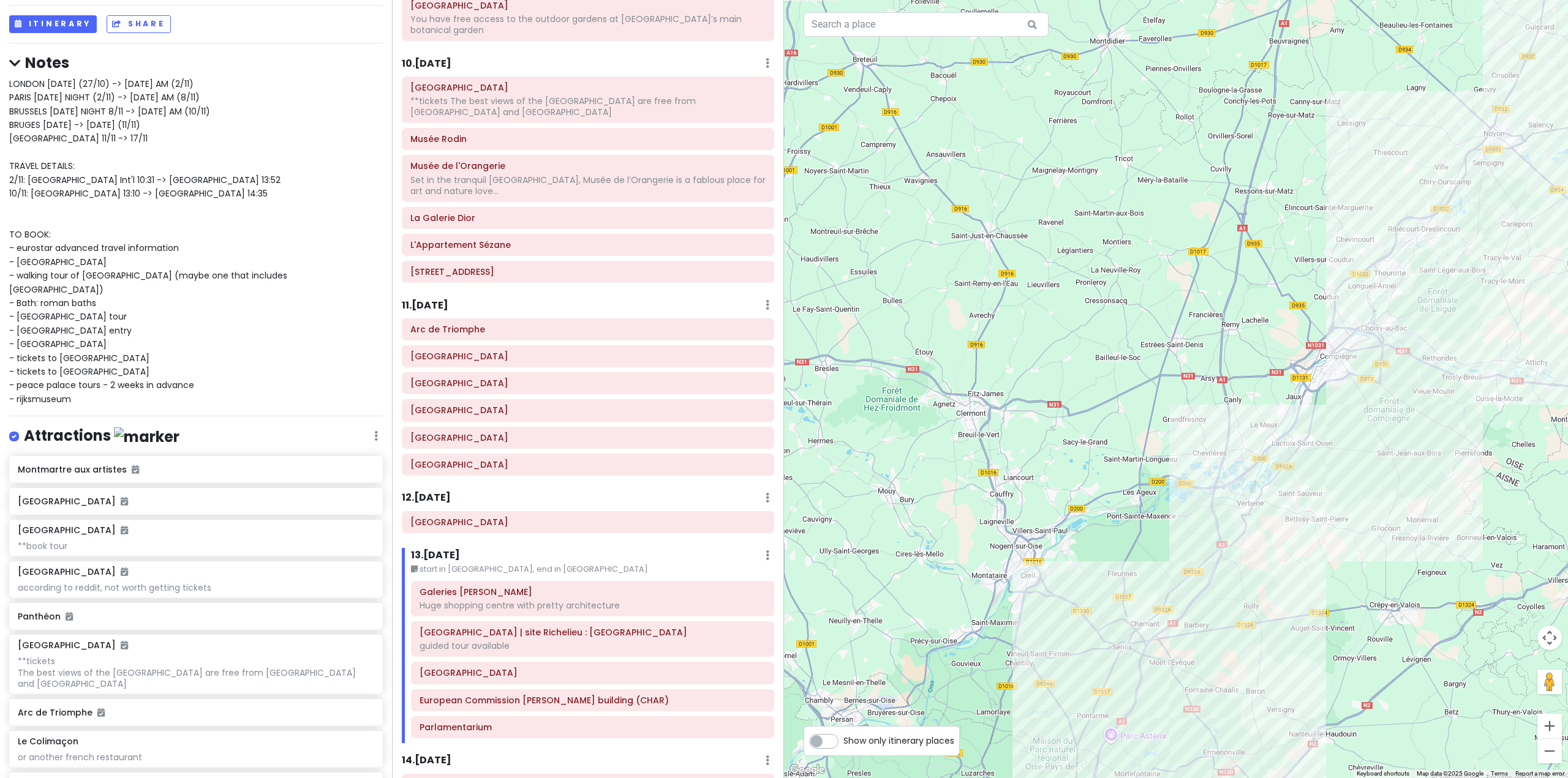
drag, startPoint x: 1247, startPoint y: 400, endPoint x: 905, endPoint y: 466, distance: 348.3
click at [940, 458] on div at bounding box center [1176, 389] width 784 height 778
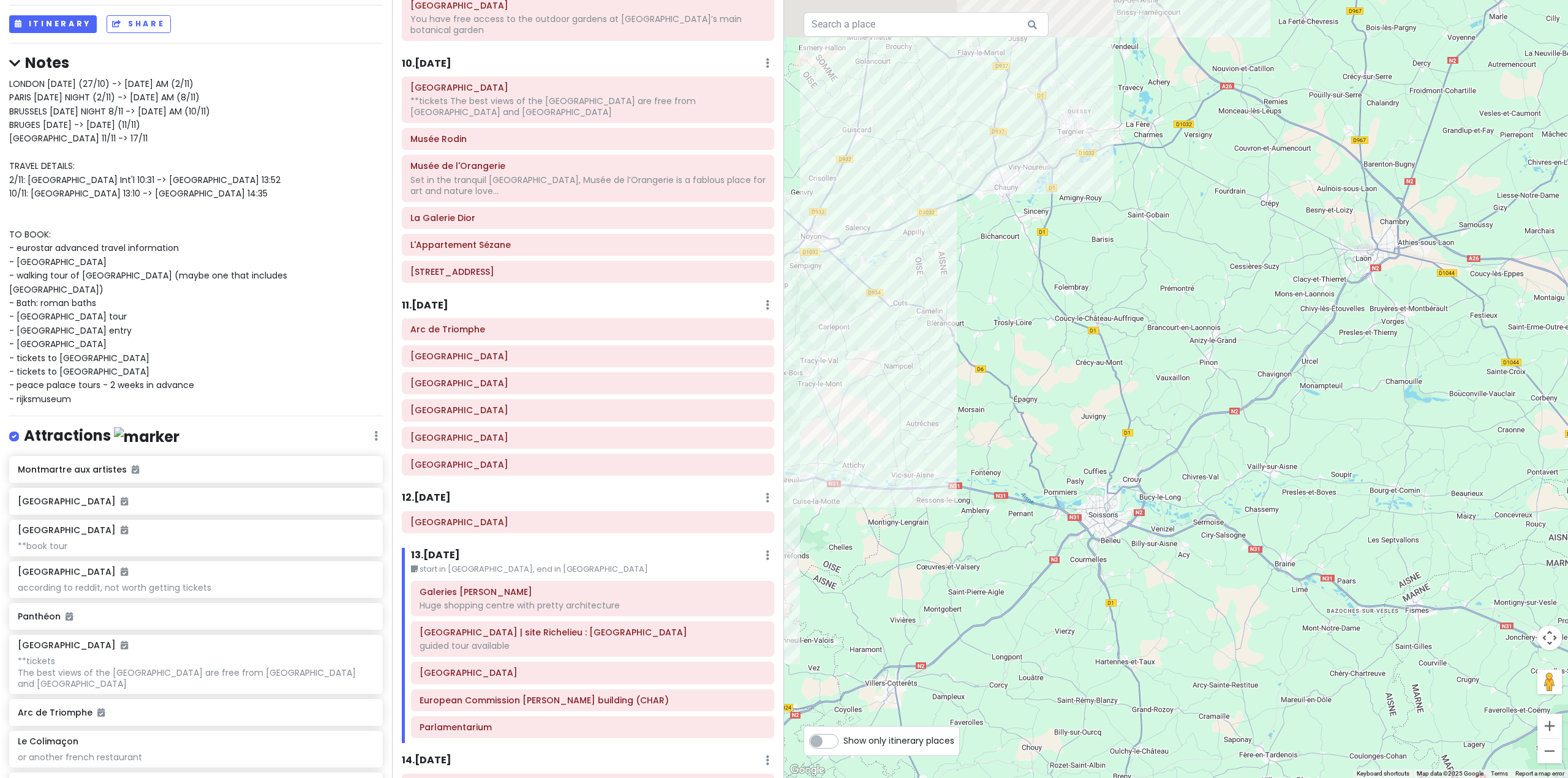
drag, startPoint x: 1078, startPoint y: 291, endPoint x: 1123, endPoint y: 535, distance: 248.1
click at [1122, 528] on div at bounding box center [1176, 389] width 784 height 778
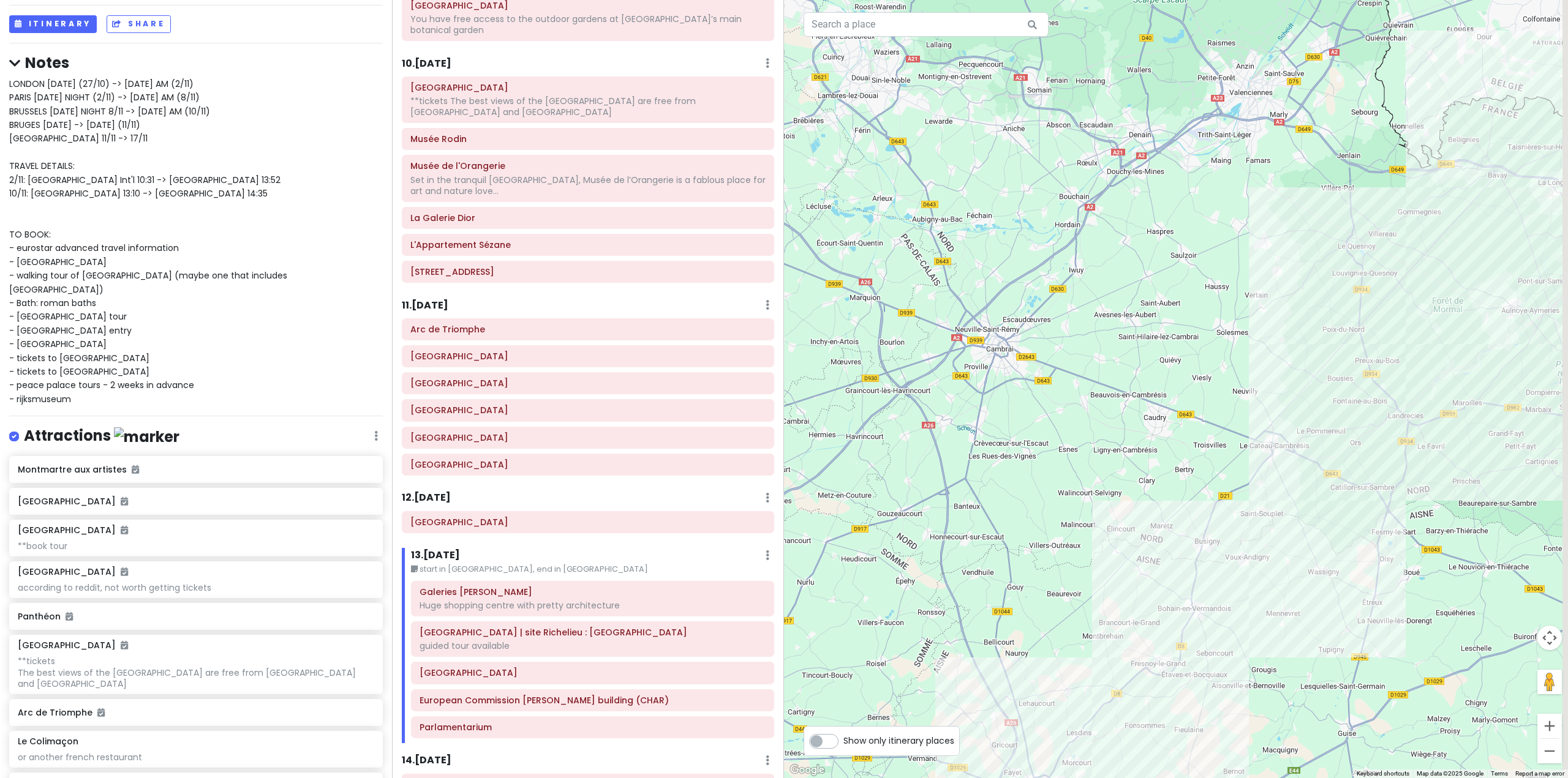
drag, startPoint x: 1134, startPoint y: 280, endPoint x: 950, endPoint y: 386, distance: 212.3
click at [954, 380] on div at bounding box center [1176, 389] width 784 height 778
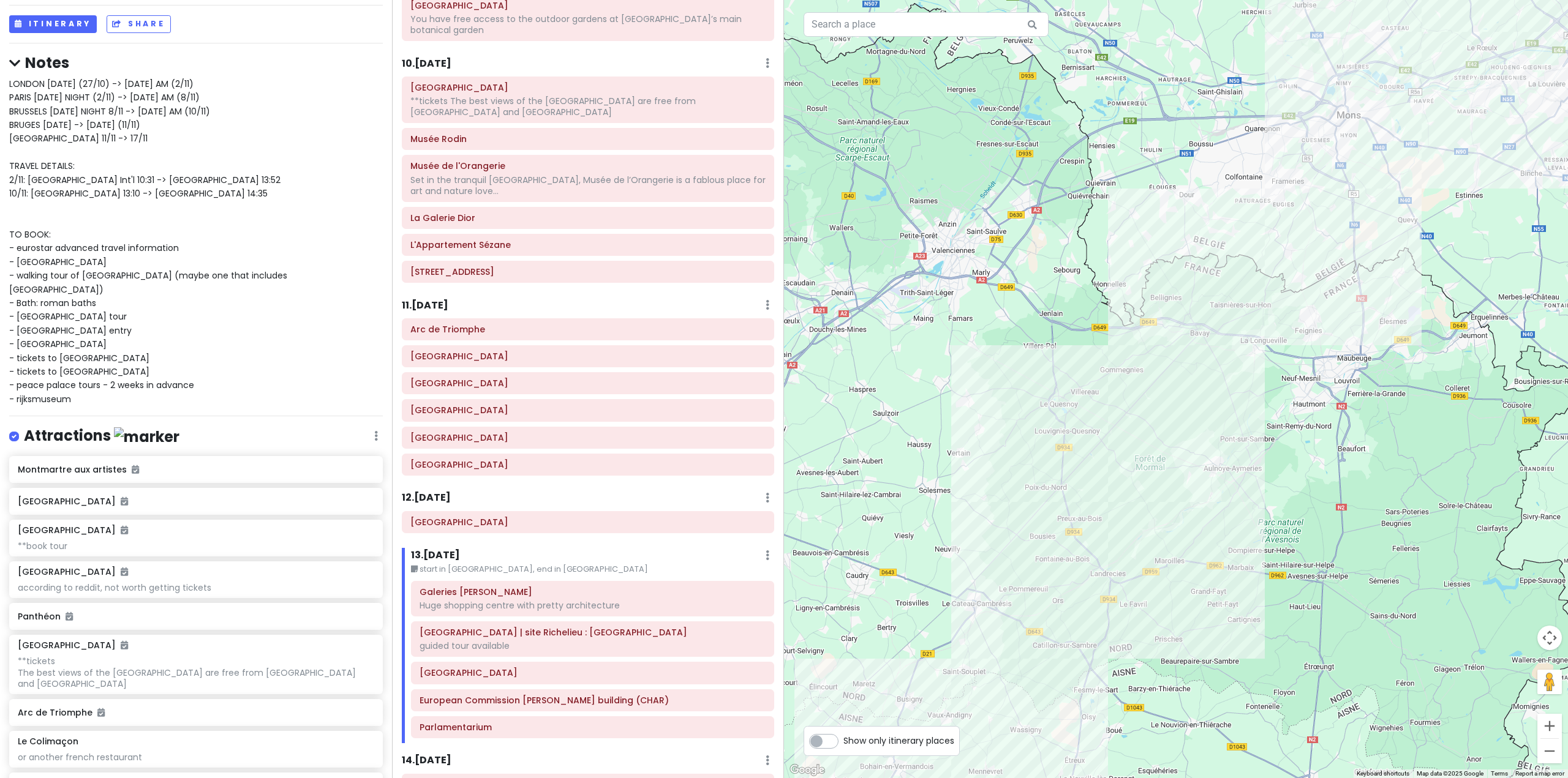
drag, startPoint x: 1272, startPoint y: 166, endPoint x: 1079, endPoint y: 445, distance: 339.2
click at [1109, 421] on div at bounding box center [1176, 389] width 784 height 778
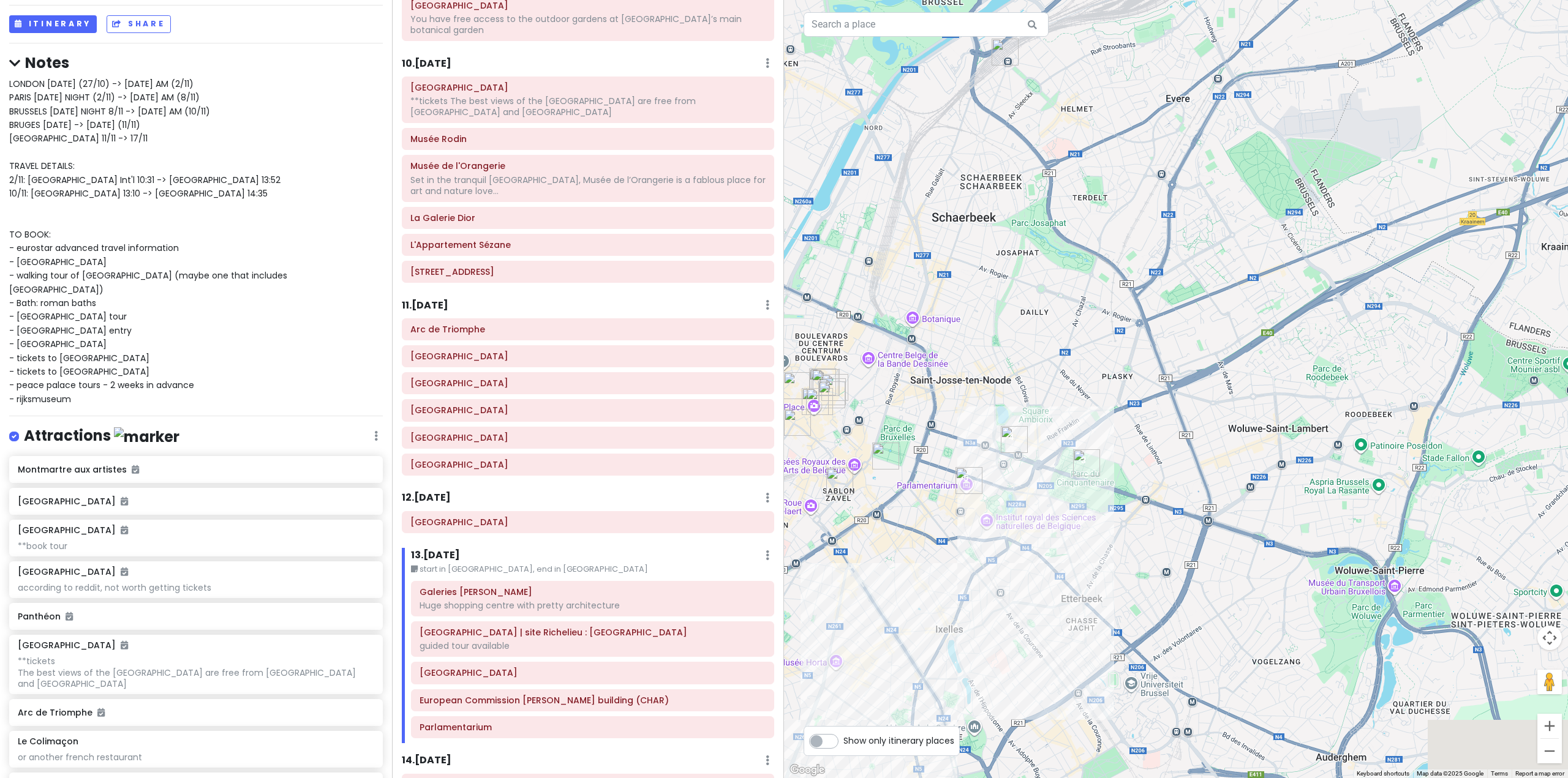
drag, startPoint x: 1009, startPoint y: 526, endPoint x: 1027, endPoint y: 390, distance: 137.2
click at [1027, 390] on div at bounding box center [1176, 389] width 784 height 778
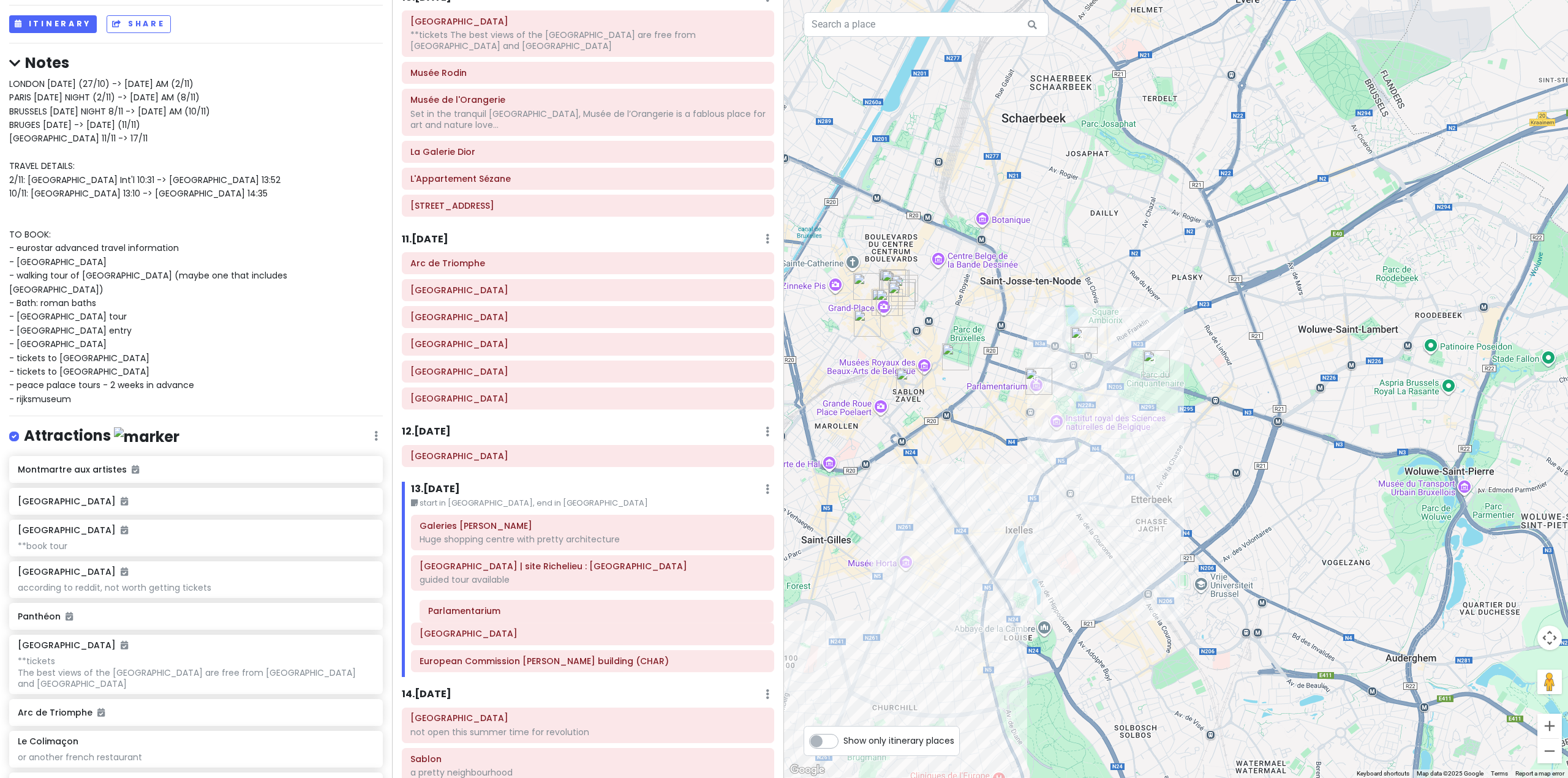
drag, startPoint x: 589, startPoint y: 716, endPoint x: 597, endPoint y: 606, distance: 110.3
click at [597, 612] on div "Galeries Lafayette Haussmann Huge shopping centre with pretty architecture Bibl…" at bounding box center [592, 596] width 381 height 162
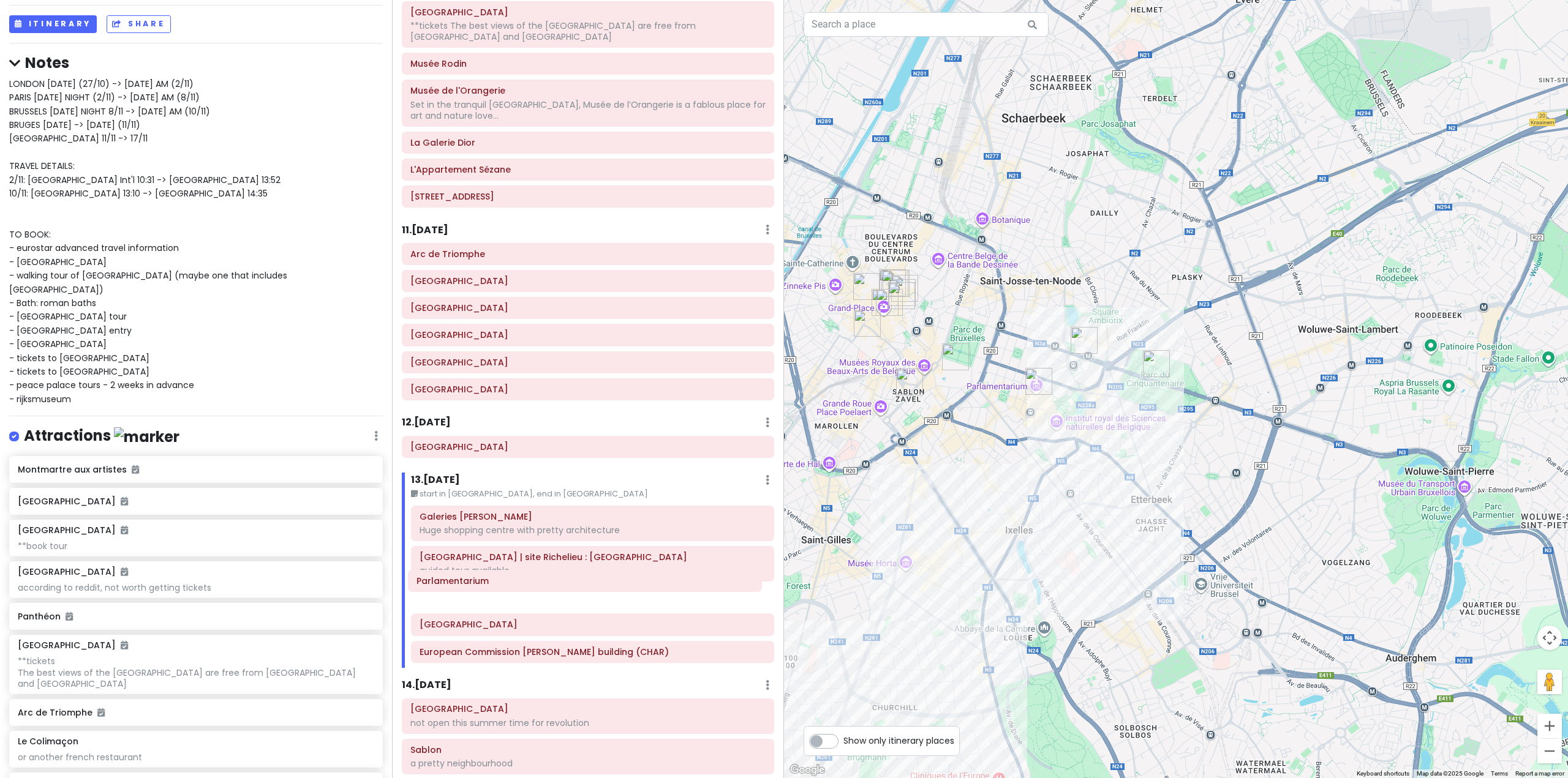
scroll to position [1918, 0]
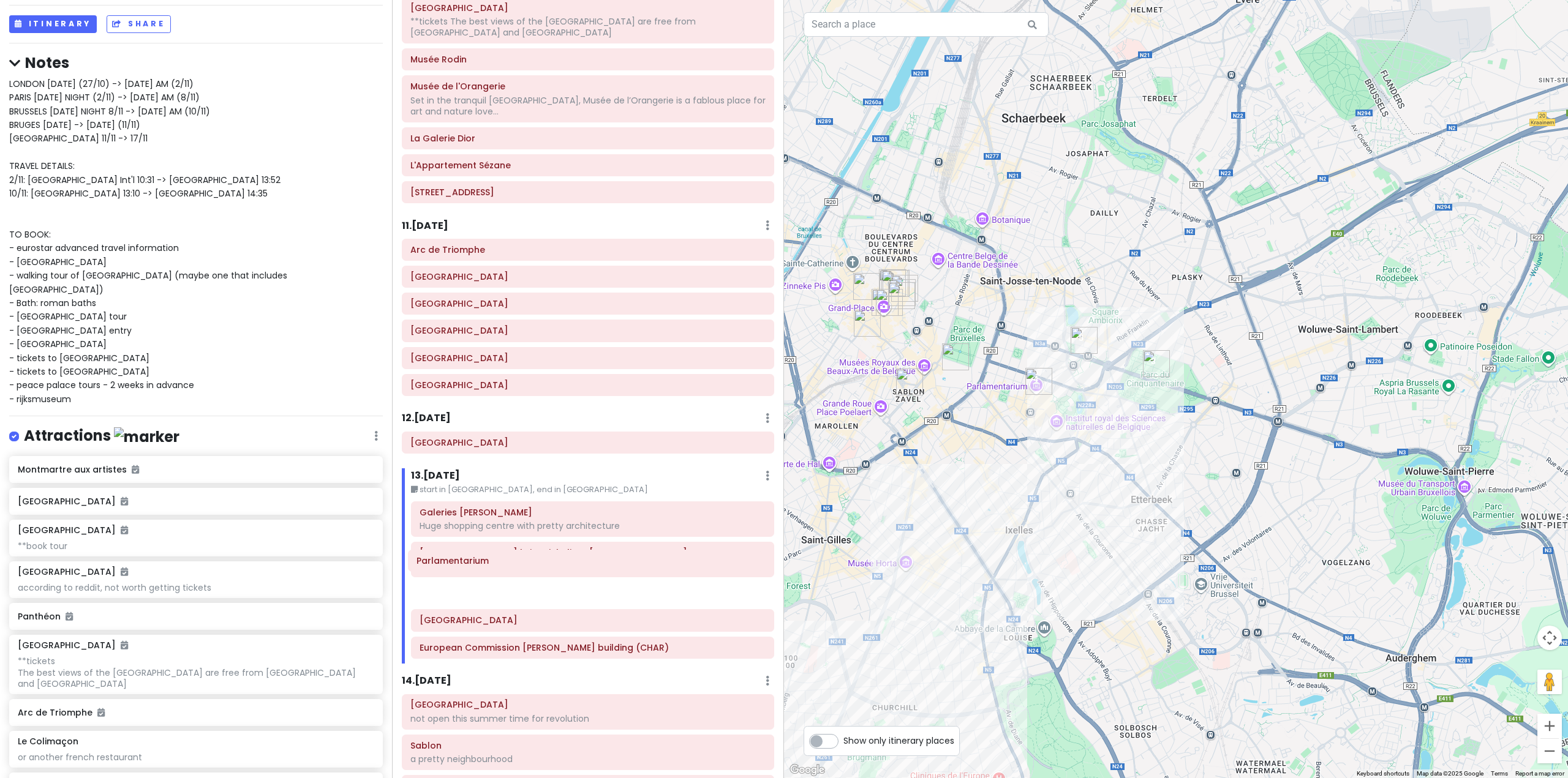
drag, startPoint x: 581, startPoint y: 616, endPoint x: 578, endPoint y: 567, distance: 49.1
click at [578, 567] on div "Galeries Lafayette Haussmann Huge shopping centre with pretty architecture Bibl…" at bounding box center [592, 583] width 381 height 162
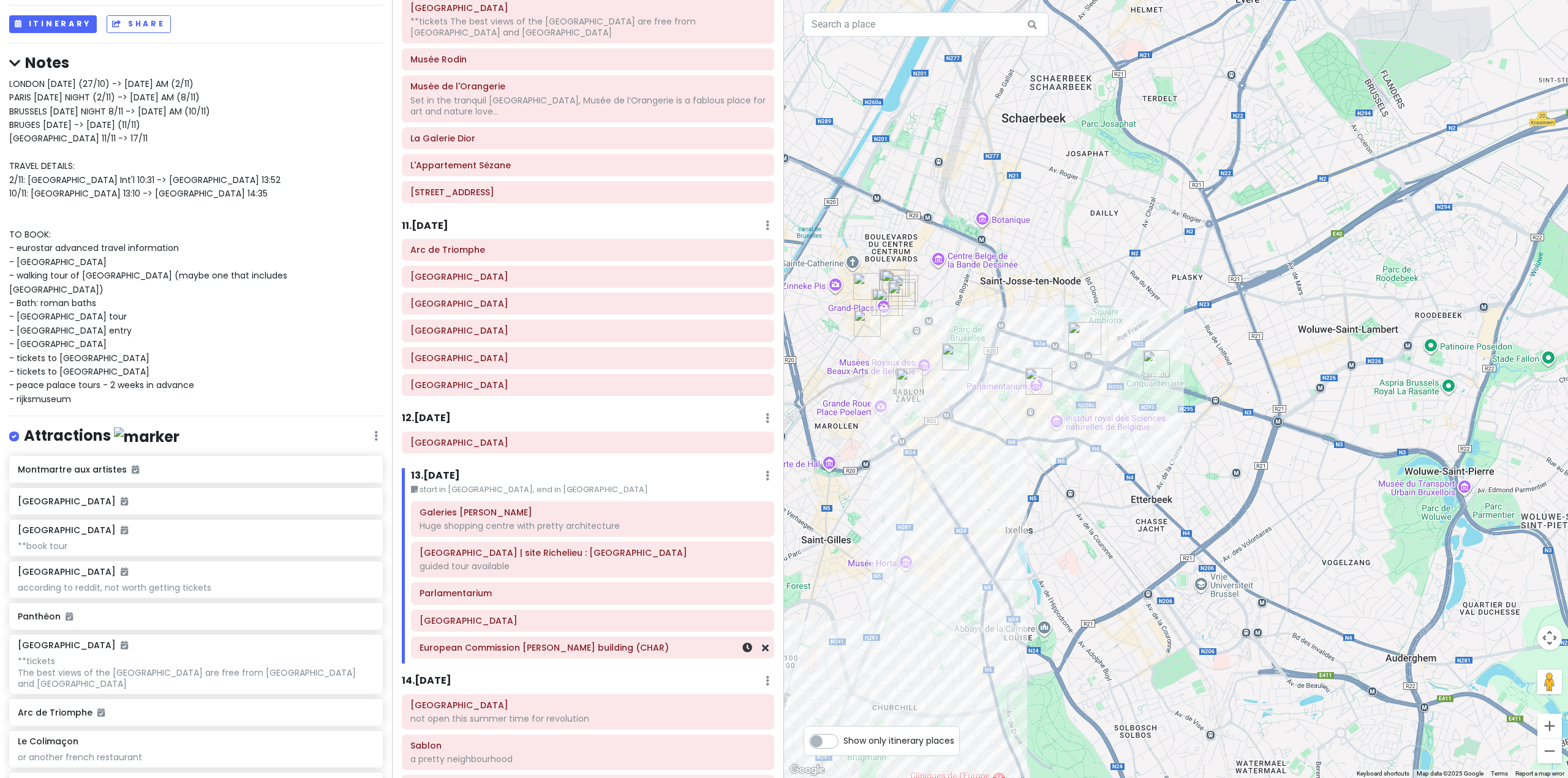
click at [611, 642] on h6 "European Commission [PERSON_NAME] building (CHAR)" at bounding box center [593, 647] width 346 height 11
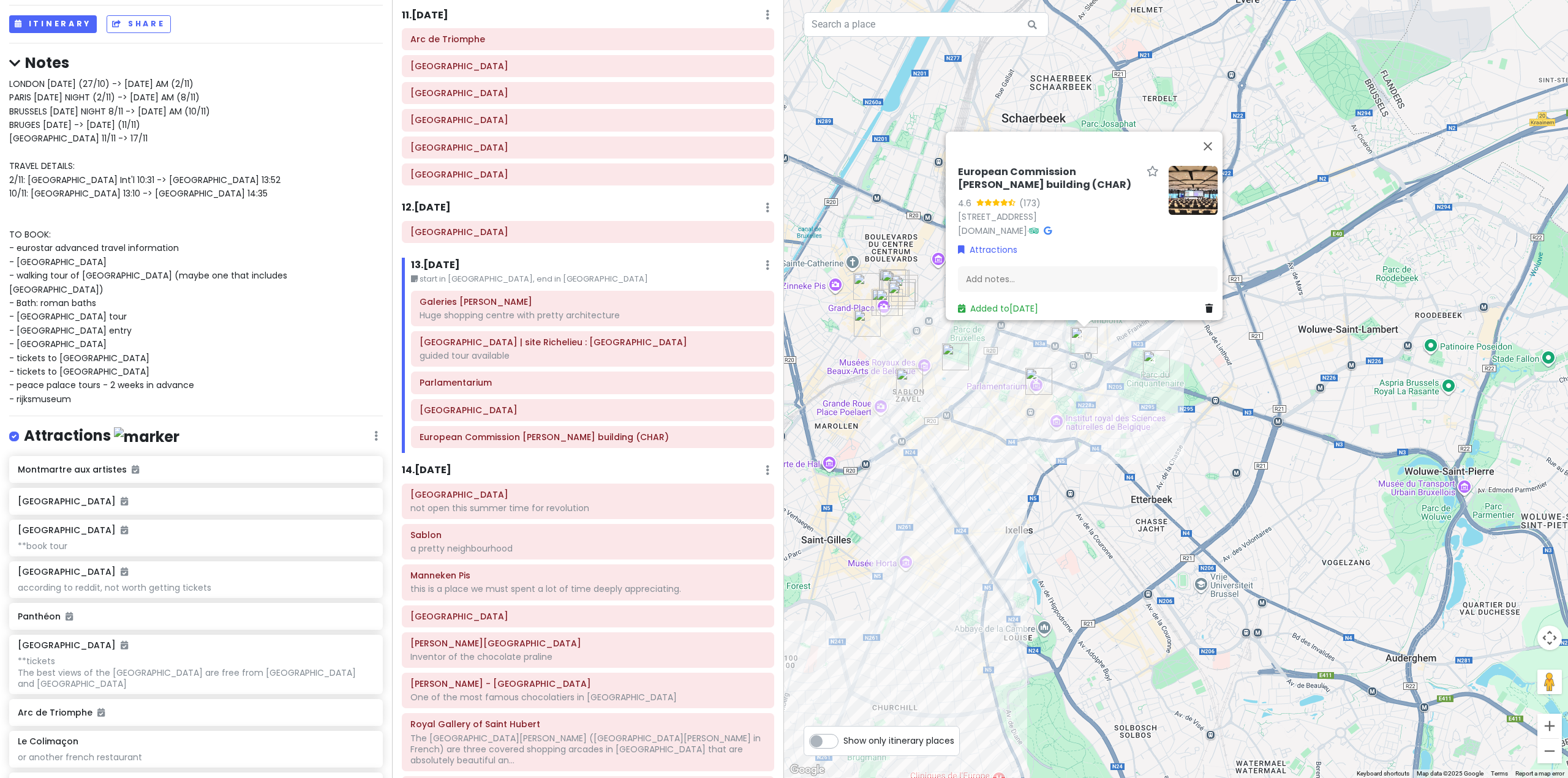
scroll to position [2164, 0]
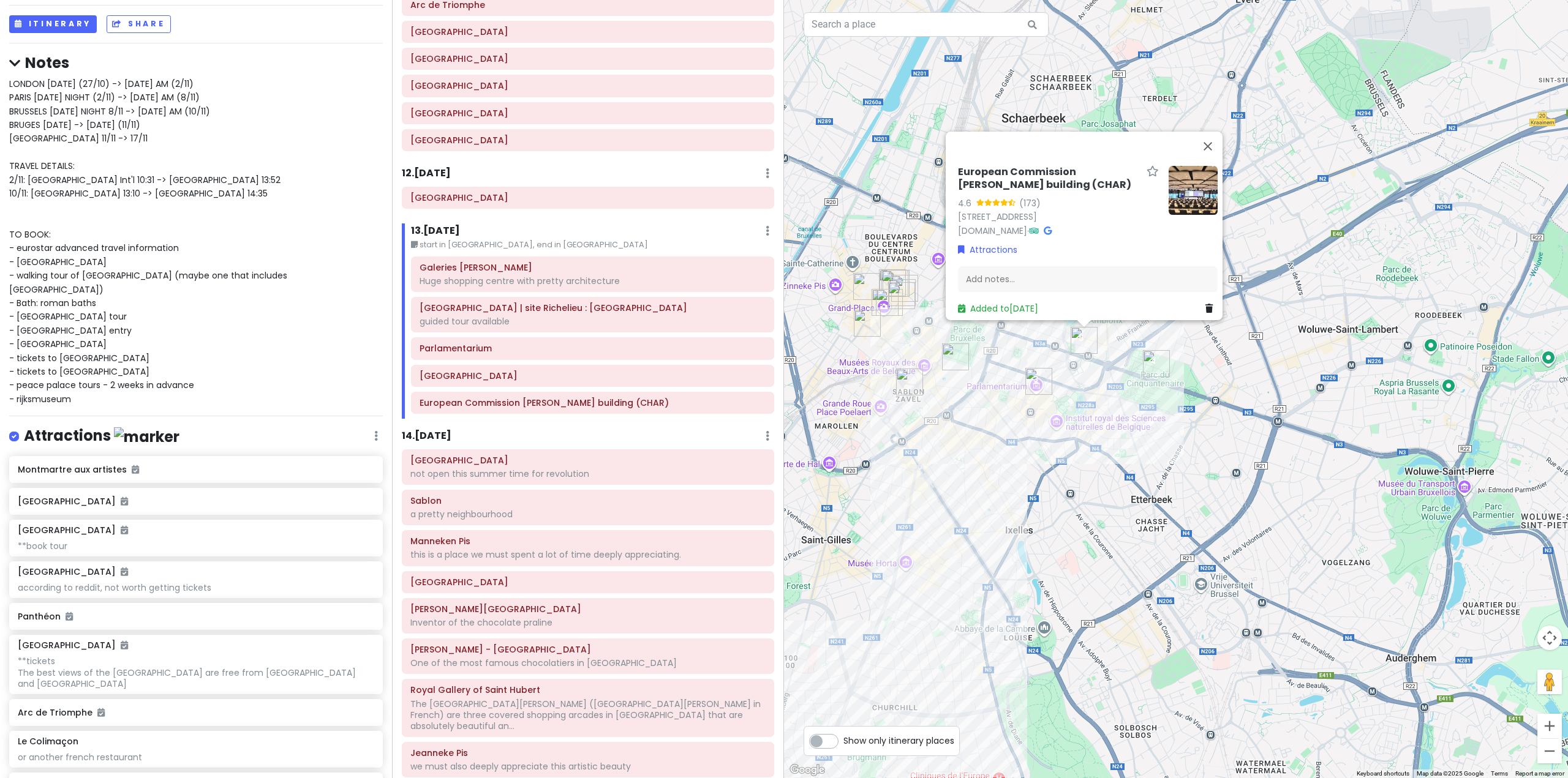
click at [956, 453] on div "European Commission Charlemagne building (CHAR) 4.6 (173) Rue de la Loi 170, 10…" at bounding box center [1176, 389] width 784 height 778
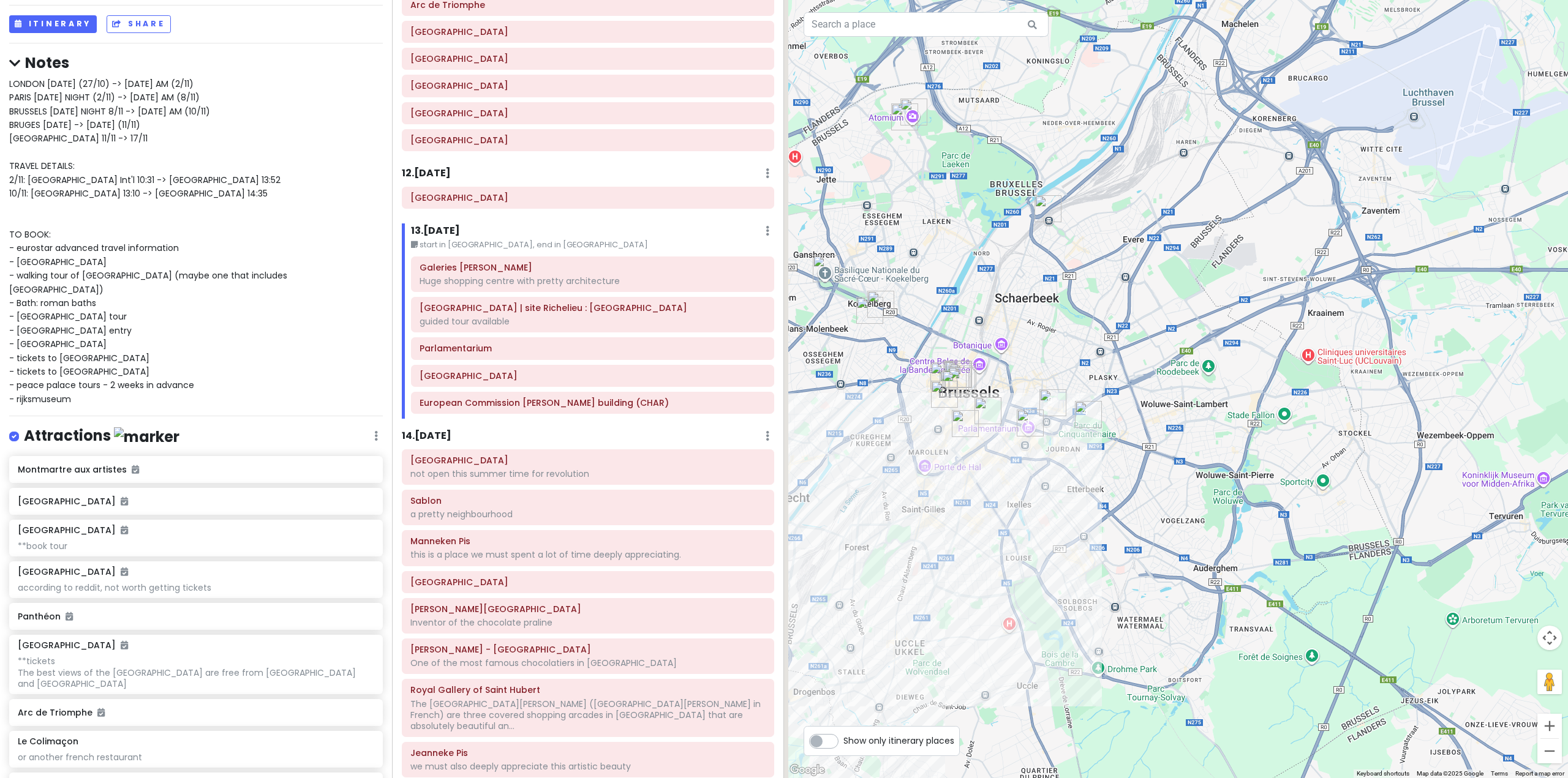
drag, startPoint x: 944, startPoint y: 388, endPoint x: 1003, endPoint y: 440, distance: 78.6
click at [979, 438] on img "Sablon" at bounding box center [964, 423] width 27 height 27
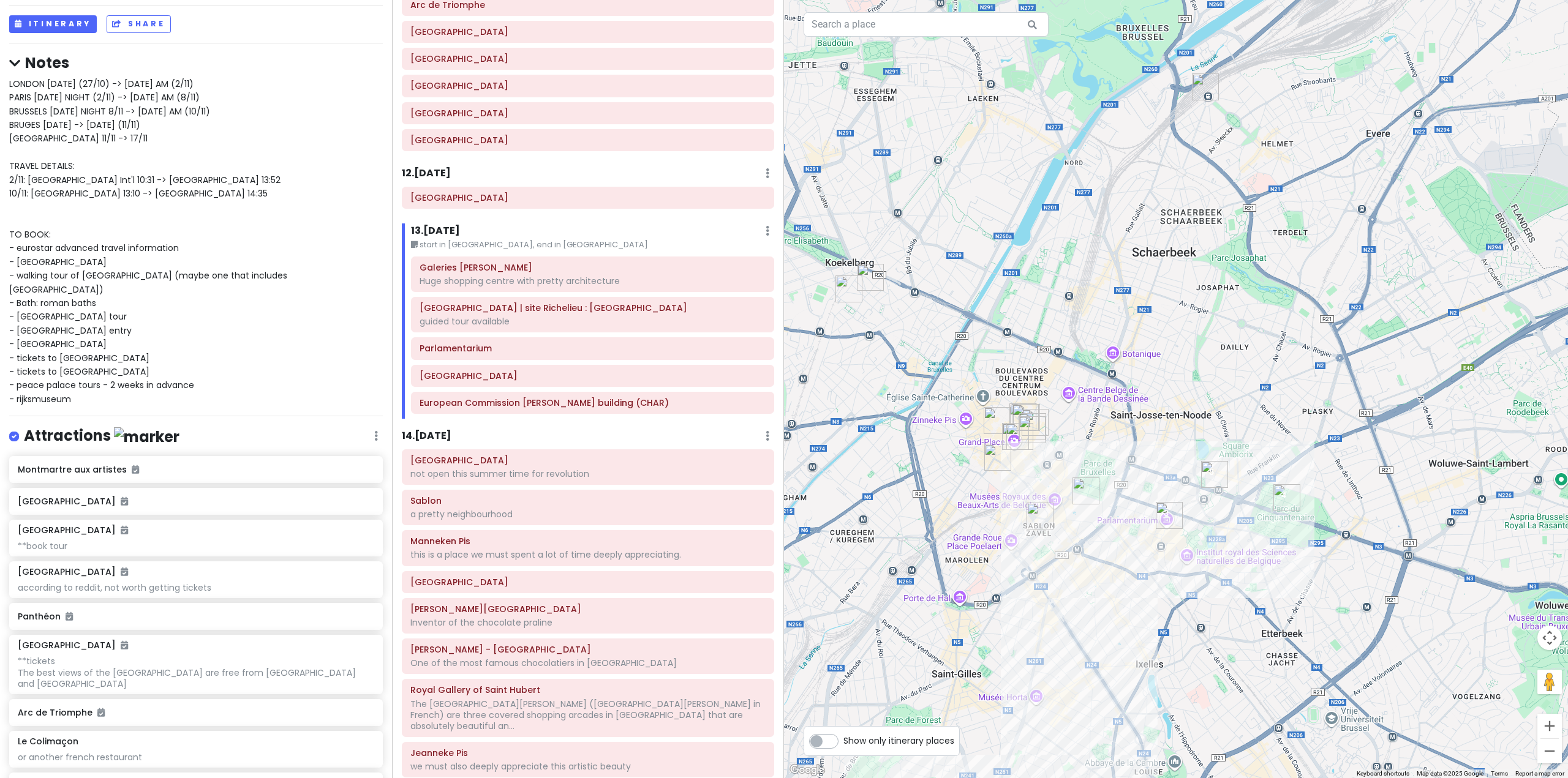
drag, startPoint x: 929, startPoint y: 393, endPoint x: 981, endPoint y: 440, distance: 70.1
click at [981, 440] on div at bounding box center [1176, 389] width 784 height 778
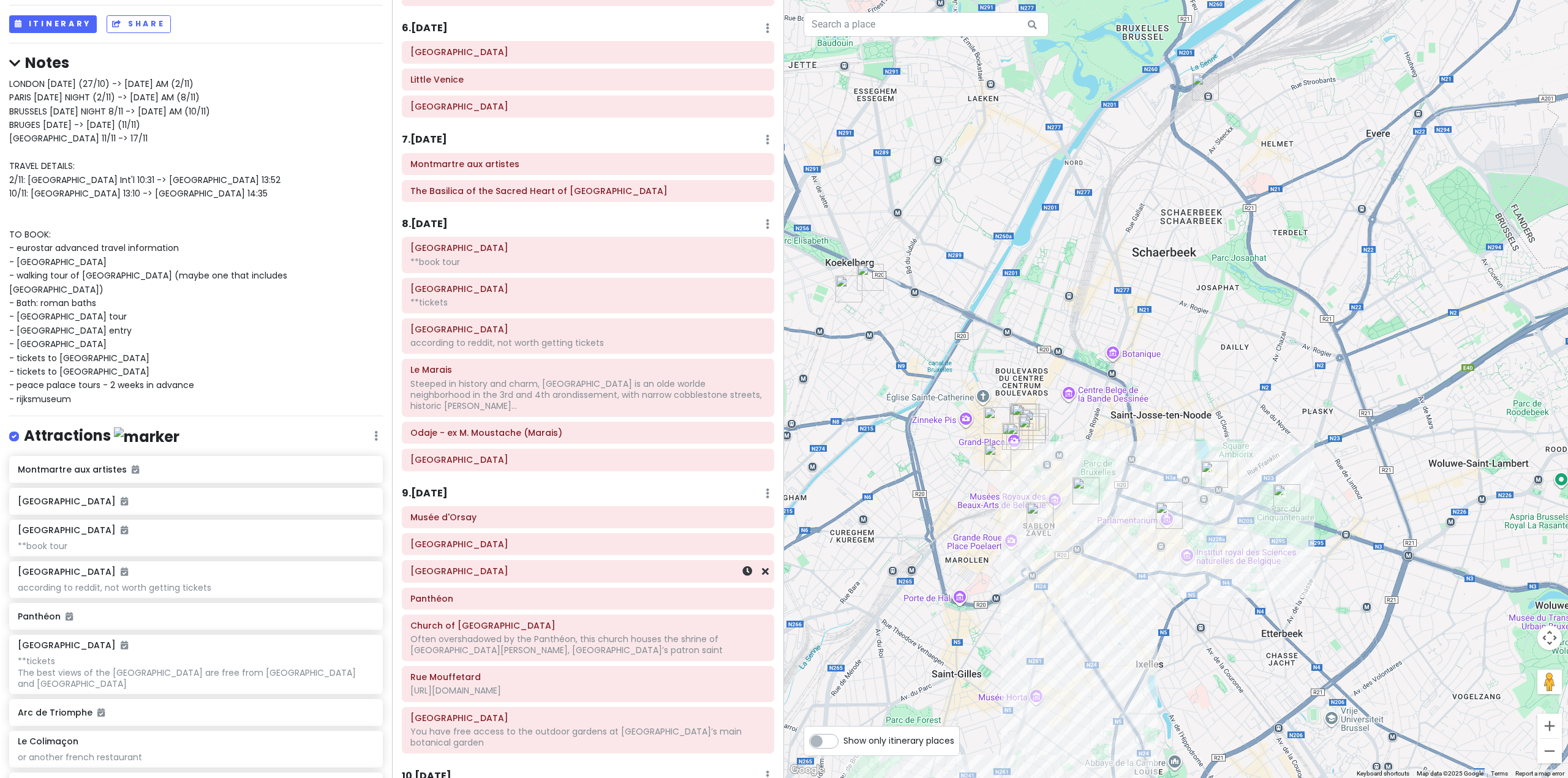
scroll to position [1122, 0]
click at [436, 238] on div "8 . Mon 11/3 Add Day Notes Delete Day" at bounding box center [588, 231] width 372 height 21
click at [436, 228] on h6 "8 . Mon 11/3" at bounding box center [425, 228] width 46 height 13
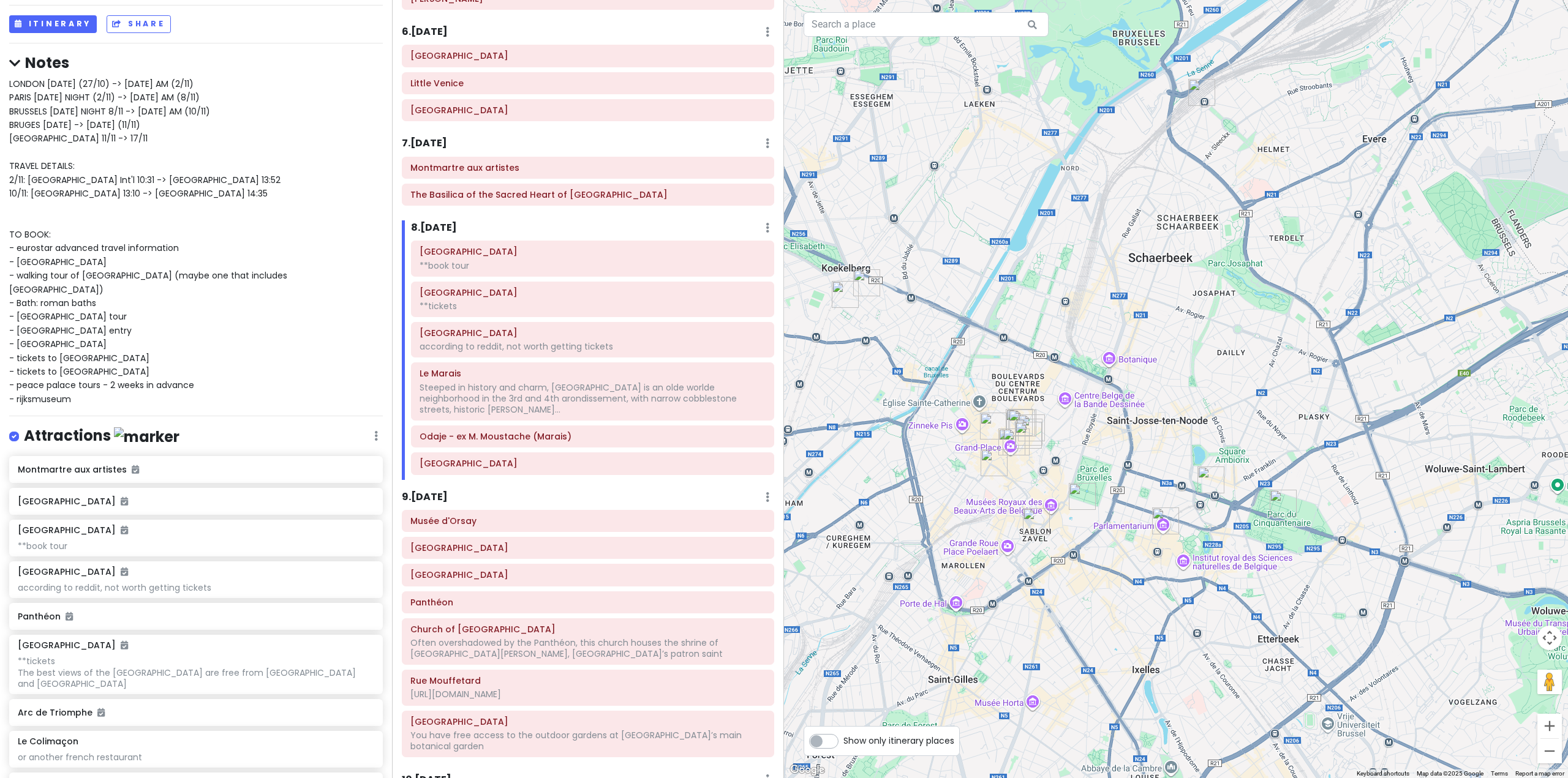
drag, startPoint x: 1016, startPoint y: 467, endPoint x: 1219, endPoint y: 257, distance: 292.1
click at [1202, 273] on div at bounding box center [1176, 389] width 784 height 778
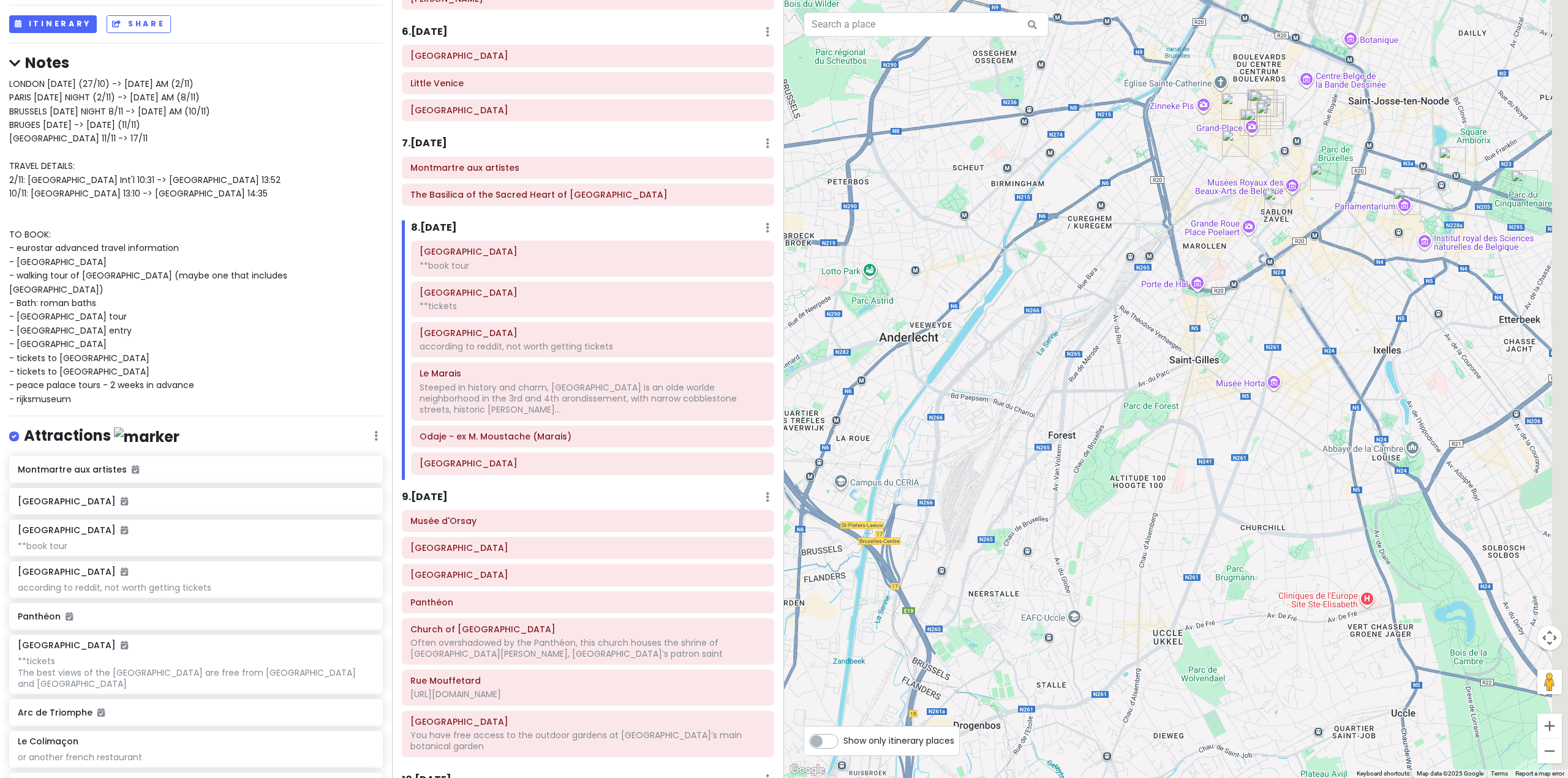
drag, startPoint x: 1196, startPoint y: 312, endPoint x: 1051, endPoint y: 509, distance: 244.6
click at [1080, 574] on div at bounding box center [1176, 389] width 784 height 778
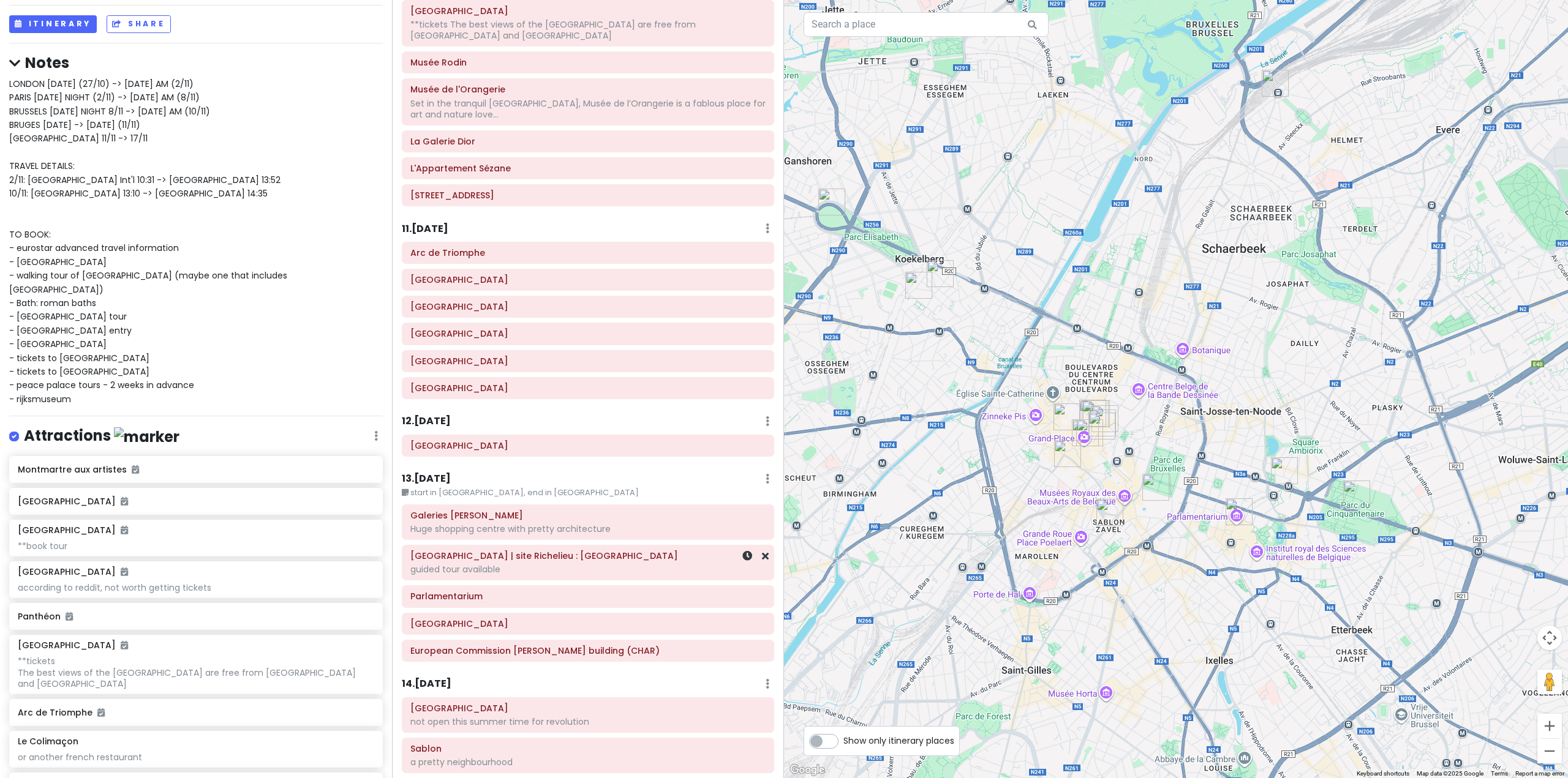
scroll to position [1918, 0]
click at [511, 507] on h6 "Galeries [PERSON_NAME]" at bounding box center [587, 512] width 355 height 11
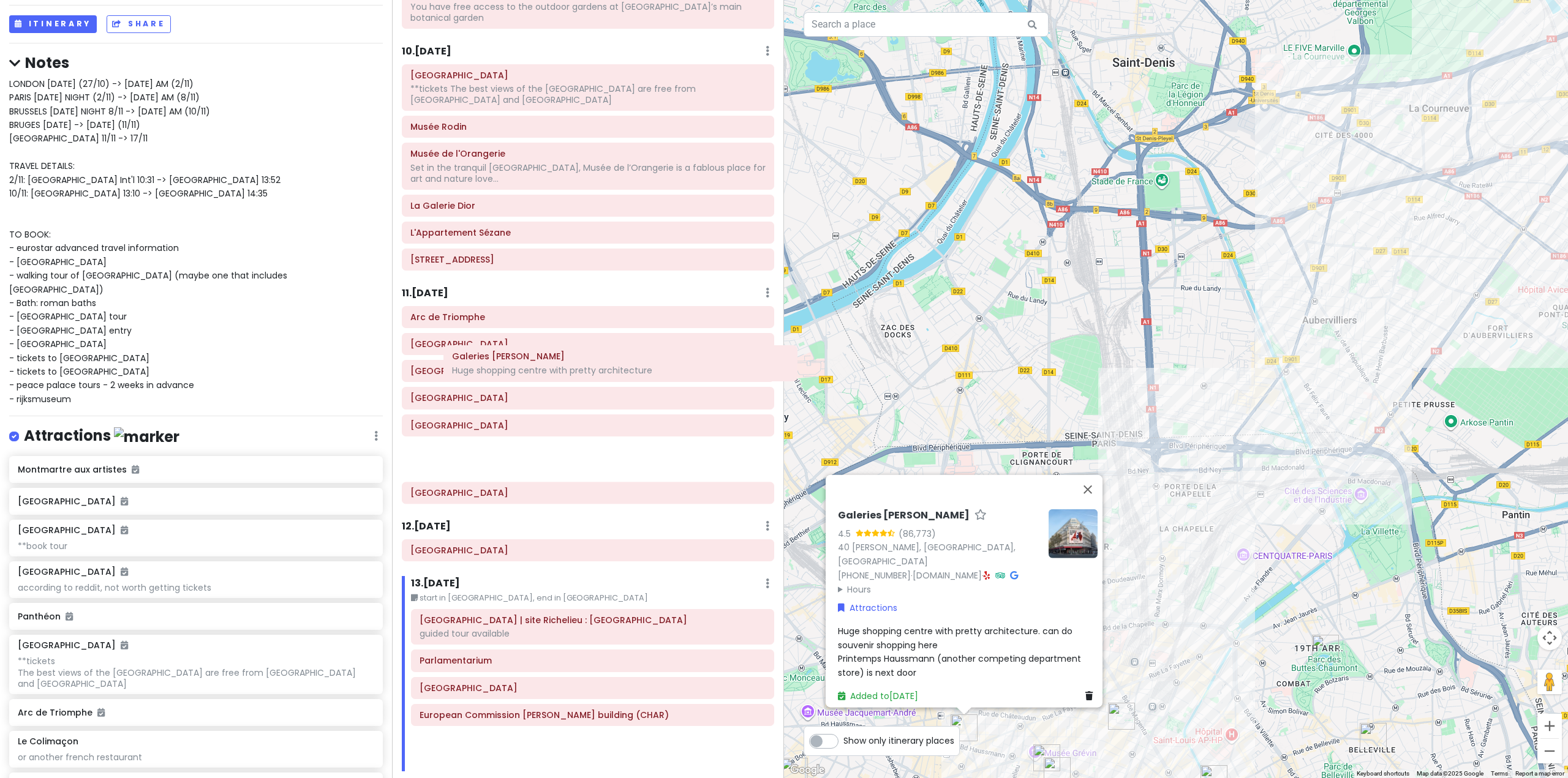
scroll to position [1674, 0]
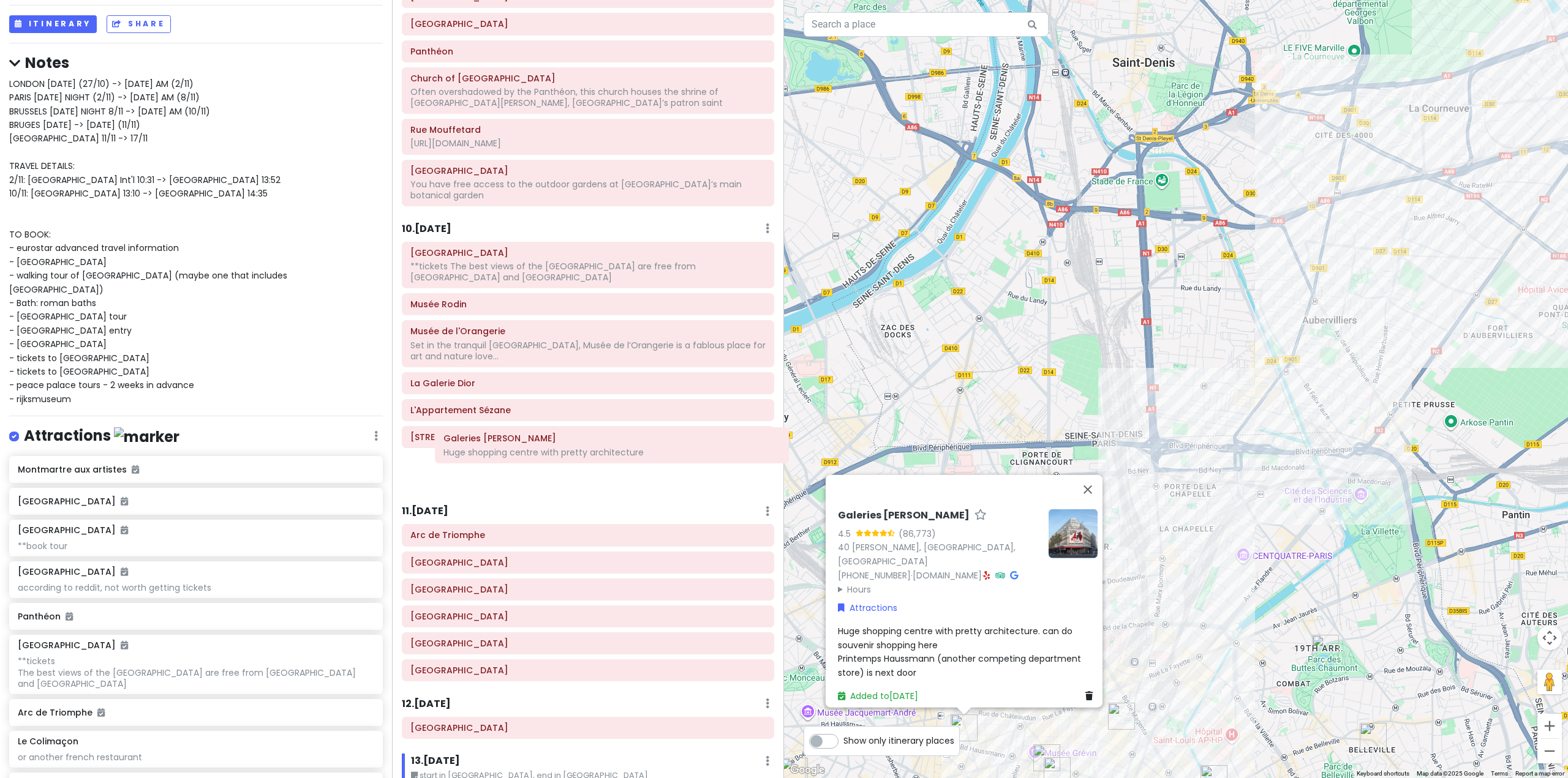
drag, startPoint x: 610, startPoint y: 474, endPoint x: 623, endPoint y: 444, distance: 32.7
click at [623, 444] on div "Itinerary × 1 . [DATE] Edit Day Notes Delete Day Fly from [GEOGRAPHIC_DATA] Dra…" at bounding box center [588, 389] width 392 height 778
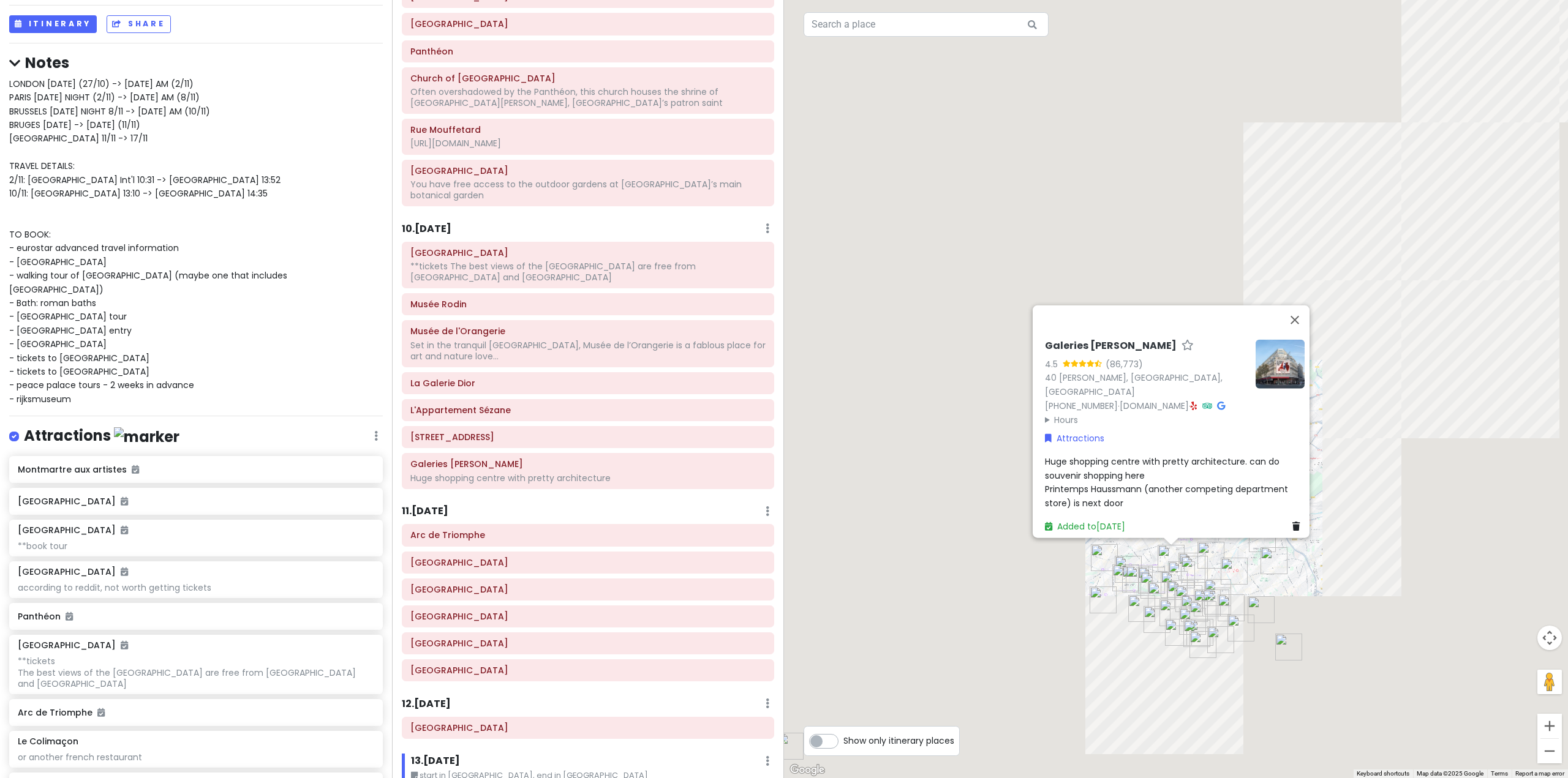
drag, startPoint x: 1271, startPoint y: 669, endPoint x: 1289, endPoint y: 562, distance: 108.5
click at [1286, 569] on div "Galeries Lafayette Haussmann 4.5 (86,773) 40 Bd Haussmann, 75009 Paris, France …" at bounding box center [1176, 389] width 784 height 778
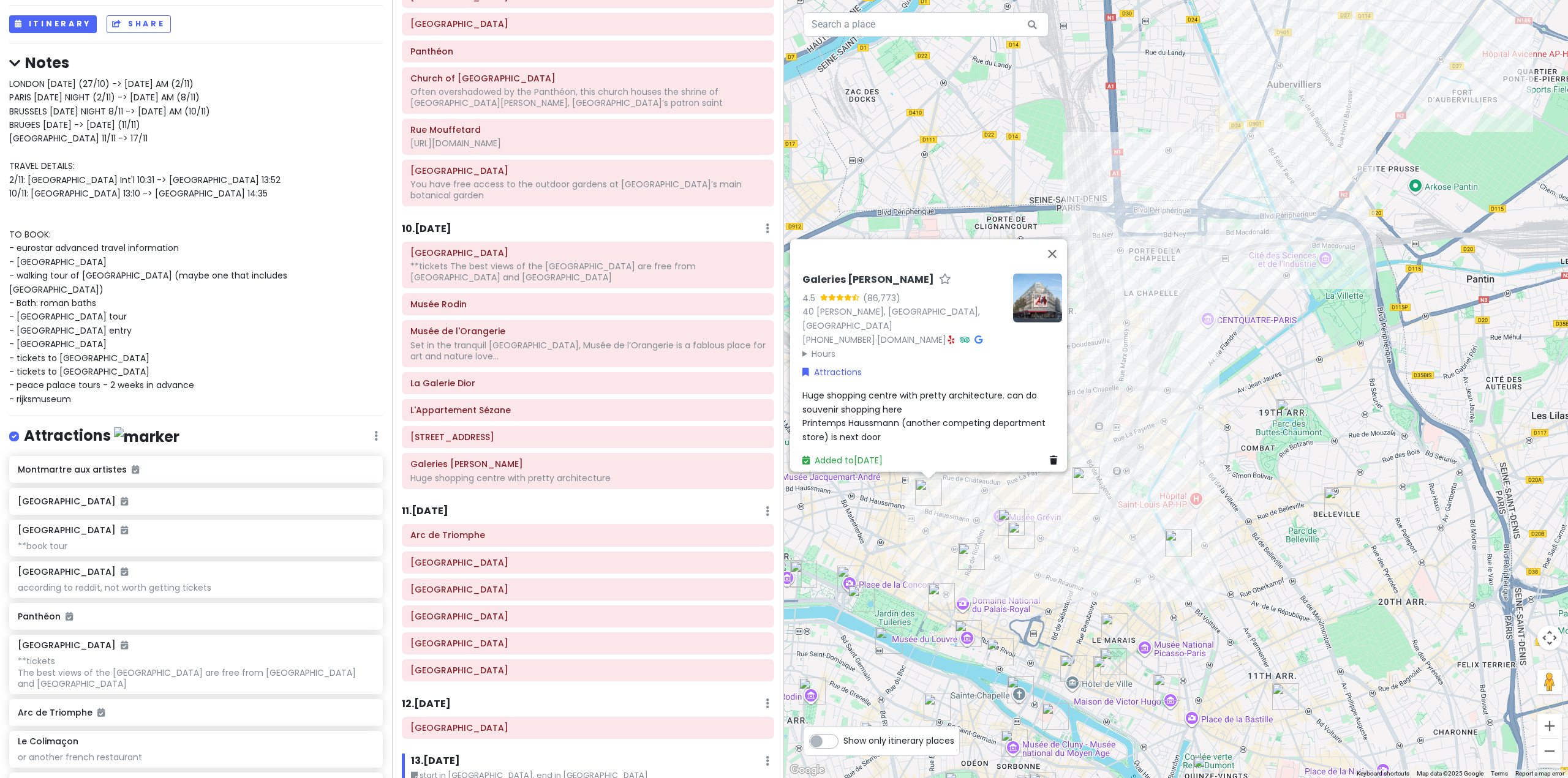
click at [435, 223] on h6 "10 . Wed 11/5" at bounding box center [427, 229] width 49 height 13
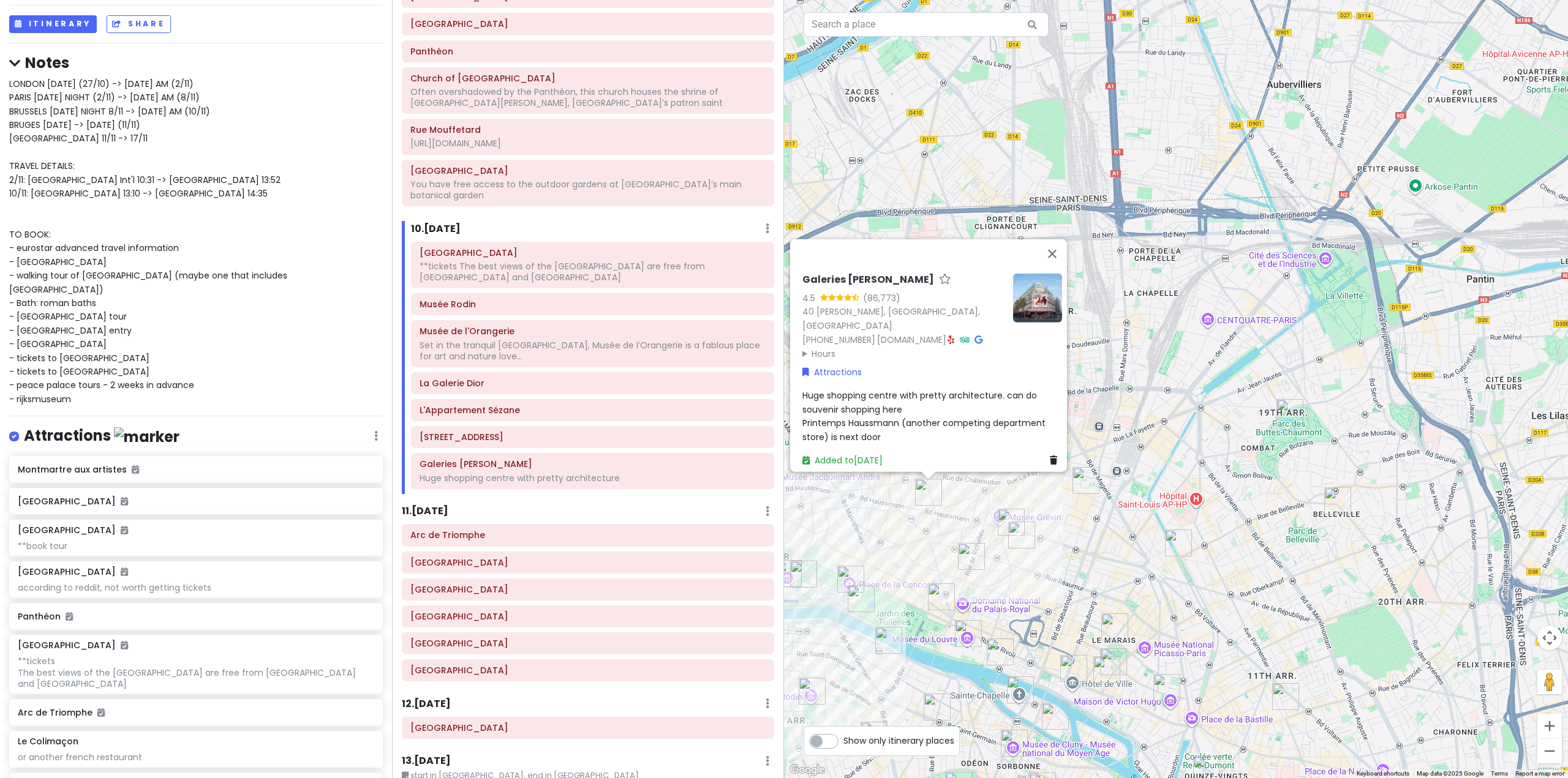
click at [1073, 584] on div "Galeries Lafayette Haussmann 4.5 (86,773) 40 Bd Haussmann, 75009 Paris, France …" at bounding box center [1176, 389] width 784 height 778
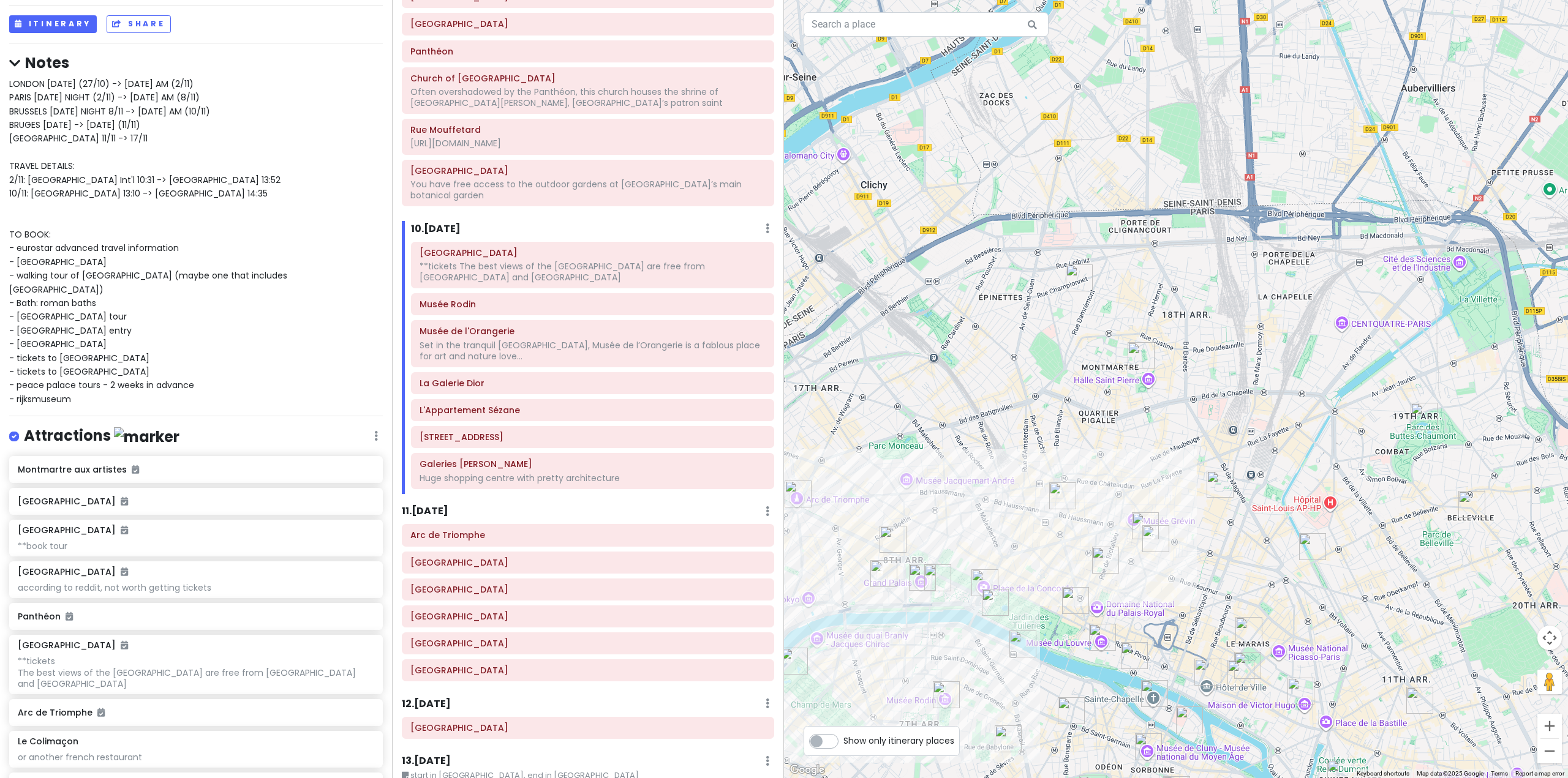
drag, startPoint x: 1049, startPoint y: 582, endPoint x: 1184, endPoint y: 586, distance: 135.1
click at [1184, 586] on div at bounding box center [1176, 389] width 784 height 778
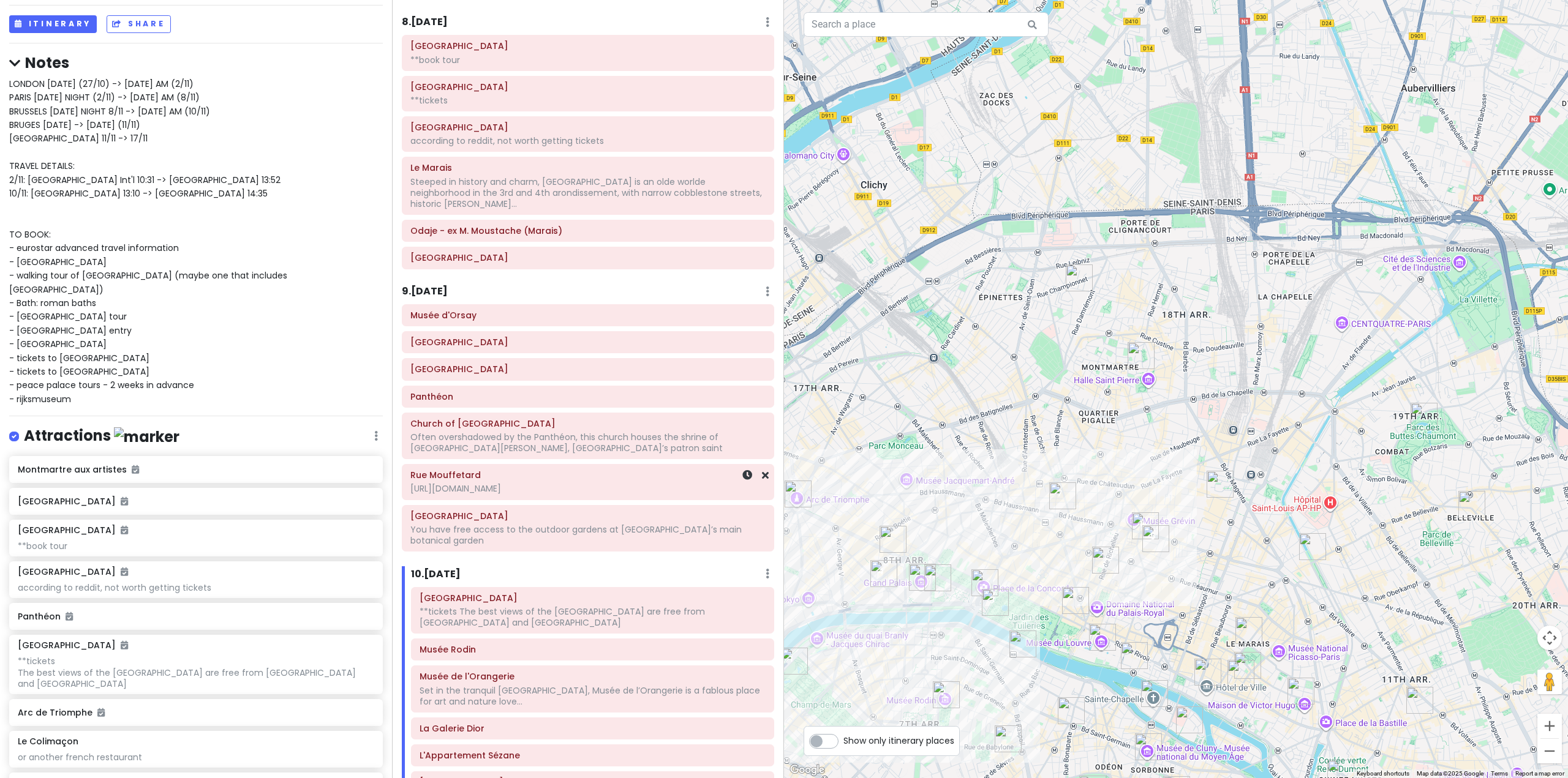
scroll to position [1367, 0]
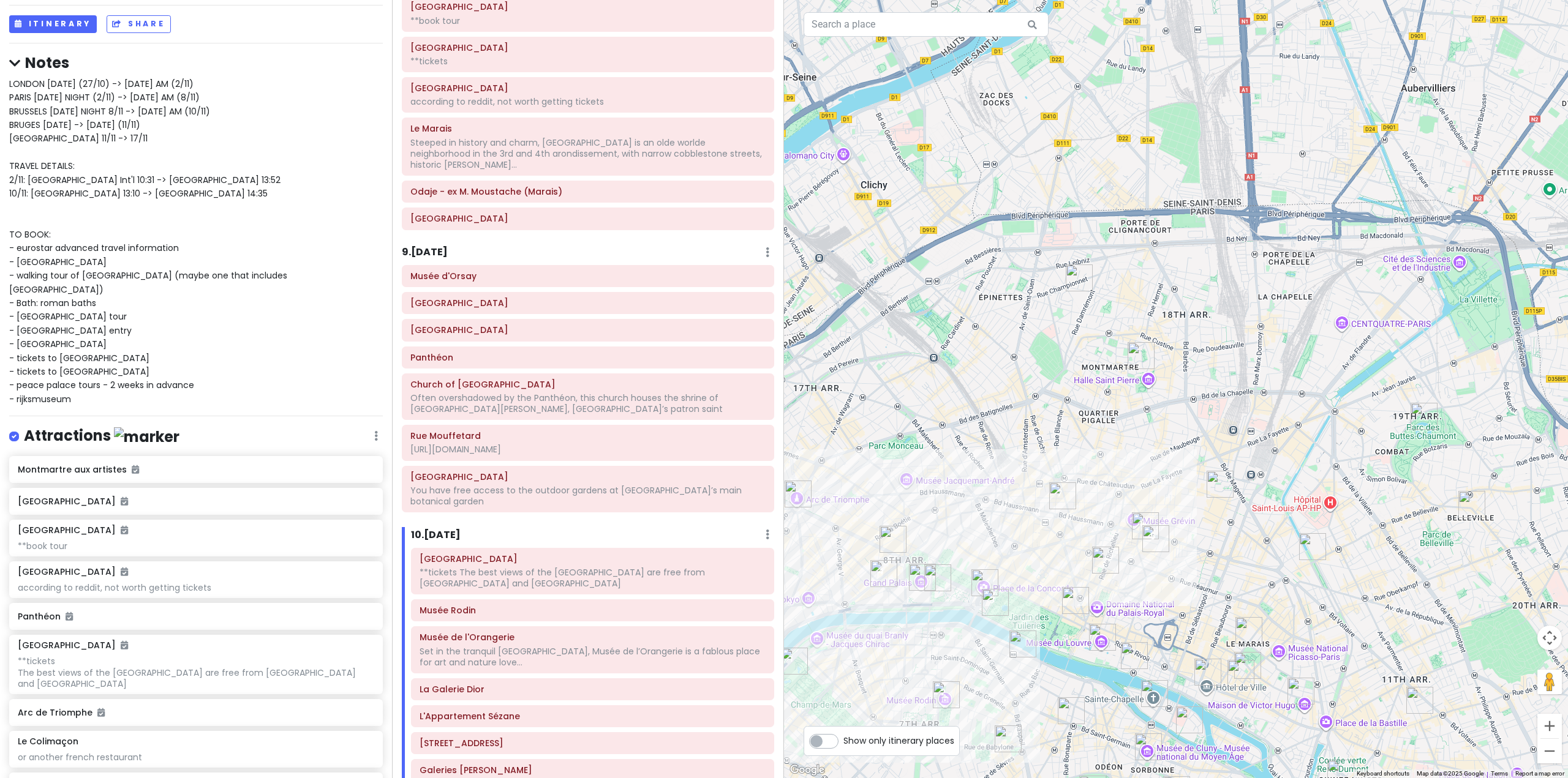
click at [1096, 562] on img "Bibliothèque nationale de France | site Richelieu : Bibliothèque de Recherche" at bounding box center [1105, 559] width 27 height 27
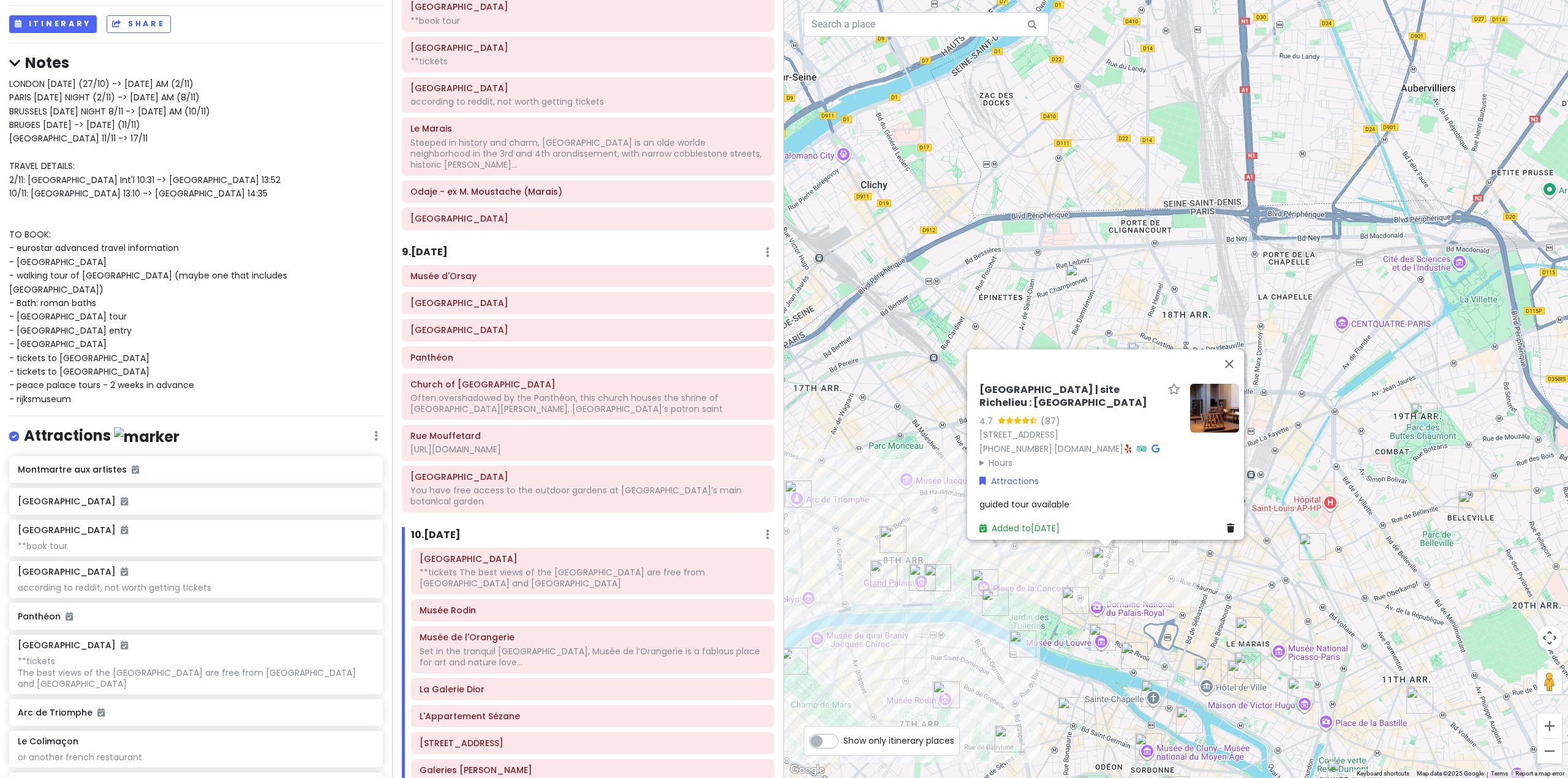
click at [1077, 609] on img "Rue Saint-Honoré" at bounding box center [1075, 600] width 27 height 27
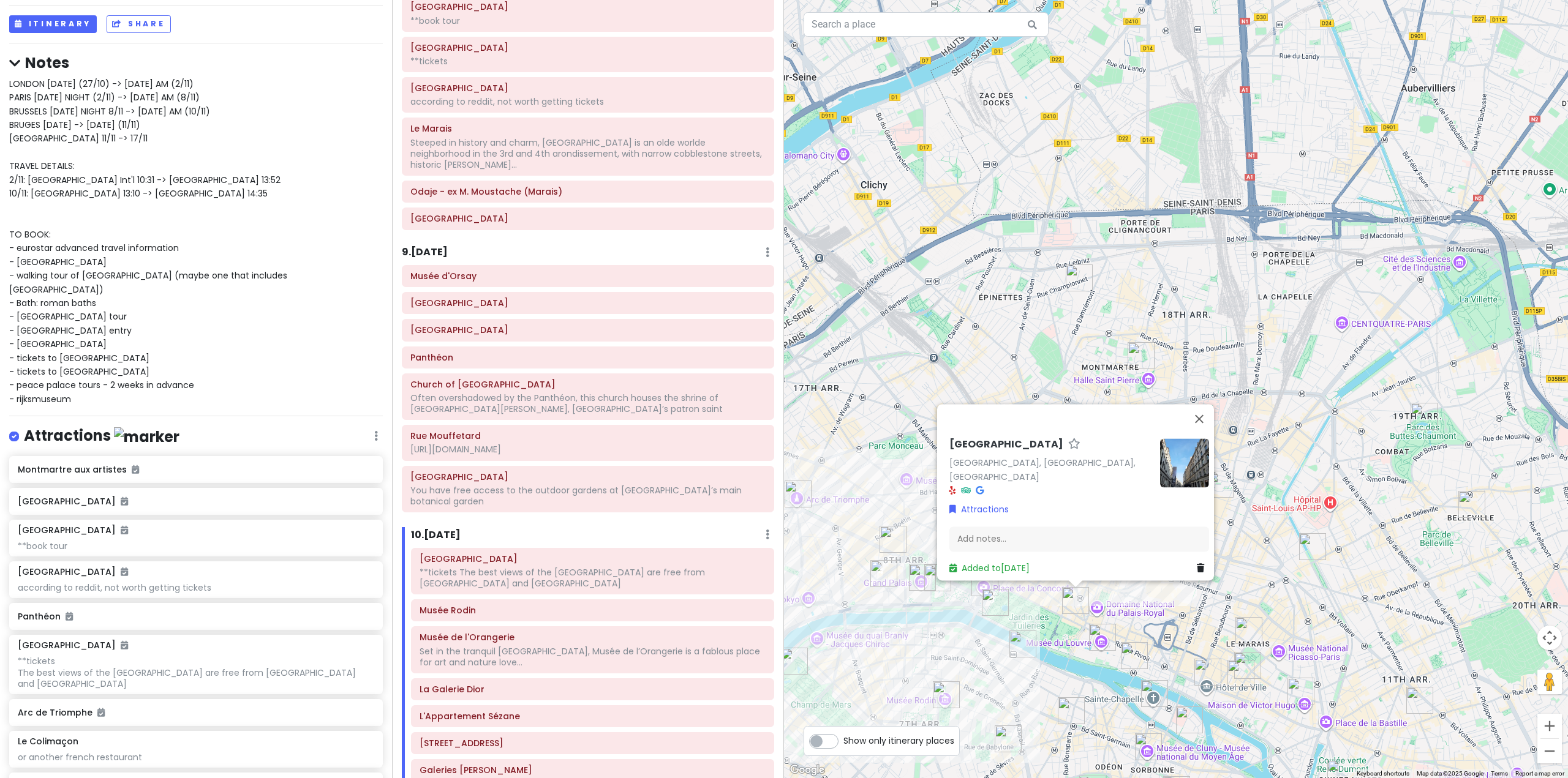
click at [1292, 591] on div "Rue Saint-Honoré Rue Saint-Honoré, Paris, France Attractions Add notes... Added…" at bounding box center [1176, 389] width 784 height 778
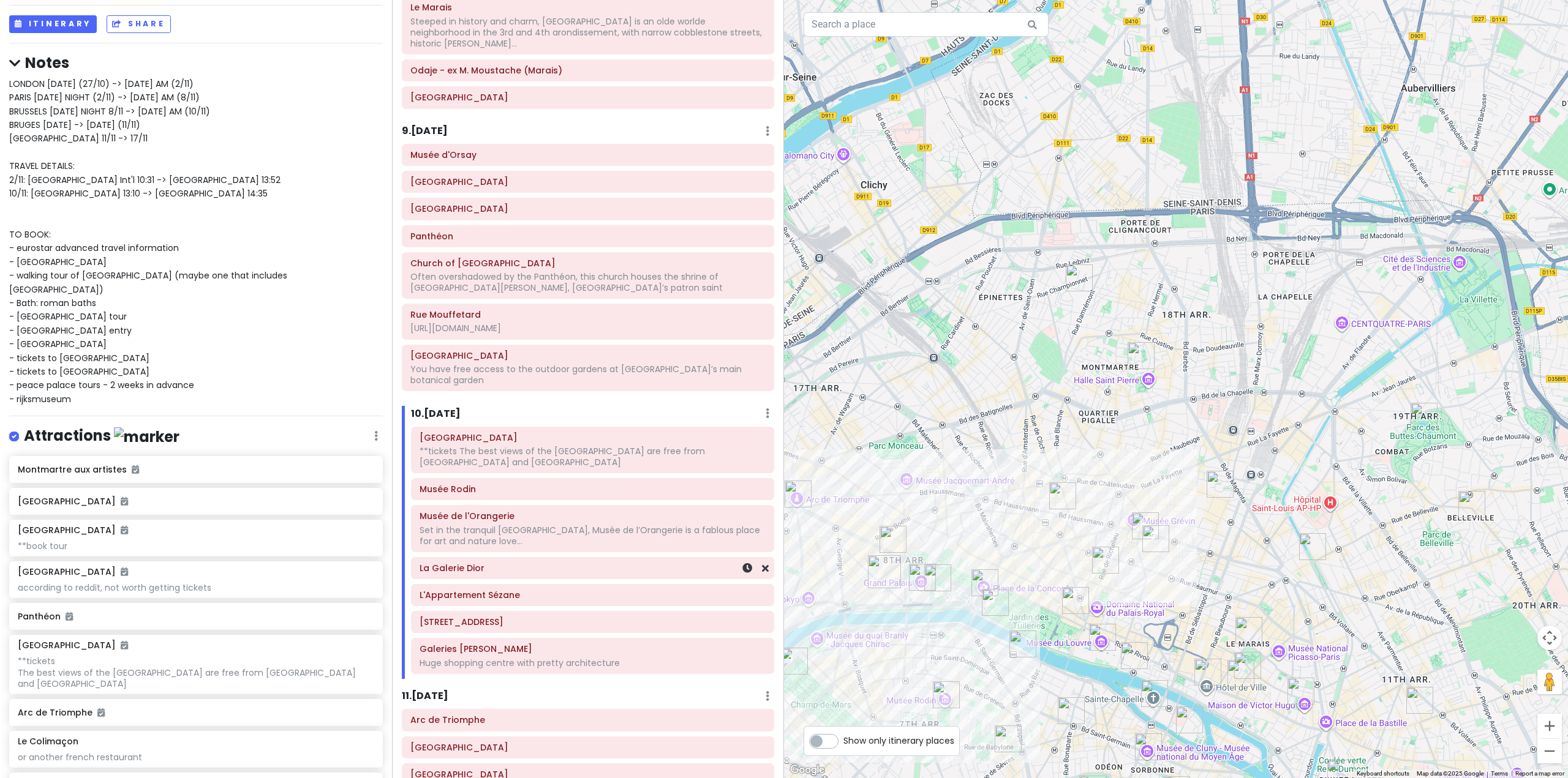
scroll to position [1490, 0]
click at [905, 388] on div at bounding box center [1176, 389] width 784 height 778
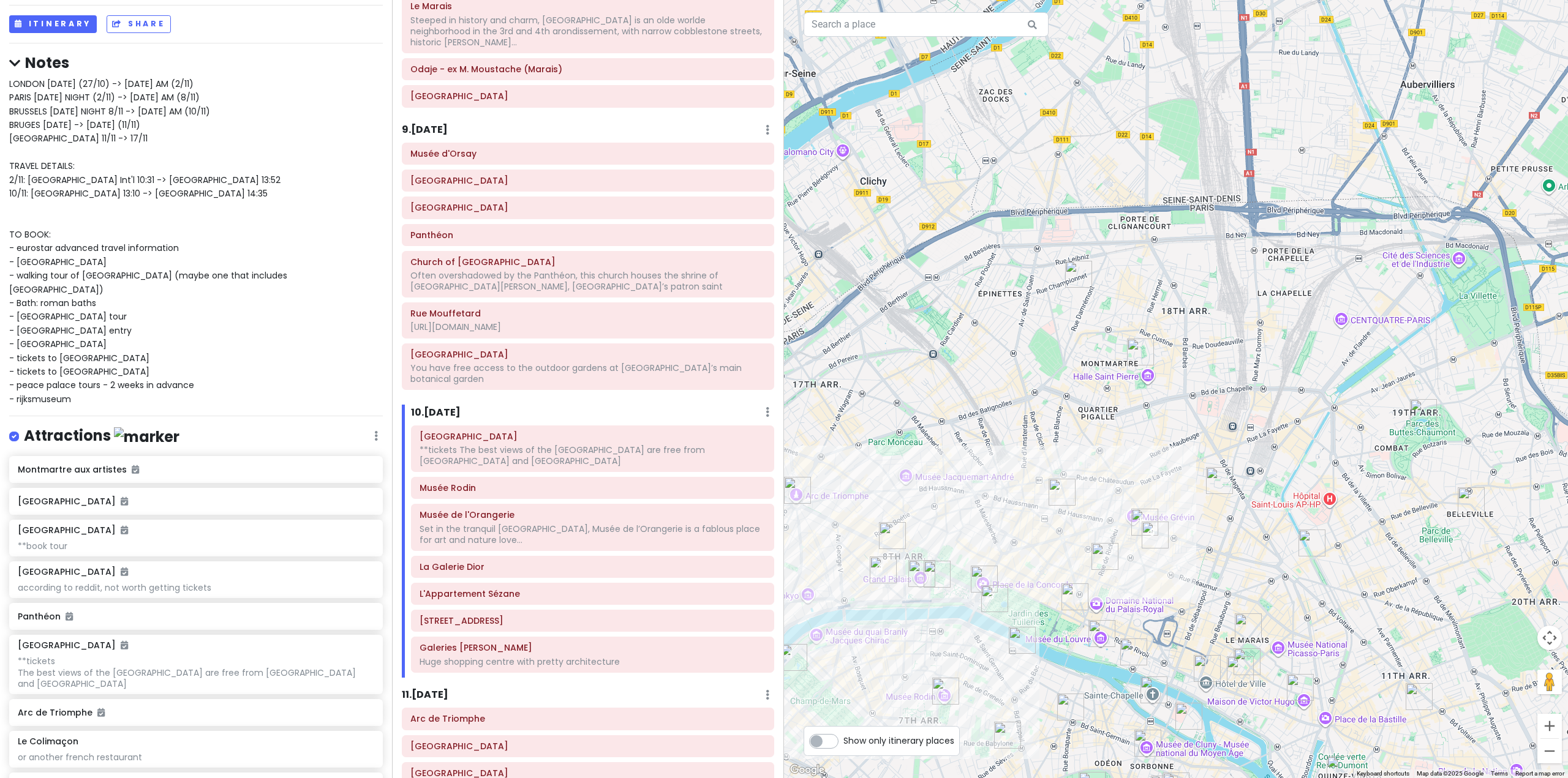
click at [890, 375] on div at bounding box center [1176, 389] width 784 height 778
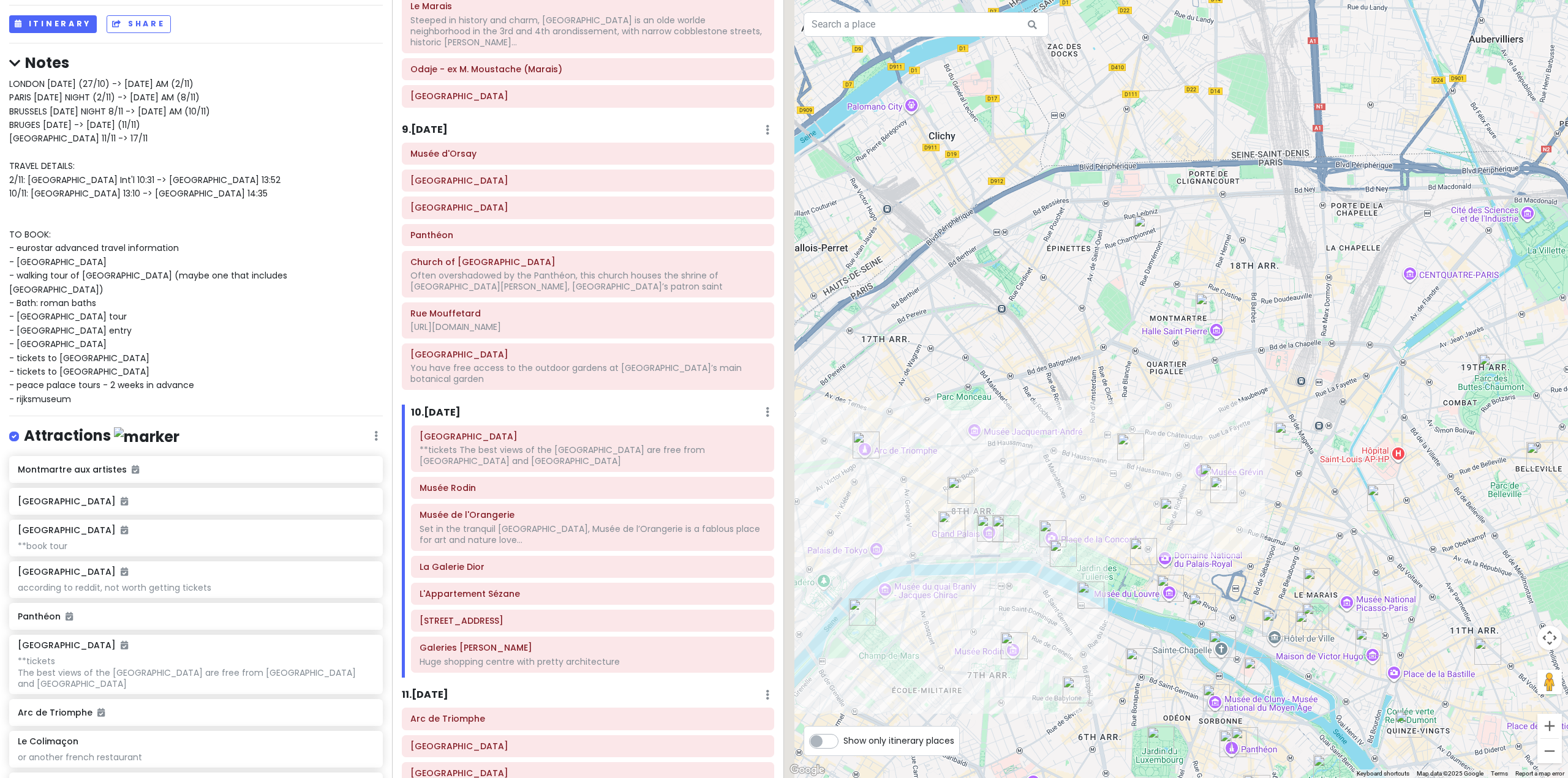
drag, startPoint x: 1027, startPoint y: 520, endPoint x: 1099, endPoint y: 458, distance: 95.0
click at [1099, 458] on div at bounding box center [1176, 389] width 784 height 778
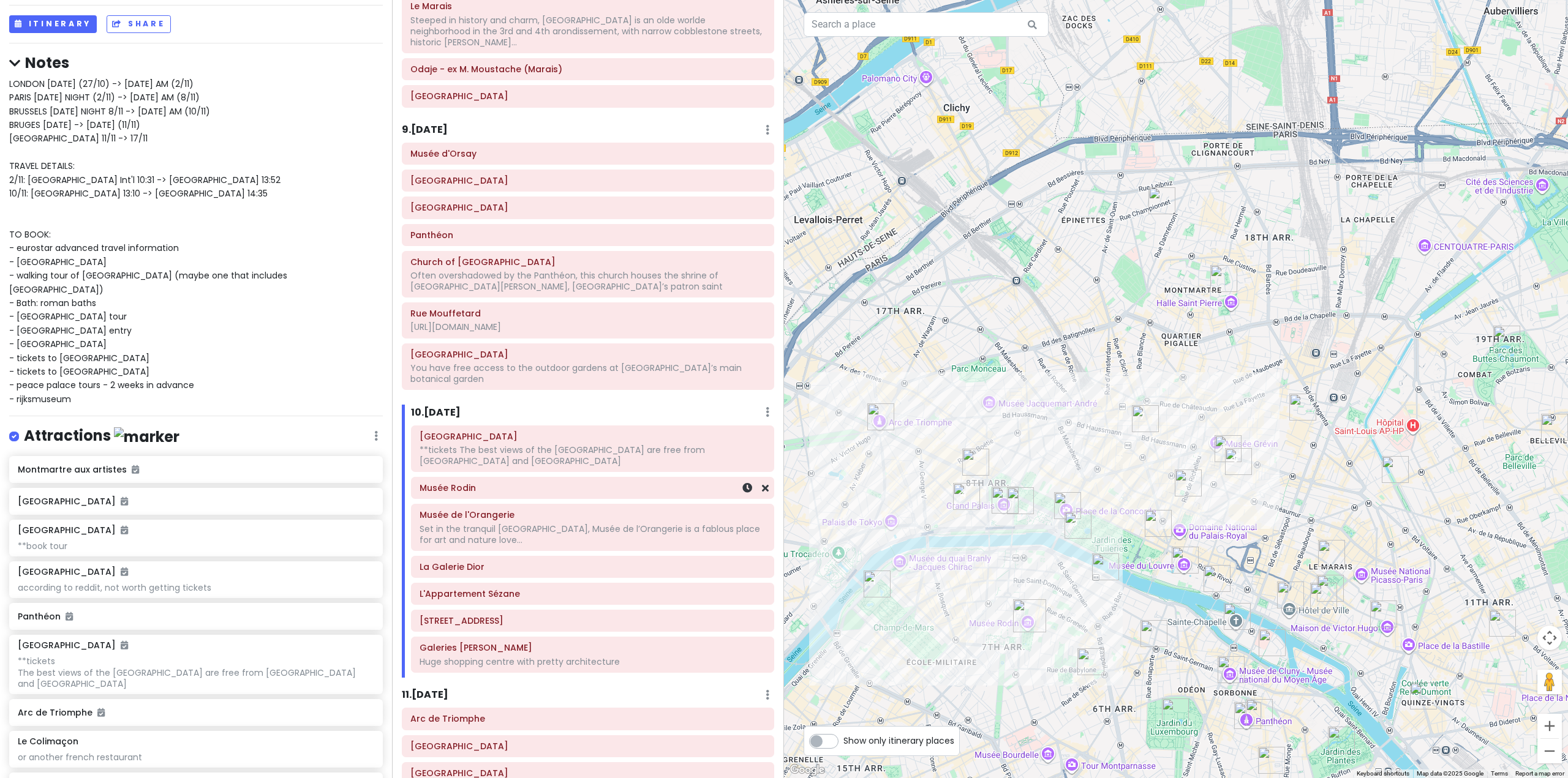
click at [618, 479] on div "Musée Rodin" at bounding box center [593, 487] width 346 height 17
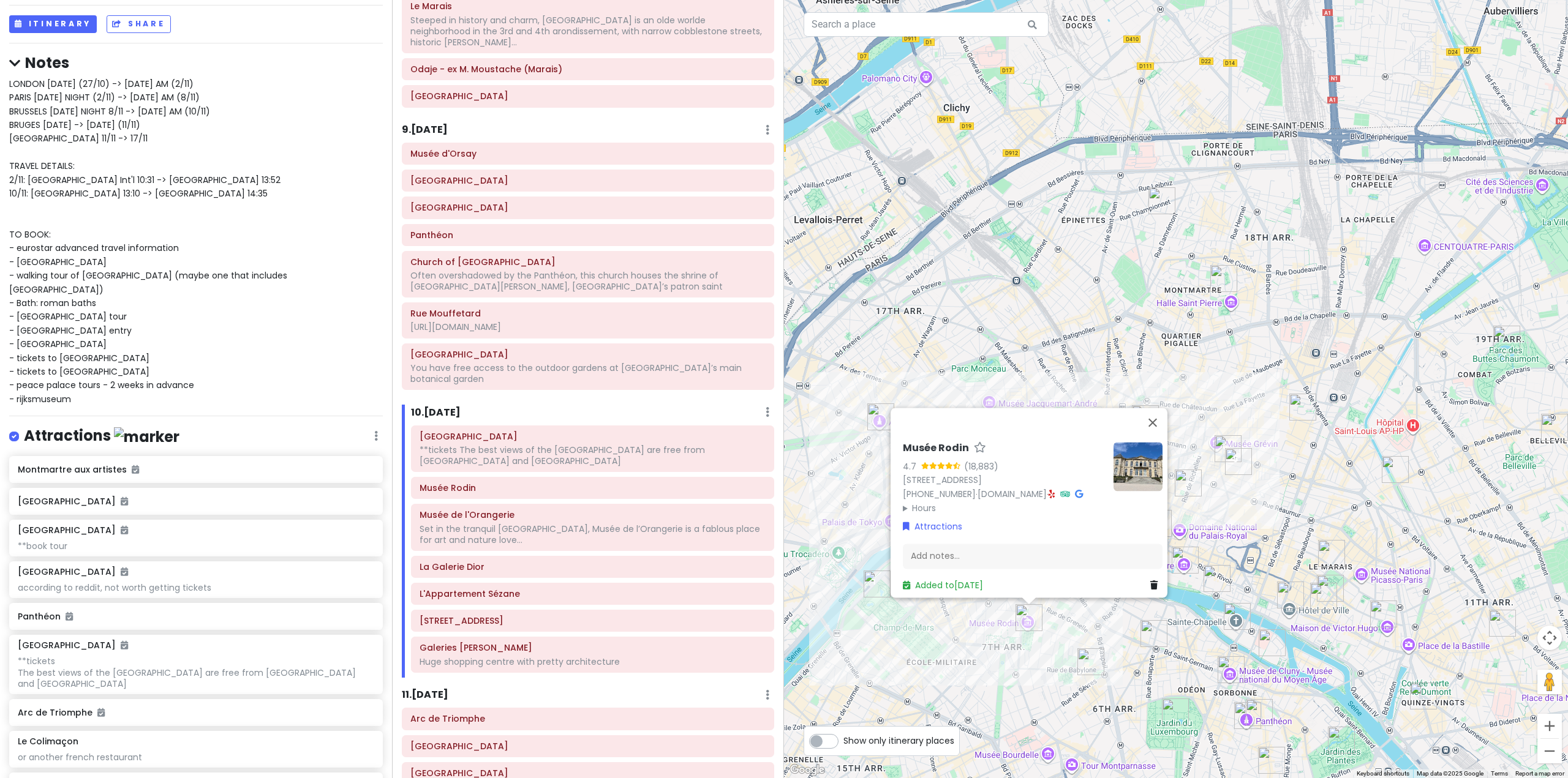
click at [971, 279] on div "Musée Rodin 4.7 (18,883) 77 Rue de Varenne, 75007 Paris, France +33 1 44 18 61 …" at bounding box center [1176, 389] width 784 height 778
click at [975, 299] on div "Musée Rodin 4.7 (18,883) 77 Rue de Varenne, 75007 Paris, France +33 1 44 18 61 …" at bounding box center [1176, 389] width 784 height 778
click at [1155, 408] on button "Close" at bounding box center [1152, 423] width 30 height 30
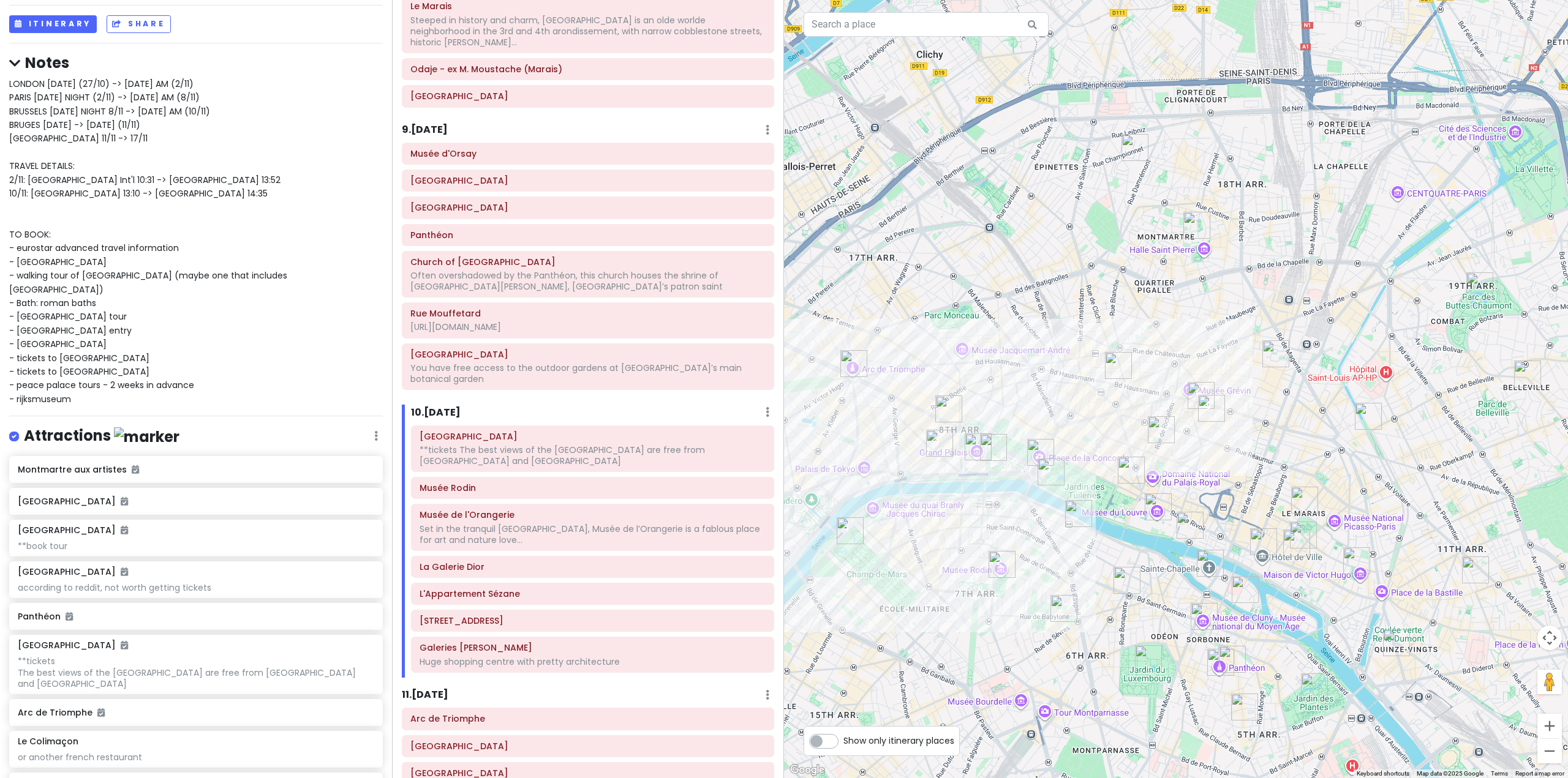
drag, startPoint x: 1134, startPoint y: 431, endPoint x: 1110, endPoint y: 377, distance: 59.1
click at [1110, 377] on img "Galeries Lafayette Haussmann" at bounding box center [1118, 365] width 27 height 27
click at [1267, 429] on div "To navigate, press the arrow keys." at bounding box center [1176, 389] width 784 height 778
click at [1267, 429] on div at bounding box center [1176, 389] width 784 height 778
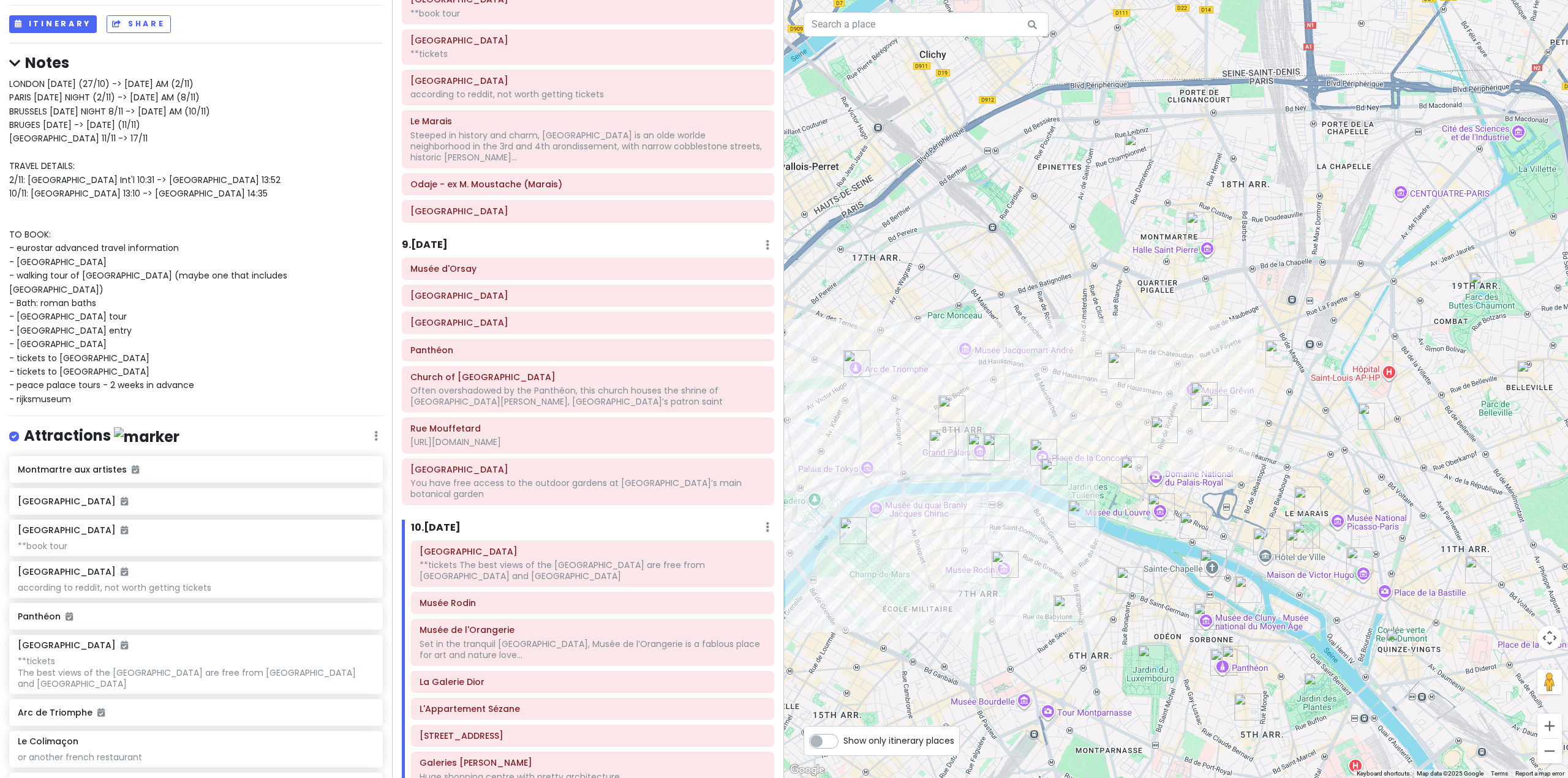
scroll to position [1307, 0]
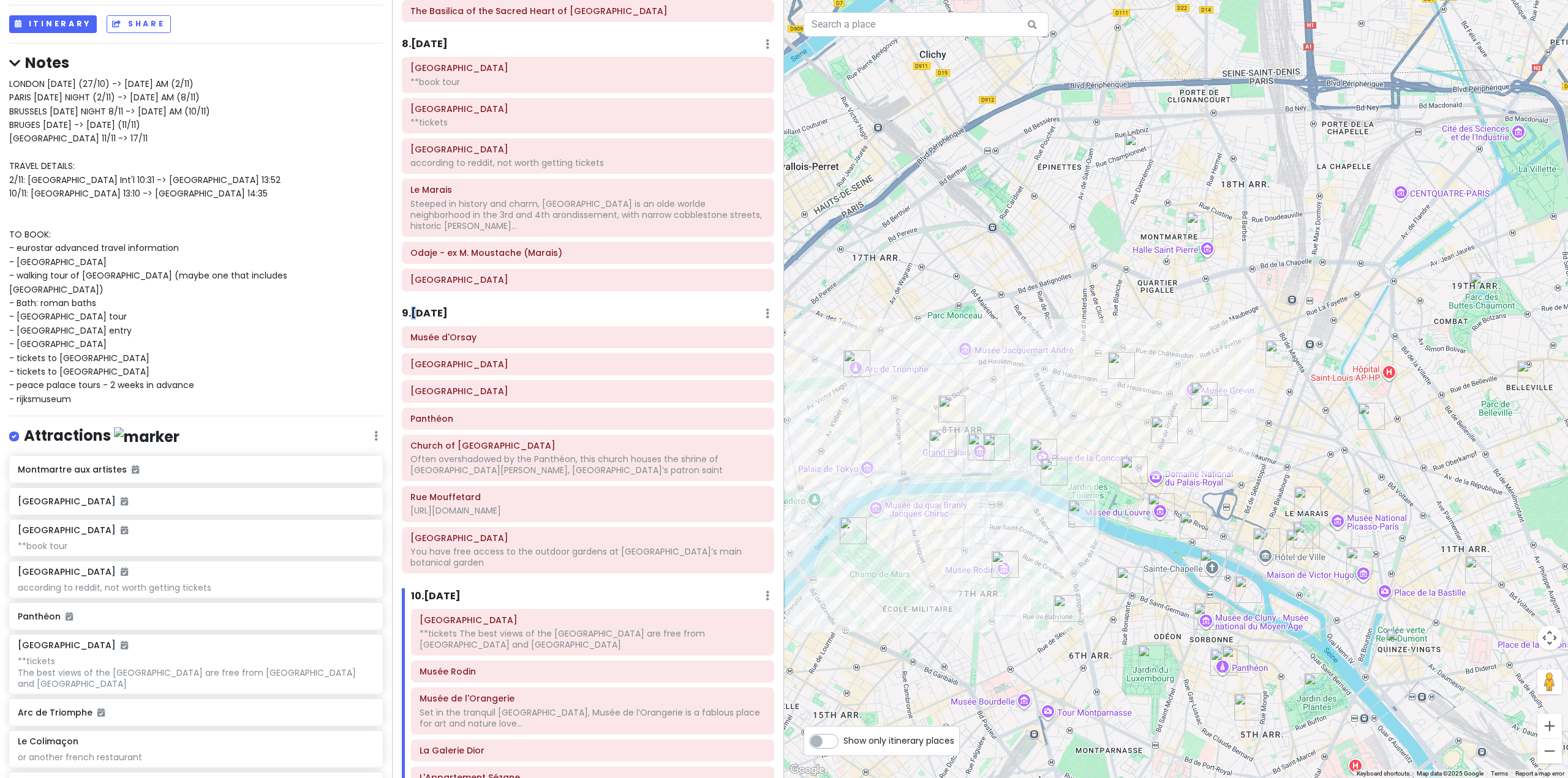
click at [416, 308] on h6 "9 . Tue 11/4" at bounding box center [425, 314] width 46 height 13
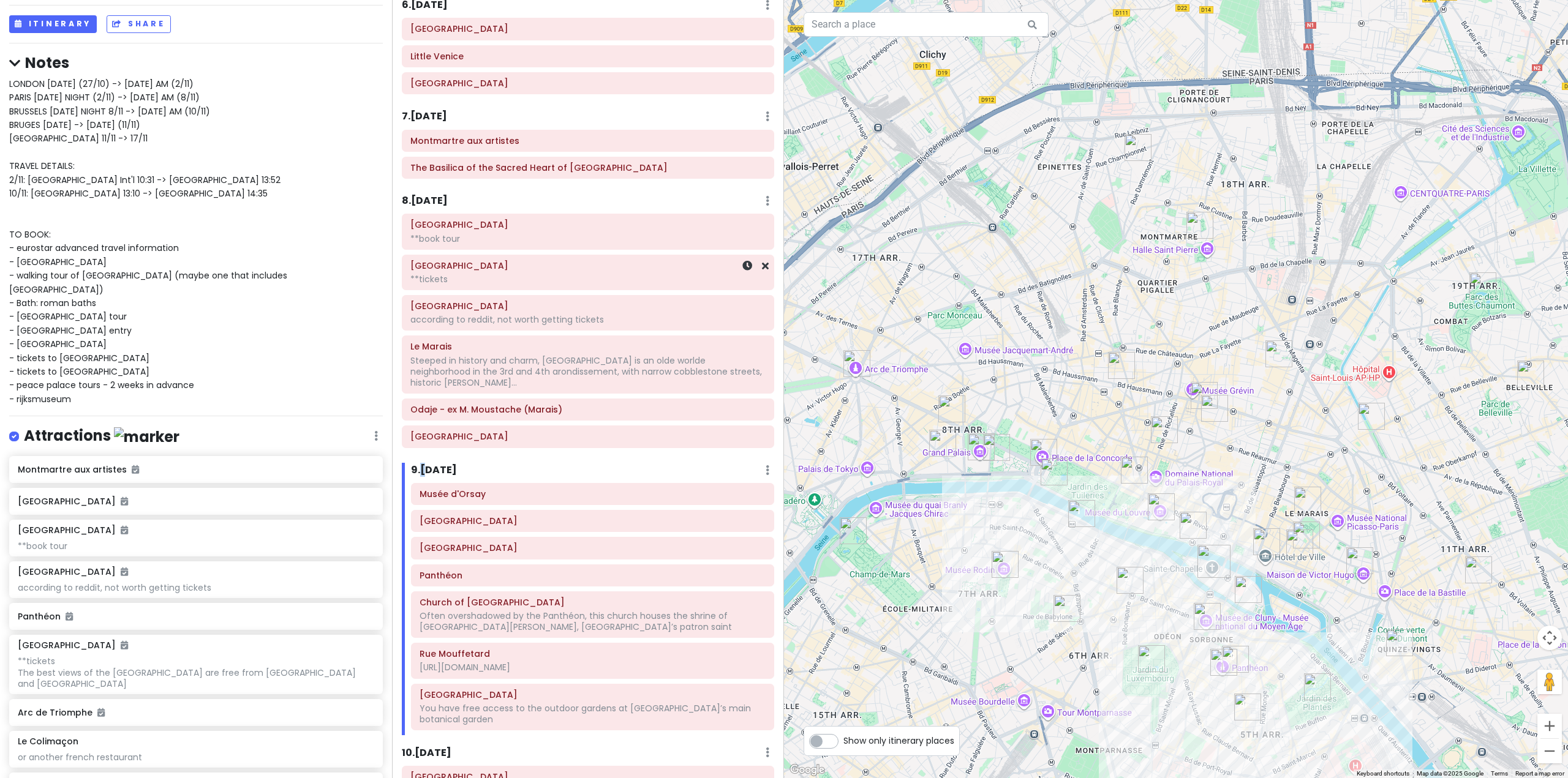
scroll to position [1122, 0]
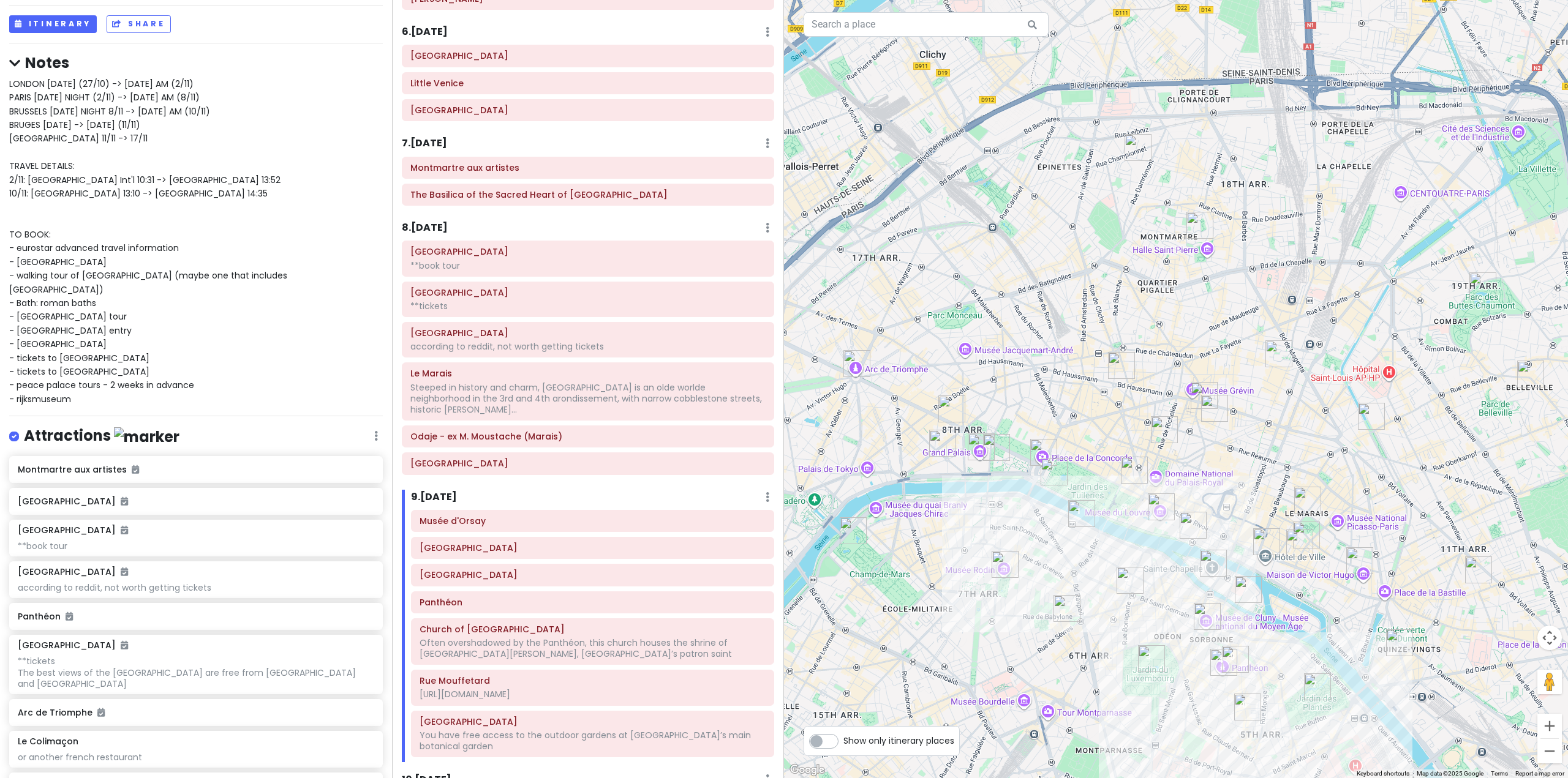
click at [428, 232] on h6 "8 . Mon 11/3" at bounding box center [425, 228] width 46 height 13
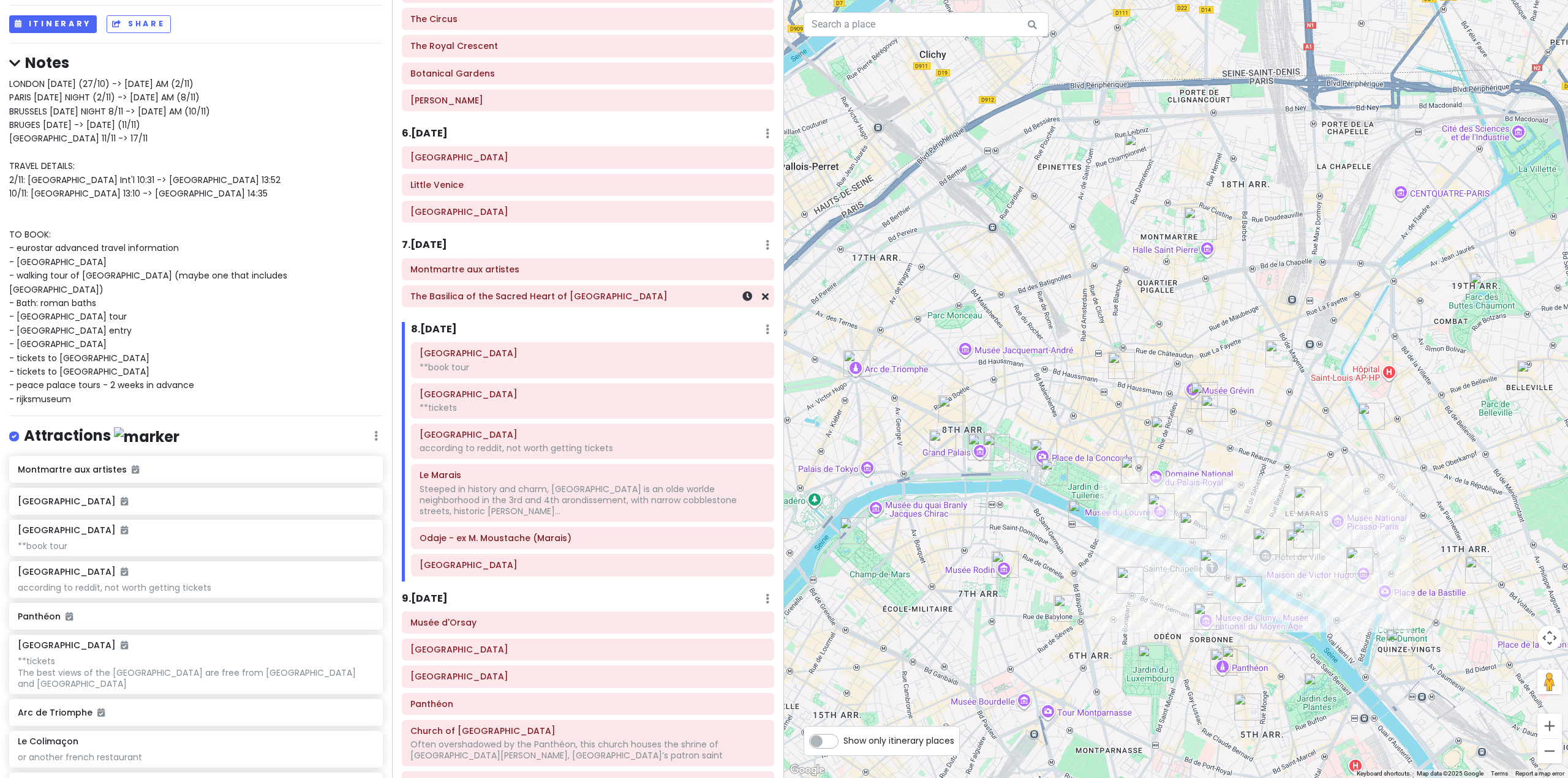
scroll to position [1000, 0]
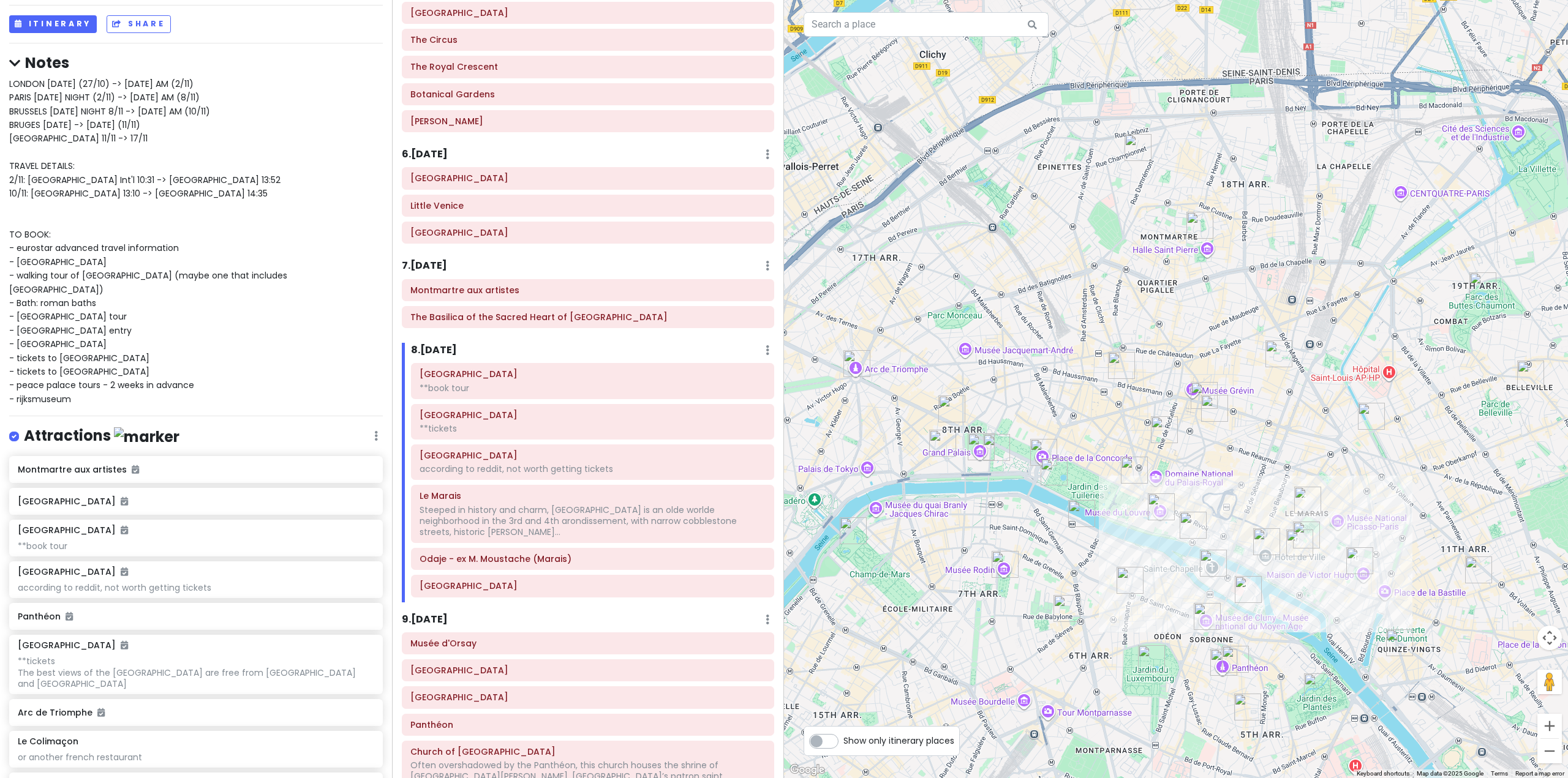
click at [430, 268] on h6 "7 . [DATE]" at bounding box center [425, 265] width 46 height 13
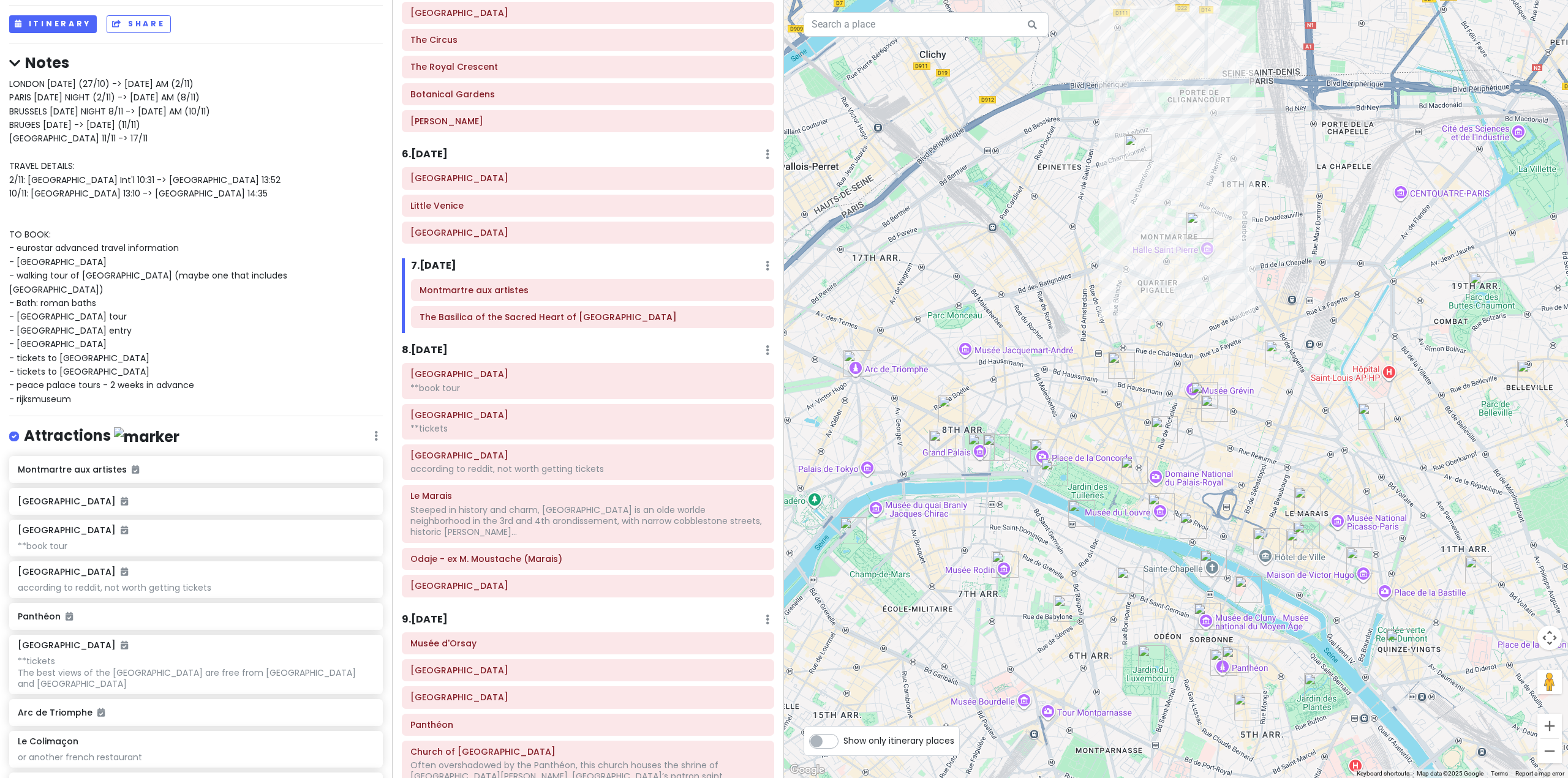
click at [1095, 317] on div at bounding box center [1176, 389] width 784 height 778
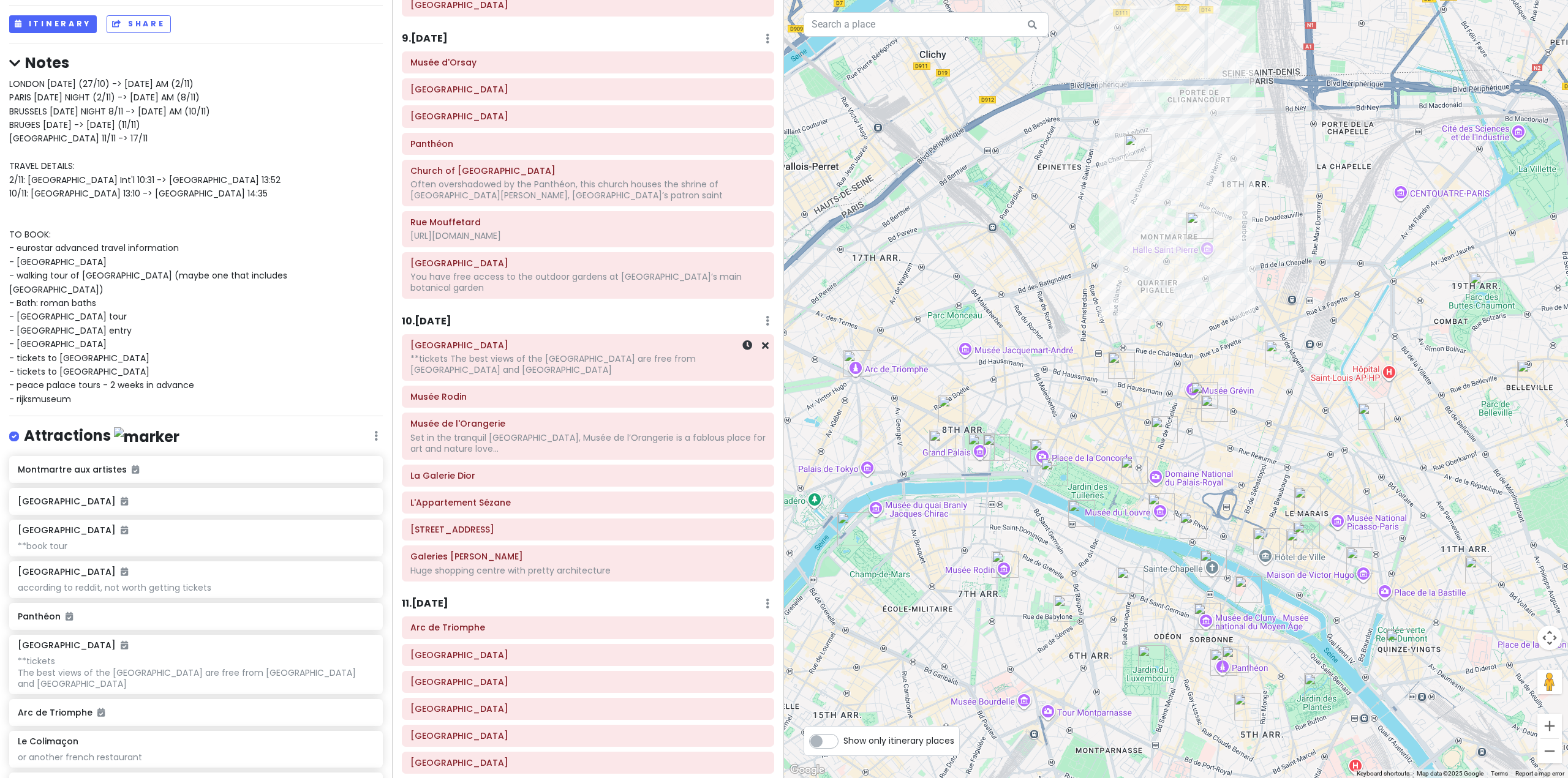
scroll to position [1612, 0]
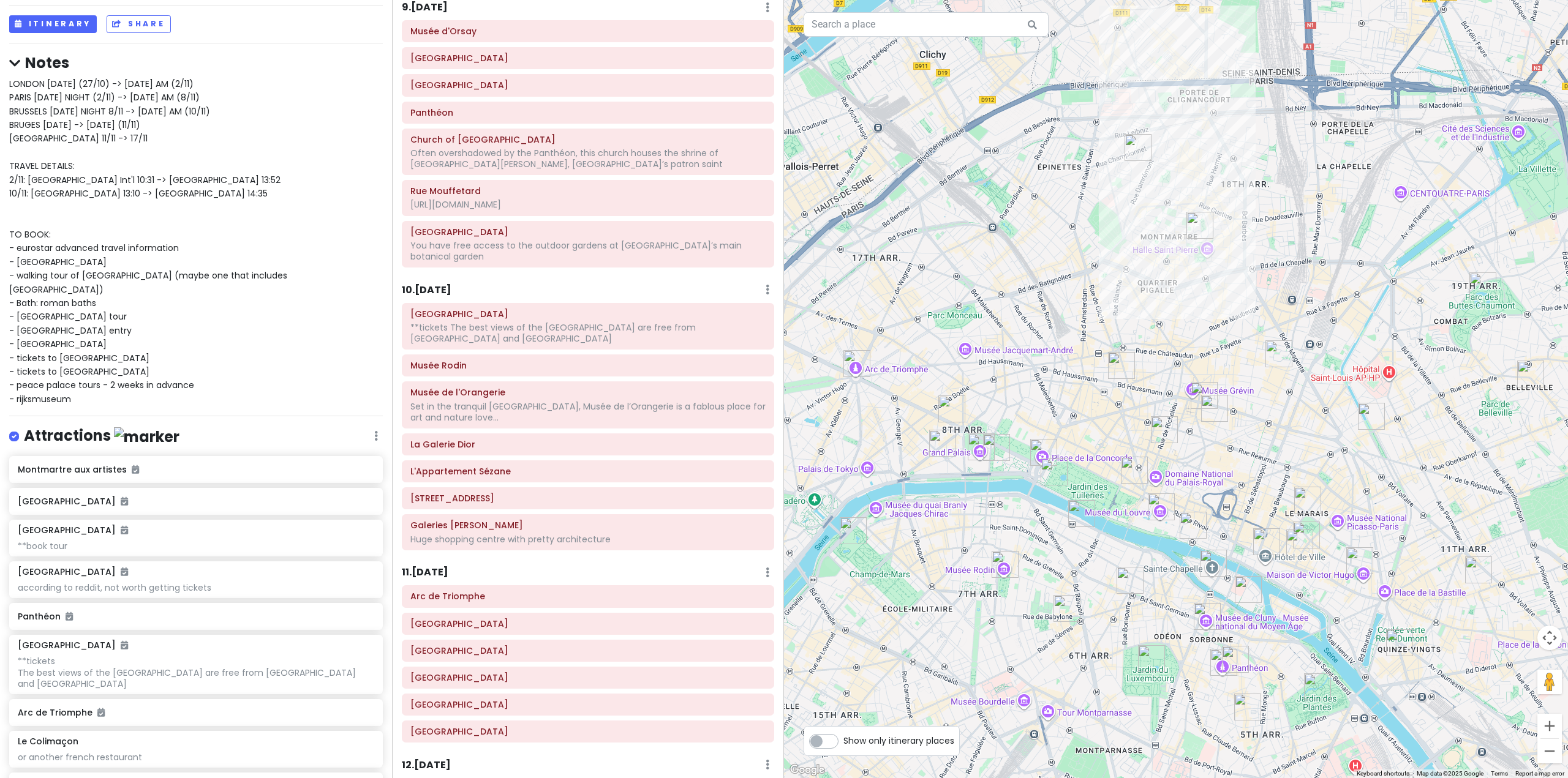
click at [429, 284] on h6 "10 . Wed 11/5" at bounding box center [427, 290] width 49 height 13
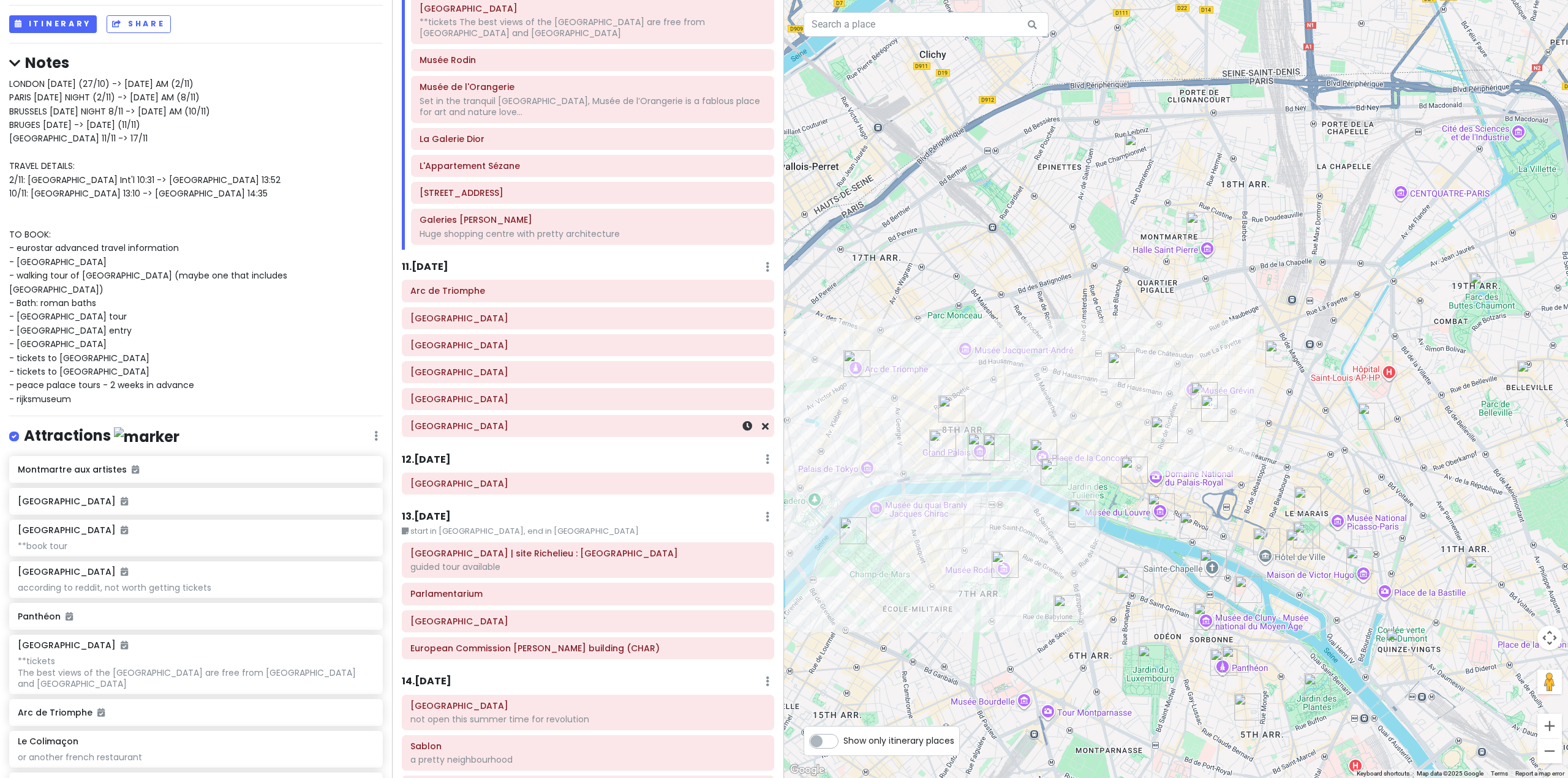
scroll to position [1918, 0]
click at [435, 510] on h6 "13 . [DATE]" at bounding box center [426, 516] width 49 height 13
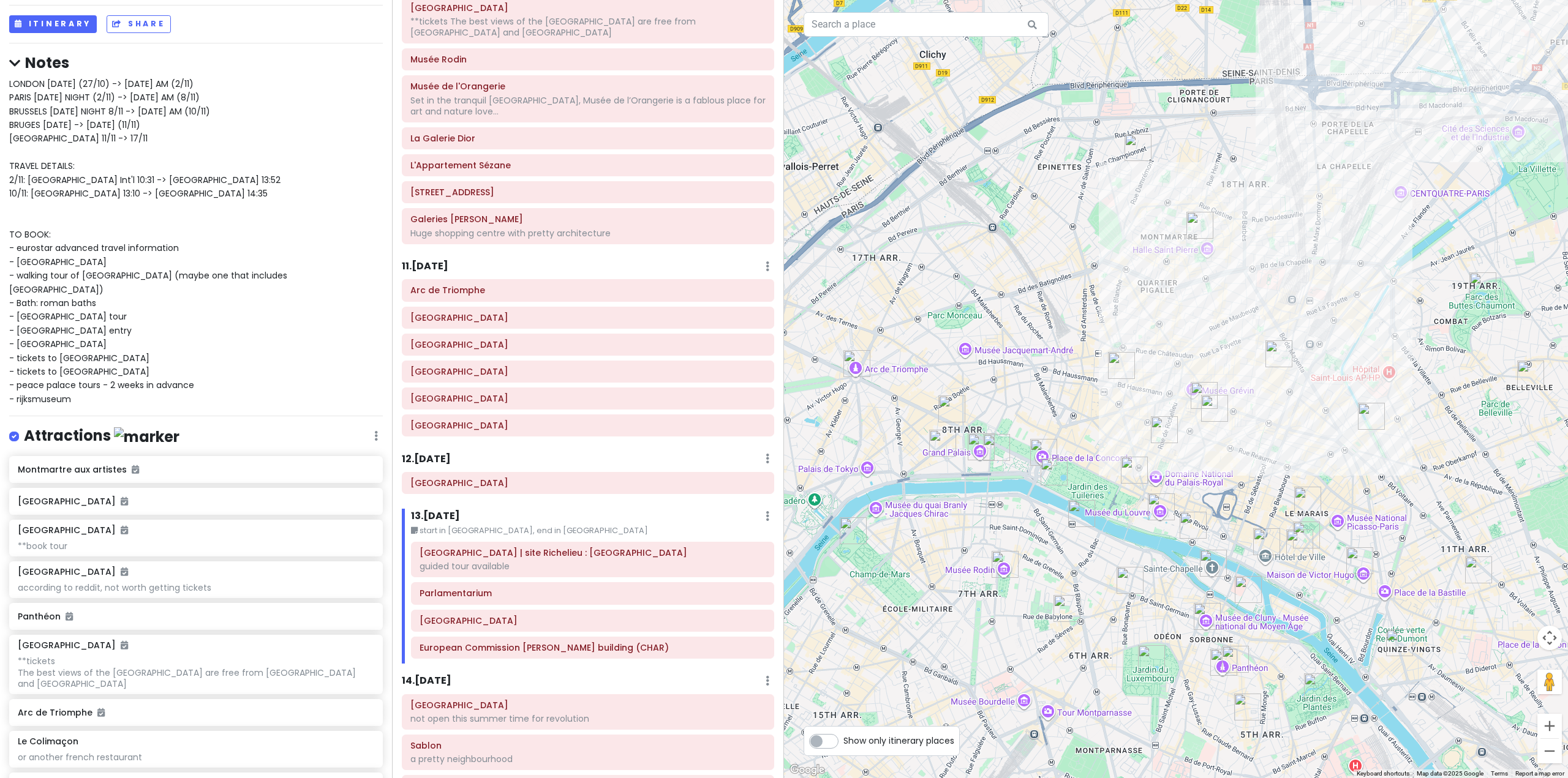
click at [431, 453] on h6 "12 . Fri 11/7" at bounding box center [426, 459] width 49 height 13
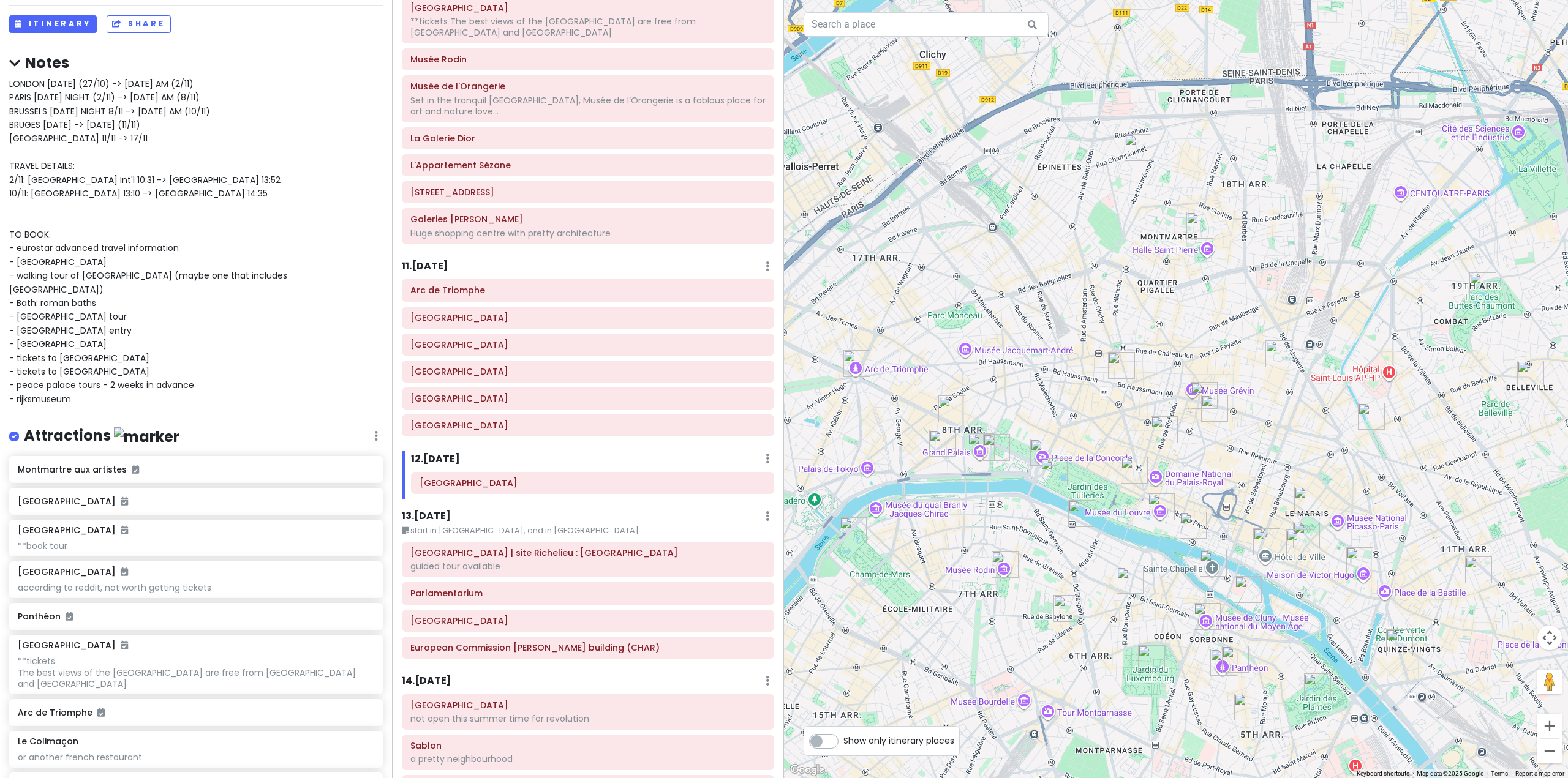
click at [427, 510] on h6 "13 . [DATE]" at bounding box center [426, 516] width 49 height 13
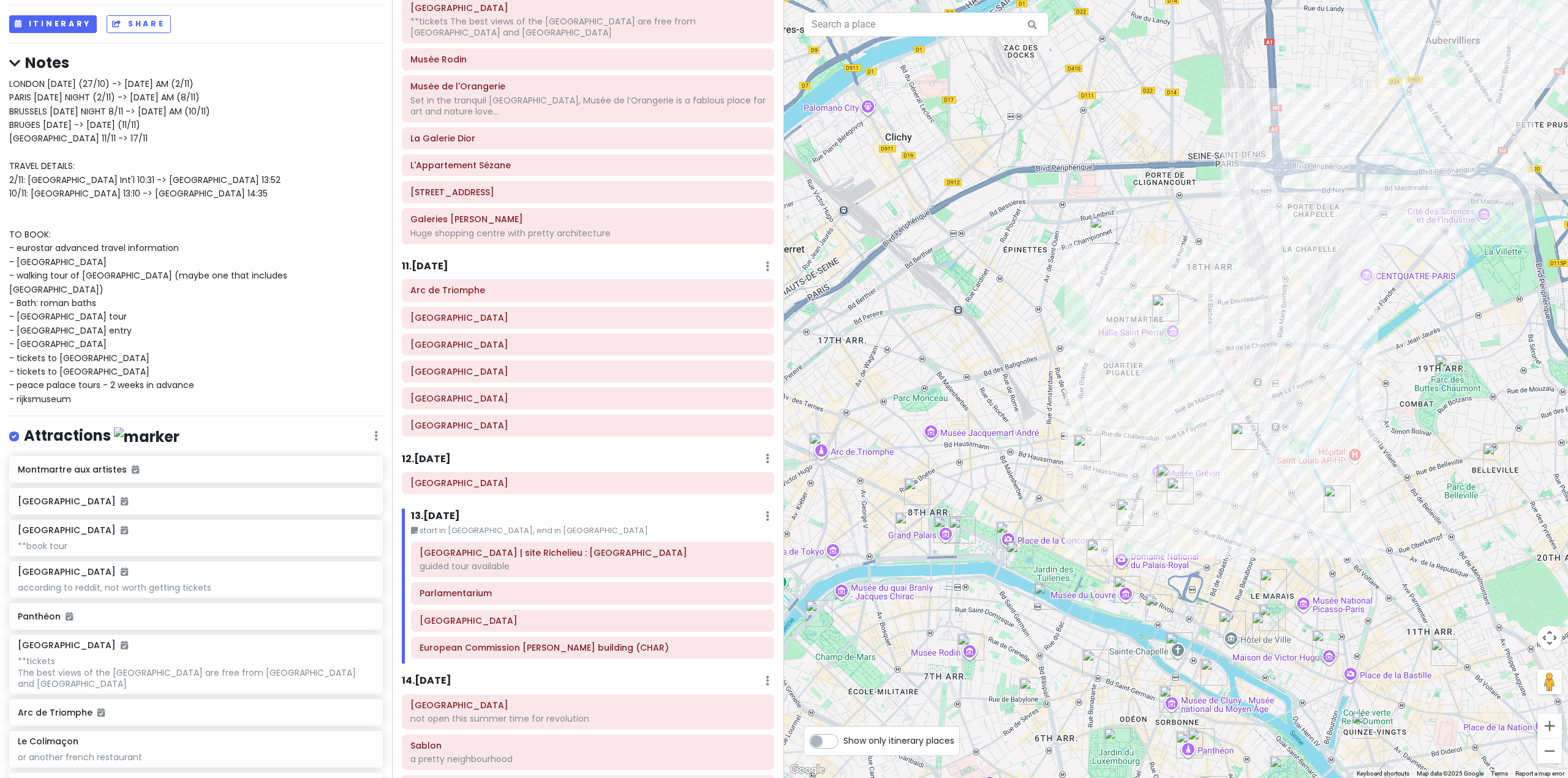
drag, startPoint x: 1260, startPoint y: 373, endPoint x: 1123, endPoint y: 600, distance: 265.1
click at [1123, 600] on div at bounding box center [1176, 389] width 784 height 778
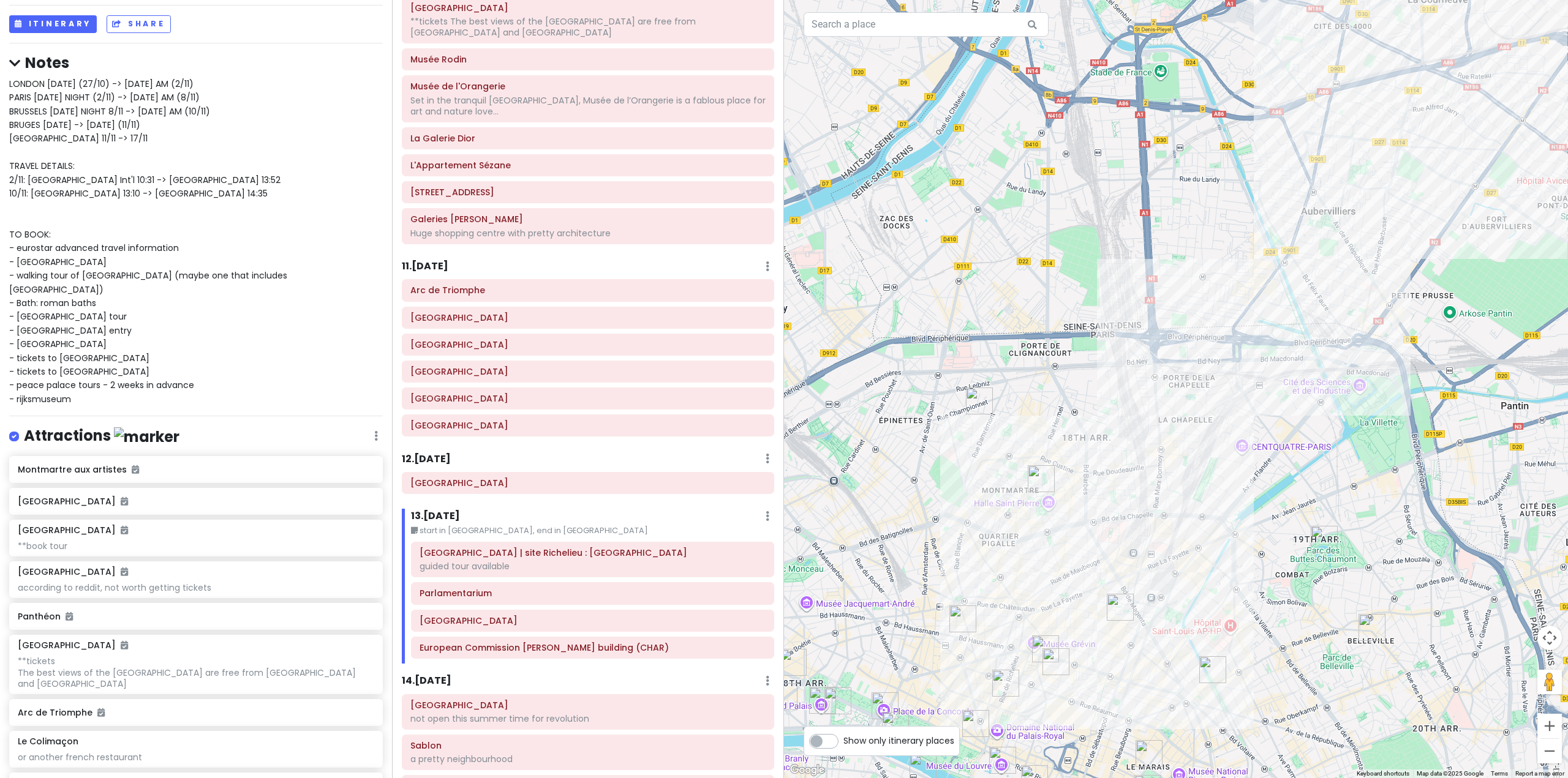
drag, startPoint x: 1120, startPoint y: 514, endPoint x: 1238, endPoint y: 347, distance: 204.5
click at [1238, 347] on div at bounding box center [1176, 389] width 784 height 778
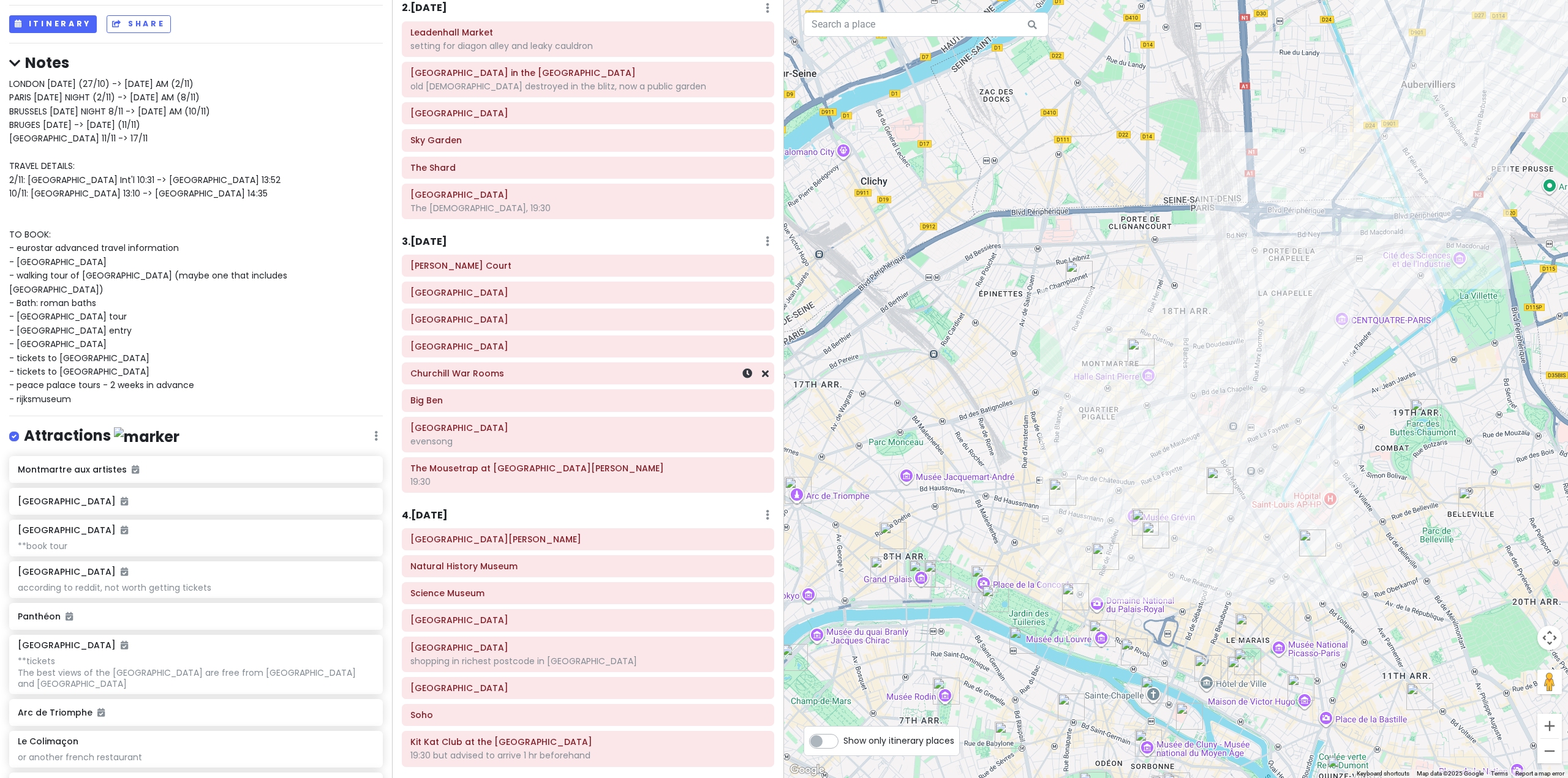
scroll to position [0, 0]
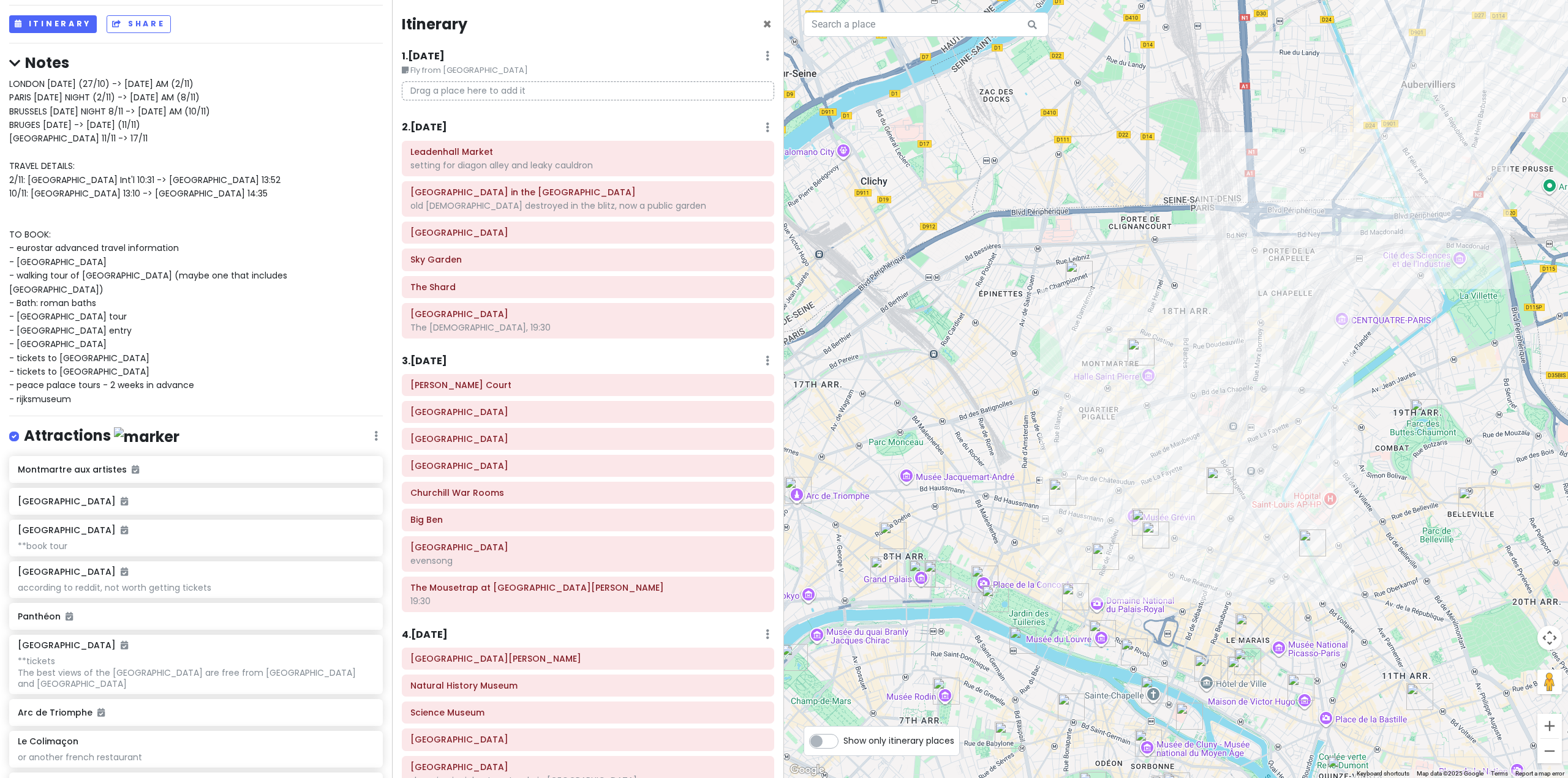
click at [577, 125] on div "2 . Tue 10/28 Add Day Notes Delete Day" at bounding box center [588, 130] width 372 height 21
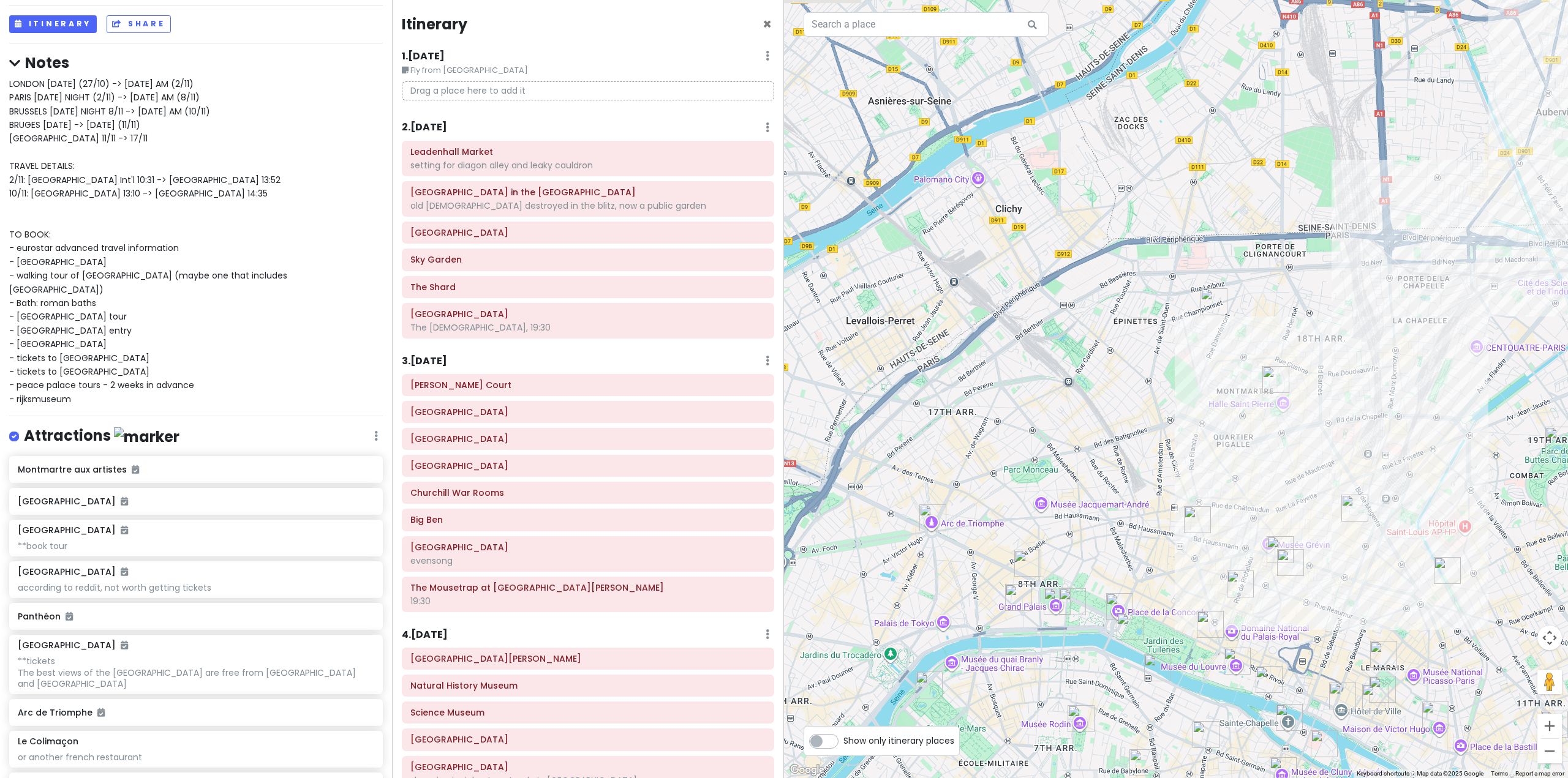
drag, startPoint x: 1091, startPoint y: 370, endPoint x: 1181, endPoint y: 384, distance: 91.1
click at [1181, 384] on div at bounding box center [1176, 389] width 784 height 778
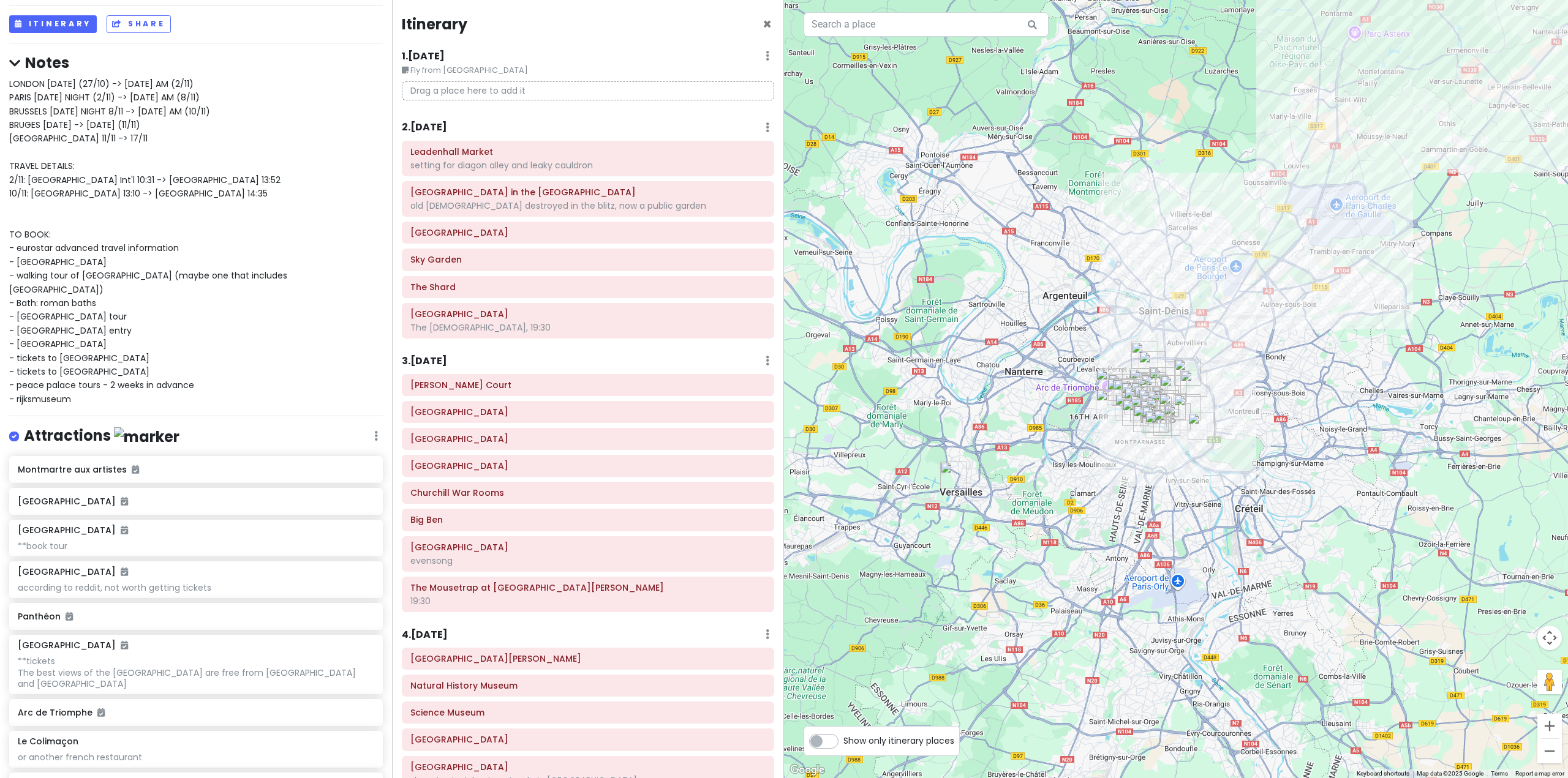
drag, startPoint x: 1156, startPoint y: 288, endPoint x: 1150, endPoint y: 367, distance: 79.2
click at [1150, 367] on div at bounding box center [1176, 389] width 784 height 778
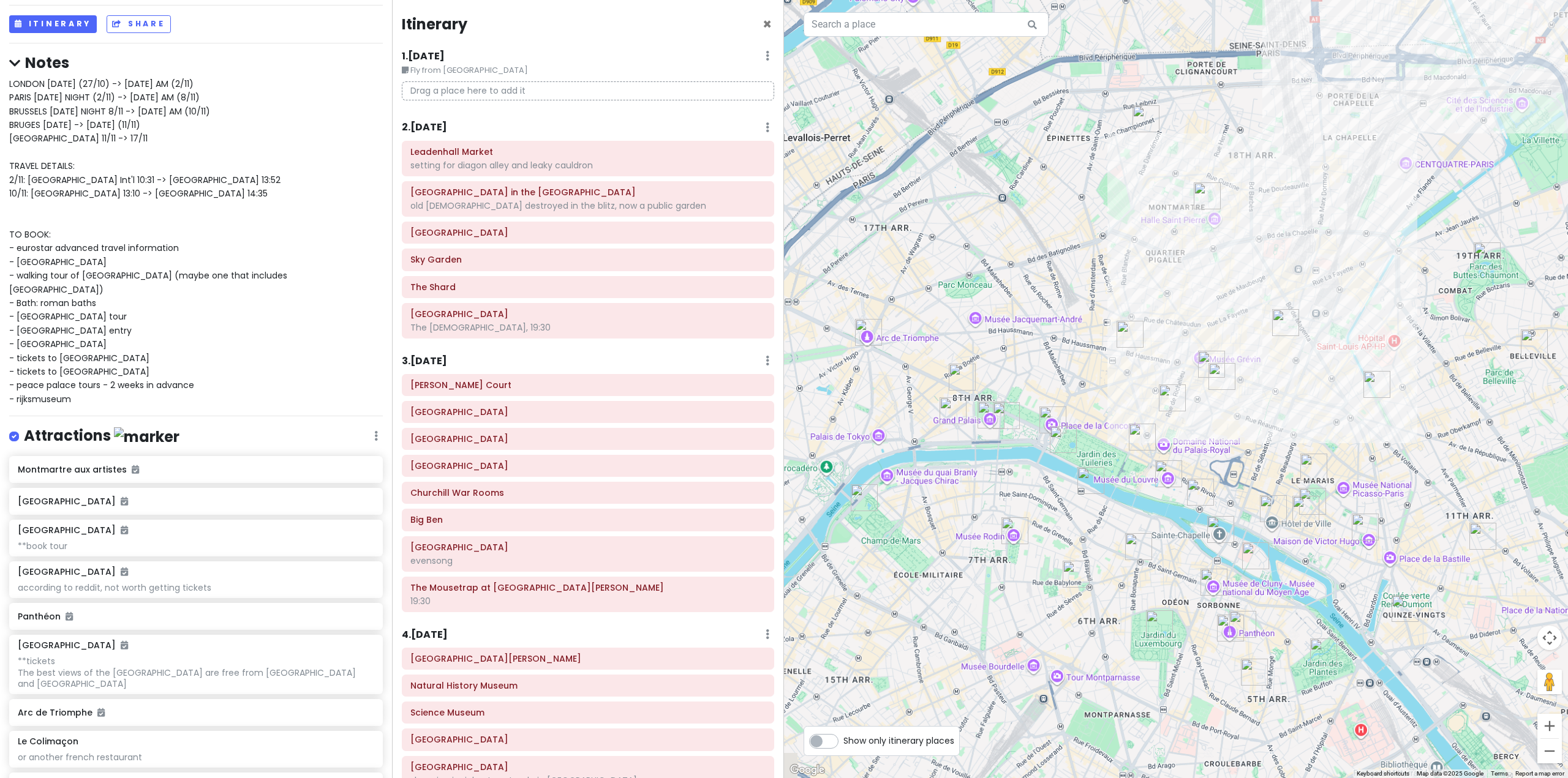
drag, startPoint x: 1098, startPoint y: 535, endPoint x: 1113, endPoint y: 362, distance: 173.6
click at [1113, 362] on div at bounding box center [1176, 389] width 784 height 778
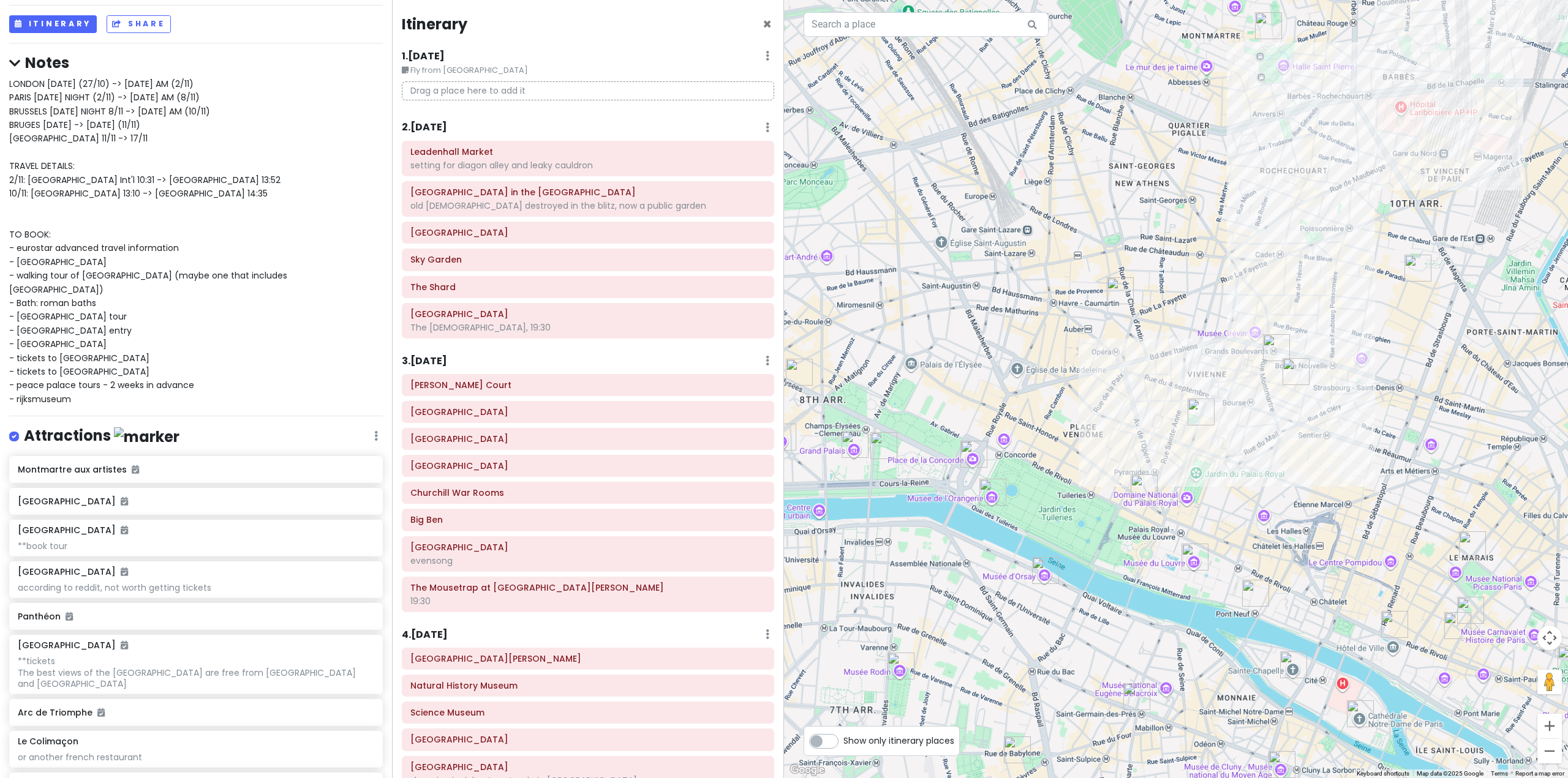
drag, startPoint x: 1113, startPoint y: 383, endPoint x: 1103, endPoint y: 418, distance: 36.4
click at [1103, 418] on div at bounding box center [1176, 389] width 784 height 778
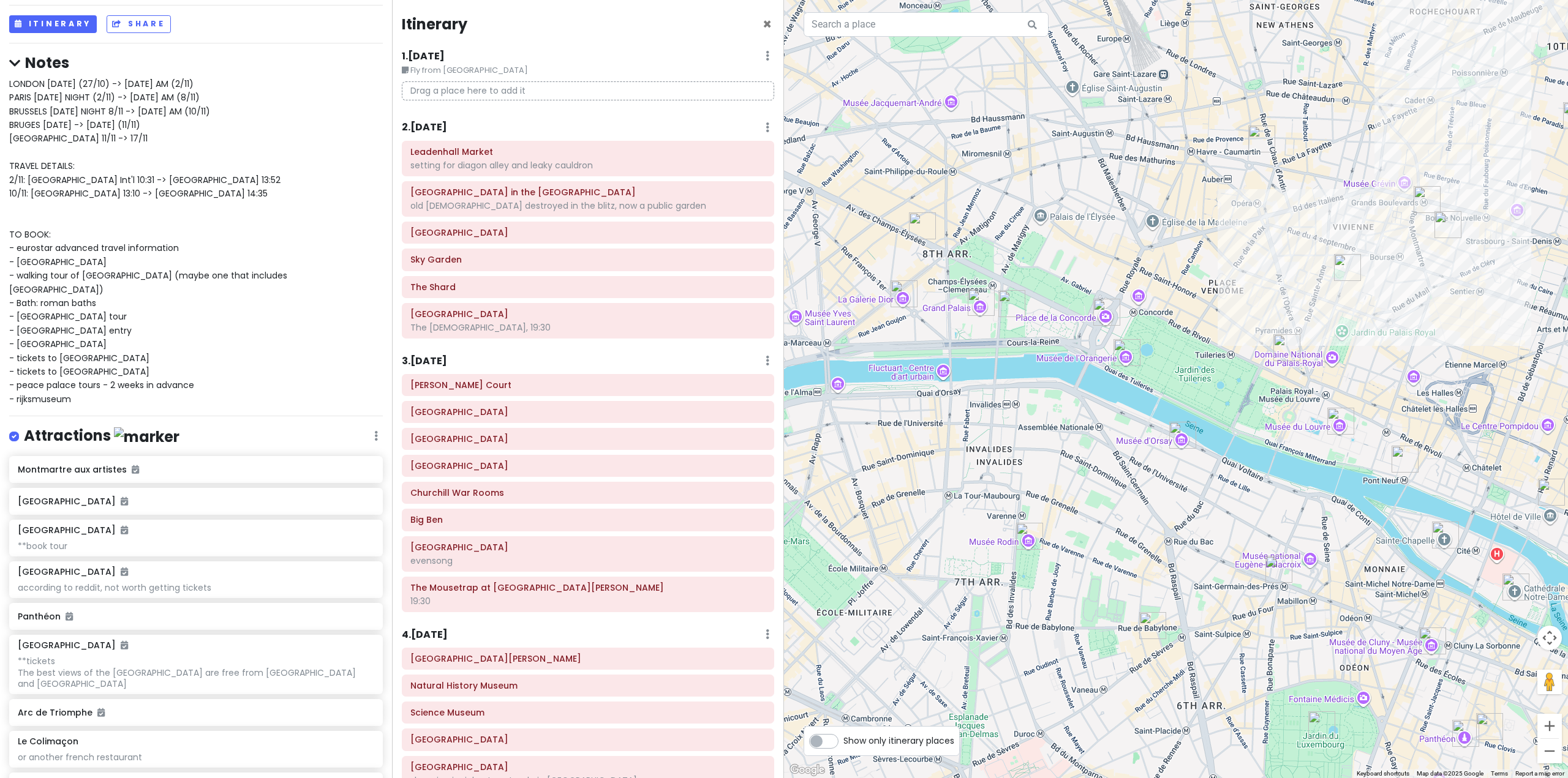
drag, startPoint x: 1019, startPoint y: 492, endPoint x: 1164, endPoint y: 344, distance: 207.2
click at [1167, 341] on div at bounding box center [1176, 389] width 784 height 778
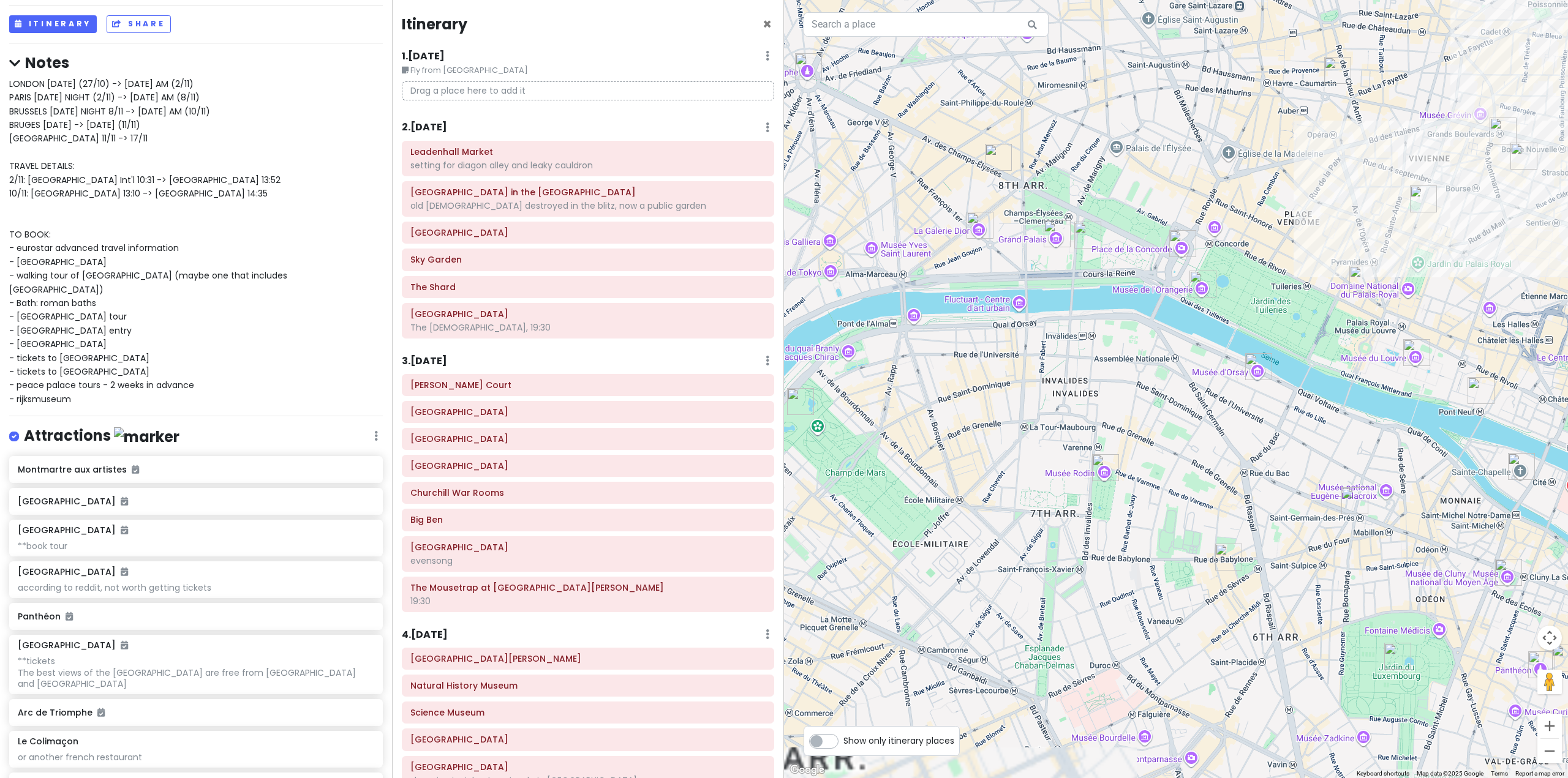
drag, startPoint x: 1142, startPoint y: 481, endPoint x: 1199, endPoint y: 423, distance: 81.3
click at [1199, 423] on div at bounding box center [1176, 389] width 784 height 778
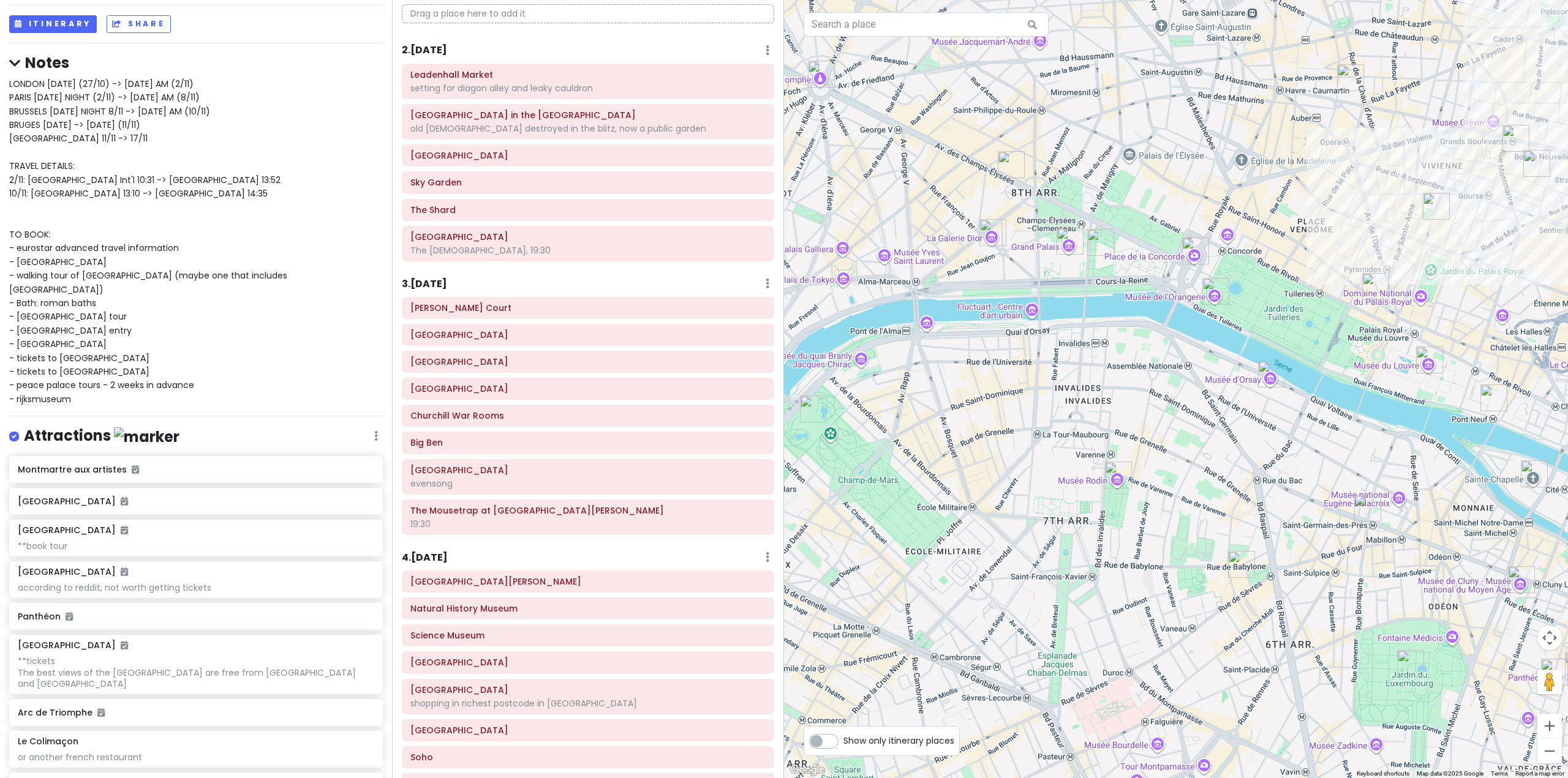
scroll to position [184, 0]
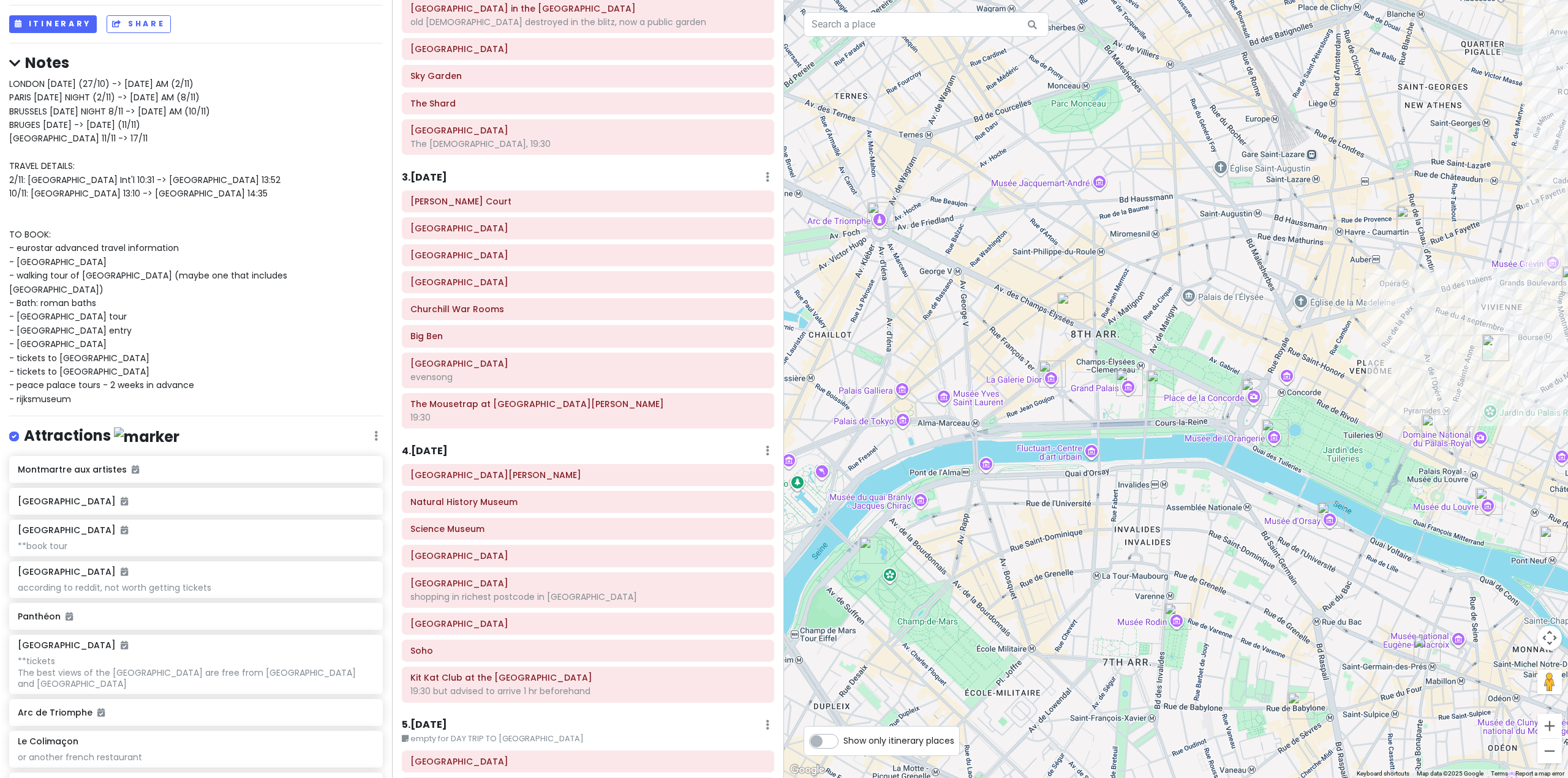
drag, startPoint x: 988, startPoint y: 354, endPoint x: 1044, endPoint y: 489, distance: 146.2
click at [1044, 489] on div at bounding box center [1176, 389] width 784 height 778
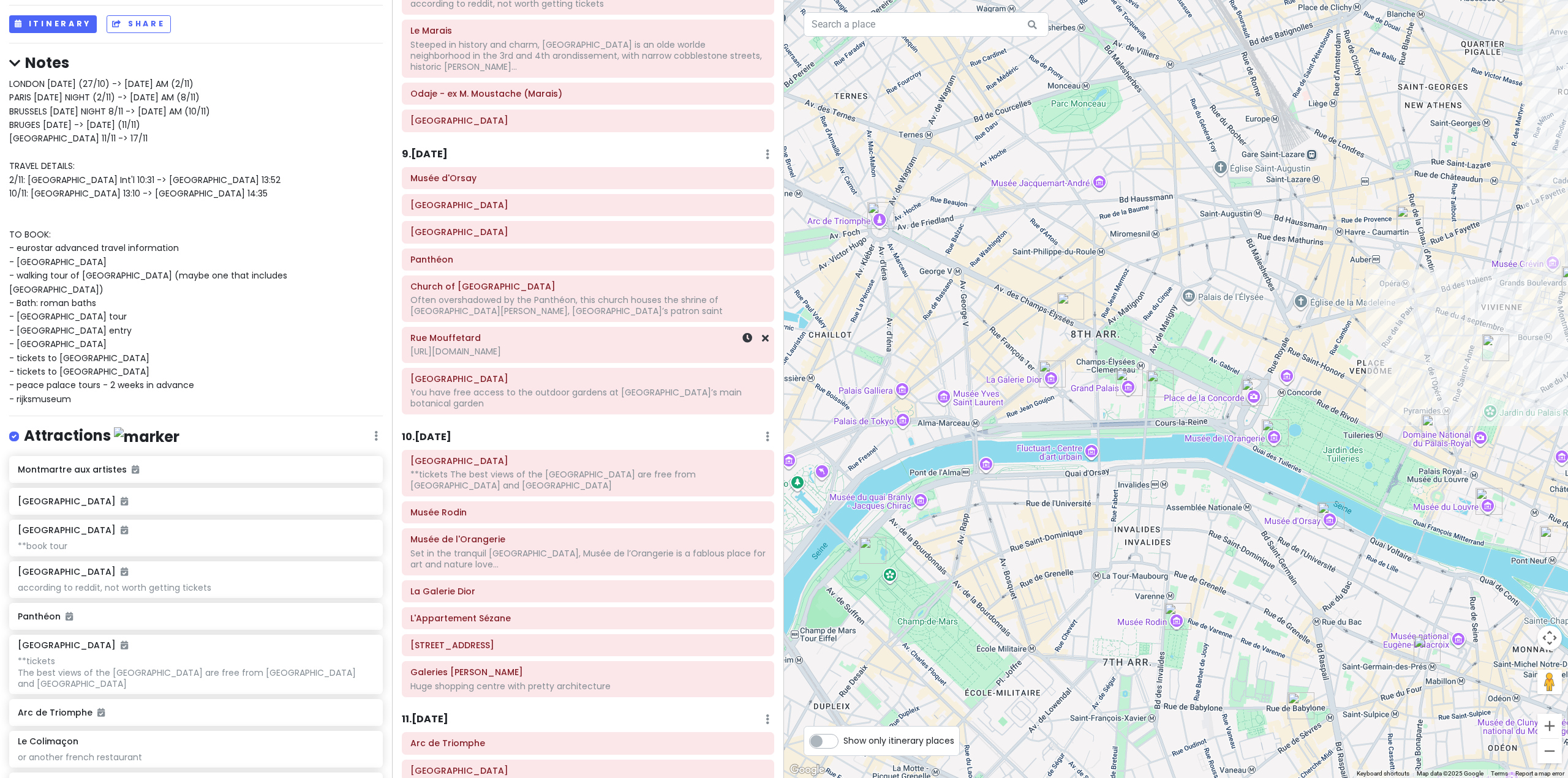
scroll to position [1470, 0]
click at [448, 427] on h6 "10 . Wed 11/5" at bounding box center [427, 433] width 49 height 13
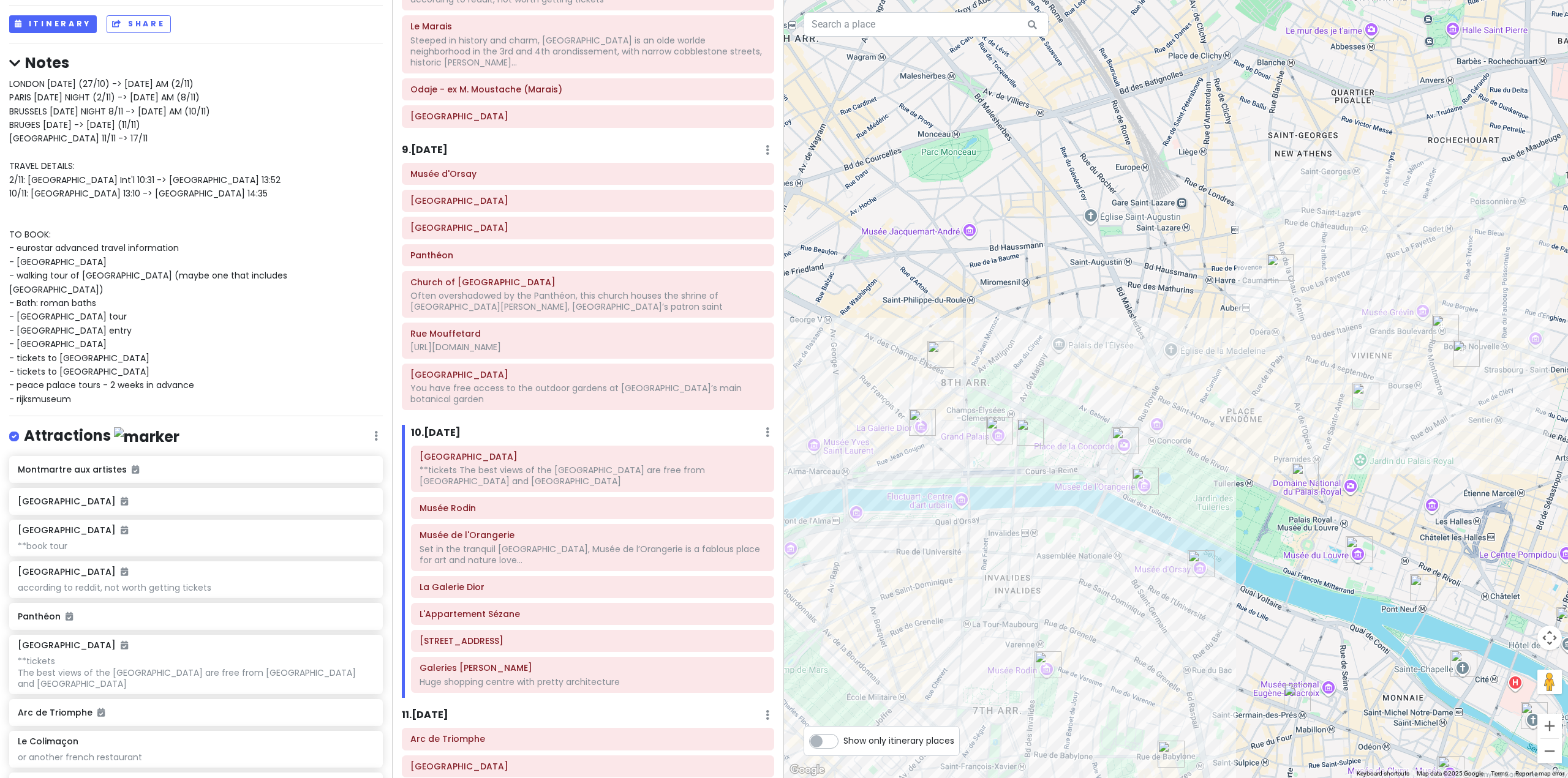
drag, startPoint x: 1349, startPoint y: 405, endPoint x: 1195, endPoint y: 454, distance: 161.6
click at [1204, 455] on div at bounding box center [1176, 389] width 784 height 778
